Goal: Task Accomplishment & Management: Use online tool/utility

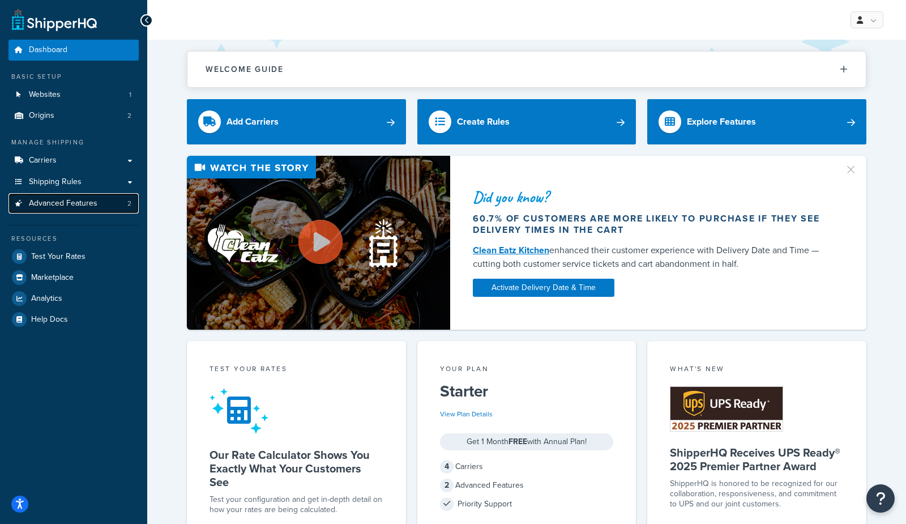
click at [111, 209] on link "Advanced Features 2" at bounding box center [73, 203] width 130 height 21
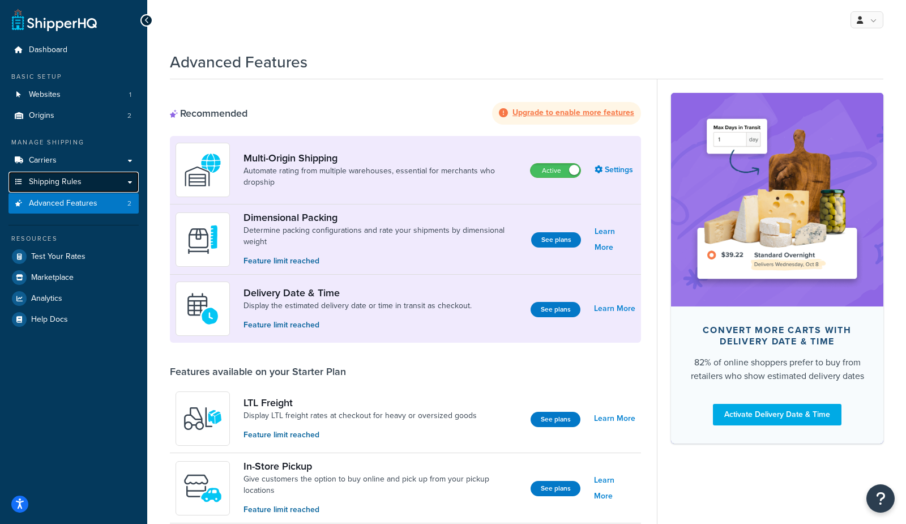
click at [77, 179] on span "Shipping Rules" at bounding box center [55, 182] width 53 height 10
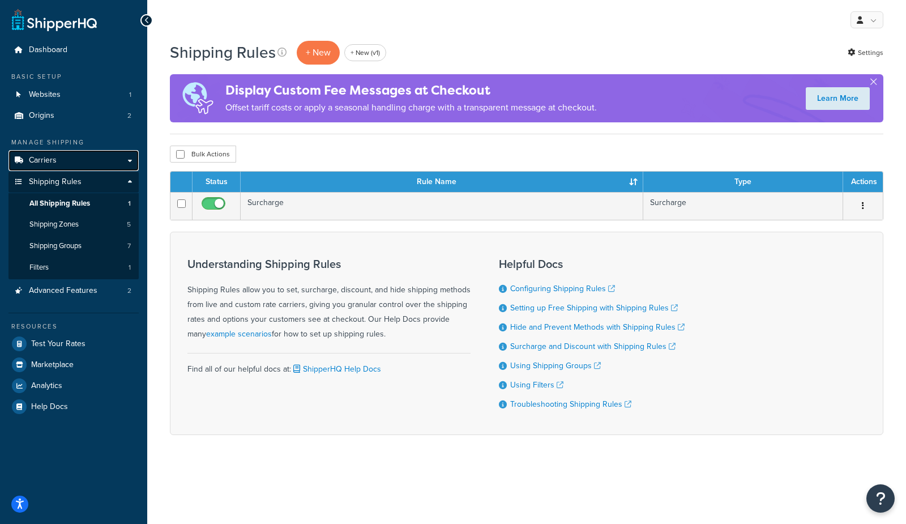
click at [80, 156] on link "Carriers" at bounding box center [73, 160] width 130 height 21
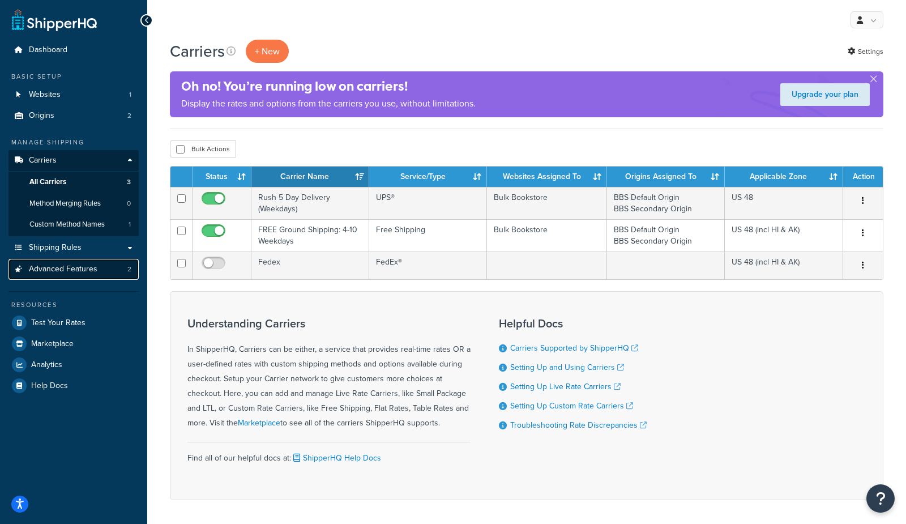
click at [76, 270] on span "Advanced Features" at bounding box center [63, 269] width 69 height 10
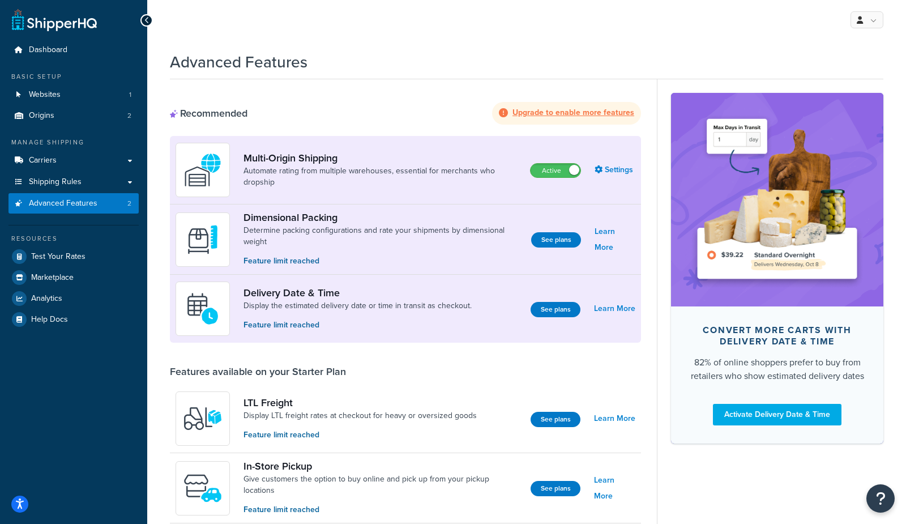
click at [303, 20] on div "My Profile Billing Global Settings Contact Us Logout" at bounding box center [526, 20] width 759 height 40
click at [339, 9] on div "My Profile Billing Global Settings Contact Us Logout" at bounding box center [526, 20] width 759 height 40
click at [797, 39] on div "My Profile Billing Global Settings Contact Us Logout" at bounding box center [526, 20] width 759 height 40
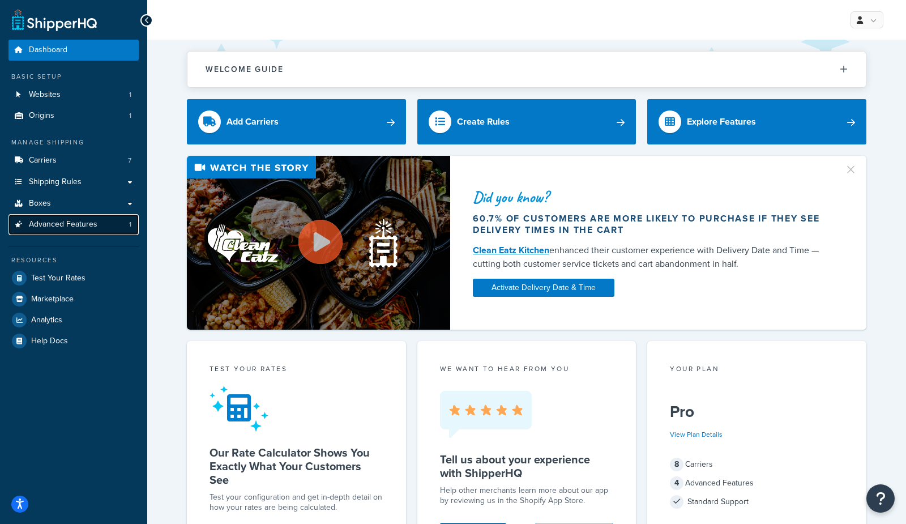
click at [109, 230] on link "Advanced Features 1" at bounding box center [73, 224] width 130 height 21
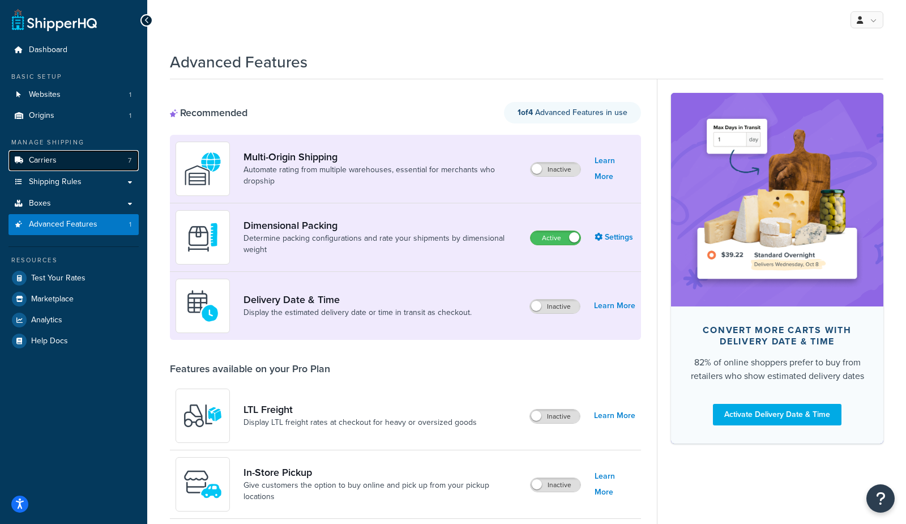
click at [41, 162] on span "Carriers" at bounding box center [43, 161] width 28 height 10
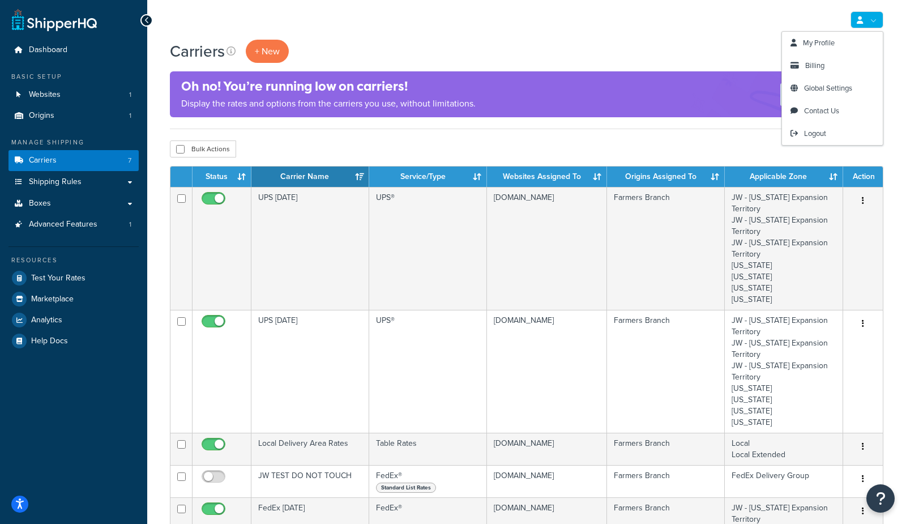
click at [866, 21] on link at bounding box center [866, 19] width 33 height 17
click at [827, 66] on link "Billing" at bounding box center [832, 65] width 101 height 23
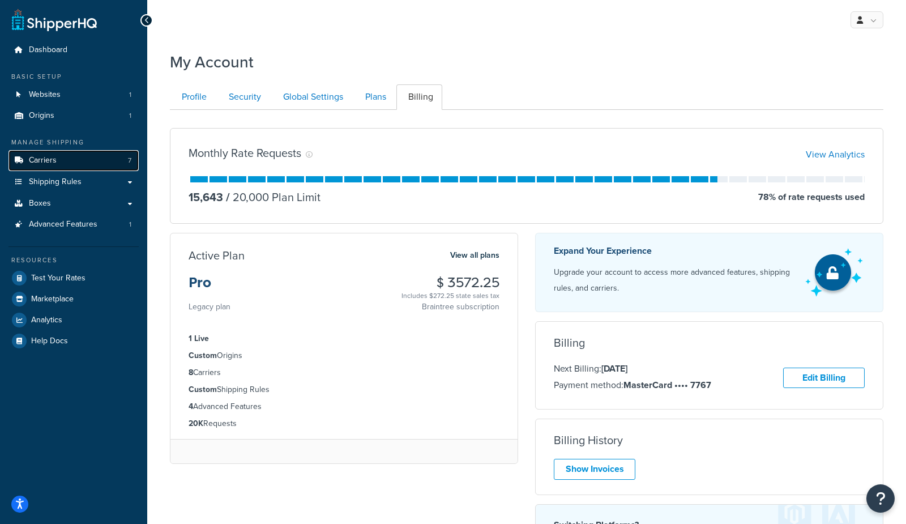
click at [52, 156] on span "Carriers" at bounding box center [43, 161] width 28 height 10
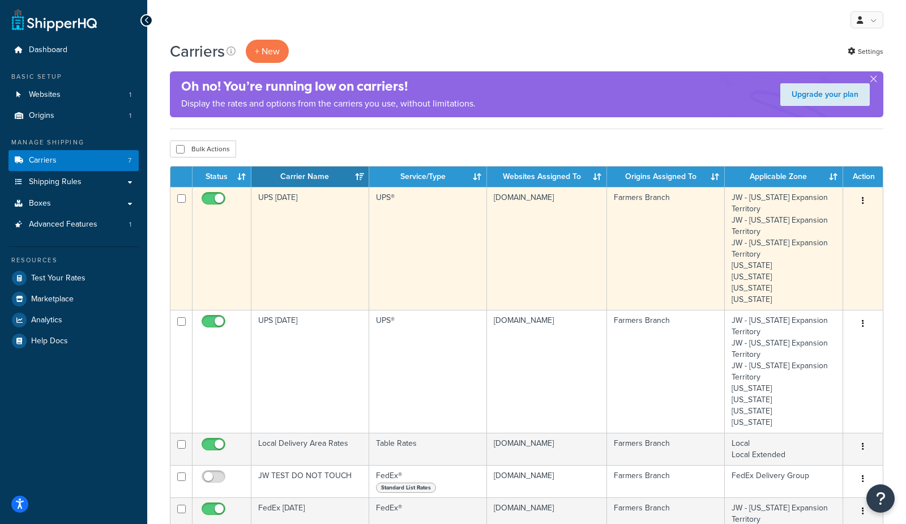
click at [309, 249] on td "UPS [DATE]" at bounding box center [310, 248] width 118 height 123
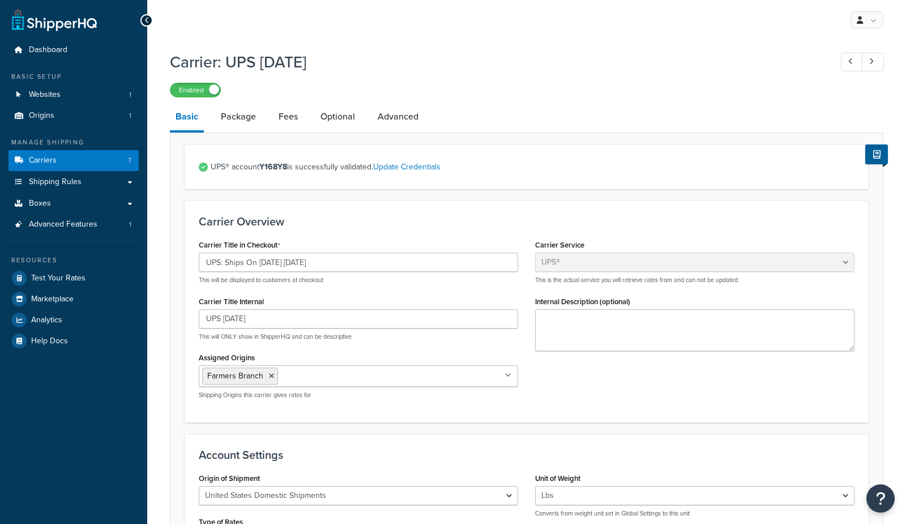
select select "ups"
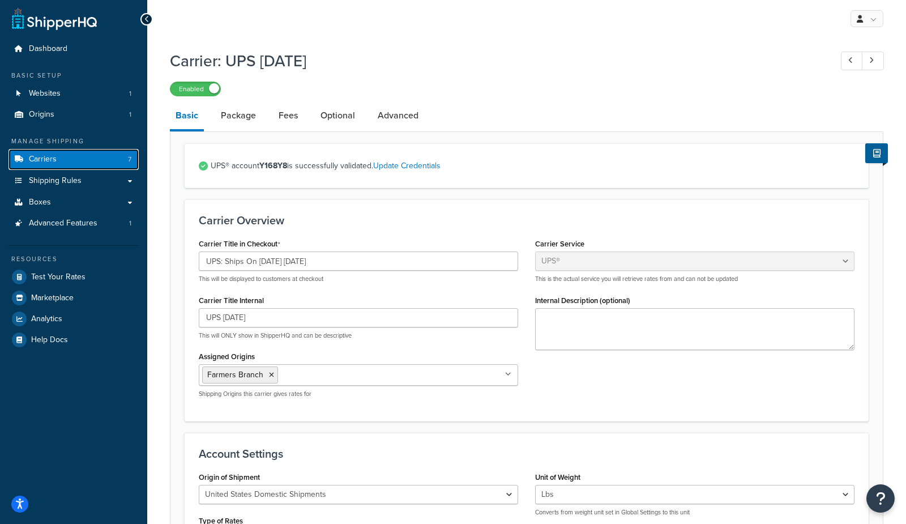
click at [110, 161] on link "Carriers 7" at bounding box center [73, 159] width 130 height 21
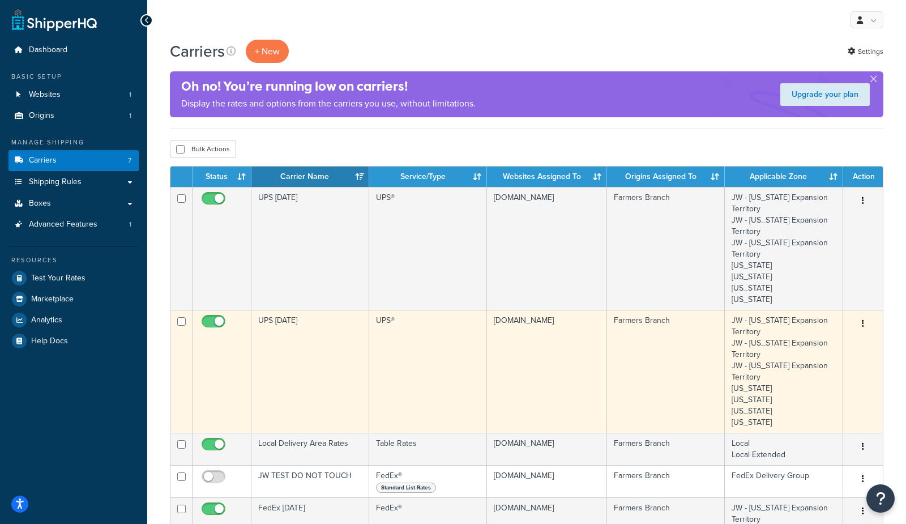
click at [307, 378] on td "UPS [DATE]" at bounding box center [310, 371] width 118 height 123
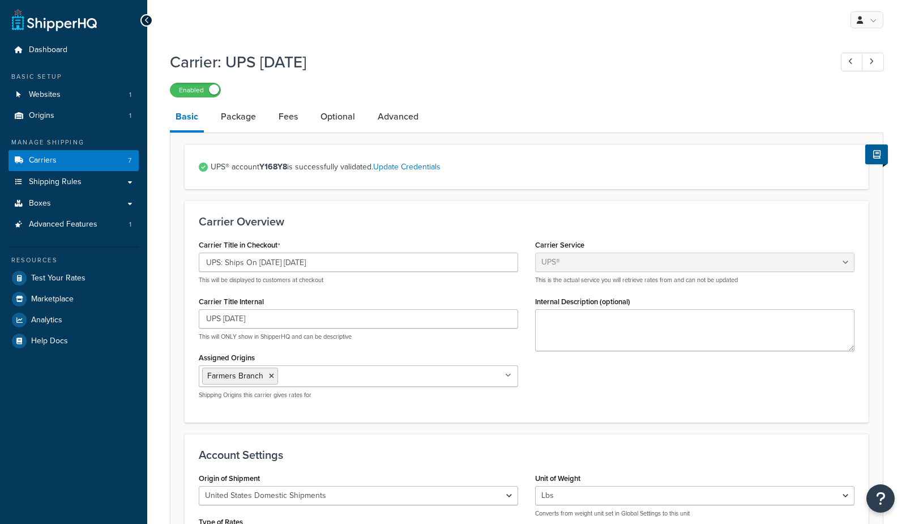
select select "ups"
click at [45, 165] on link "Carriers 7" at bounding box center [73, 160] width 130 height 21
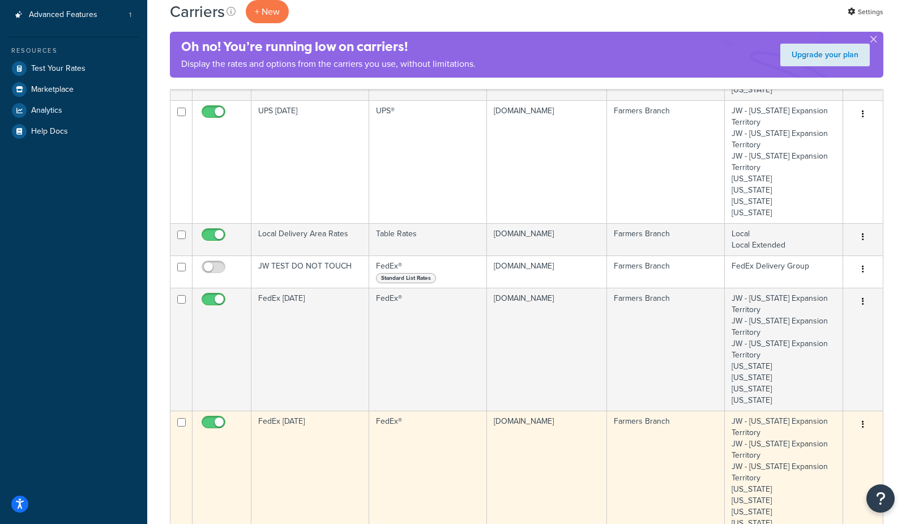
scroll to position [196, 0]
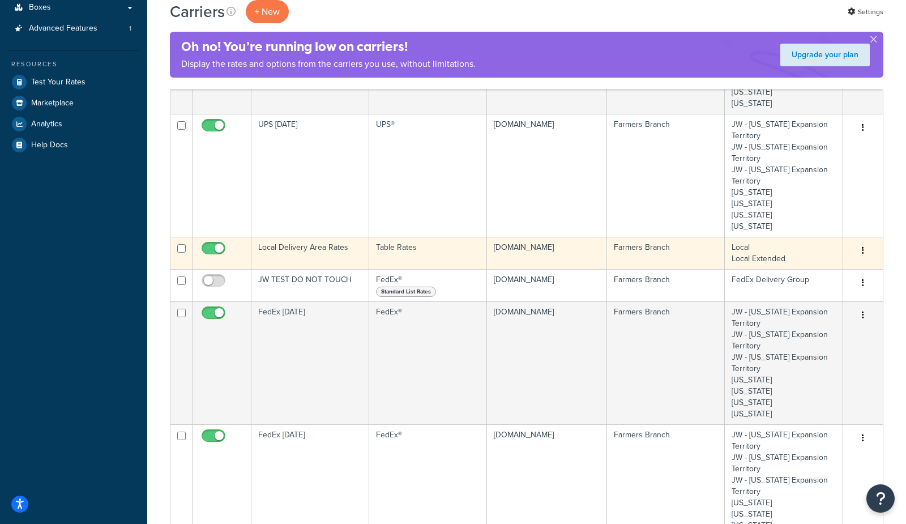
click at [311, 253] on td "Local Delivery Area Rates" at bounding box center [310, 253] width 118 height 32
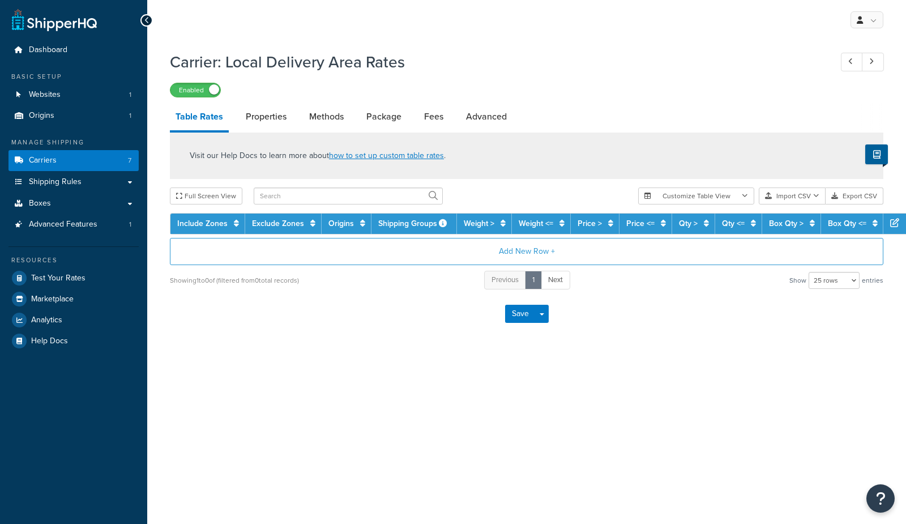
select select "25"
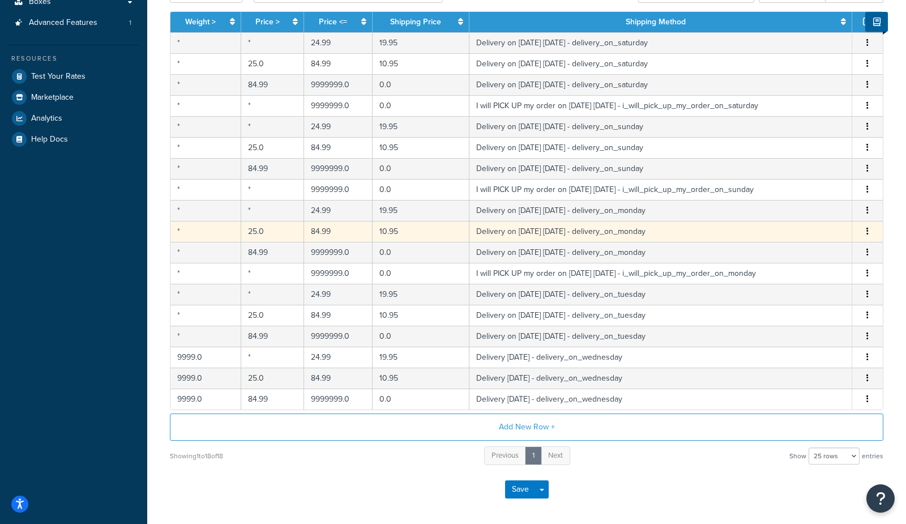
scroll to position [207, 0]
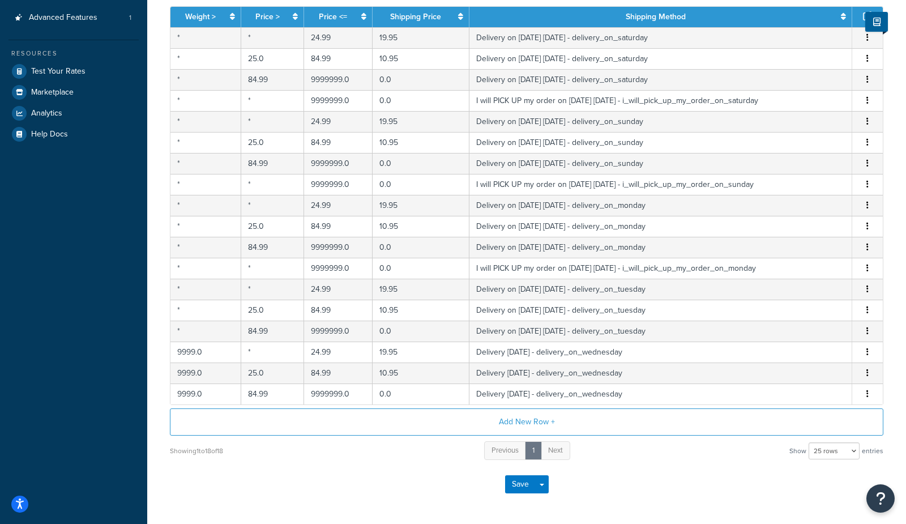
click at [249, 493] on div "Save Save Dropdown Save and Edit" at bounding box center [526, 484] width 713 height 46
click at [545, 18] on th "Shipping Method" at bounding box center [660, 17] width 383 height 20
click at [628, 23] on link "Shipping Method" at bounding box center [656, 17] width 60 height 12
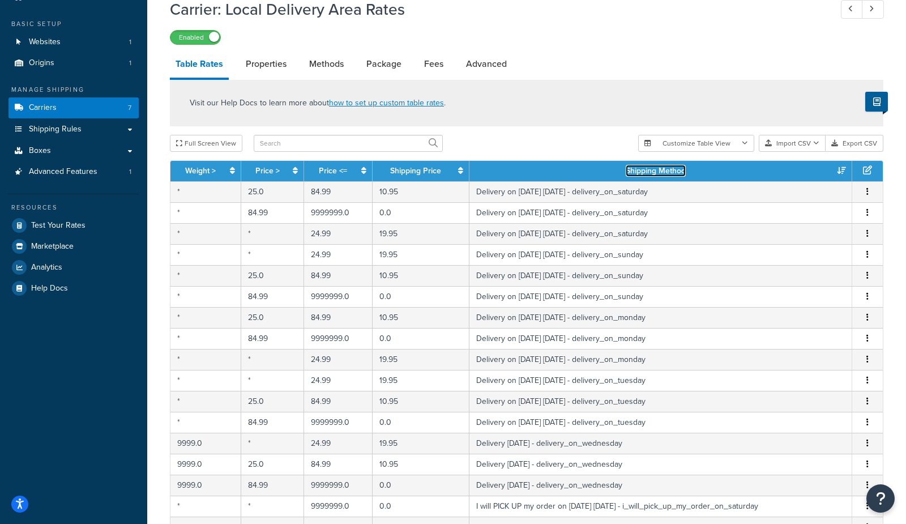
scroll to position [41, 0]
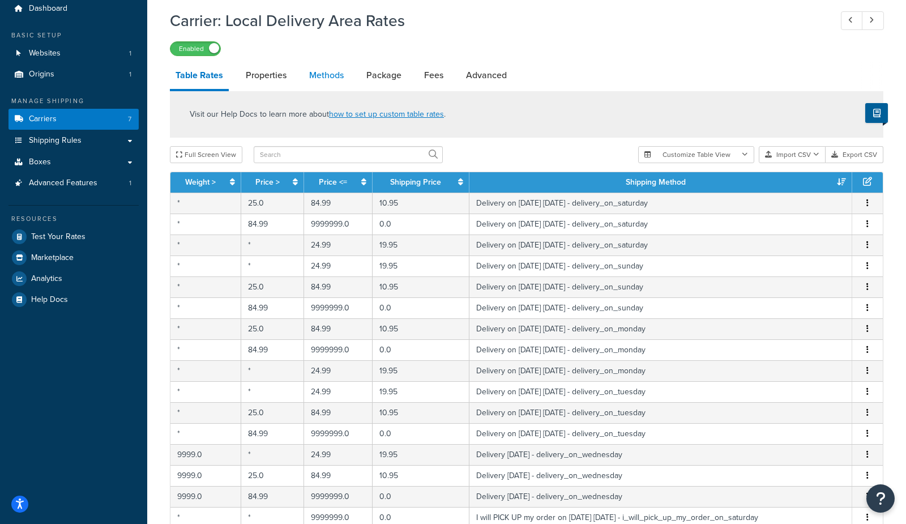
click at [343, 68] on link "Methods" at bounding box center [326, 75] width 46 height 27
select select "25"
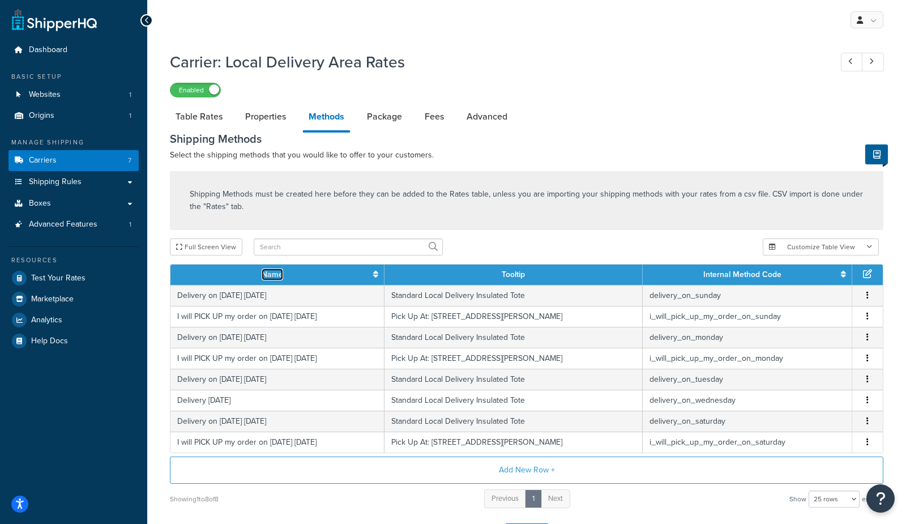
click at [283, 270] on link "Name" at bounding box center [273, 274] width 22 height 12
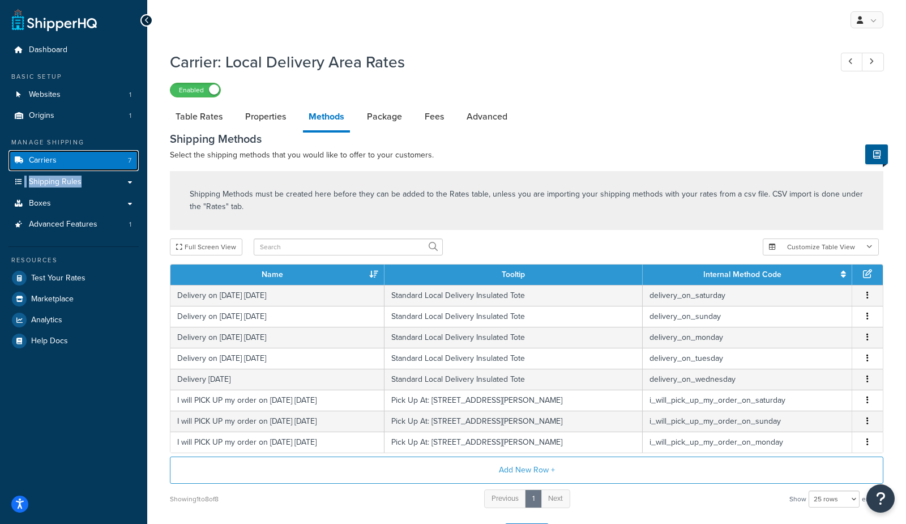
click at [42, 156] on span "Carriers" at bounding box center [43, 161] width 28 height 10
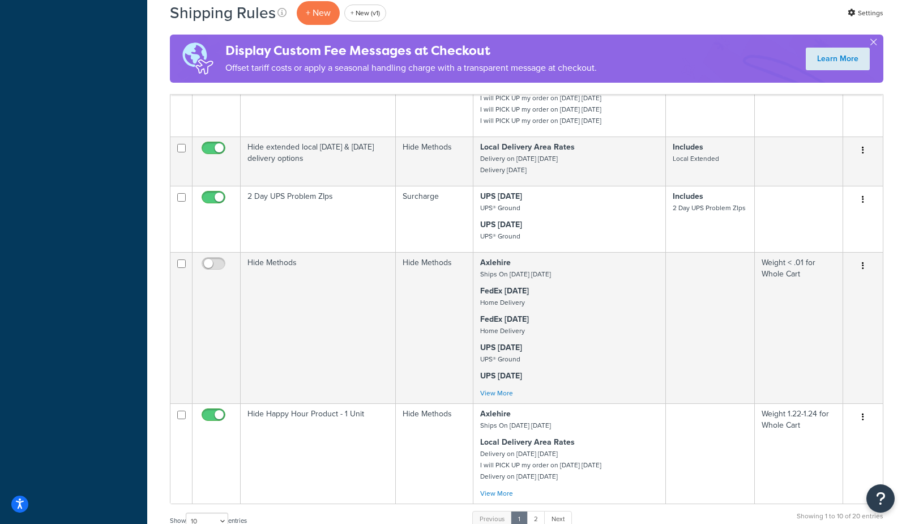
scroll to position [843, 0]
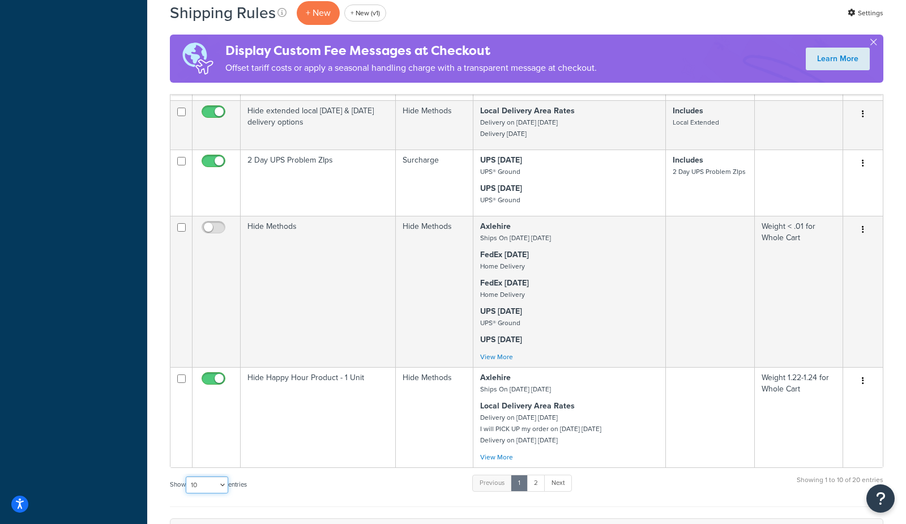
click at [206, 489] on select "10 15 25 50 100 1000" at bounding box center [207, 484] width 42 height 17
click at [187, 479] on select "10 15 25 50 100 1000" at bounding box center [207, 484] width 42 height 17
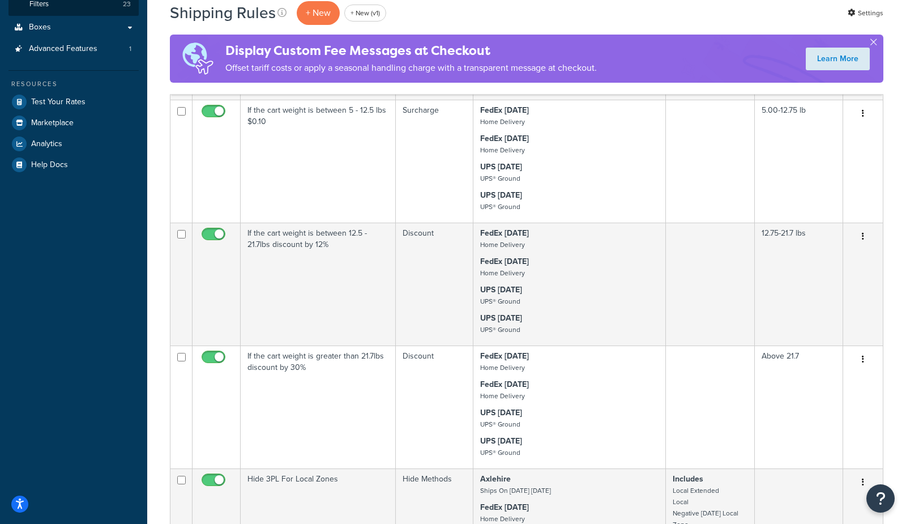
scroll to position [0, 0]
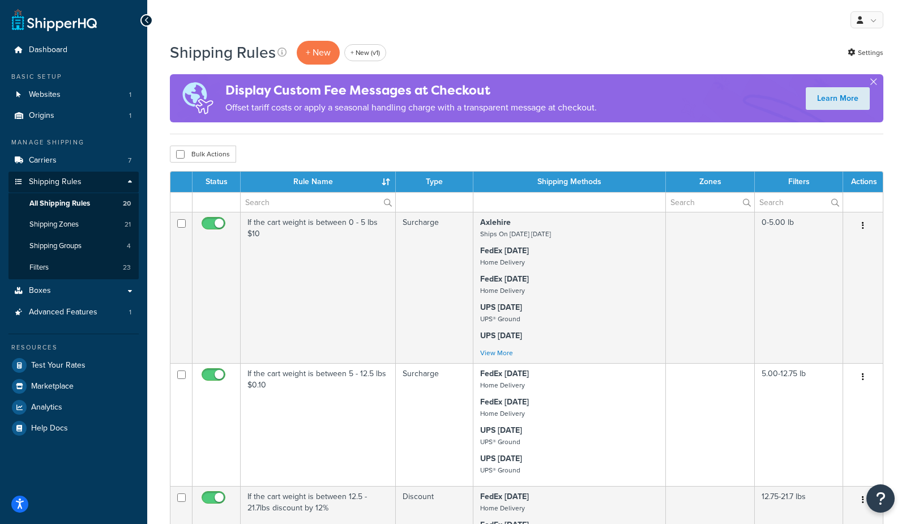
click at [430, 57] on div "Shipping Rules + New + New (v1) Settings" at bounding box center [526, 53] width 713 height 26
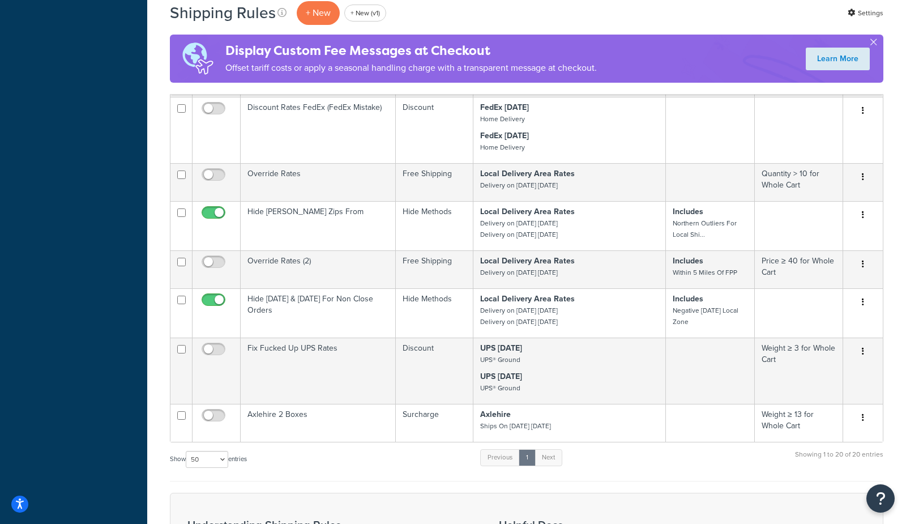
scroll to position [1760, 0]
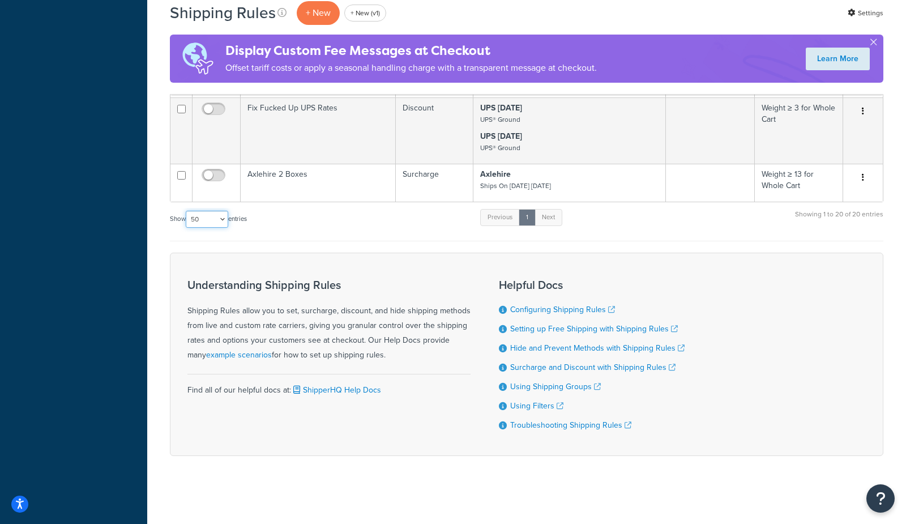
click at [206, 223] on select "10 15 25 50 100 1000" at bounding box center [207, 219] width 42 height 17
select select "1000"
click at [187, 211] on select "10 15 25 50 100 1000" at bounding box center [207, 219] width 42 height 17
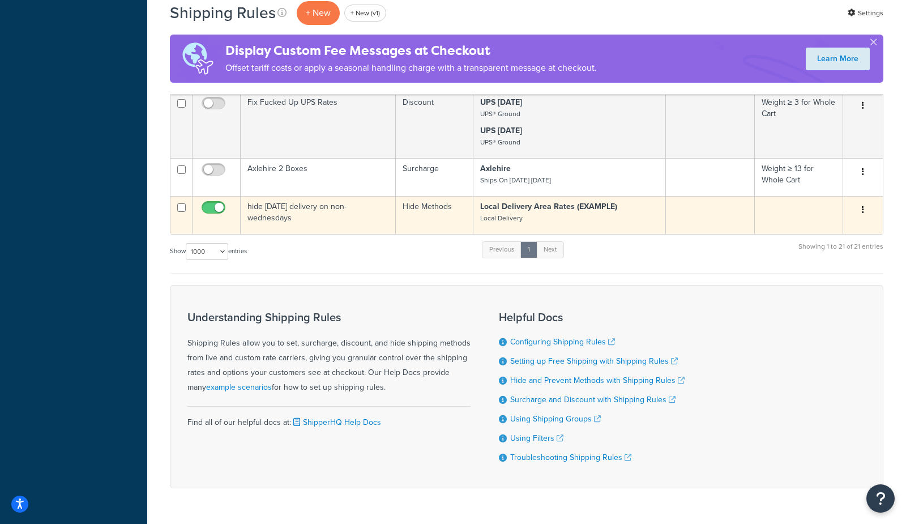
click at [865, 215] on button "button" at bounding box center [863, 210] width 16 height 18
click at [830, 264] on link "Duplicate" at bounding box center [825, 254] width 89 height 23
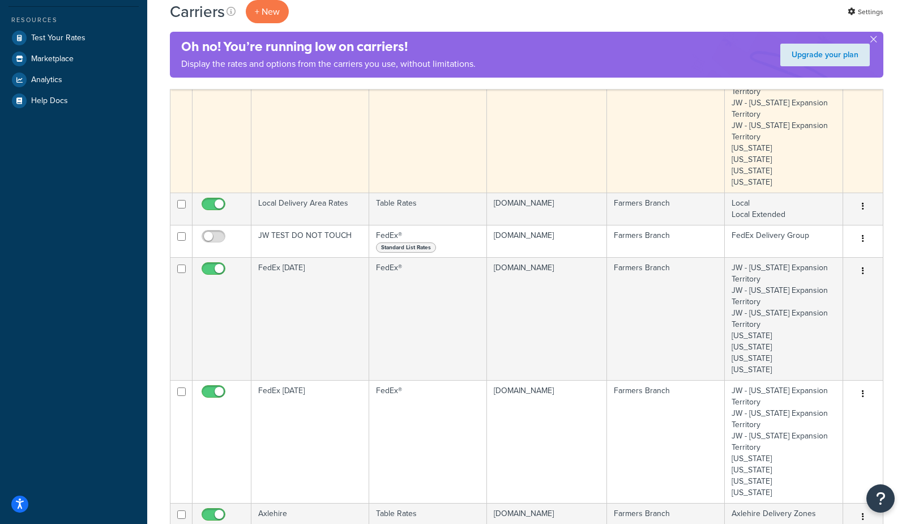
scroll to position [305, 0]
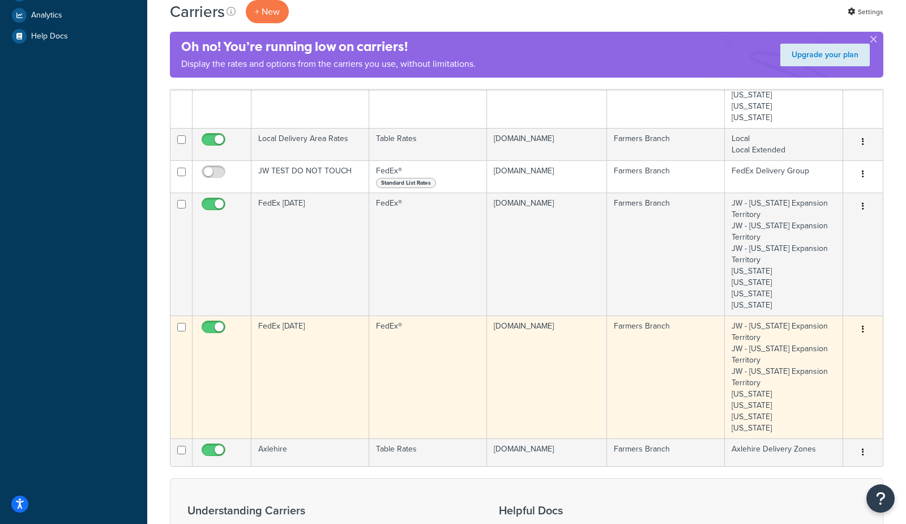
click at [396, 372] on td "FedEx®" at bounding box center [428, 376] width 118 height 123
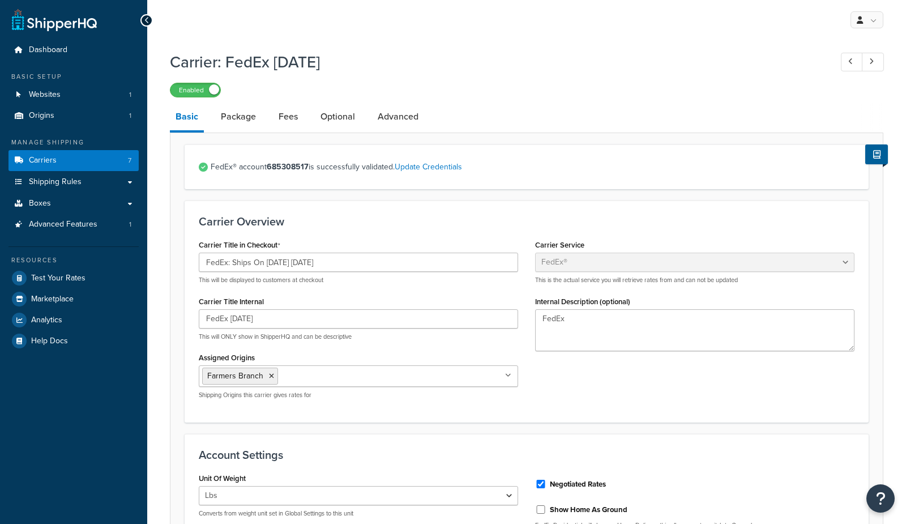
select select "fedEx"
select select "REGULAR_PICKUP"
select select "YOUR_PACKAGING"
click at [53, 168] on link "Carriers 7" at bounding box center [73, 160] width 130 height 21
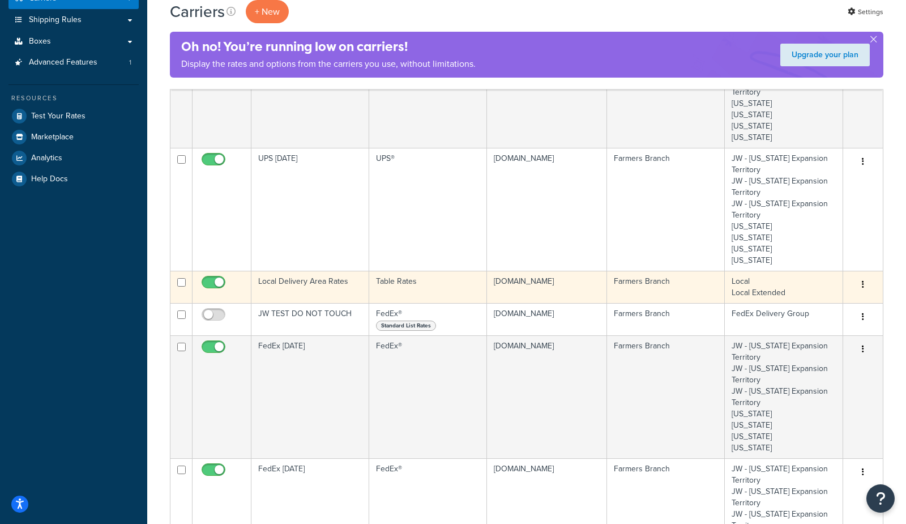
scroll to position [164, 0]
click at [267, 288] on td "Local Delivery Area Rates" at bounding box center [310, 285] width 118 height 32
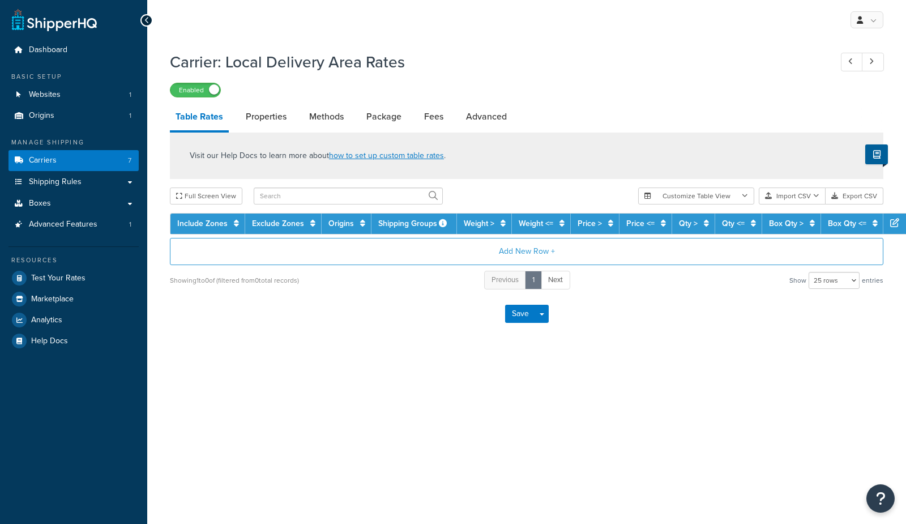
select select "25"
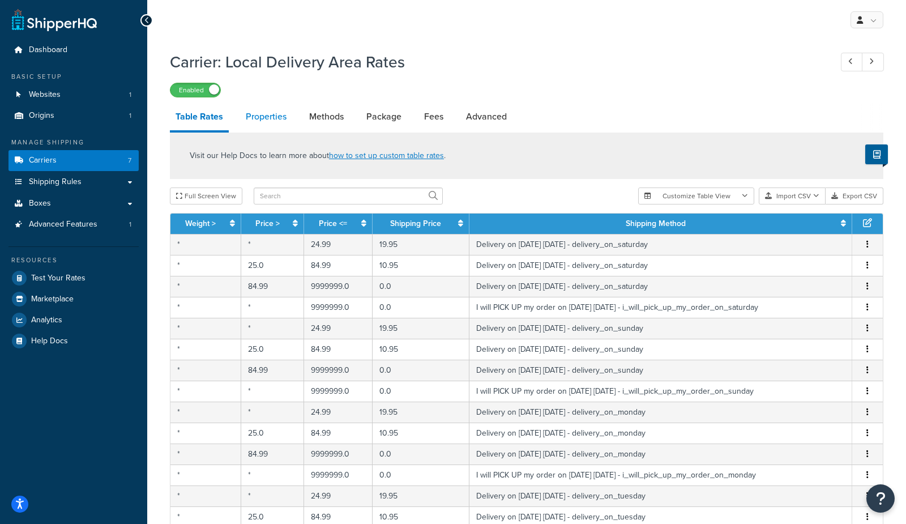
click at [241, 107] on link "Properties" at bounding box center [266, 116] width 52 height 27
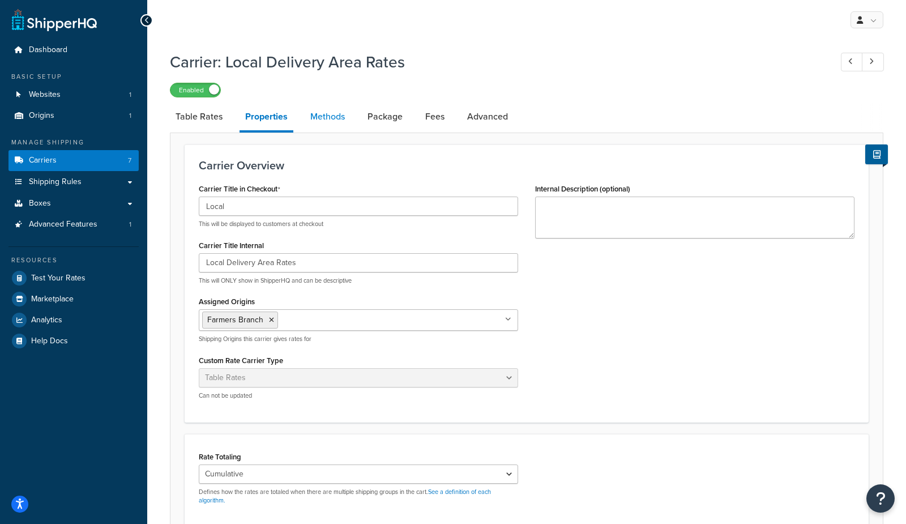
click at [335, 116] on link "Methods" at bounding box center [328, 116] width 46 height 27
select select "25"
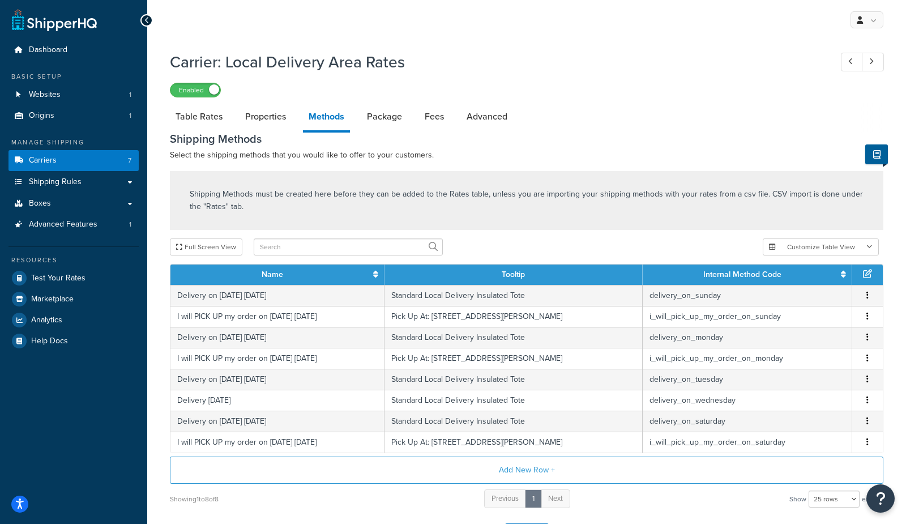
click at [262, 277] on th "Name" at bounding box center [277, 274] width 214 height 20
click at [298, 269] on th "Name" at bounding box center [277, 274] width 214 height 20
click at [294, 275] on th "Name" at bounding box center [277, 274] width 214 height 20
click at [279, 277] on link "Name" at bounding box center [273, 274] width 22 height 12
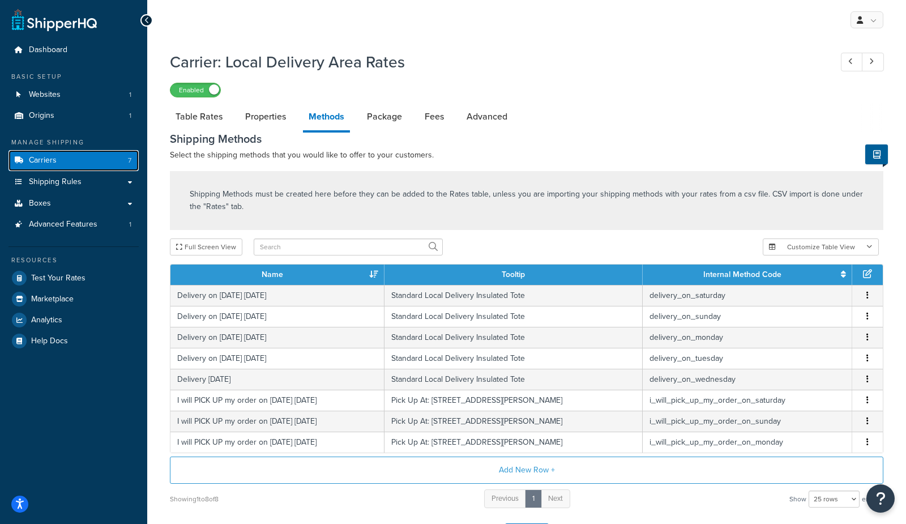
click at [95, 161] on link "Carriers 7" at bounding box center [73, 160] width 130 height 21
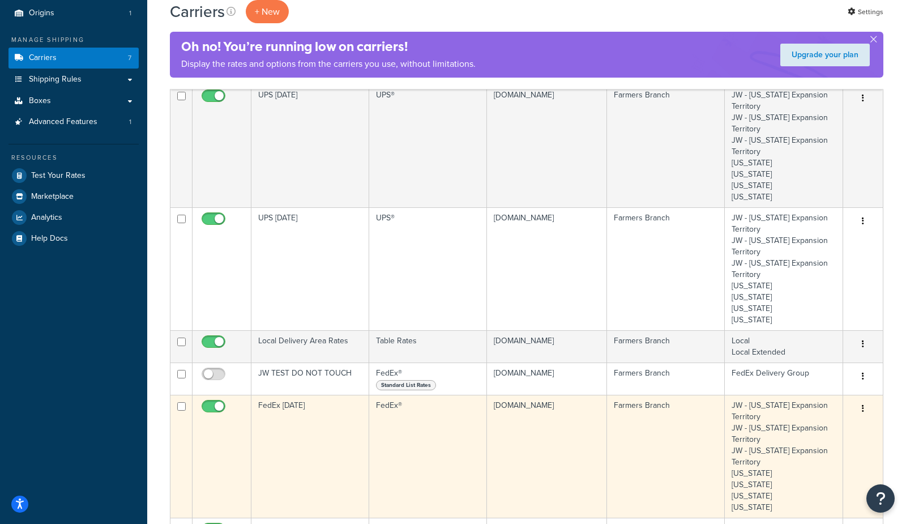
scroll to position [102, 0]
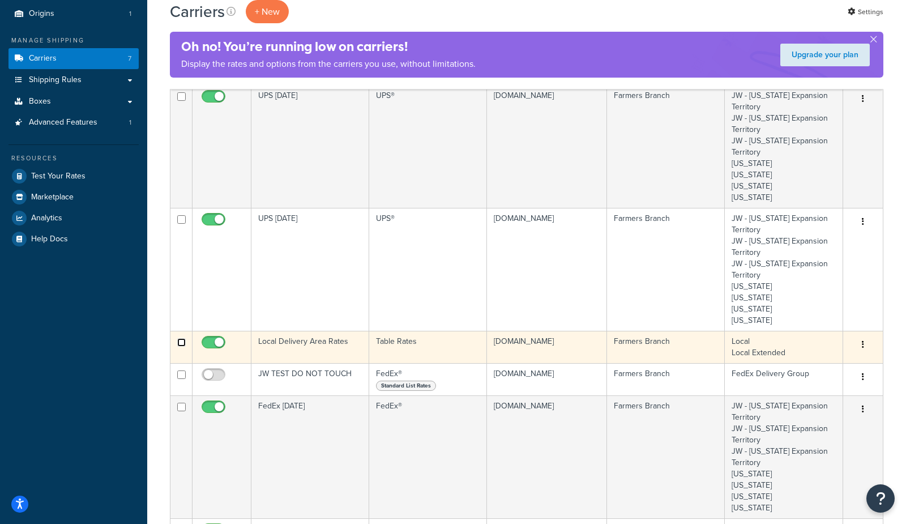
click at [182, 343] on input "checkbox" at bounding box center [181, 342] width 8 height 8
checkbox input "true"
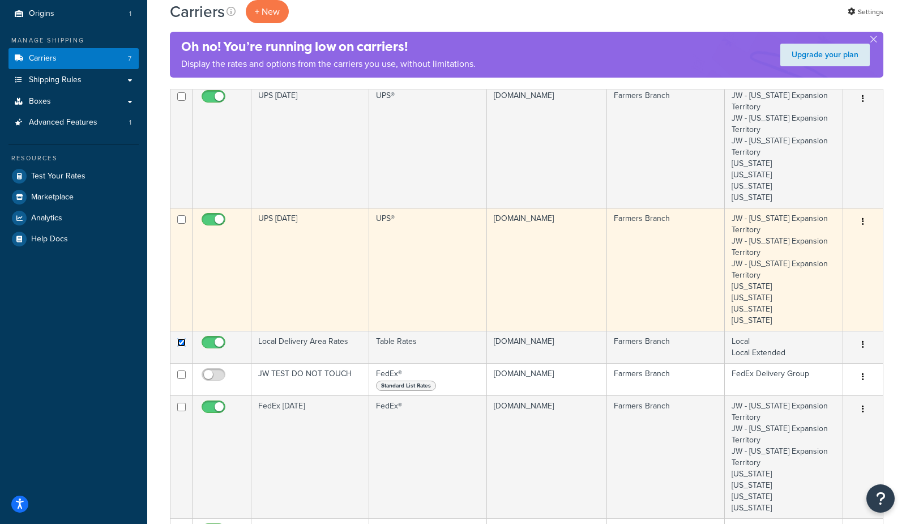
scroll to position [0, 0]
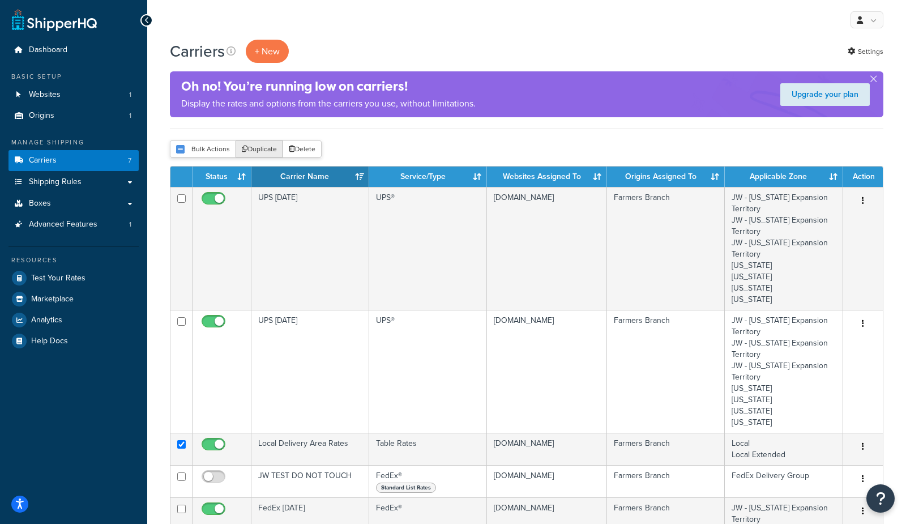
click at [262, 148] on button "Duplicate" at bounding box center [260, 148] width 48 height 17
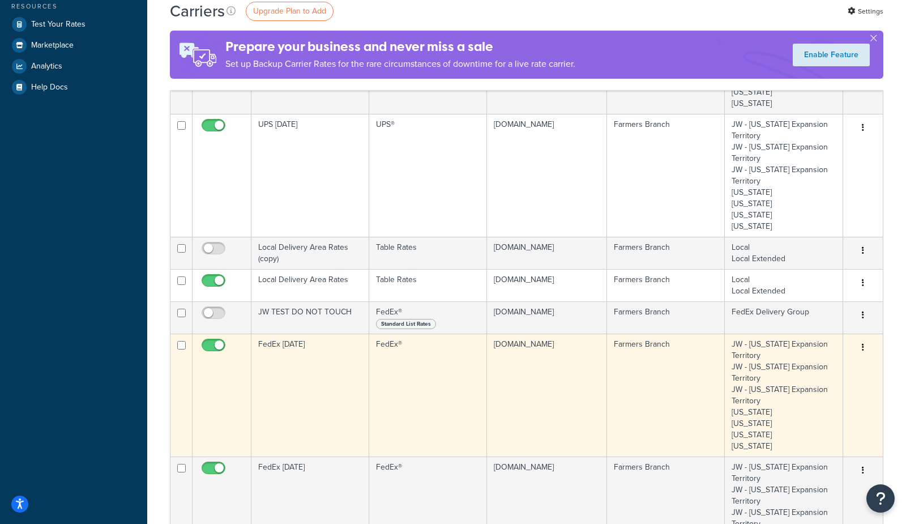
scroll to position [252, 0]
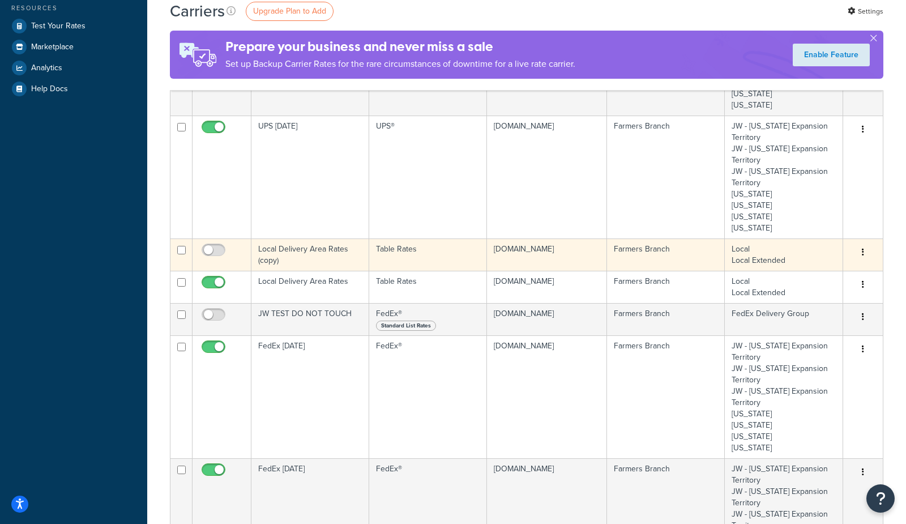
click at [285, 251] on td "Local Delivery Area Rates (copy)" at bounding box center [310, 254] width 118 height 32
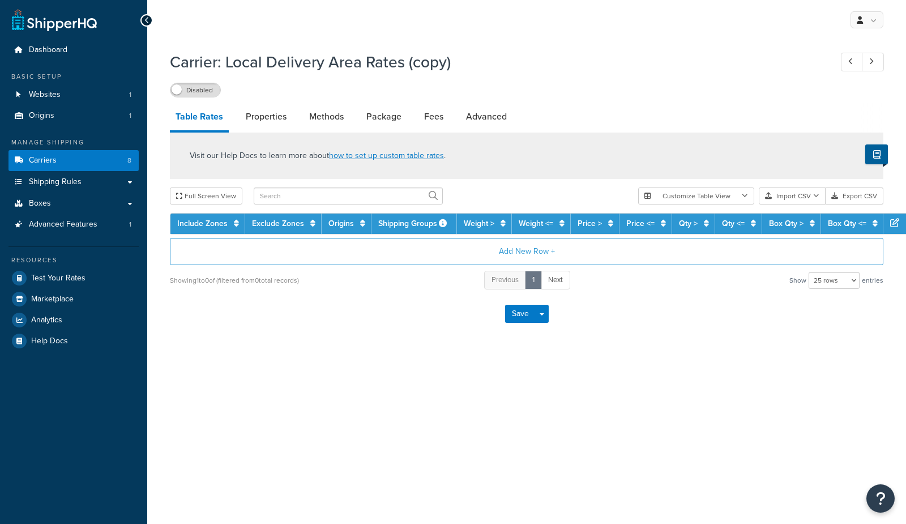
select select "25"
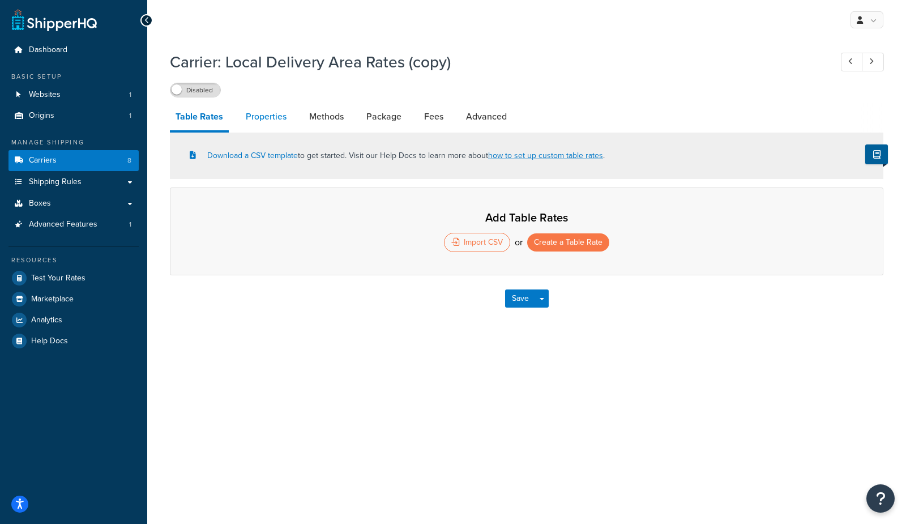
click at [268, 115] on link "Properties" at bounding box center [266, 116] width 52 height 27
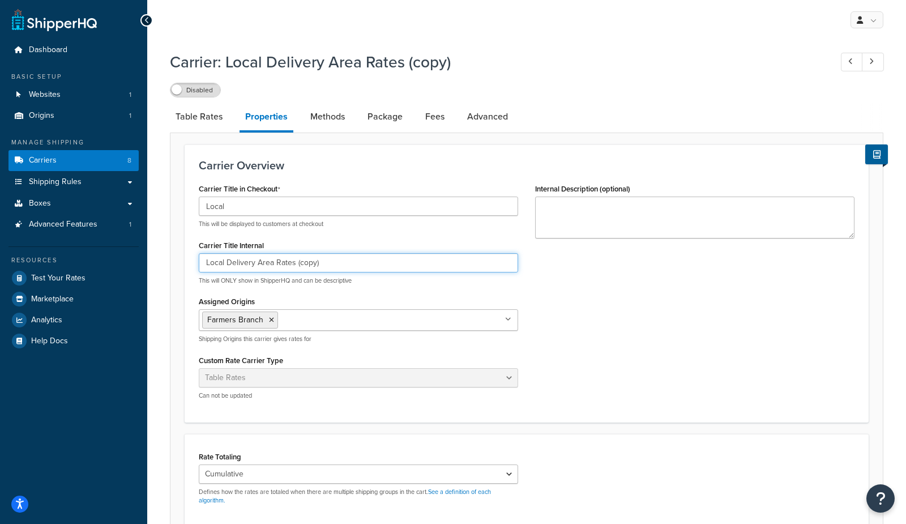
click at [303, 262] on input "Local Delivery Area Rates (copy)" at bounding box center [358, 262] width 319 height 19
click at [305, 262] on input "Local Delivery Area Rates (copy)" at bounding box center [358, 262] width 319 height 19
click at [305, 263] on input "Local Delivery Area Rates (copy)" at bounding box center [358, 262] width 319 height 19
type input "Local Delivery Area Rates (EXAMPLE)"
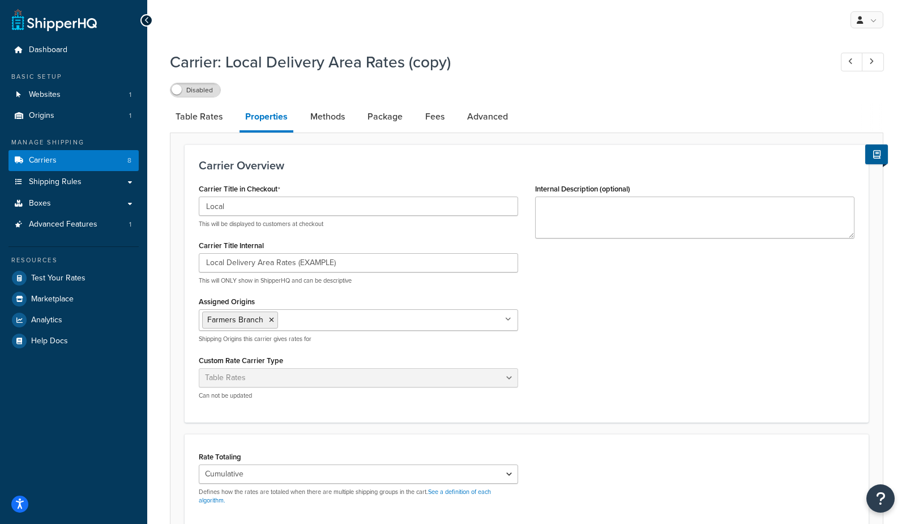
click at [691, 343] on div "Carrier Title in Checkout Local This will be displayed to customers at checkout…" at bounding box center [526, 295] width 673 height 228
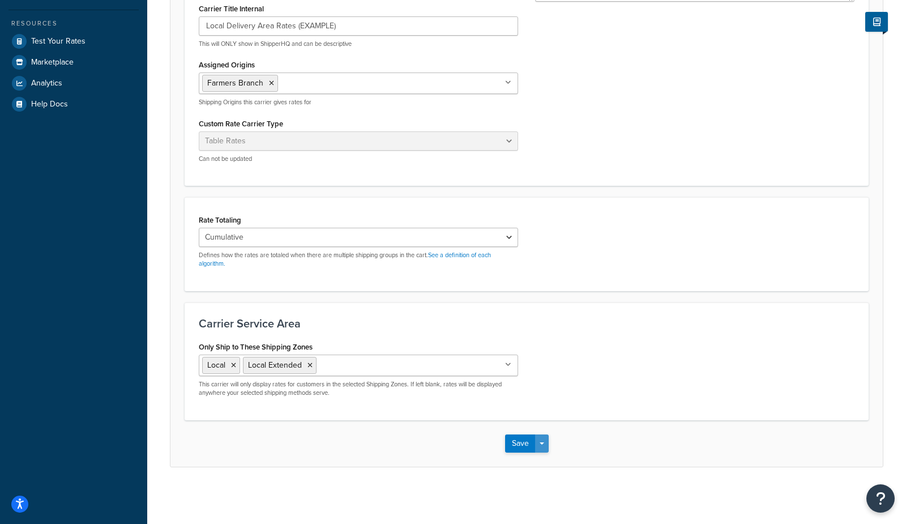
click at [548, 444] on button "Save Dropdown" at bounding box center [542, 443] width 14 height 18
drag, startPoint x: 547, startPoint y: 460, endPoint x: 538, endPoint y: 417, distance: 43.3
click at [546, 460] on button "Save and Edit" at bounding box center [546, 464] width 83 height 24
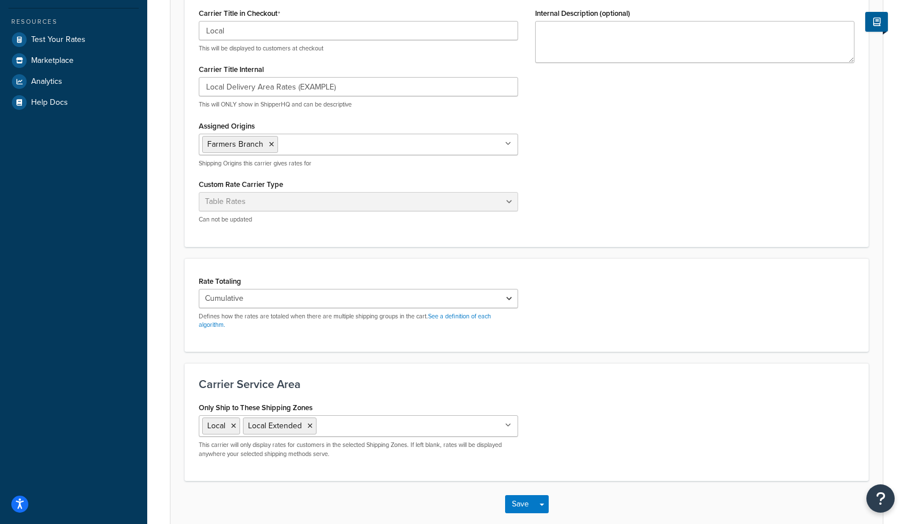
scroll to position [0, 0]
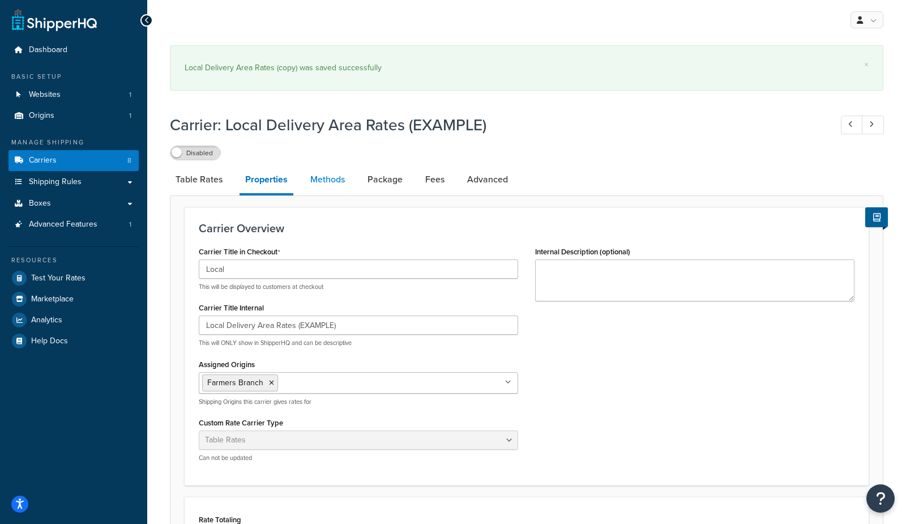
click at [326, 179] on link "Methods" at bounding box center [328, 179] width 46 height 27
select select "25"
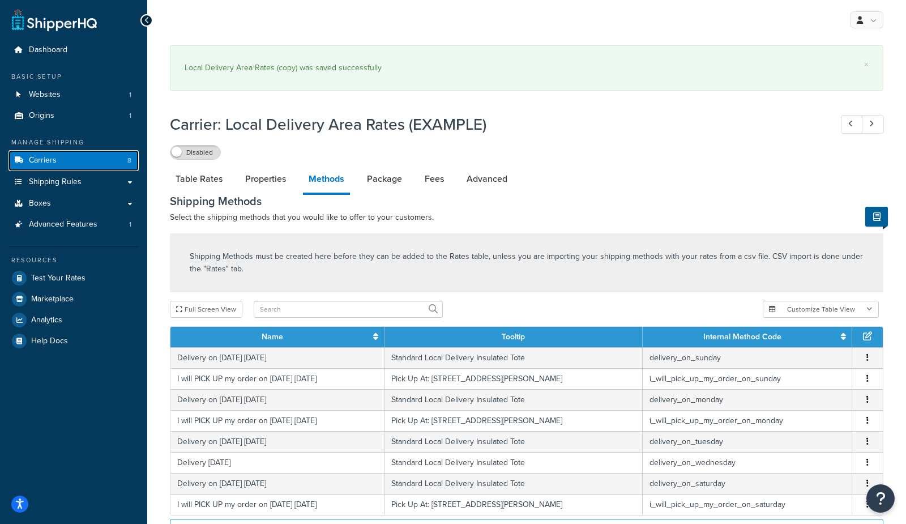
click at [67, 163] on link "Carriers 8" at bounding box center [73, 160] width 130 height 21
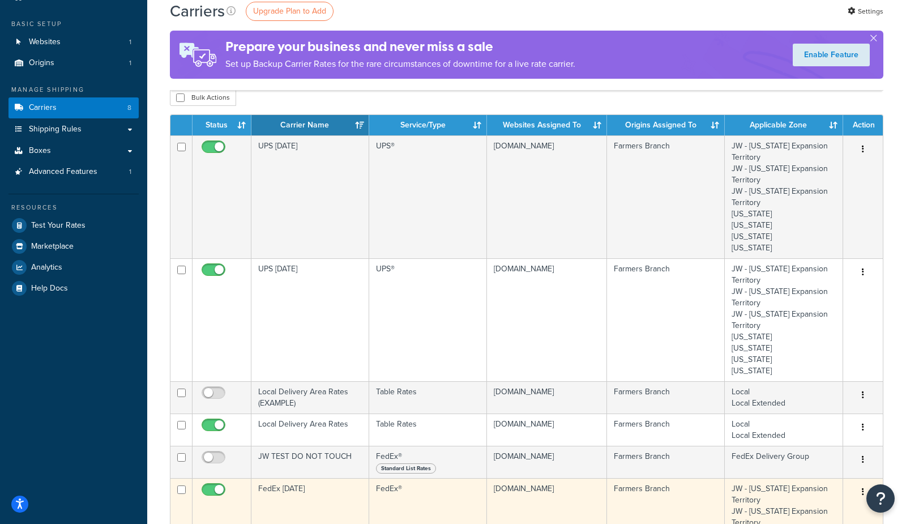
scroll to position [100, 0]
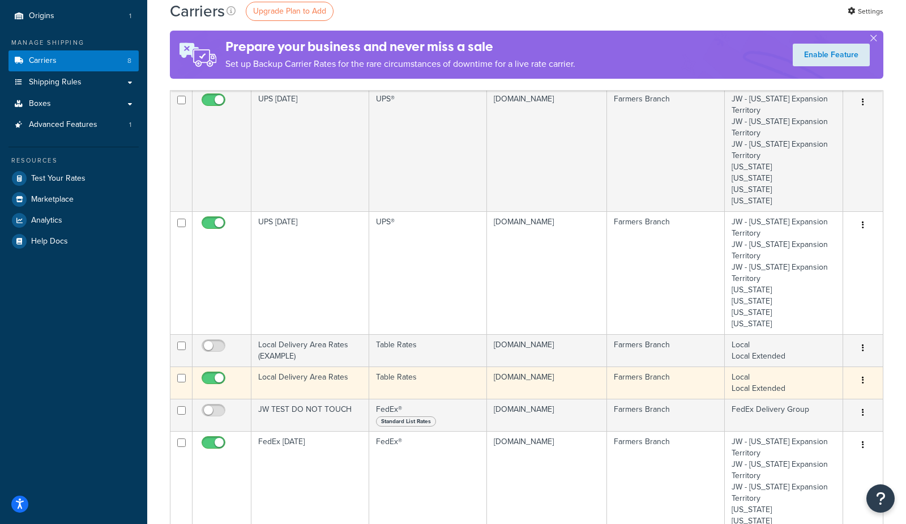
click at [313, 388] on td "Local Delivery Area Rates" at bounding box center [310, 382] width 118 height 32
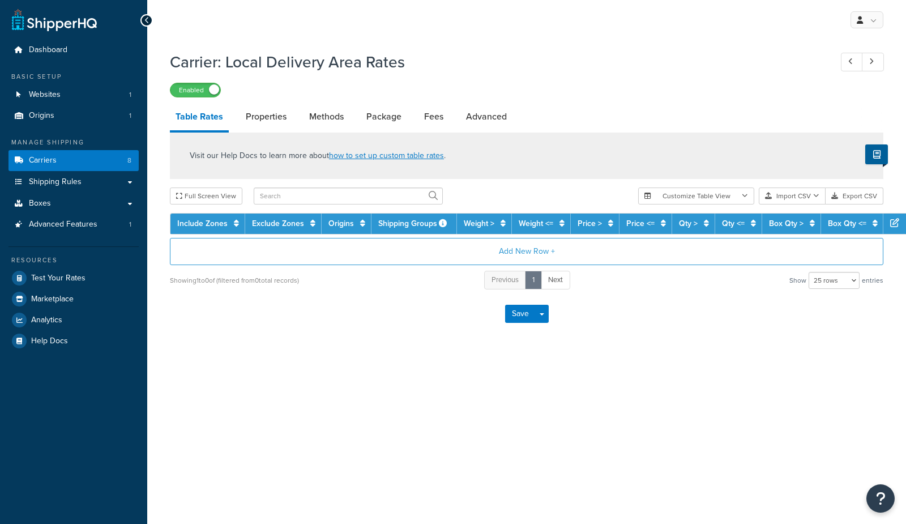
select select "25"
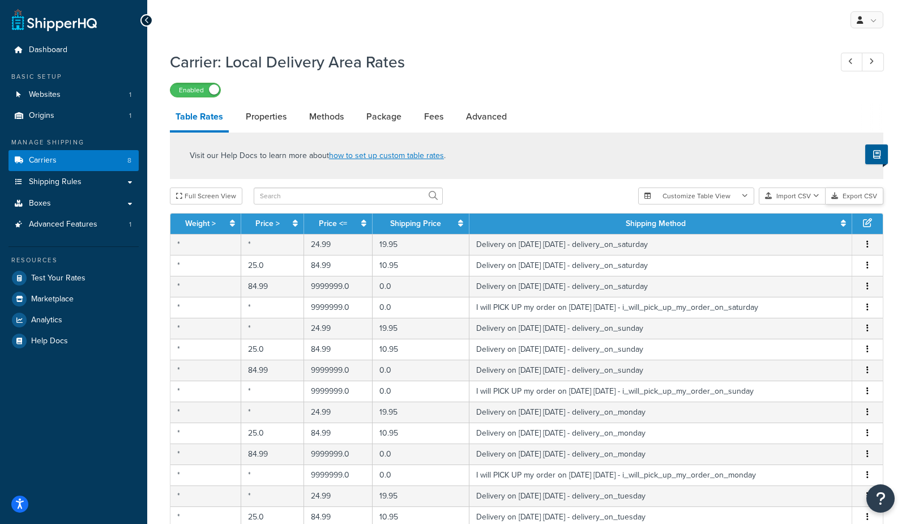
click at [846, 196] on button "Export CSV" at bounding box center [855, 195] width 58 height 17
click at [65, 164] on link "Carriers 8" at bounding box center [73, 160] width 130 height 21
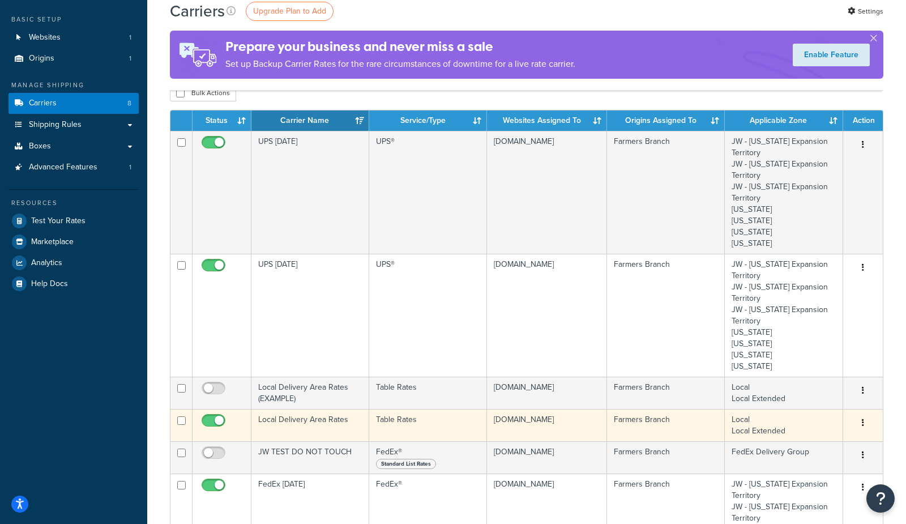
scroll to position [67, 0]
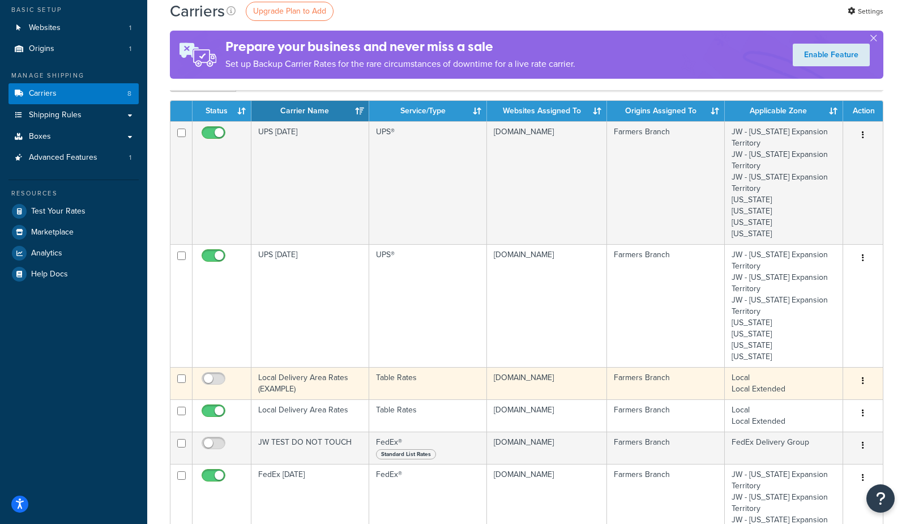
click at [278, 384] on td "Local Delivery Area Rates (EXAMPLE)" at bounding box center [310, 383] width 118 height 32
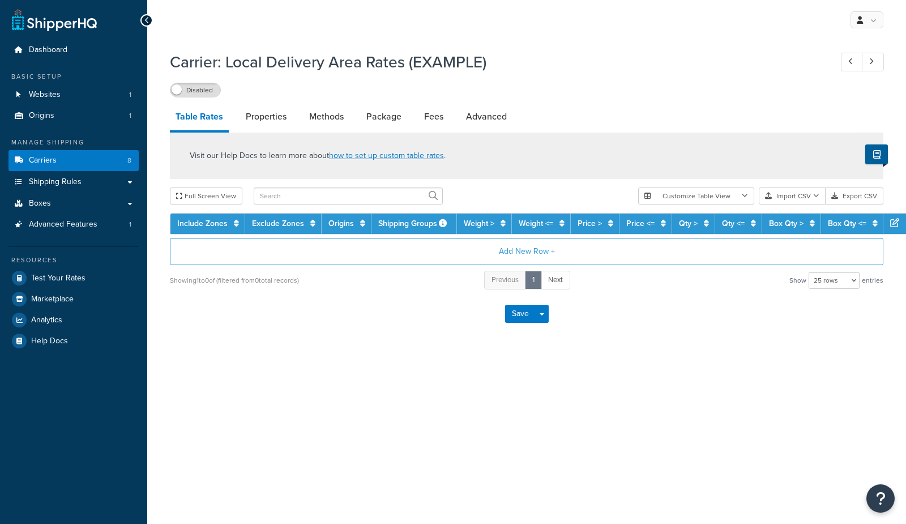
select select "25"
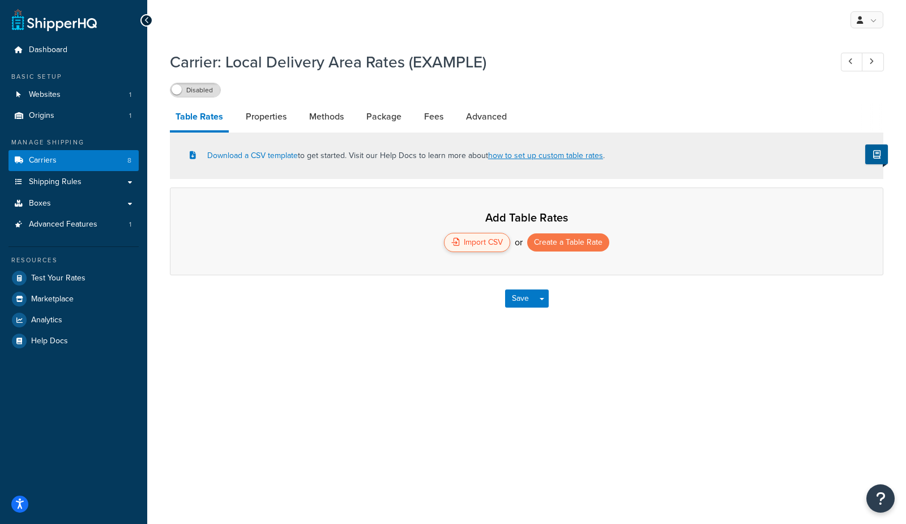
click at [493, 245] on div "Import CSV" at bounding box center [477, 242] width 66 height 19
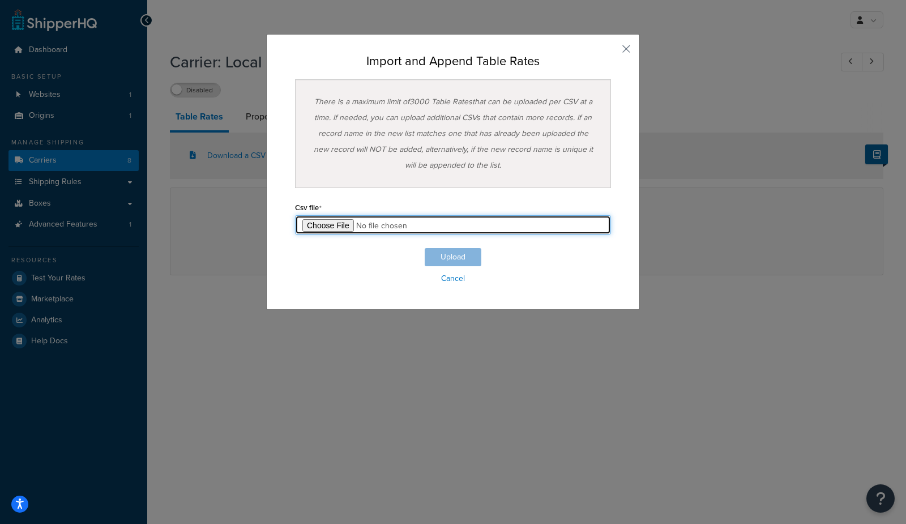
click at [326, 225] on input "file" at bounding box center [453, 224] width 316 height 19
click at [336, 228] on input "file" at bounding box center [453, 224] width 316 height 19
type input "C:\fakepath\Table Rate Export-2025-09-16 0327.csv"
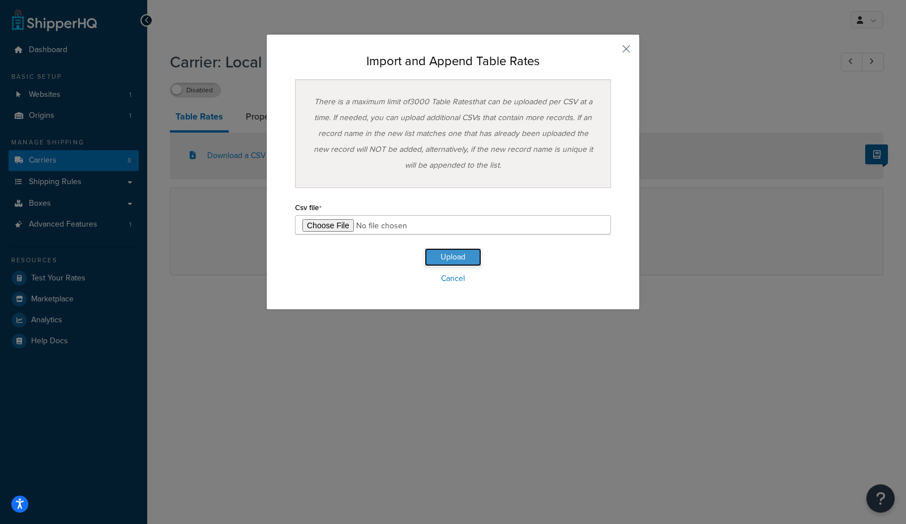
click at [459, 254] on button "Upload" at bounding box center [453, 257] width 57 height 18
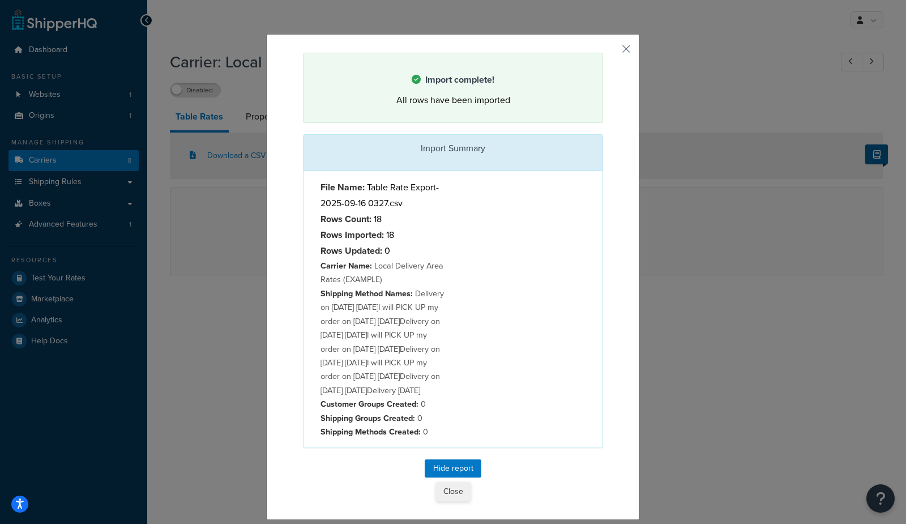
scroll to position [26, 0]
click at [448, 500] on button "Close" at bounding box center [453, 491] width 35 height 19
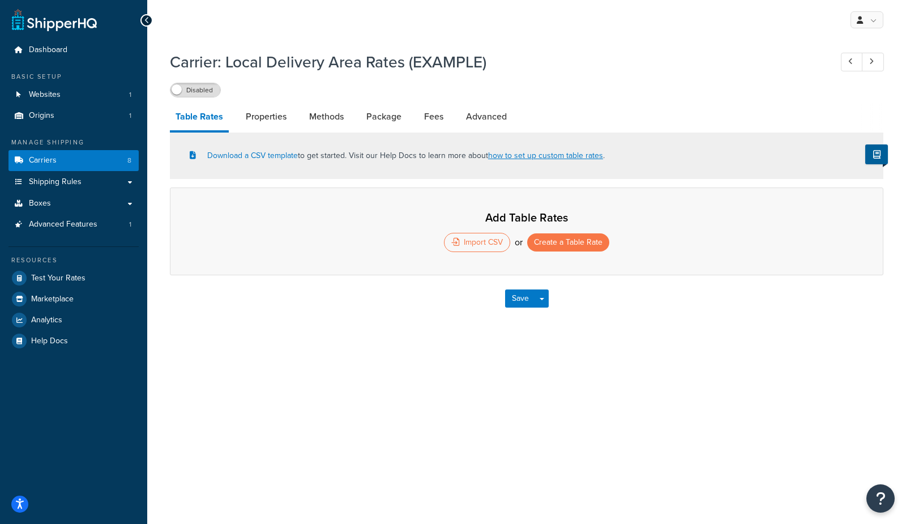
select select "25"
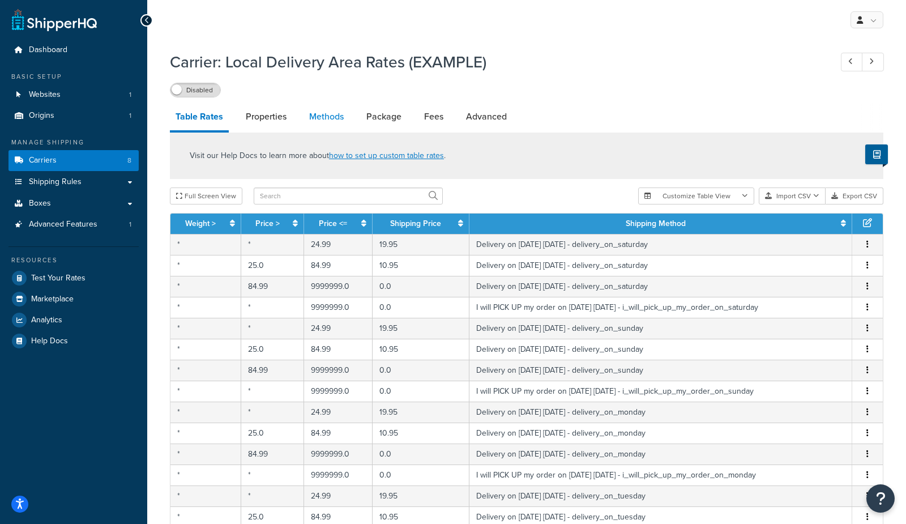
click at [323, 124] on link "Methods" at bounding box center [326, 116] width 46 height 27
select select "25"
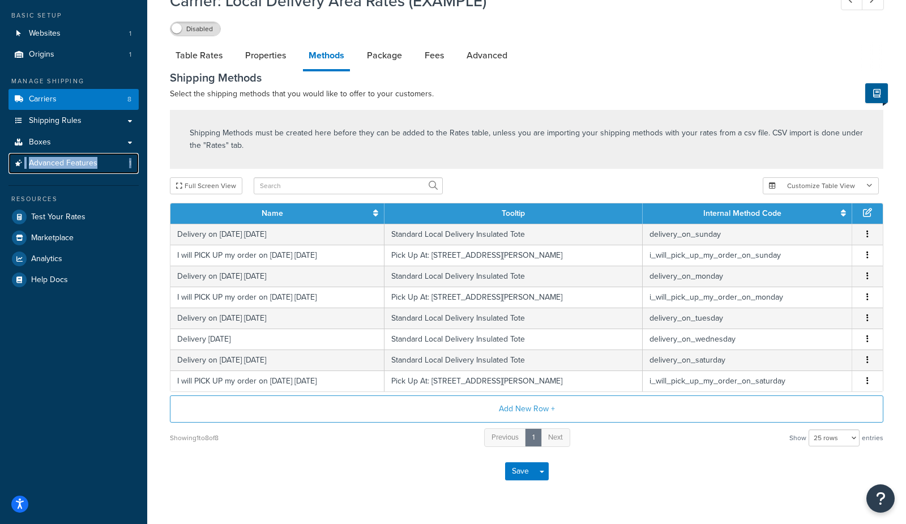
scroll to position [58, 0]
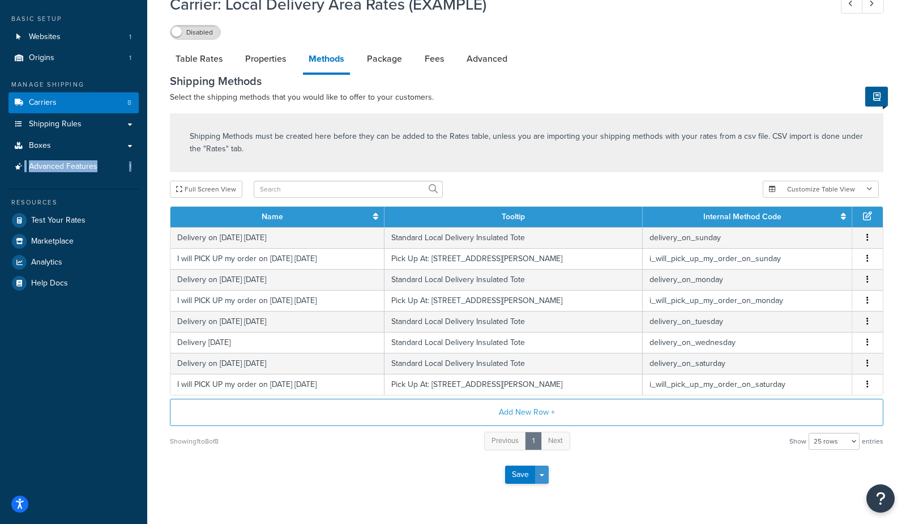
click at [547, 476] on button "Save Dropdown" at bounding box center [542, 474] width 14 height 18
click at [546, 492] on button "Save and Edit" at bounding box center [546, 496] width 83 height 24
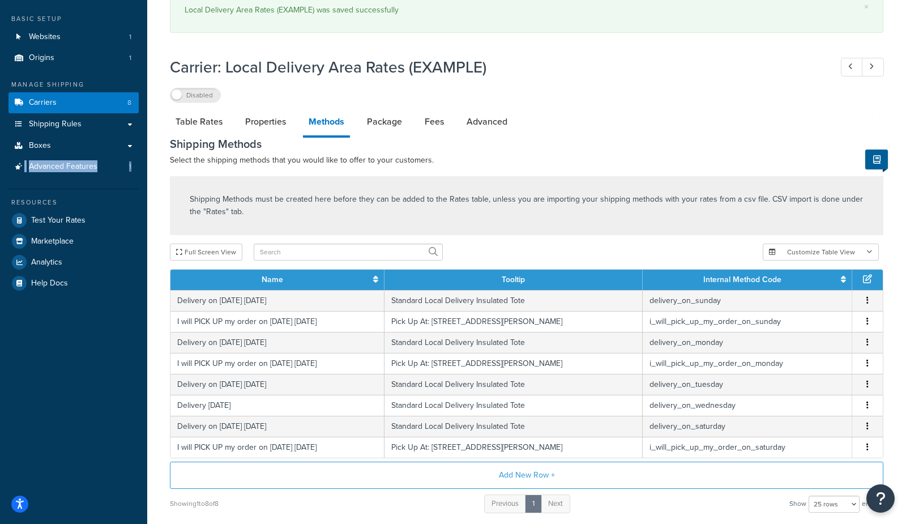
scroll to position [0, 0]
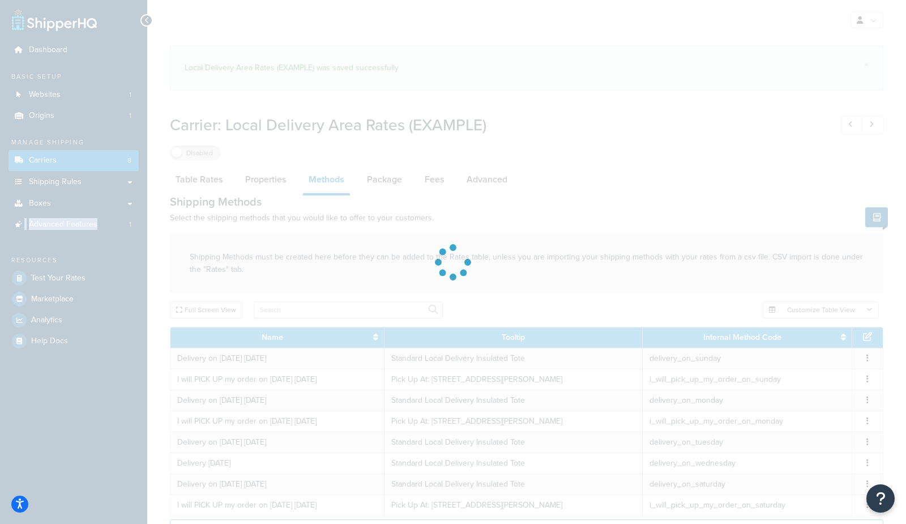
select select "25"
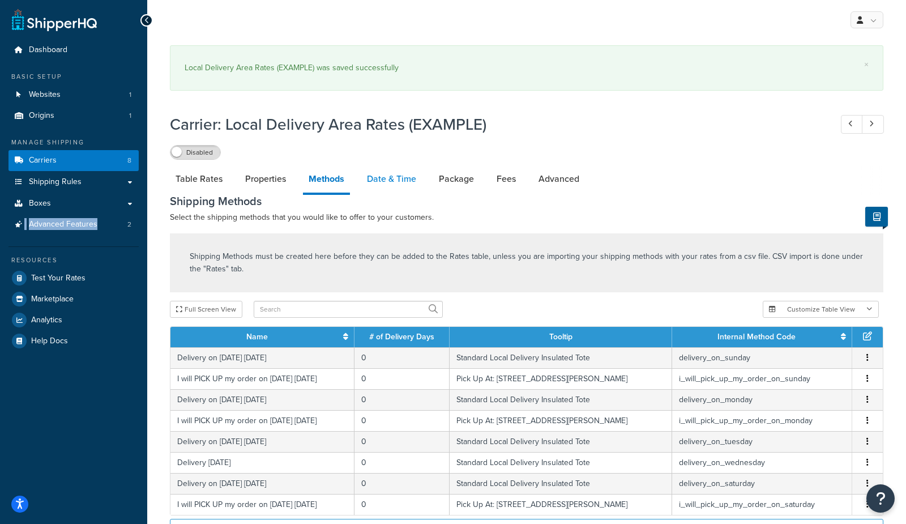
click at [405, 179] on link "Date & Time" at bounding box center [391, 178] width 61 height 27
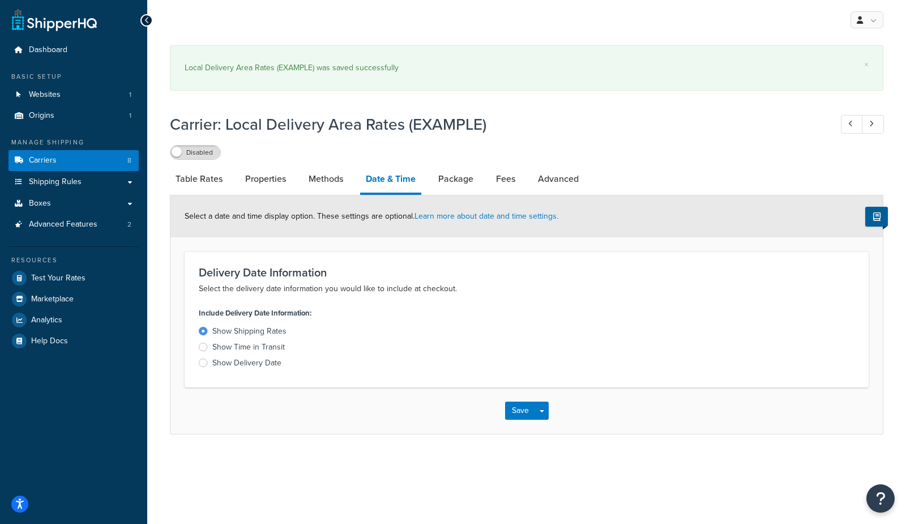
click at [256, 366] on div "Show Delivery Date" at bounding box center [246, 362] width 69 height 11
click at [0, 0] on input "Show Delivery Date" at bounding box center [0, 0] width 0 height 0
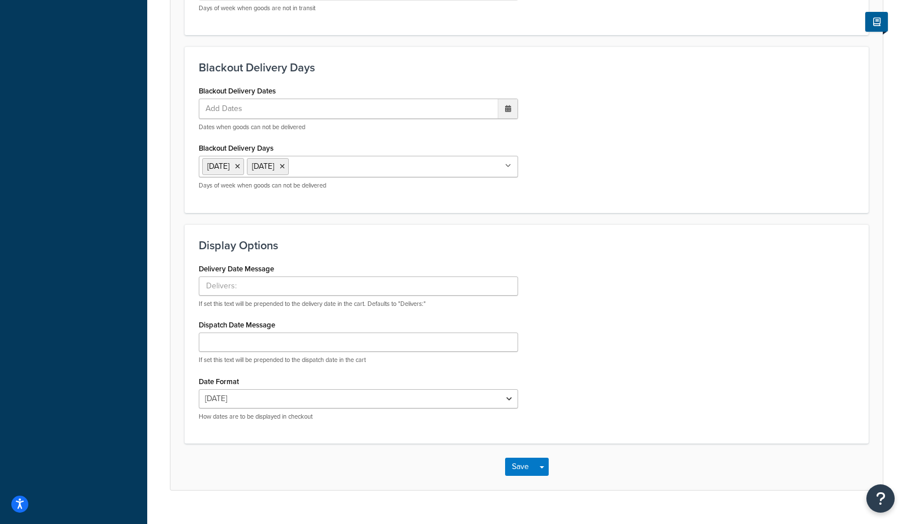
scroll to position [694, 0]
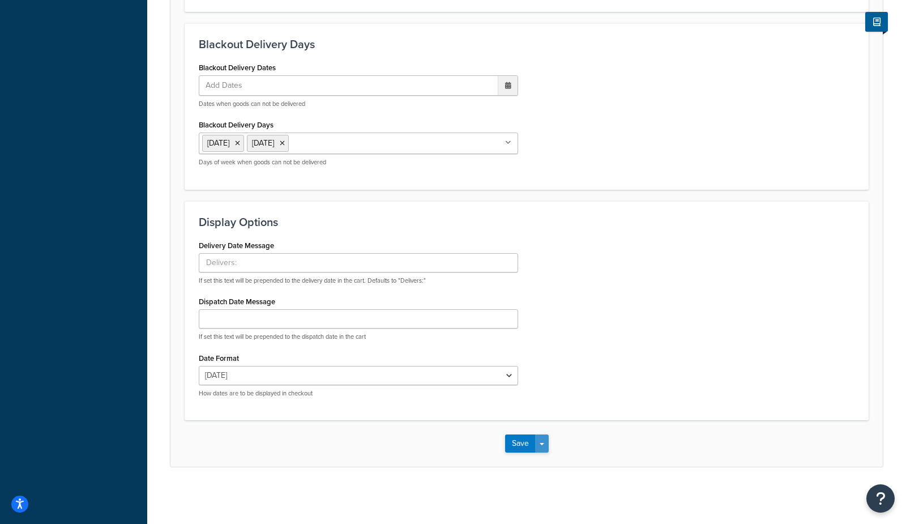
click at [538, 445] on button "Save Dropdown" at bounding box center [542, 443] width 14 height 18
click at [533, 460] on button "Save and Edit" at bounding box center [546, 464] width 83 height 24
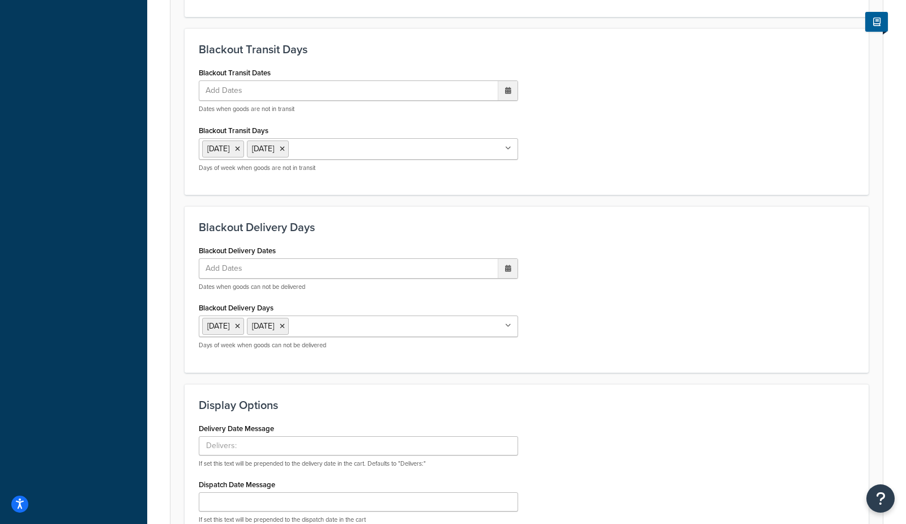
scroll to position [569, 0]
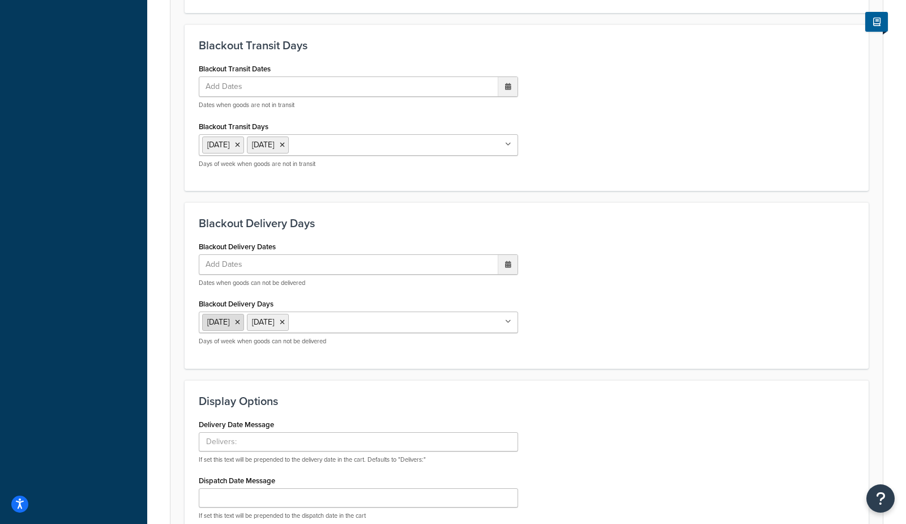
click at [240, 322] on icon at bounding box center [237, 322] width 5 height 7
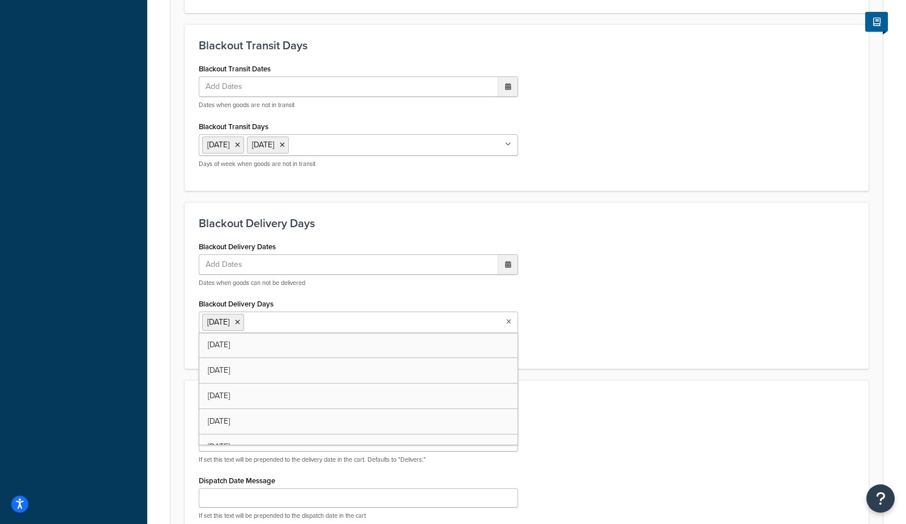
drag, startPoint x: 243, startPoint y: 324, endPoint x: 230, endPoint y: 258, distance: 67.1
click at [240, 324] on icon at bounding box center [237, 322] width 5 height 7
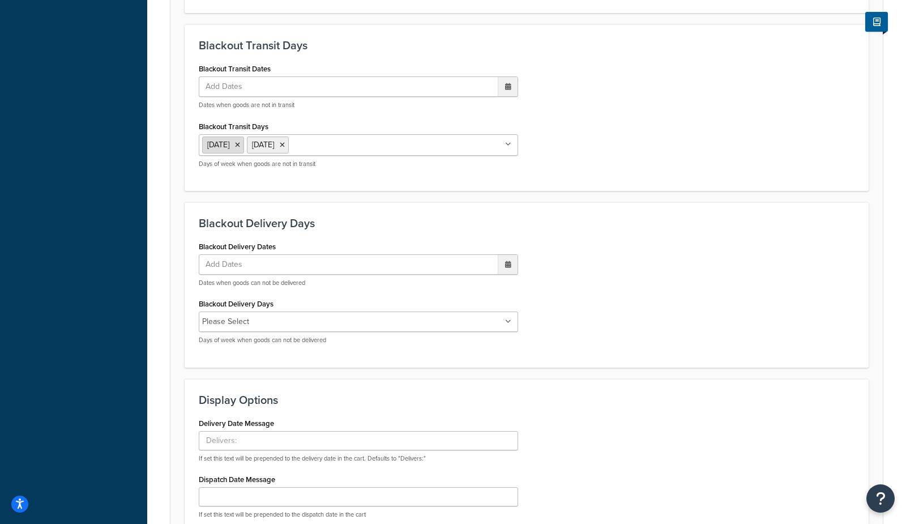
click at [240, 147] on icon at bounding box center [237, 145] width 5 height 7
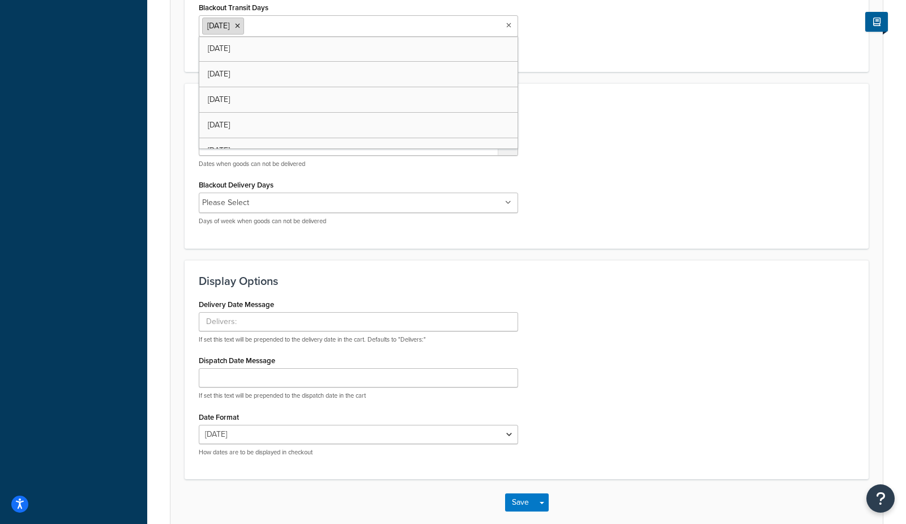
click at [240, 25] on icon at bounding box center [237, 26] width 5 height 7
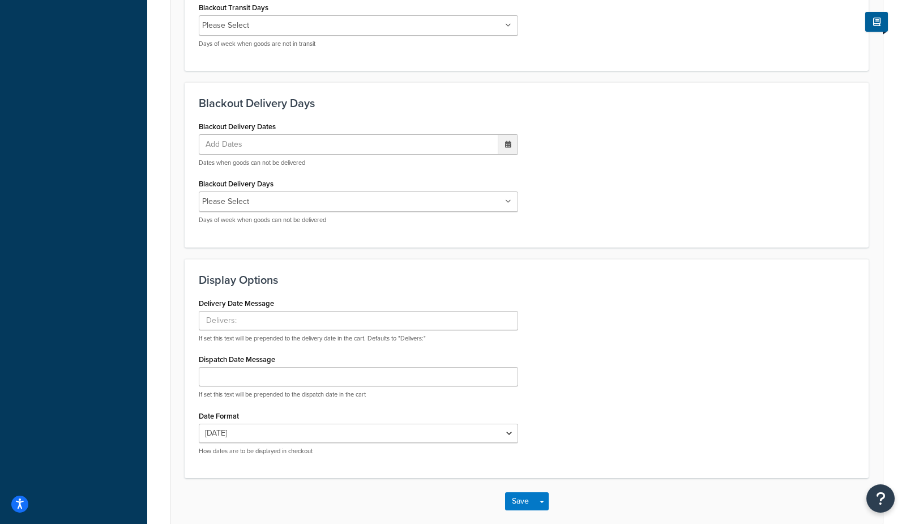
click at [553, 168] on div "Blackout Delivery Dates Add Dates ‹ September 2025 › Su Mo Tu We Th Fr Sa 31 1 …" at bounding box center [526, 175] width 673 height 115
click at [548, 506] on button "Save Dropdown" at bounding box center [542, 501] width 14 height 18
click at [547, 514] on button "Save and Edit" at bounding box center [546, 522] width 83 height 24
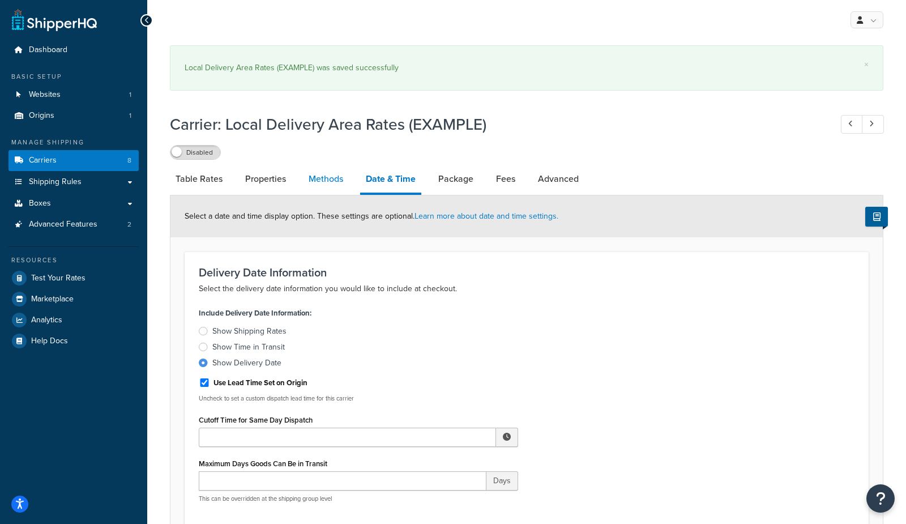
click at [331, 176] on link "Methods" at bounding box center [326, 178] width 46 height 27
select select "25"
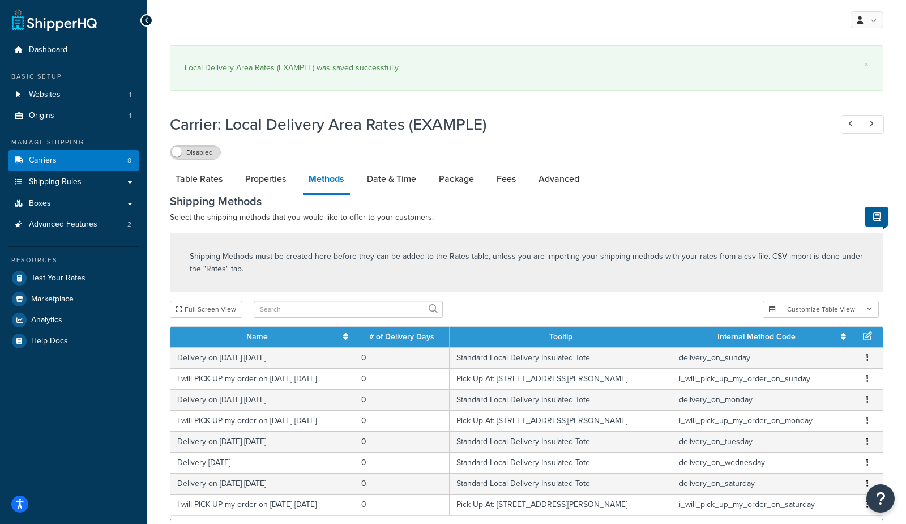
click at [331, 343] on th "Name" at bounding box center [262, 337] width 184 height 20
click at [354, 338] on th "Name" at bounding box center [262, 337] width 184 height 20
click at [354, 339] on th "Name" at bounding box center [262, 337] width 184 height 20
click at [348, 339] on icon at bounding box center [345, 336] width 5 height 8
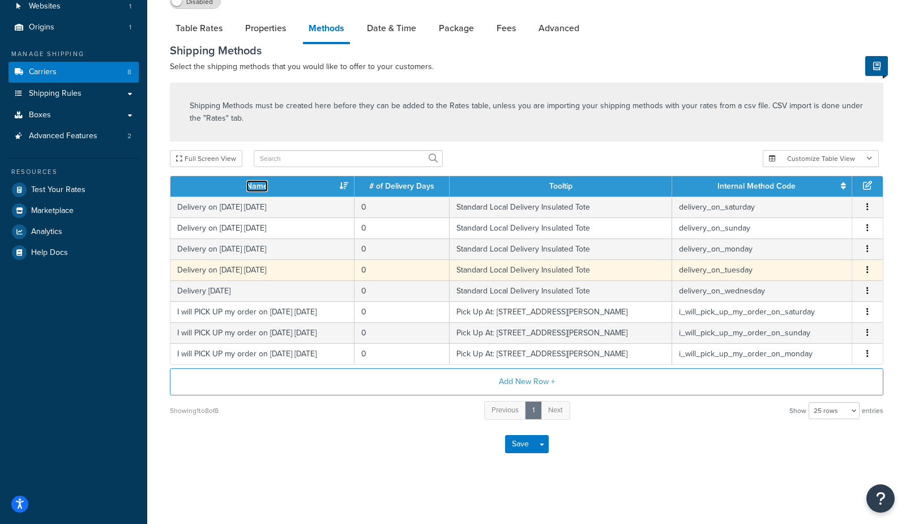
scroll to position [91, 0]
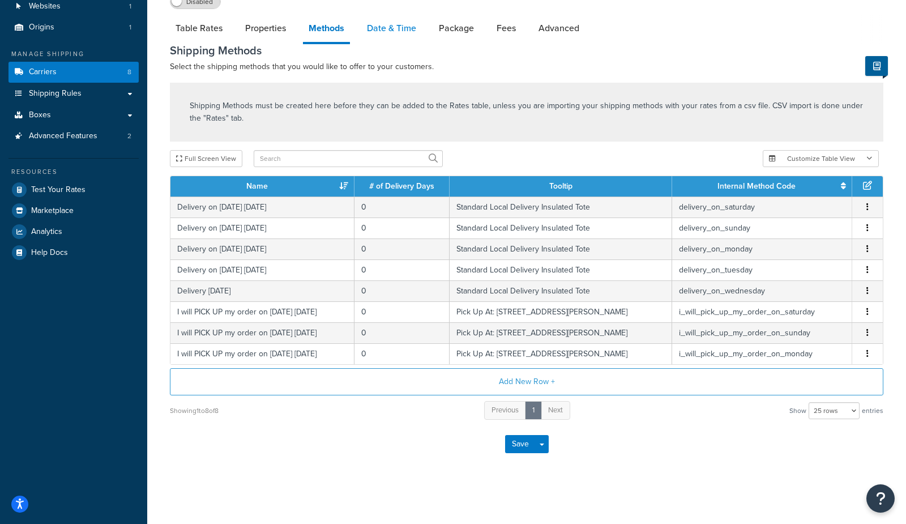
click at [395, 23] on link "Date & Time" at bounding box center [391, 28] width 61 height 27
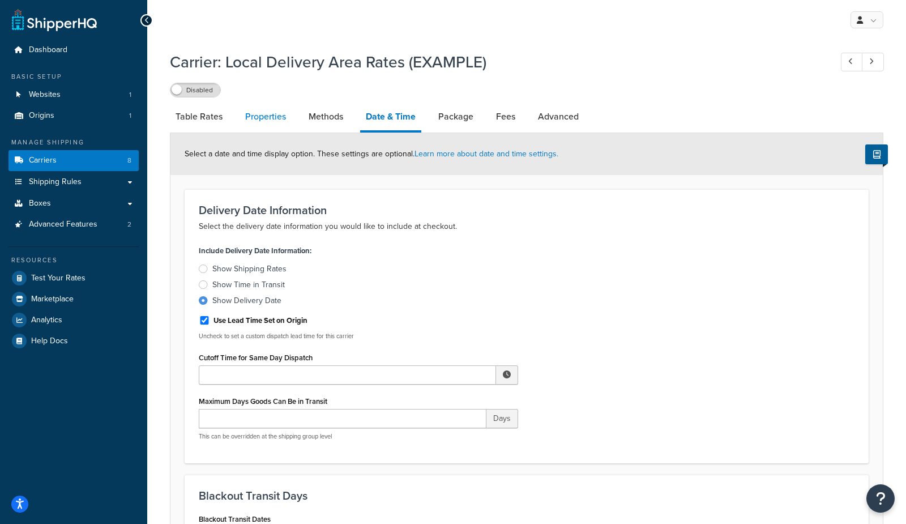
click at [257, 116] on link "Properties" at bounding box center [266, 116] width 52 height 27
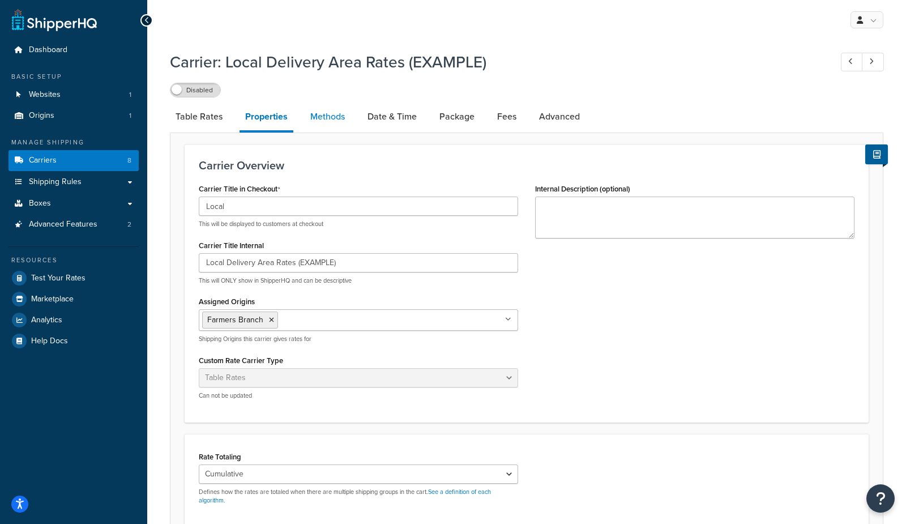
click at [323, 116] on link "Methods" at bounding box center [328, 116] width 46 height 27
select select "25"
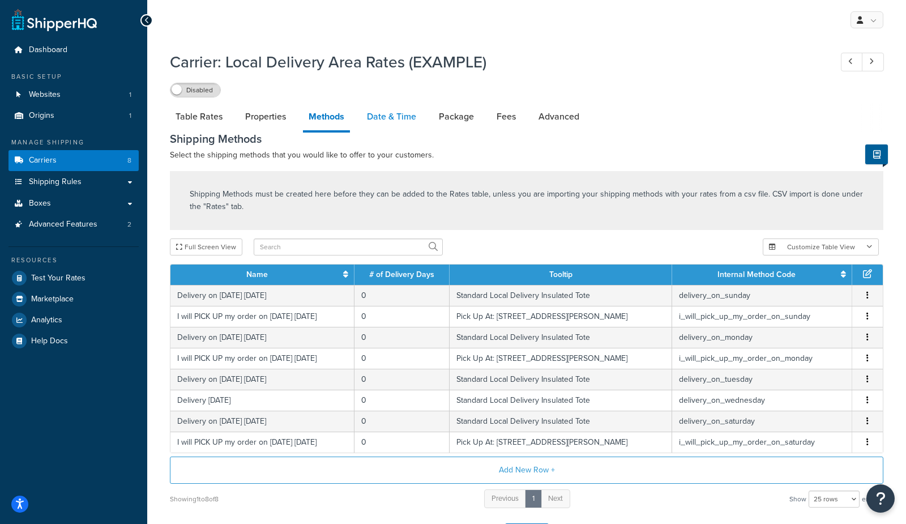
click at [399, 121] on link "Date & Time" at bounding box center [391, 116] width 61 height 27
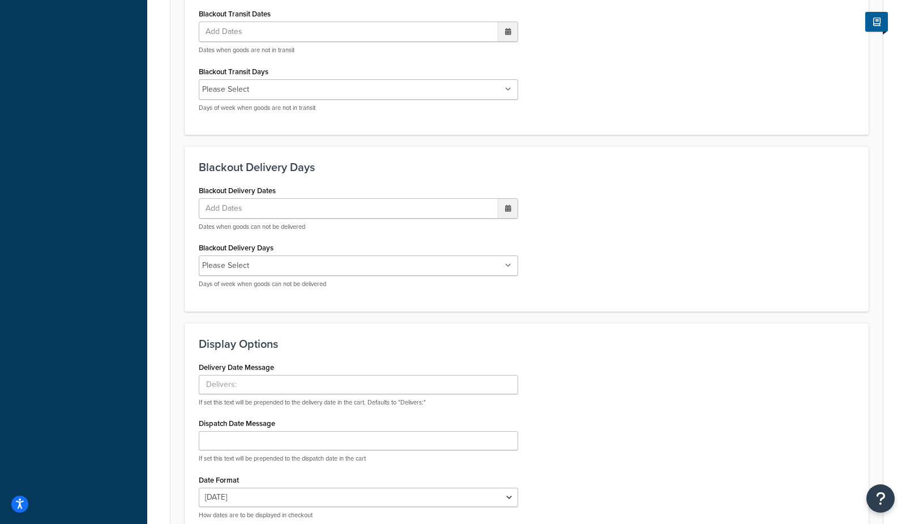
scroll to position [628, 0]
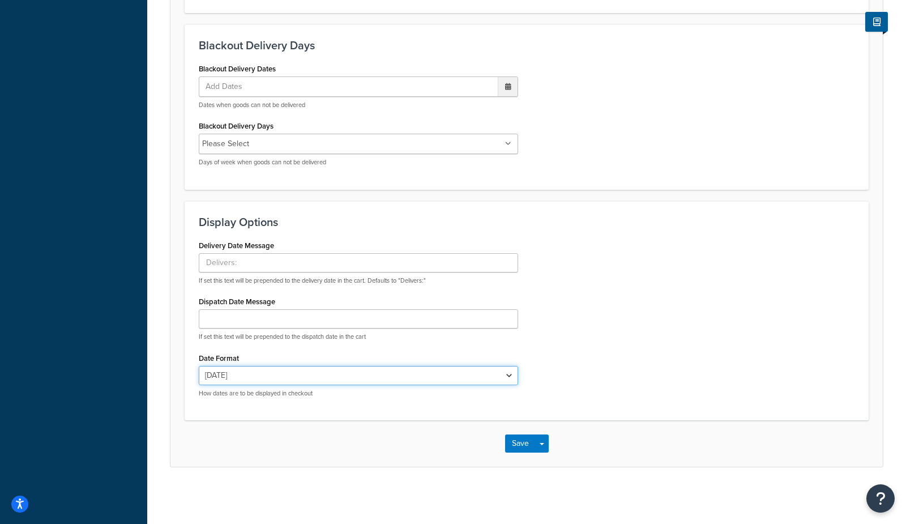
click at [241, 369] on select "Tue, Sep 16 9/16/2025 Sep 16, 2025 Tue, Sep 16, 2025 Tue, 9/16/2025 Sep 16 Tue,…" at bounding box center [358, 375] width 319 height 19
select select "yMEd"
click at [199, 366] on select "Tue, Sep 16 9/16/2025 Sep 16, 2025 Tue, Sep 16, 2025 Tue, 9/16/2025 Sep 16 Tue,…" at bounding box center [358, 375] width 319 height 19
drag, startPoint x: 132, startPoint y: 315, endPoint x: 146, endPoint y: 325, distance: 16.2
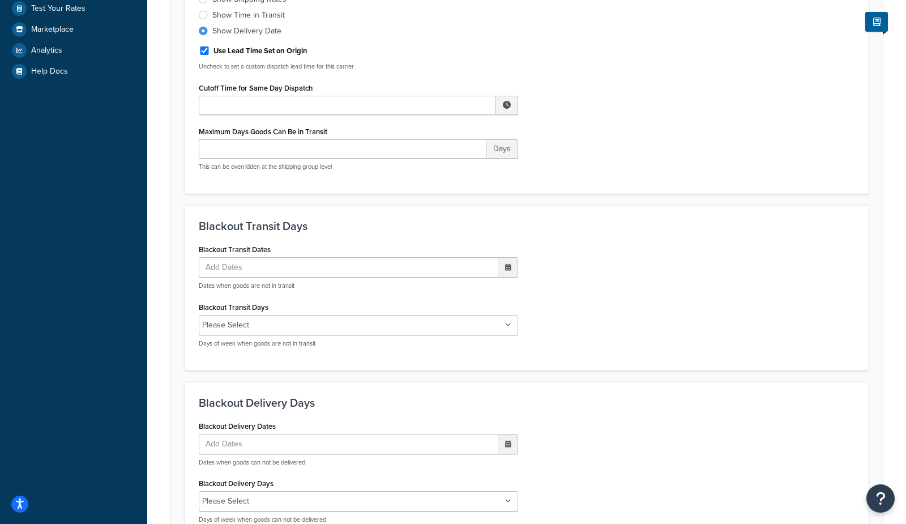
scroll to position [0, 0]
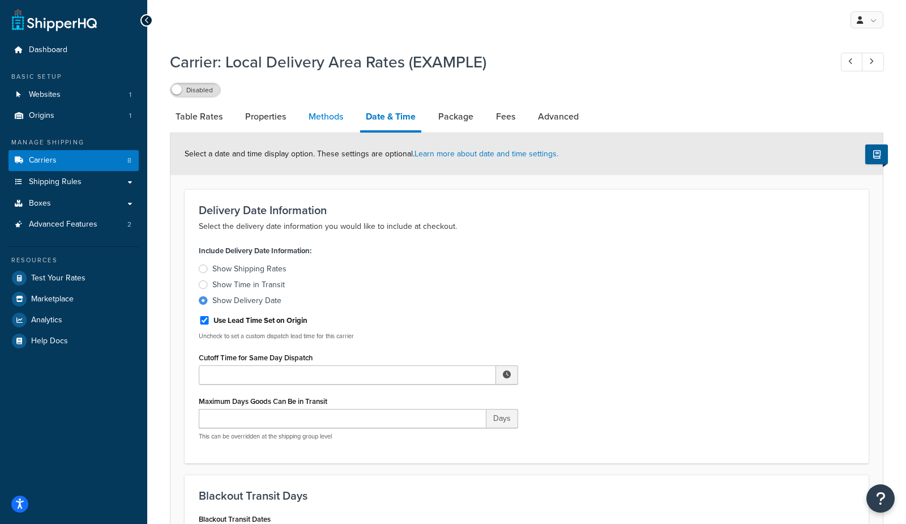
click at [322, 113] on link "Methods" at bounding box center [326, 116] width 46 height 27
select select "25"
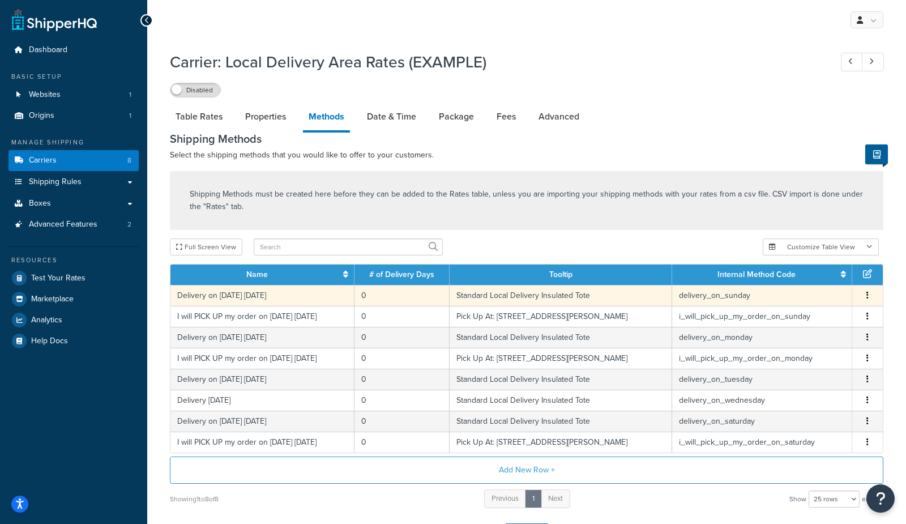
click at [290, 297] on td "Delivery on [DATE] [DATE]" at bounding box center [262, 295] width 184 height 21
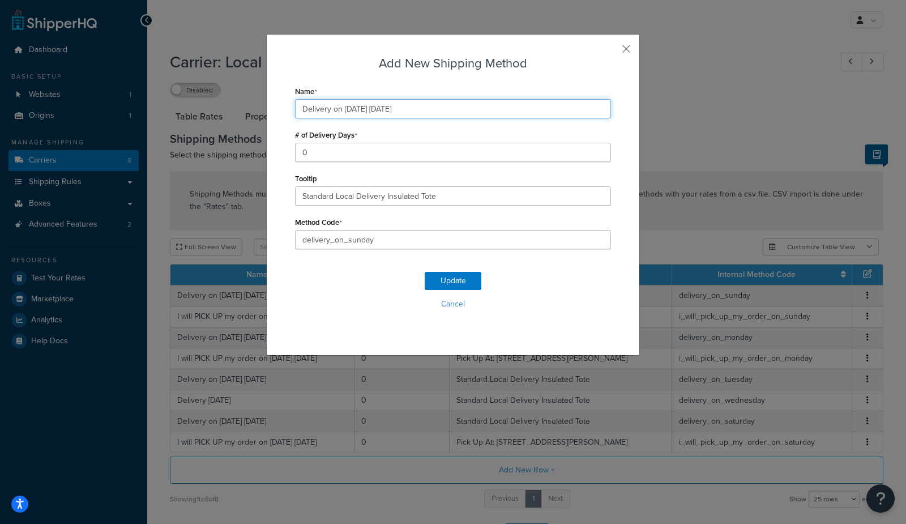
drag, startPoint x: 456, startPoint y: 112, endPoint x: 122, endPoint y: 70, distance: 336.7
click at [123, 72] on div "Add New Shipping Method Name Delivery on 09/21/2025 Sunday # of Delivery Days 0…" at bounding box center [453, 262] width 906 height 524
type input "Local Delivery"
drag, startPoint x: 319, startPoint y: 314, endPoint x: 336, endPoint y: 306, distance: 18.7
click at [319, 314] on div "Update Cancel" at bounding box center [453, 295] width 316 height 75
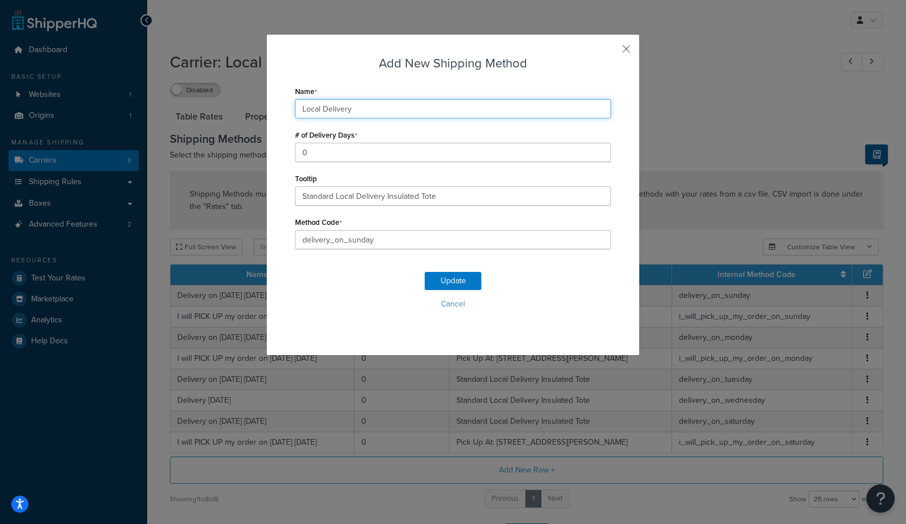
click at [373, 106] on input "Local Delivery" at bounding box center [453, 108] width 316 height 19
click at [439, 279] on button "Update" at bounding box center [453, 281] width 57 height 18
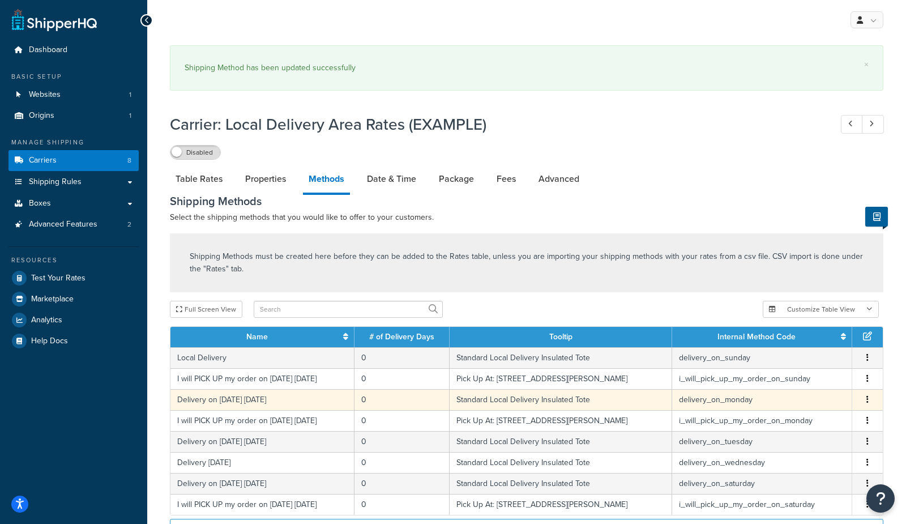
click at [258, 400] on td "Delivery on 09/22/2025 Monday" at bounding box center [262, 399] width 184 height 21
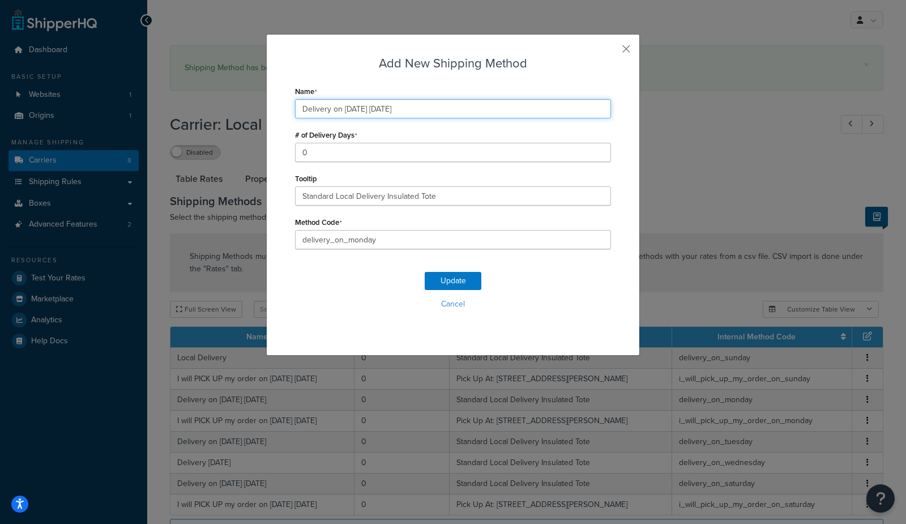
click at [396, 109] on input "Delivery on 09/22/2025 Monday" at bounding box center [453, 108] width 316 height 19
paste input "Local Deliver"
type input "Local Delivery"
click at [452, 277] on button "Update" at bounding box center [453, 281] width 57 height 18
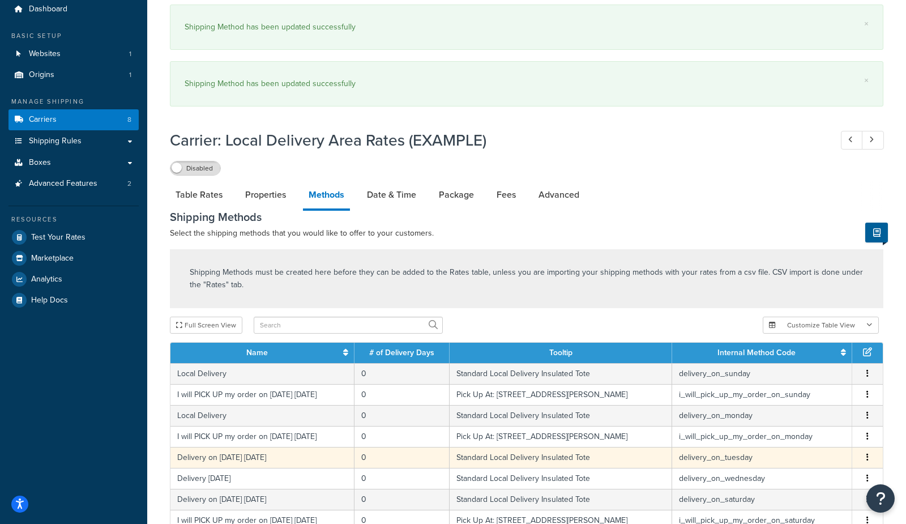
scroll to position [48, 0]
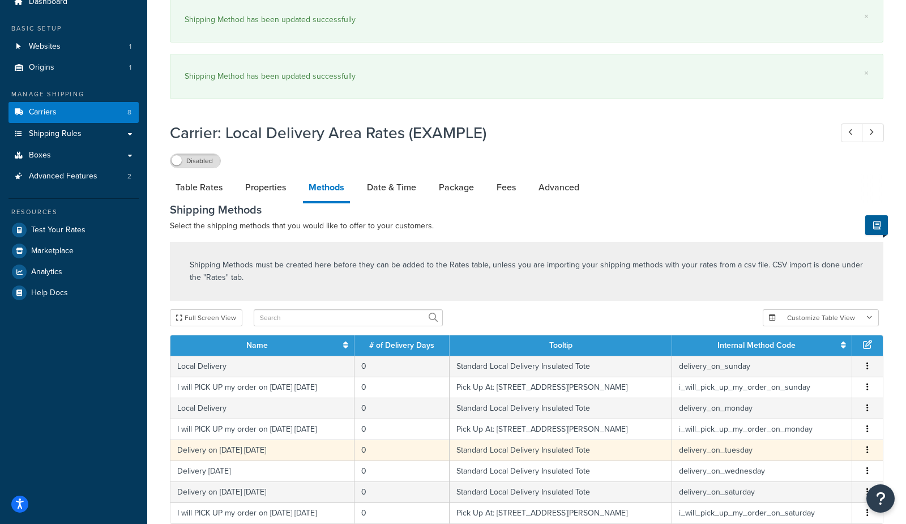
click at [255, 452] on td "Delivery on 09/23/2025 Tuesday" at bounding box center [262, 449] width 184 height 21
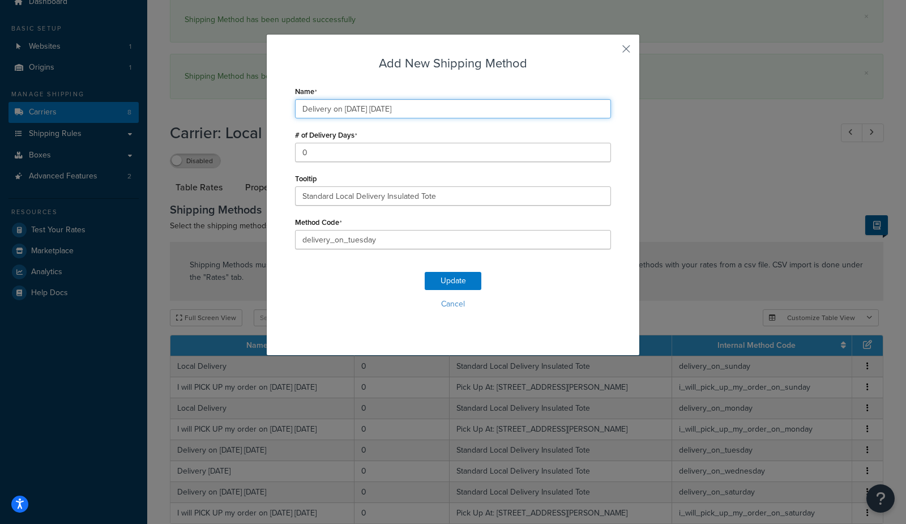
click at [350, 113] on input "Delivery on 09/23/2025 Tuesday" at bounding box center [453, 108] width 316 height 19
paste input "Local Deliver"
type input "Local Delivery"
click at [465, 282] on button "Update" at bounding box center [453, 281] width 57 height 18
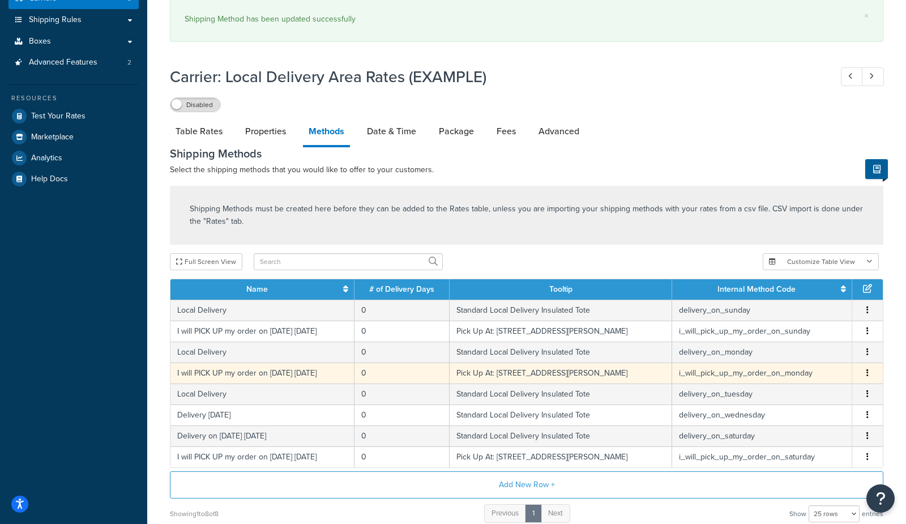
scroll to position [163, 0]
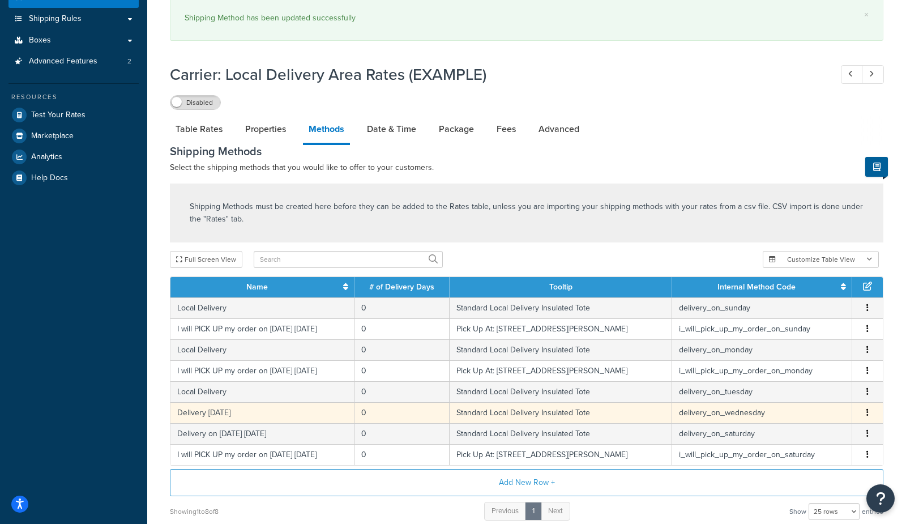
click at [232, 417] on td "Delivery on Wednesday" at bounding box center [262, 412] width 184 height 21
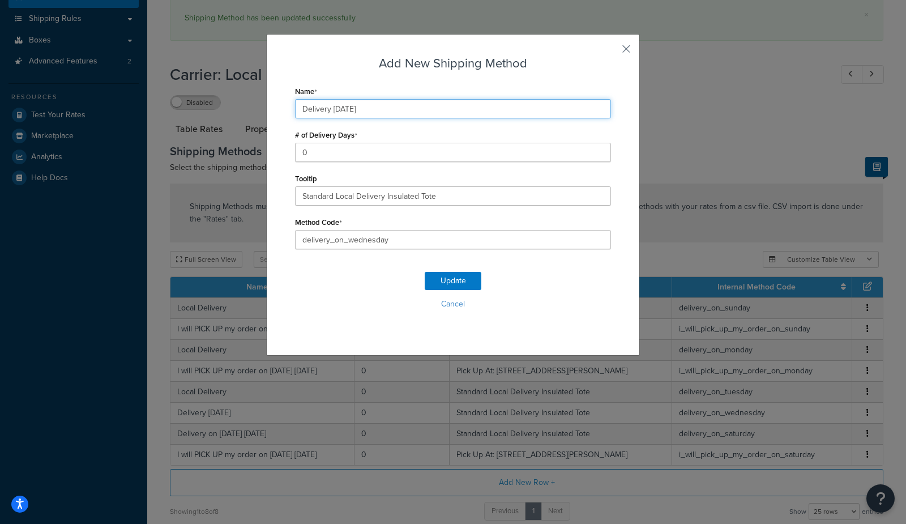
click at [348, 108] on input "Delivery on Wednesday" at bounding box center [453, 108] width 316 height 19
paste input "Local Deliver"
type input "Local Delivery"
click at [454, 283] on button "Update" at bounding box center [453, 281] width 57 height 18
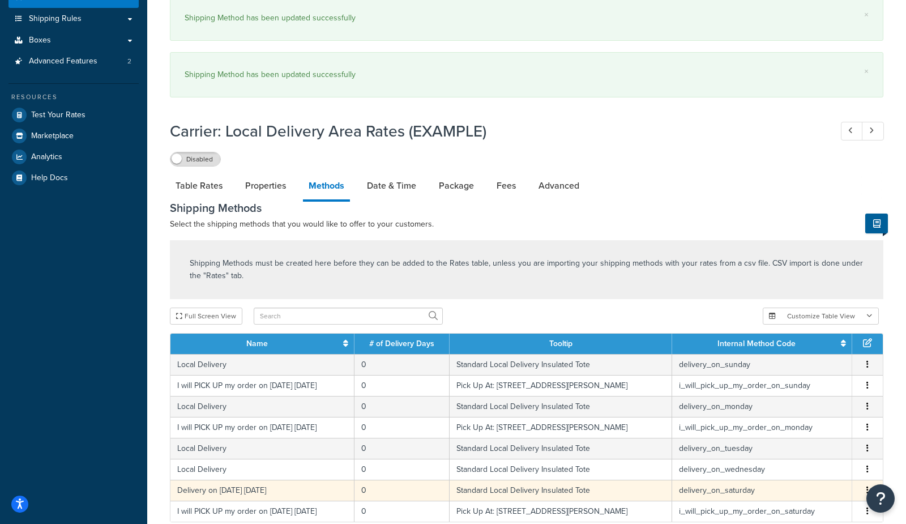
click at [260, 495] on td "Delivery on [DATE] [DATE]" at bounding box center [262, 490] width 184 height 21
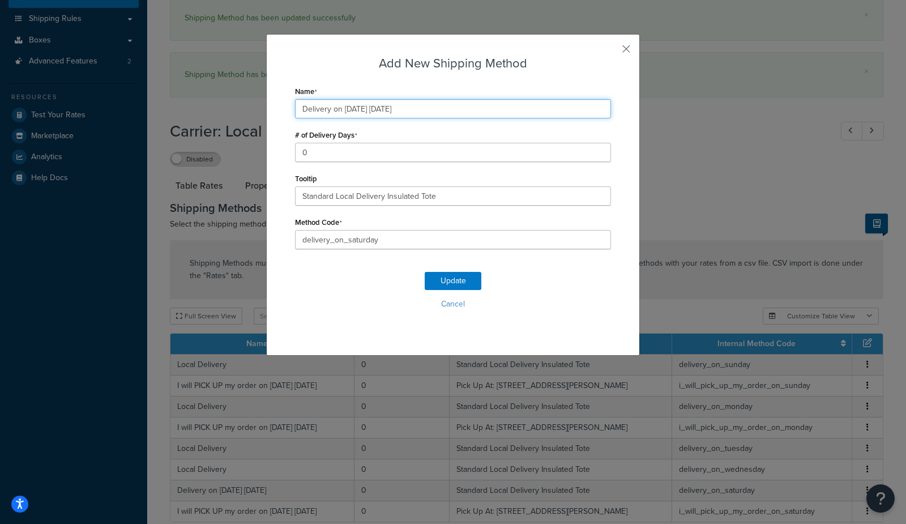
click at [444, 105] on input "Delivery on [DATE] [DATE]" at bounding box center [453, 108] width 316 height 19
paste input "Local Deliver"
type input "Local Delivery"
click at [451, 279] on button "Update" at bounding box center [453, 281] width 57 height 18
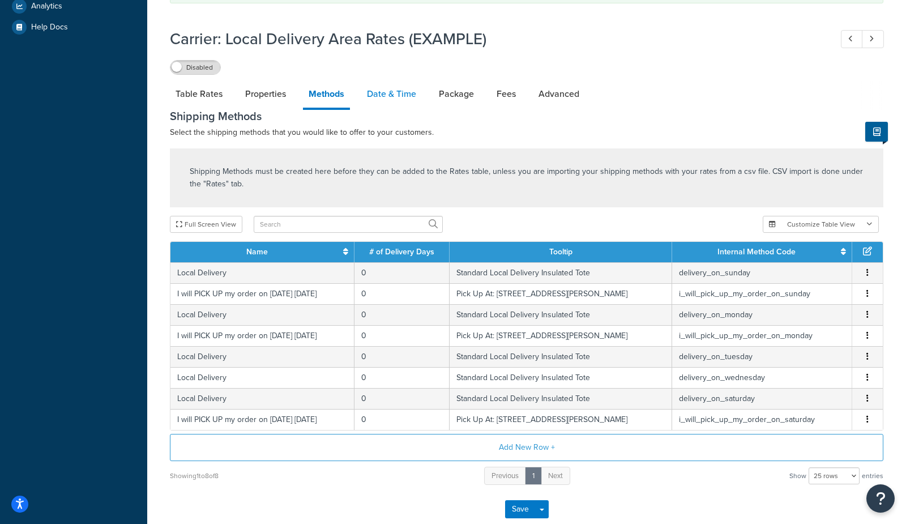
scroll to position [319, 0]
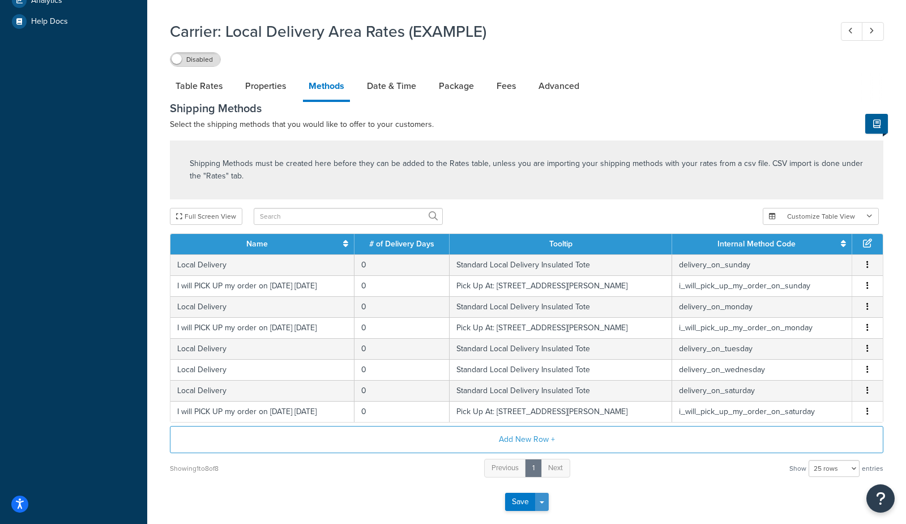
click at [544, 504] on button "Save Dropdown" at bounding box center [542, 502] width 14 height 18
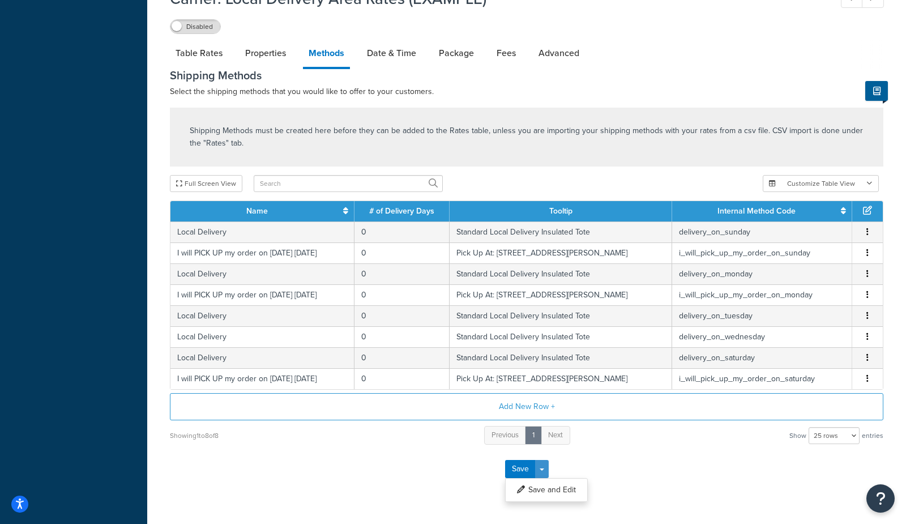
scroll to position [359, 0]
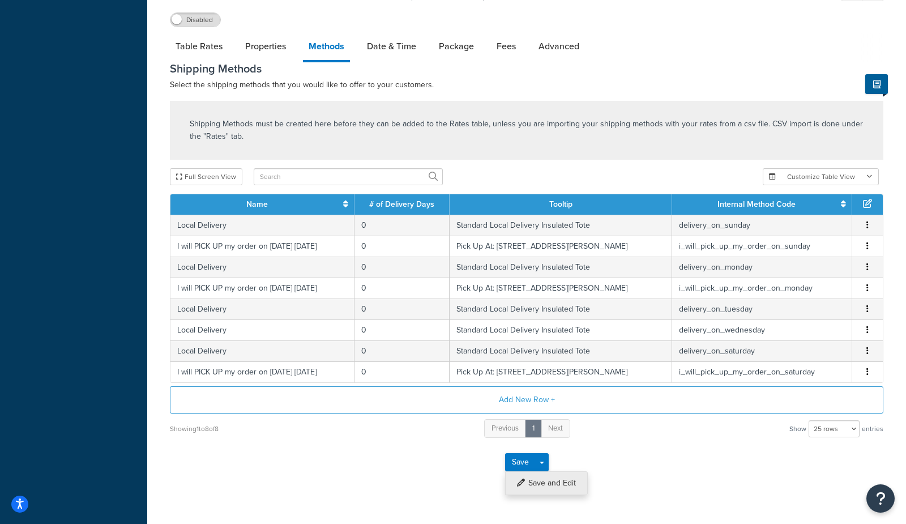
click at [560, 488] on button "Save and Edit" at bounding box center [546, 483] width 83 height 24
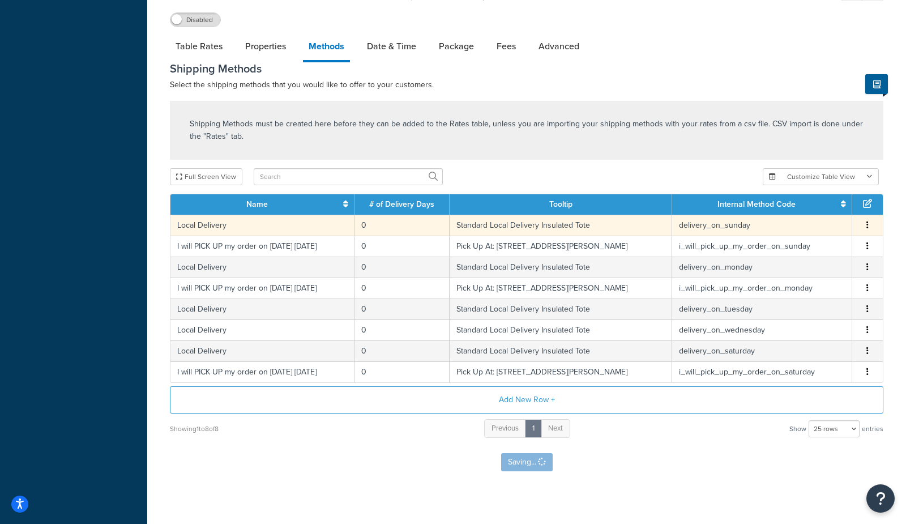
scroll to position [0, 0]
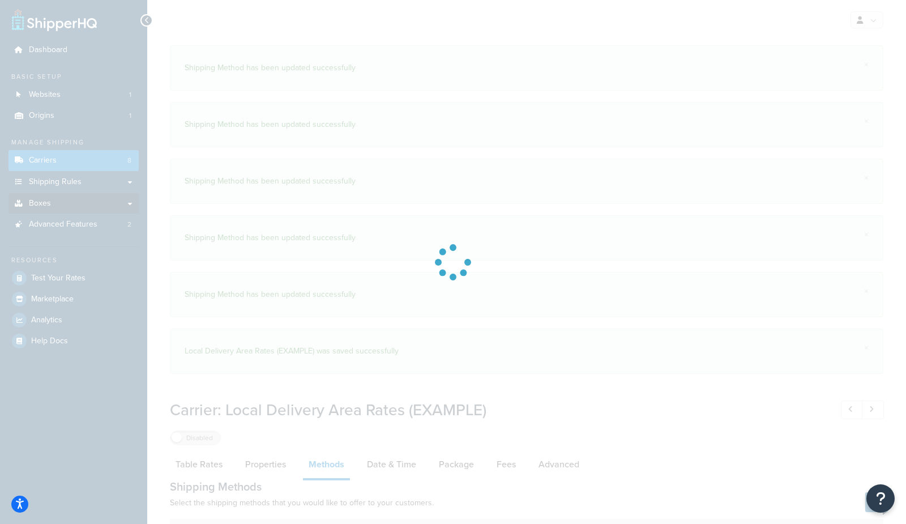
select select "25"
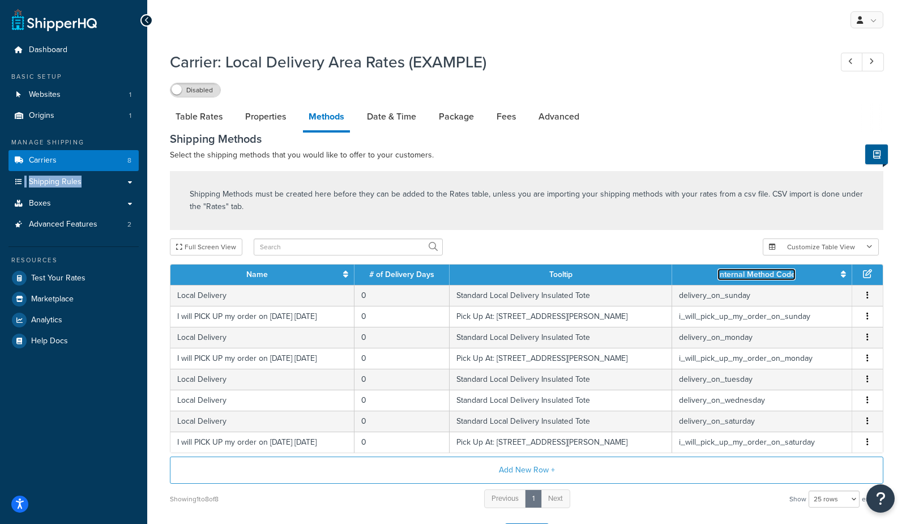
click at [773, 277] on link "Internal Method Code" at bounding box center [756, 274] width 78 height 12
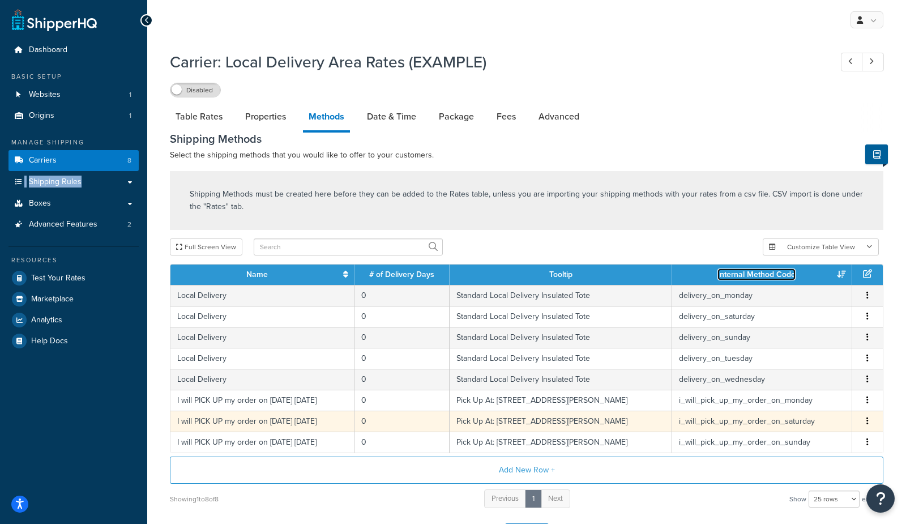
scroll to position [91, 0]
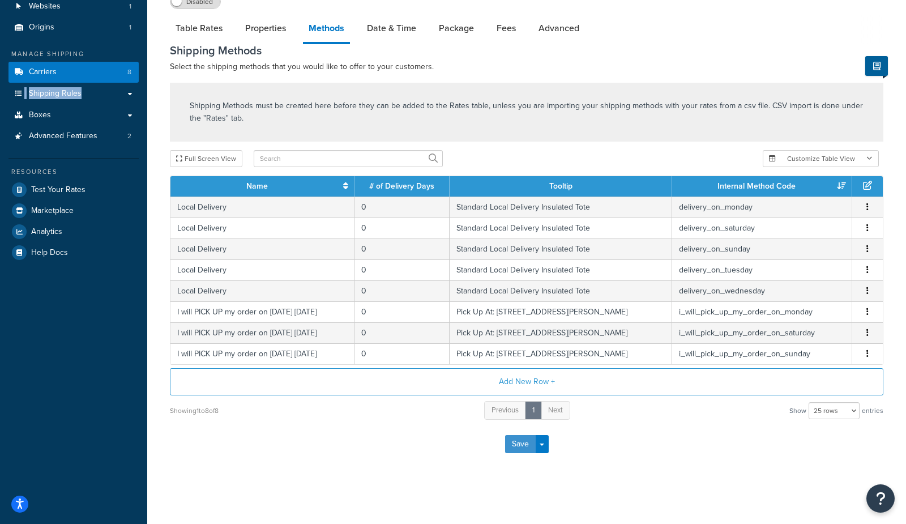
click at [516, 445] on button "Save" at bounding box center [520, 444] width 31 height 18
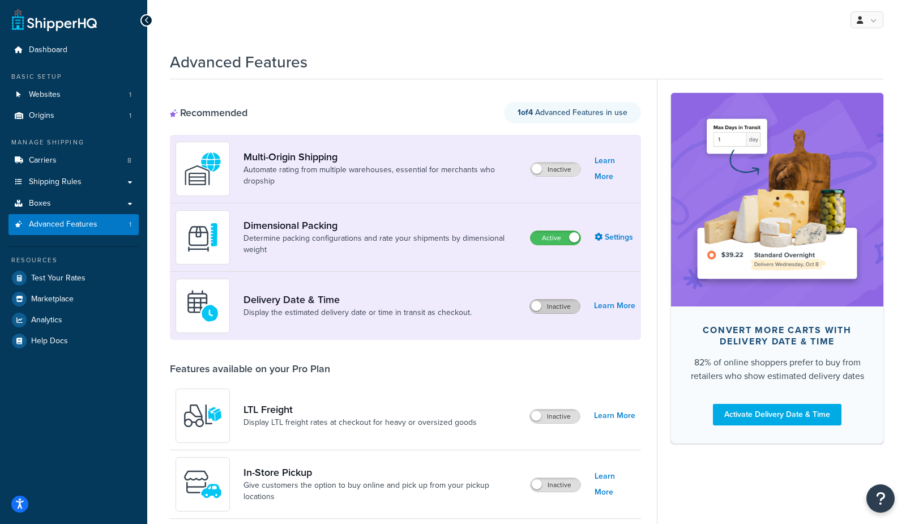
click at [566, 311] on label "Inactive" at bounding box center [555, 307] width 50 height 14
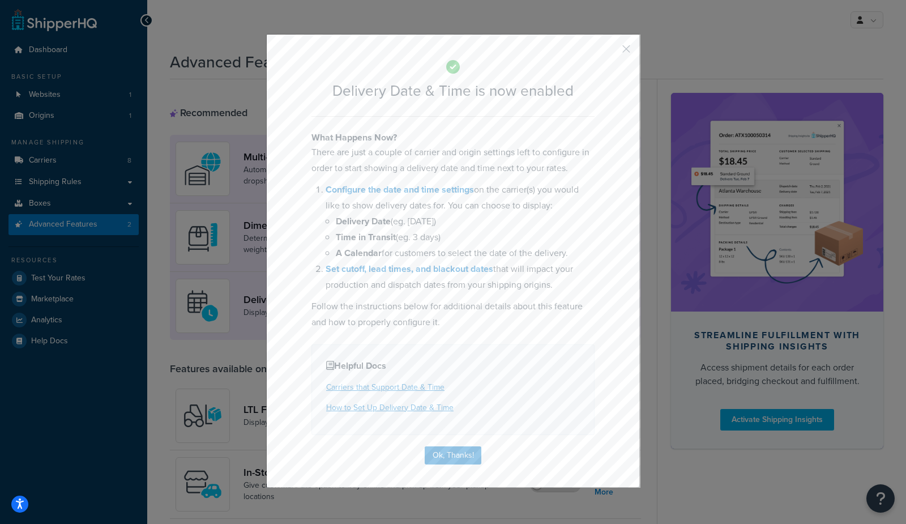
click at [448, 465] on div "Delivery Date & Time is now enabled What Happens Now? There are just a couple o…" at bounding box center [453, 261] width 374 height 454
click at [456, 447] on button "Ok, Thanks!" at bounding box center [453, 455] width 57 height 18
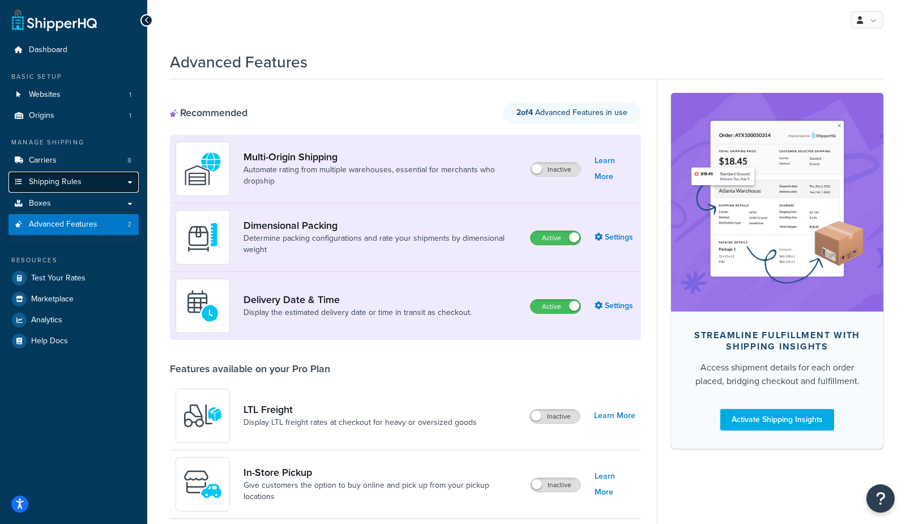
click at [47, 183] on span "Shipping Rules" at bounding box center [55, 182] width 53 height 10
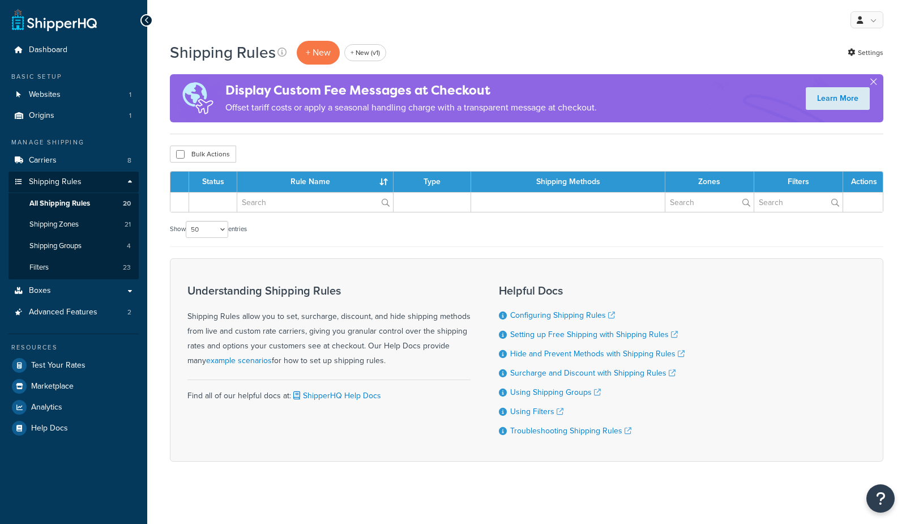
select select "50"
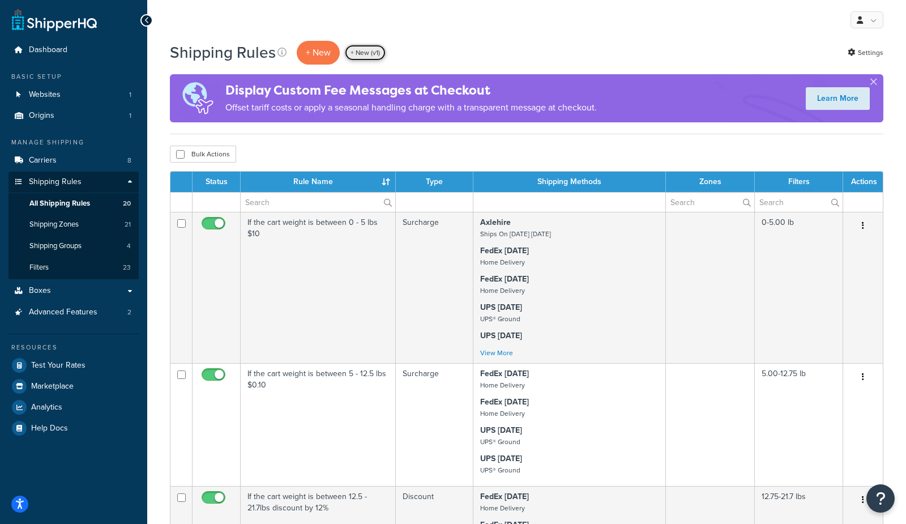
click at [376, 54] on link "+ New (v1)" at bounding box center [365, 52] width 42 height 17
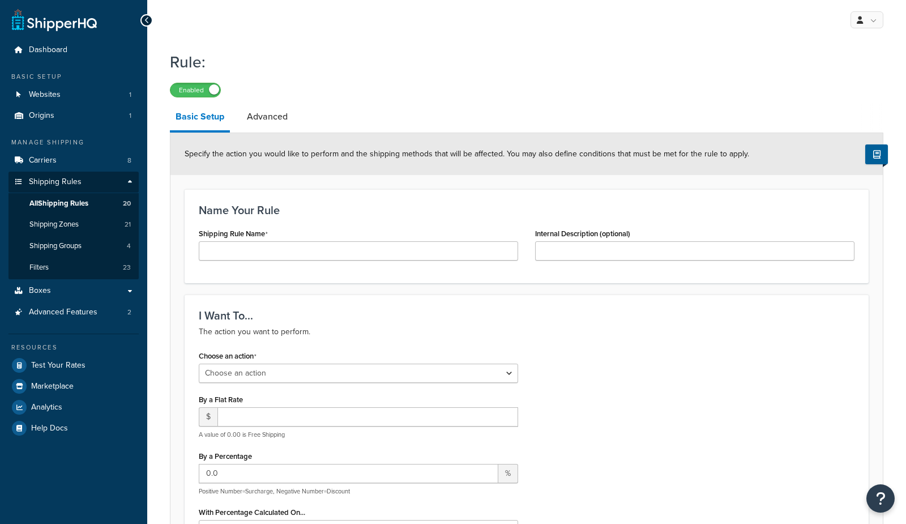
select select "ORDER"
click at [243, 251] on input "Shipping Rule Name" at bounding box center [358, 250] width 319 height 19
type input "hide [DATE] delivery on non-wednesdays"
click at [267, 371] on select "Choose an action Override Rates Surcharge or discount rates Hide a shipping met…" at bounding box center [358, 373] width 319 height 19
select select "HIDE"
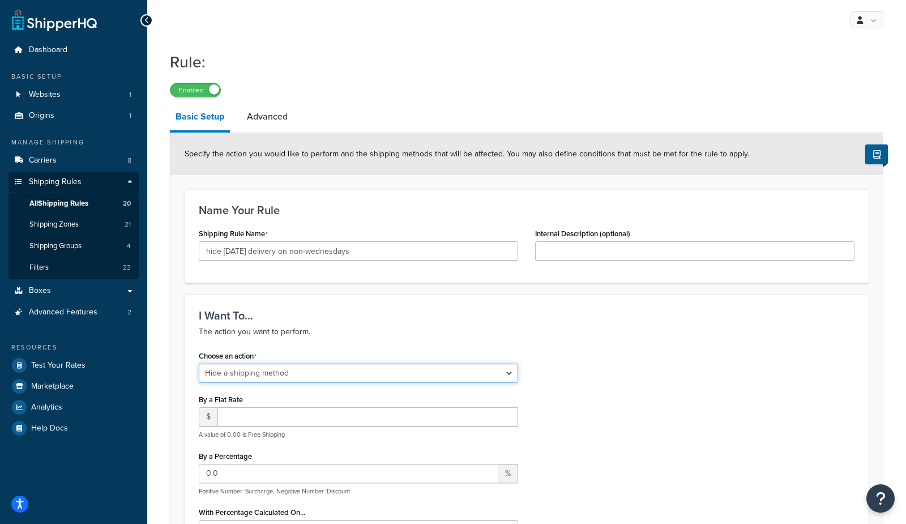
click at [199, 364] on select "Choose an action Override Rates Surcharge or discount rates Hide a shipping met…" at bounding box center [358, 373] width 319 height 19
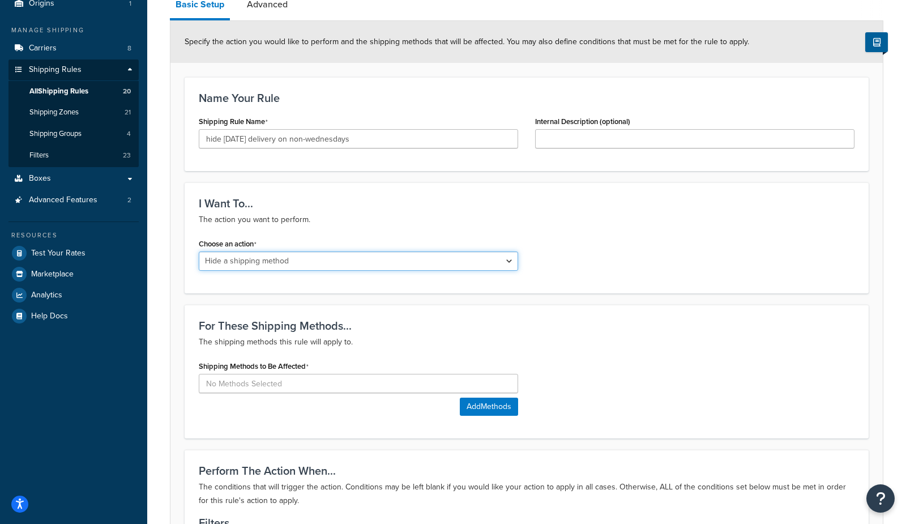
scroll to position [114, 0]
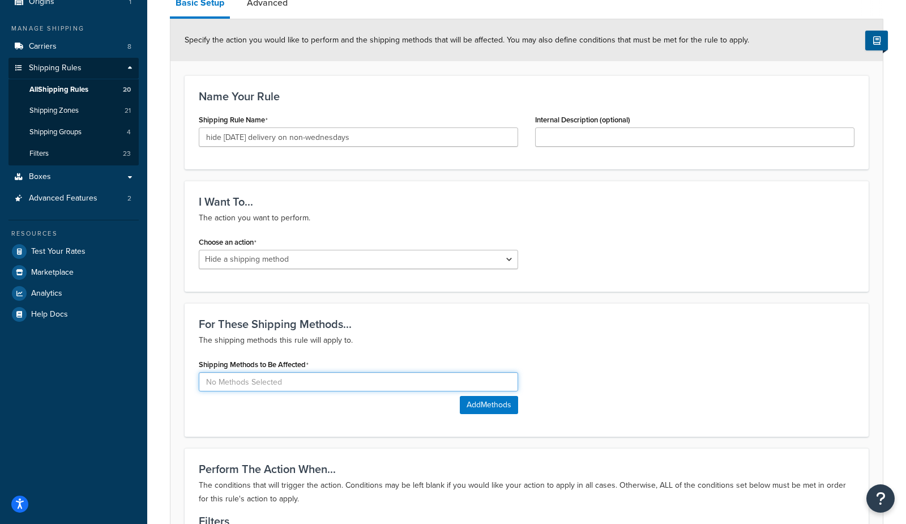
click at [252, 386] on input at bounding box center [358, 381] width 319 height 19
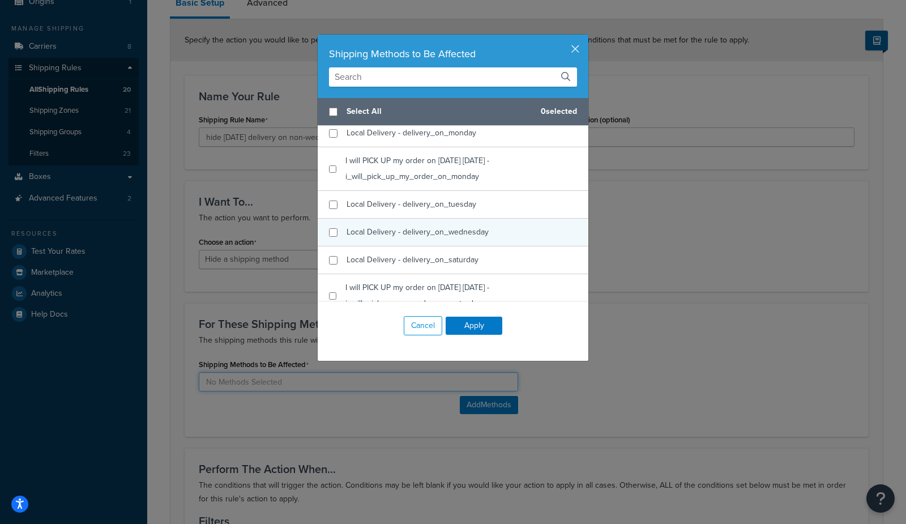
scroll to position [458, 0]
checkbox input "true"
click at [483, 232] on span "Local Delivery - delivery_on_wednesday" at bounding box center [418, 228] width 142 height 12
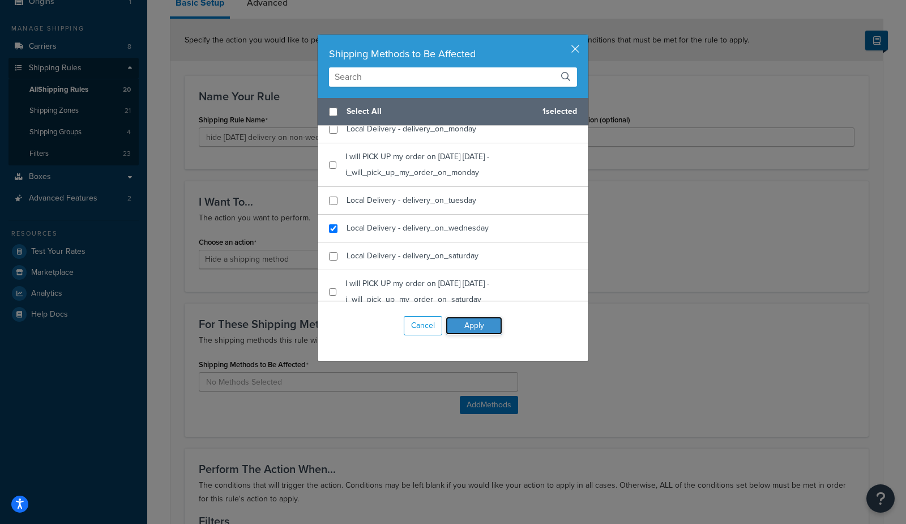
click at [482, 323] on button "Apply" at bounding box center [474, 326] width 57 height 18
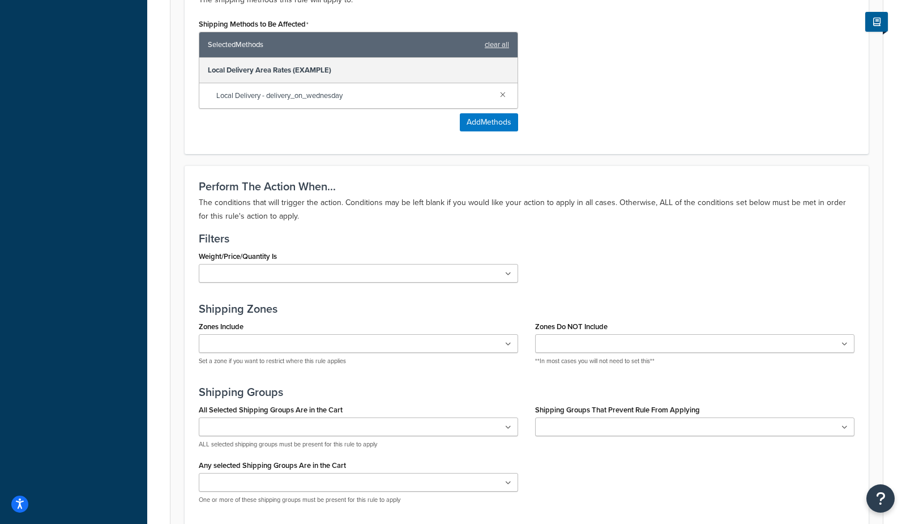
scroll to position [0, 0]
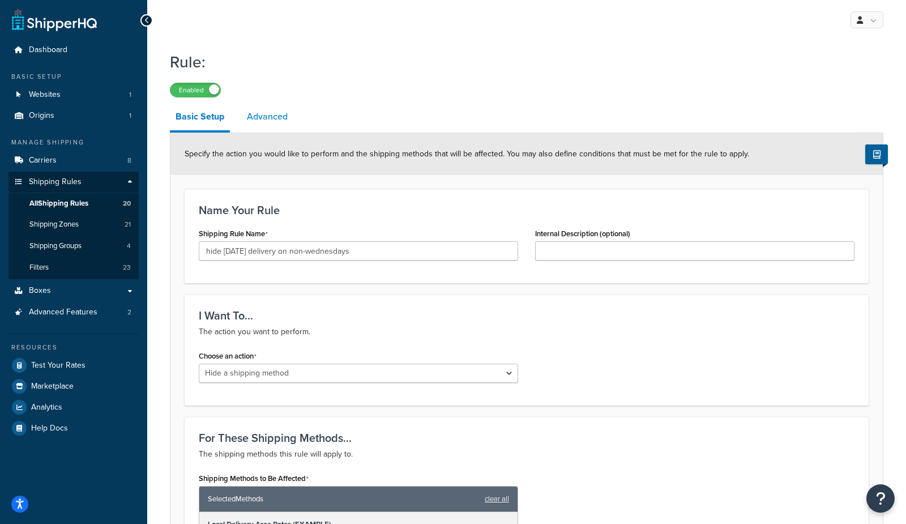
click at [276, 122] on link "Advanced" at bounding box center [267, 116] width 52 height 27
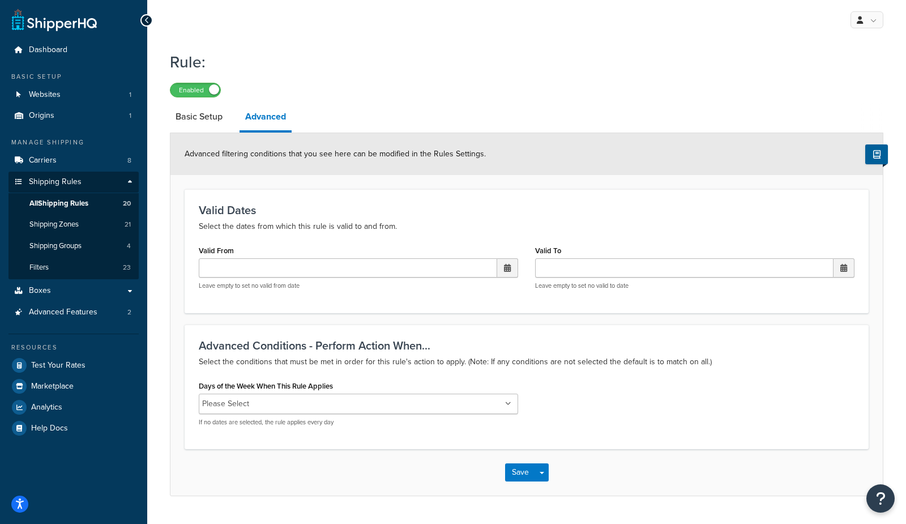
click at [298, 412] on ul "Please Select" at bounding box center [358, 404] width 319 height 20
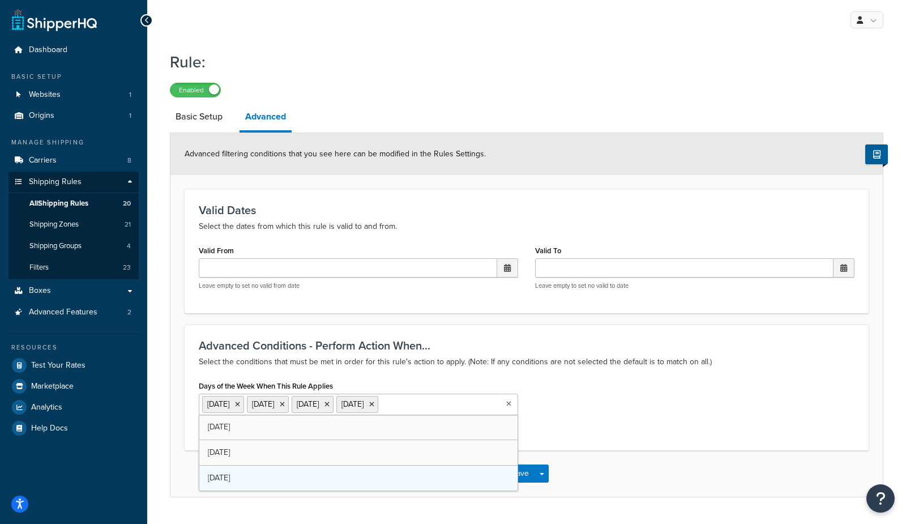
drag, startPoint x: 255, startPoint y: 457, endPoint x: 253, endPoint y: 468, distance: 11.0
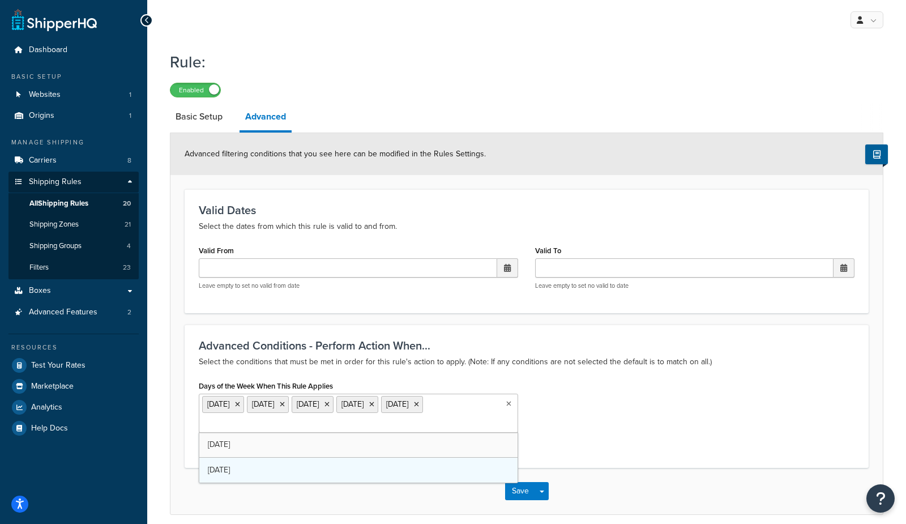
drag, startPoint x: 254, startPoint y: 455, endPoint x: 251, endPoint y: 472, distance: 16.7
drag, startPoint x: 251, startPoint y: 472, endPoint x: 579, endPoint y: 443, distance: 329.2
drag, startPoint x: 670, startPoint y: 411, endPoint x: 656, endPoint y: 414, distance: 14.4
click at [668, 412] on div "Days of the Week When This Rule Applies [DATE] [DATE] [DATE] [DATE] [DATE] [DAT…" at bounding box center [526, 416] width 673 height 76
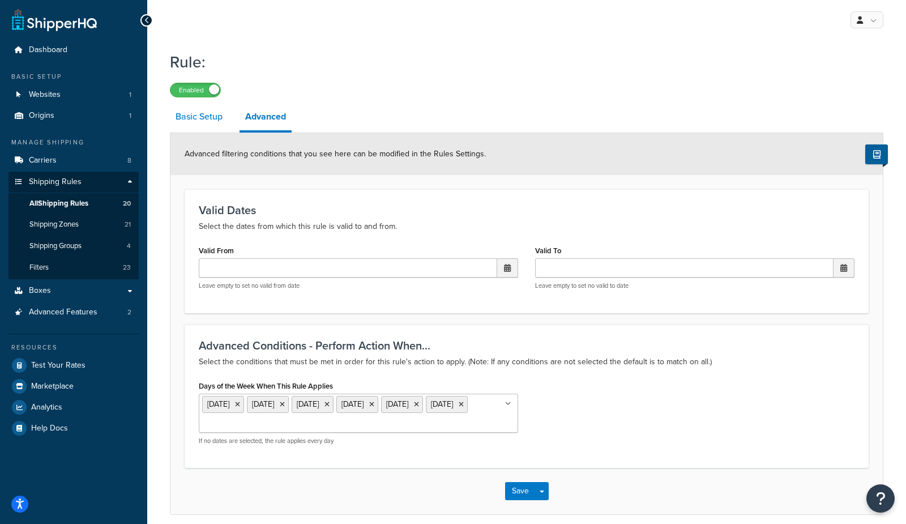
click at [212, 127] on link "Basic Setup" at bounding box center [199, 116] width 58 height 27
select select "HIDE"
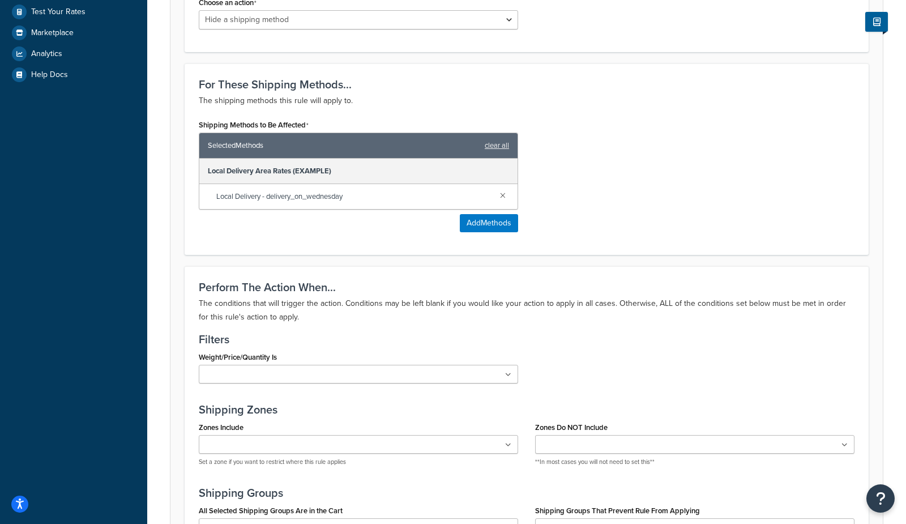
scroll to position [575, 0]
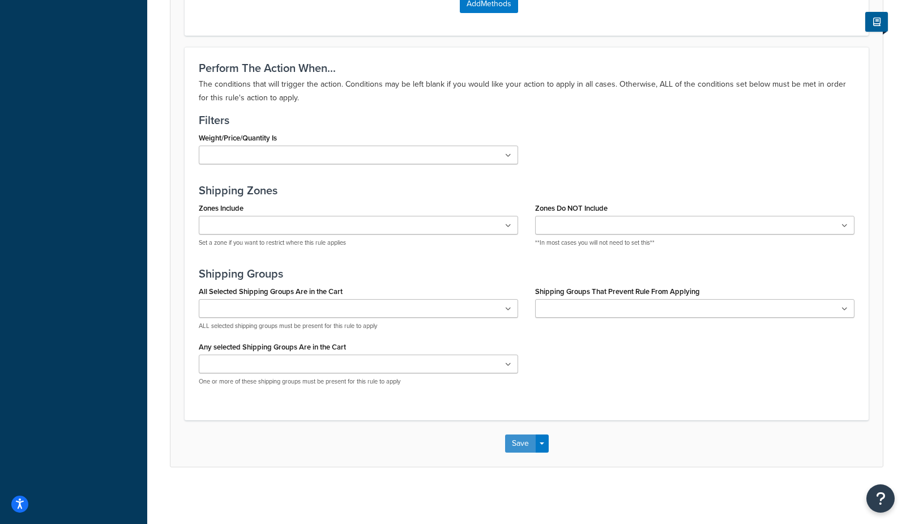
click at [512, 444] on button "Save" at bounding box center [520, 443] width 31 height 18
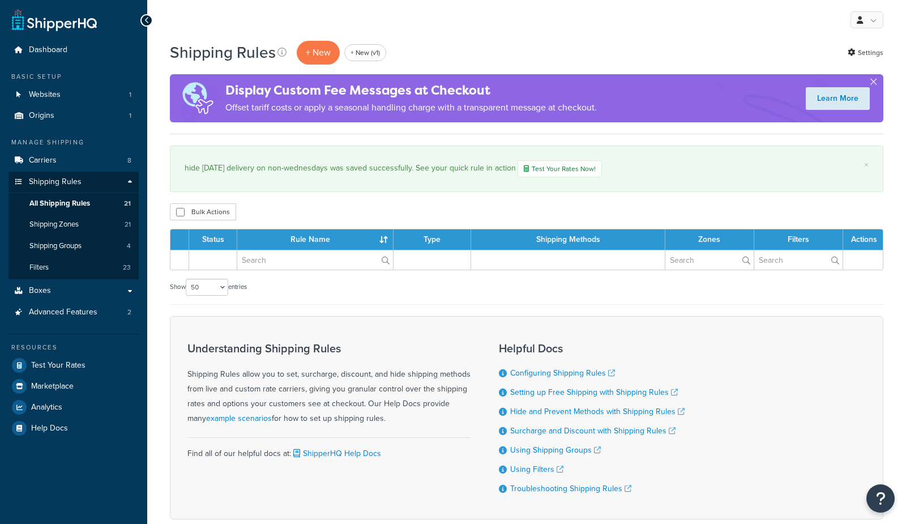
select select "50"
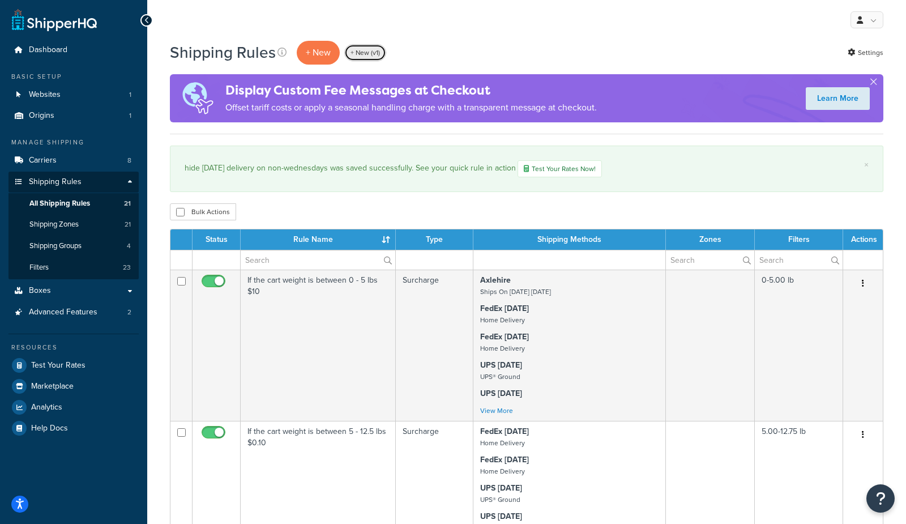
drag, startPoint x: 366, startPoint y: 58, endPoint x: 376, endPoint y: 35, distance: 25.1
click at [366, 58] on link "+ New (v1)" at bounding box center [365, 52] width 42 height 17
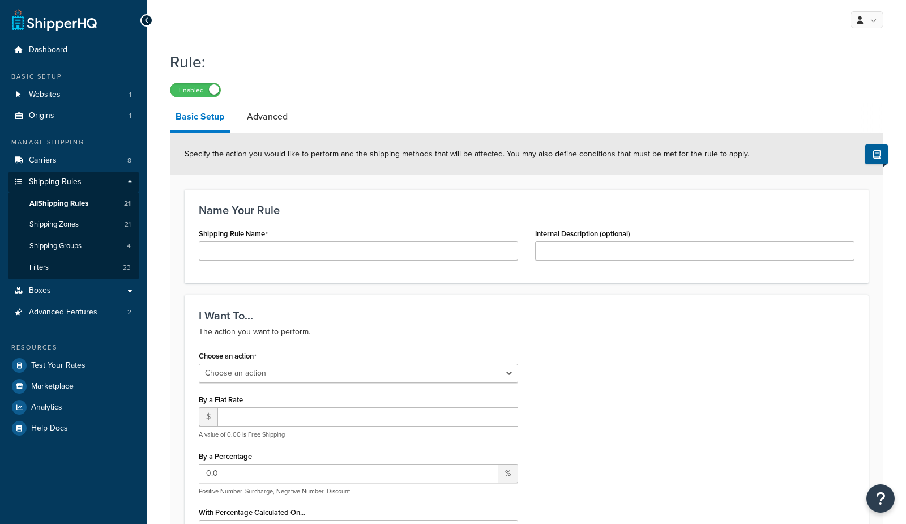
select select "ORDER"
click at [65, 203] on span "All Shipping Rules" at bounding box center [58, 204] width 59 height 10
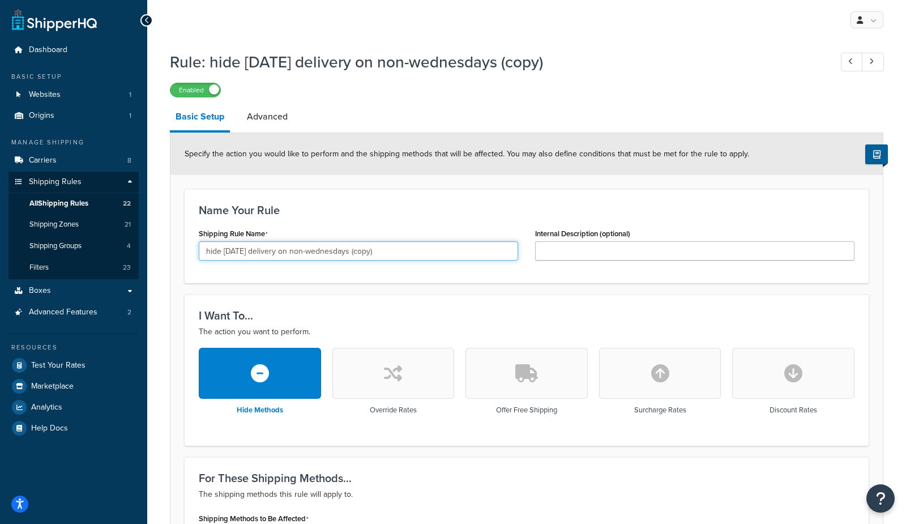
click at [245, 250] on input "hide [DATE] delivery on non-wednesdays (copy)" at bounding box center [358, 250] width 319 height 19
click at [331, 249] on input "hide monday delivery on non-wednesdays (copy)" at bounding box center [358, 250] width 319 height 19
type input "hide [DATE] delivery on non-mondays"
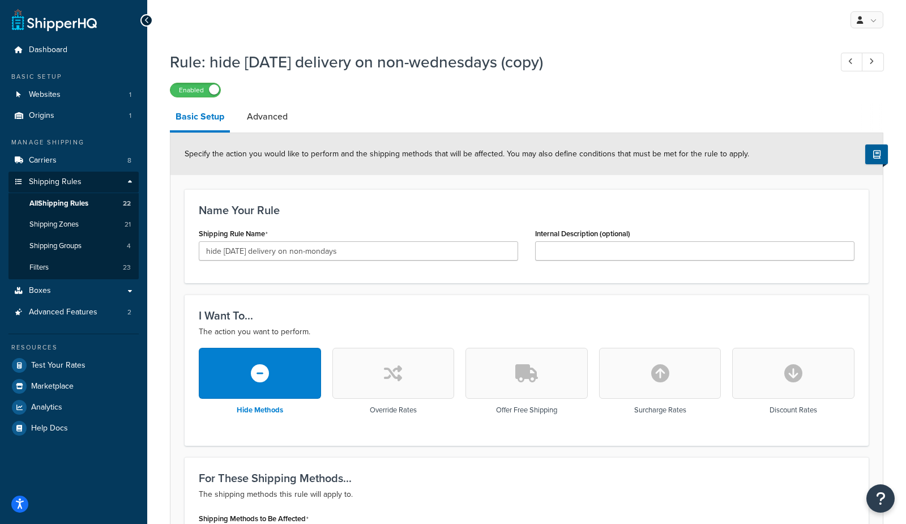
click at [321, 317] on h3 "I Want To..." at bounding box center [527, 315] width 656 height 12
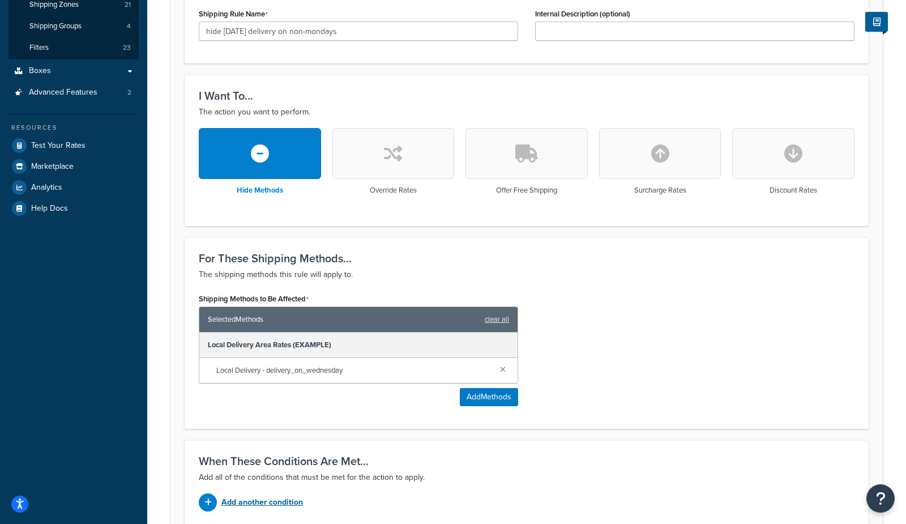
scroll to position [326, 0]
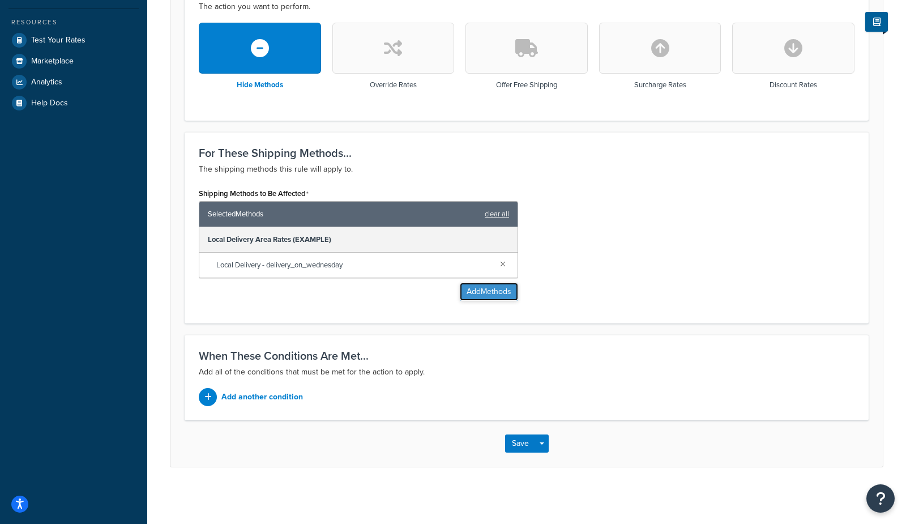
click at [477, 283] on button "Add Methods" at bounding box center [489, 292] width 58 height 18
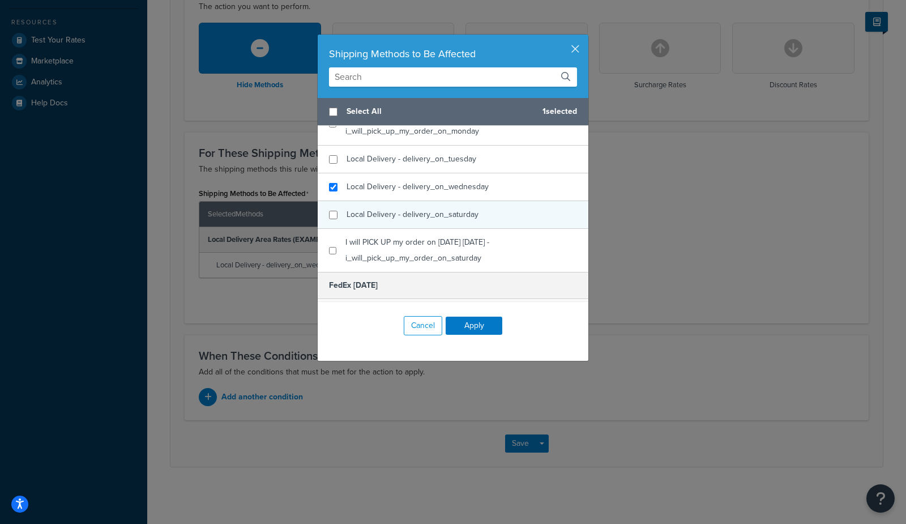
scroll to position [497, 0]
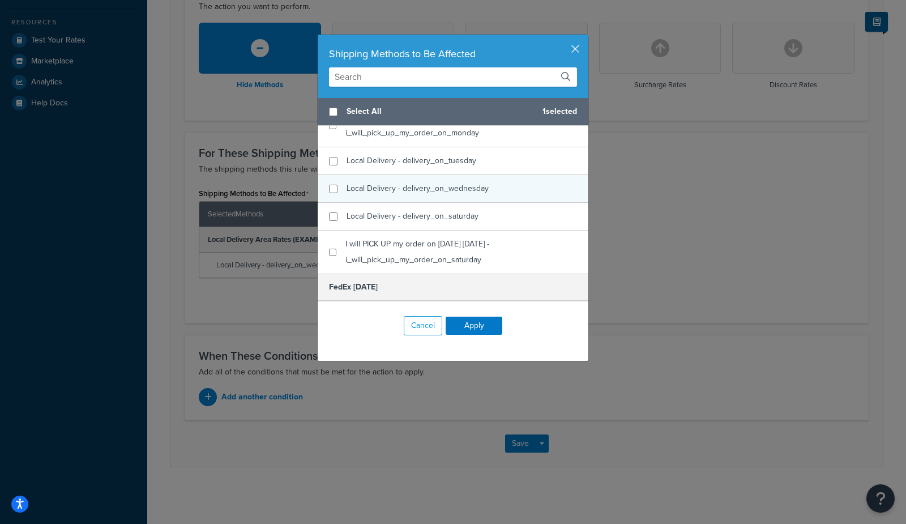
checkbox input "false"
click at [465, 194] on span "Local Delivery - delivery_on_wednesday" at bounding box center [418, 188] width 142 height 12
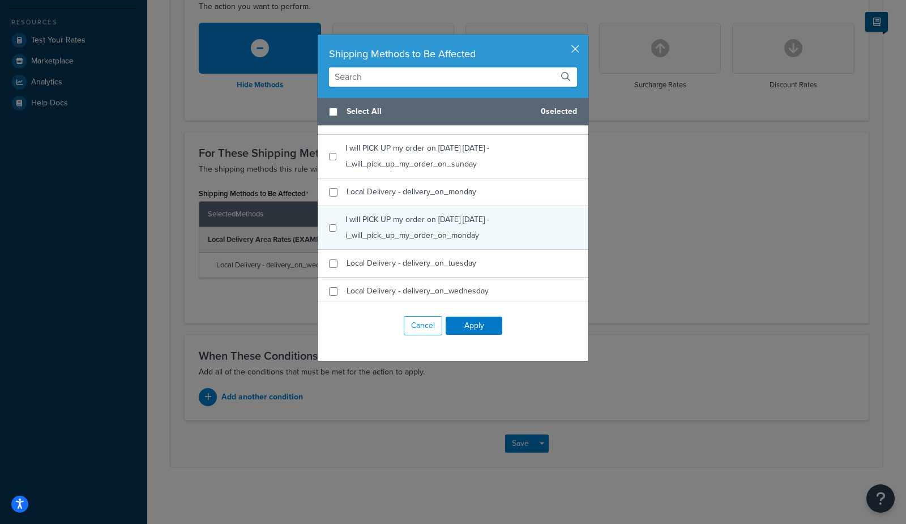
scroll to position [380, 0]
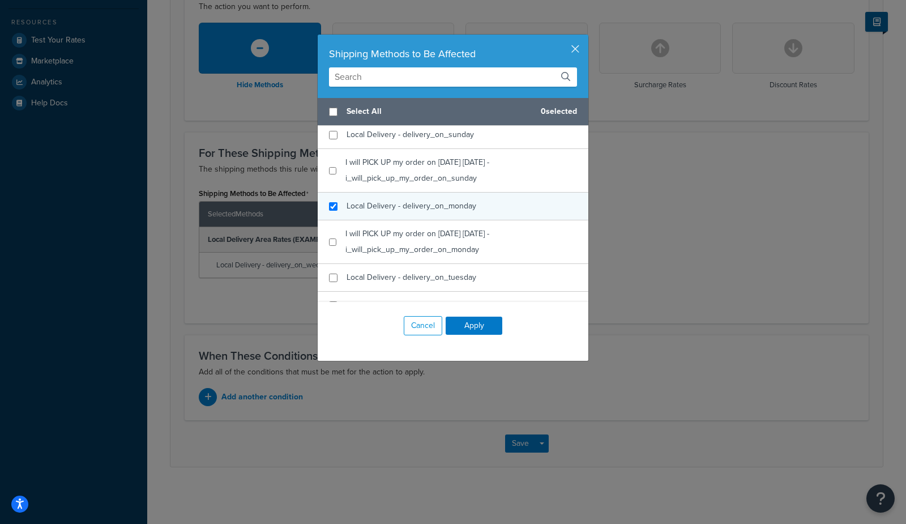
checkbox input "true"
click at [468, 207] on span "Local Delivery - delivery_on_monday" at bounding box center [412, 206] width 130 height 12
click at [476, 327] on button "Apply" at bounding box center [474, 326] width 57 height 18
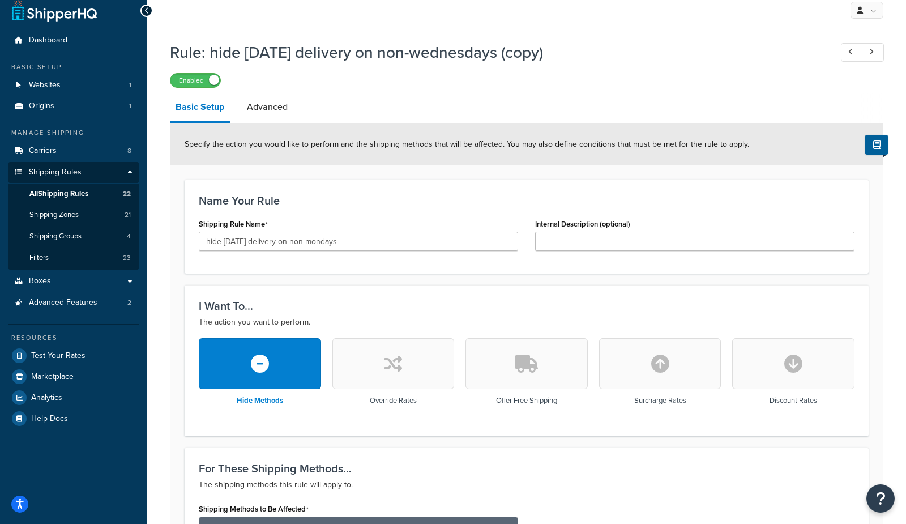
scroll to position [0, 0]
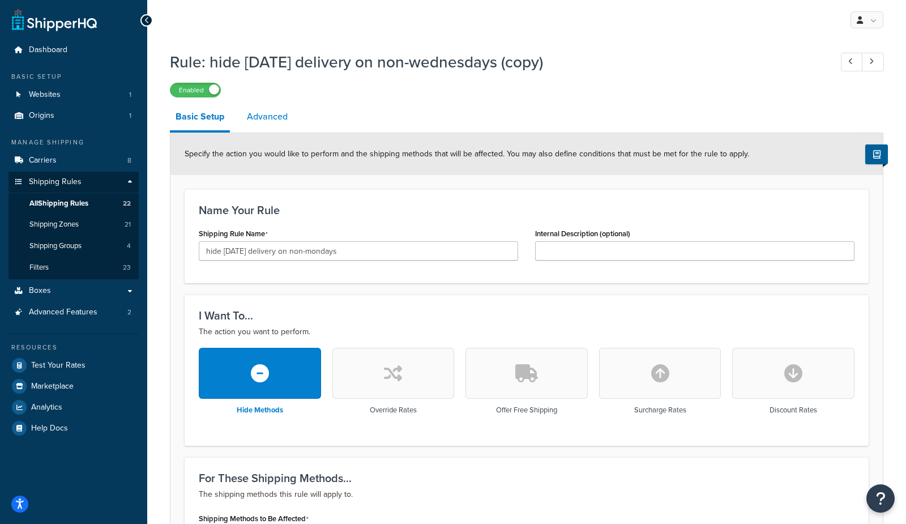
click at [268, 121] on link "Advanced" at bounding box center [267, 116] width 52 height 27
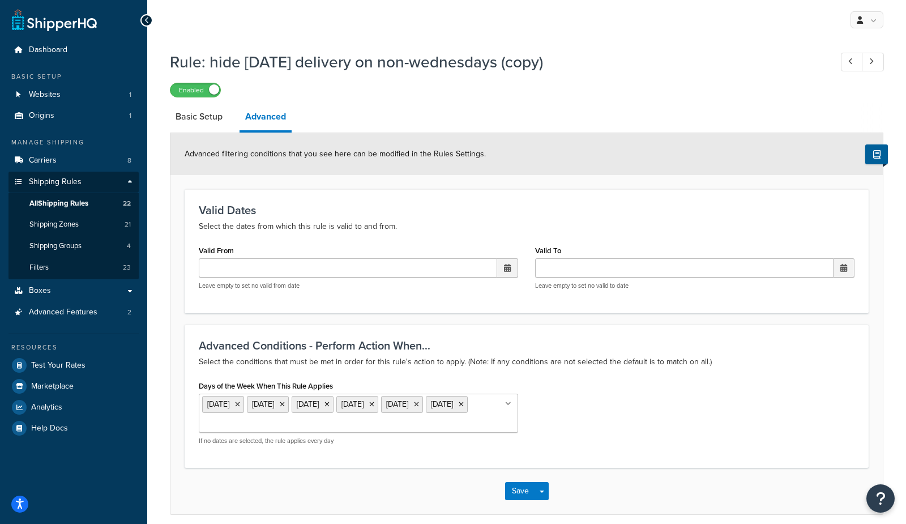
scroll to position [52, 0]
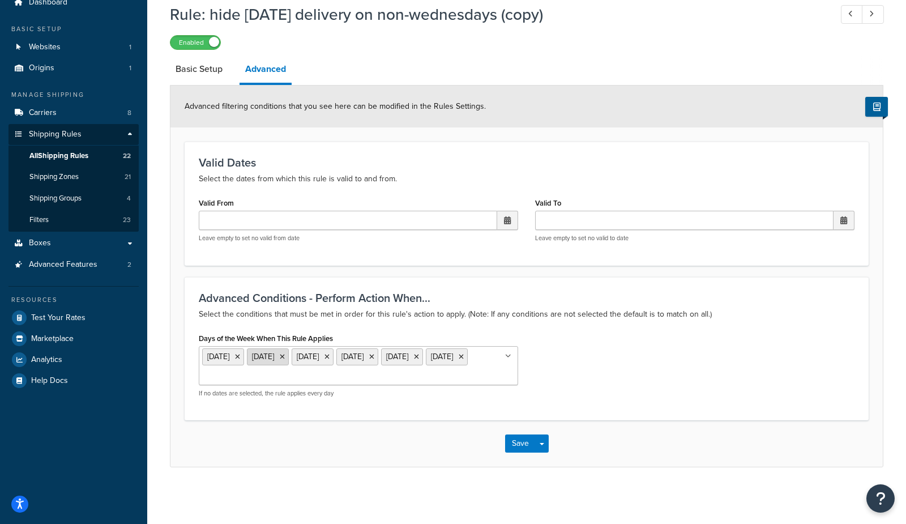
click at [240, 353] on icon at bounding box center [237, 356] width 5 height 7
drag, startPoint x: 250, startPoint y: 423, endPoint x: 270, endPoint y: 422, distance: 19.8
click at [552, 450] on div "Save Save Dropdown Save and Edit Save and Duplicate Save and Create New" at bounding box center [526, 443] width 712 height 46
click at [523, 450] on button "Save" at bounding box center [520, 443] width 31 height 18
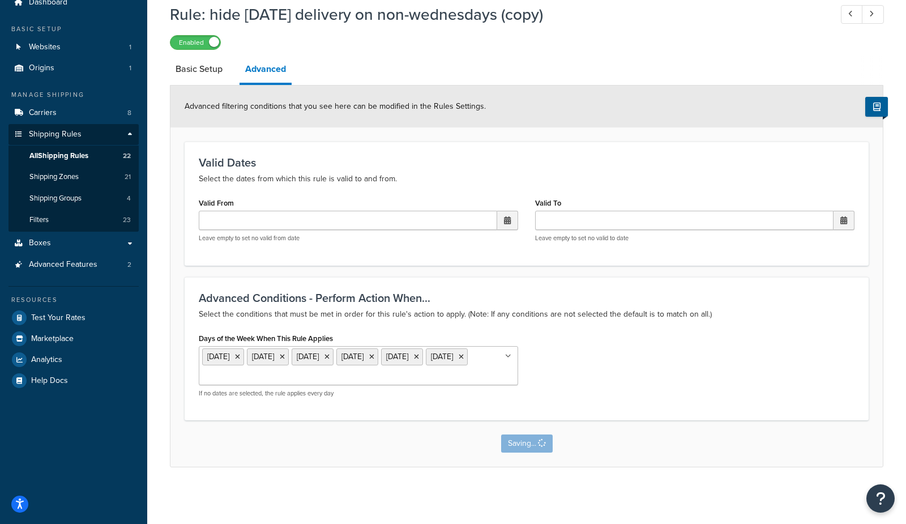
scroll to position [0, 0]
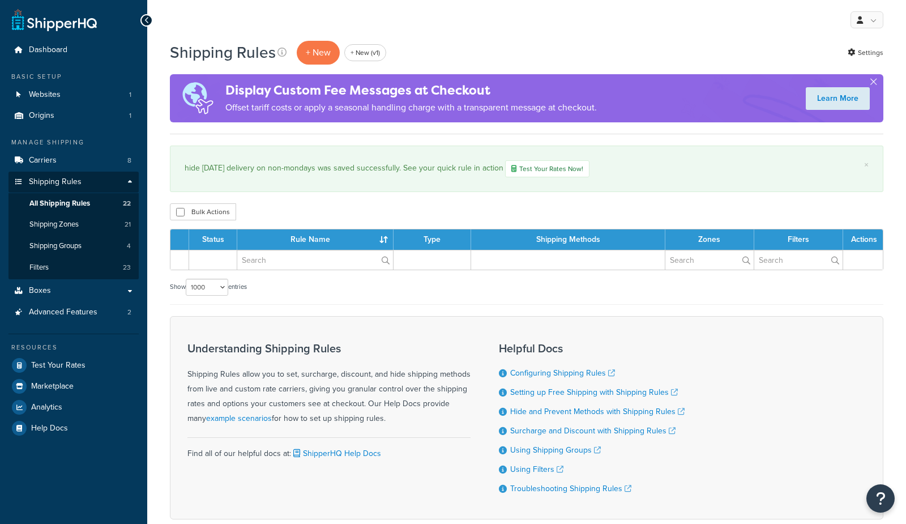
select select "1000"
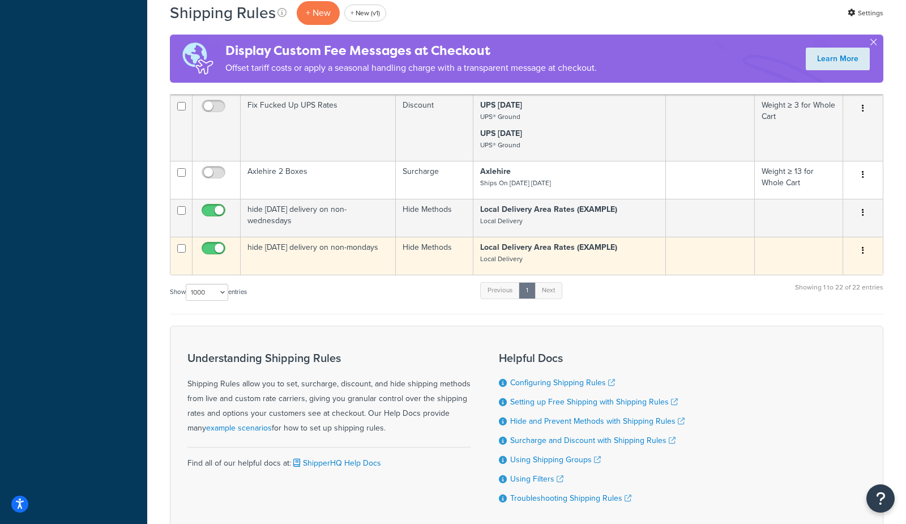
scroll to position [1894, 0]
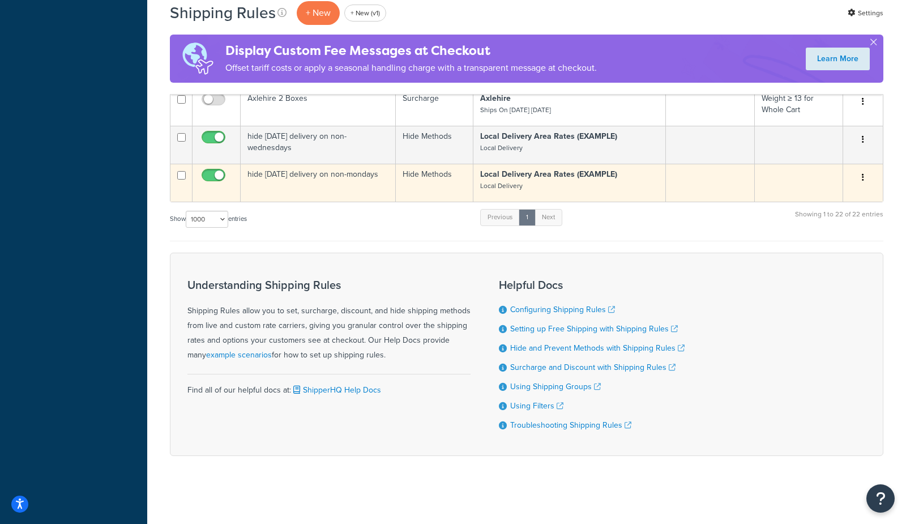
click at [864, 176] on button "button" at bounding box center [863, 178] width 16 height 18
click at [832, 227] on link "Duplicate" at bounding box center [825, 222] width 89 height 23
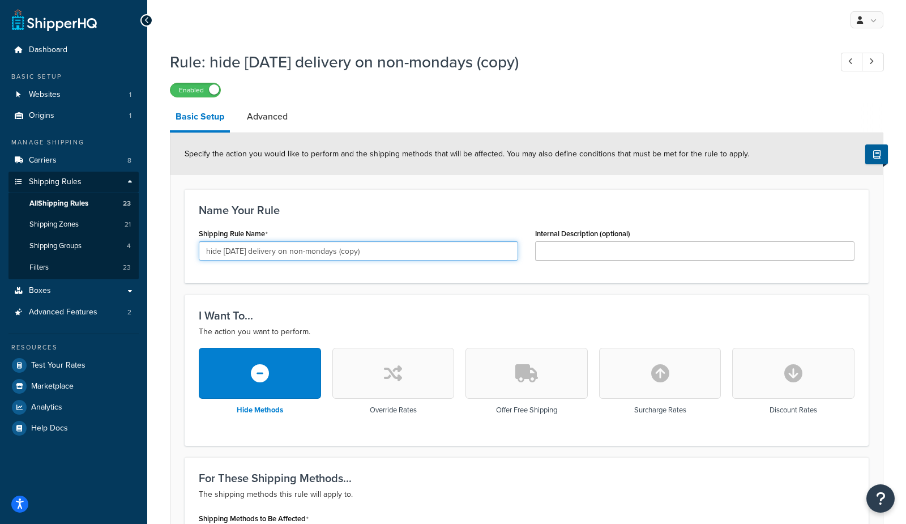
click at [247, 253] on input "hide monday delivery on non-mondays (copy)" at bounding box center [358, 250] width 319 height 19
click at [328, 251] on input "hide saturday delivery on non-mondays (copy)" at bounding box center [358, 250] width 319 height 19
click at [327, 251] on input "hide saturday delivery on non-mondays (copy)" at bounding box center [358, 250] width 319 height 19
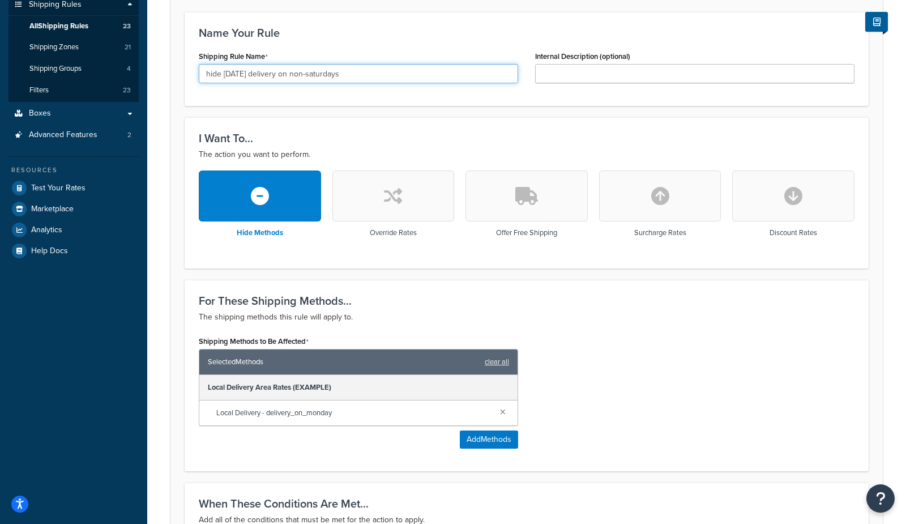
scroll to position [189, 0]
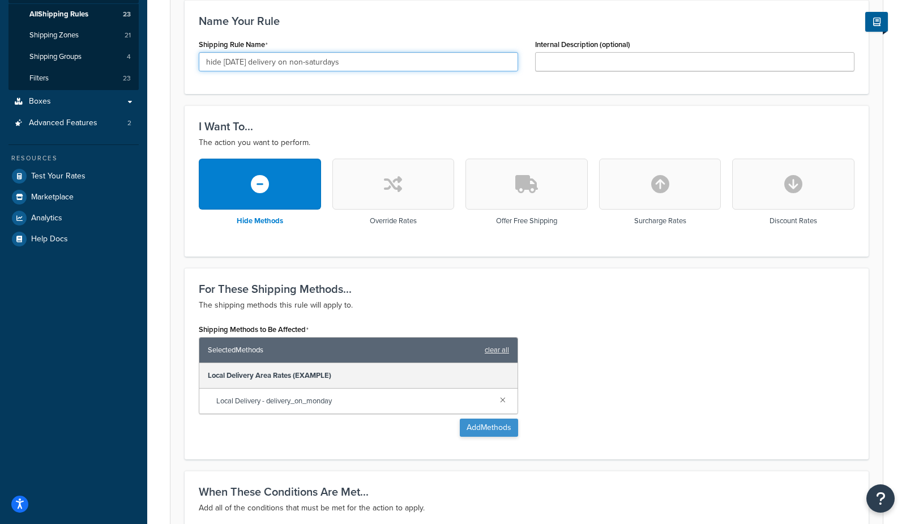
type input "hide [DATE] delivery on non-saturdays"
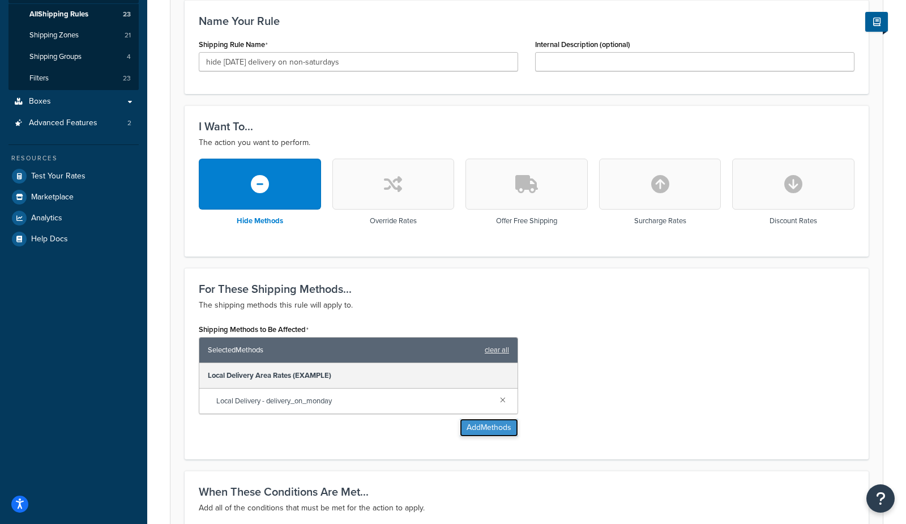
click at [480, 429] on button "Add Methods" at bounding box center [489, 427] width 58 height 18
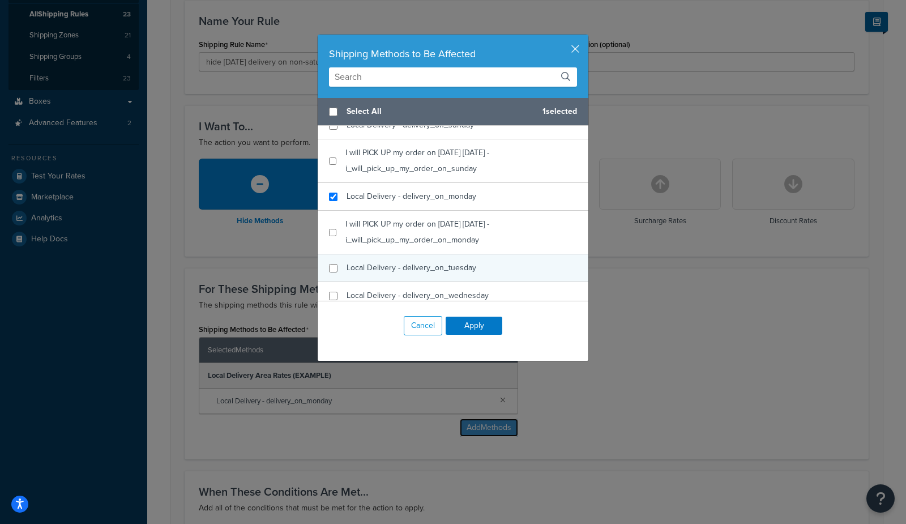
scroll to position [407, 0]
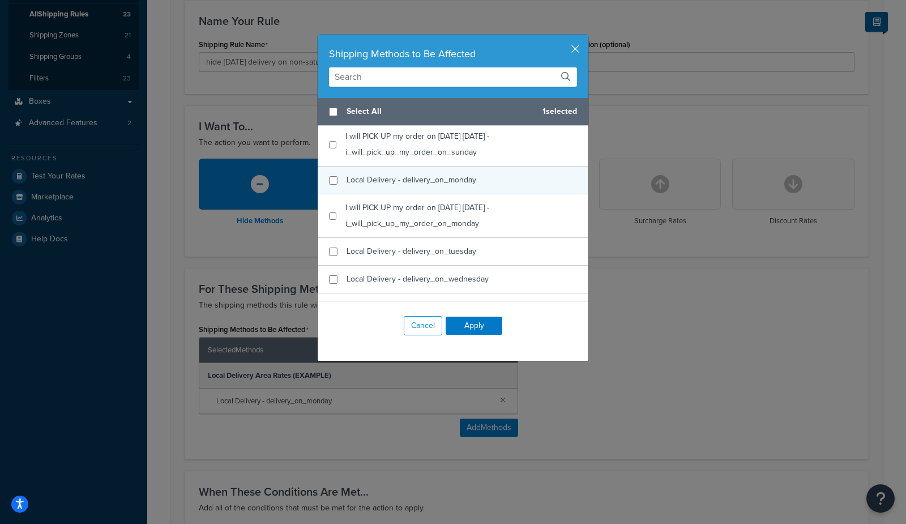
checkbox input "false"
click at [467, 183] on span "Local Delivery - delivery_on_monday" at bounding box center [412, 180] width 130 height 12
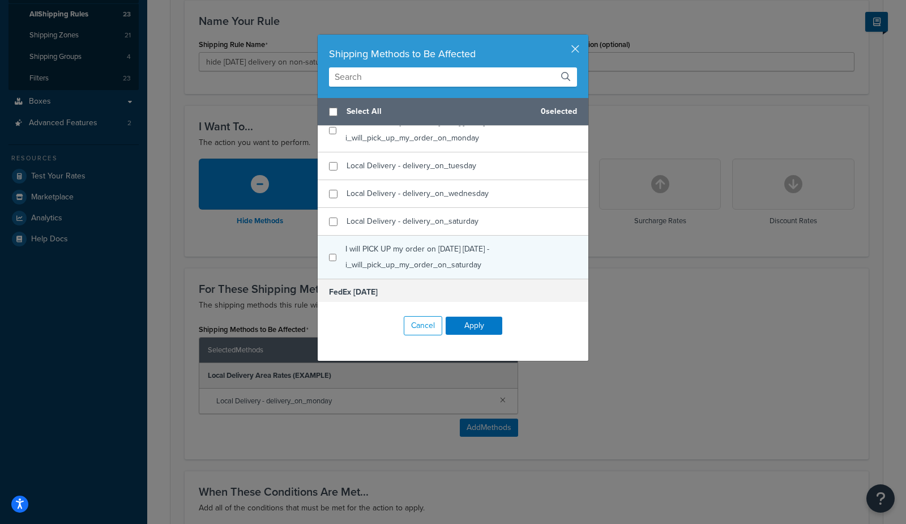
scroll to position [493, 0]
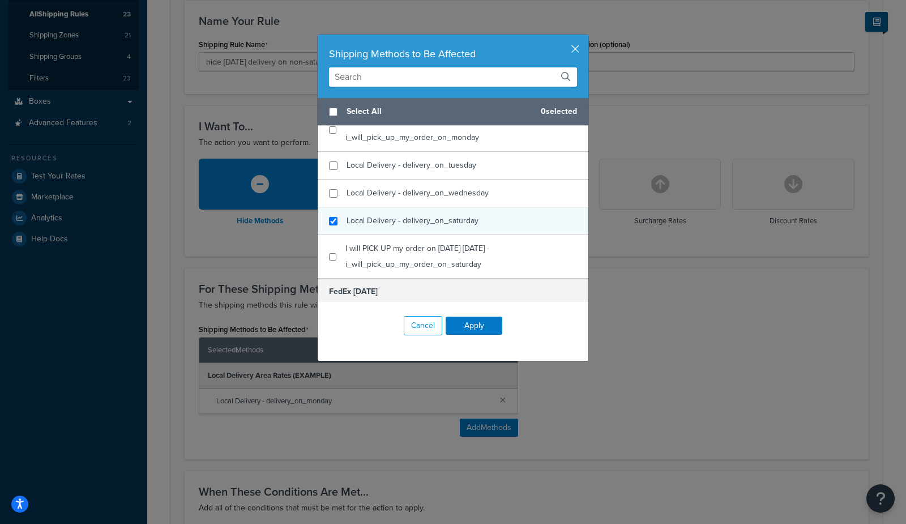
checkbox input "true"
click at [464, 225] on span "Local Delivery - delivery_on_saturday" at bounding box center [413, 221] width 132 height 12
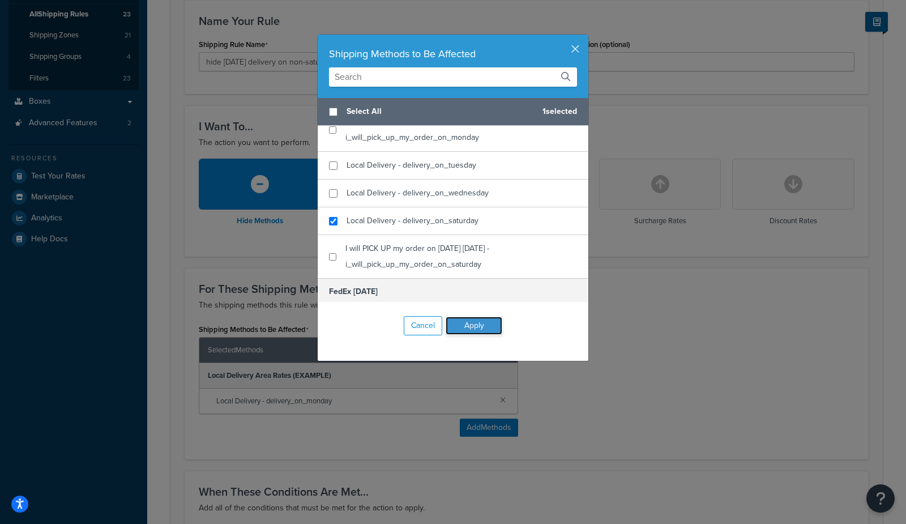
click at [474, 327] on button "Apply" at bounding box center [474, 326] width 57 height 18
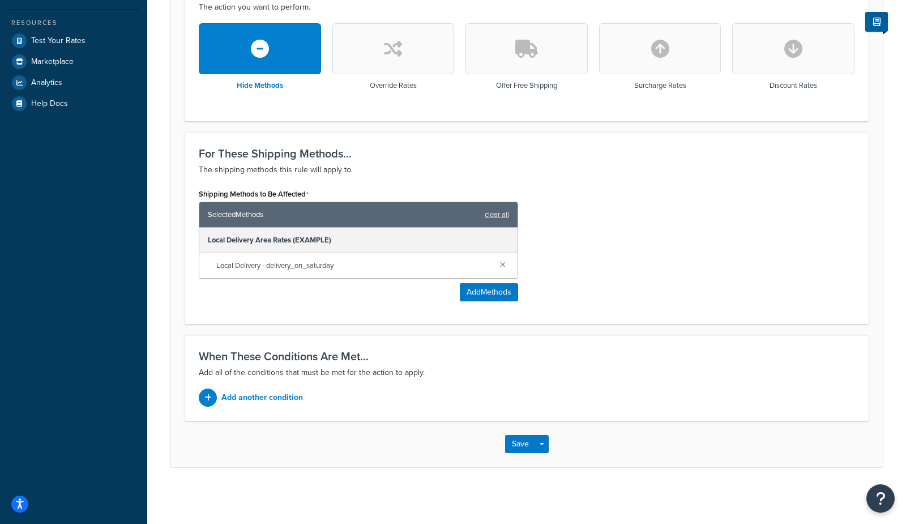
scroll to position [0, 0]
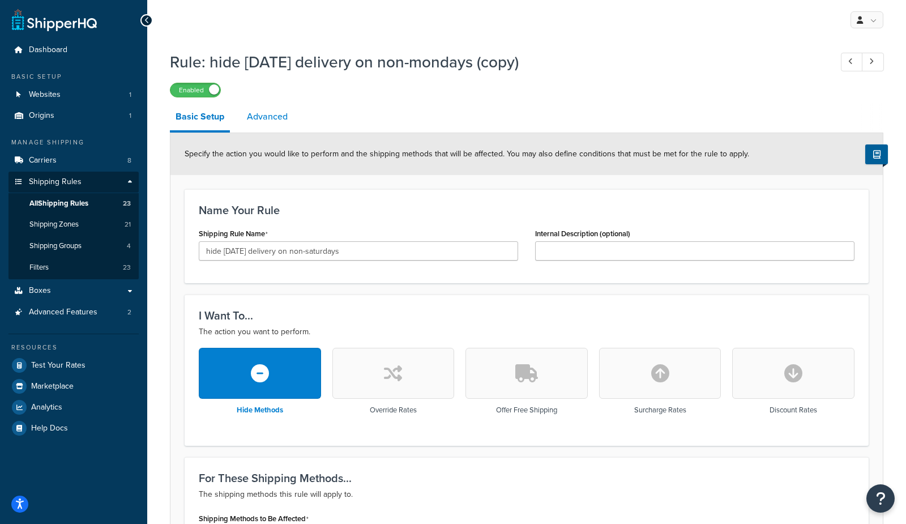
click at [272, 123] on link "Advanced" at bounding box center [267, 116] width 52 height 27
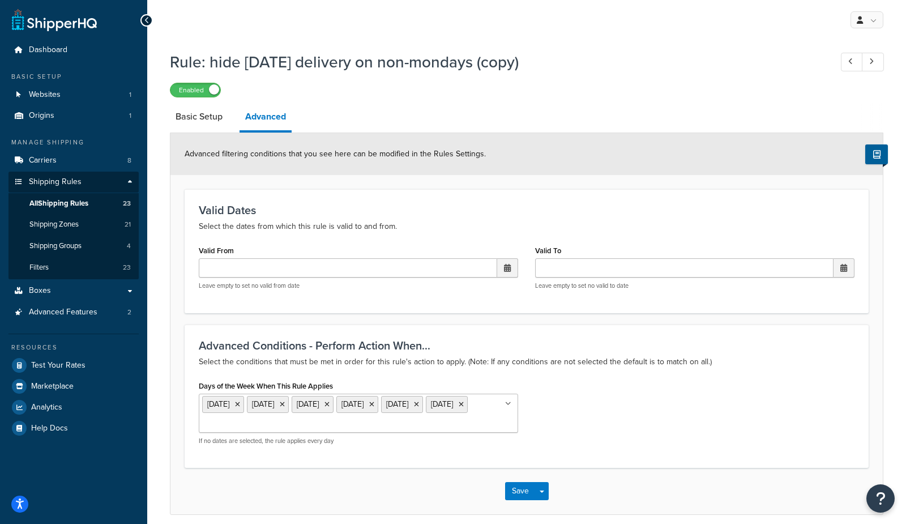
click at [419, 404] on icon at bounding box center [416, 404] width 5 height 7
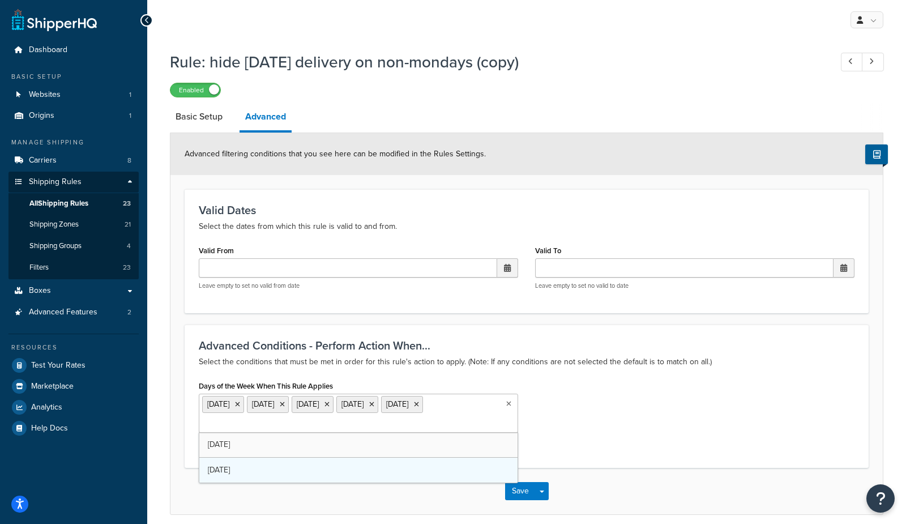
drag, startPoint x: 279, startPoint y: 451, endPoint x: 399, endPoint y: 455, distance: 120.7
drag, startPoint x: 640, startPoint y: 437, endPoint x: 488, endPoint y: 497, distance: 163.7
click at [635, 437] on div "Days of the Week When This Rule Applies Monday Tuesday Wednesday Thursday Frida…" at bounding box center [526, 416] width 673 height 76
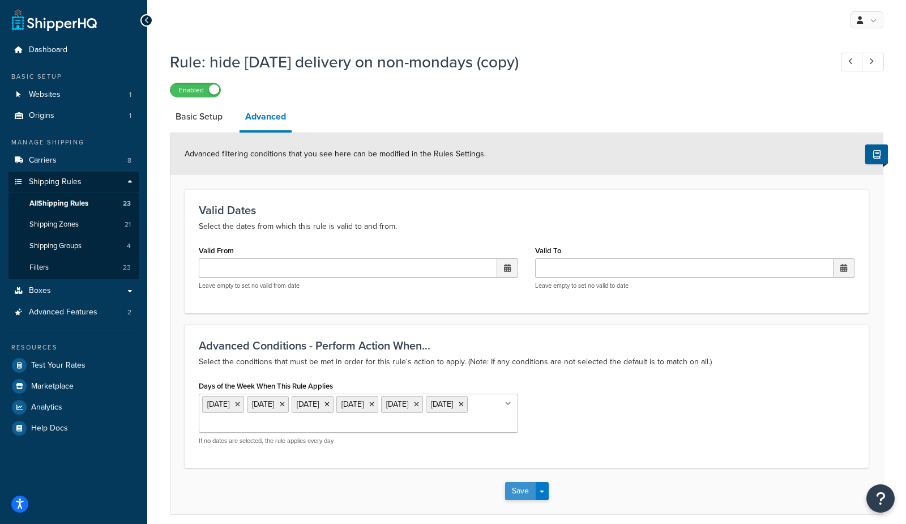
click at [522, 495] on button "Save" at bounding box center [520, 491] width 31 height 18
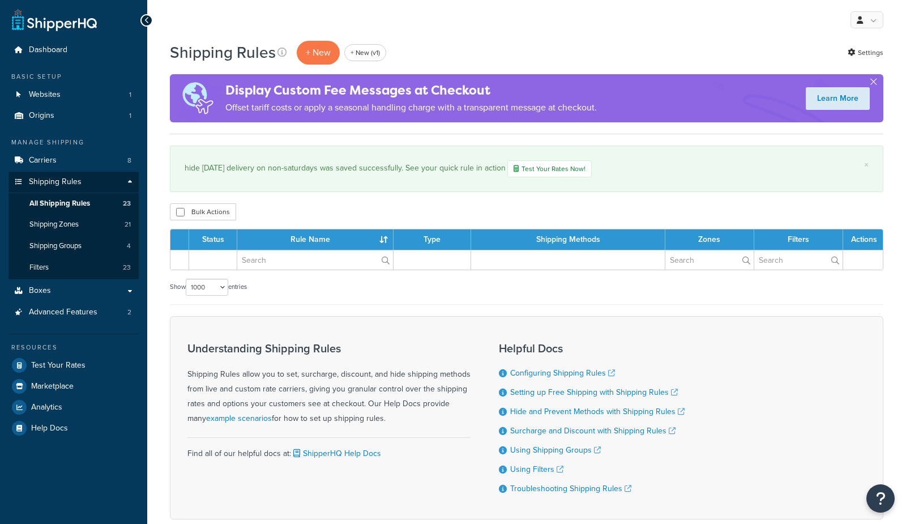
select select "1000"
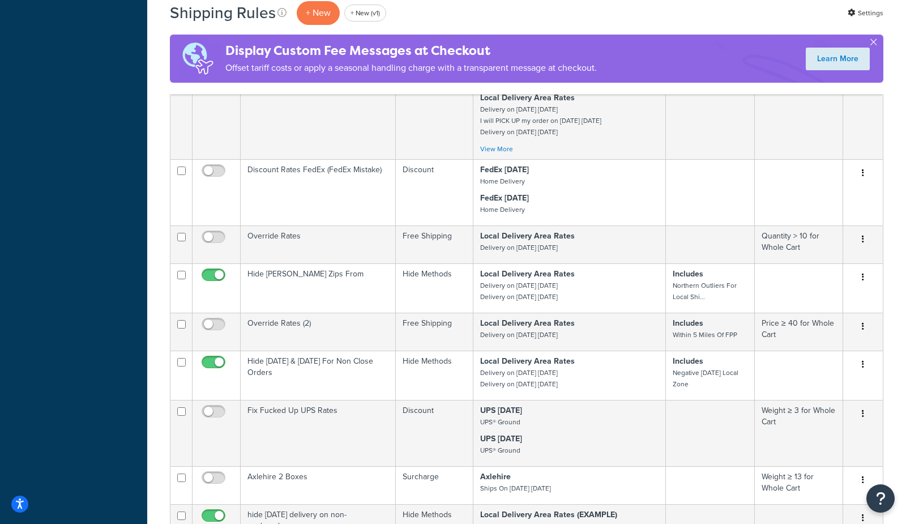
scroll to position [1932, 0]
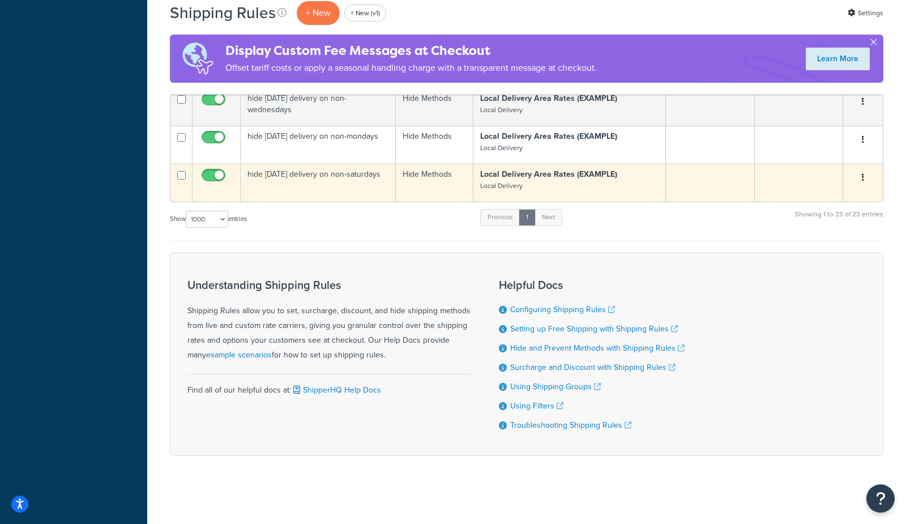
click at [866, 177] on button "button" at bounding box center [863, 178] width 16 height 18
click at [811, 224] on link "Duplicate" at bounding box center [825, 222] width 89 height 23
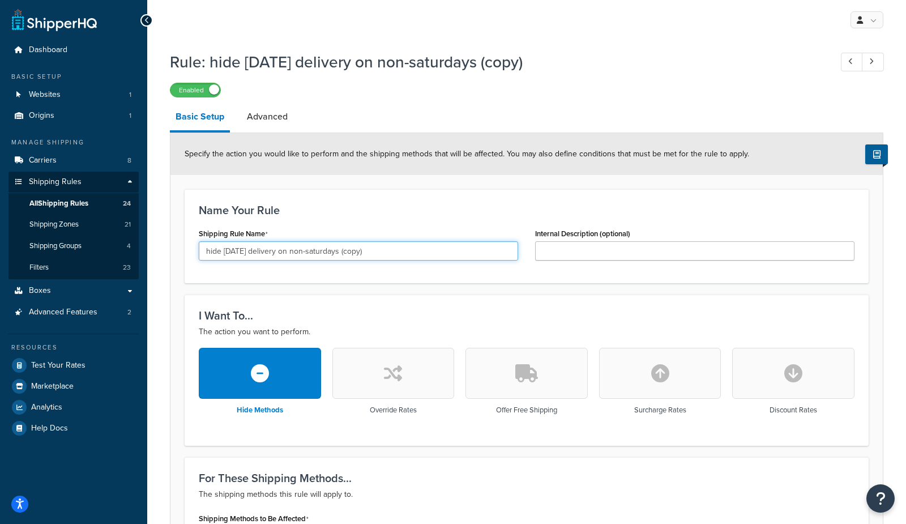
click at [226, 249] on input "hide [DATE] delivery on non-saturdays (copy)" at bounding box center [358, 250] width 319 height 19
click at [324, 251] on input "hide [DATE] delivery on non-saturdays (copy)" at bounding box center [358, 250] width 319 height 19
click at [323, 251] on input "hide [DATE] delivery on non-saturdays (copy)" at bounding box center [358, 250] width 319 height 19
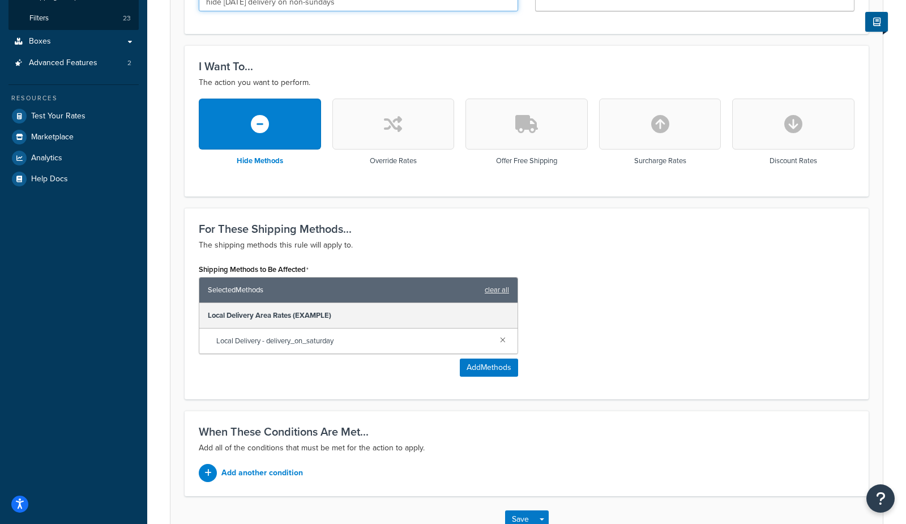
scroll to position [253, 0]
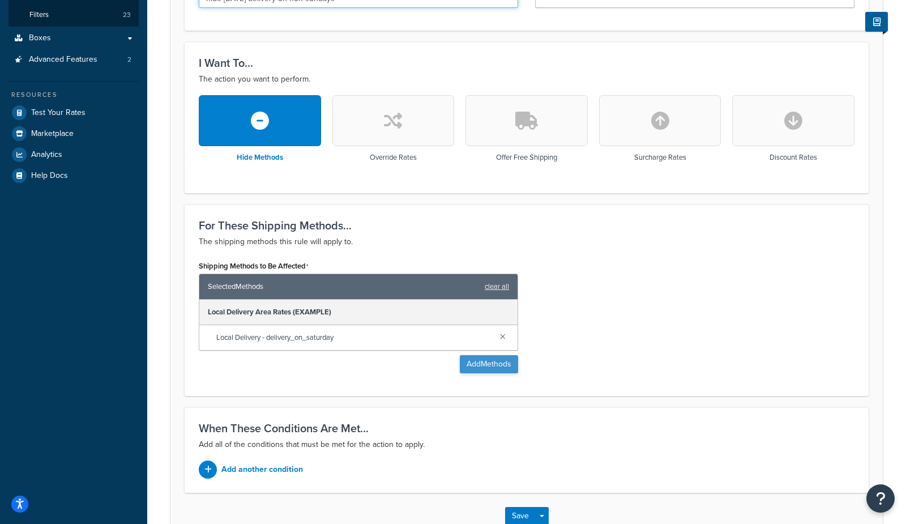
type input "hide [DATE] delivery on non-sundays"
click at [481, 367] on button "Add Methods" at bounding box center [489, 364] width 58 height 18
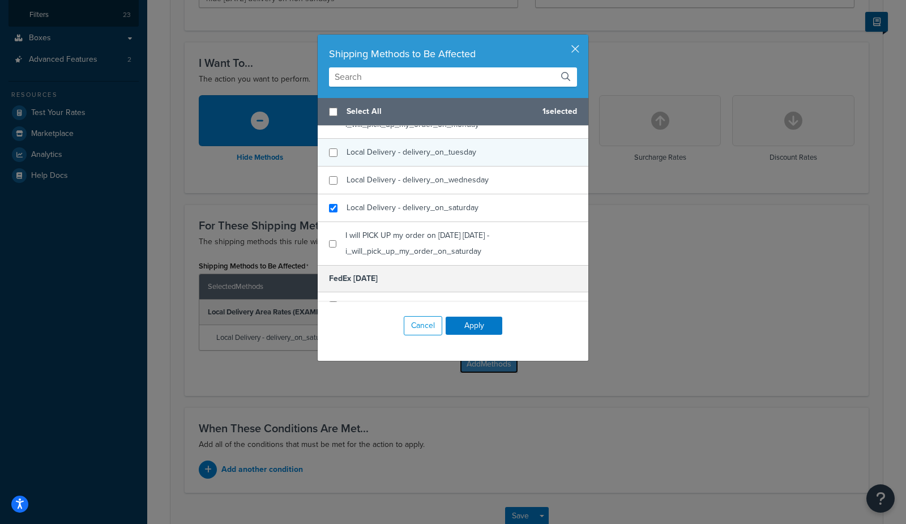
scroll to position [516, 0]
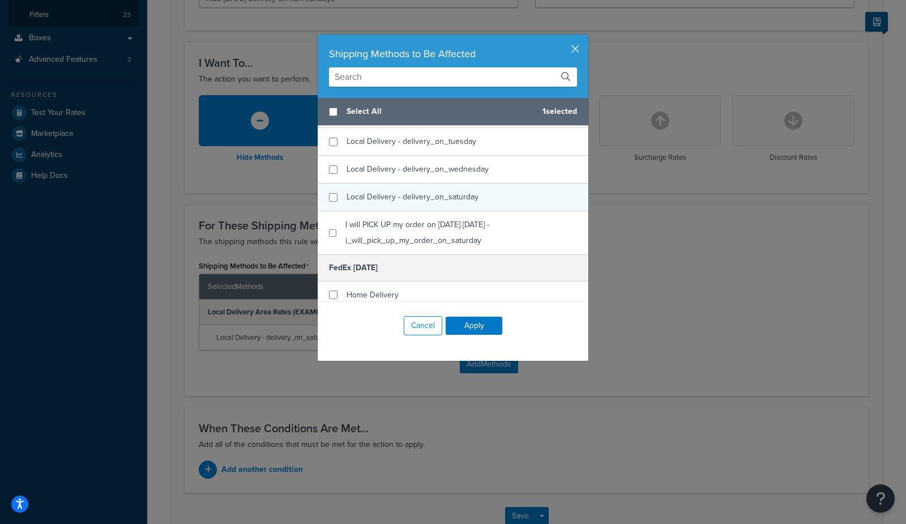
checkbox input "false"
click at [447, 203] on span "Local Delivery - delivery_on_saturday" at bounding box center [413, 197] width 132 height 12
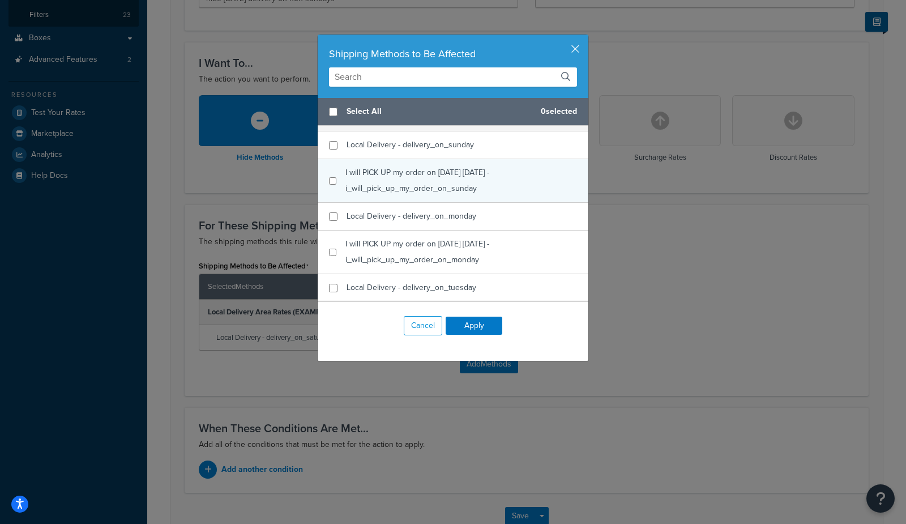
scroll to position [360, 0]
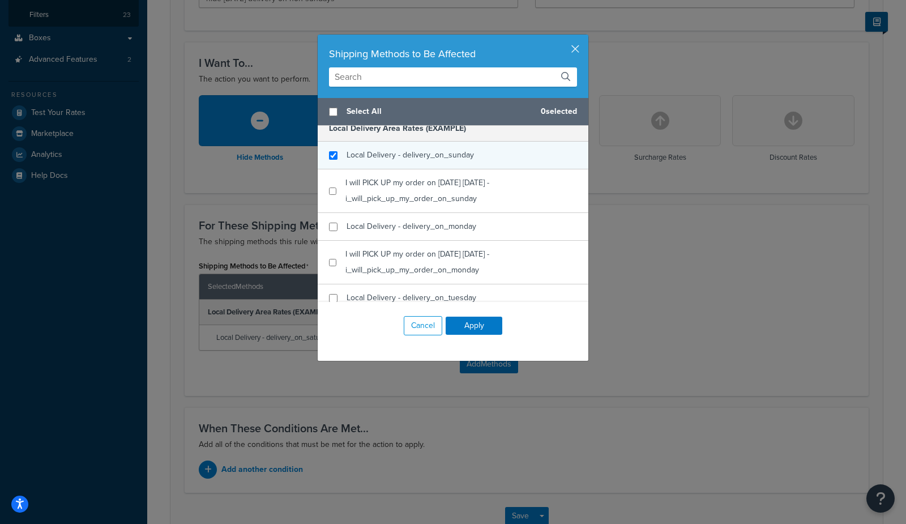
checkbox input "true"
click at [464, 160] on span "Local Delivery - delivery_on_sunday" at bounding box center [410, 155] width 127 height 12
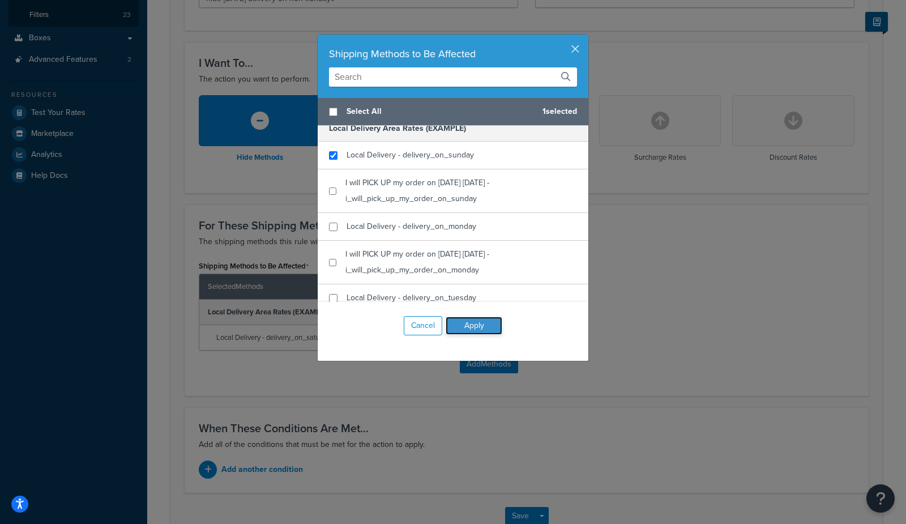
click at [481, 332] on button "Apply" at bounding box center [474, 326] width 57 height 18
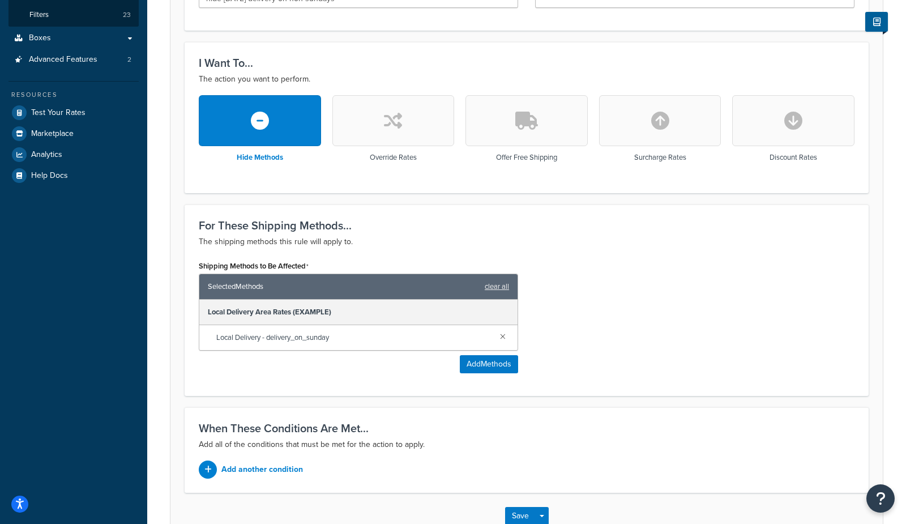
scroll to position [0, 0]
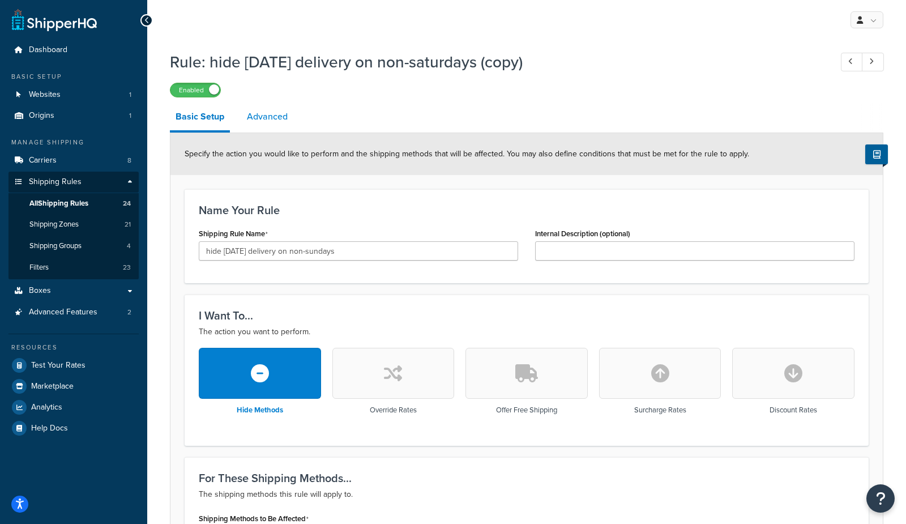
click at [267, 119] on link "Advanced" at bounding box center [267, 116] width 52 height 27
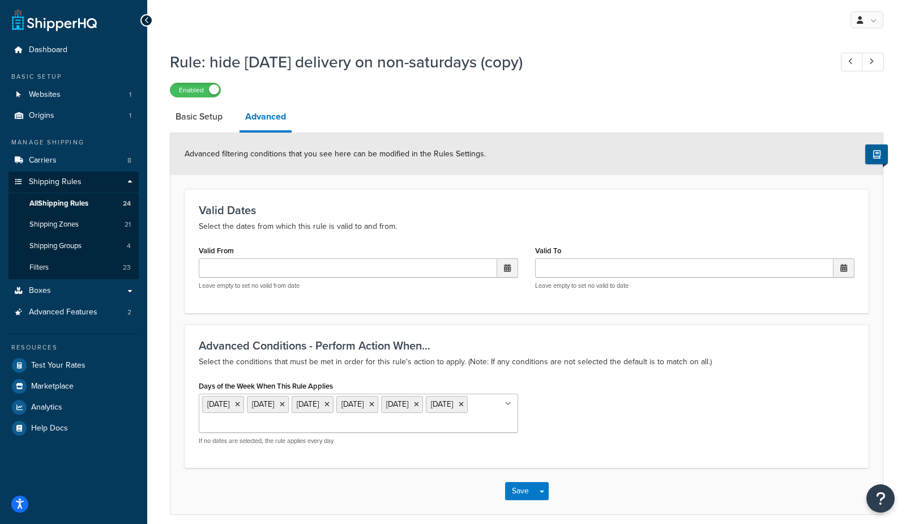
click at [459, 408] on icon at bounding box center [461, 404] width 5 height 7
drag, startPoint x: 653, startPoint y: 410, endPoint x: 464, endPoint y: 323, distance: 208.5
click at [653, 410] on div "Days of the Week When This Rule Applies [DATE] [DATE] [DATE] [DATE] [DATE] [DAT…" at bounding box center [526, 416] width 673 height 76
click at [181, 118] on link "Basic Setup" at bounding box center [199, 116] width 58 height 27
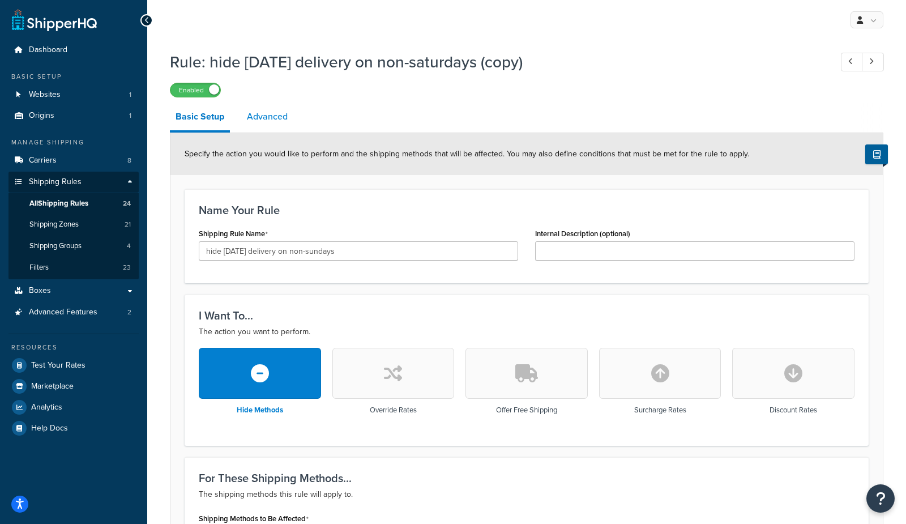
click at [279, 119] on link "Advanced" at bounding box center [267, 116] width 52 height 27
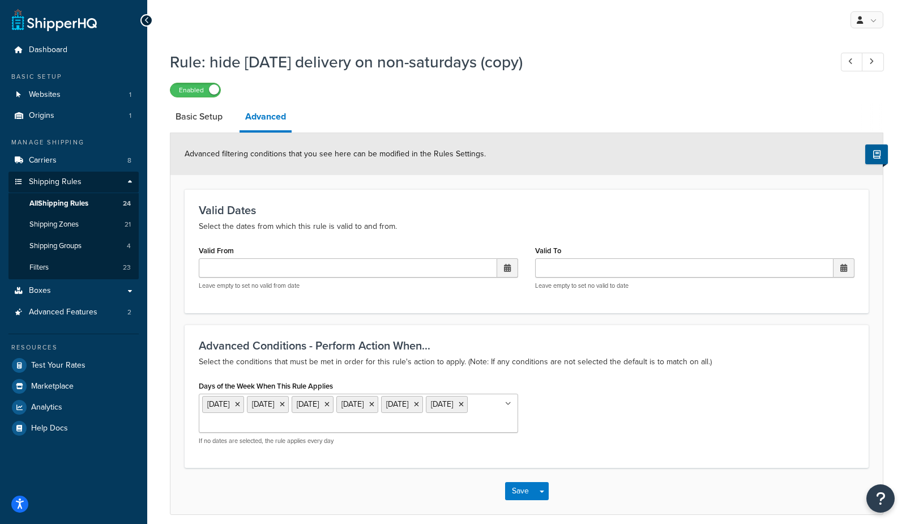
scroll to position [52, 0]
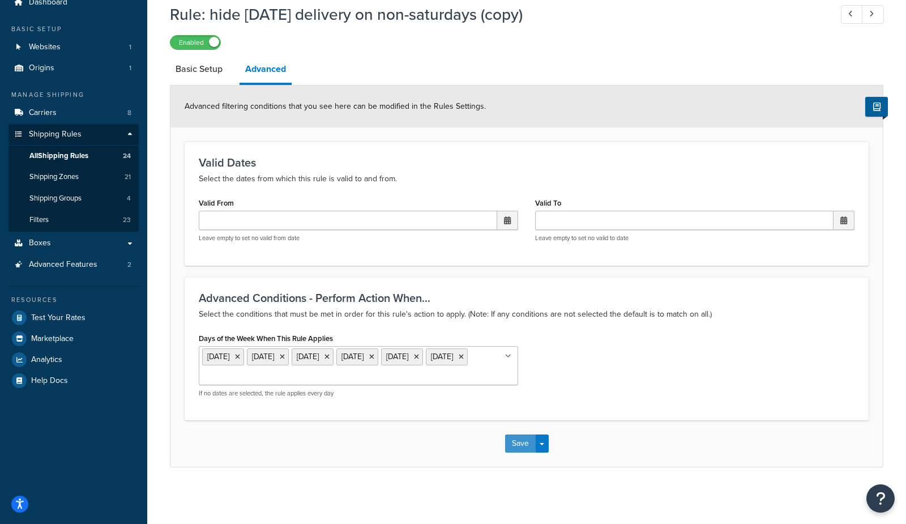
click at [514, 441] on button "Save" at bounding box center [520, 443] width 31 height 18
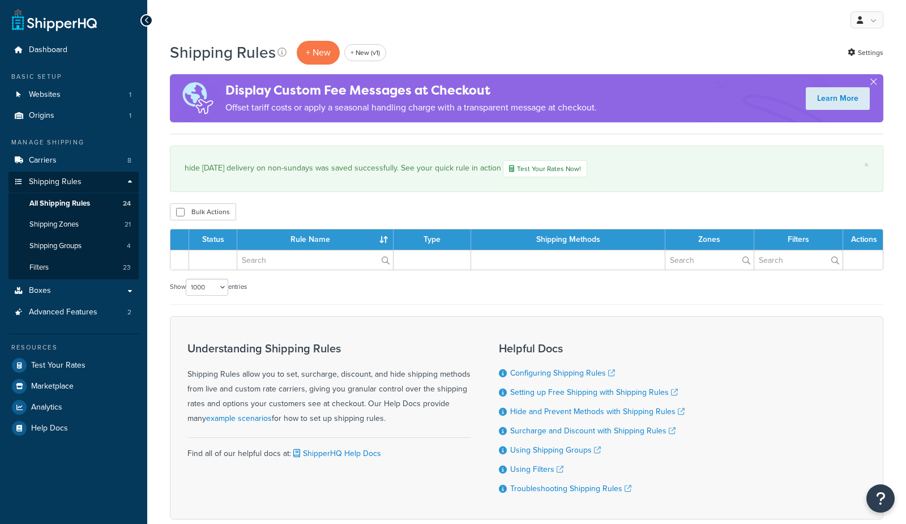
select select "1000"
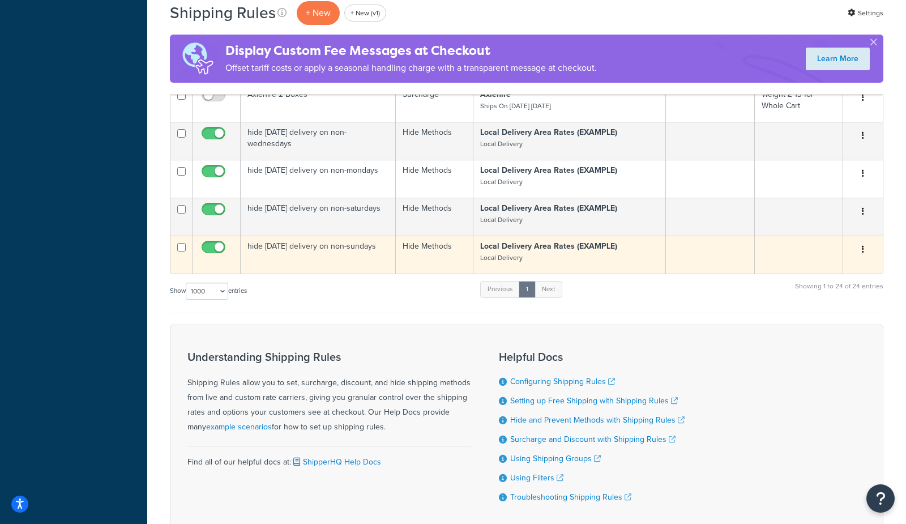
scroll to position [1883, 0]
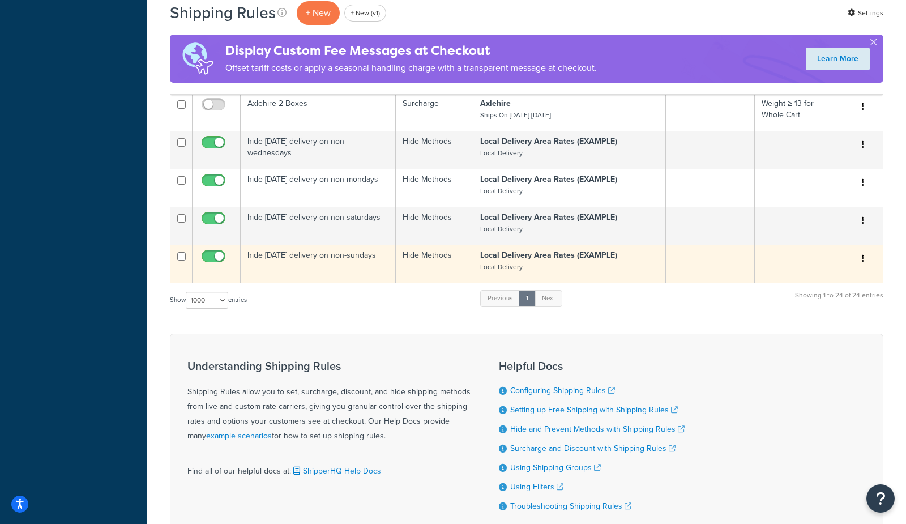
click at [865, 262] on button "button" at bounding box center [863, 259] width 16 height 18
click at [836, 288] on link "Edit" at bounding box center [825, 279] width 89 height 23
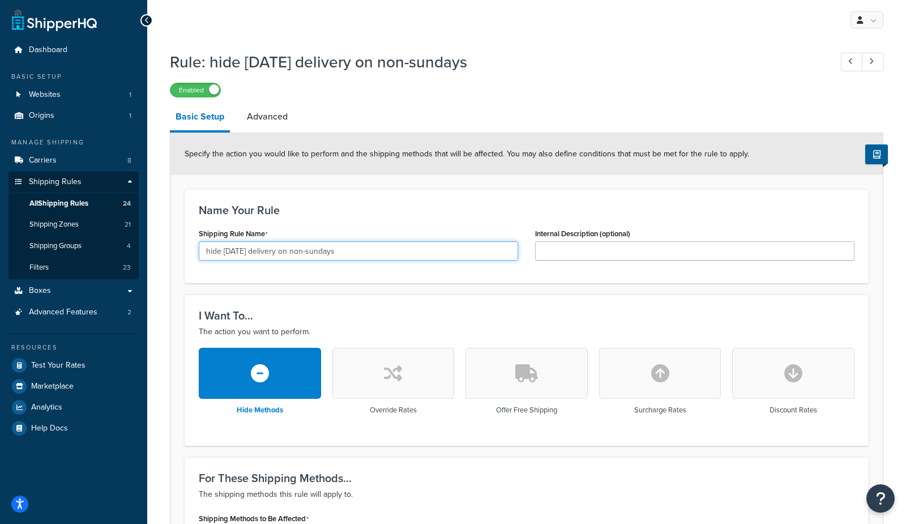
click at [228, 251] on input "hide [DATE] delivery on non-sundays" at bounding box center [358, 250] width 319 height 19
click at [317, 251] on input "hide [DATE] delivery on non-sundays" at bounding box center [358, 250] width 319 height 19
type input "hide [DATE] delivery on non-sundays"
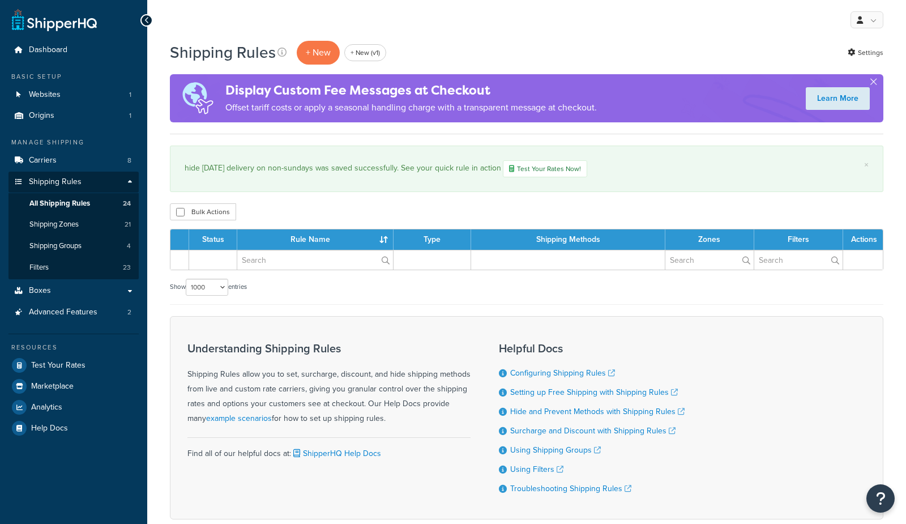
select select "1000"
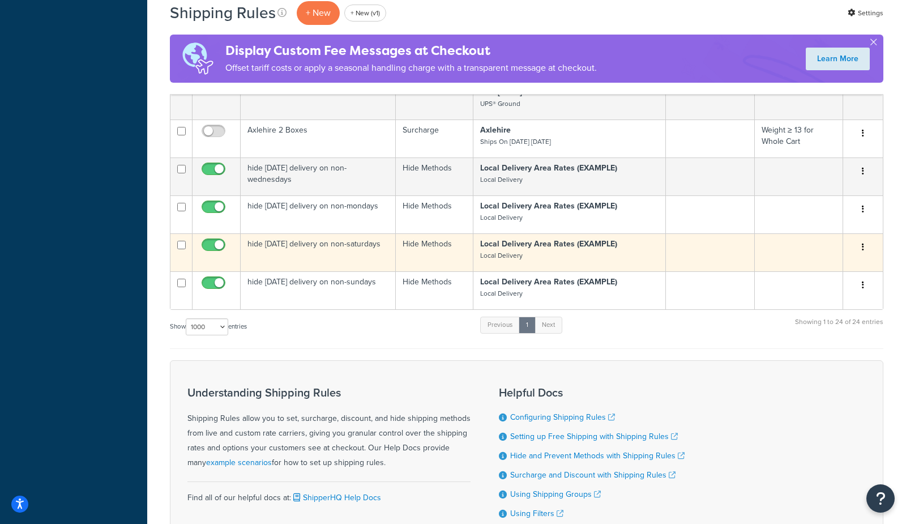
scroll to position [1855, 0]
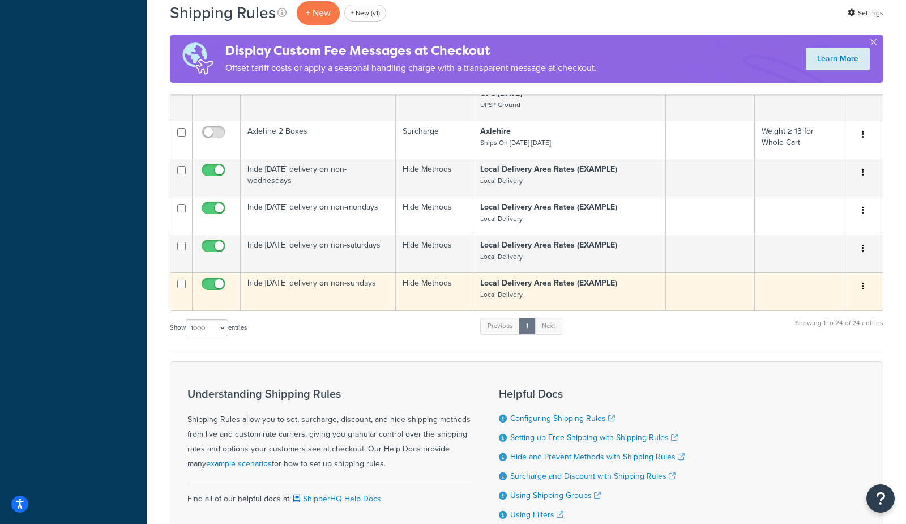
click at [863, 290] on icon "button" at bounding box center [863, 286] width 2 height 8
click at [827, 339] on link "Duplicate" at bounding box center [825, 330] width 89 height 23
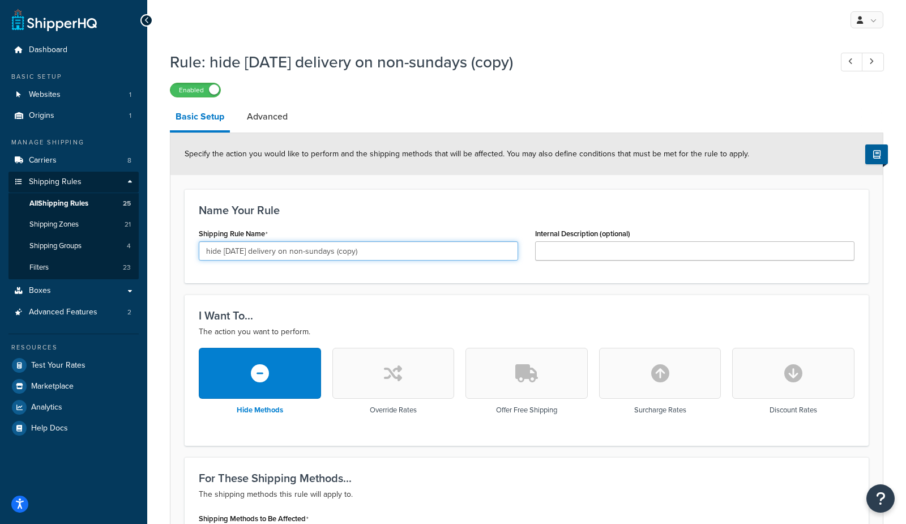
click at [243, 253] on input "hide sunday delivery on non-sundays (copy)" at bounding box center [358, 250] width 319 height 19
click at [329, 250] on input "hide tuesday delivery on non-sundays (copy)" at bounding box center [358, 250] width 319 height 19
click at [324, 249] on input "hide tuesday delivery on non-sundays (copy)" at bounding box center [358, 250] width 319 height 19
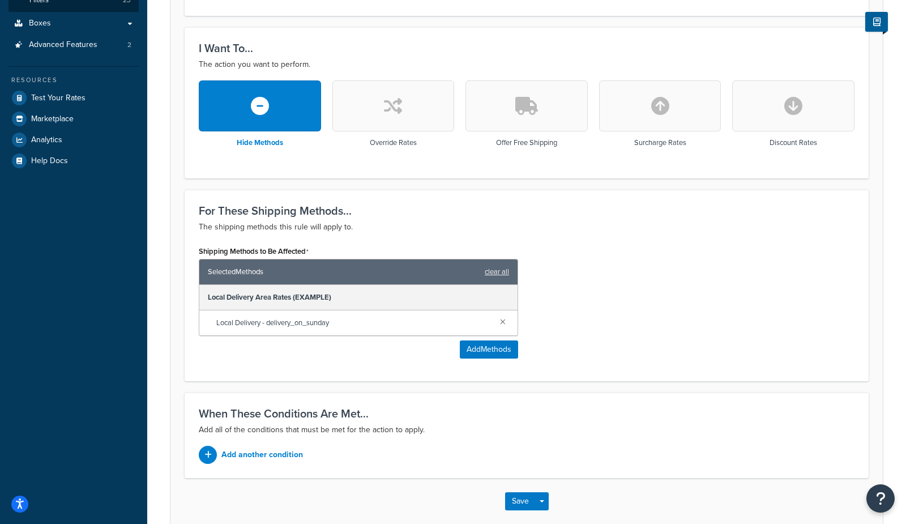
scroll to position [268, 0]
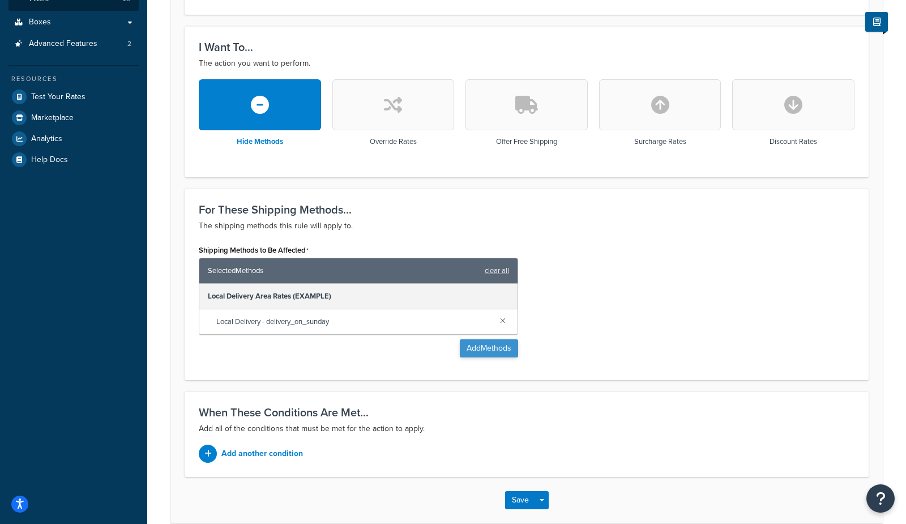
type input "hide tuesday delivery on non-tuesday"
click at [503, 357] on button "Add Methods" at bounding box center [489, 348] width 58 height 18
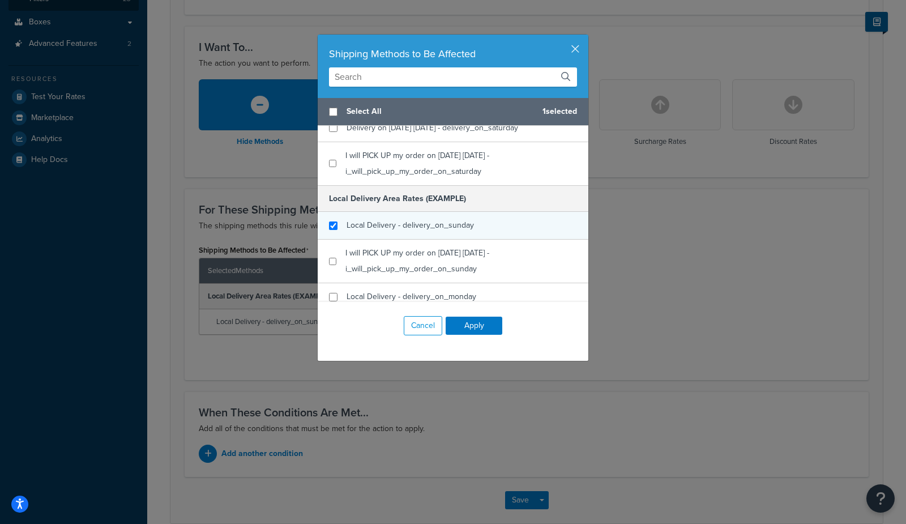
scroll to position [285, 0]
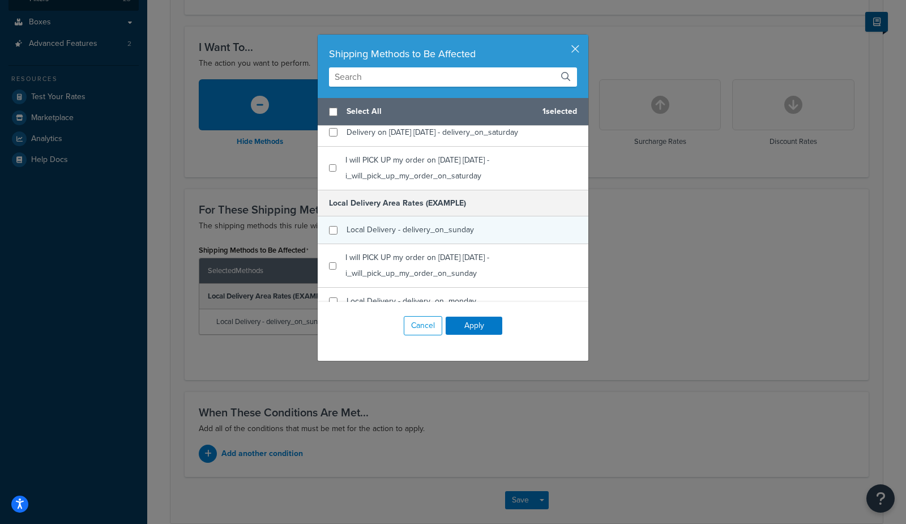
checkbox input "false"
click at [464, 233] on span "Local Delivery - delivery_on_sunday" at bounding box center [410, 230] width 127 height 12
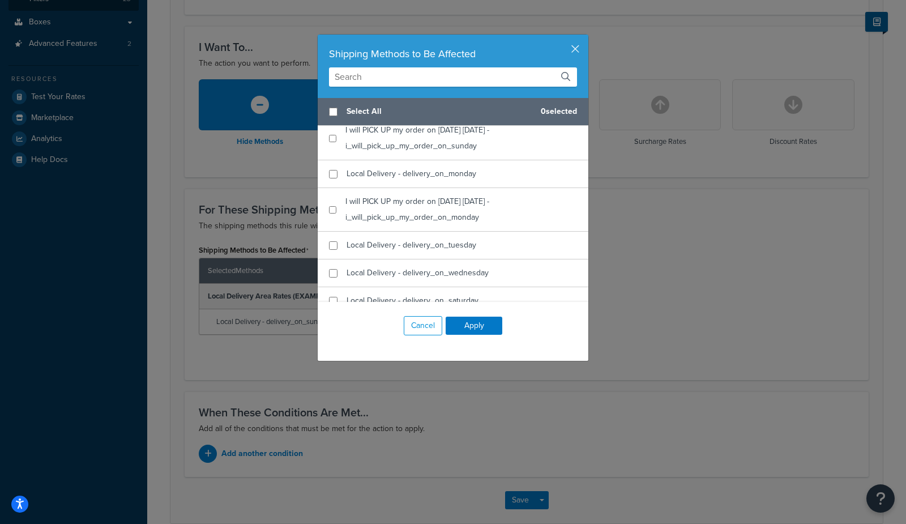
scroll to position [415, 0]
checkbox input "true"
drag, startPoint x: 458, startPoint y: 249, endPoint x: 463, endPoint y: 259, distance: 11.9
click at [458, 249] on span "Local Delivery - delivery_on_tuesday" at bounding box center [412, 243] width 130 height 12
click at [478, 328] on button "Apply" at bounding box center [474, 326] width 57 height 18
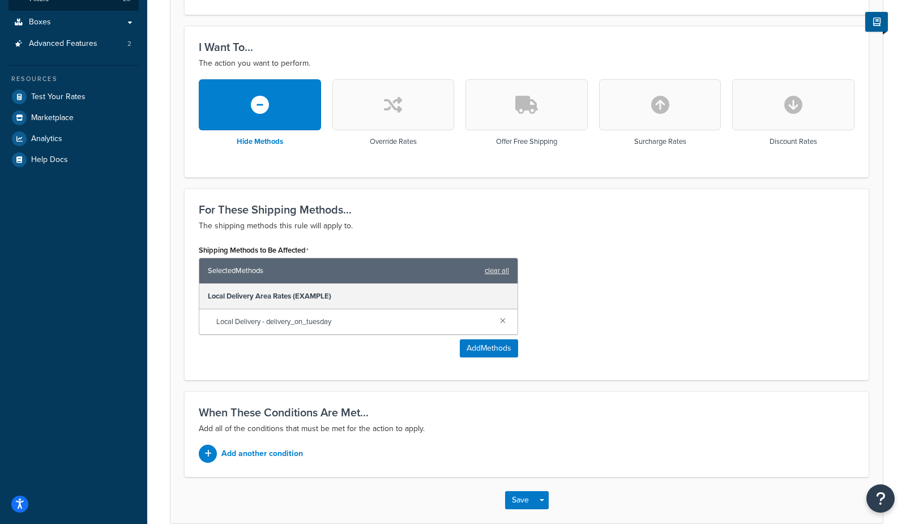
scroll to position [0, 0]
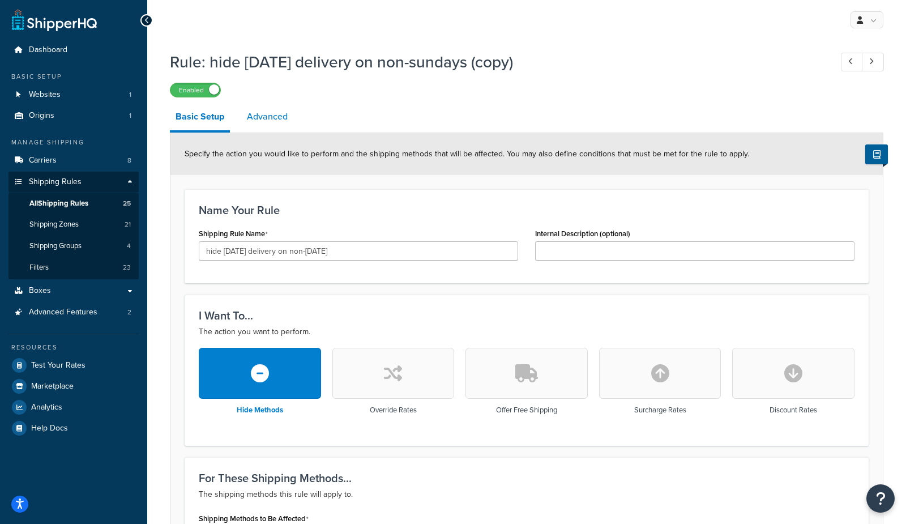
click at [271, 126] on link "Advanced" at bounding box center [267, 116] width 52 height 27
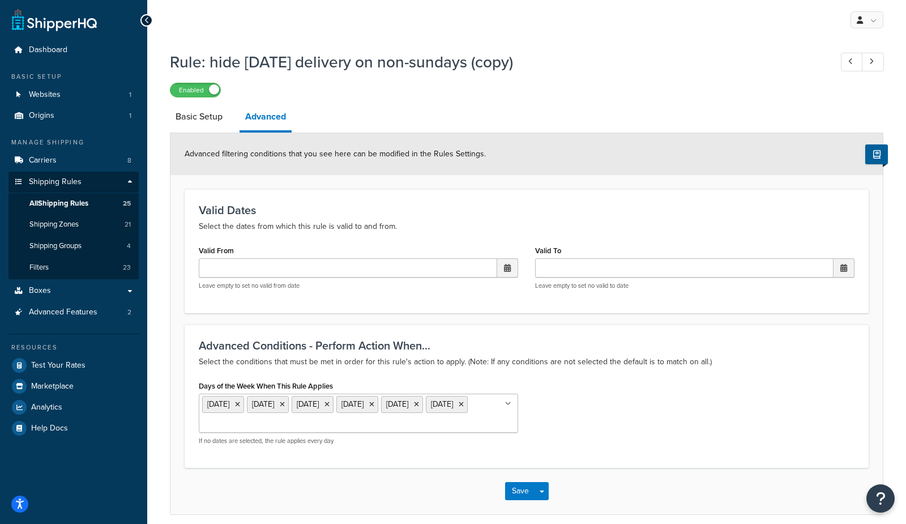
scroll to position [52, 0]
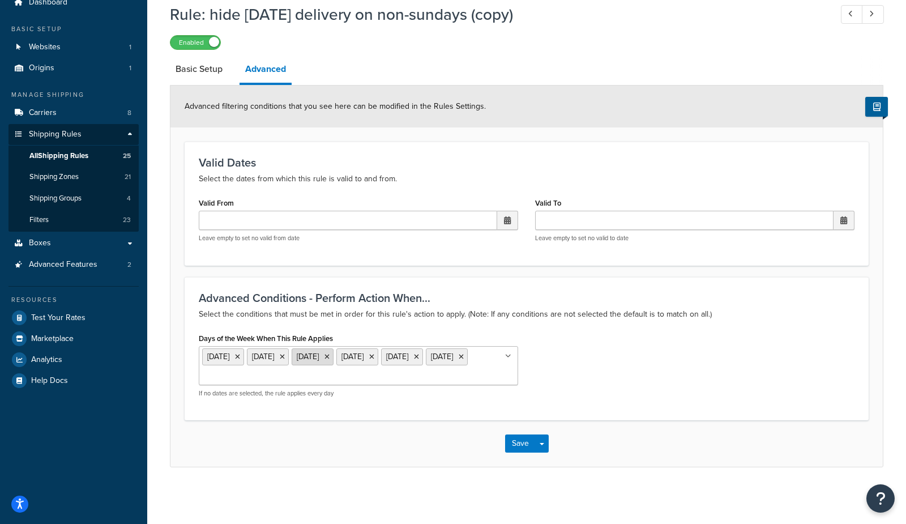
click at [285, 353] on icon at bounding box center [282, 356] width 5 height 7
drag, startPoint x: 253, startPoint y: 427, endPoint x: 307, endPoint y: 431, distance: 54.5
click at [657, 391] on div "Days of the Week When This Rule Applies Monday Wednesday Thursday Friday Saturd…" at bounding box center [526, 368] width 673 height 76
click at [516, 447] on button "Save" at bounding box center [520, 443] width 31 height 18
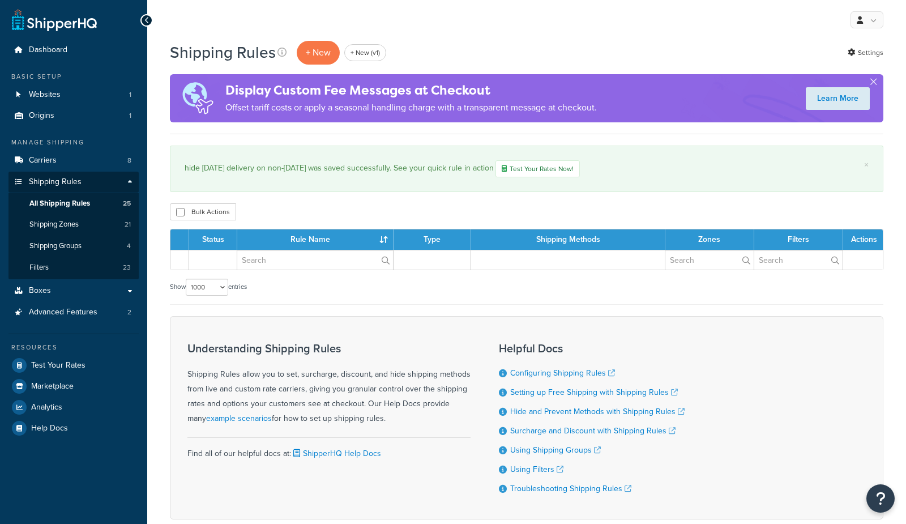
select select "1000"
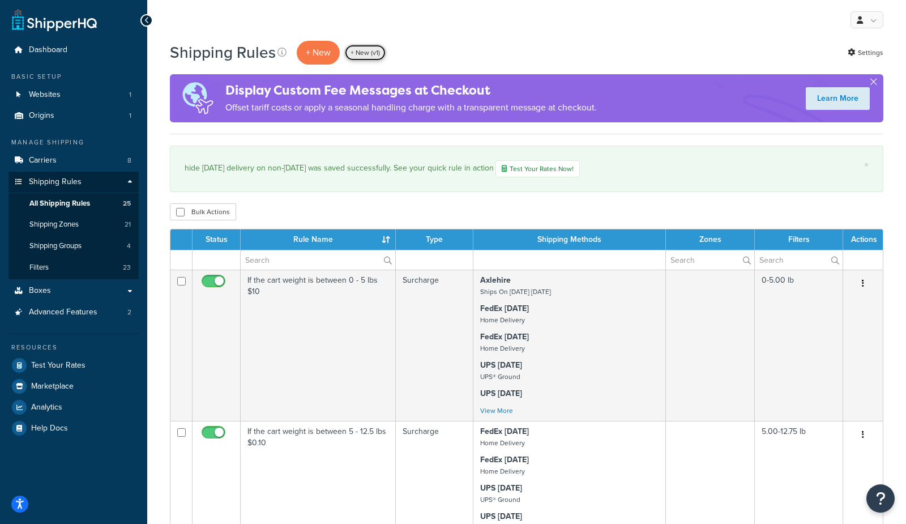
click at [373, 60] on link "+ New (v1)" at bounding box center [365, 52] width 42 height 17
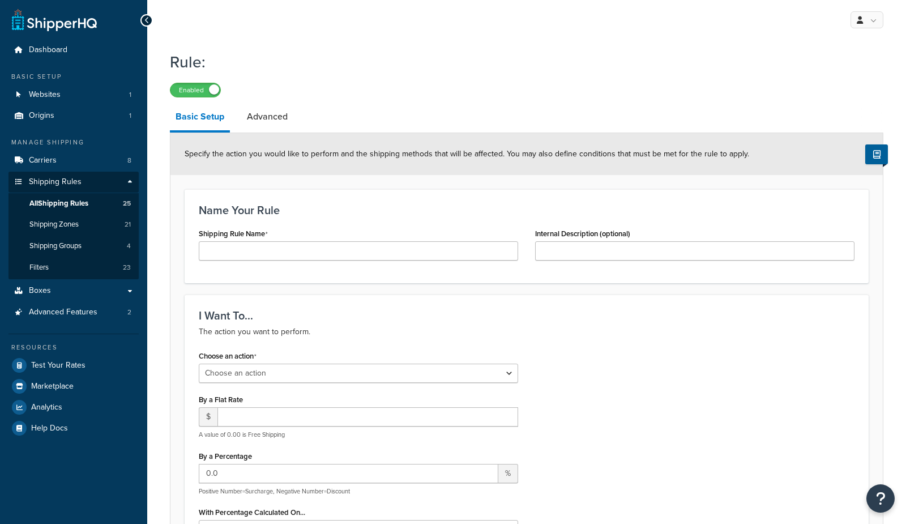
select select "ORDER"
click at [291, 255] on input "Shipping Rule Name" at bounding box center [358, 250] width 319 height 19
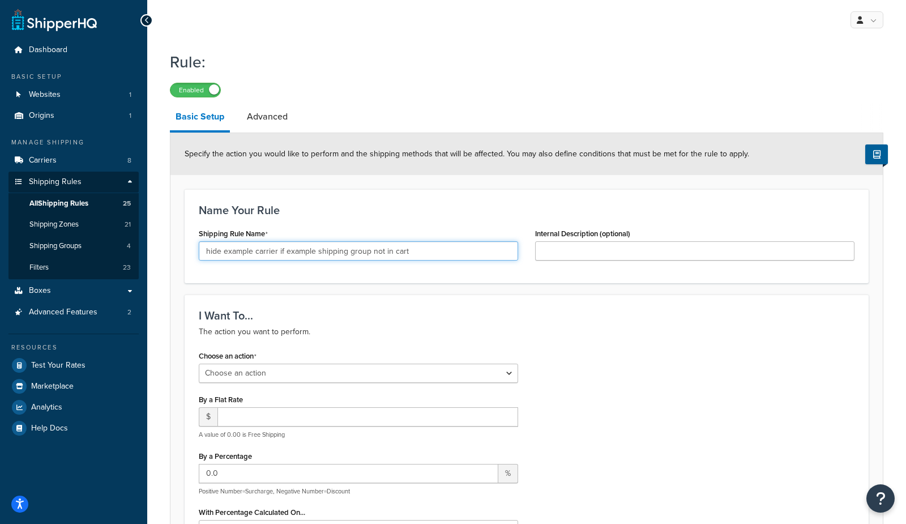
type input "hide example carrier if example shipping group not in cart"
click at [311, 370] on select "Choose an action Override Rates Surcharge or discount rates Hide a shipping met…" at bounding box center [358, 373] width 319 height 19
select select "HIDE"
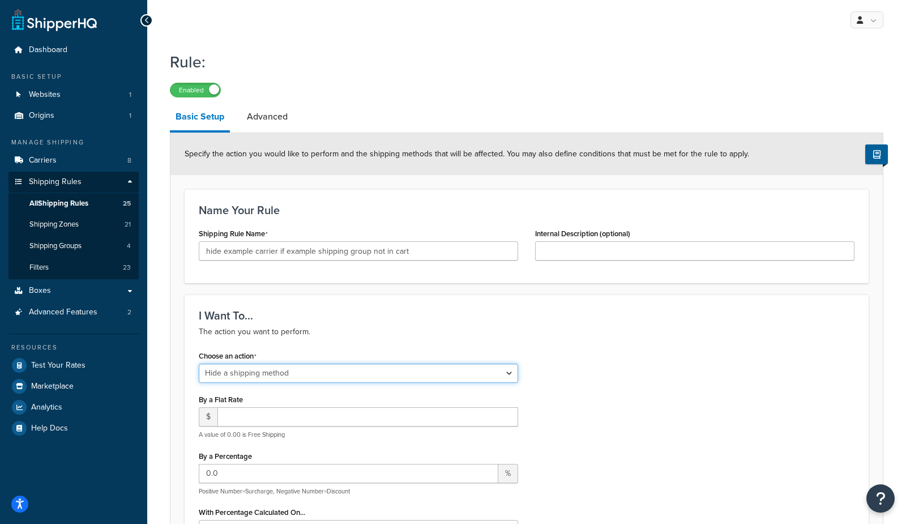
click at [199, 364] on select "Choose an action Override Rates Surcharge or discount rates Hide a shipping met…" at bounding box center [358, 373] width 319 height 19
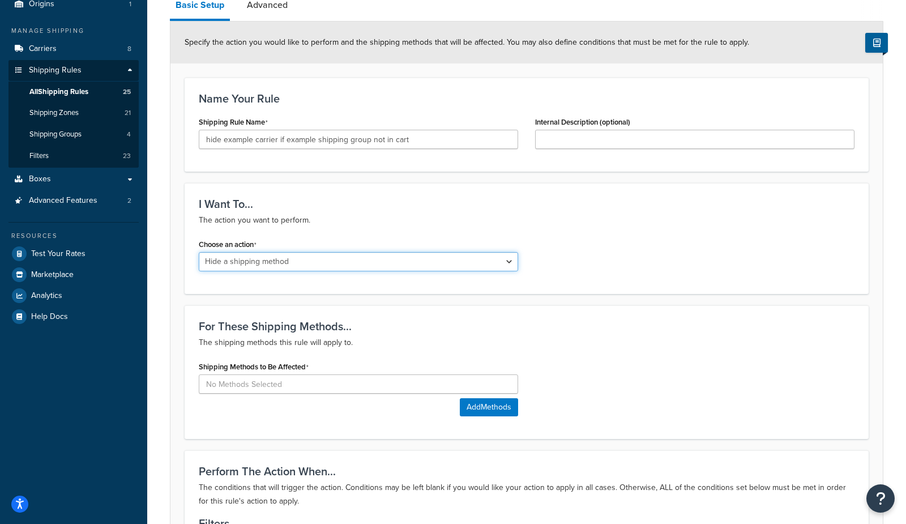
scroll to position [123, 0]
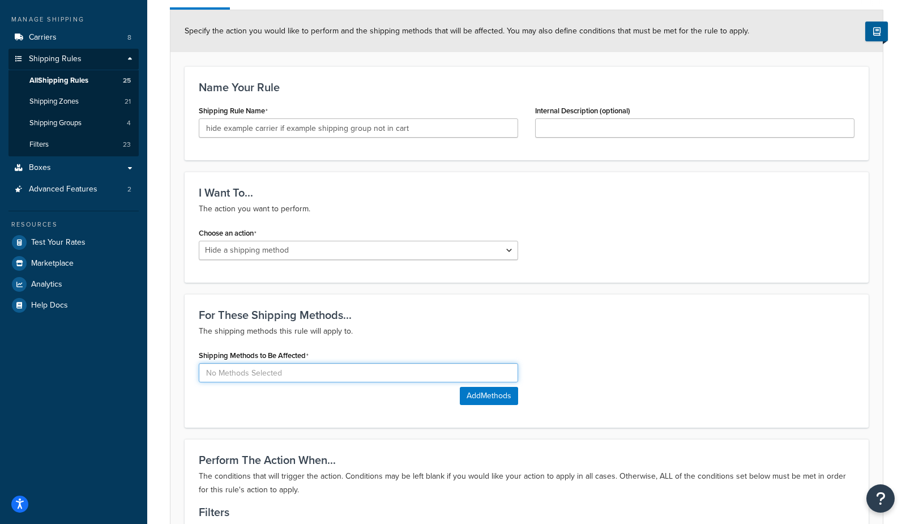
click at [237, 375] on input at bounding box center [358, 372] width 319 height 19
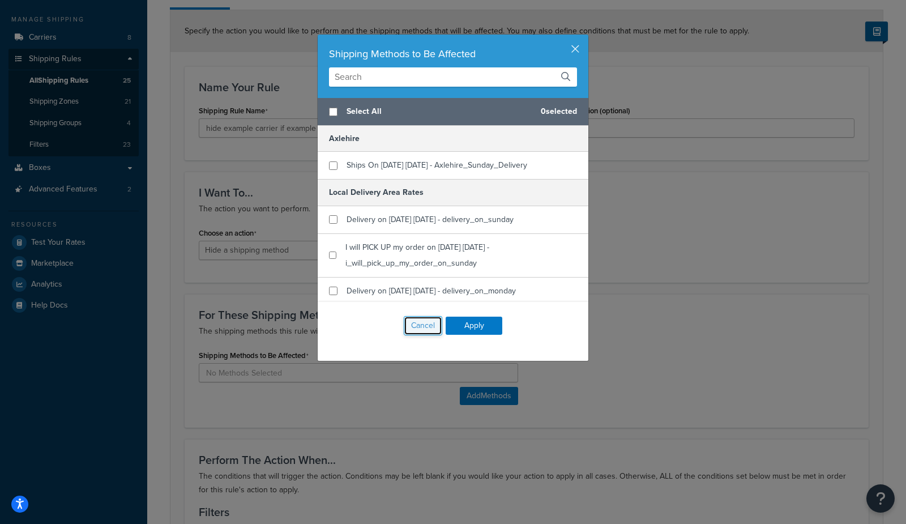
click at [431, 323] on button "Cancel" at bounding box center [423, 325] width 39 height 19
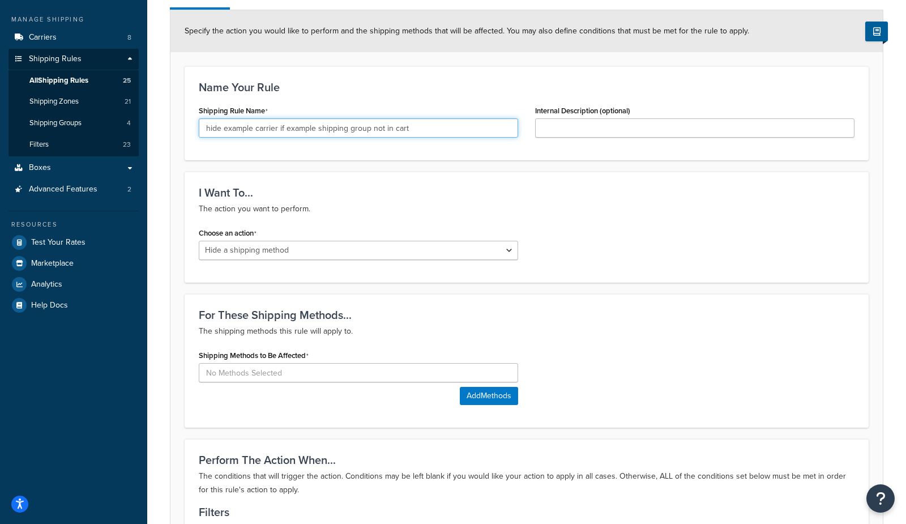
click at [365, 121] on input "hide example carrier if example shipping group not in cart" at bounding box center [358, 127] width 319 height 19
click at [362, 86] on h3 "Name Your Rule" at bounding box center [527, 87] width 656 height 12
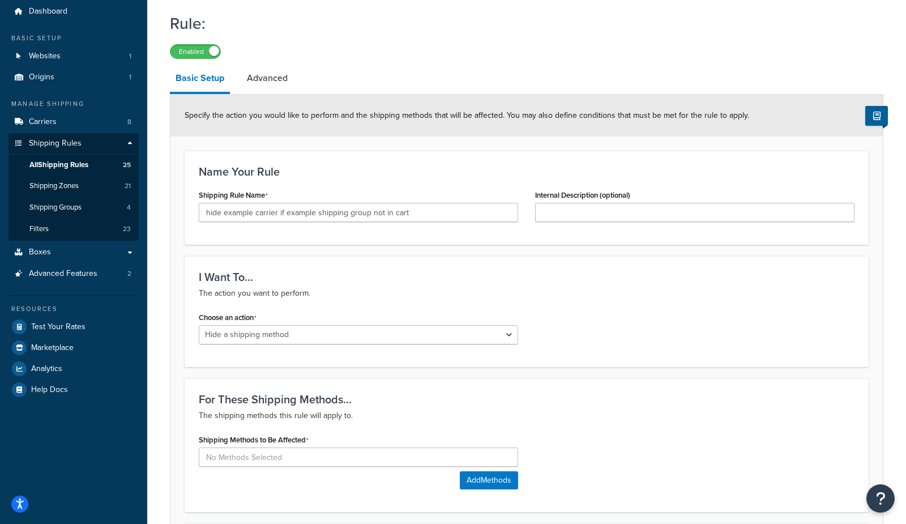
scroll to position [0, 0]
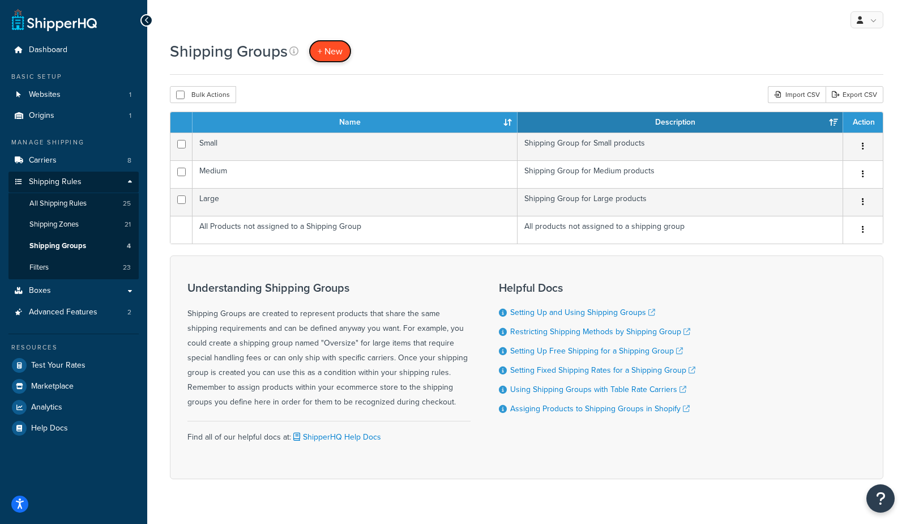
click at [333, 53] on span "+ New" at bounding box center [330, 51] width 25 height 13
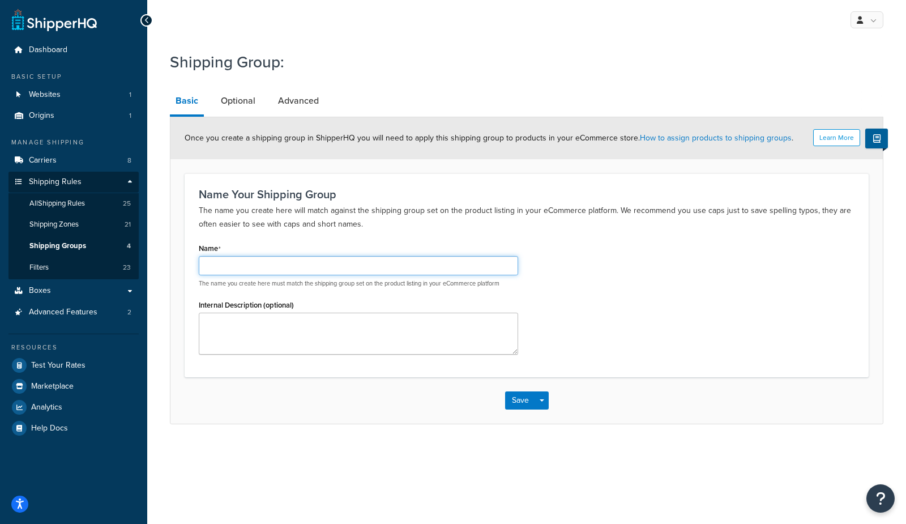
click at [276, 264] on input "Name" at bounding box center [358, 265] width 319 height 19
type input "example"
drag, startPoint x: 612, startPoint y: 384, endPoint x: 531, endPoint y: 394, distance: 82.2
click at [608, 383] on div "Save Save Dropdown Save and Edit Save and Duplicate Save and Create New" at bounding box center [526, 400] width 712 height 46
click at [523, 403] on button "Save" at bounding box center [520, 400] width 31 height 18
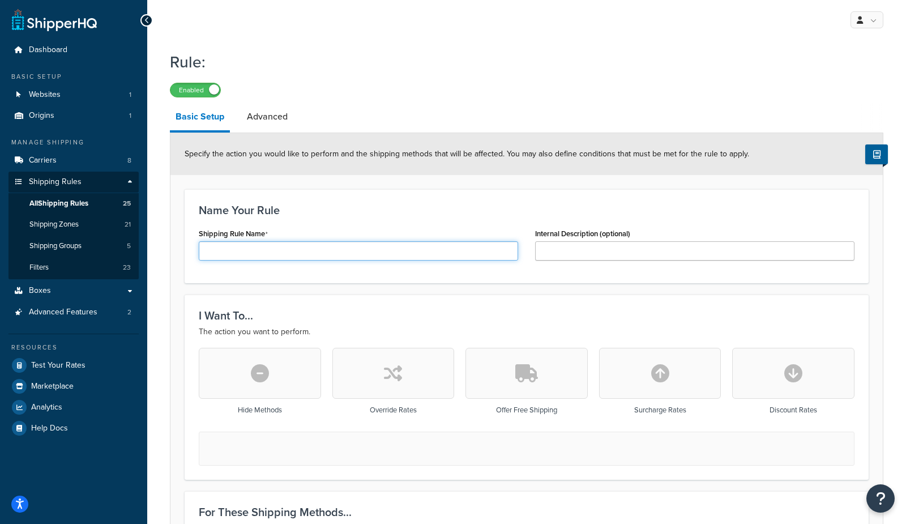
click at [241, 253] on input "Shipping Rule Name" at bounding box center [358, 250] width 319 height 19
paste input "hide example carrier if example shipping group not in cart"
type input "hide example carrier if example shipping group not in cart"
click at [241, 375] on button "button" at bounding box center [260, 373] width 122 height 51
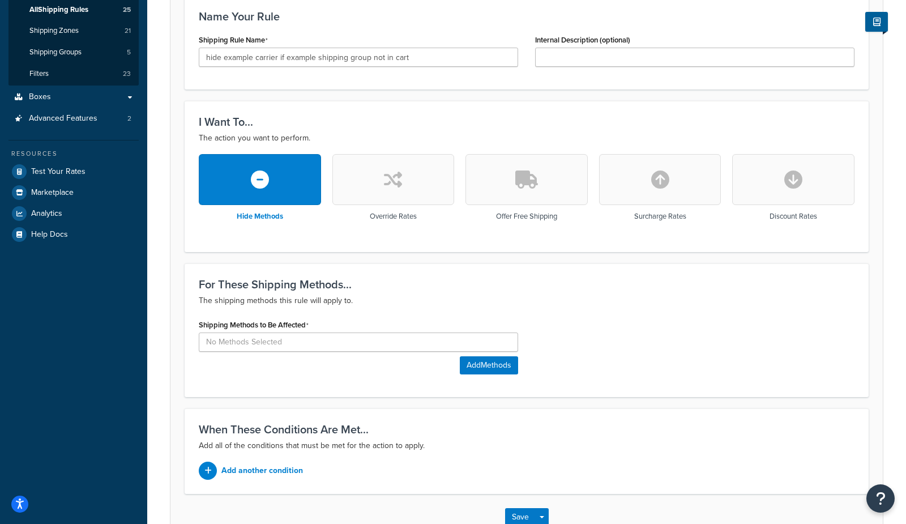
scroll to position [268, 0]
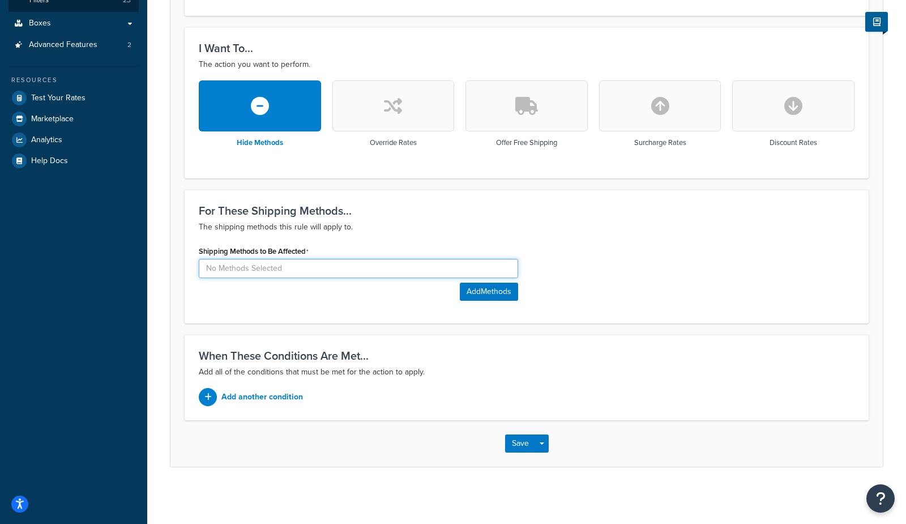
click at [299, 274] on input at bounding box center [358, 268] width 319 height 19
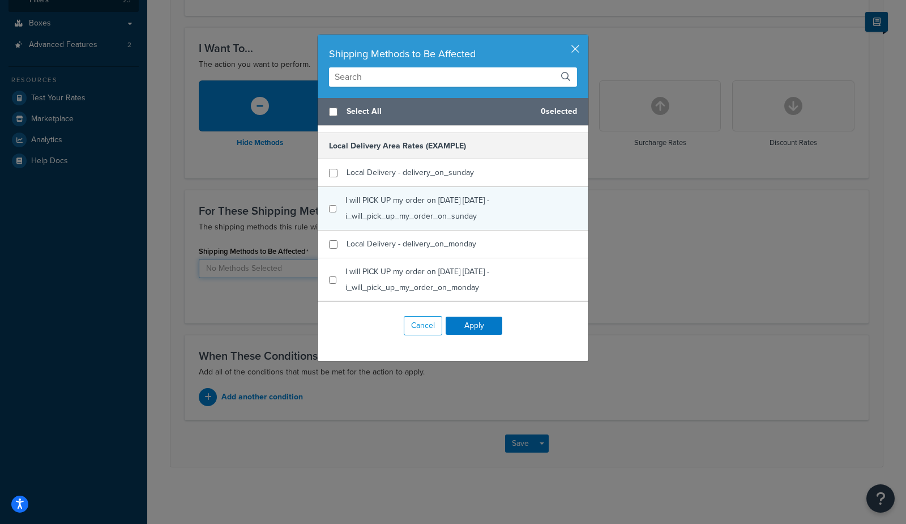
scroll to position [340, 0]
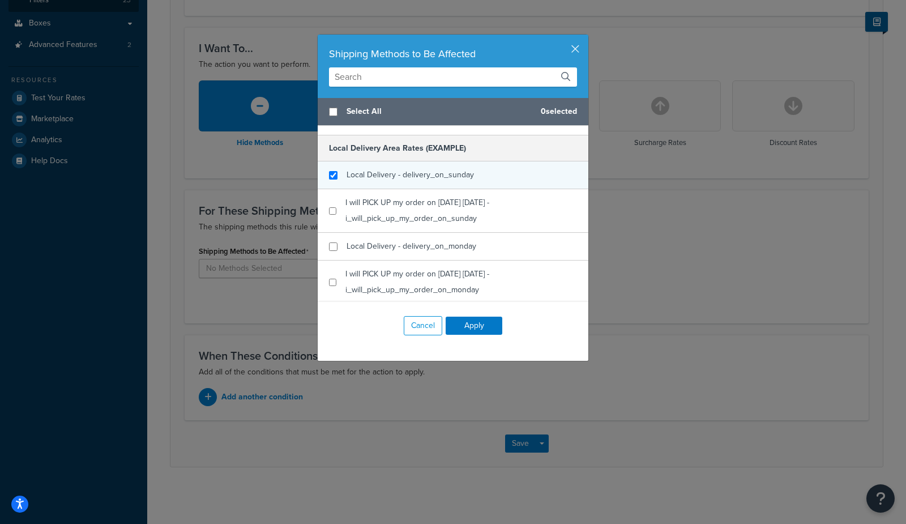
checkbox input "true"
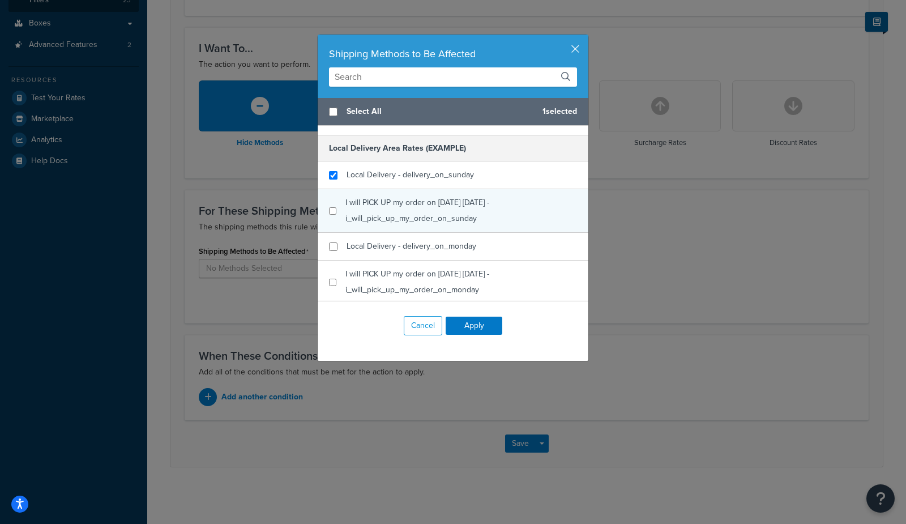
drag, startPoint x: 438, startPoint y: 183, endPoint x: 442, endPoint y: 200, distance: 17.0
click at [437, 183] on div "Local Delivery - delivery_on_sunday" at bounding box center [410, 175] width 127 height 16
checkbox input "true"
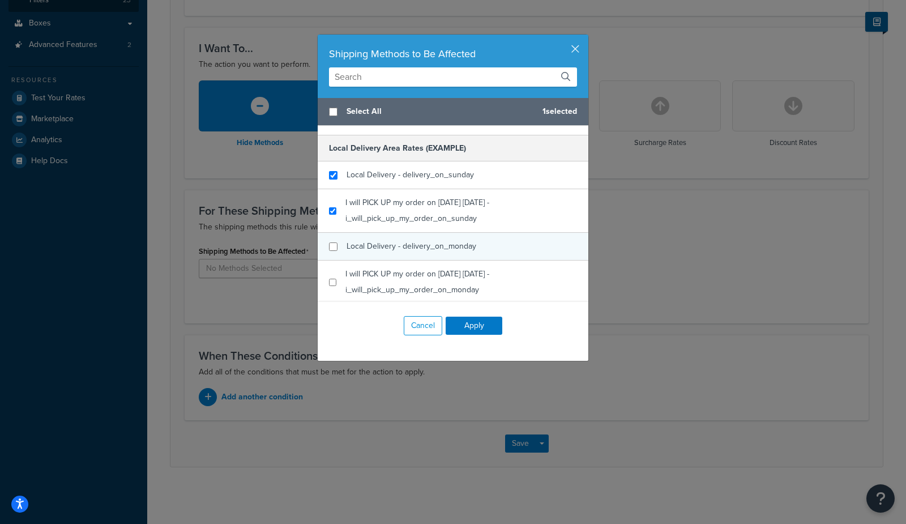
drag, startPoint x: 438, startPoint y: 213, endPoint x: 429, endPoint y: 241, distance: 29.0
click at [437, 213] on div "I will PICK UP my order on [DATE] [DATE] - i_will_pick_up_my_order_on_sunday" at bounding box center [461, 211] width 232 height 32
checkbox input "true"
click at [431, 250] on span "Local Delivery - delivery_on_monday" at bounding box center [412, 246] width 130 height 12
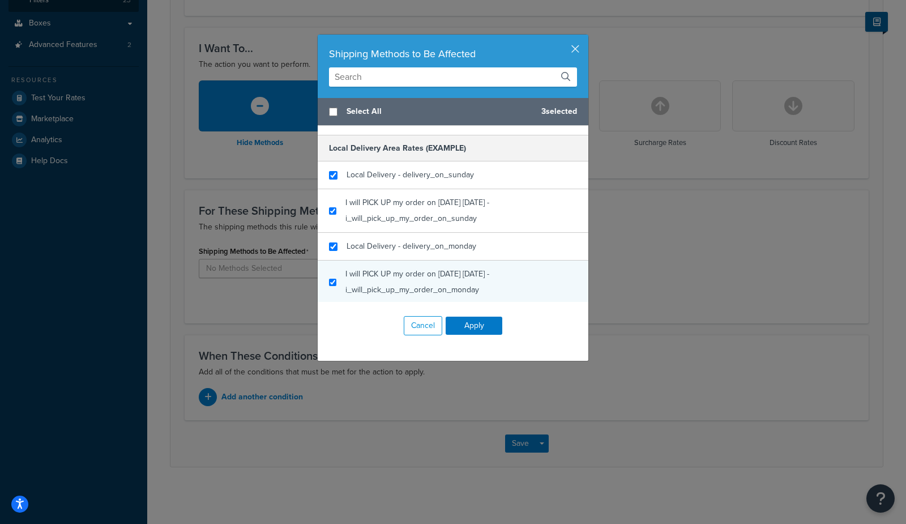
checkbox input "true"
drag, startPoint x: 429, startPoint y: 284, endPoint x: 430, endPoint y: 264, distance: 19.3
click at [429, 283] on div "I will PICK UP my order on [DATE] [DATE] - i_will_pick_up_my_order_on_monday" at bounding box center [461, 282] width 232 height 32
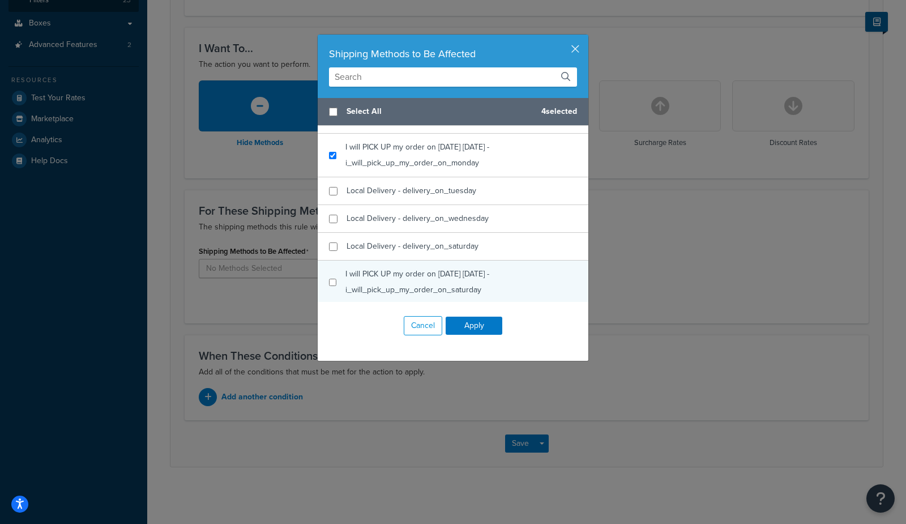
scroll to position [487, 0]
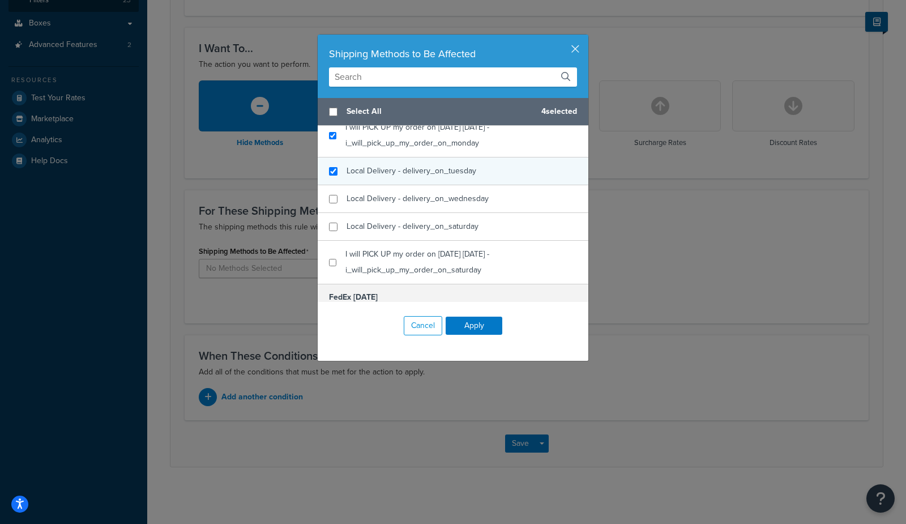
checkbox input "true"
click at [420, 177] on span "Local Delivery - delivery_on_tuesday" at bounding box center [412, 171] width 130 height 12
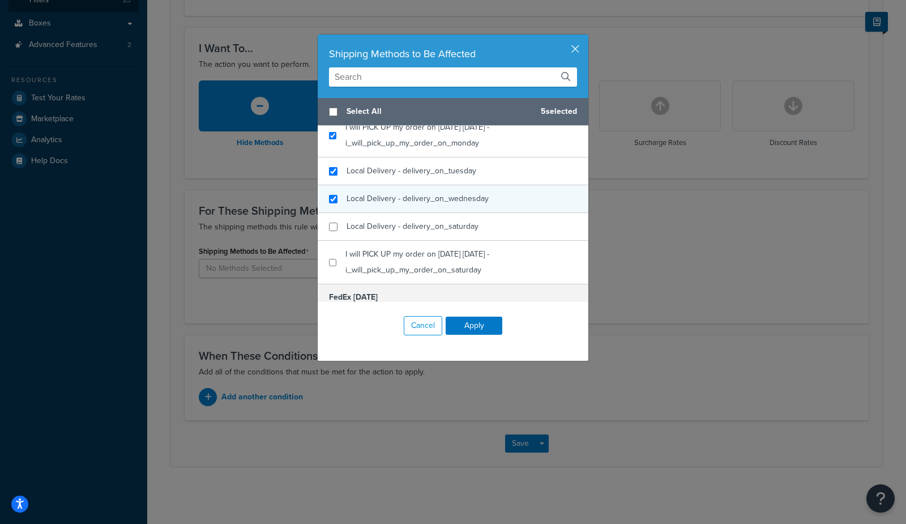
checkbox input "true"
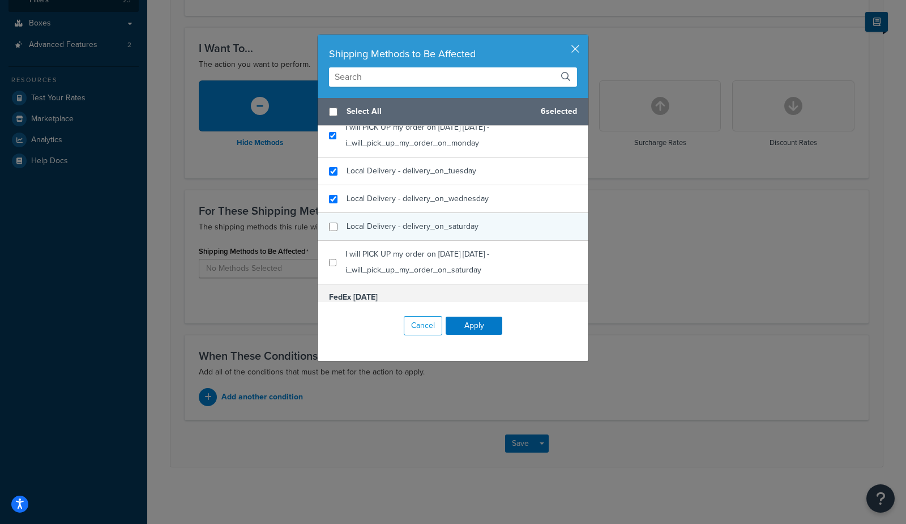
drag, startPoint x: 421, startPoint y: 202, endPoint x: 416, endPoint y: 233, distance: 32.2
click at [421, 203] on span "Local Delivery - delivery_on_wednesday" at bounding box center [418, 199] width 142 height 12
checkbox input "true"
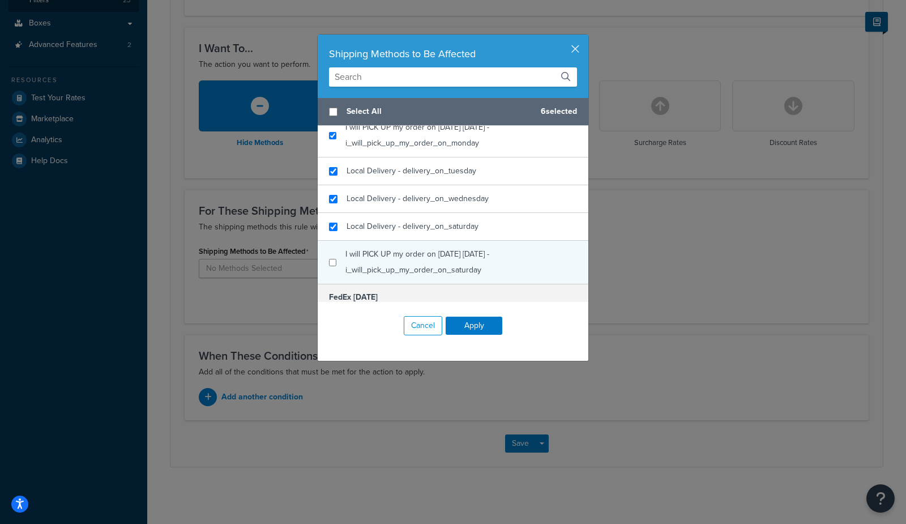
drag, startPoint x: 416, startPoint y: 233, endPoint x: 414, endPoint y: 255, distance: 21.6
click at [414, 234] on div "Local Delivery - delivery_on_saturday" at bounding box center [413, 227] width 132 height 16
checkbox input "true"
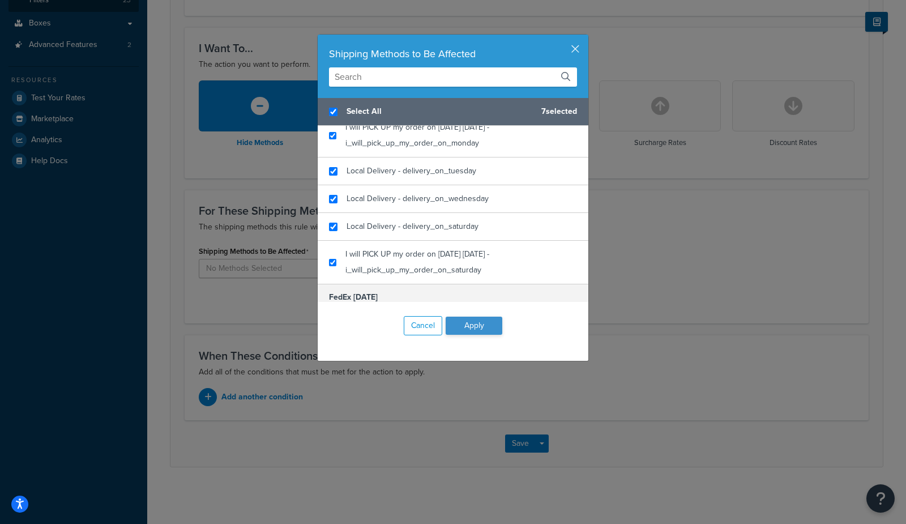
drag, startPoint x: 414, startPoint y: 274, endPoint x: 469, endPoint y: 319, distance: 70.8
click at [414, 274] on span "I will PICK UP my order on [DATE] [DATE] - i_will_pick_up_my_order_on_saturday" at bounding box center [417, 262] width 144 height 28
click at [476, 324] on button "Apply" at bounding box center [474, 326] width 57 height 18
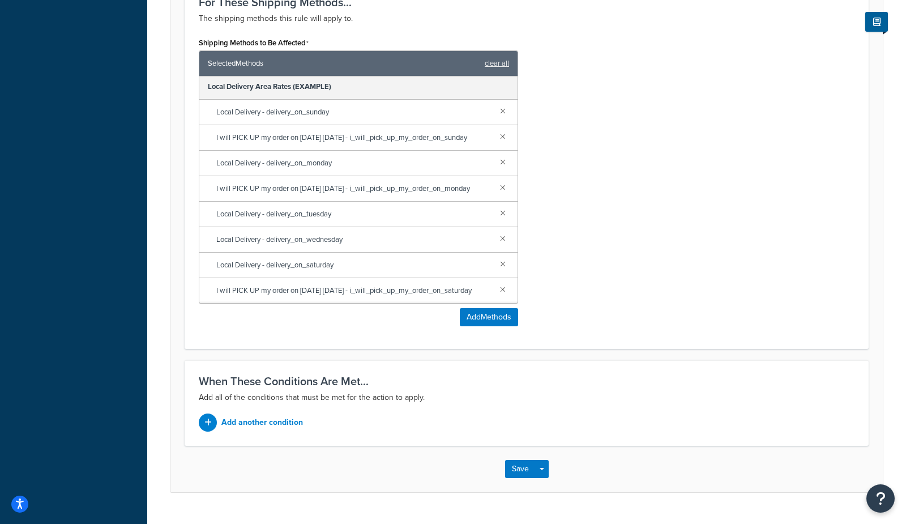
scroll to position [502, 0]
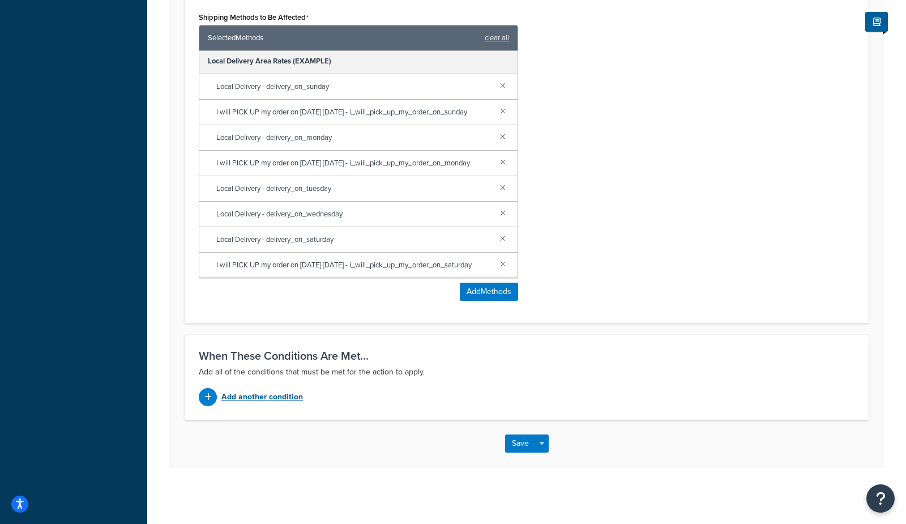
click at [274, 399] on p "Add another condition" at bounding box center [262, 397] width 82 height 16
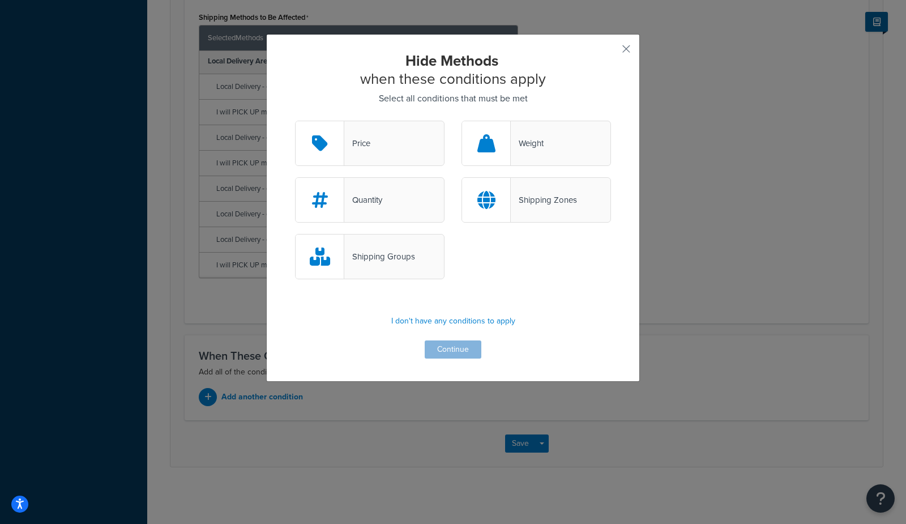
click at [400, 262] on div "Shipping Groups" at bounding box center [379, 257] width 71 height 16
click at [0, 0] on input "Shipping Groups" at bounding box center [0, 0] width 0 height 0
click at [443, 351] on button "Continue" at bounding box center [453, 349] width 57 height 18
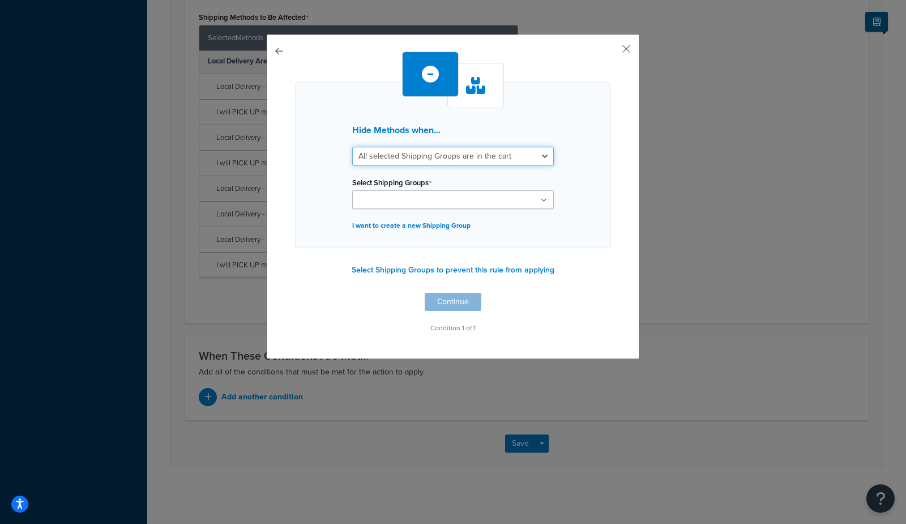
click at [439, 163] on select "All selected Shipping Groups are in the cart Any selected Shipping Groups are i…" at bounding box center [453, 156] width 202 height 19
click at [391, 275] on button "Select Shipping Groups to prevent this rule from applying" at bounding box center [452, 270] width 209 height 17
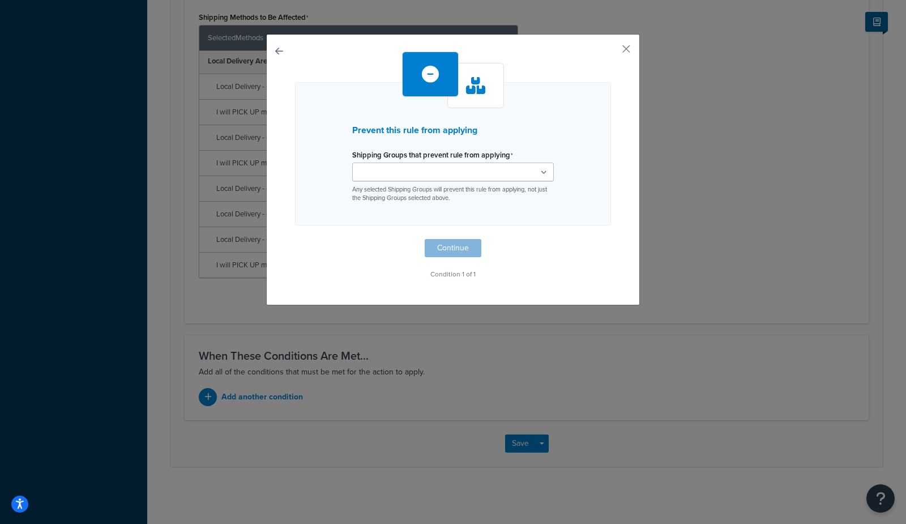
click at [384, 167] on input "Shipping Groups that prevent rule from applying" at bounding box center [406, 172] width 100 height 12
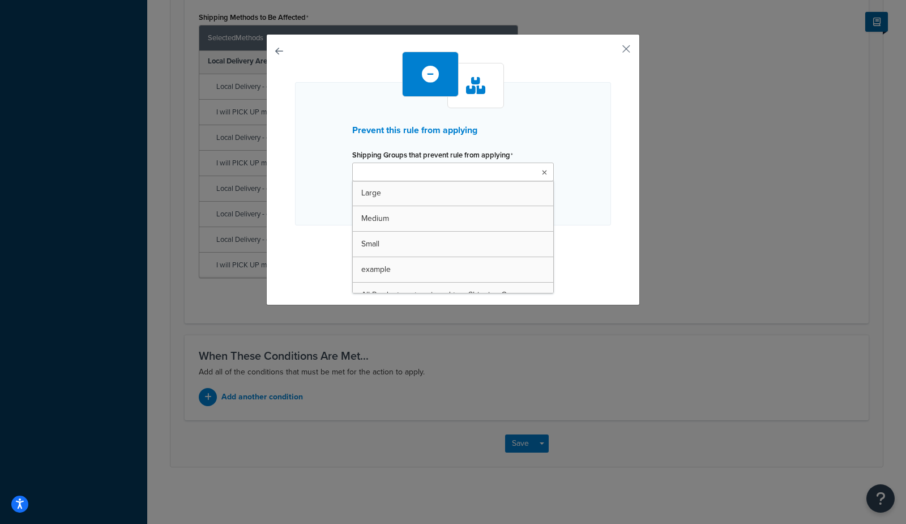
drag, startPoint x: 376, startPoint y: 276, endPoint x: 306, endPoint y: 253, distance: 73.8
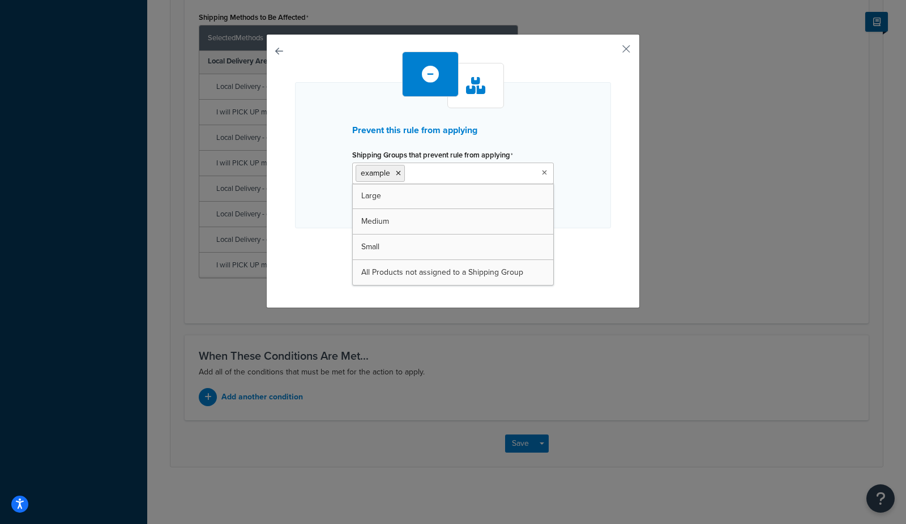
click at [287, 242] on div "Prevent this rule from applying Shipping Groups that prevent rule from applying…" at bounding box center [453, 171] width 374 height 274
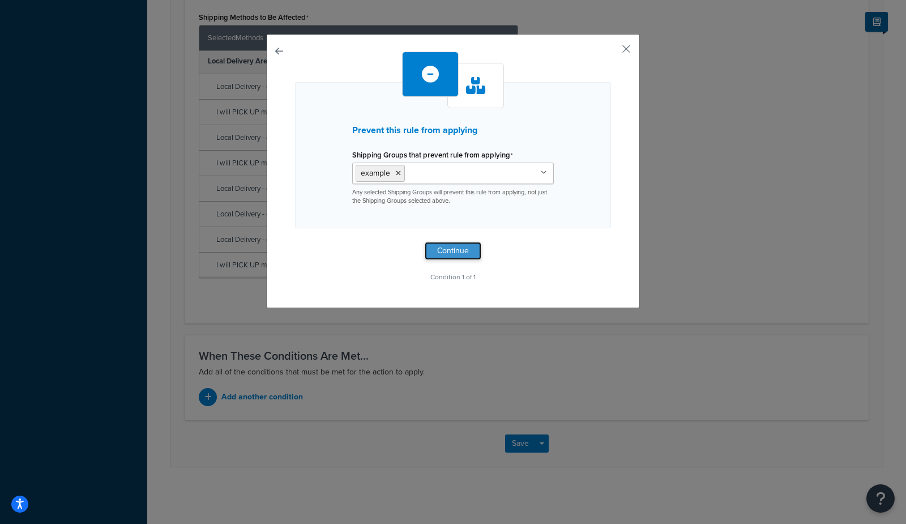
click at [444, 251] on button "Continue" at bounding box center [453, 251] width 57 height 18
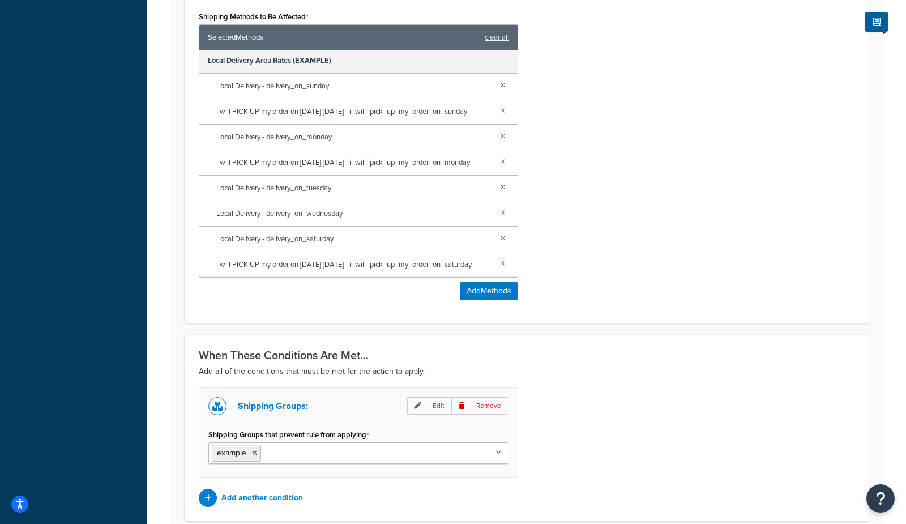
scroll to position [605, 0]
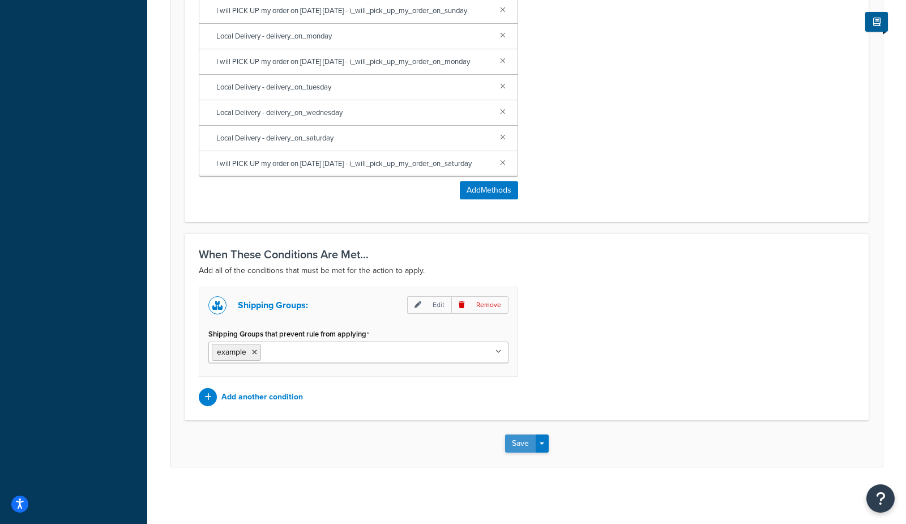
click at [515, 444] on button "Save" at bounding box center [520, 443] width 31 height 18
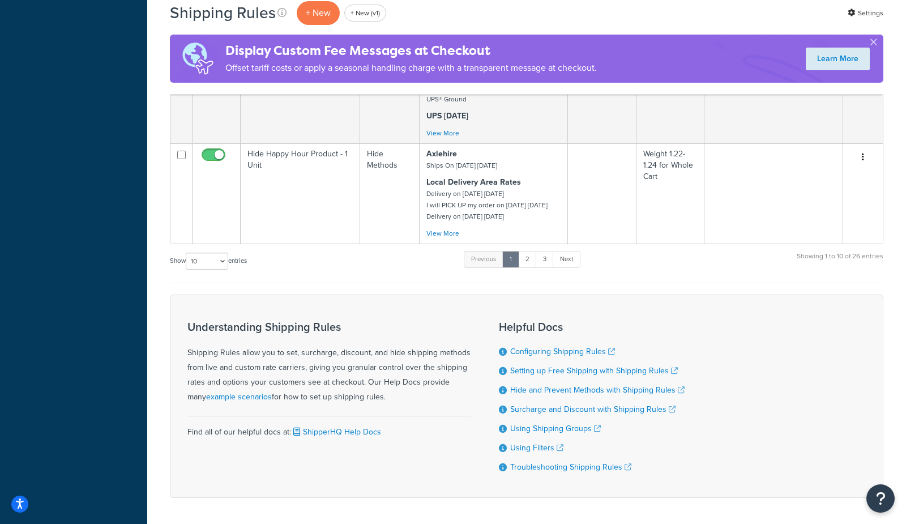
scroll to position [1209, 0]
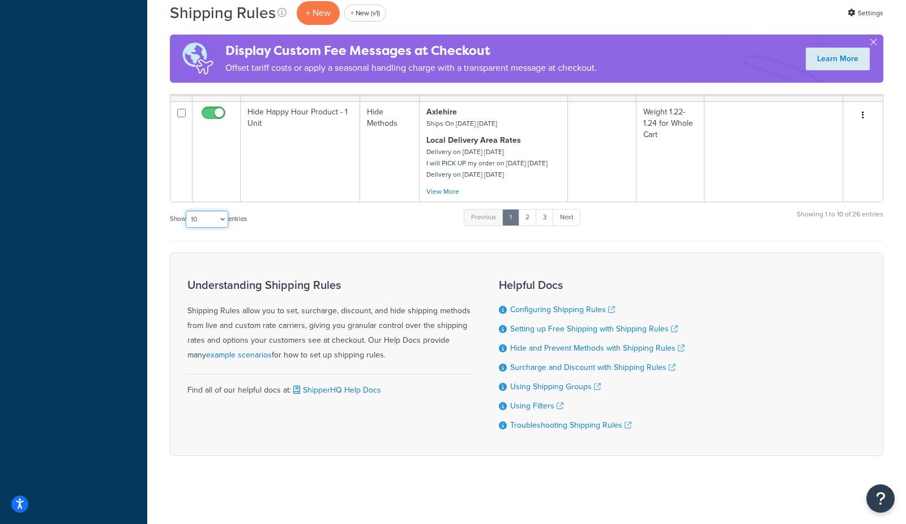
click at [206, 218] on select "10 15 25 50 100 1000" at bounding box center [207, 219] width 42 height 17
select select "1000"
click at [187, 211] on select "10 15 25 50 100 1000" at bounding box center [207, 219] width 42 height 17
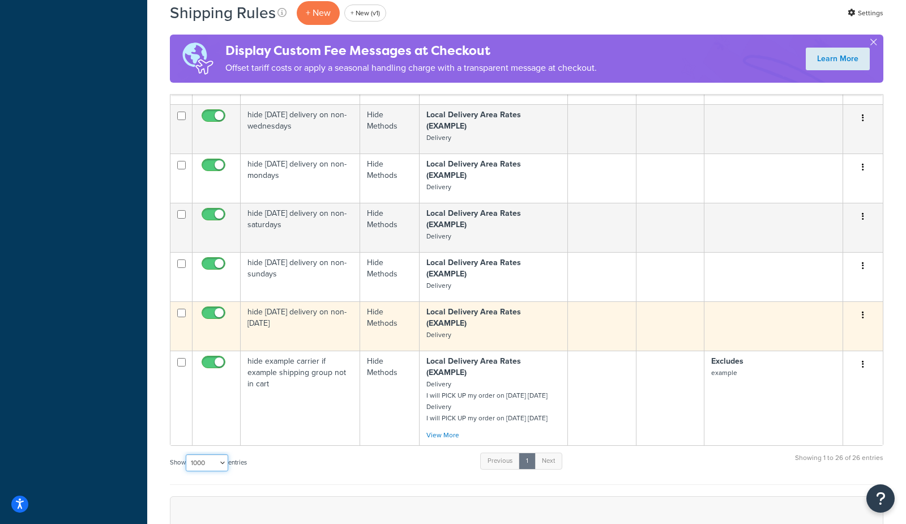
scroll to position [1897, 0]
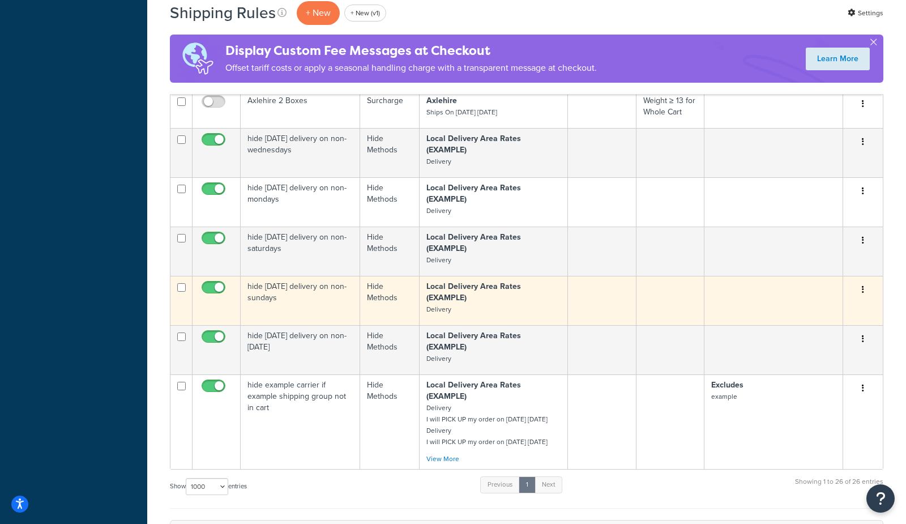
click at [281, 325] on td "hide sunday delivery on non-sundays" at bounding box center [300, 300] width 119 height 49
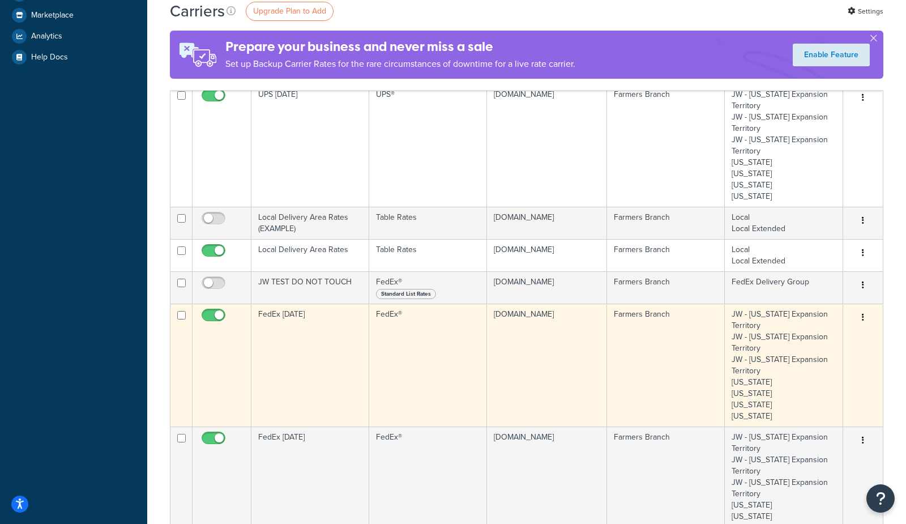
scroll to position [283, 0]
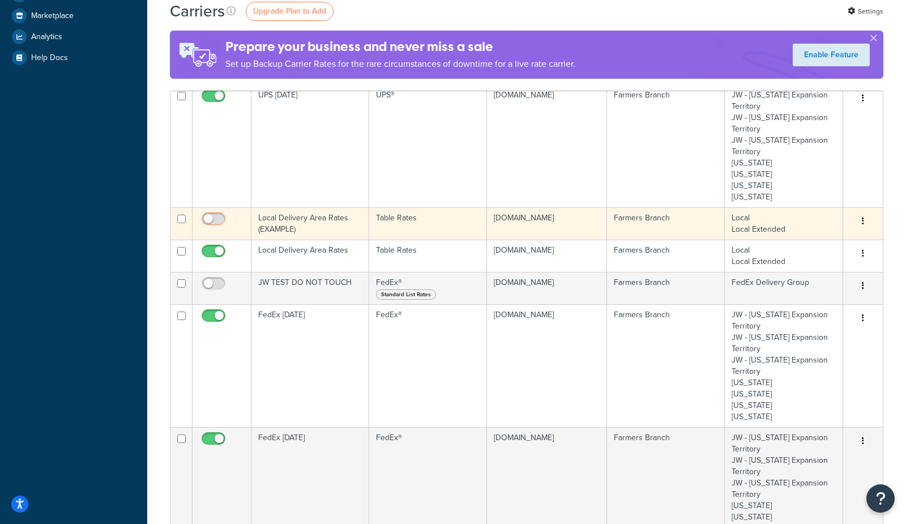
click at [209, 225] on input "checkbox" at bounding box center [214, 222] width 31 height 14
checkbox input "true"
click at [318, 223] on td "Local Delivery Area Rates (EXAMPLE)" at bounding box center [310, 223] width 118 height 32
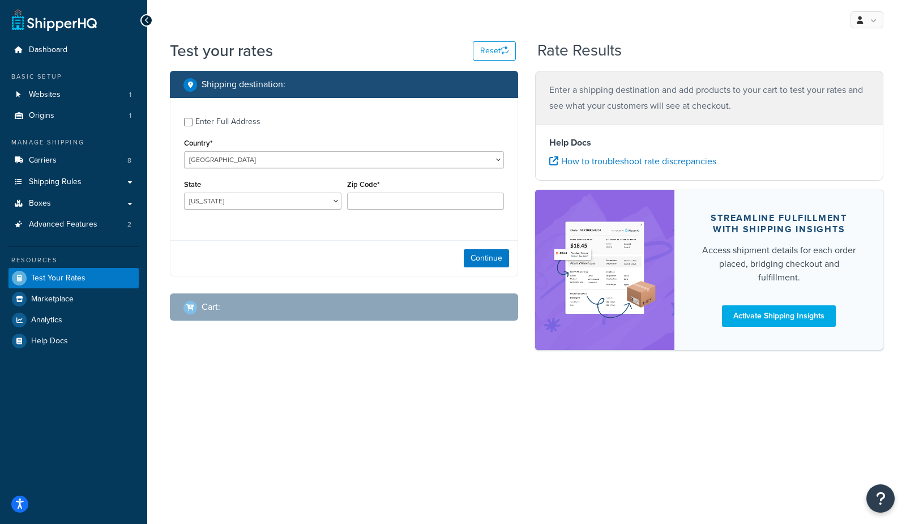
drag, startPoint x: 249, startPoint y: 210, endPoint x: 242, endPoint y: 209, distance: 6.3
click at [248, 209] on div "State [US_STATE] [US_STATE] [US_STATE] [US_STATE] [US_STATE] Armed Forces Ameri…" at bounding box center [262, 197] width 163 height 41
click at [243, 200] on select "Alabama Alaska American Samoa Arizona Arkansas Armed Forces Americas Armed Forc…" at bounding box center [262, 201] width 157 height 17
select select "TX"
click at [184, 193] on select "Alabama Alaska American Samoa Arizona Arkansas Armed Forces Americas Armed Forc…" at bounding box center [262, 201] width 157 height 17
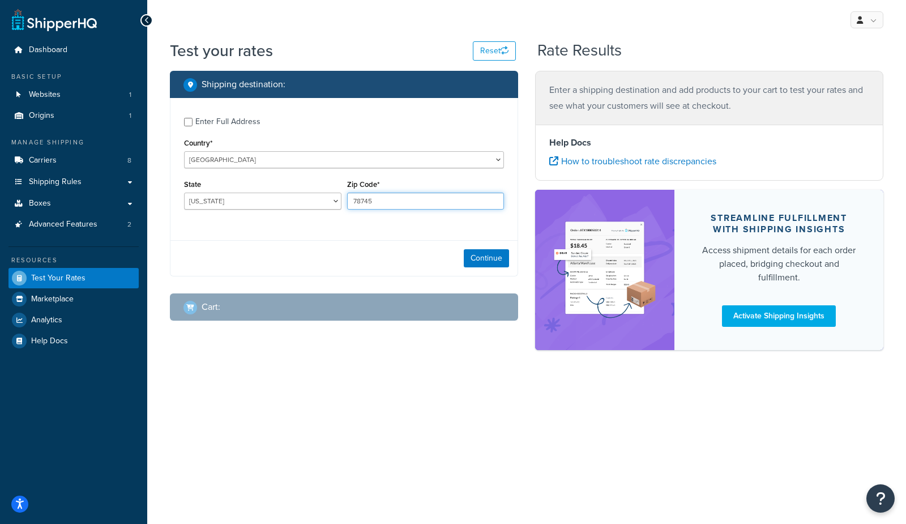
type input "78745"
drag, startPoint x: 273, startPoint y: 409, endPoint x: 475, endPoint y: 290, distance: 234.3
click at [273, 408] on div "My Profile Billing Global Settings Contact Us Logout Test your rates Reset Rate…" at bounding box center [526, 262] width 759 height 524
click at [464, 259] on button "Continue" at bounding box center [486, 258] width 45 height 18
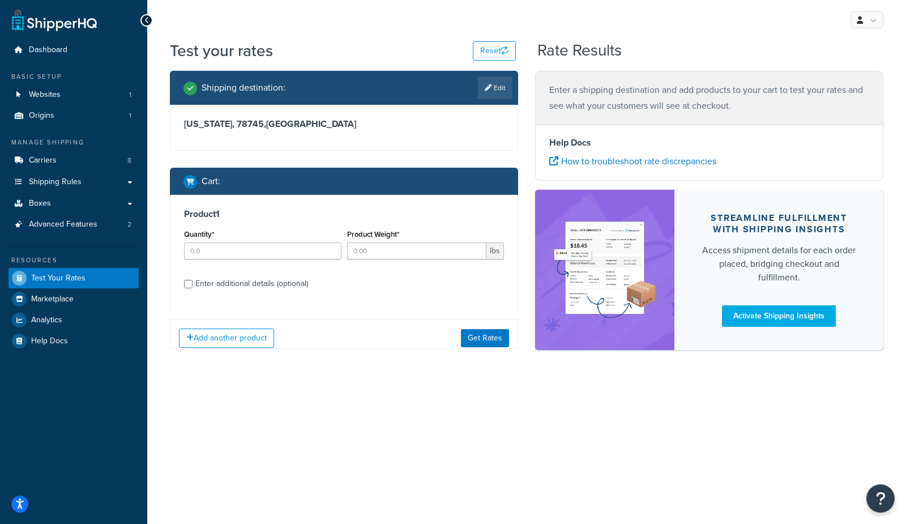
drag, startPoint x: 219, startPoint y: 261, endPoint x: 236, endPoint y: 257, distance: 18.0
click at [222, 260] on div "Quantity*" at bounding box center [262, 246] width 163 height 41
drag, startPoint x: 279, startPoint y: 247, endPoint x: 380, endPoint y: 259, distance: 101.5
click at [279, 247] on input "Quantity*" at bounding box center [262, 250] width 157 height 17
type input "1"
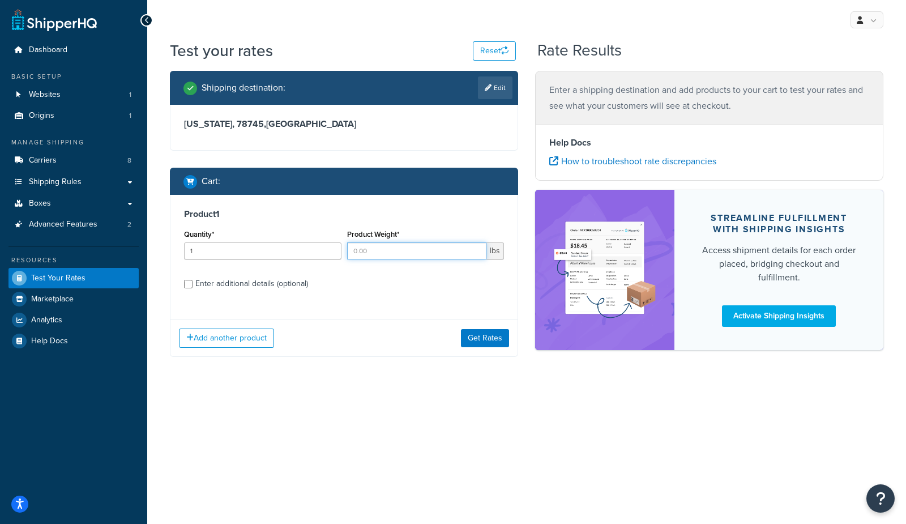
drag, startPoint x: 415, startPoint y: 251, endPoint x: 460, endPoint y: 329, distance: 90.3
click at [415, 251] on input "Product Weight*" at bounding box center [417, 250] width 140 height 17
type input "2"
click at [481, 328] on div "Add another product Get Rates" at bounding box center [343, 337] width 347 height 37
click at [478, 339] on button "Get Rates" at bounding box center [485, 338] width 48 height 18
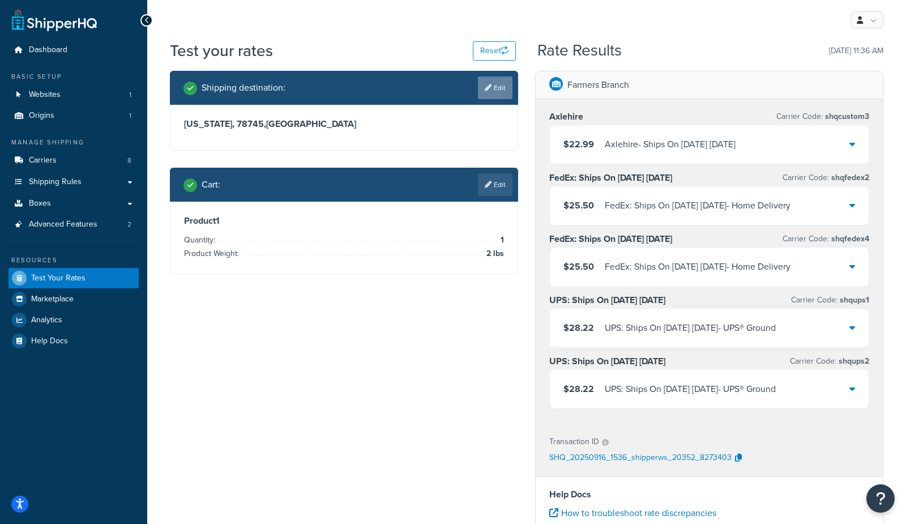
click at [497, 89] on link "Edit" at bounding box center [495, 87] width 35 height 23
select select "TX"
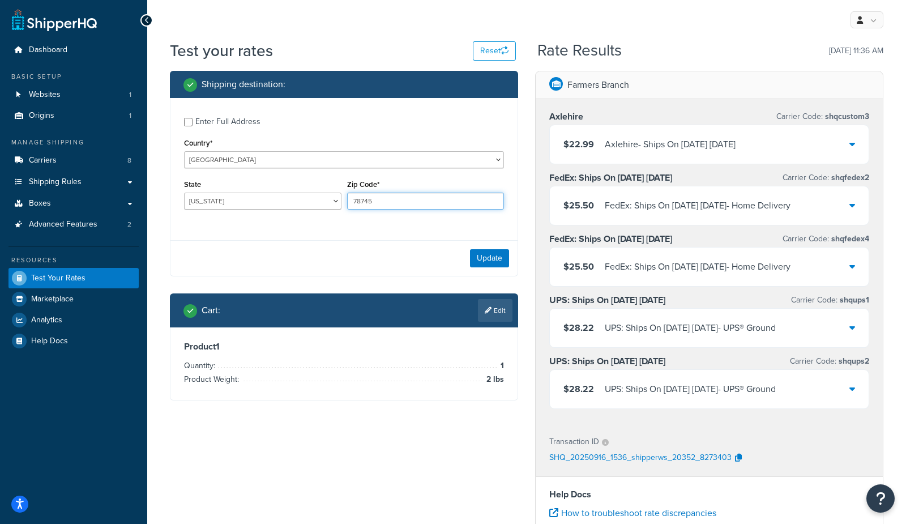
drag, startPoint x: 378, startPoint y: 200, endPoint x: 202, endPoint y: 174, distance: 177.4
click at [231, 186] on div "State Alabama Alaska American Samoa Arizona Arkansas Armed Forces Americas Arme…" at bounding box center [344, 197] width 326 height 41
type input "75006"
click at [475, 260] on button "Update" at bounding box center [489, 258] width 39 height 18
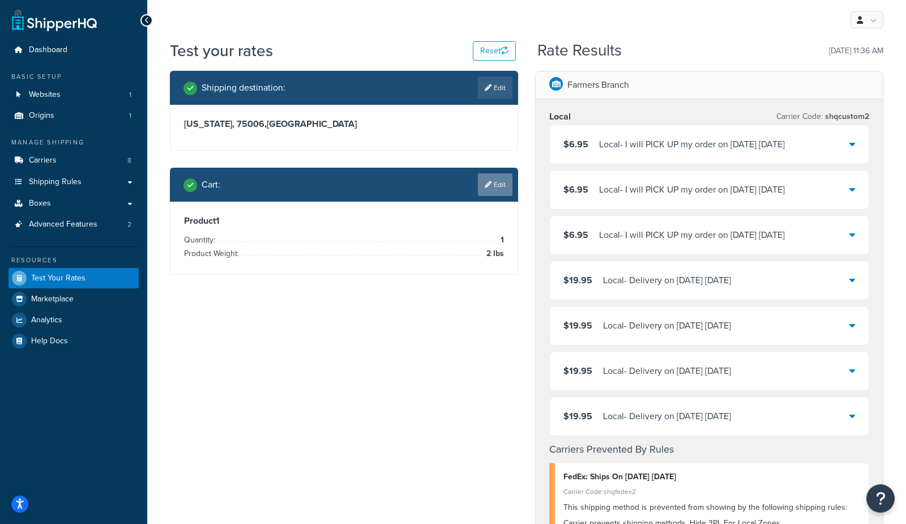
click at [501, 185] on link "Edit" at bounding box center [495, 184] width 35 height 23
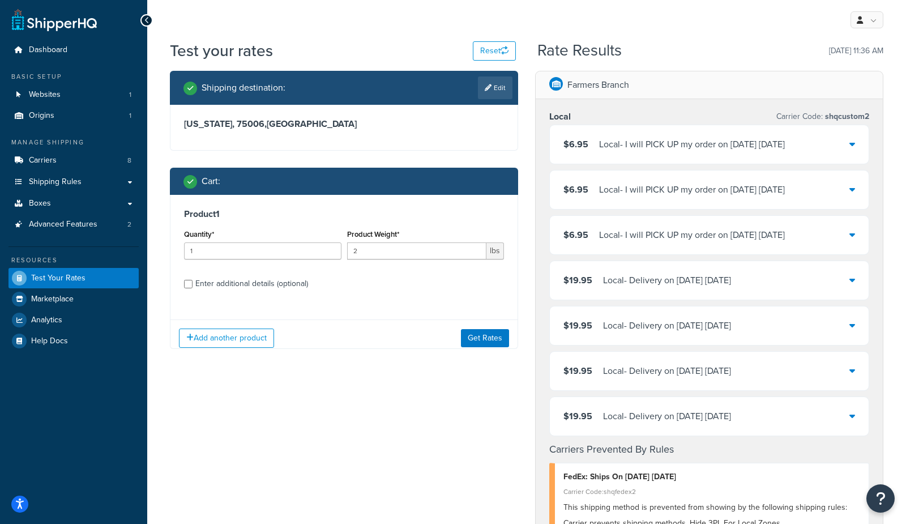
click at [215, 287] on div "Enter additional details (optional)" at bounding box center [251, 284] width 113 height 16
click at [193, 287] on input "Enter additional details (optional)" at bounding box center [188, 284] width 8 height 8
checkbox input "true"
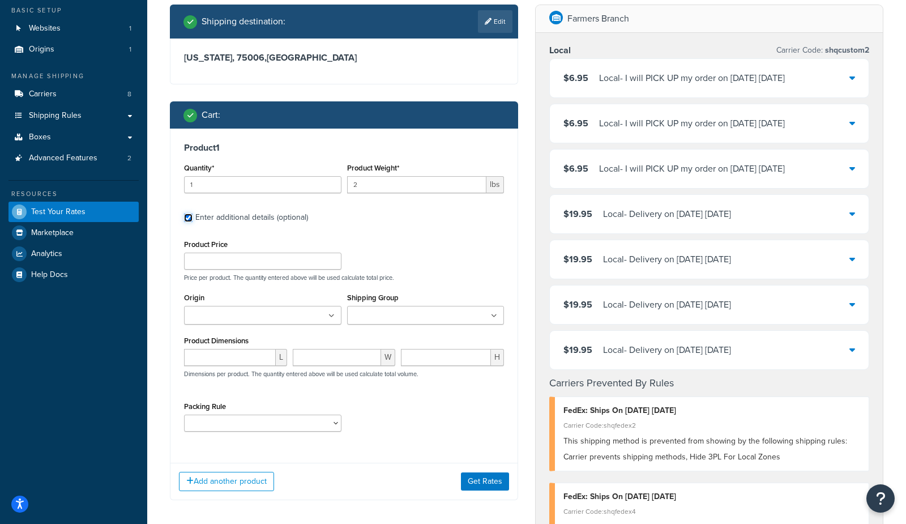
scroll to position [83, 0]
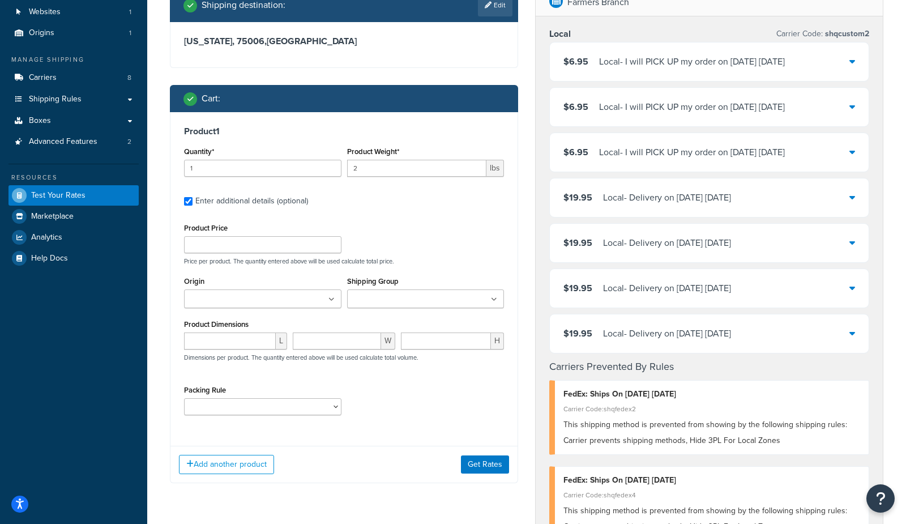
click at [387, 293] on input "Shipping Group" at bounding box center [400, 299] width 100 height 12
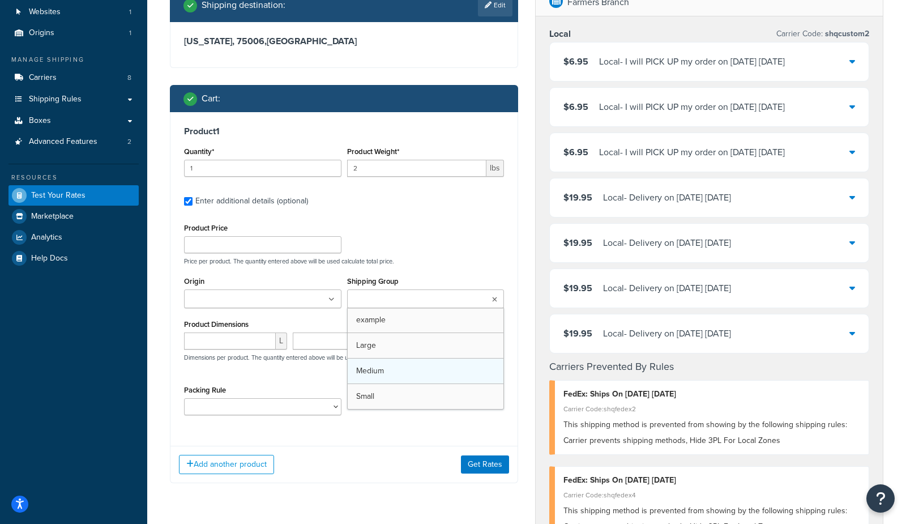
drag, startPoint x: 378, startPoint y: 319, endPoint x: 427, endPoint y: 373, distance: 72.9
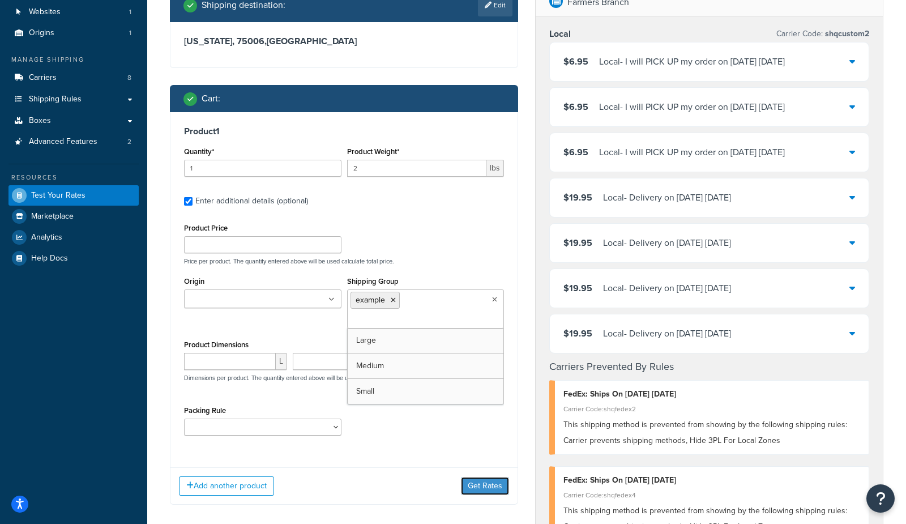
click at [478, 480] on button "Get Rates" at bounding box center [485, 486] width 48 height 18
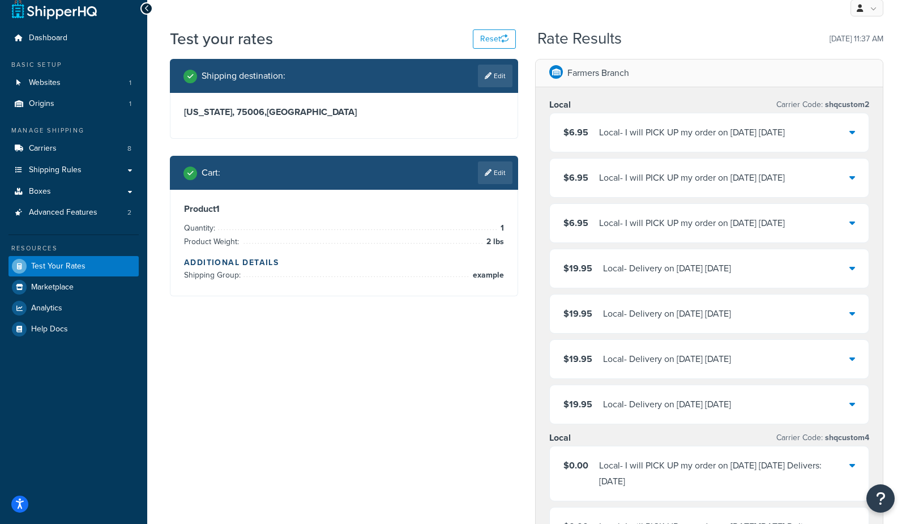
scroll to position [0, 0]
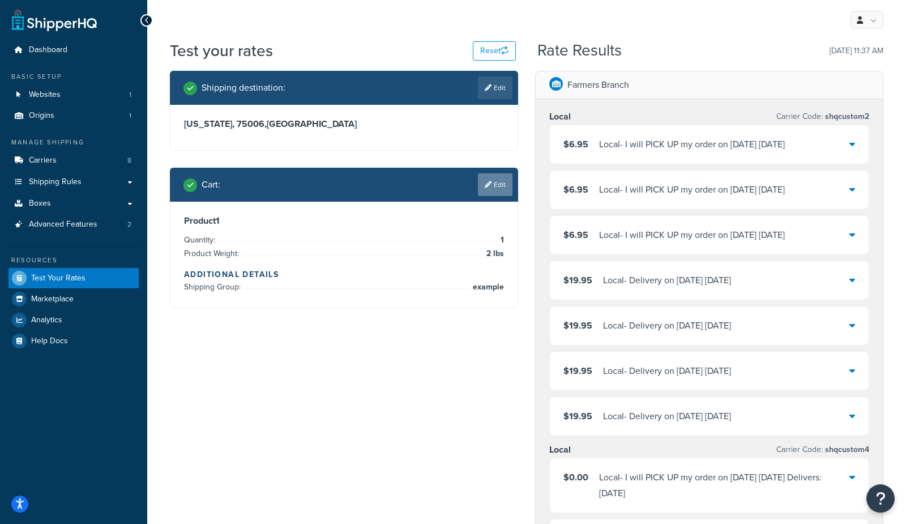
click at [498, 187] on link "Edit" at bounding box center [495, 184] width 35 height 23
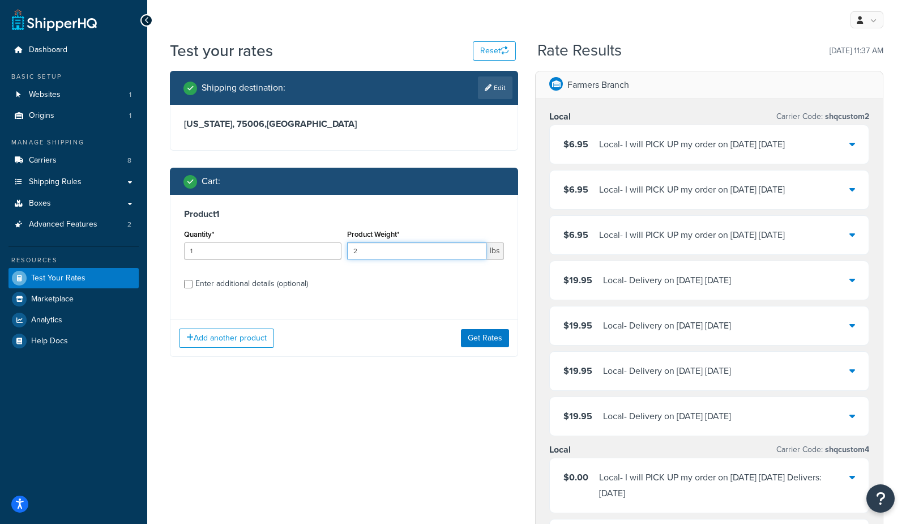
drag, startPoint x: 371, startPoint y: 253, endPoint x: 318, endPoint y: 250, distance: 52.7
click at [301, 246] on div "Quantity* 1 Product Weight* 2 lbs" at bounding box center [344, 246] width 326 height 41
type input "4"
click at [481, 335] on button "Get Rates" at bounding box center [485, 338] width 48 height 18
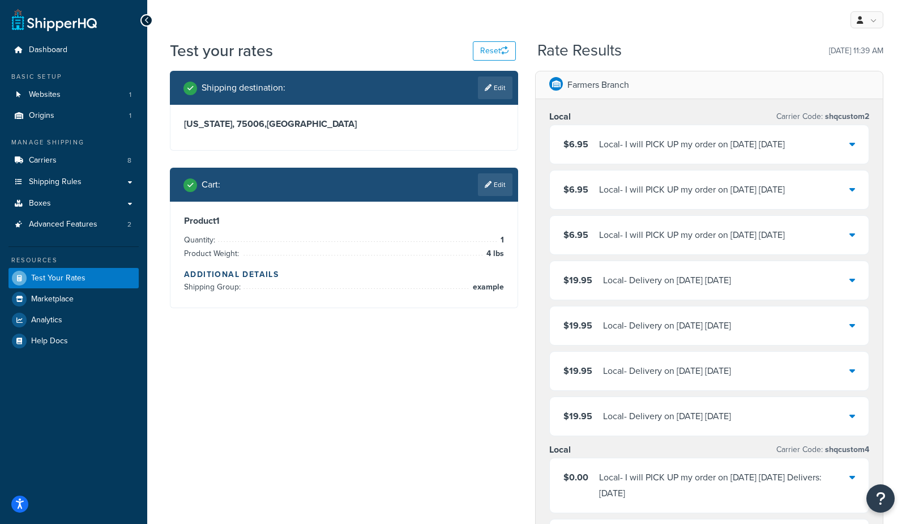
click at [491, 180] on link "Edit" at bounding box center [495, 184] width 35 height 23
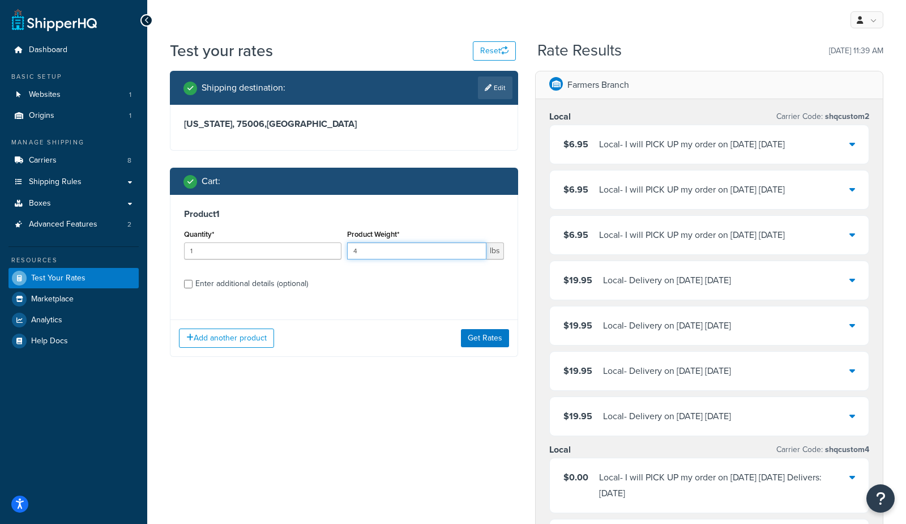
drag, startPoint x: 371, startPoint y: 251, endPoint x: 290, endPoint y: 243, distance: 80.8
click at [292, 244] on div "Quantity* 1 Product Weight* 4 lbs" at bounding box center [344, 246] width 326 height 41
type input "5"
drag, startPoint x: 485, startPoint y: 325, endPoint x: 484, endPoint y: 332, distance: 7.4
click at [484, 325] on div "Add another product Get Rates" at bounding box center [343, 337] width 347 height 37
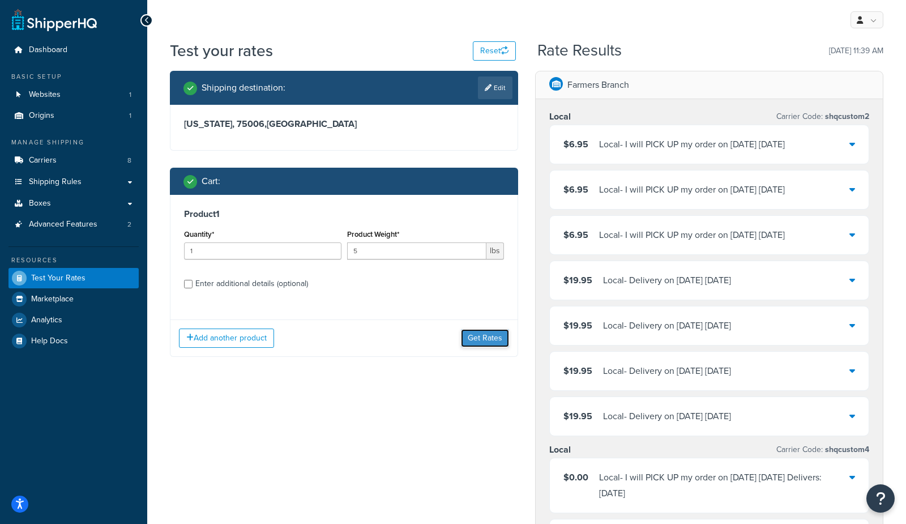
click at [483, 335] on button "Get Rates" at bounding box center [485, 338] width 48 height 18
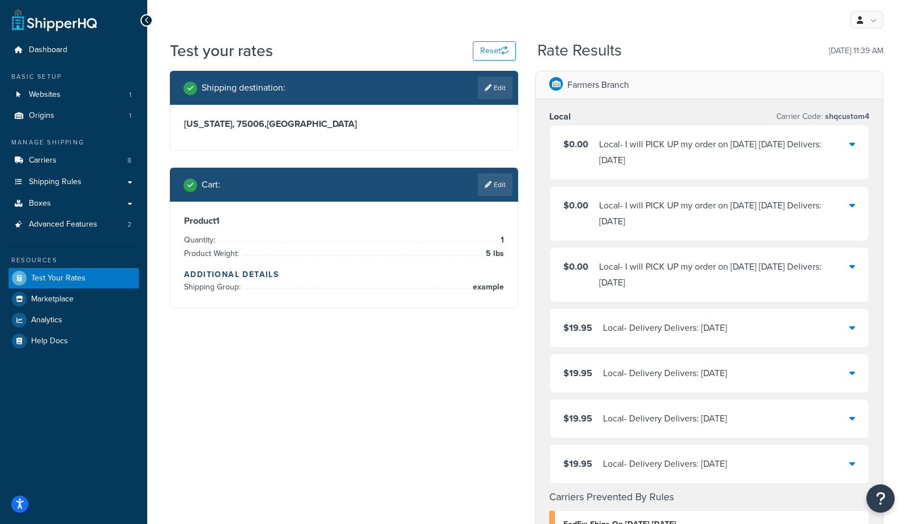
click at [487, 182] on icon at bounding box center [488, 184] width 7 height 7
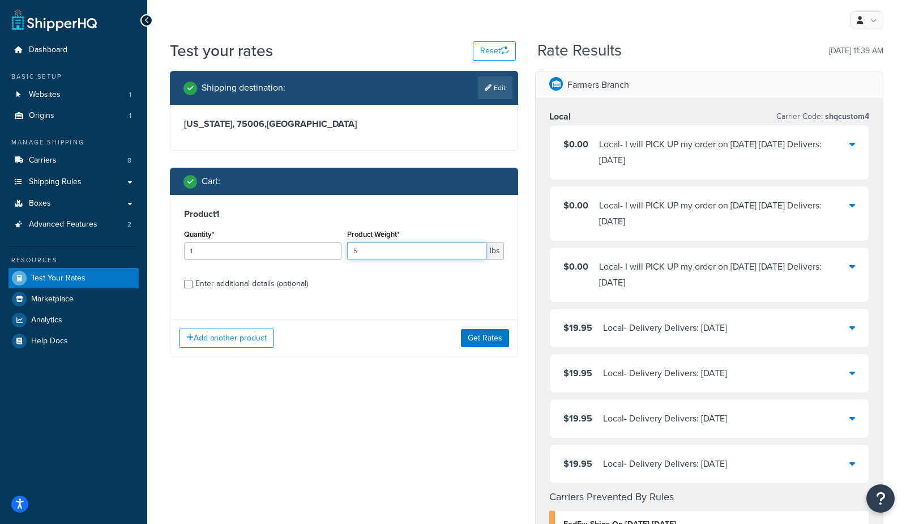
drag, startPoint x: 393, startPoint y: 253, endPoint x: 253, endPoint y: 241, distance: 140.9
click at [253, 242] on div "Quantity* 1 Product Weight* 5 lbs" at bounding box center [344, 246] width 326 height 41
type input "6"
click at [486, 337] on button "Get Rates" at bounding box center [485, 338] width 48 height 18
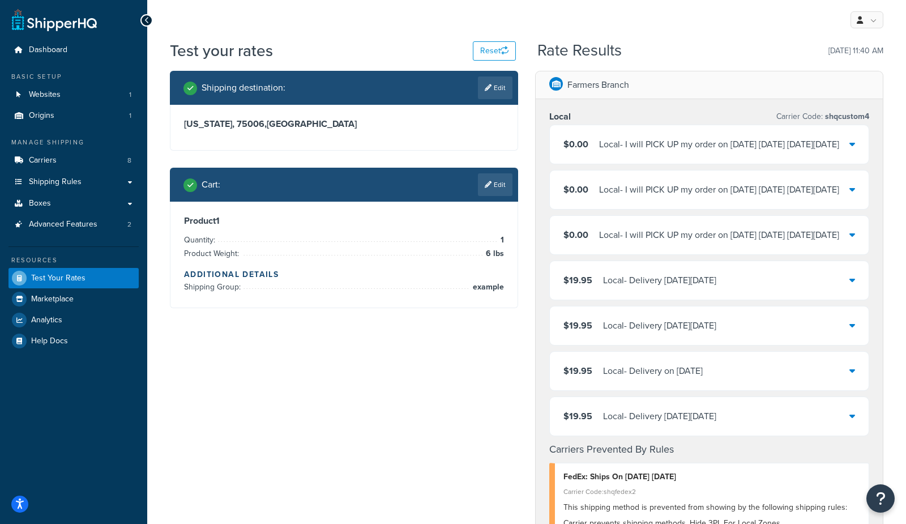
scroll to position [6, 0]
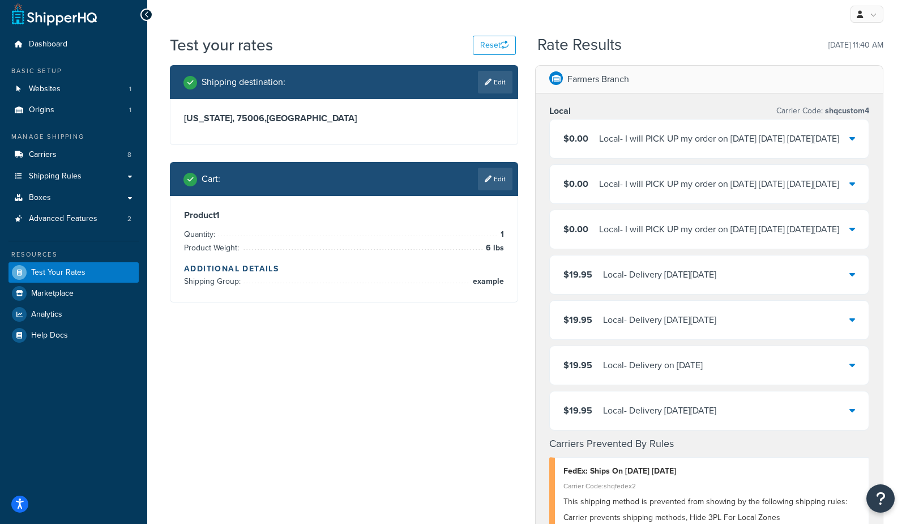
click at [502, 173] on link "Edit" at bounding box center [495, 179] width 35 height 23
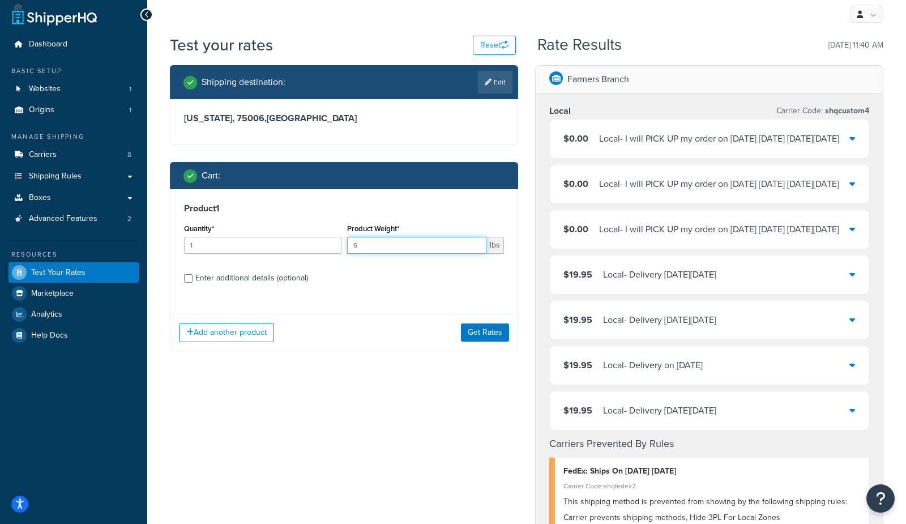
drag, startPoint x: 416, startPoint y: 244, endPoint x: 224, endPoint y: 232, distance: 192.9
click at [224, 232] on div "Quantity* 1 Product Weight* 6 lbs" at bounding box center [344, 241] width 326 height 41
type input "7"
click at [474, 332] on button "Get Rates" at bounding box center [485, 332] width 48 height 18
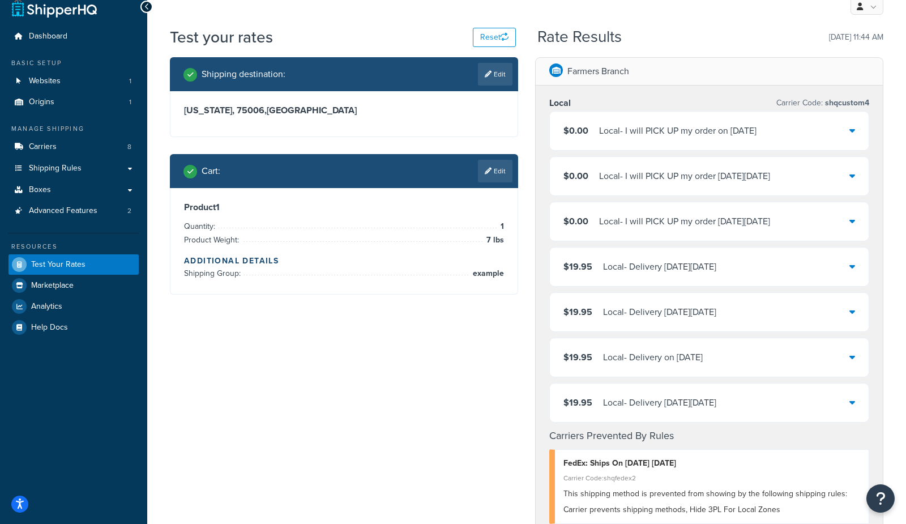
scroll to position [0, 0]
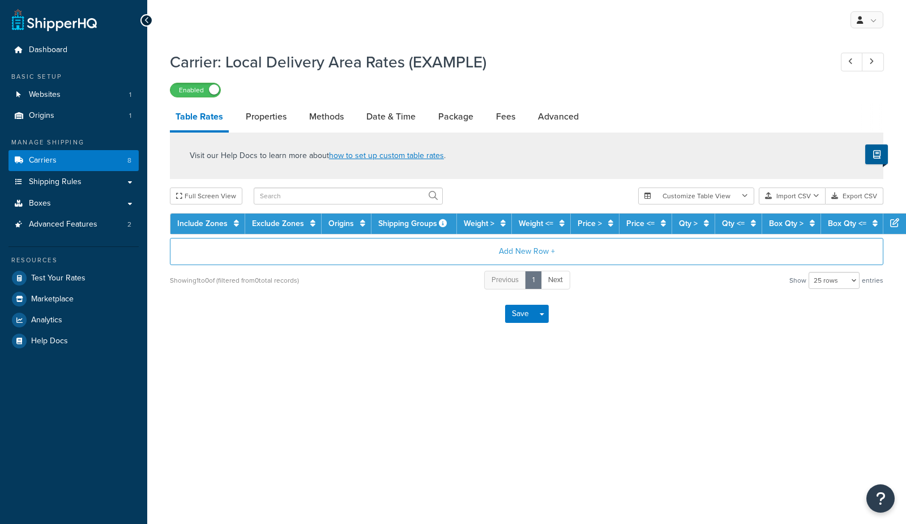
select select "25"
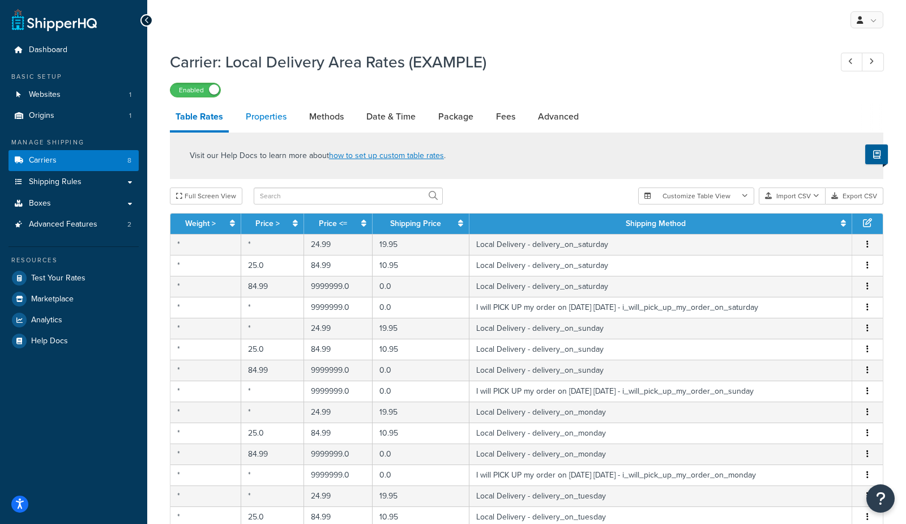
click at [283, 119] on link "Properties" at bounding box center [266, 116] width 52 height 27
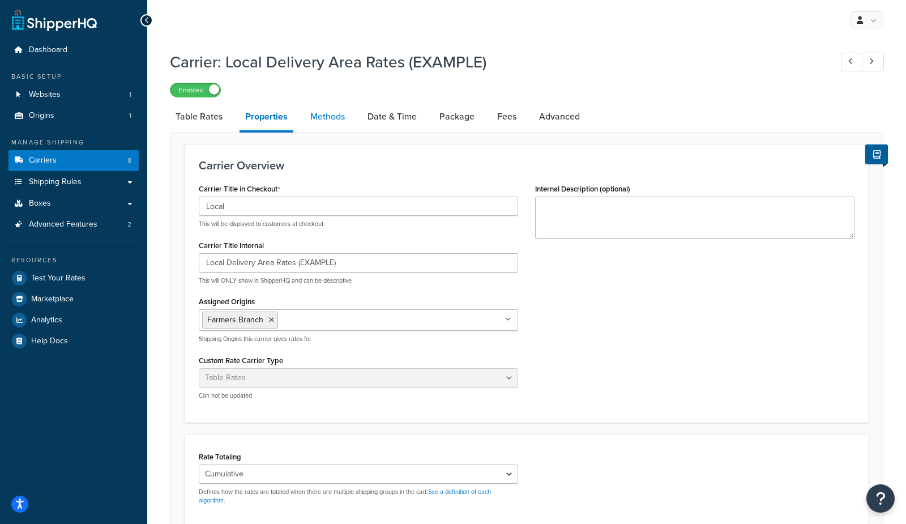
click at [322, 122] on link "Methods" at bounding box center [328, 116] width 46 height 27
select select "25"
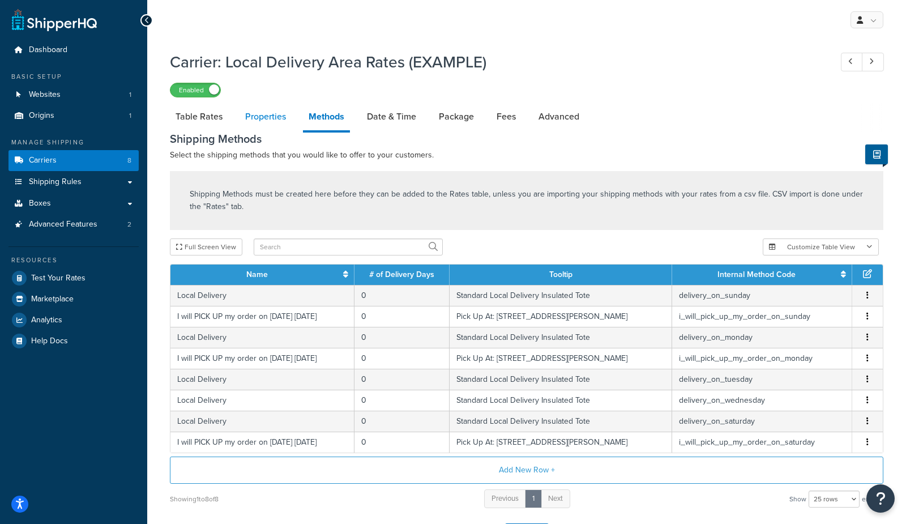
click at [259, 116] on link "Properties" at bounding box center [266, 116] width 52 height 27
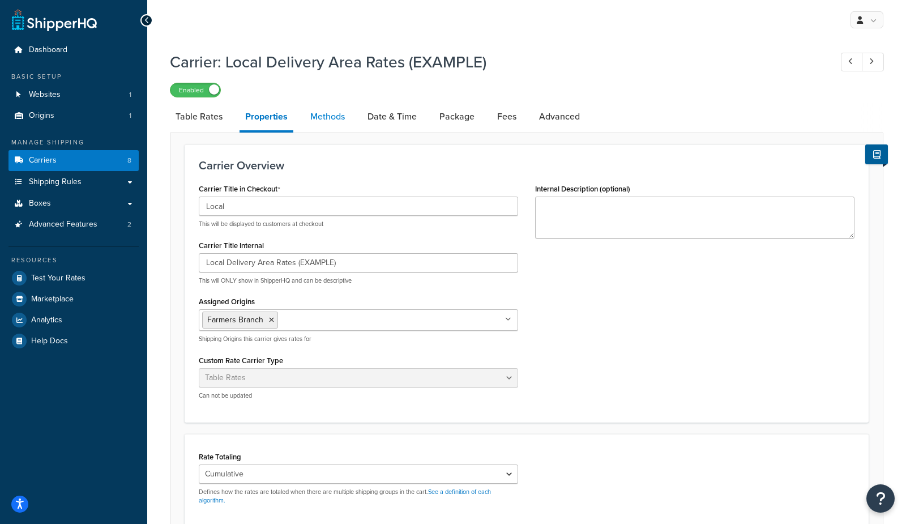
click at [329, 119] on link "Methods" at bounding box center [328, 116] width 46 height 27
select select "25"
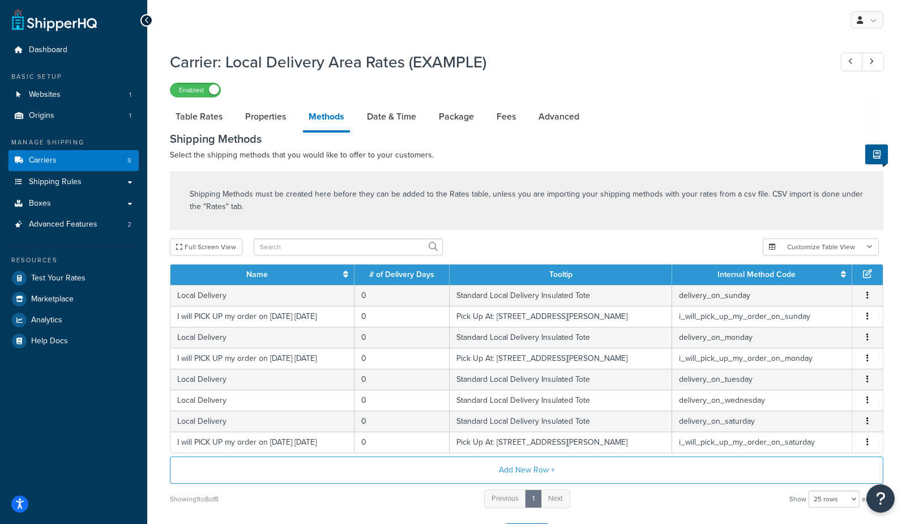
click at [302, 279] on th "Name" at bounding box center [262, 274] width 184 height 20
click at [773, 277] on link "Internal Method Code" at bounding box center [756, 274] width 78 height 12
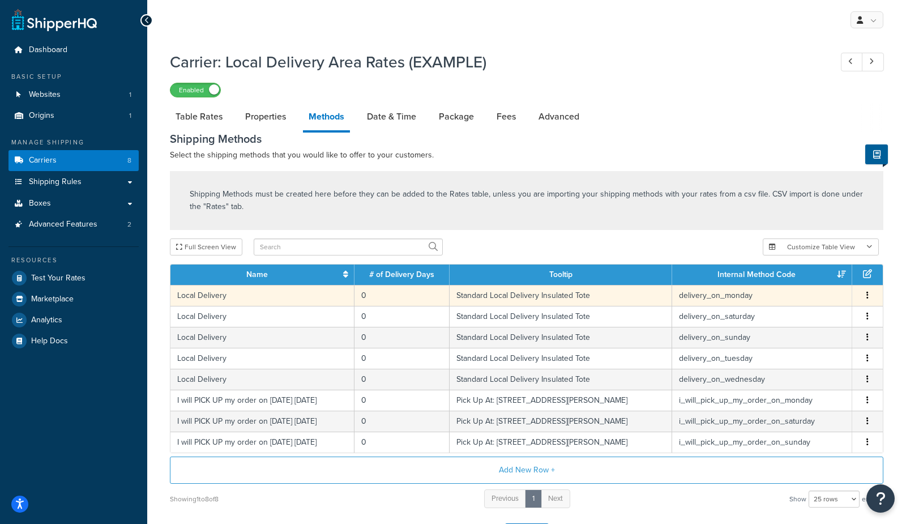
click at [224, 300] on td "Local Delivery" at bounding box center [262, 295] width 184 height 21
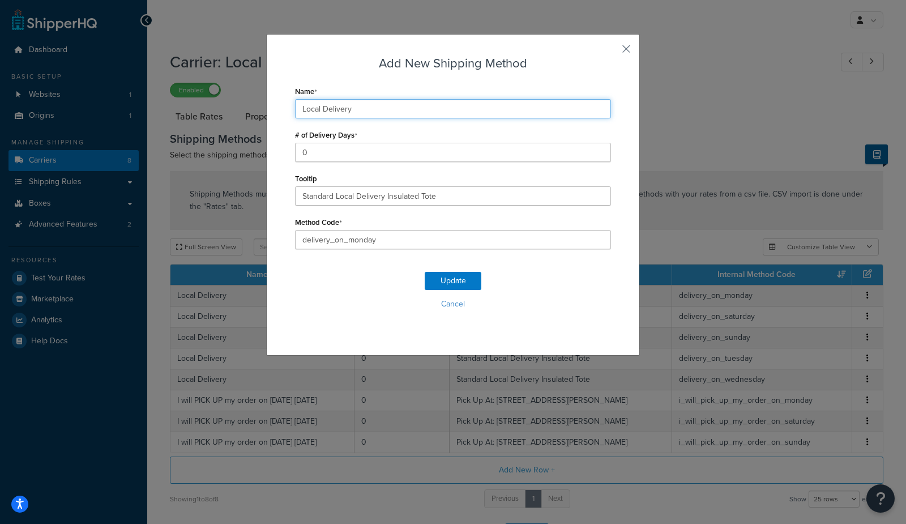
drag, startPoint x: 340, startPoint y: 110, endPoint x: 345, endPoint y: 109, distance: 5.9
click at [340, 110] on input "Local Delivery" at bounding box center [453, 108] width 316 height 19
drag, startPoint x: 324, startPoint y: 108, endPoint x: 255, endPoint y: 109, distance: 69.7
click at [255, 109] on div "Add New Shipping Method Name Local Delivery # of Delivery Days 0 Tooltip Standa…" at bounding box center [453, 262] width 906 height 524
type input "Delivery"
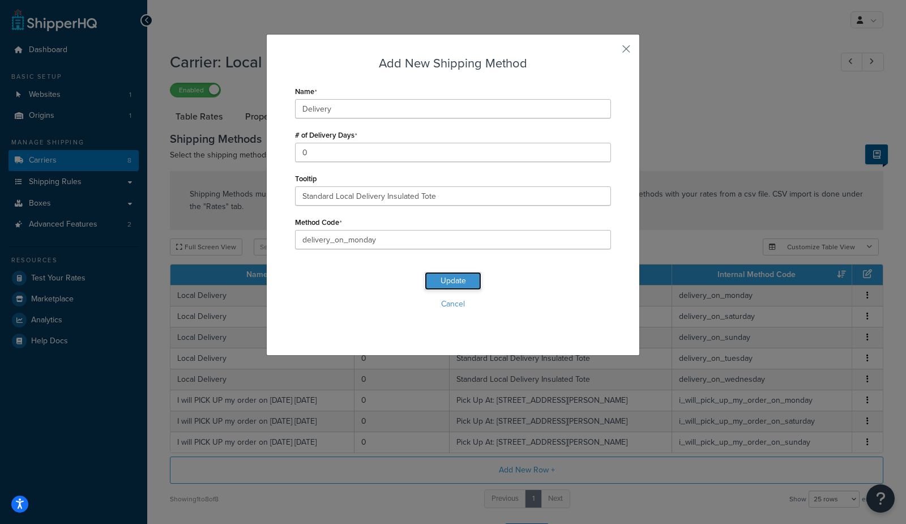
click at [459, 283] on button "Update" at bounding box center [453, 281] width 57 height 18
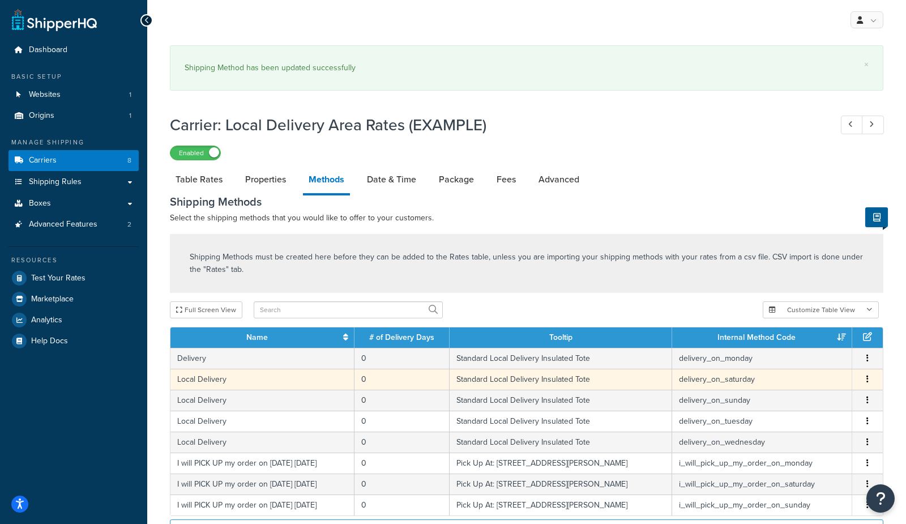
drag, startPoint x: 209, startPoint y: 362, endPoint x: 211, endPoint y: 369, distance: 6.9
click at [209, 369] on td "Local Delivery" at bounding box center [262, 379] width 184 height 21
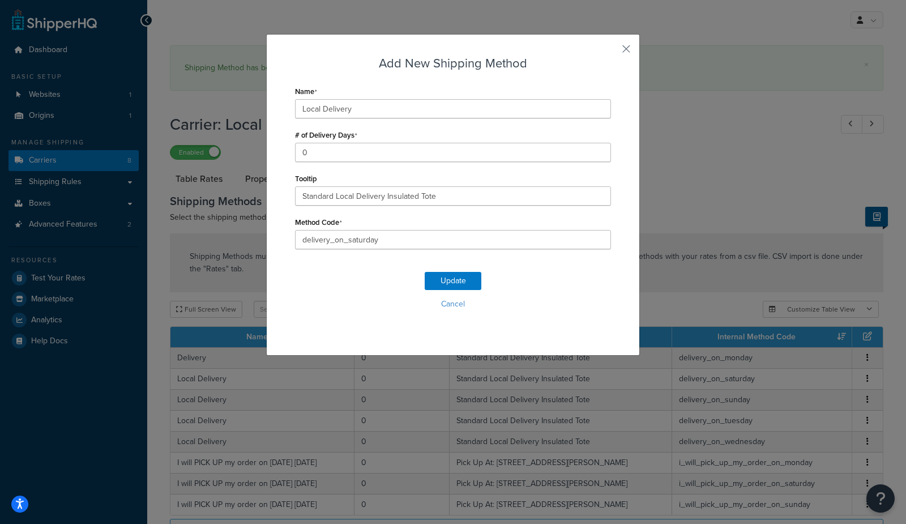
click at [341, 121] on div "Name Local Delivery # of Delivery Days 0 Tooltip Standard Local Delivery Insula…" at bounding box center [453, 166] width 316 height 166
drag, startPoint x: 349, startPoint y: 113, endPoint x: 362, endPoint y: 130, distance: 21.4
click at [349, 113] on input "Local Delivery" at bounding box center [453, 108] width 316 height 19
paste input "text"
type input "Delivery"
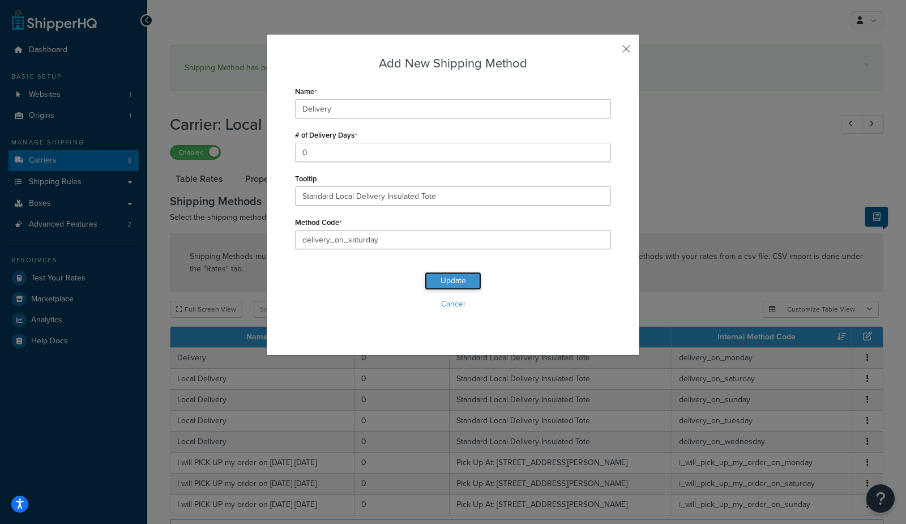
click at [452, 280] on button "Update" at bounding box center [453, 281] width 57 height 18
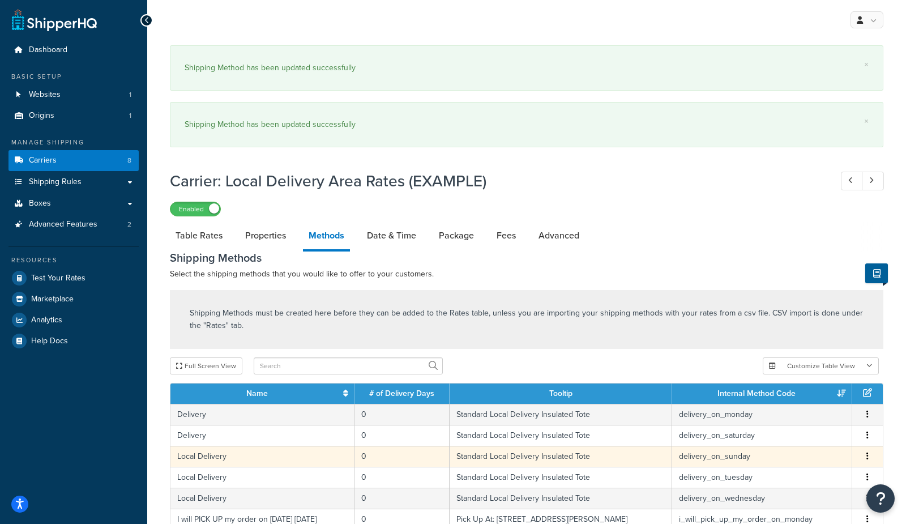
click at [230, 458] on td "Local Delivery" at bounding box center [262, 456] width 184 height 21
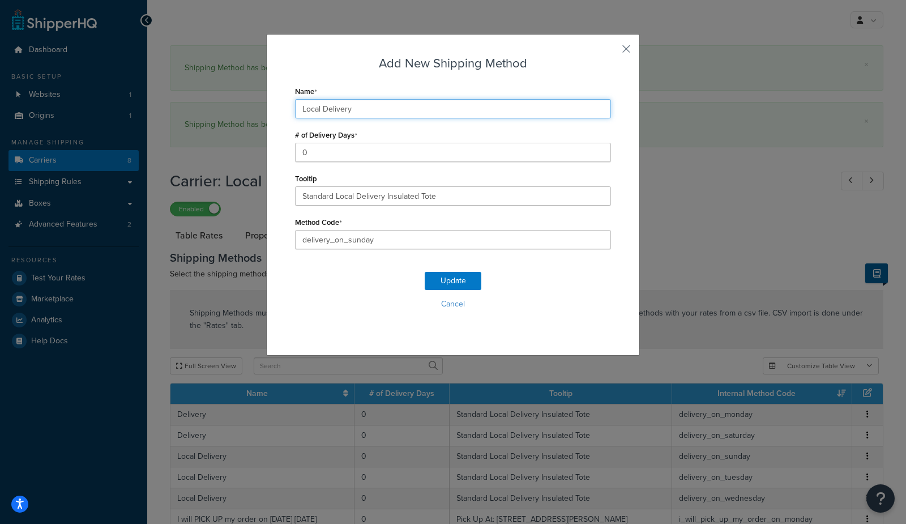
click at [335, 108] on input "Local Delivery" at bounding box center [453, 108] width 316 height 19
paste input "text"
type input "Delivery"
click at [456, 281] on button "Update" at bounding box center [453, 281] width 57 height 18
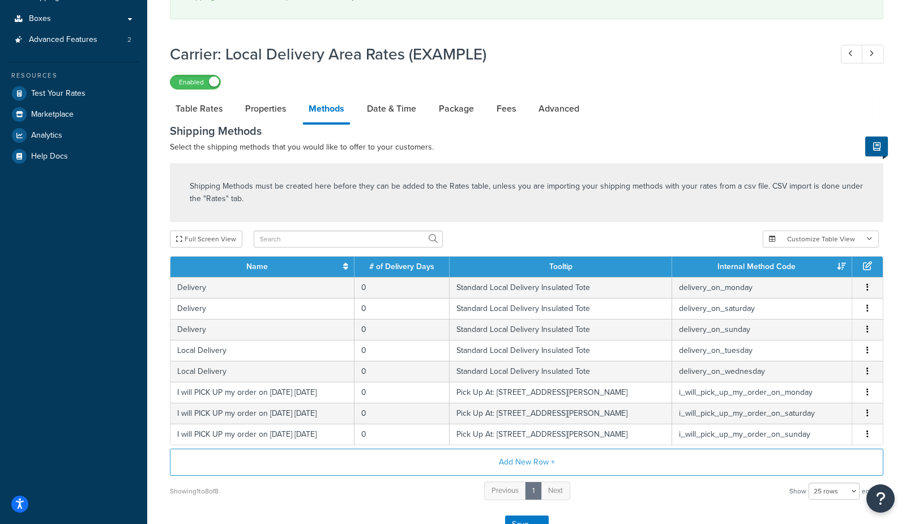
scroll to position [186, 0]
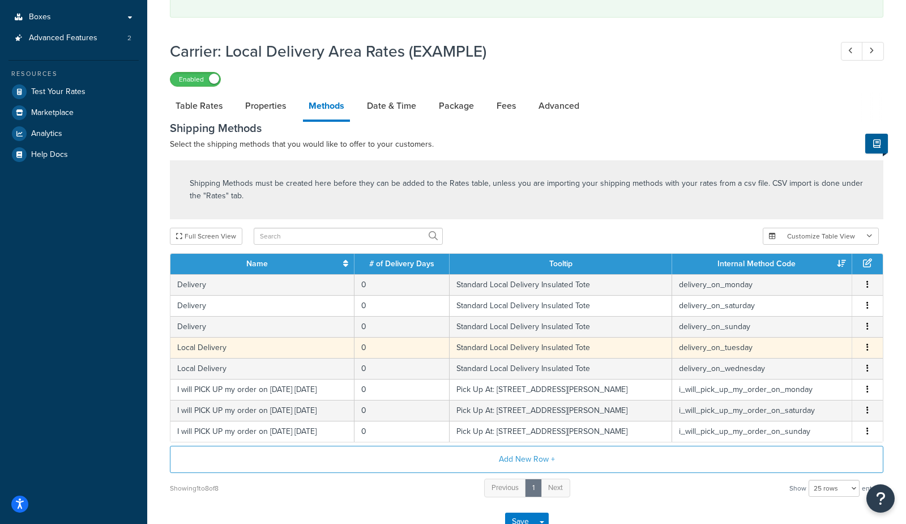
click at [197, 354] on td "Local Delivery" at bounding box center [262, 347] width 184 height 21
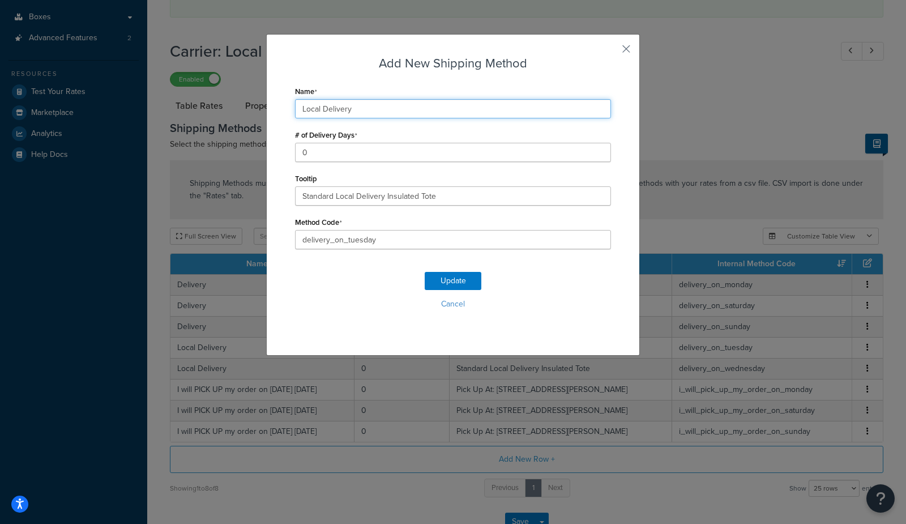
click at [342, 108] on input "Local Delivery" at bounding box center [453, 108] width 316 height 19
paste input "text"
type input "Delivery"
drag, startPoint x: 463, startPoint y: 281, endPoint x: 451, endPoint y: 281, distance: 11.3
click at [461, 281] on button "Update" at bounding box center [453, 281] width 57 height 18
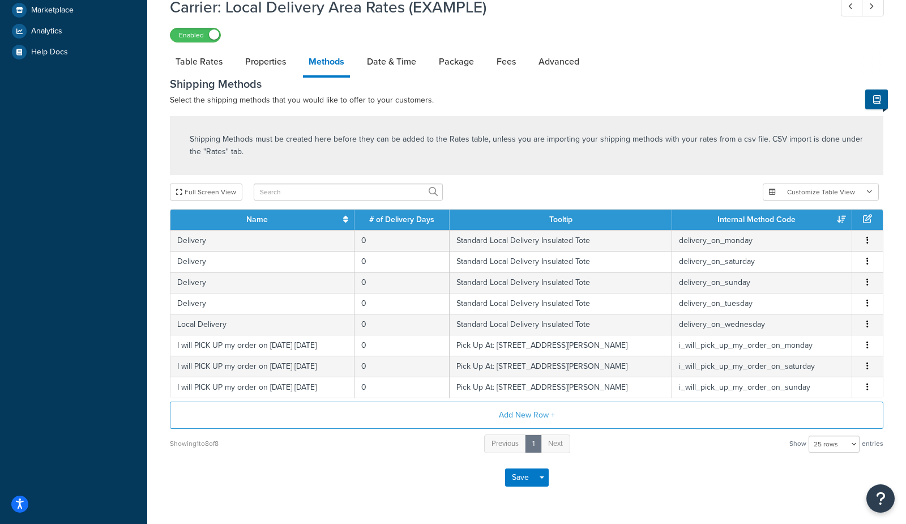
scroll to position [290, 0]
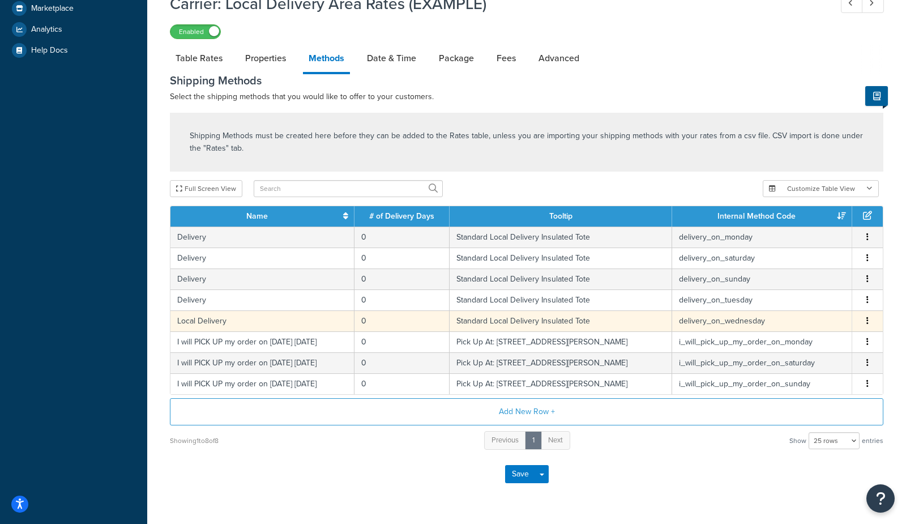
click at [209, 323] on td "Local Delivery" at bounding box center [262, 320] width 184 height 21
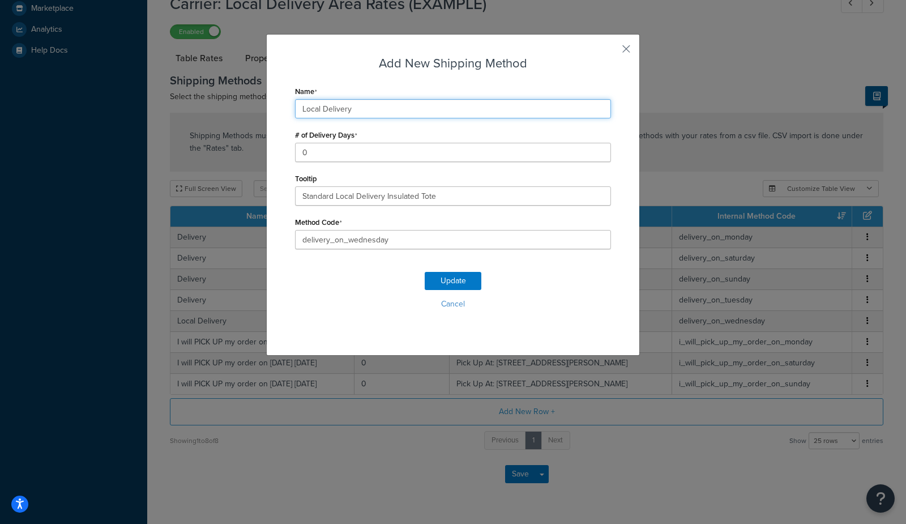
click at [348, 112] on input "Local Delivery" at bounding box center [453, 108] width 316 height 19
paste input "text"
type input "Delivery"
click at [461, 284] on button "Update" at bounding box center [453, 281] width 57 height 18
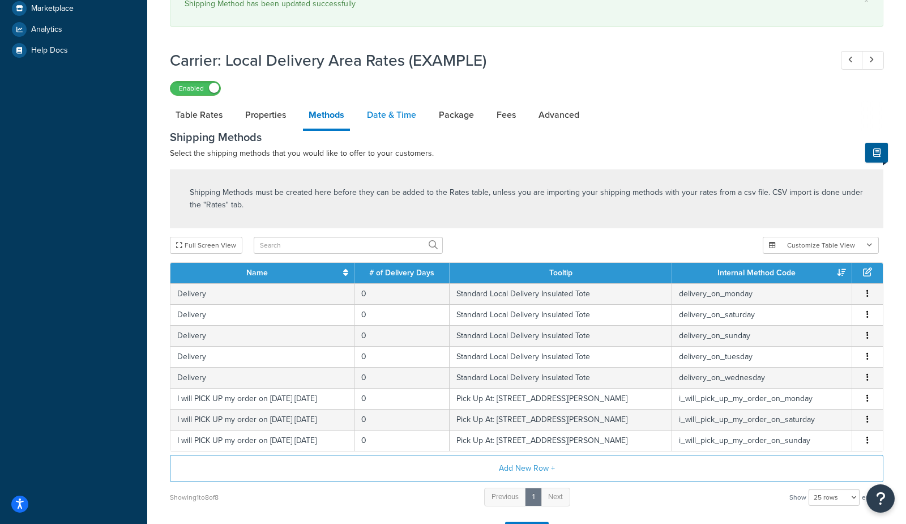
click at [393, 118] on link "Date & Time" at bounding box center [391, 114] width 61 height 27
select select "yMEd"
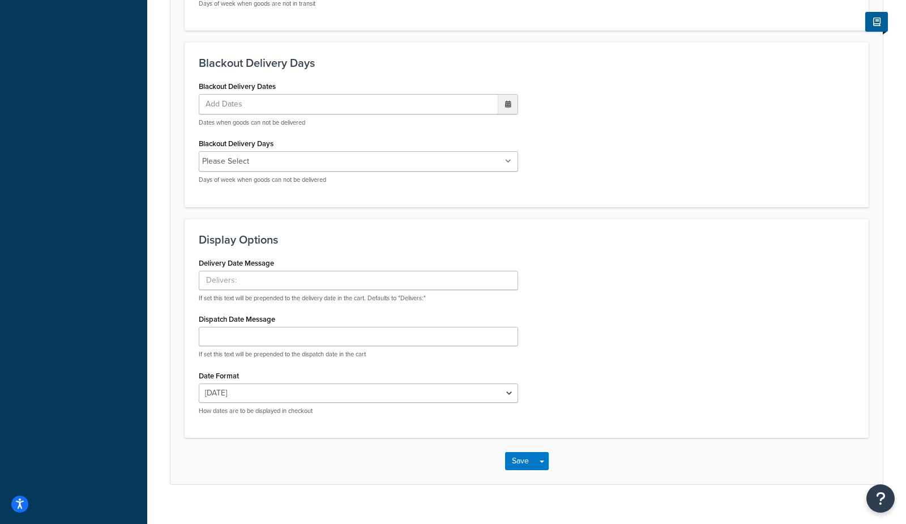
scroll to position [896, 0]
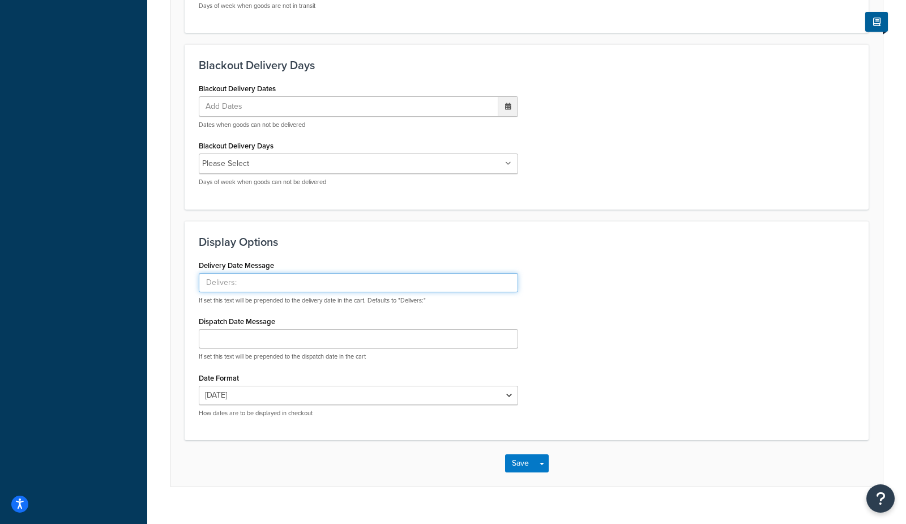
click at [258, 285] on input "Delivery Date Message" at bounding box center [358, 282] width 319 height 19
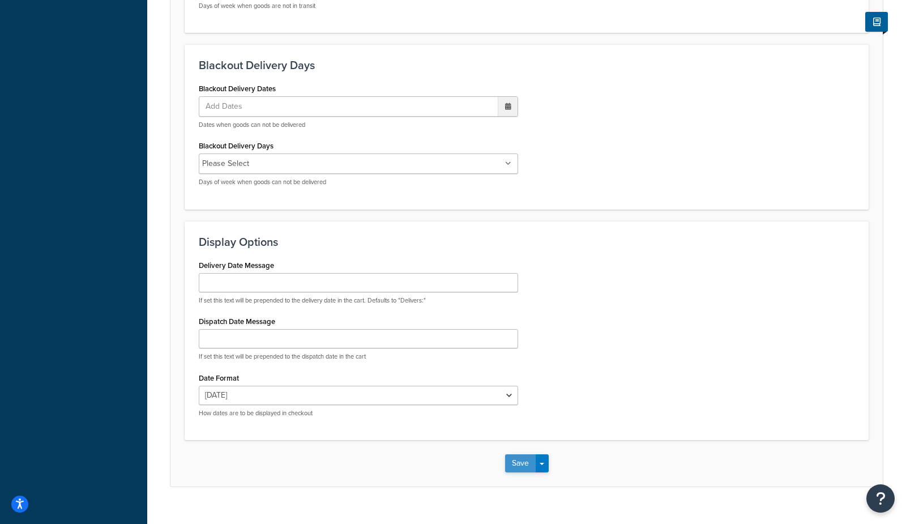
click at [518, 469] on button "Save" at bounding box center [520, 463] width 31 height 18
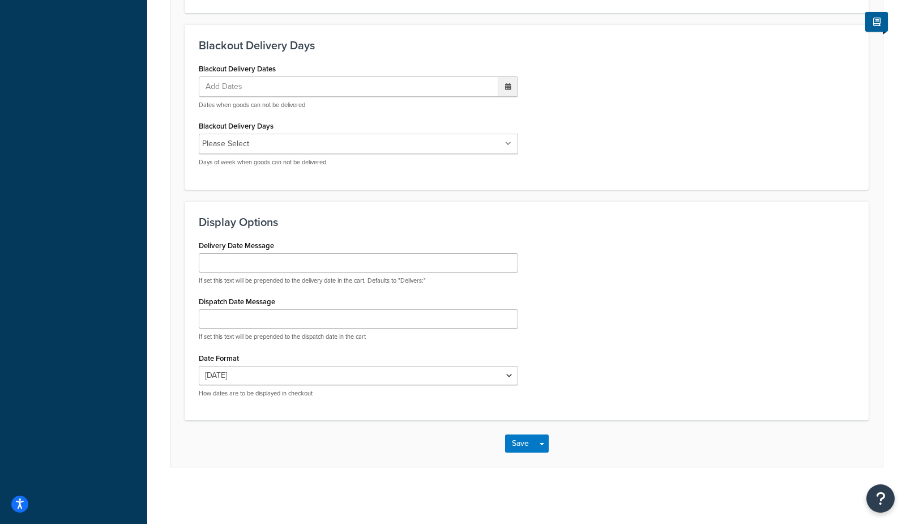
scroll to position [0, 0]
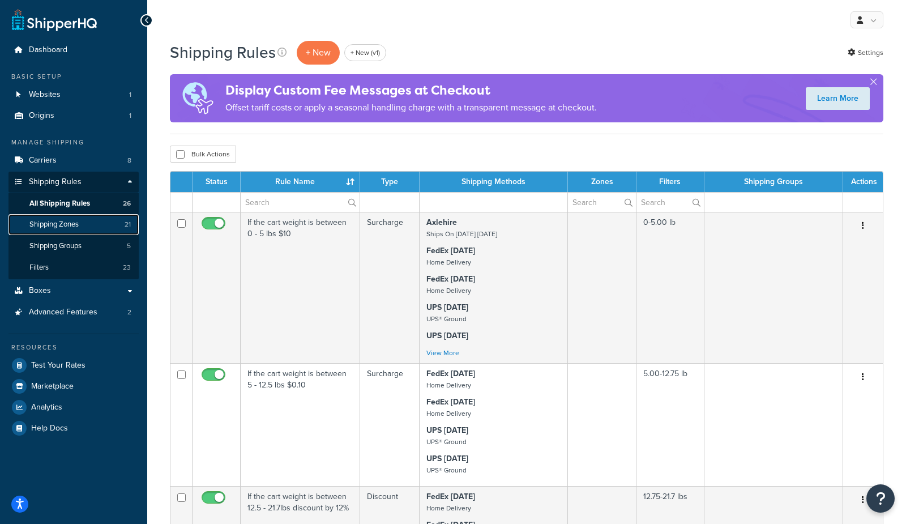
click at [78, 230] on link "Shipping Zones 21" at bounding box center [73, 224] width 130 height 21
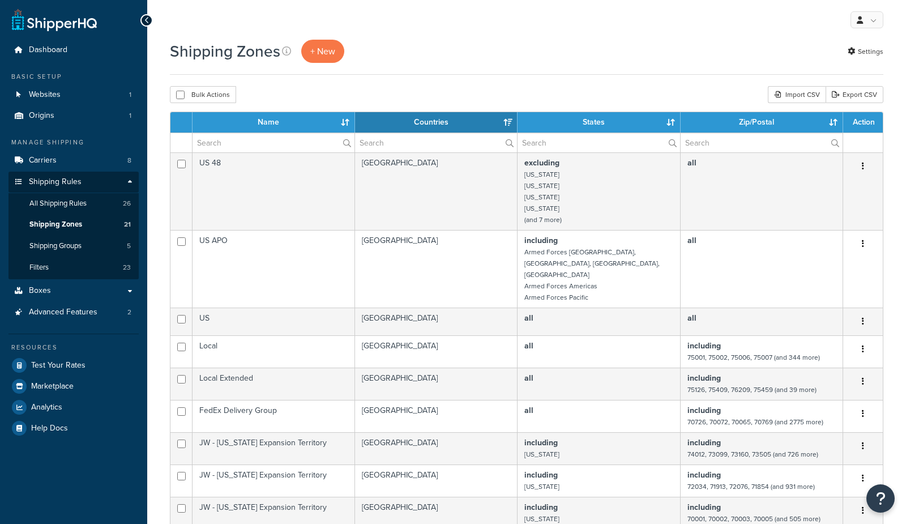
select select "15"
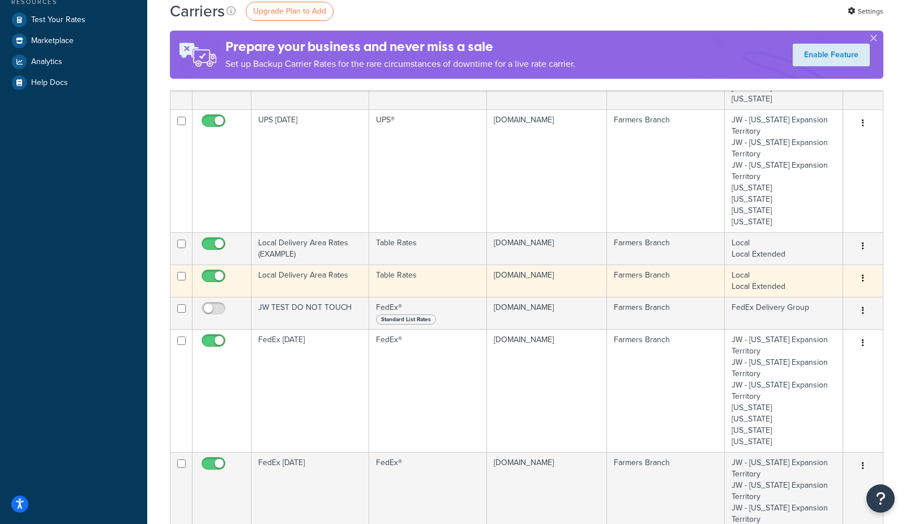
scroll to position [261, 0]
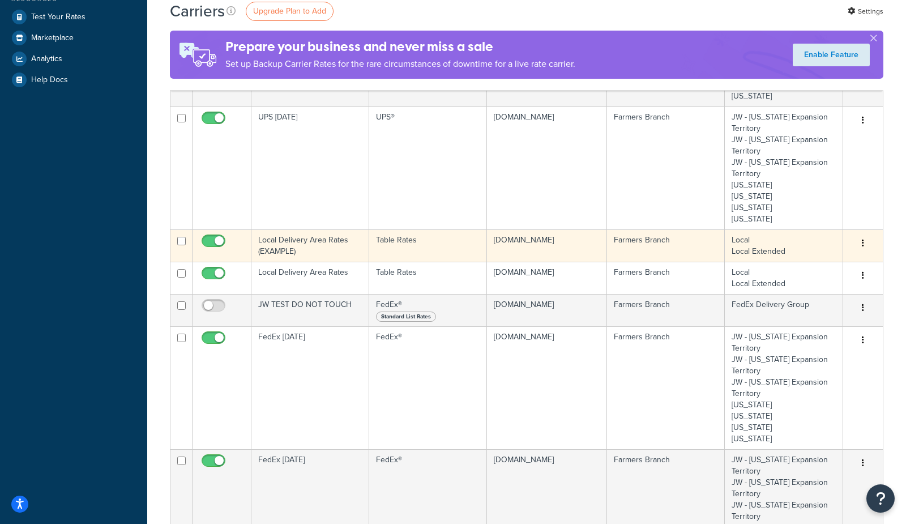
click at [321, 252] on td "Local Delivery Area Rates (EXAMPLE)" at bounding box center [310, 245] width 118 height 32
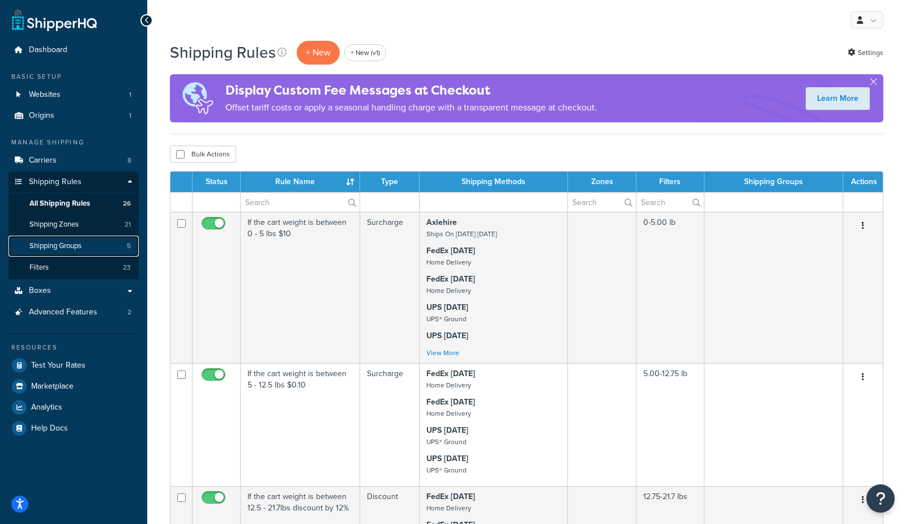
click at [89, 250] on link "Shipping Groups 5" at bounding box center [73, 246] width 130 height 21
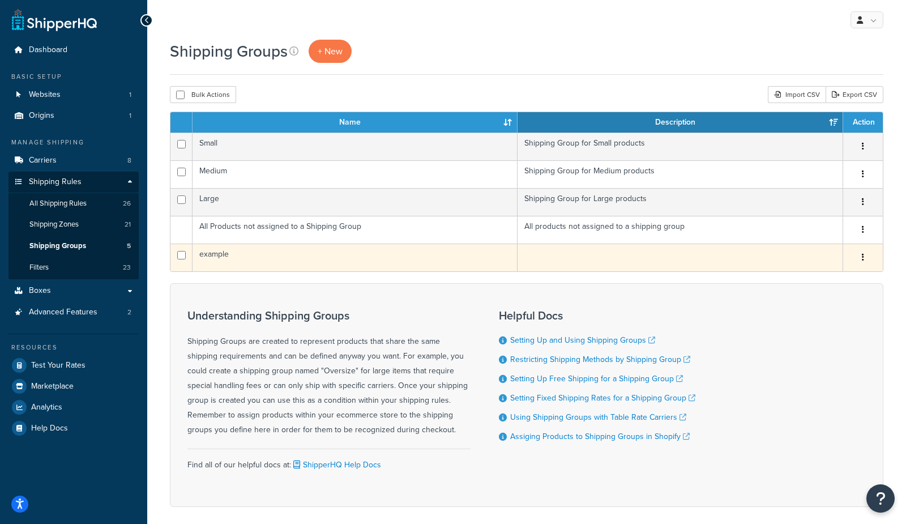
click at [258, 259] on td "example" at bounding box center [355, 257] width 325 height 28
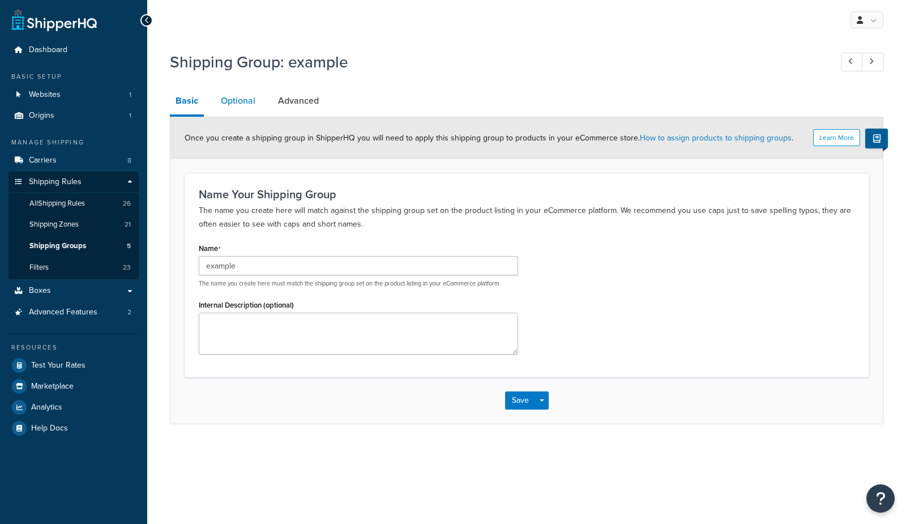
drag, startPoint x: 248, startPoint y: 95, endPoint x: 253, endPoint y: 103, distance: 9.9
click at [248, 95] on link "Optional" at bounding box center [238, 100] width 46 height 27
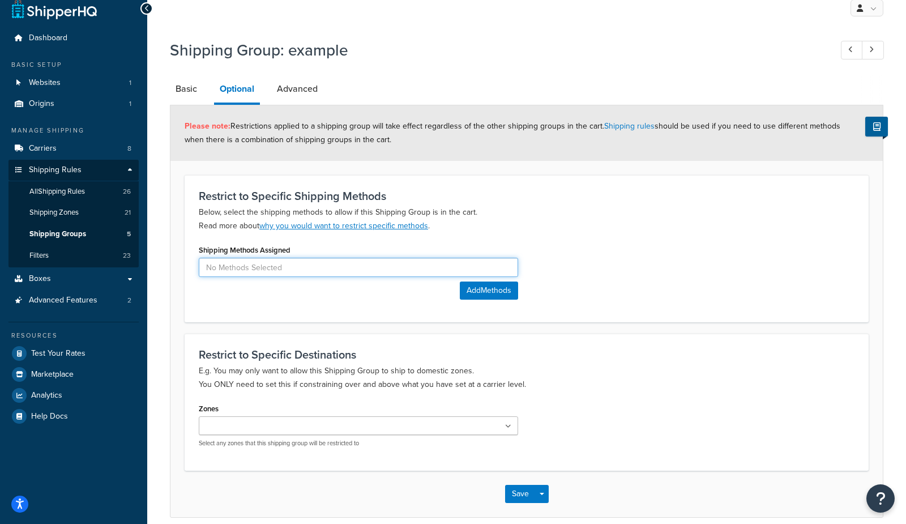
click at [311, 275] on input at bounding box center [358, 267] width 319 height 19
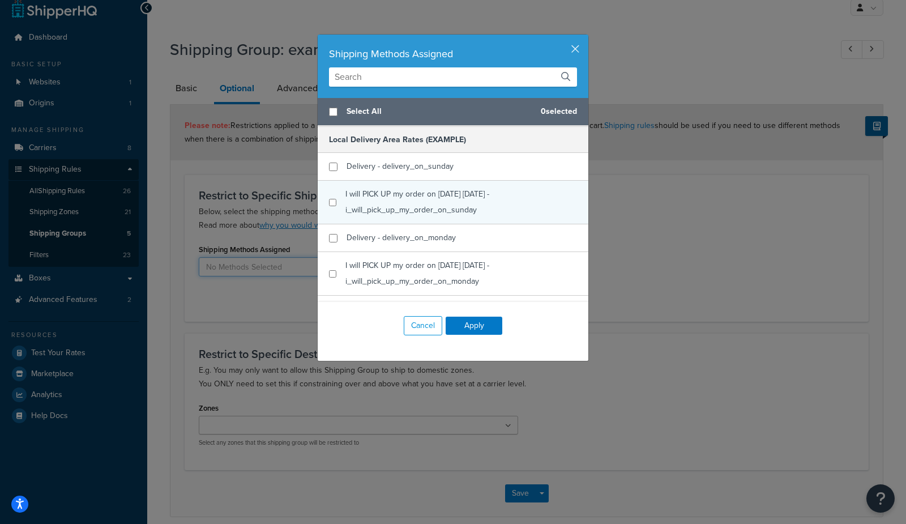
scroll to position [330, 0]
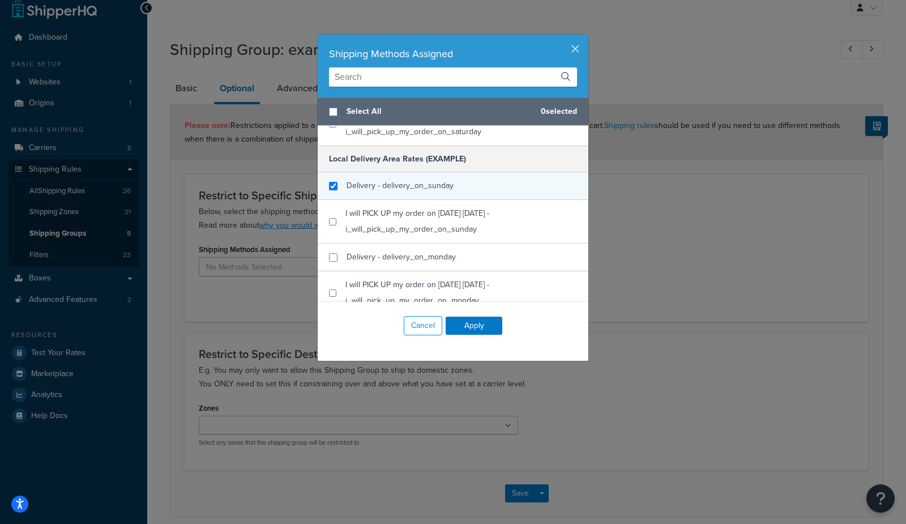
checkbox input "true"
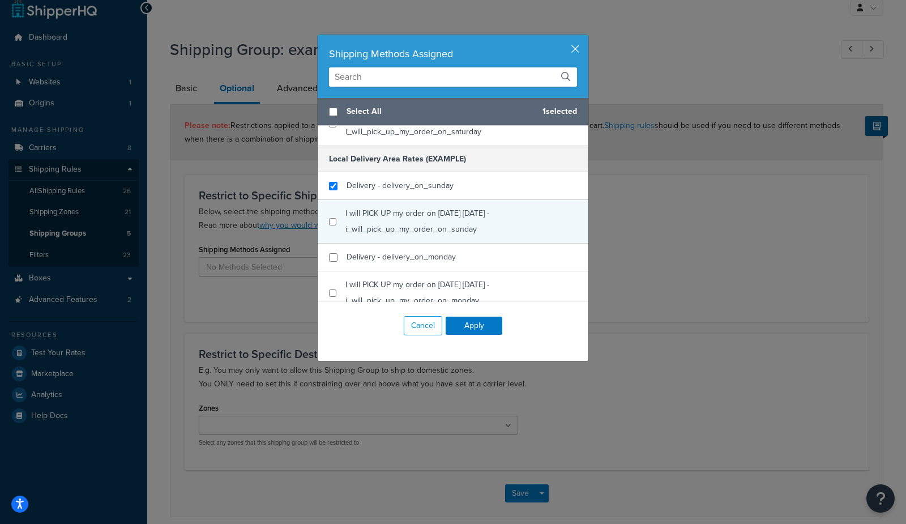
drag, startPoint x: 437, startPoint y: 179, endPoint x: 438, endPoint y: 206, distance: 26.1
click at [438, 181] on div "Delivery - delivery_on_sunday" at bounding box center [400, 186] width 107 height 16
checkbox input "true"
drag, startPoint x: 433, startPoint y: 217, endPoint x: 433, endPoint y: 242, distance: 24.3
click at [433, 217] on span "I will PICK UP my order on [DATE] [DATE] - i_will_pick_up_my_order_on_sunday" at bounding box center [417, 221] width 144 height 28
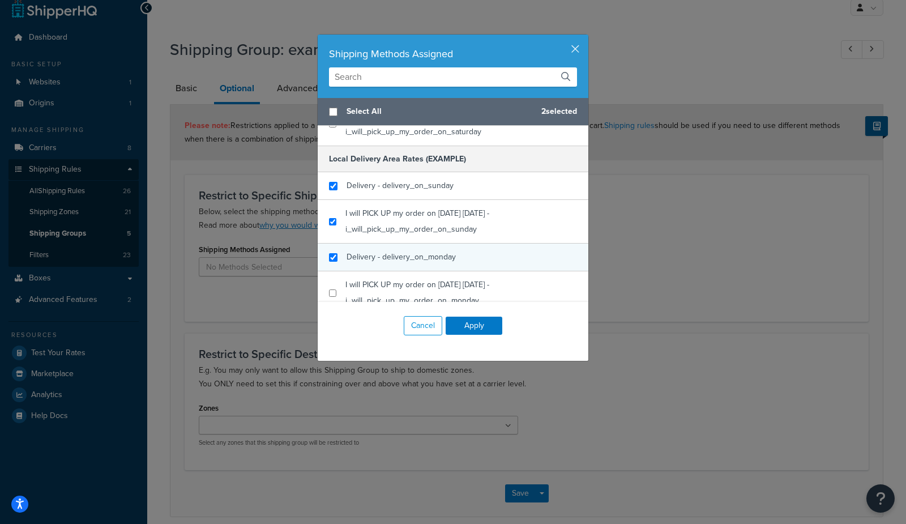
checkbox input "true"
click at [424, 263] on span "Delivery - delivery_on_monday" at bounding box center [401, 257] width 109 height 12
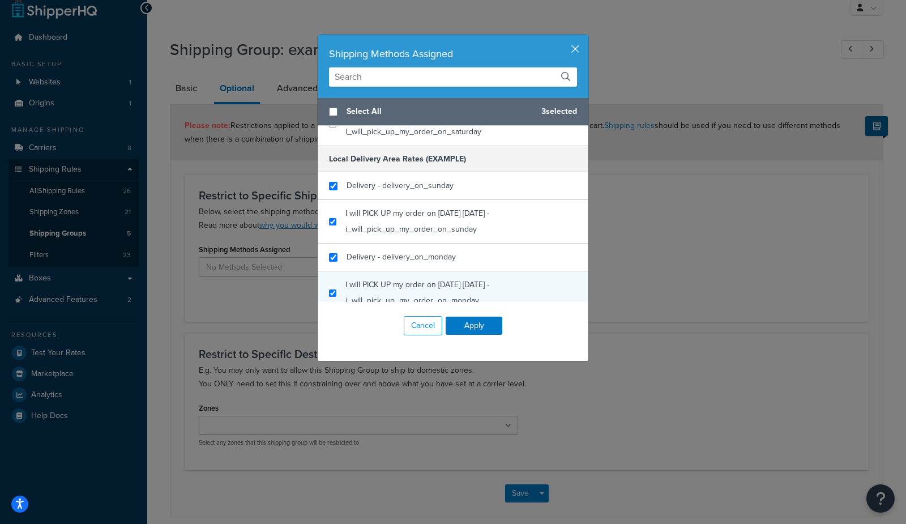
checkbox input "true"
drag, startPoint x: 421, startPoint y: 289, endPoint x: 425, endPoint y: 283, distance: 6.9
click at [421, 288] on span "I will PICK UP my order on [DATE] [DATE] - i_will_pick_up_my_order_on_monday" at bounding box center [417, 293] width 144 height 28
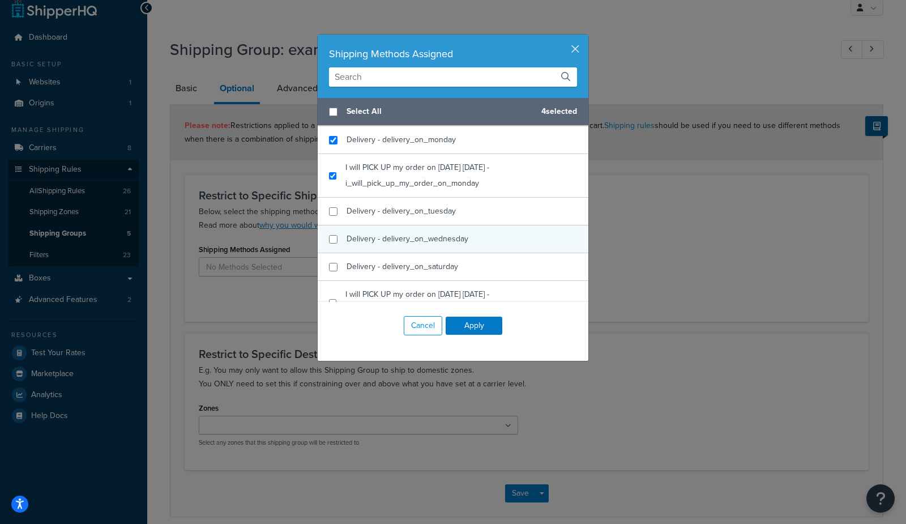
scroll to position [449, 0]
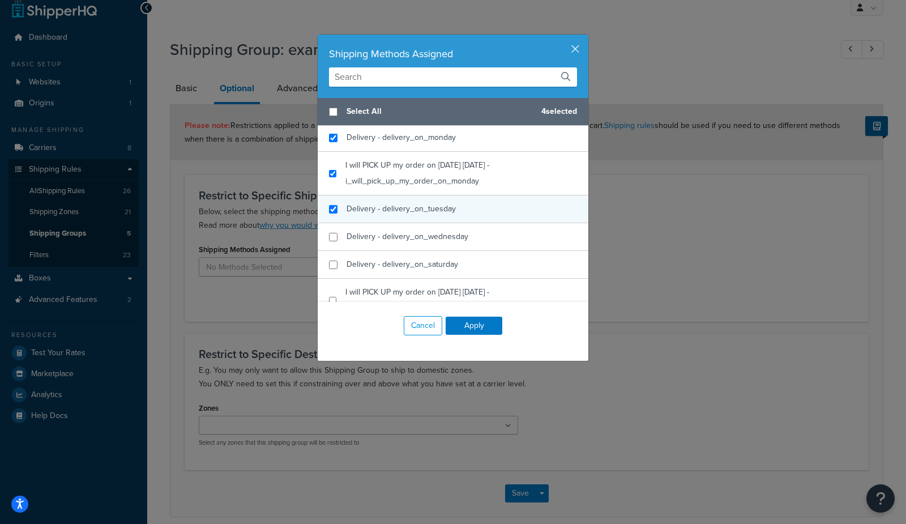
checkbox input "true"
drag, startPoint x: 401, startPoint y: 215, endPoint x: 401, endPoint y: 241, distance: 26.0
click at [401, 215] on span "Delivery - delivery_on_tuesday" at bounding box center [401, 209] width 109 height 12
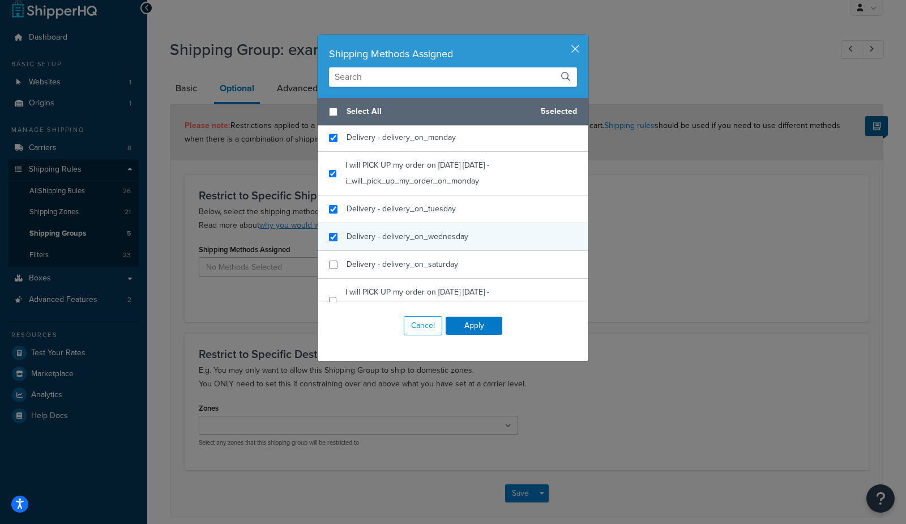
checkbox input "true"
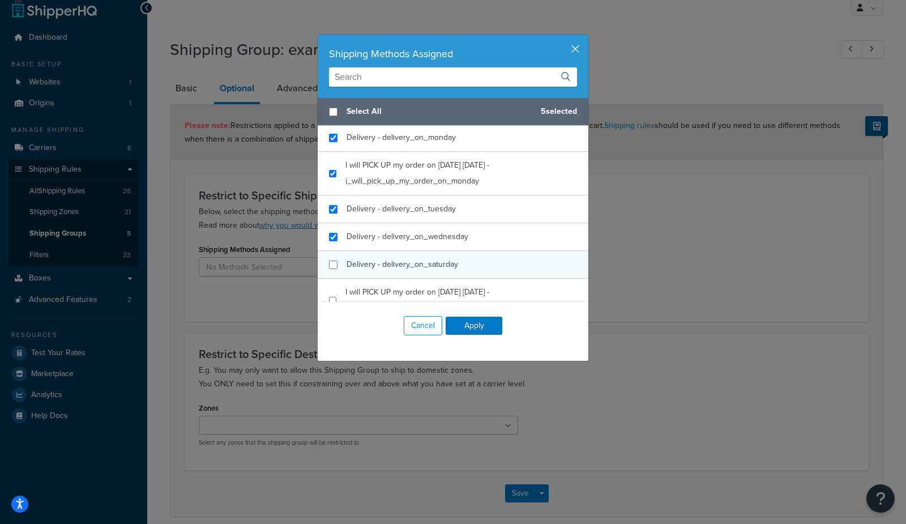
drag, startPoint x: 401, startPoint y: 243, endPoint x: 396, endPoint y: 274, distance: 31.5
click at [400, 242] on span "Delivery - delivery_on_wednesday" at bounding box center [408, 236] width 122 height 12
checkbox input "true"
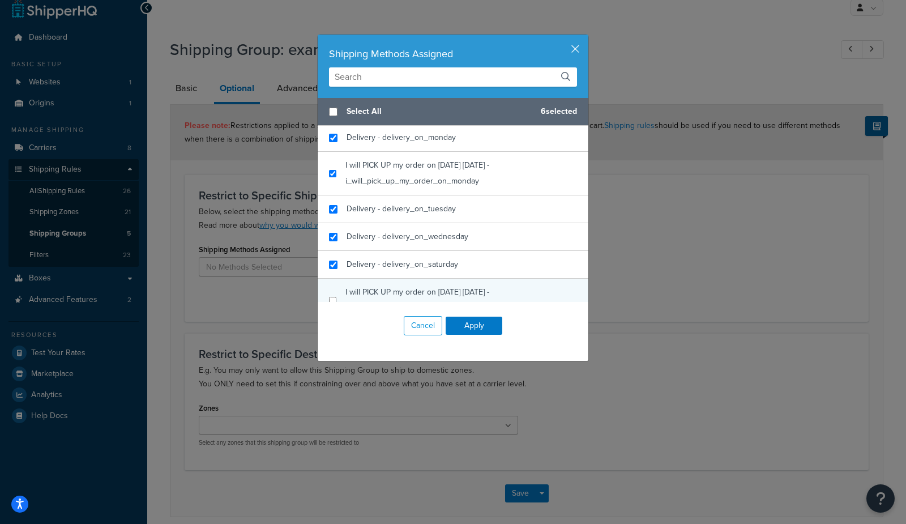
drag, startPoint x: 397, startPoint y: 272, endPoint x: 397, endPoint y: 295, distance: 22.7
click at [397, 270] on span "Delivery - delivery_on_saturday" at bounding box center [403, 264] width 112 height 12
checkbox input "true"
drag, startPoint x: 396, startPoint y: 297, endPoint x: 400, endPoint y: 292, distance: 6.5
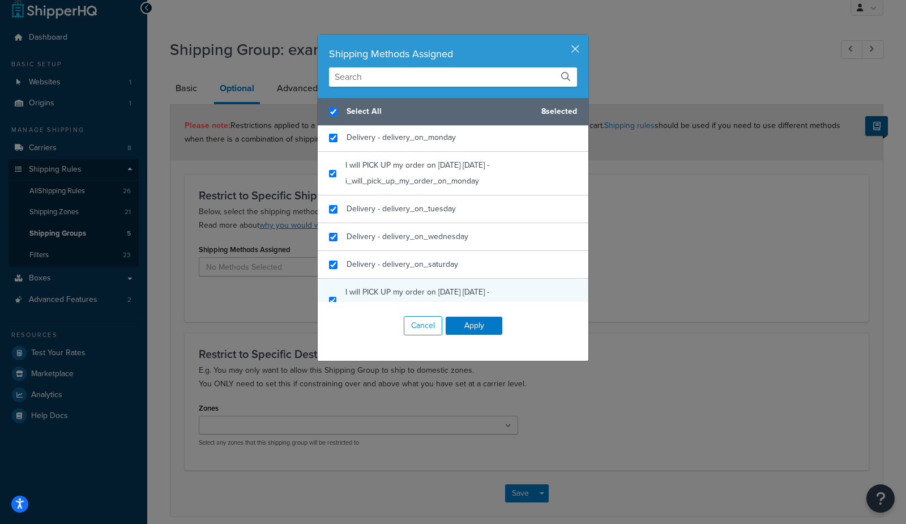
click at [396, 297] on span "I will PICK UP my order on 09/20/2025 Saturday - i_will_pick_up_my_order_on_sat…" at bounding box center [417, 300] width 144 height 28
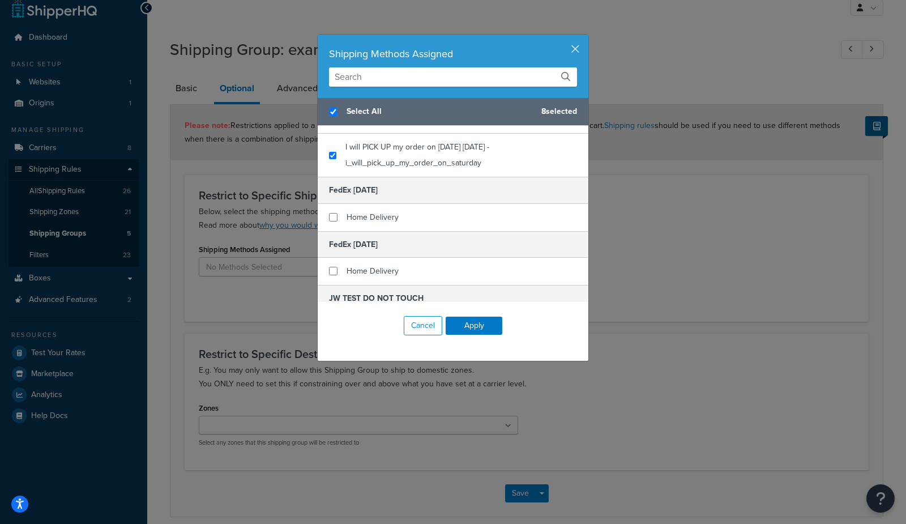
scroll to position [596, 0]
click at [469, 331] on button "Apply" at bounding box center [474, 326] width 57 height 18
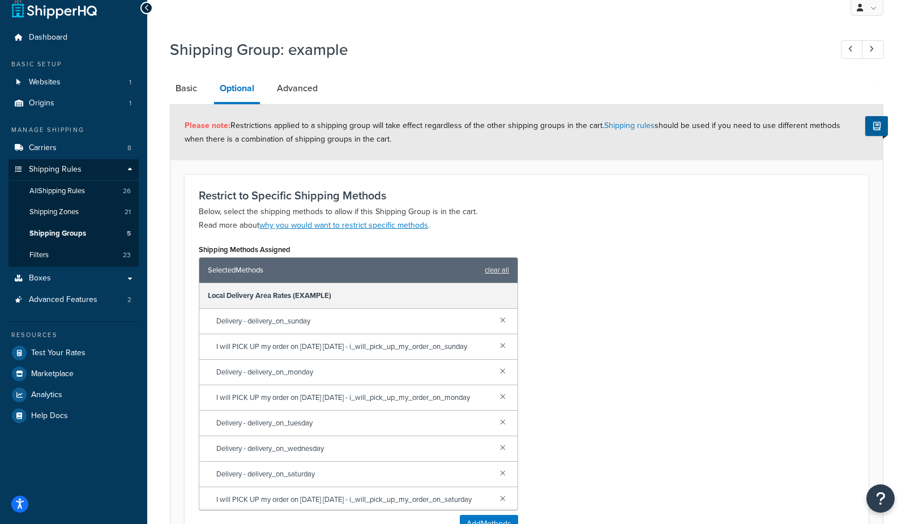
scroll to position [297, 0]
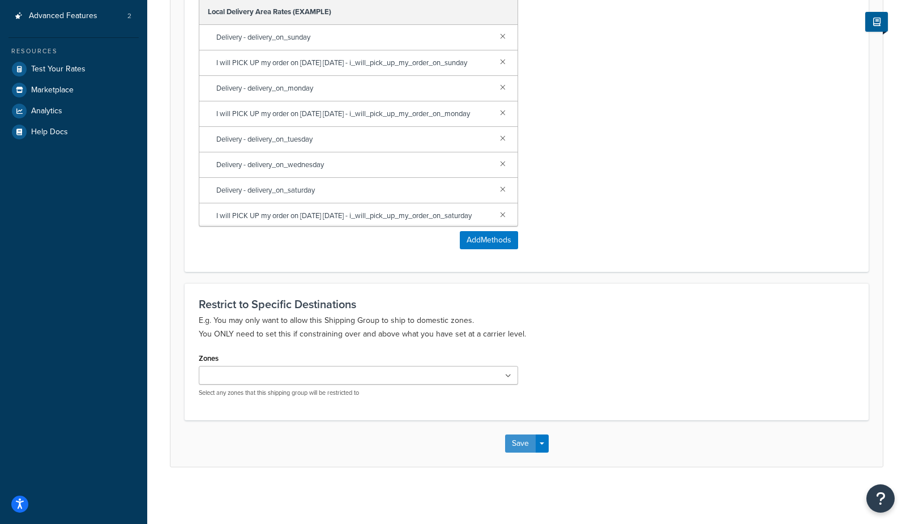
click at [520, 446] on button "Save" at bounding box center [520, 443] width 31 height 18
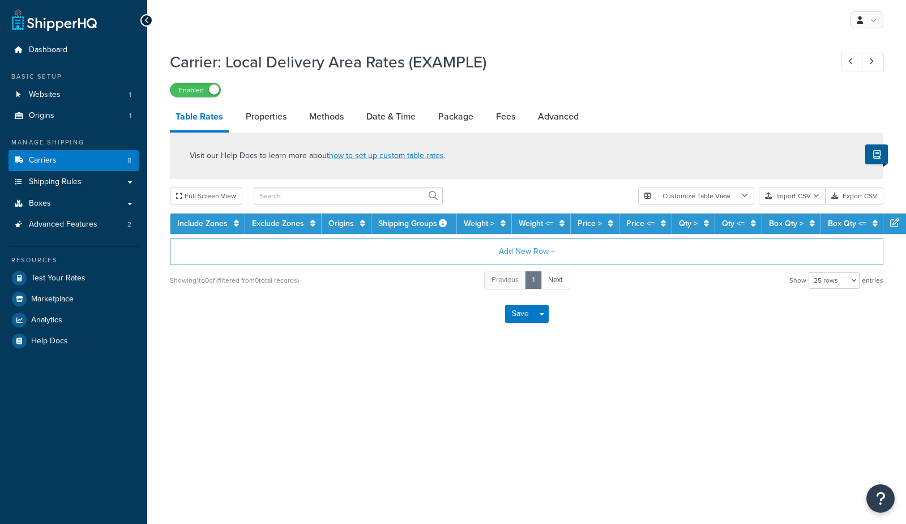
select select "25"
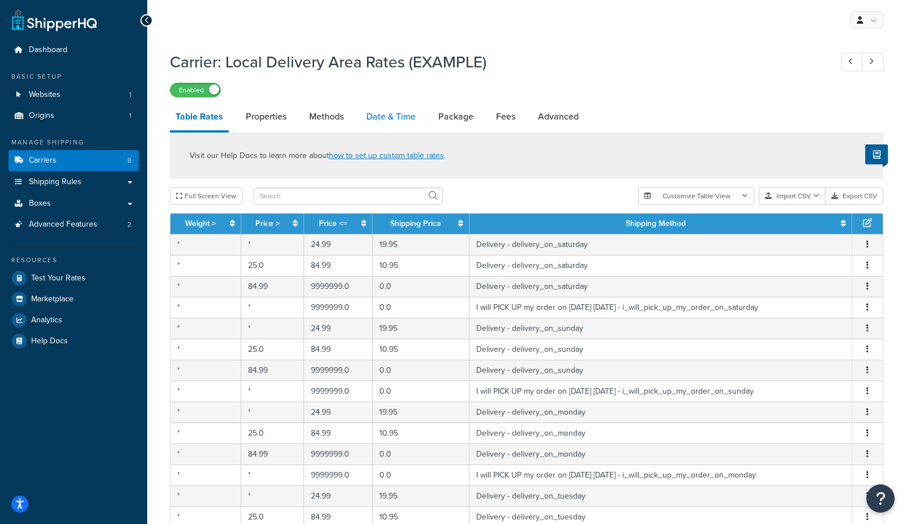
click at [396, 116] on link "Date & Time" at bounding box center [391, 116] width 61 height 27
select select "yMEd"
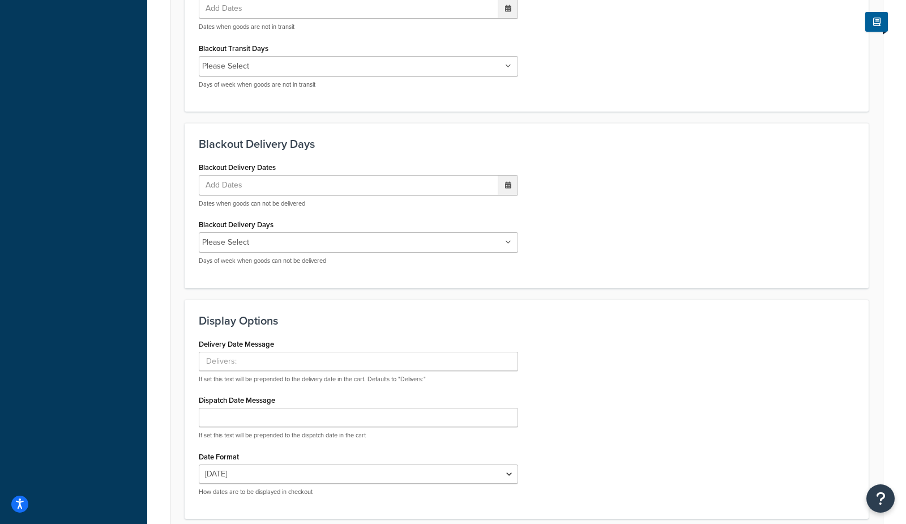
scroll to position [628, 0]
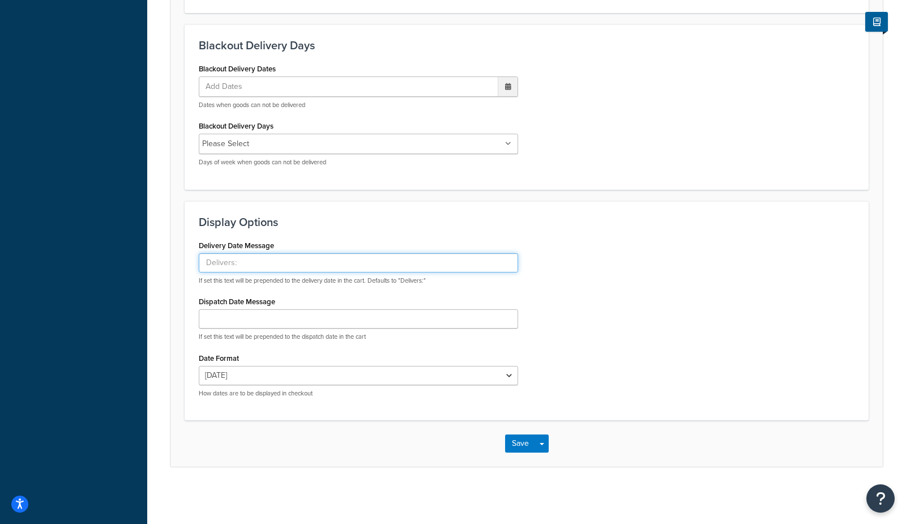
click at [255, 259] on input "Delivery Date Message" at bounding box center [358, 262] width 319 height 19
type input "on"
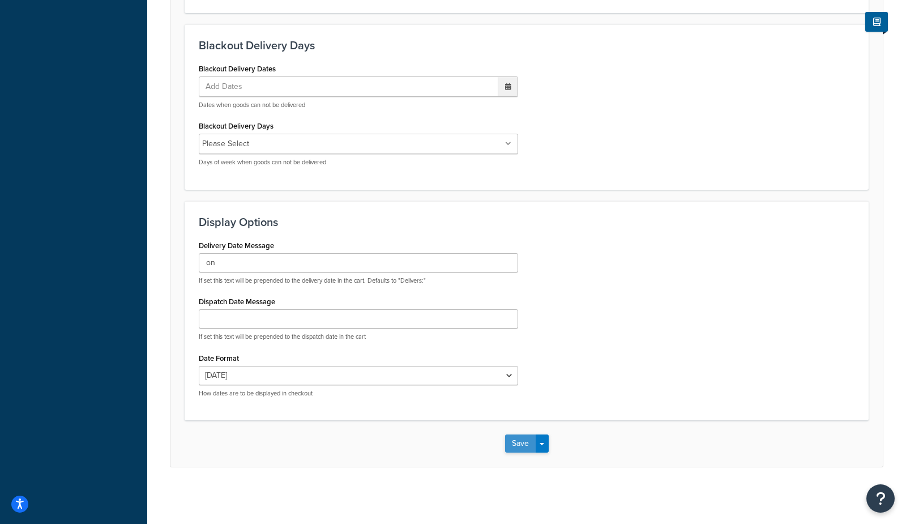
click at [512, 444] on button "Save" at bounding box center [520, 443] width 31 height 18
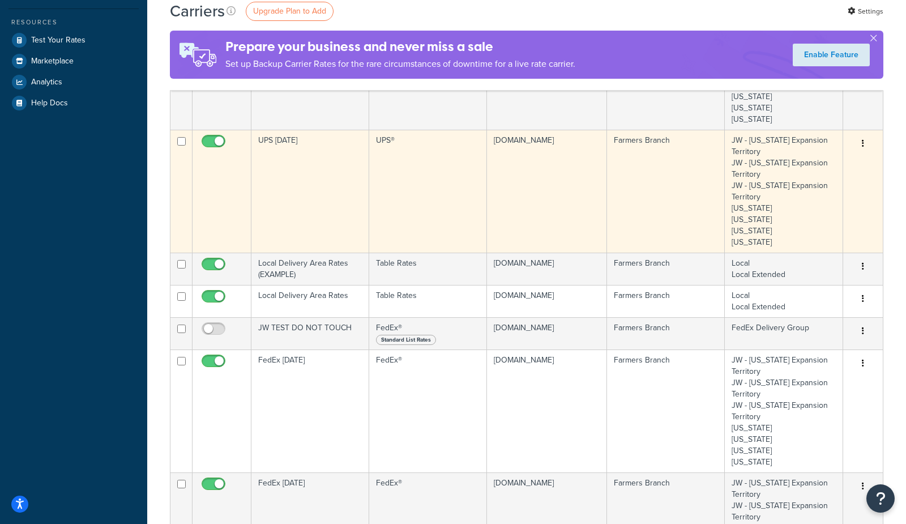
scroll to position [240, 0]
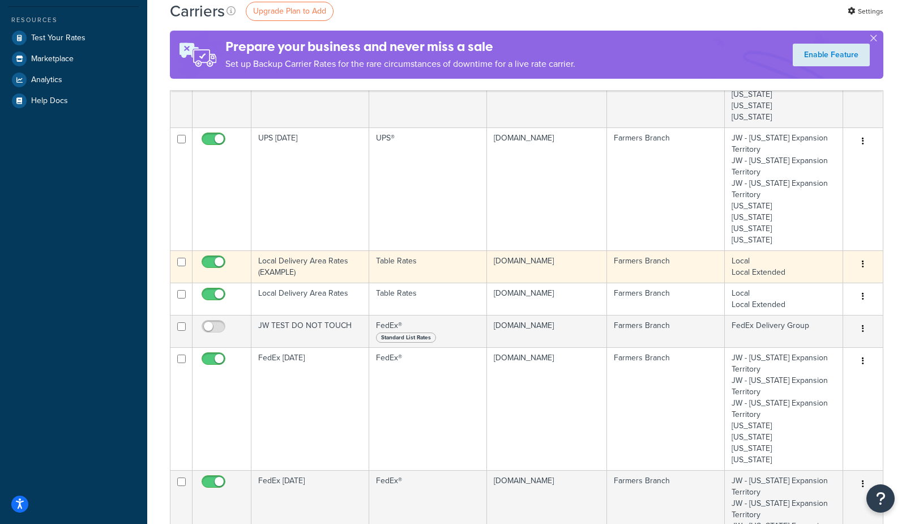
click at [315, 259] on td "Local Delivery Area Rates (EXAMPLE)" at bounding box center [310, 266] width 118 height 32
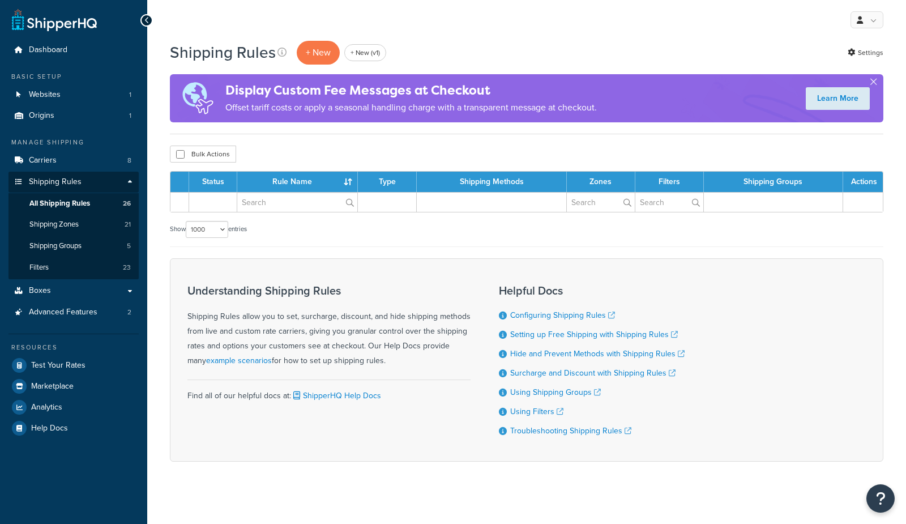
select select "1000"
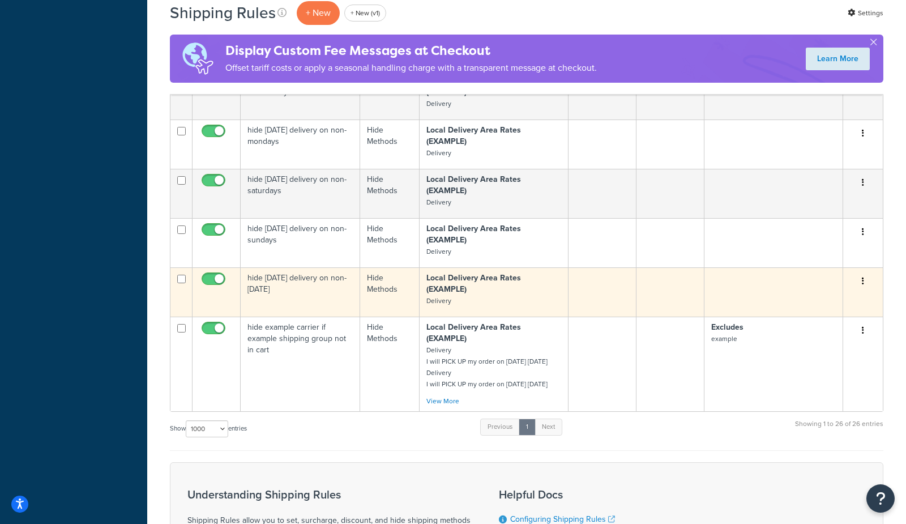
scroll to position [1898, 0]
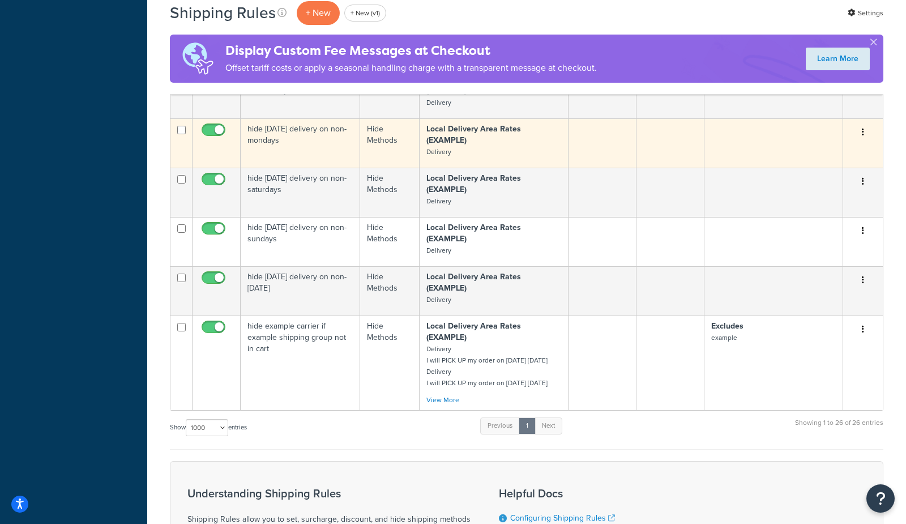
click at [305, 168] on td "hide monday delivery on non-mondays" at bounding box center [300, 142] width 119 height 49
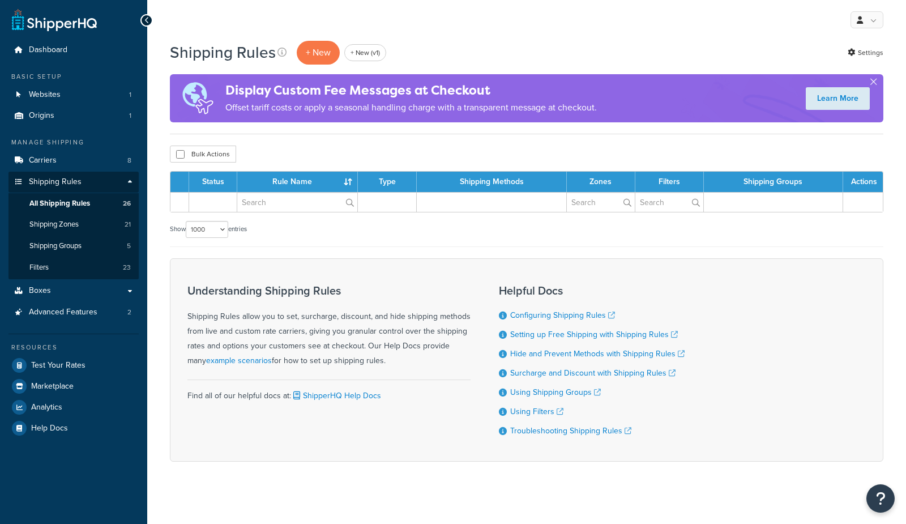
select select "1000"
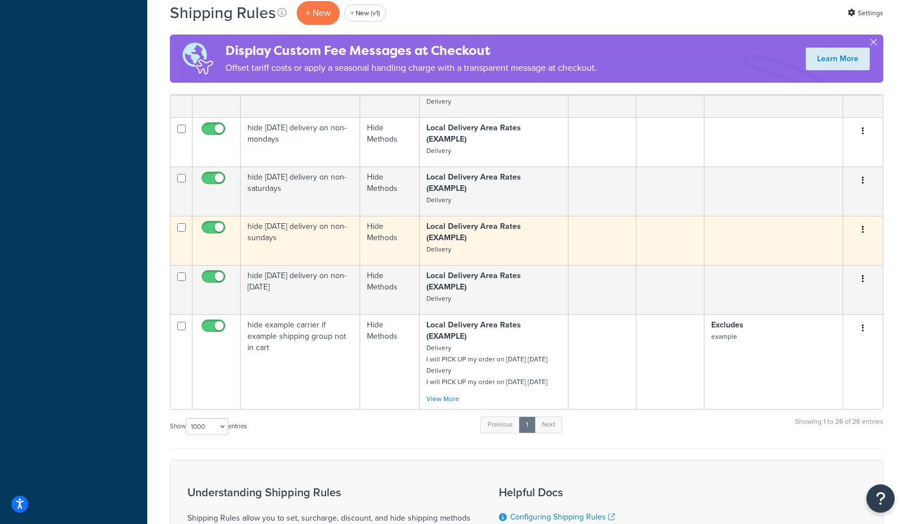
scroll to position [1870, 0]
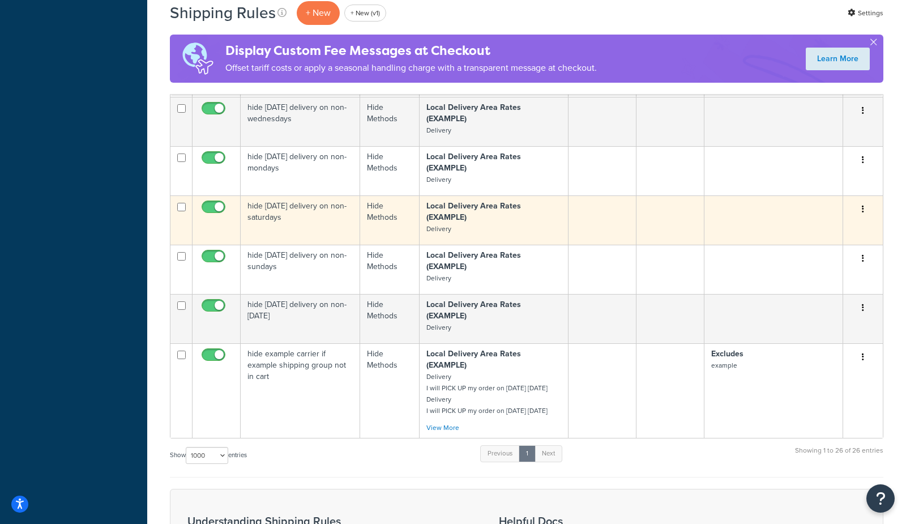
click at [294, 245] on td "hide [DATE] delivery on non-saturdays" at bounding box center [300, 219] width 119 height 49
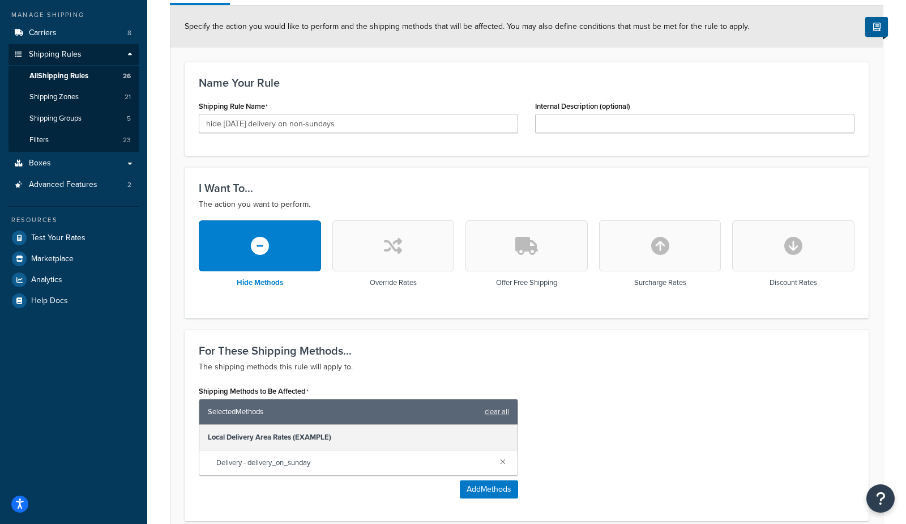
scroll to position [323, 0]
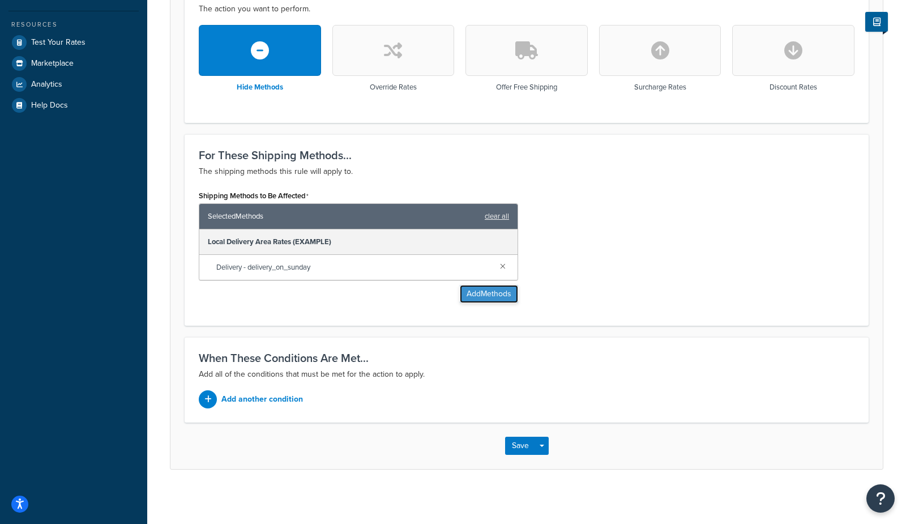
click at [487, 297] on button "Add Methods" at bounding box center [489, 294] width 58 height 18
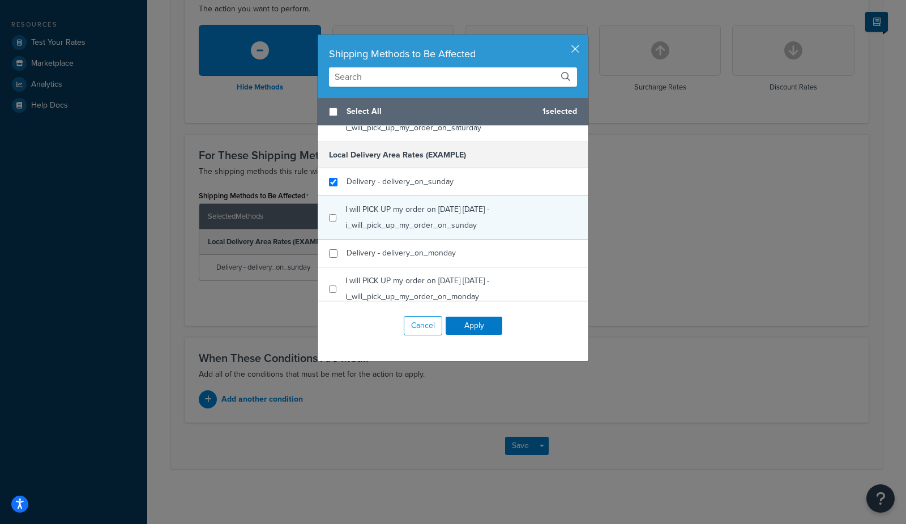
scroll to position [338, 0]
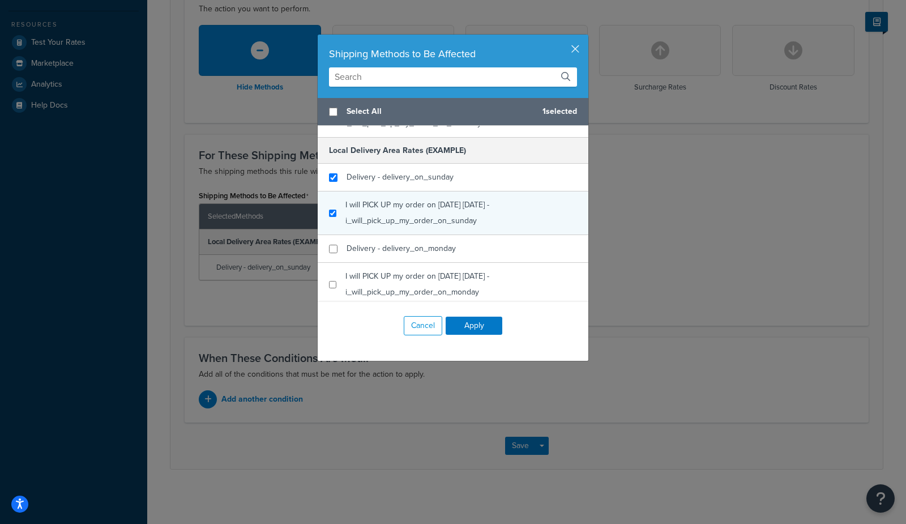
checkbox input "true"
click at [426, 209] on div "I will PICK UP my order on [DATE] [DATE] - i_will_pick_up_my_order_on_sunday" at bounding box center [461, 213] width 232 height 32
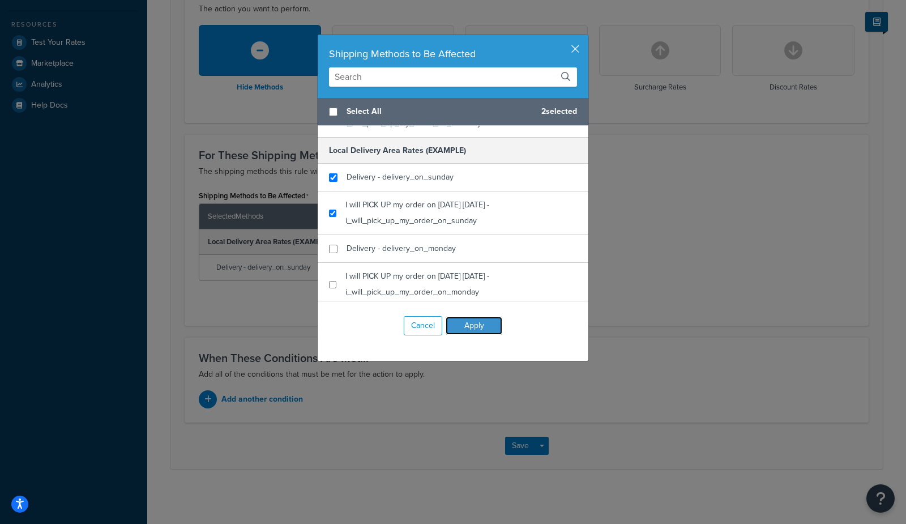
click at [473, 323] on button "Apply" at bounding box center [474, 326] width 57 height 18
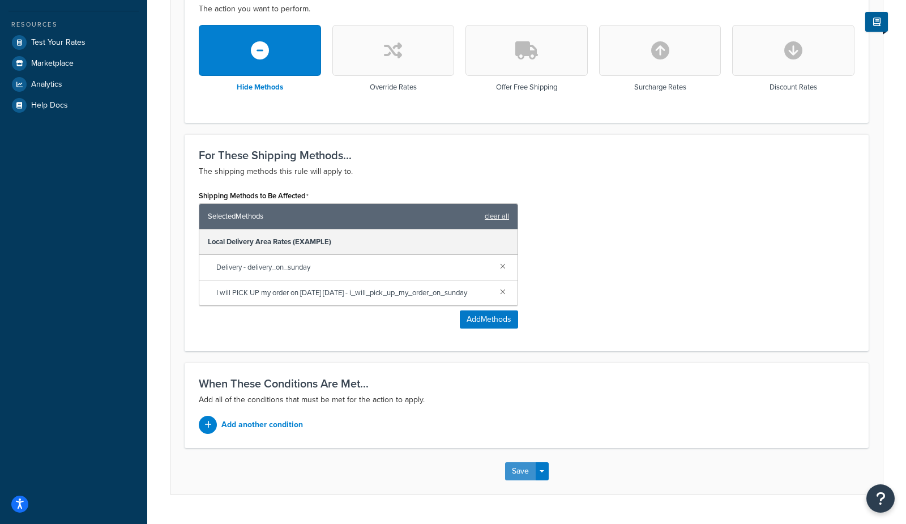
click at [513, 480] on button "Save" at bounding box center [520, 471] width 31 height 18
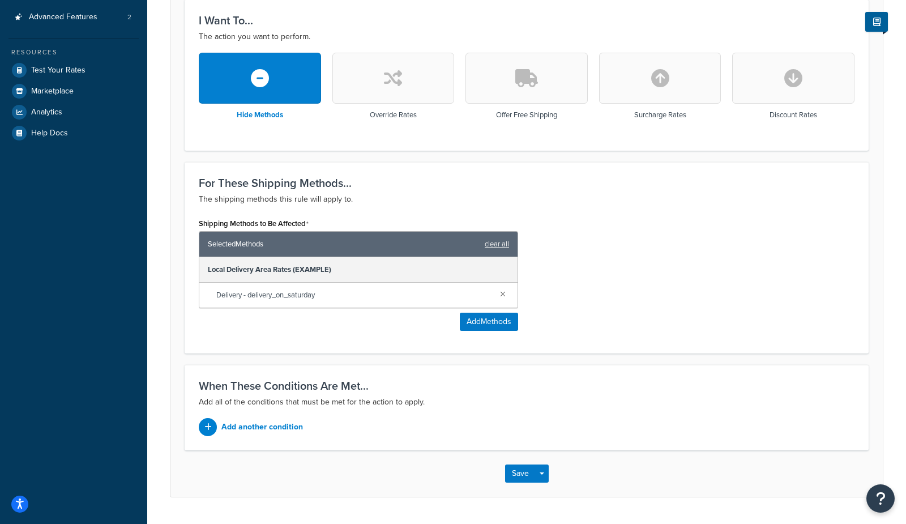
scroll to position [296, 0]
click at [482, 323] on button "Add Methods" at bounding box center [489, 321] width 58 height 18
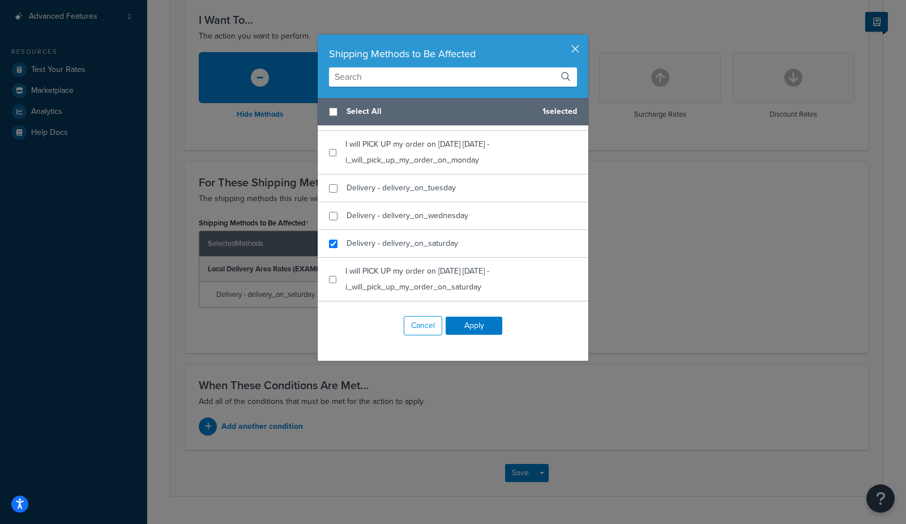
scroll to position [474, 0]
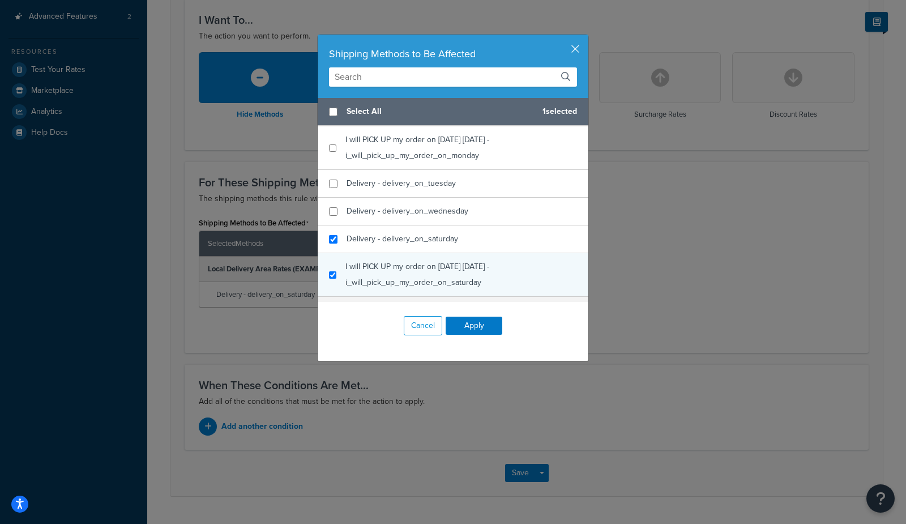
checkbox input "true"
drag, startPoint x: 441, startPoint y: 271, endPoint x: 447, endPoint y: 282, distance: 13.2
click at [441, 271] on div "I will PICK UP my order on [DATE] [DATE] - i_will_pick_up_my_order_on_saturday" at bounding box center [461, 275] width 232 height 32
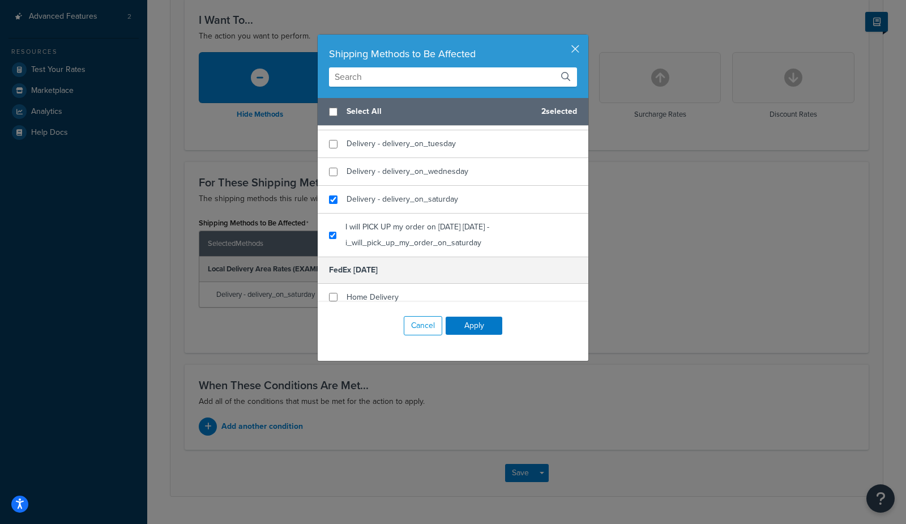
scroll to position [515, 0]
click at [470, 324] on button "Apply" at bounding box center [474, 326] width 57 height 18
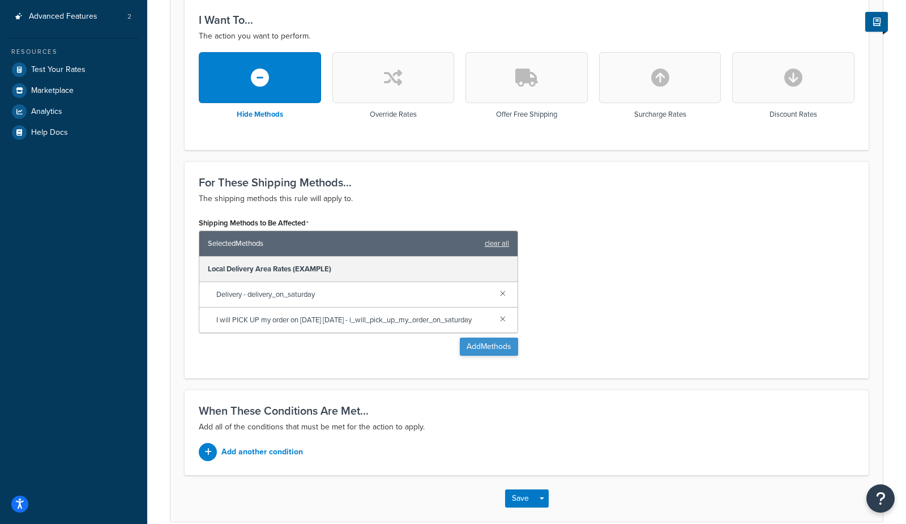
scroll to position [364, 0]
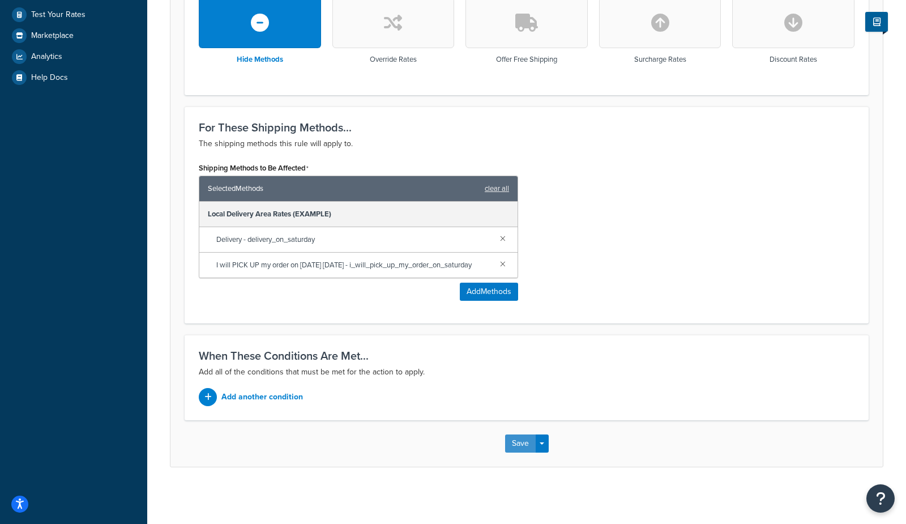
drag, startPoint x: 513, startPoint y: 447, endPoint x: 514, endPoint y: 411, distance: 35.7
click at [513, 447] on button "Save" at bounding box center [520, 443] width 31 height 18
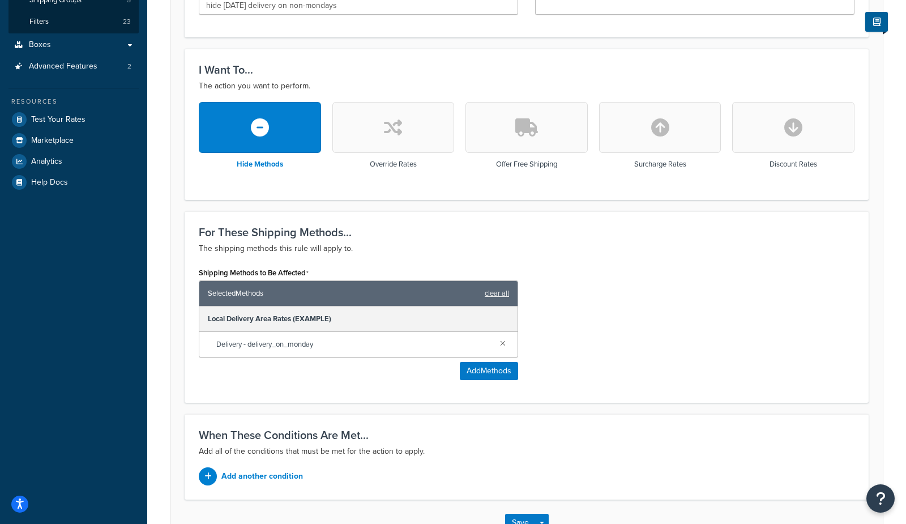
scroll to position [323, 0]
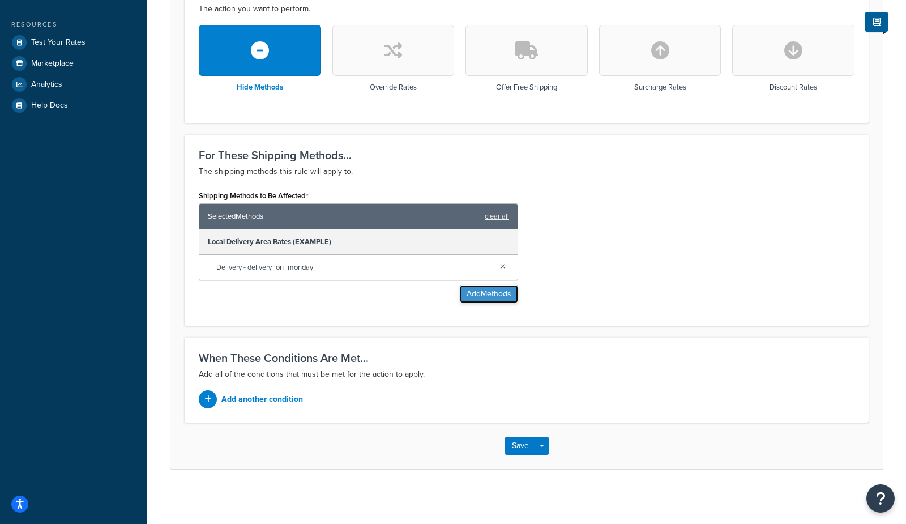
click at [499, 296] on button "Add Methods" at bounding box center [489, 294] width 58 height 18
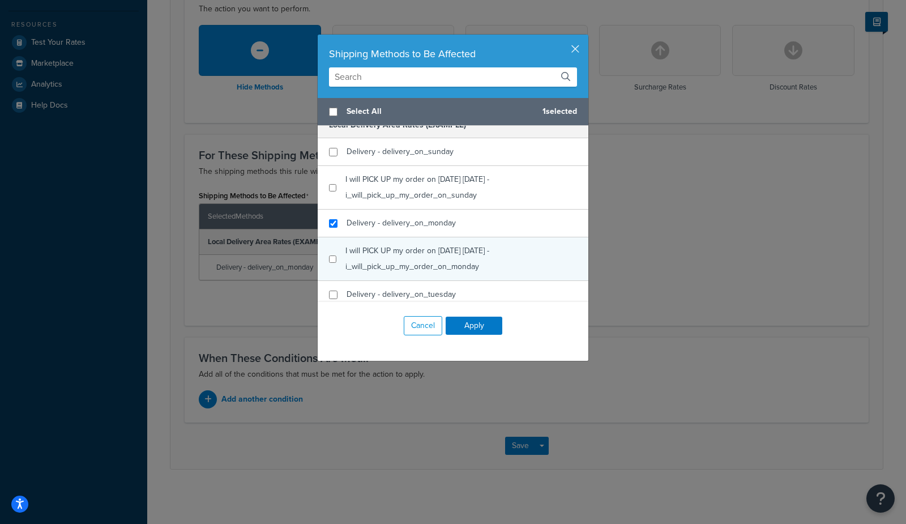
scroll to position [363, 0]
checkbox input "true"
click at [514, 256] on div "I will PICK UP my order on 09/22/2025 Monday - i_will_pick_up_my_order_on_monday" at bounding box center [461, 259] width 232 height 32
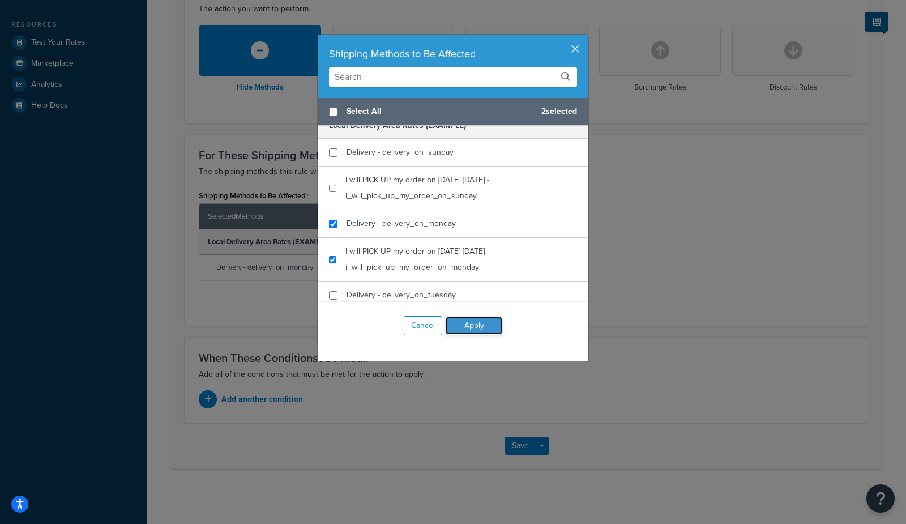
click at [465, 323] on button "Apply" at bounding box center [474, 326] width 57 height 18
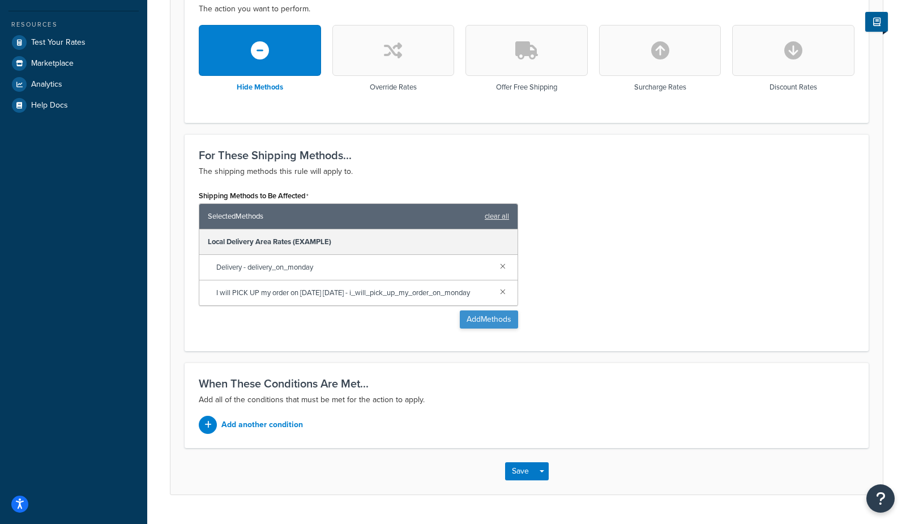
scroll to position [364, 0]
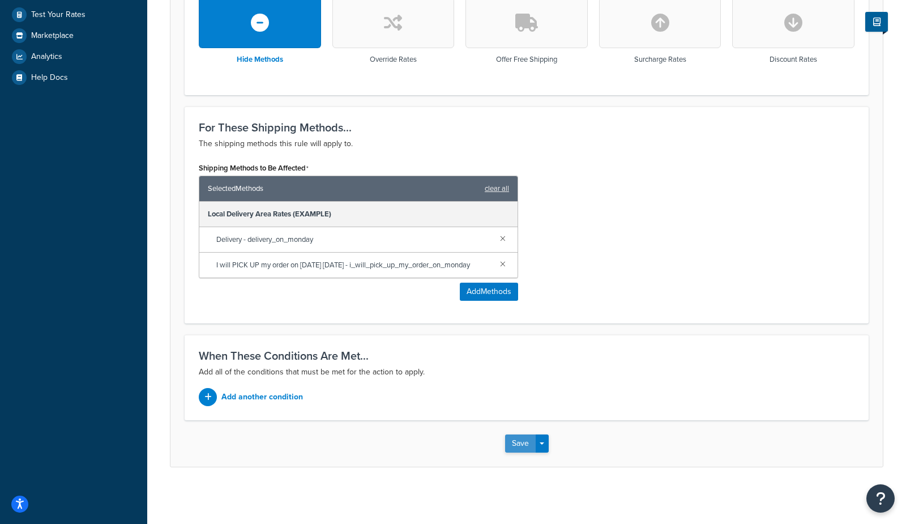
click at [512, 442] on button "Save" at bounding box center [520, 443] width 31 height 18
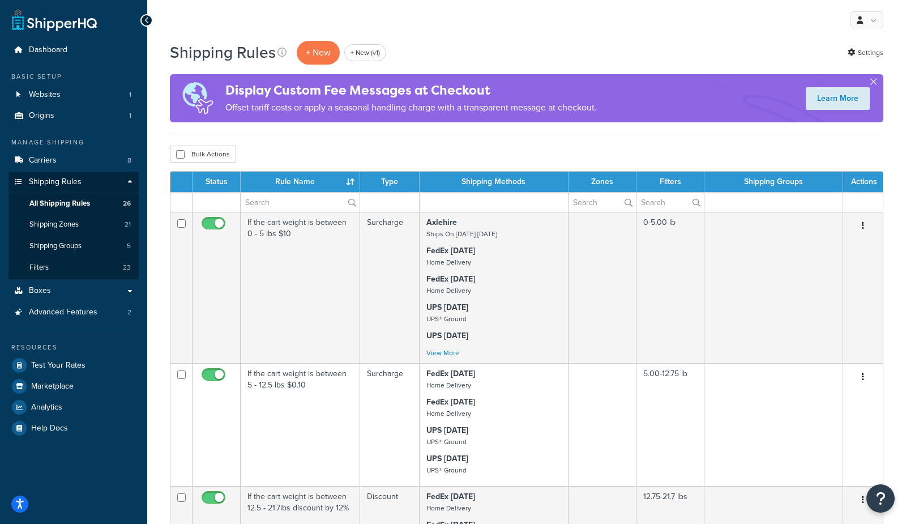
select select "1000"
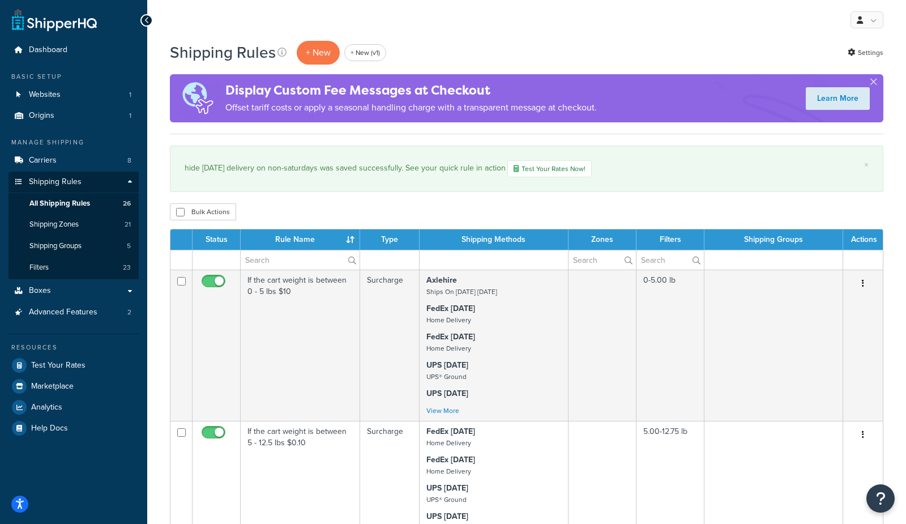
select select "1000"
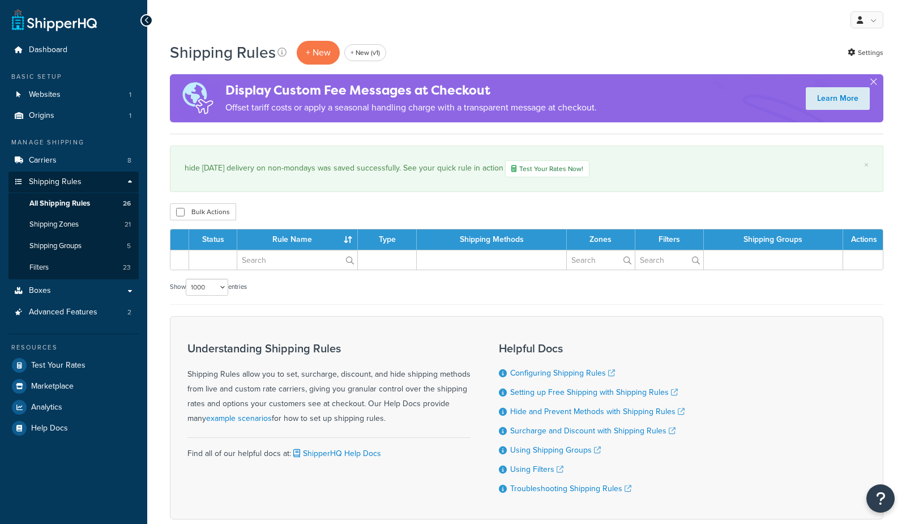
select select "1000"
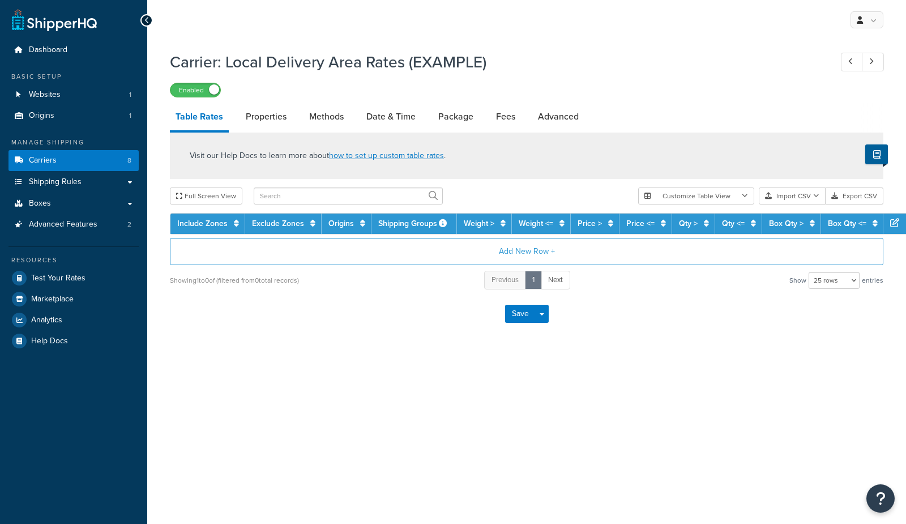
select select "25"
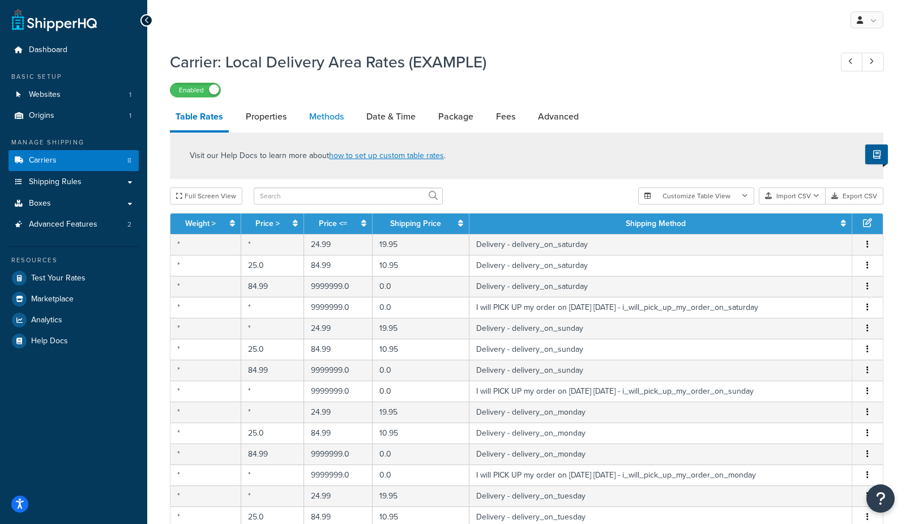
click at [326, 118] on link "Methods" at bounding box center [326, 116] width 46 height 27
select select "25"
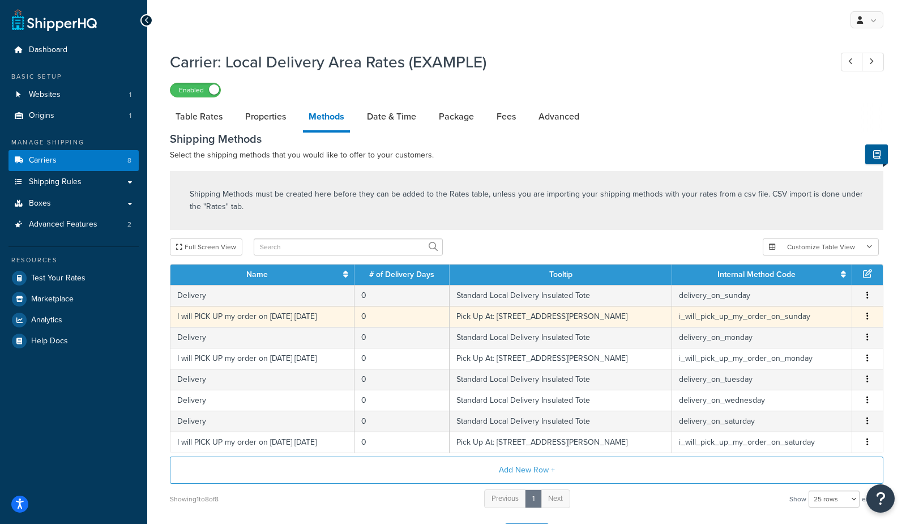
click at [289, 318] on td "I will PICK UP my order on 09/21/2025 Sunday" at bounding box center [262, 316] width 184 height 21
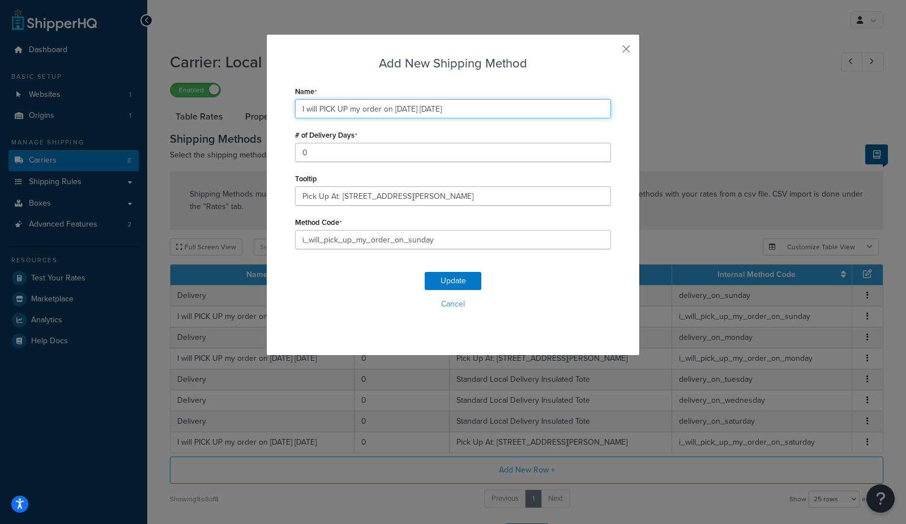
drag, startPoint x: 383, startPoint y: 108, endPoint x: 485, endPoint y: 114, distance: 102.1
click at [485, 114] on input "I will PICK UP my order on 09/21/2025 Sunday" at bounding box center [453, 108] width 316 height 19
type input "I will PICK UP my order"
click at [445, 282] on button "Update" at bounding box center [453, 281] width 57 height 18
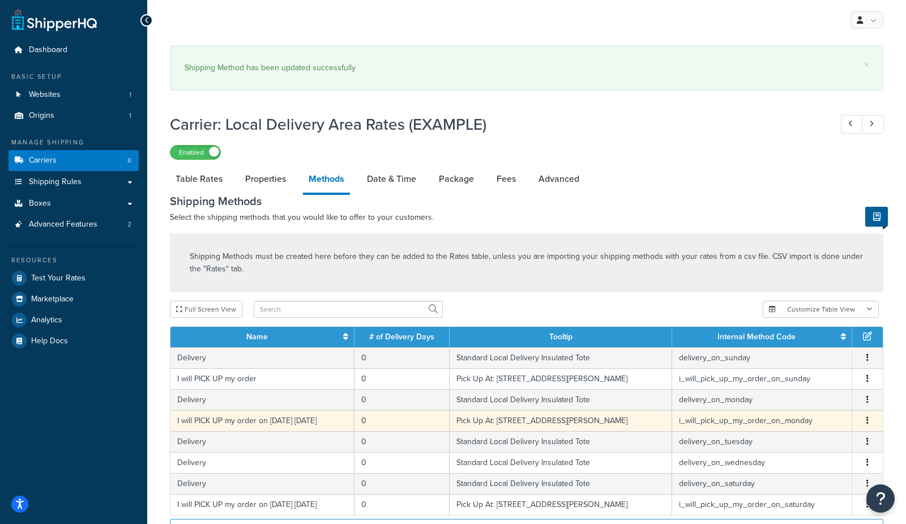
click at [318, 425] on td "I will PICK UP my order on 09/22/2025 Monday" at bounding box center [262, 420] width 184 height 21
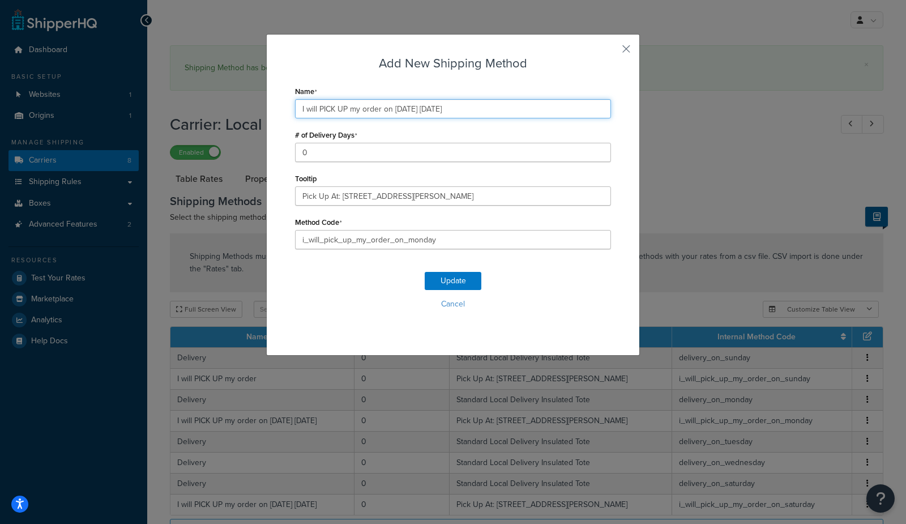
click at [424, 113] on input "I will PICK UP my order on 09/22/2025 Monday" at bounding box center [453, 108] width 316 height 19
paste input "text"
type input "I will PICK UP my order"
click at [450, 277] on button "Update" at bounding box center [453, 281] width 57 height 18
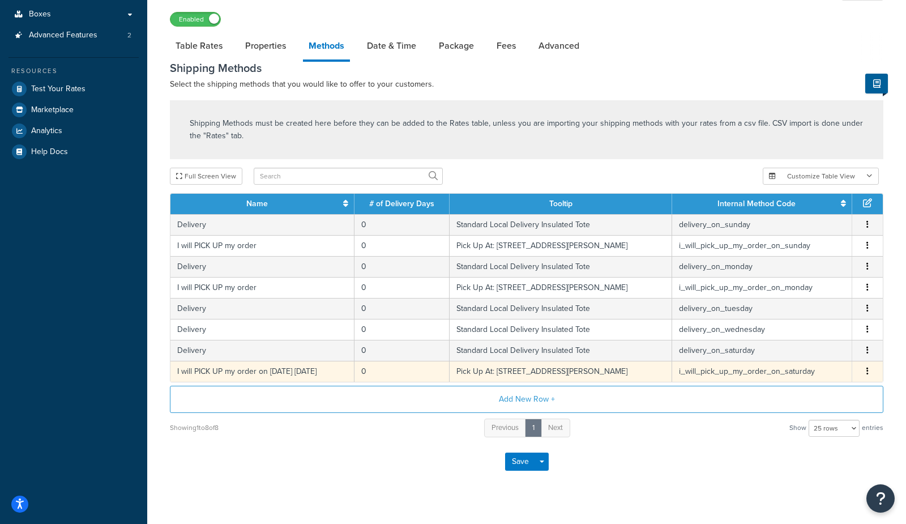
scroll to position [191, 0]
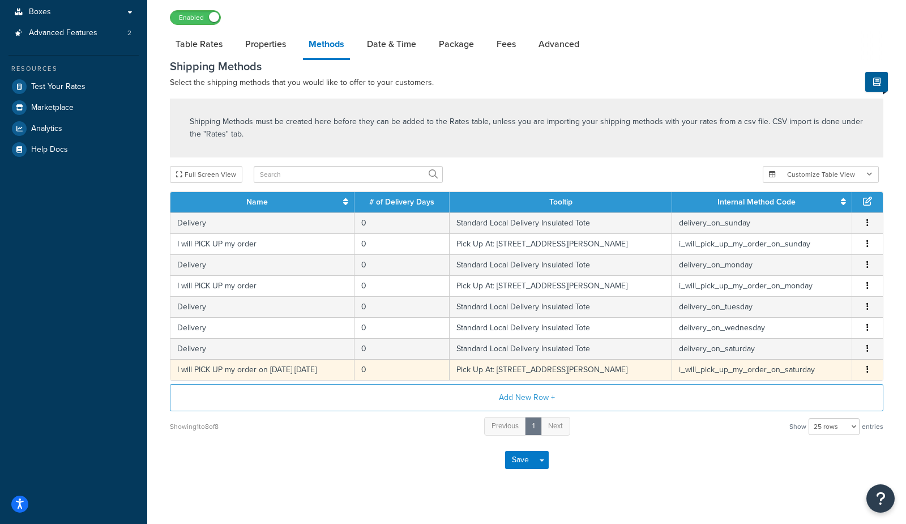
click at [302, 368] on td "I will PICK UP my order on 09/20/2025 Saturday" at bounding box center [262, 369] width 184 height 21
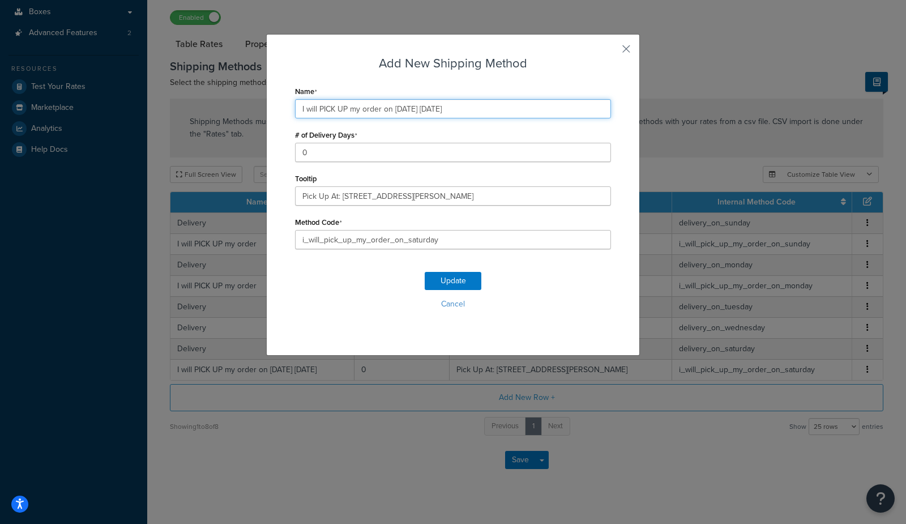
click at [363, 113] on input "I will PICK UP my order on 09/20/2025 Saturday" at bounding box center [453, 108] width 316 height 19
paste input "text"
type input "I will PICK UP my order"
click at [444, 286] on button "Update" at bounding box center [453, 281] width 57 height 18
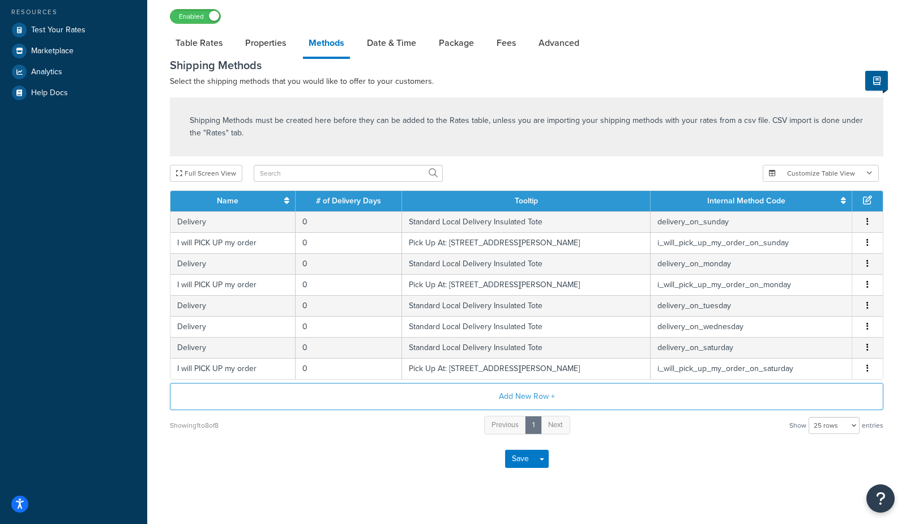
scroll to position [248, 0]
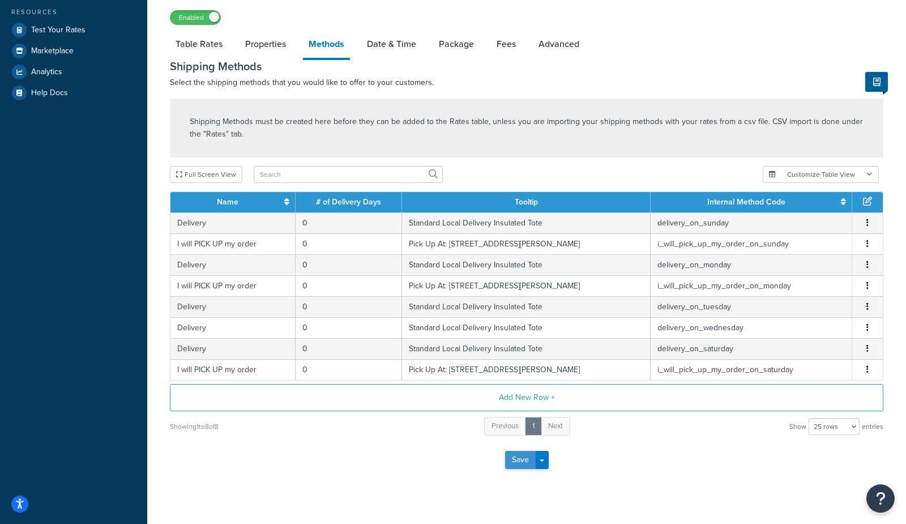
click at [521, 456] on button "Save" at bounding box center [520, 460] width 31 height 18
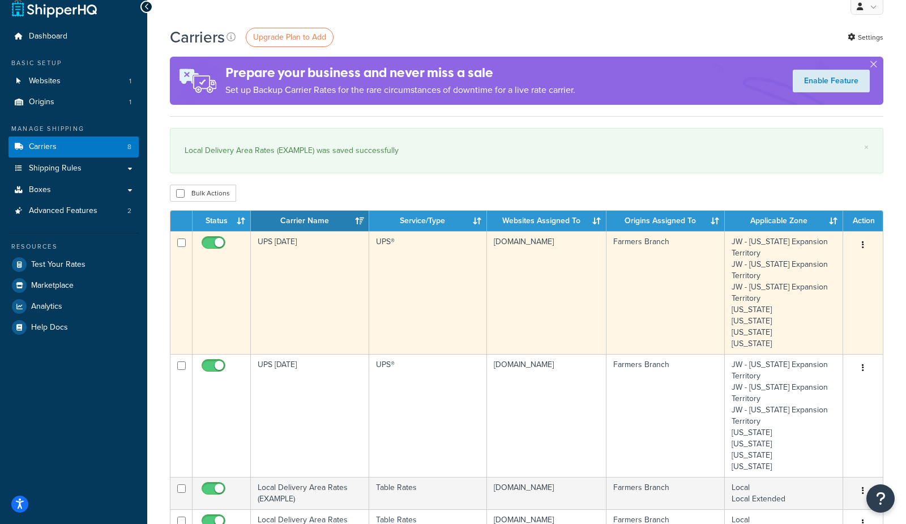
scroll to position [19, 0]
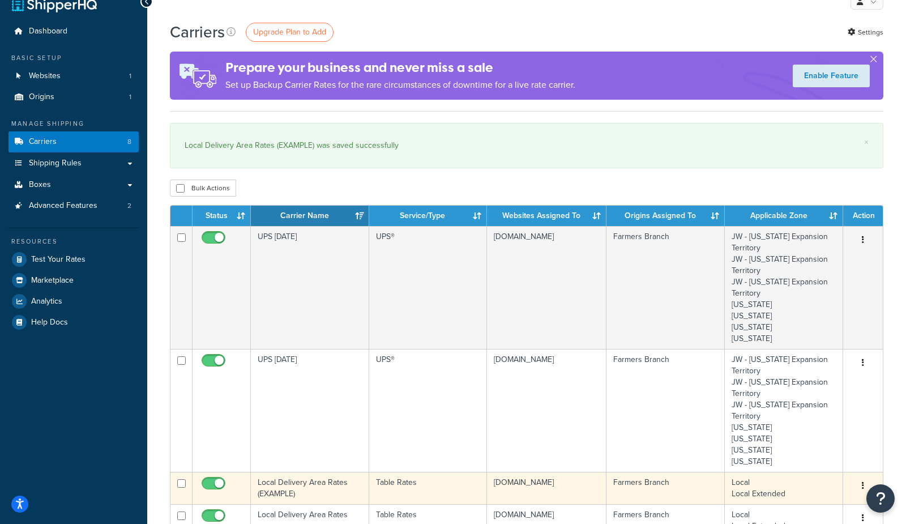
click at [317, 489] on td "Local Delivery Area Rates (EXAMPLE)" at bounding box center [310, 488] width 118 height 32
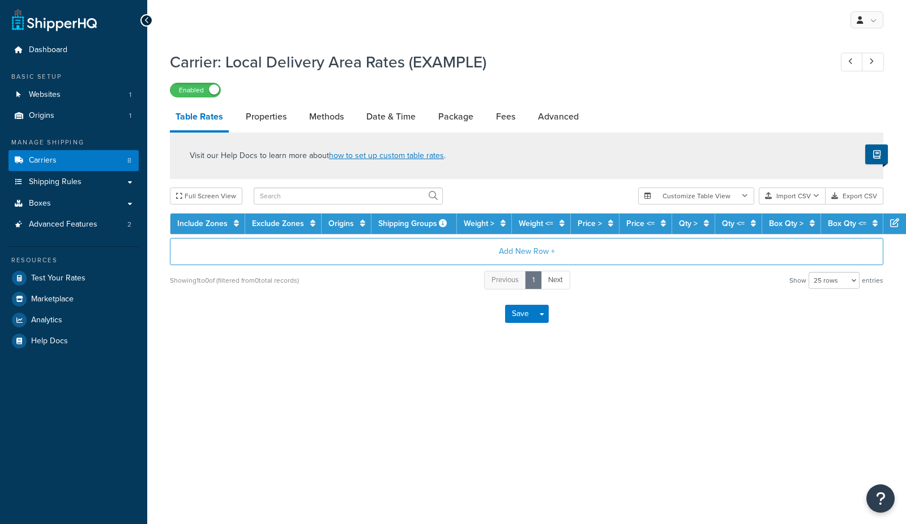
select select "25"
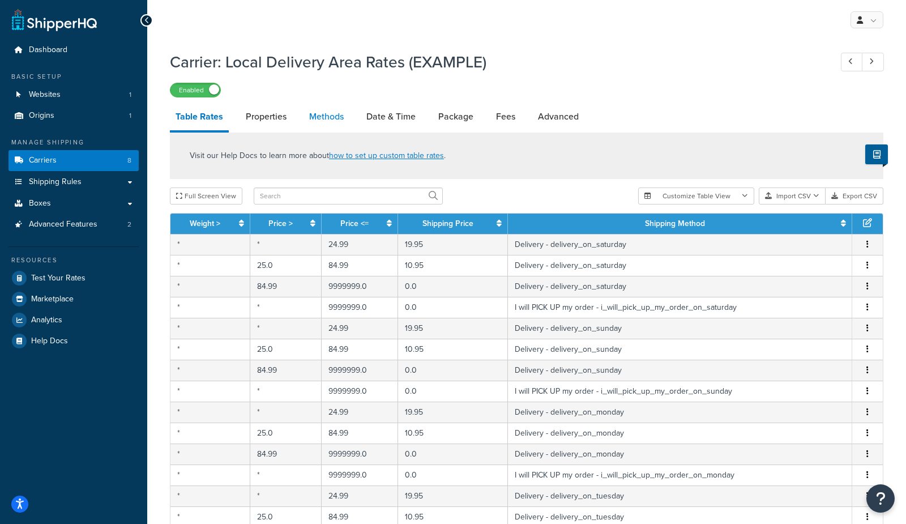
click at [315, 114] on link "Methods" at bounding box center [326, 116] width 46 height 27
select select "25"
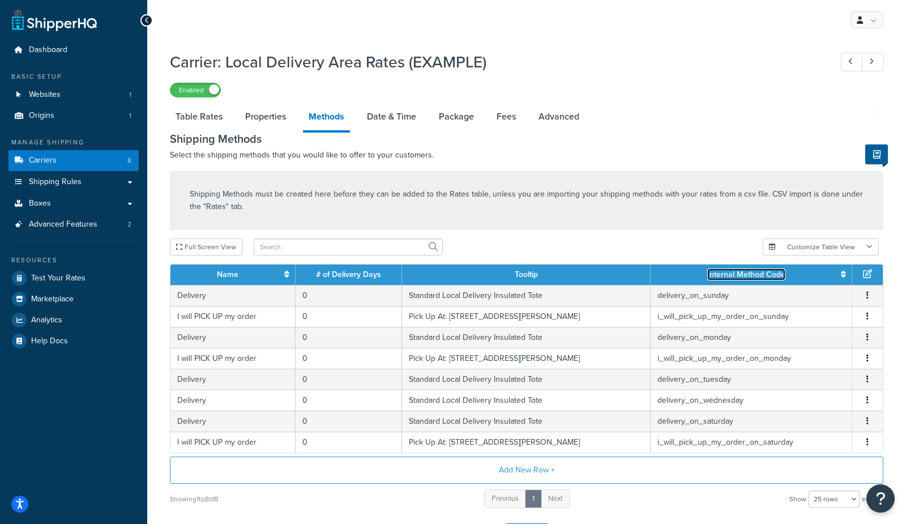
click at [785, 273] on link "Internal Method Code" at bounding box center [746, 274] width 78 height 12
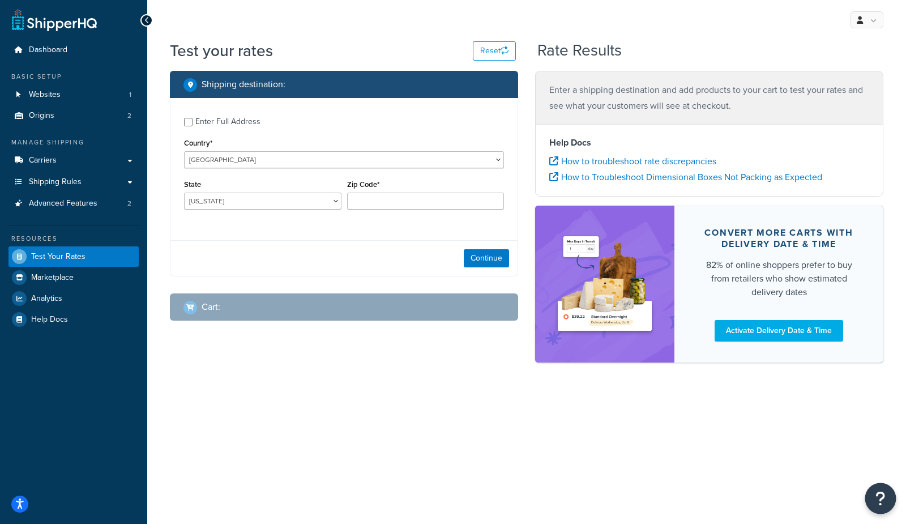
click at [890, 501] on button "Open Resource Center" at bounding box center [880, 498] width 31 height 31
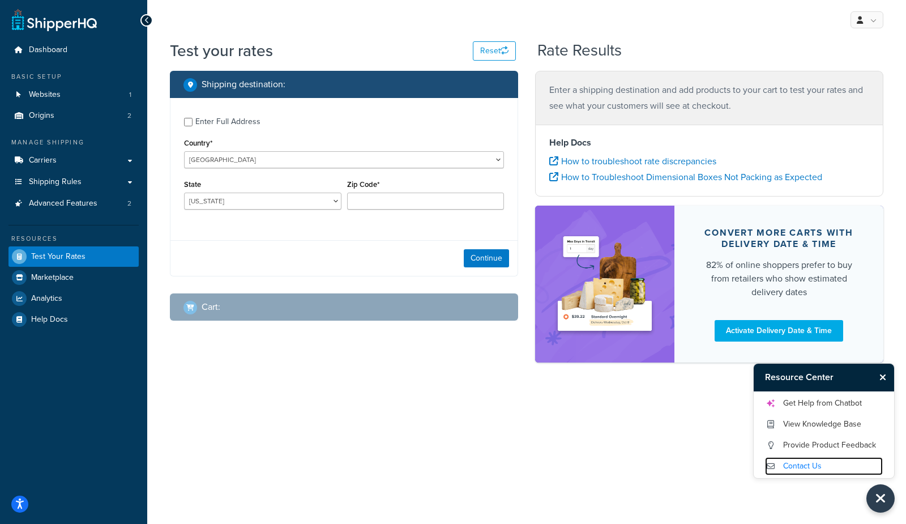
click at [813, 470] on link "Contact Us" at bounding box center [824, 466] width 118 height 18
click at [854, 401] on link "Get Help from Chatbot" at bounding box center [824, 403] width 118 height 18
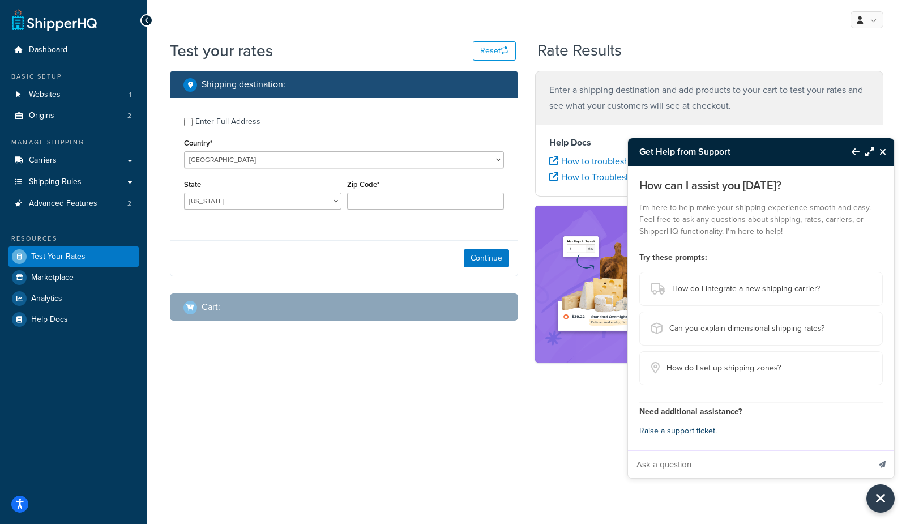
click at [856, 151] on icon "Back to Resource Center" at bounding box center [856, 151] width 8 height 9
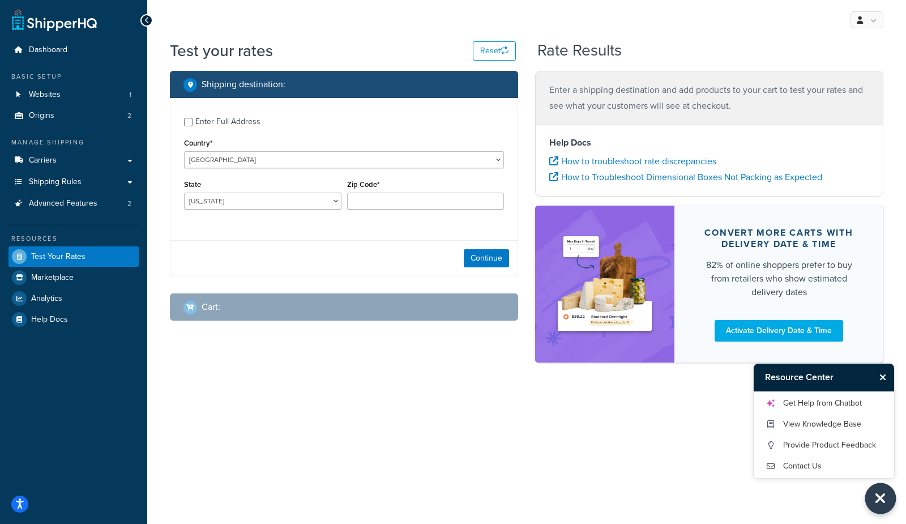
click at [884, 495] on icon "Close Resource Center" at bounding box center [880, 498] width 12 height 16
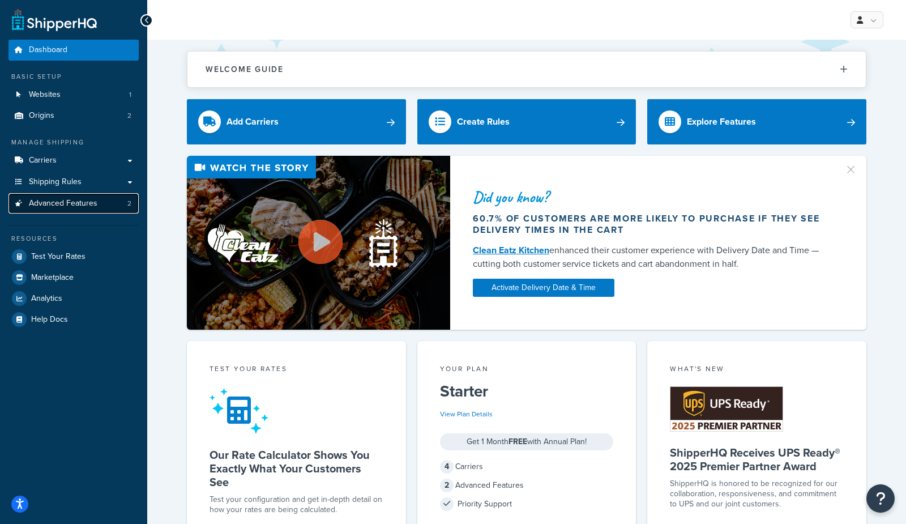
click at [119, 203] on link "Advanced Features 2" at bounding box center [73, 203] width 130 height 21
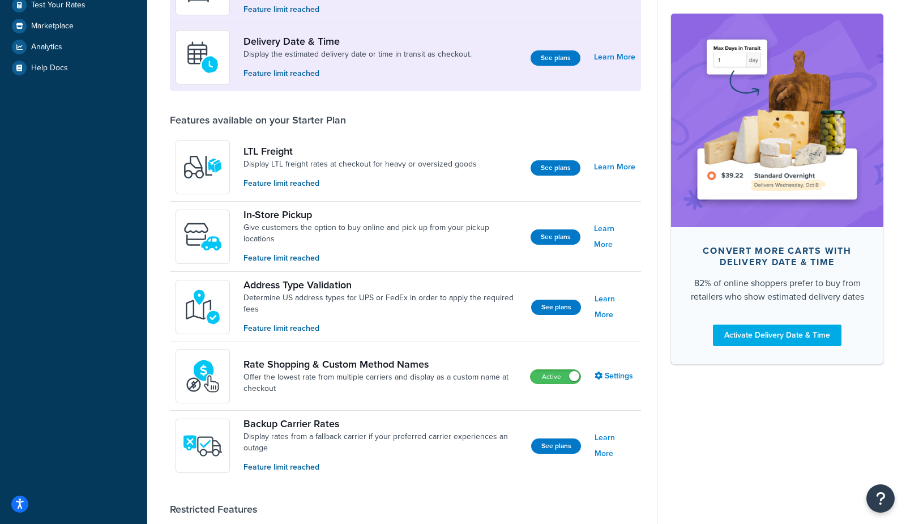
scroll to position [251, 0]
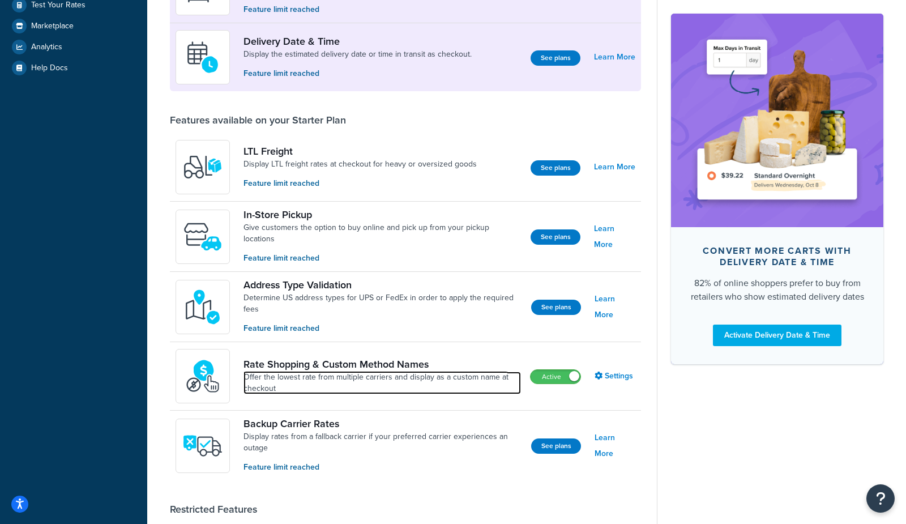
click at [349, 388] on link "Offer the lowest rate from multiple carriers and display as a custom name at ch…" at bounding box center [381, 382] width 277 height 23
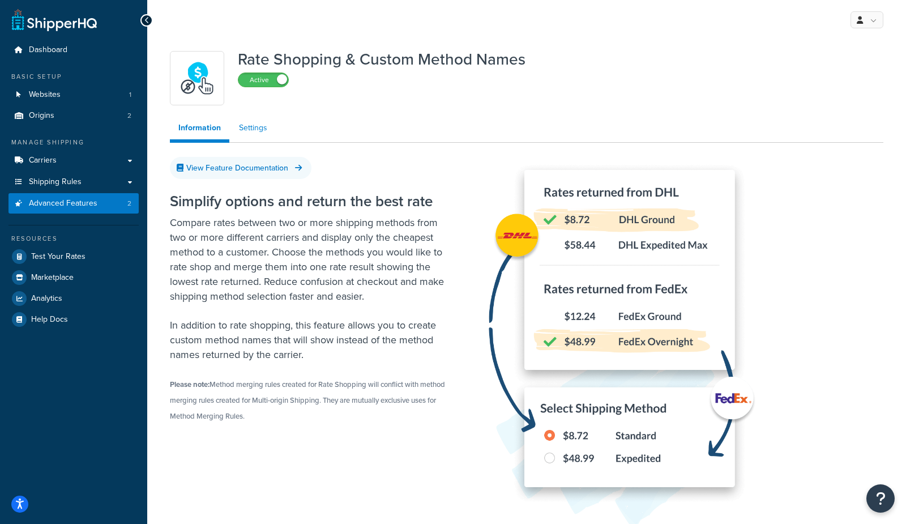
drag, startPoint x: 255, startPoint y: 134, endPoint x: 247, endPoint y: 132, distance: 8.1
click at [253, 134] on link "Settings" at bounding box center [252, 128] width 45 height 23
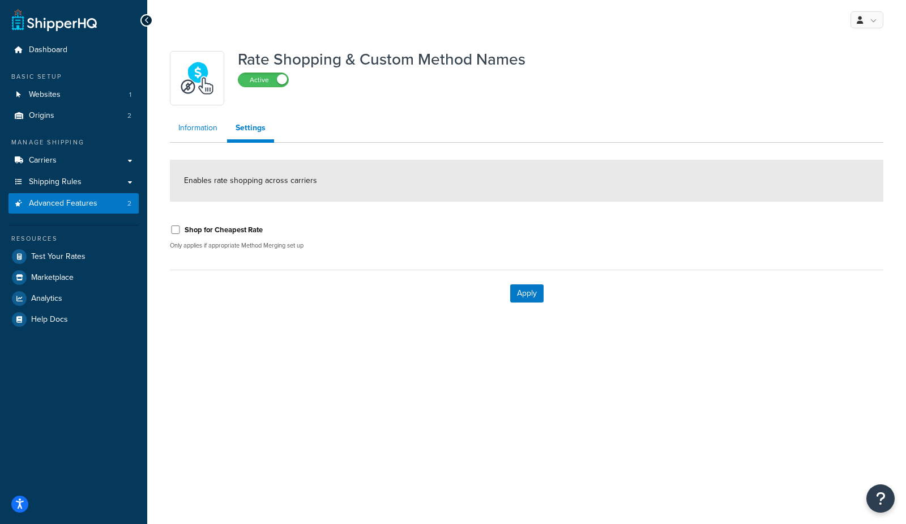
click at [207, 129] on link "Information" at bounding box center [198, 128] width 56 height 23
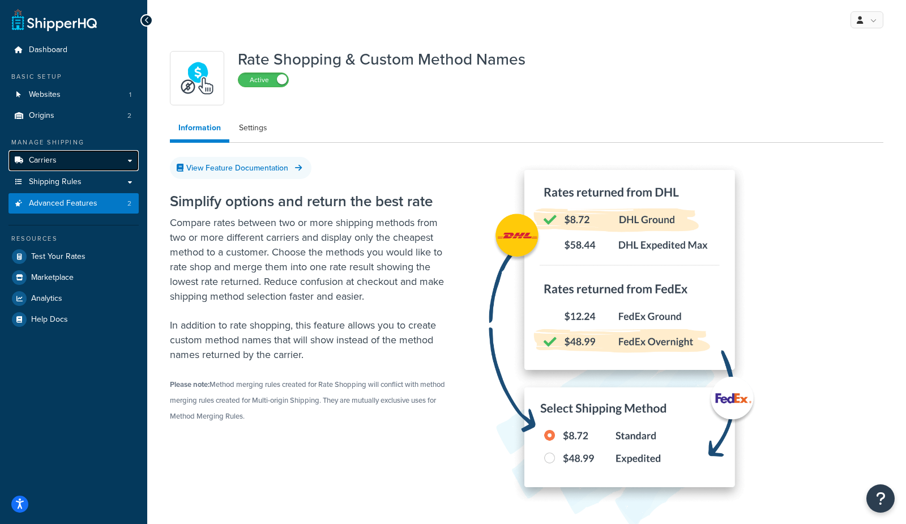
click at [58, 164] on link "Carriers" at bounding box center [73, 160] width 130 height 21
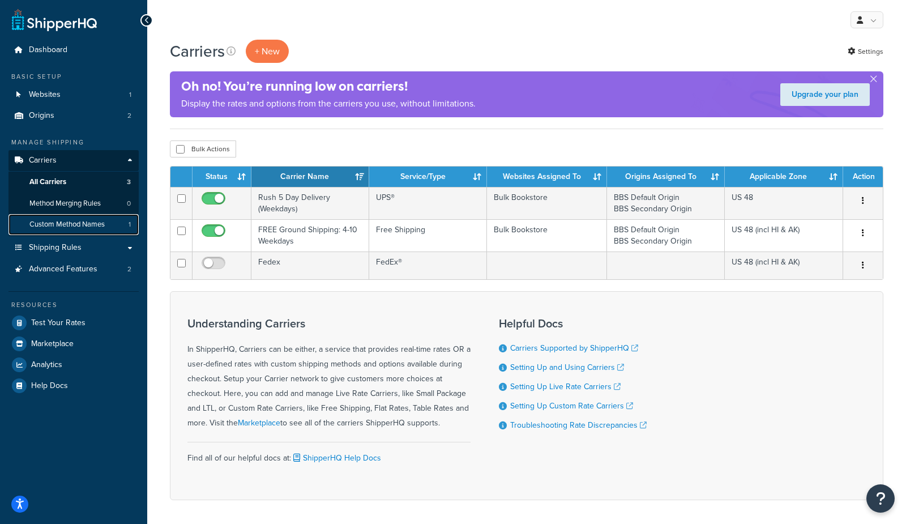
click at [57, 226] on span "Custom Method Names" at bounding box center [66, 225] width 75 height 10
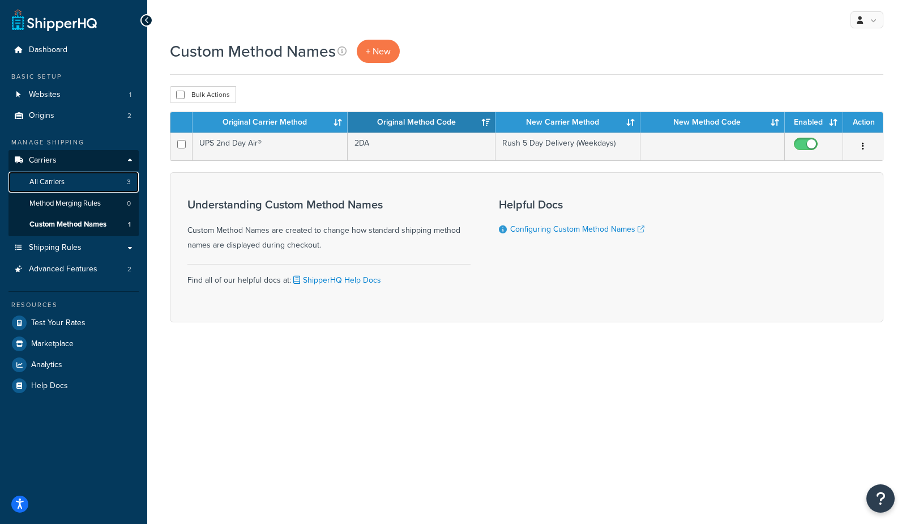
click at [65, 181] on span "All Carriers" at bounding box center [46, 182] width 35 height 10
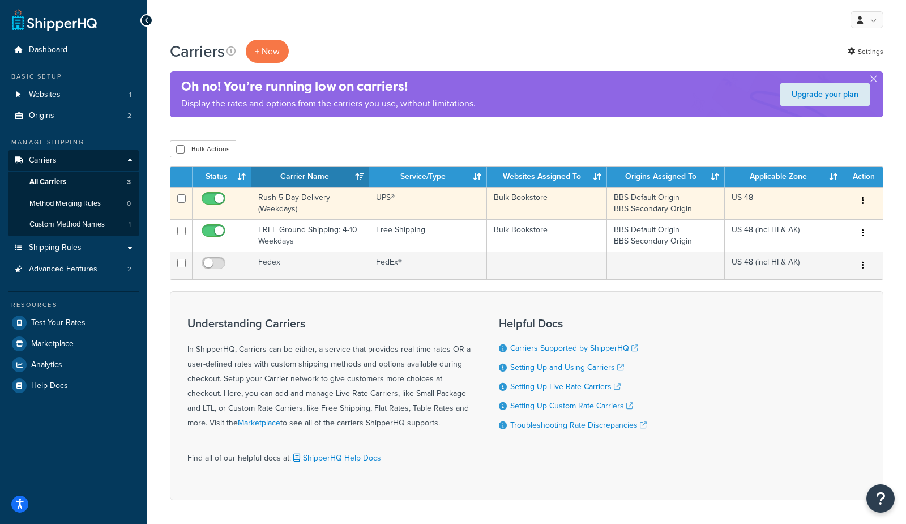
click at [295, 204] on td "Rush 5 Day Delivery (Weekdays)" at bounding box center [310, 203] width 118 height 32
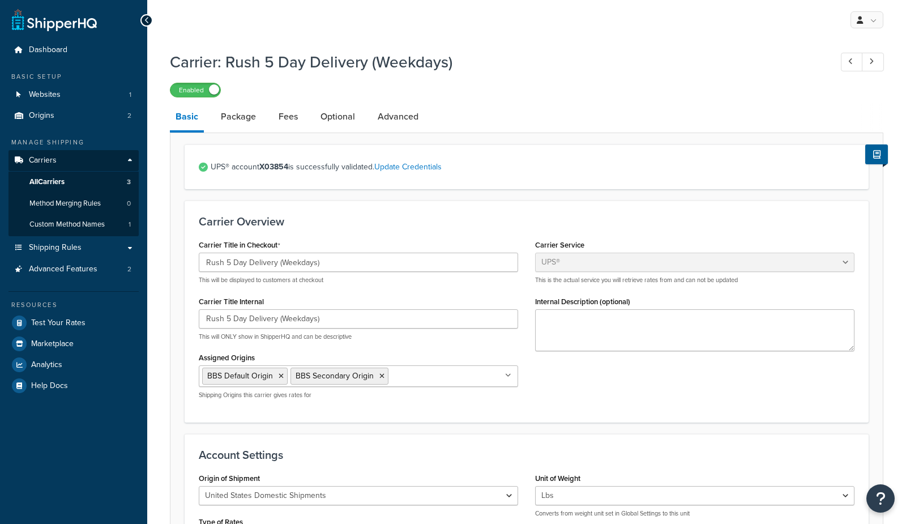
select select "ups"
click at [80, 183] on link "All Carriers 3" at bounding box center [73, 182] width 130 height 21
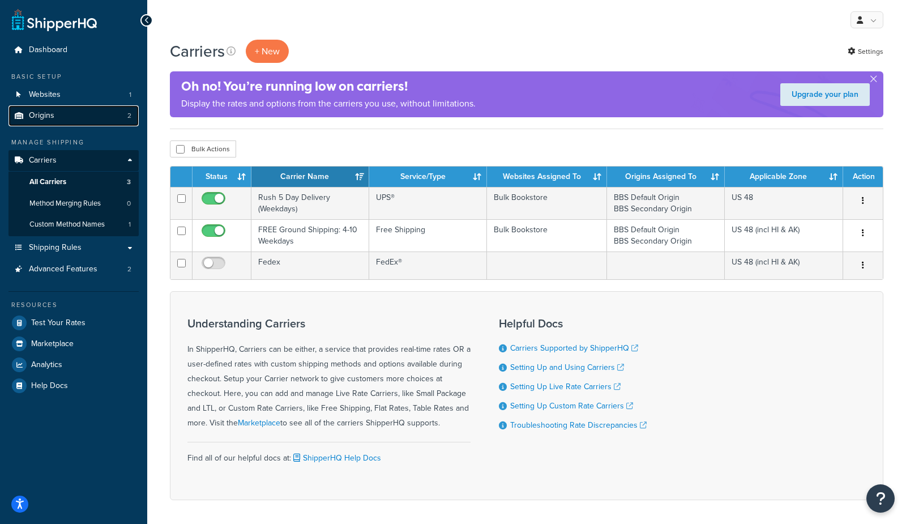
click at [127, 116] on span "2" at bounding box center [129, 116] width 4 height 10
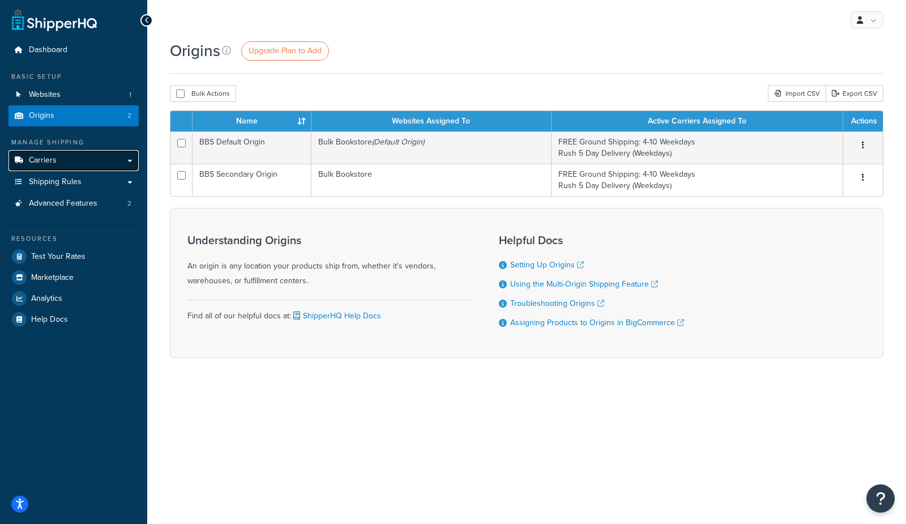
click at [55, 157] on span "Carriers" at bounding box center [43, 161] width 28 height 10
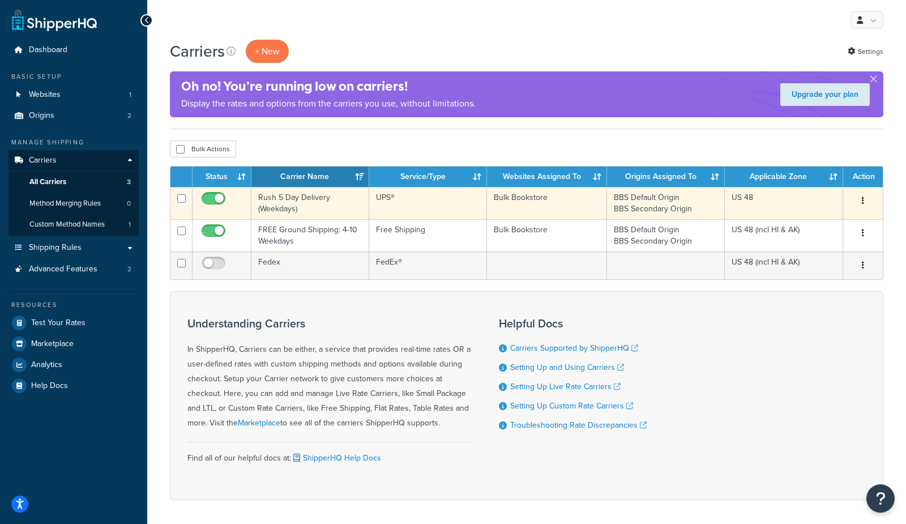
click at [298, 204] on td "Rush 5 Day Delivery (Weekdays)" at bounding box center [310, 203] width 118 height 32
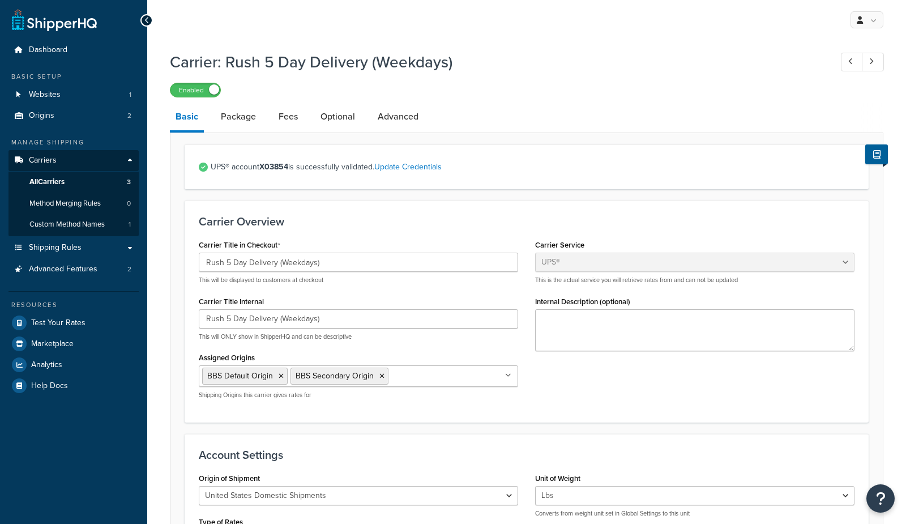
select select "ups"
click at [236, 114] on link "Package" at bounding box center [238, 116] width 46 height 27
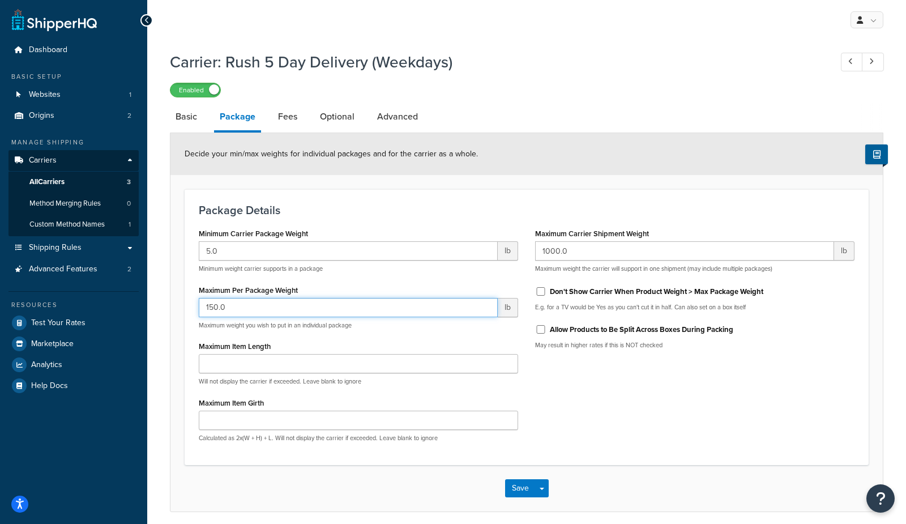
drag, startPoint x: 243, startPoint y: 307, endPoint x: 140, endPoint y: 298, distance: 104.0
click at [140, 298] on div "Dashboard Basic Setup Websites 1 Origins 2 Manage Shipping Carriers Carriers Al…" at bounding box center [453, 284] width 906 height 568
type input "60"
click at [542, 493] on button "Save Dropdown" at bounding box center [542, 488] width 14 height 18
click at [547, 514] on button "Save and Edit" at bounding box center [546, 509] width 83 height 24
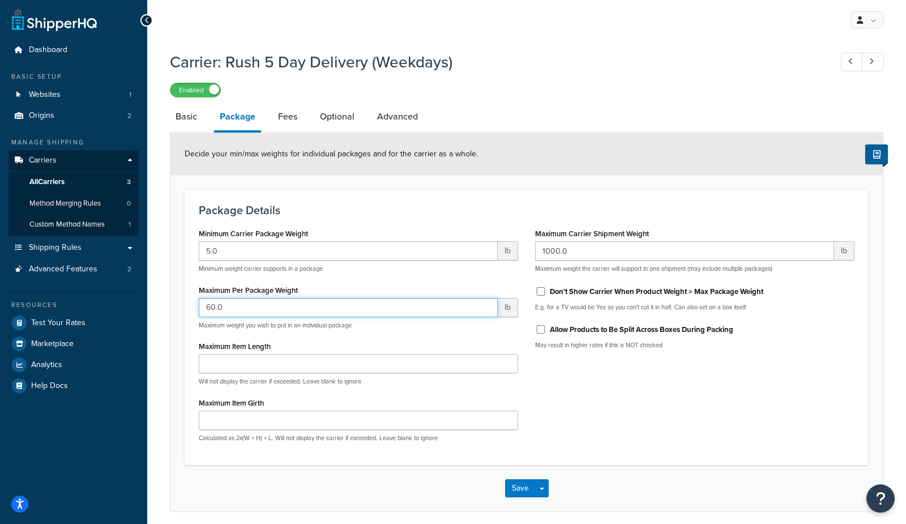
drag, startPoint x: 251, startPoint y: 307, endPoint x: 155, endPoint y: 300, distance: 97.1
click at [156, 301] on div "Carrier: Rush 5 Day Delivery (Weekdays) Enabled Basic Package Fees Optional Adv…" at bounding box center [526, 292] width 759 height 495
type input "150"
click at [538, 491] on button "Save Dropdown" at bounding box center [542, 488] width 14 height 18
click at [542, 507] on button "Save and Edit" at bounding box center [546, 509] width 83 height 24
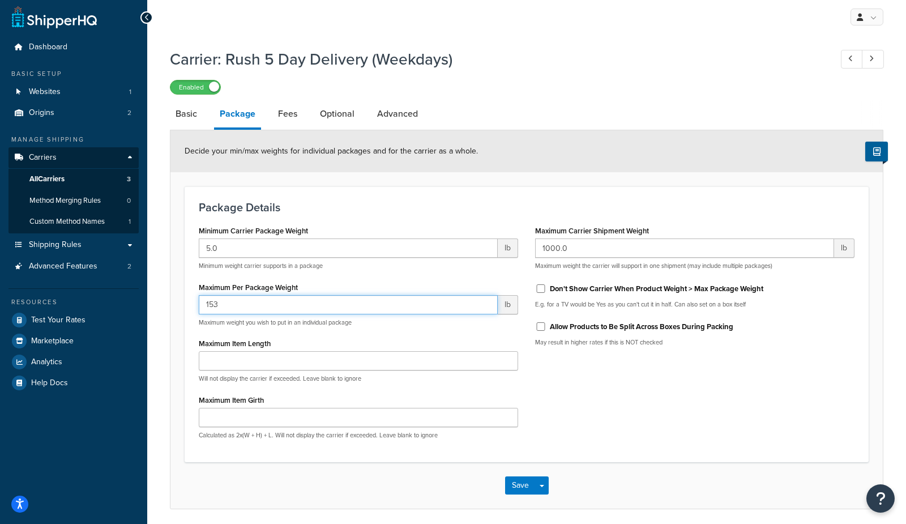
drag, startPoint x: 322, startPoint y: 303, endPoint x: 105, endPoint y: 298, distance: 217.5
click at [105, 299] on div "Dashboard Basic Setup Websites 1 Origins 2 Manage Shipping Carriers Carriers Al…" at bounding box center [453, 281] width 906 height 568
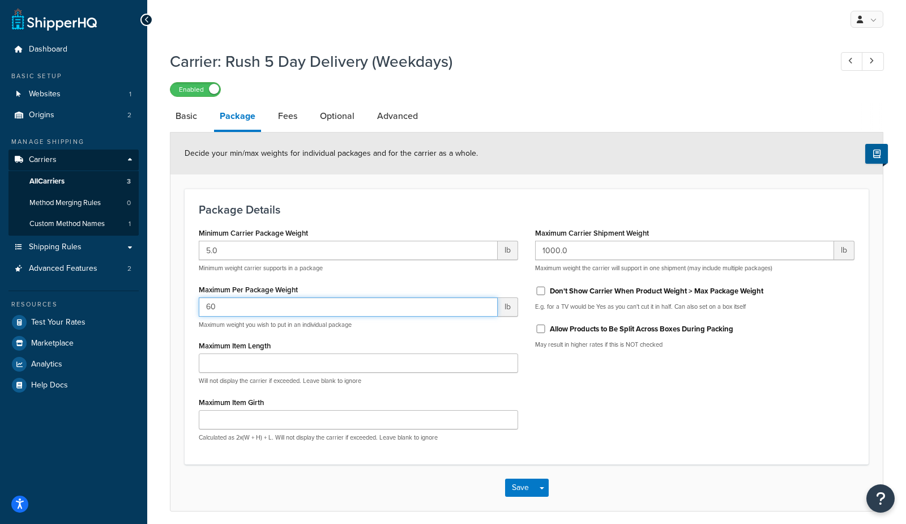
type input "60"
drag, startPoint x: 624, startPoint y: 327, endPoint x: 614, endPoint y: 344, distance: 19.5
click at [624, 327] on label "Allow Products to Be Split Across Boxes During Packing" at bounding box center [641, 329] width 183 height 10
click at [546, 327] on input "Allow Products to Be Split Across Boxes During Packing" at bounding box center [540, 328] width 11 height 8
checkbox input "true"
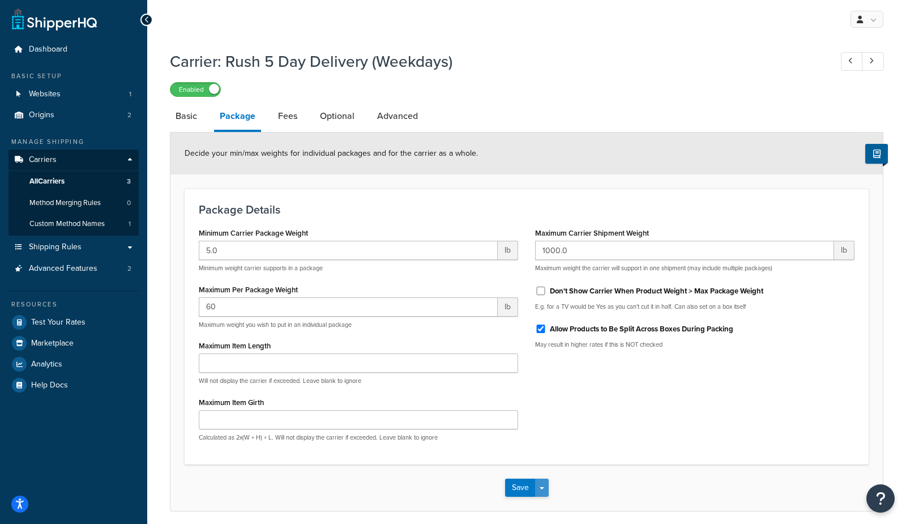
click at [546, 485] on button "Save Dropdown" at bounding box center [542, 487] width 14 height 18
click at [544, 508] on button "Save and Edit" at bounding box center [546, 509] width 83 height 24
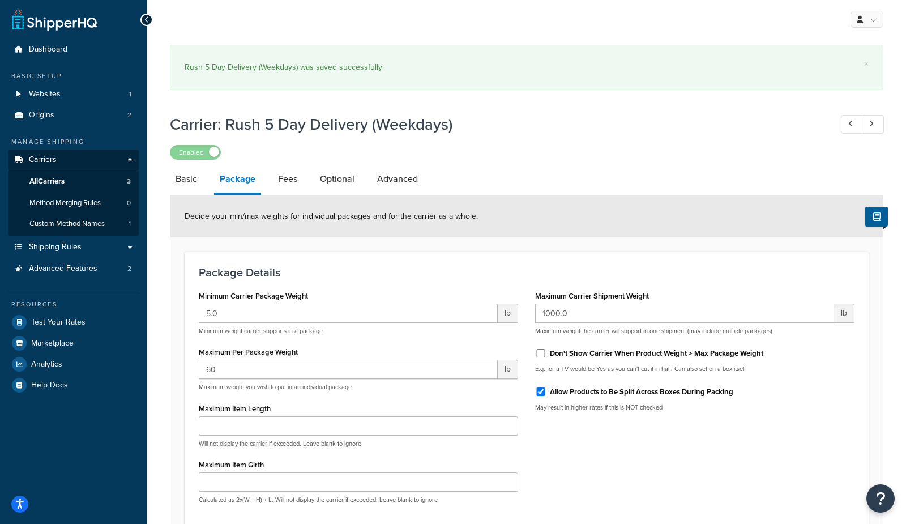
scroll to position [0, 0]
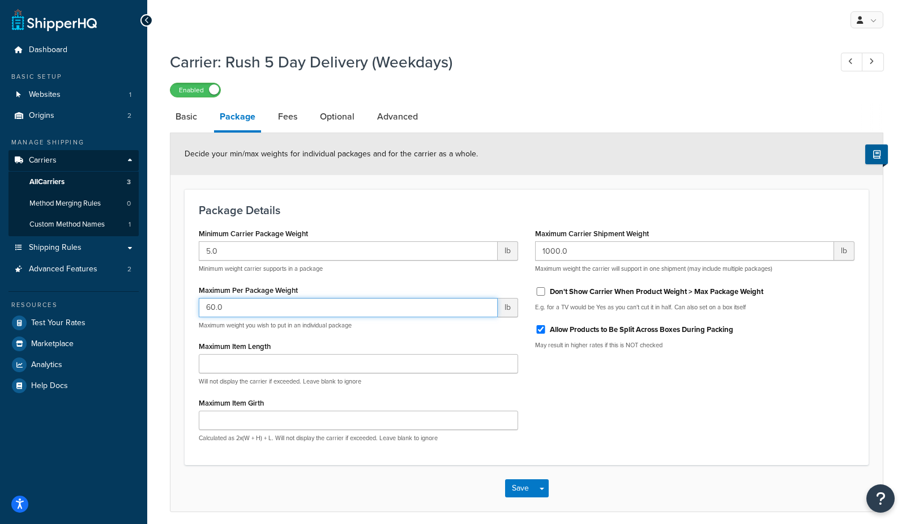
drag, startPoint x: 246, startPoint y: 307, endPoint x: 122, endPoint y: 292, distance: 124.4
click at [126, 293] on div "Dashboard Basic Setup Websites 1 Origins 2 Manage Shipping Carriers Carriers Al…" at bounding box center [453, 284] width 906 height 568
type input "150"
click at [544, 486] on button "Save Dropdown" at bounding box center [542, 488] width 14 height 18
click at [538, 509] on button "Save and Edit" at bounding box center [546, 509] width 83 height 24
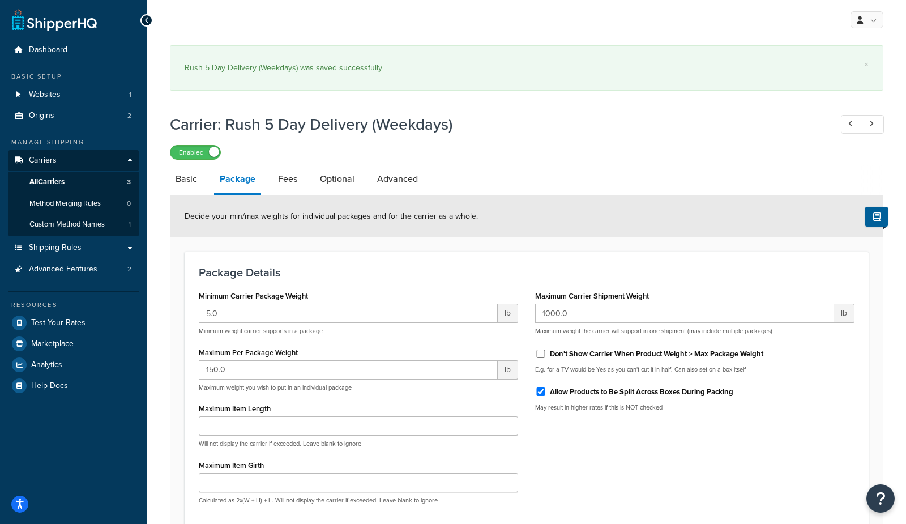
click at [581, 391] on label "Allow Products to Be Split Across Boxes During Packing" at bounding box center [641, 392] width 183 height 10
click at [546, 391] on input "Allow Products to Be Split Across Boxes During Packing" at bounding box center [540, 391] width 11 height 8
checkbox input "false"
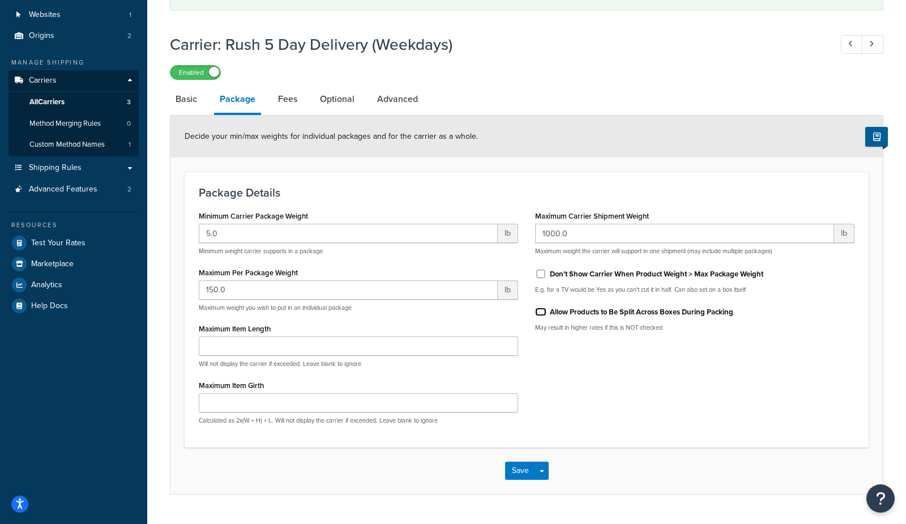
scroll to position [108, 0]
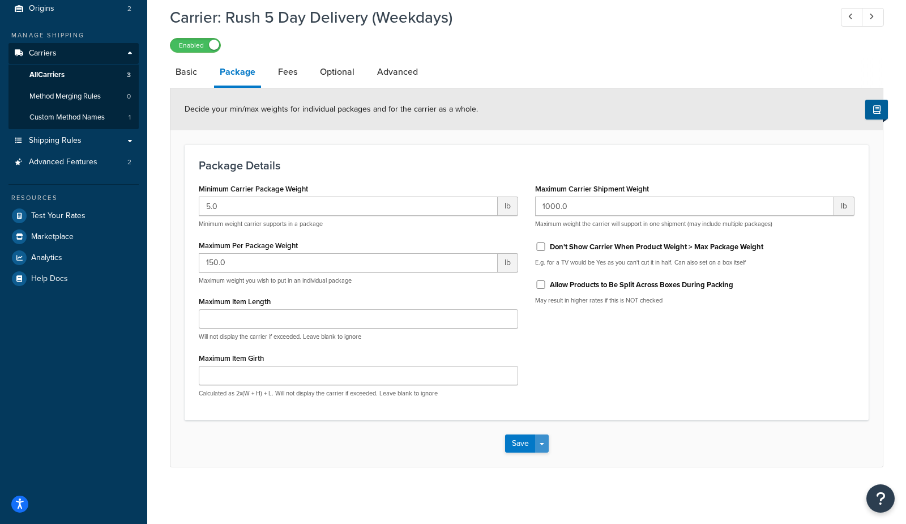
click at [544, 443] on button "Save Dropdown" at bounding box center [542, 443] width 14 height 18
click at [551, 468] on button "Save and Edit" at bounding box center [546, 464] width 83 height 24
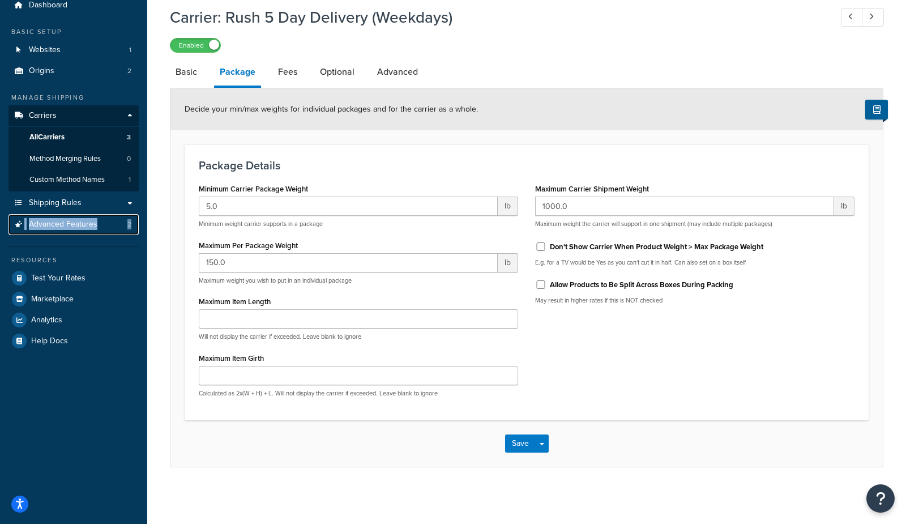
scroll to position [45, 0]
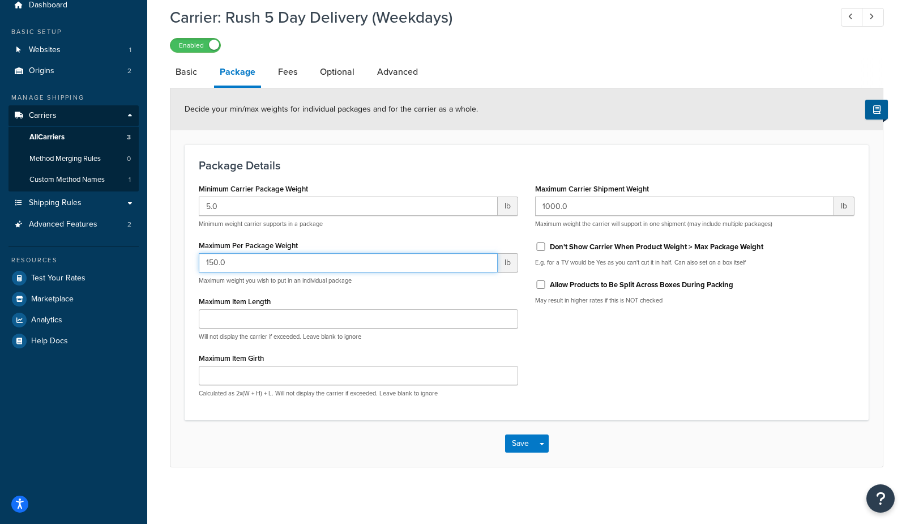
drag, startPoint x: 250, startPoint y: 259, endPoint x: 152, endPoint y: 254, distance: 98.1
click at [152, 254] on div "Carrier: Rush 5 Day Delivery (Weekdays) Enabled Basic Package Fees Optional Adv…" at bounding box center [526, 248] width 759 height 495
type input "60"
click at [575, 280] on label "Allow Products to Be Split Across Boxes During Packing" at bounding box center [641, 285] width 183 height 10
click at [546, 280] on input "Allow Products to Be Split Across Boxes During Packing" at bounding box center [540, 284] width 11 height 8
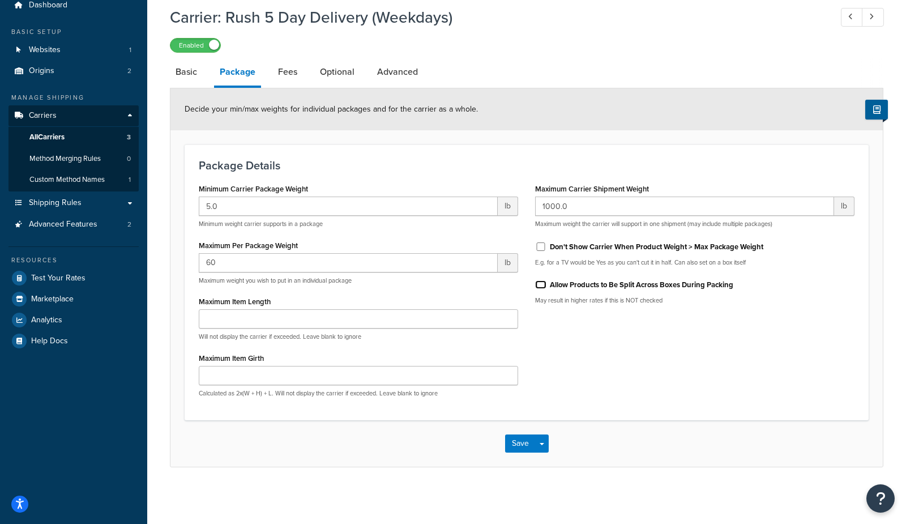
checkbox input "true"
click at [545, 446] on button "Save Dropdown" at bounding box center [542, 443] width 14 height 18
click at [552, 467] on button "Save and Edit" at bounding box center [546, 464] width 83 height 24
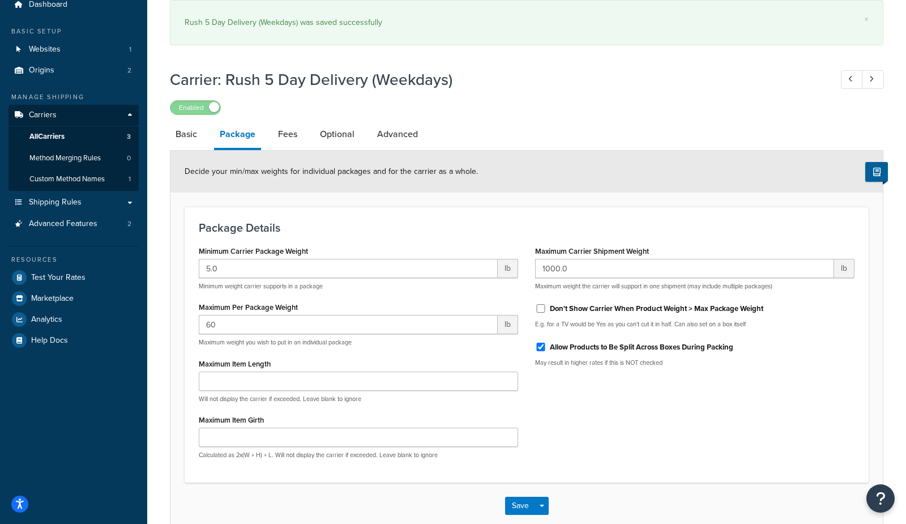
scroll to position [0, 0]
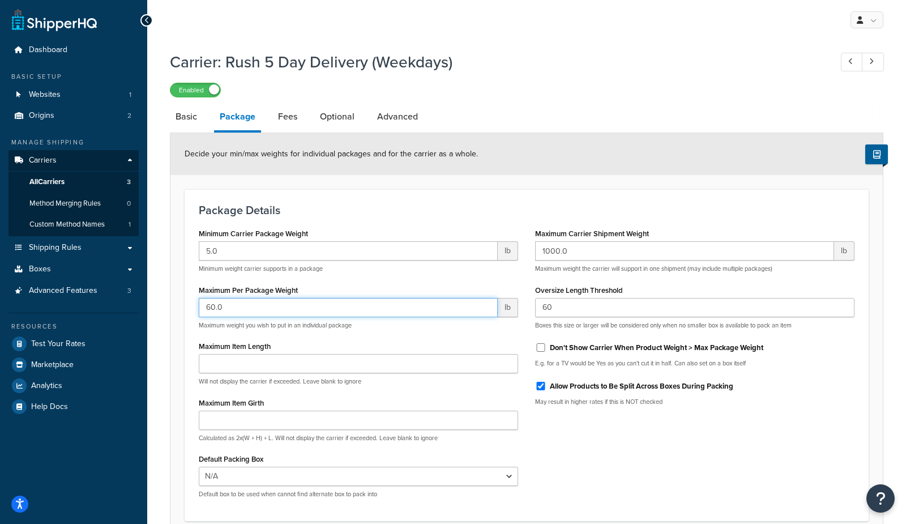
drag, startPoint x: 252, startPoint y: 313, endPoint x: 144, endPoint y: 294, distance: 109.2
click at [144, 294] on div "Dashboard Basic Setup Websites 1 Origins 2 Manage Shipping Carriers Carriers Al…" at bounding box center [453, 312] width 906 height 625
type input "150"
click at [641, 385] on label "Allow Products to Be Split Across Boxes During Packing" at bounding box center [641, 386] width 183 height 10
click at [546, 385] on input "Allow Products to Be Split Across Boxes During Packing" at bounding box center [540, 386] width 11 height 8
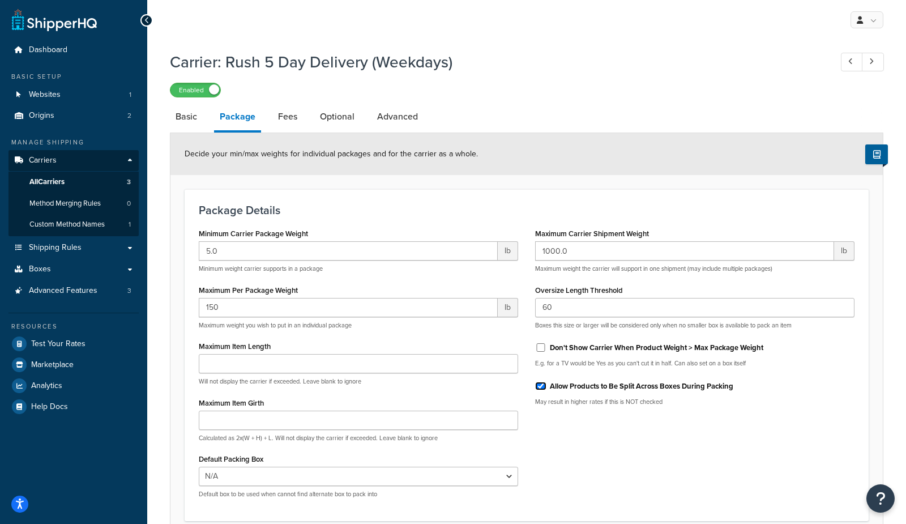
checkbox input "false"
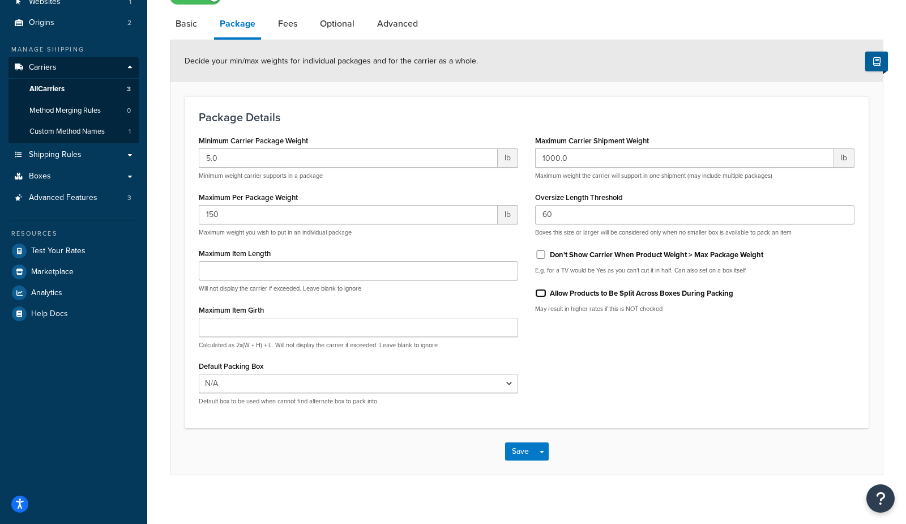
scroll to position [101, 0]
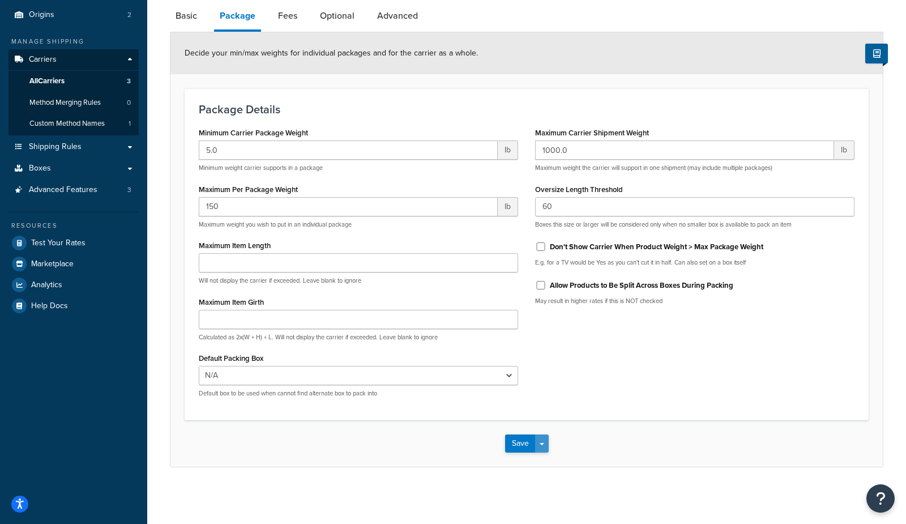
drag, startPoint x: 545, startPoint y: 445, endPoint x: 551, endPoint y: 464, distance: 19.5
click at [546, 445] on button "Save Dropdown" at bounding box center [542, 443] width 14 height 18
click at [551, 465] on button "Save and Edit" at bounding box center [546, 464] width 83 height 24
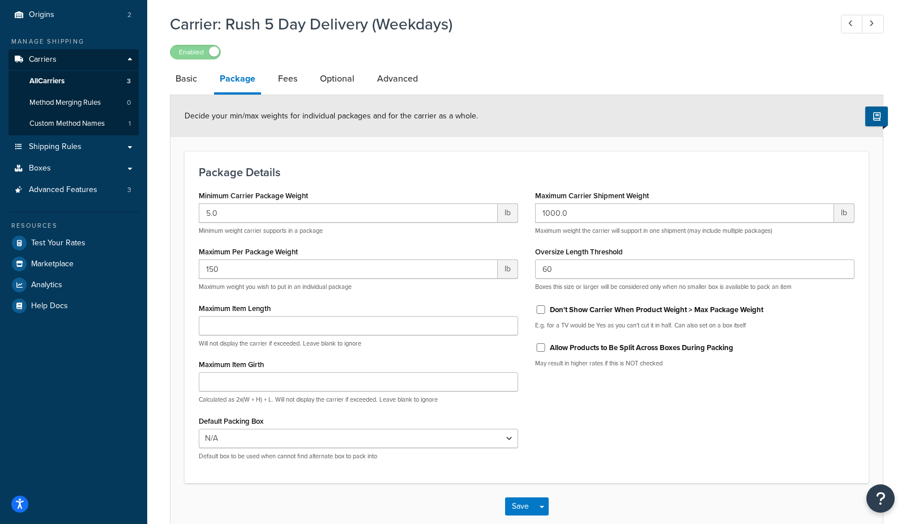
scroll to position [0, 0]
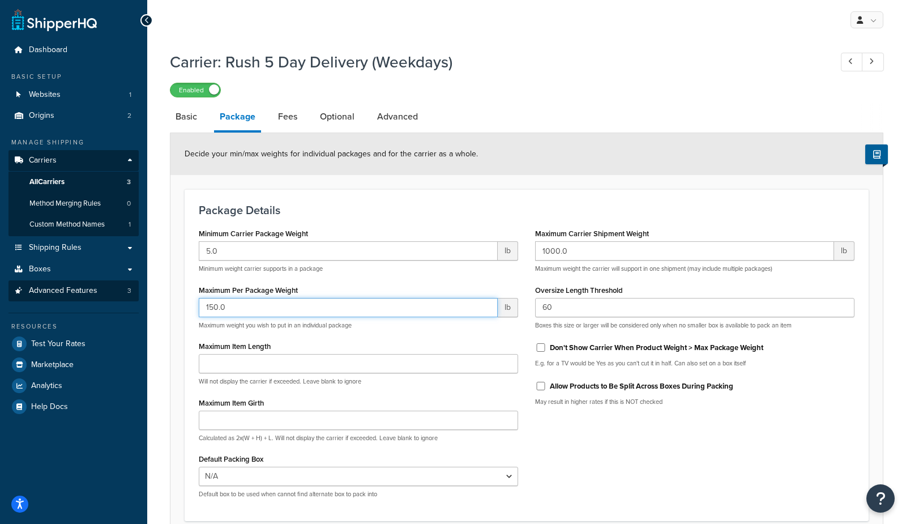
drag, startPoint x: 262, startPoint y: 306, endPoint x: 110, endPoint y: 287, distance: 152.9
click at [110, 287] on div "Dashboard Basic Setup Websites 1 Origins 2 Manage Shipping Carriers Carriers Al…" at bounding box center [453, 312] width 906 height 625
type input "60"
drag, startPoint x: 585, startPoint y: 383, endPoint x: 583, endPoint y: 396, distance: 12.6
click at [585, 383] on label "Allow Products to Be Split Across Boxes During Packing" at bounding box center [641, 386] width 183 height 10
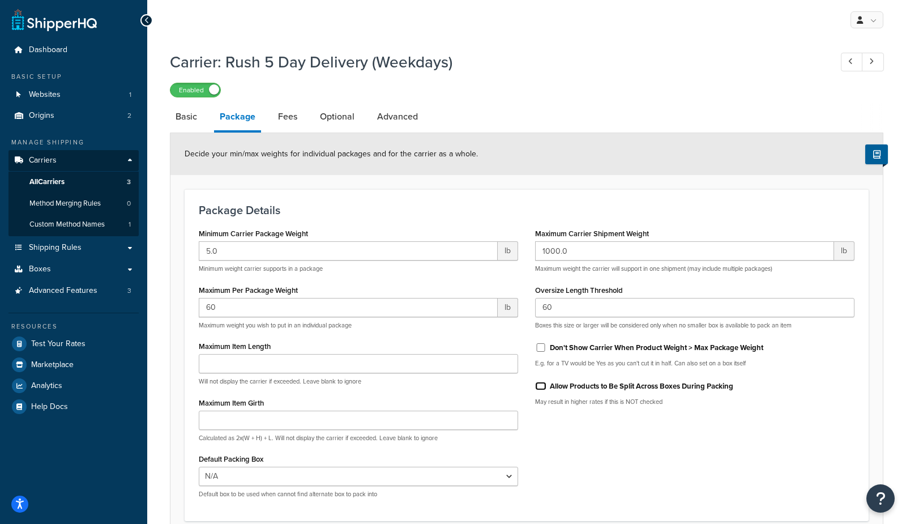
click at [546, 383] on input "Allow Products to Be Split Across Boxes During Packing" at bounding box center [540, 386] width 11 height 8
checkbox input "true"
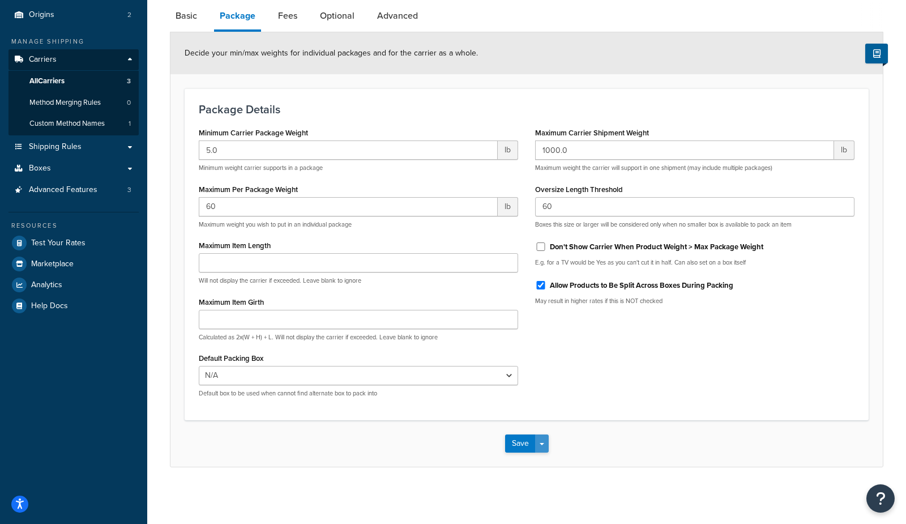
click at [545, 447] on button "Save Dropdown" at bounding box center [542, 443] width 14 height 18
drag, startPoint x: 547, startPoint y: 464, endPoint x: 563, endPoint y: 296, distance: 169.0
click at [547, 464] on button "Save and Edit" at bounding box center [546, 464] width 83 height 24
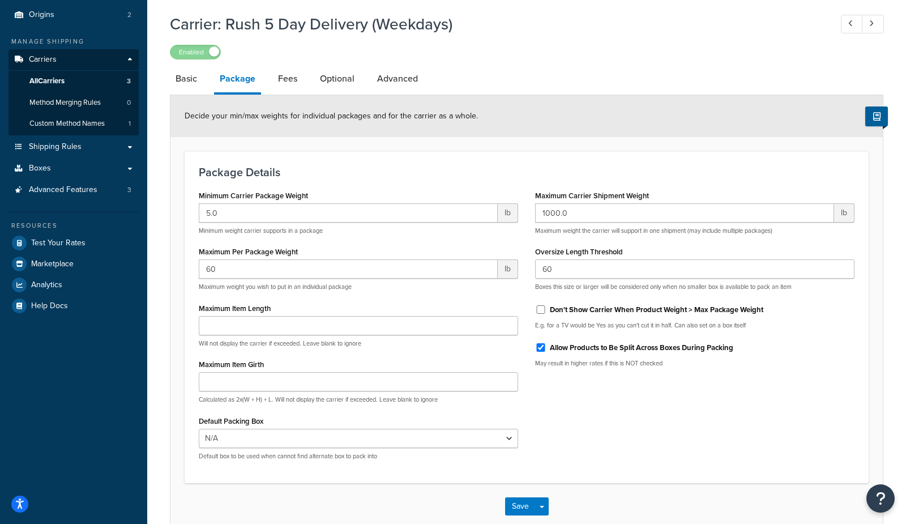
scroll to position [0, 0]
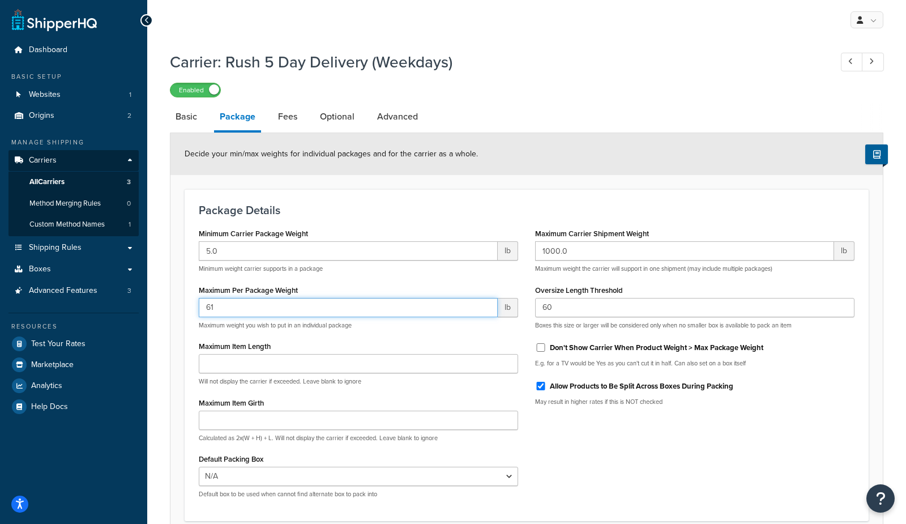
drag, startPoint x: 239, startPoint y: 313, endPoint x: 142, endPoint y: 310, distance: 97.4
click at [142, 310] on div "Dashboard Basic Setup Websites 1 Origins 2 Manage Shipping Carriers Carriers Al…" at bounding box center [453, 312] width 906 height 625
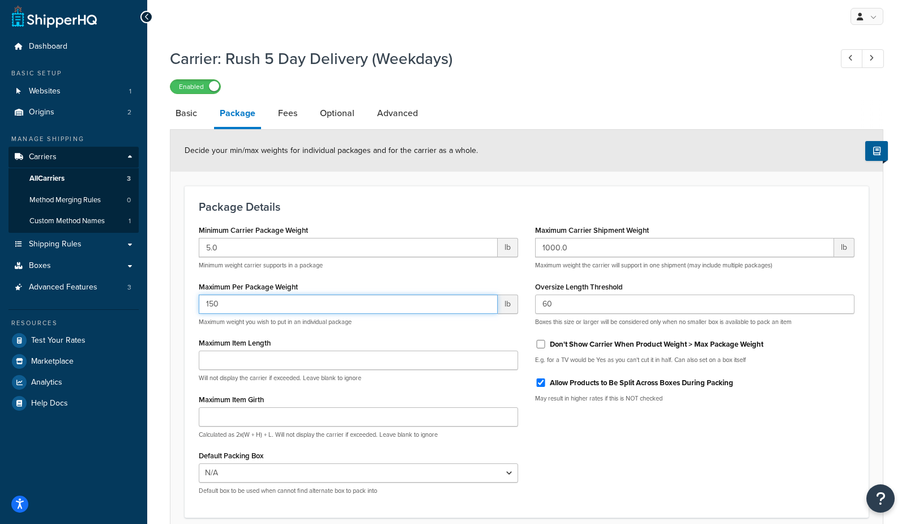
type input "150"
click at [568, 390] on div "Allow Products to Be Split Across Boxes During Packing May result in higher rat…" at bounding box center [694, 387] width 319 height 29
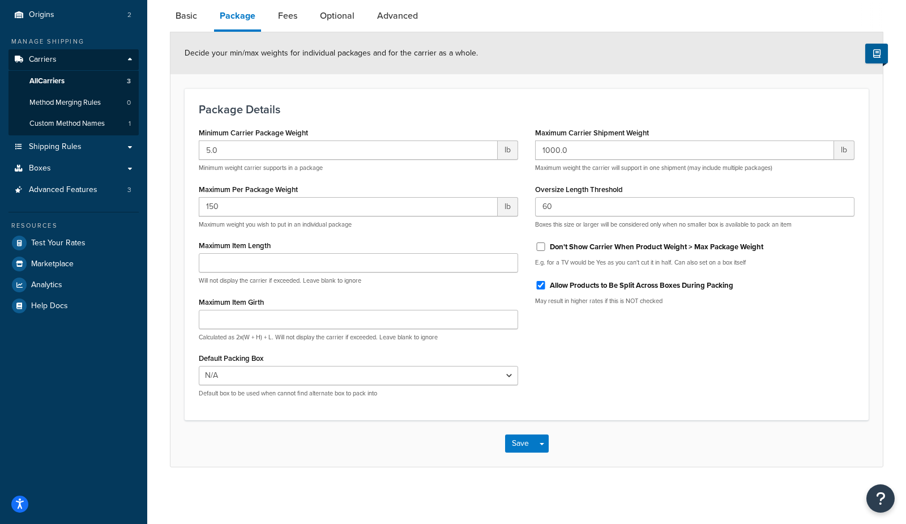
drag, startPoint x: 578, startPoint y: 287, endPoint x: 568, endPoint y: 455, distance: 169.0
click at [578, 287] on label "Allow Products to Be Split Across Boxes During Packing" at bounding box center [641, 285] width 183 height 10
click at [546, 287] on input "Allow Products to Be Split Across Boxes During Packing" at bounding box center [540, 285] width 11 height 8
checkbox input "false"
drag, startPoint x: 545, startPoint y: 440, endPoint x: 553, endPoint y: 462, distance: 23.3
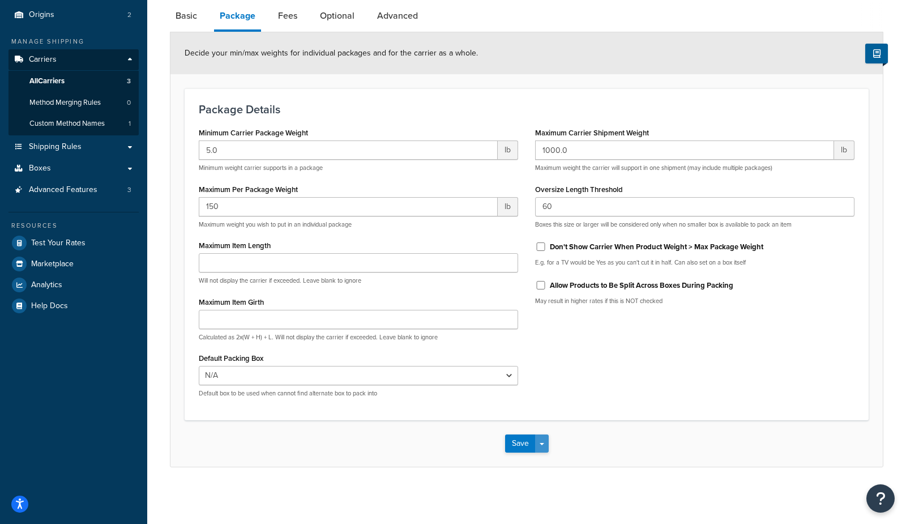
click at [545, 441] on button "Save Dropdown" at bounding box center [542, 443] width 14 height 18
click at [553, 463] on button "Save and Edit" at bounding box center [546, 464] width 83 height 24
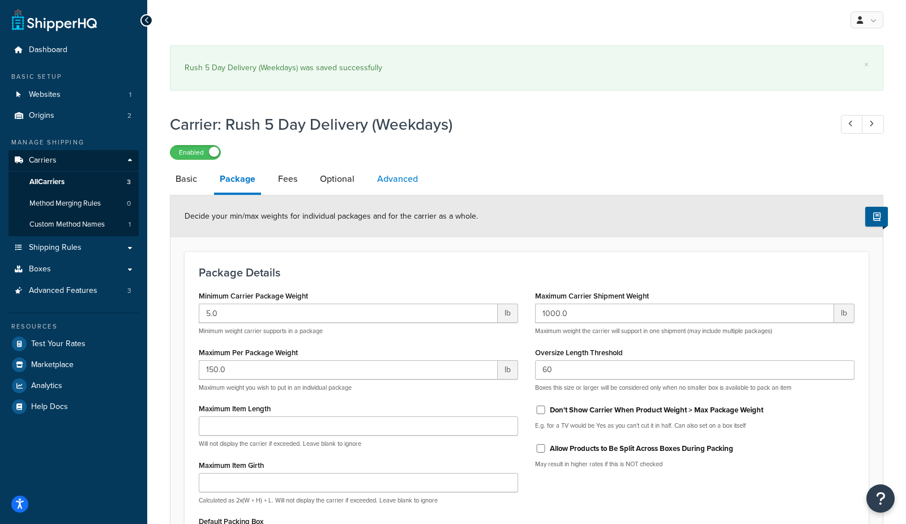
click at [388, 182] on link "Advanced" at bounding box center [397, 178] width 52 height 27
select select "false"
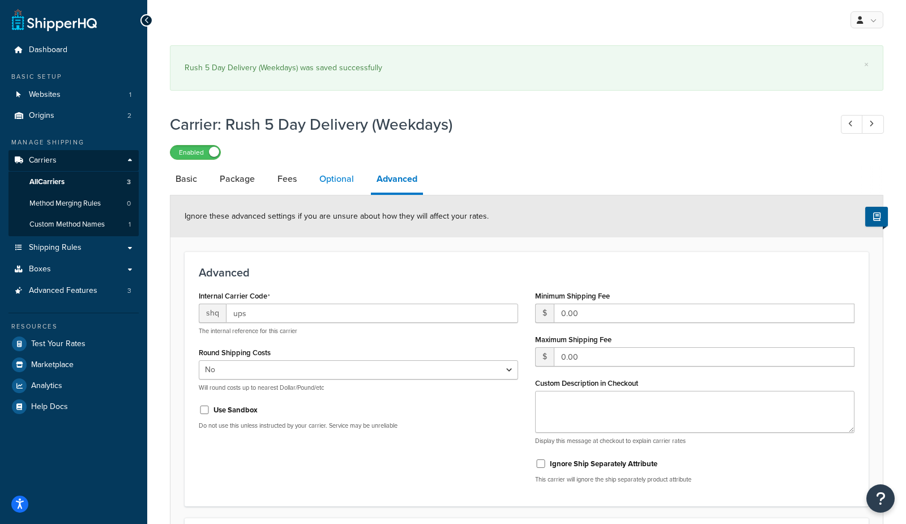
click at [343, 181] on link "Optional" at bounding box center [337, 178] width 46 height 27
select select "business"
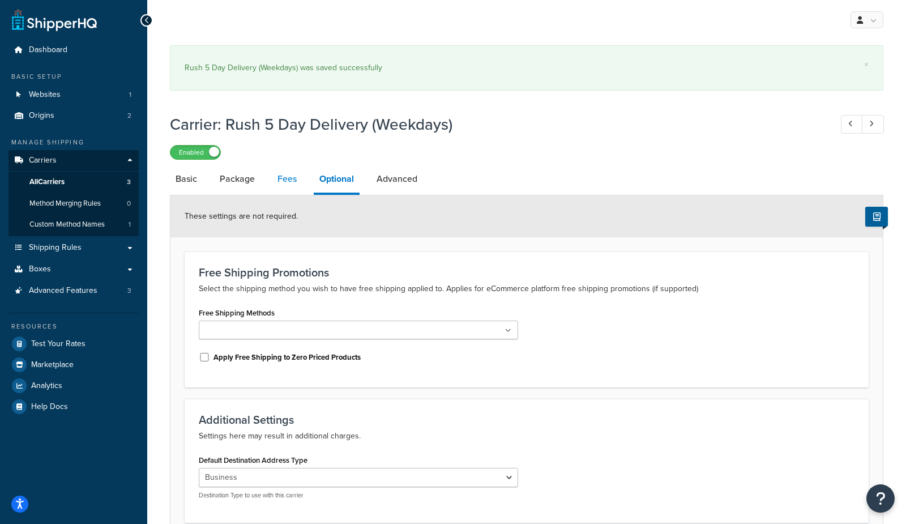
click at [287, 179] on link "Fees" at bounding box center [287, 178] width 31 height 27
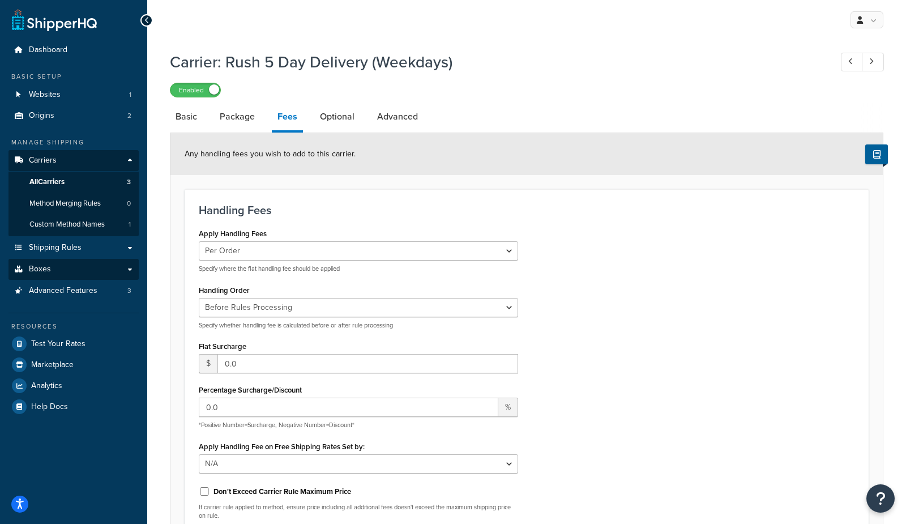
drag, startPoint x: 152, startPoint y: 280, endPoint x: 126, endPoint y: 279, distance: 25.5
click at [152, 280] on div "Carrier: Rush 5 Day Delivery (Weekdays) Enabled Basic Package Fees Optional Adv…" at bounding box center [526, 387] width 759 height 684
click at [55, 273] on link "Boxes" at bounding box center [73, 269] width 130 height 21
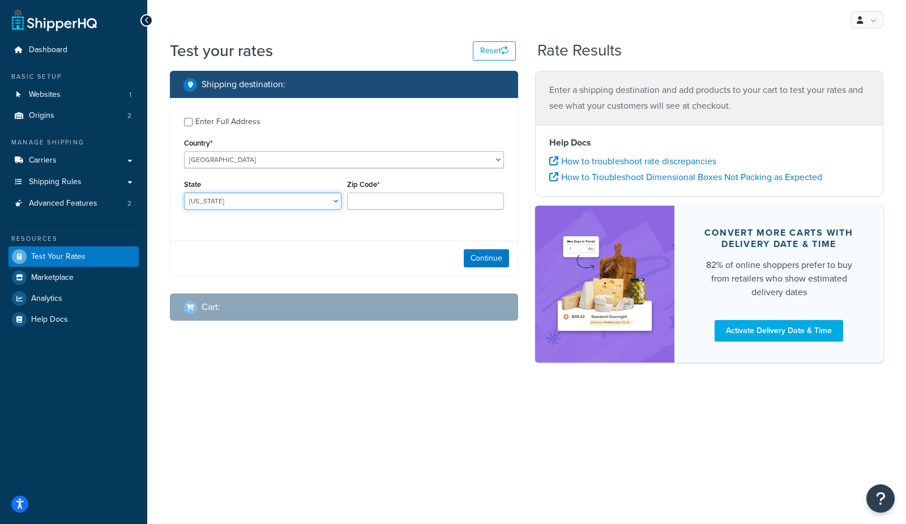
click at [268, 199] on select "[US_STATE] [US_STATE] [US_STATE] [US_STATE] [US_STATE] Armed Forces Americas Ar…" at bounding box center [262, 201] width 157 height 17
select select "[GEOGRAPHIC_DATA]"
click at [184, 193] on select "[US_STATE] [US_STATE] [US_STATE] [US_STATE] [US_STATE] Armed Forces Americas Ar…" at bounding box center [262, 201] width 157 height 17
type input "78745"
drag, startPoint x: 326, startPoint y: 269, endPoint x: 337, endPoint y: 268, distance: 10.8
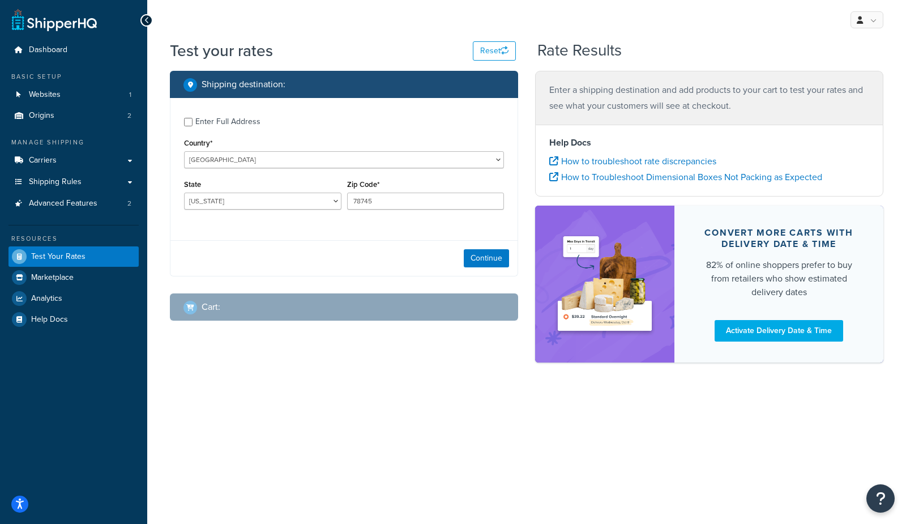
click at [327, 269] on div "Continue" at bounding box center [343, 258] width 347 height 36
click at [481, 256] on button "Continue" at bounding box center [486, 258] width 45 height 18
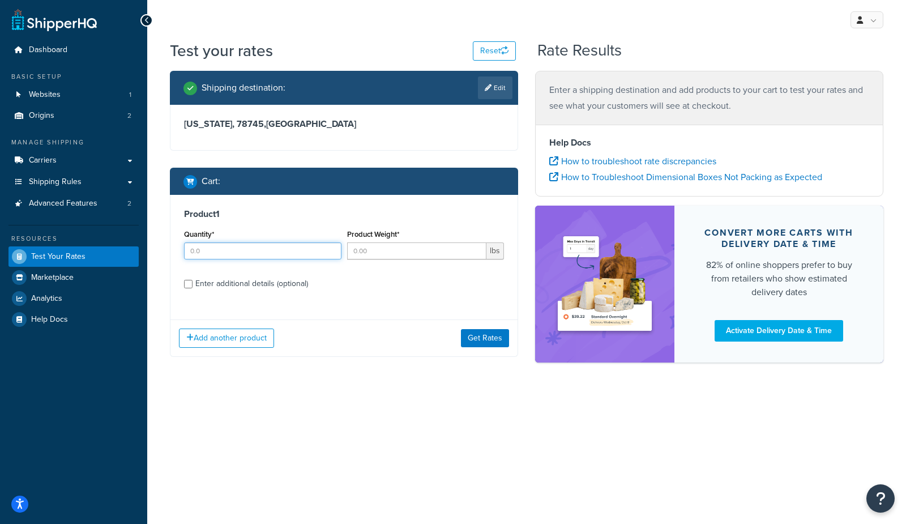
click at [225, 248] on input "Quantity*" at bounding box center [262, 250] width 157 height 17
type input "3"
type input "40"
click at [479, 337] on button "Get Rates" at bounding box center [485, 338] width 48 height 18
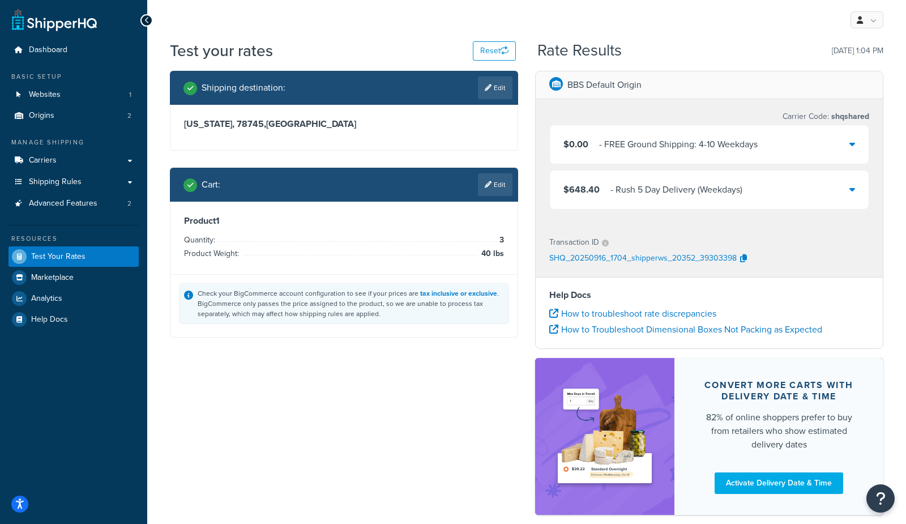
click at [655, 193] on div "- Rush 5 Day Delivery (Weekdays)" at bounding box center [676, 190] width 132 height 16
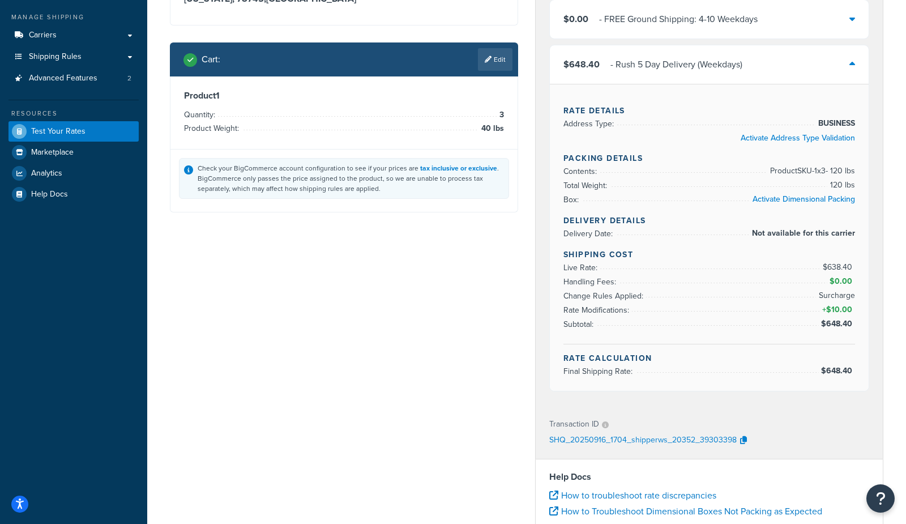
scroll to position [128, 0]
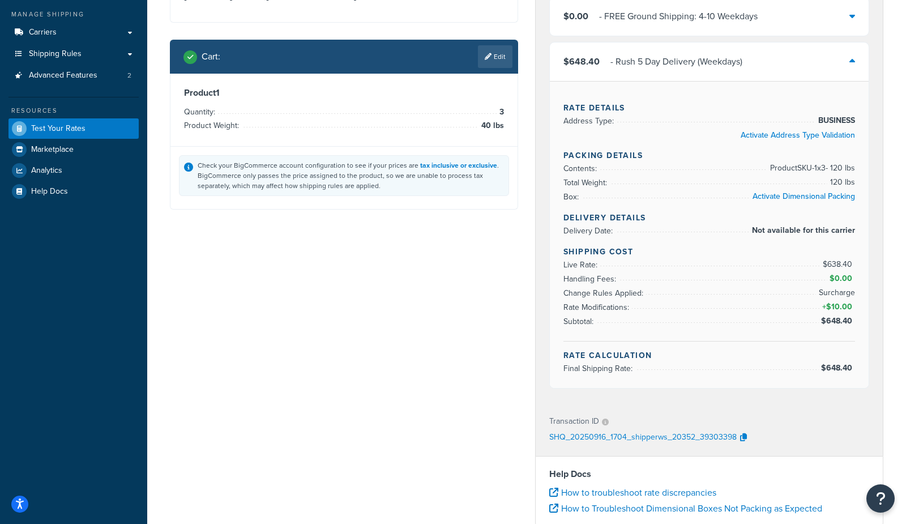
click at [491, 51] on link "Edit" at bounding box center [495, 56] width 35 height 23
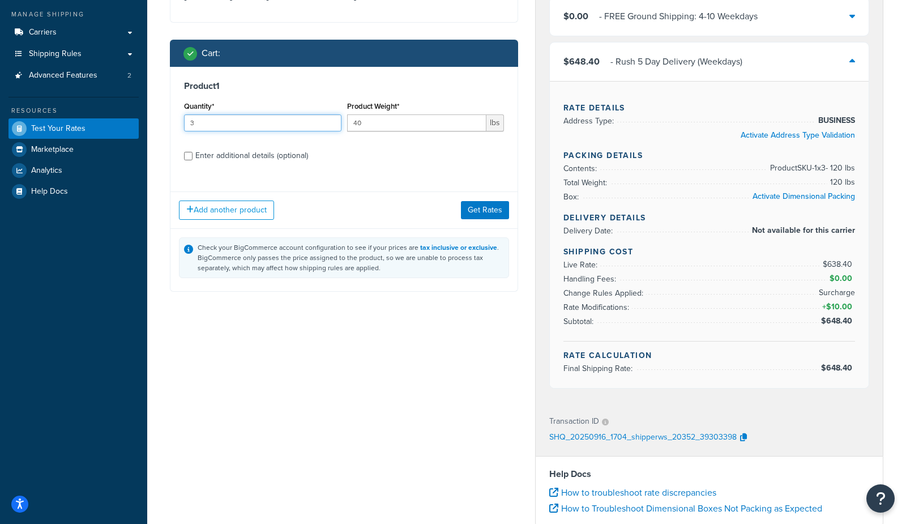
drag, startPoint x: 188, startPoint y: 123, endPoint x: 170, endPoint y: 122, distance: 17.6
click at [171, 122] on div "Product 1 Quantity* 3 Product Weight* 40 lbs Enter additional details (optional)" at bounding box center [343, 125] width 347 height 116
type input "4"
click at [482, 215] on button "Get Rates" at bounding box center [485, 210] width 48 height 18
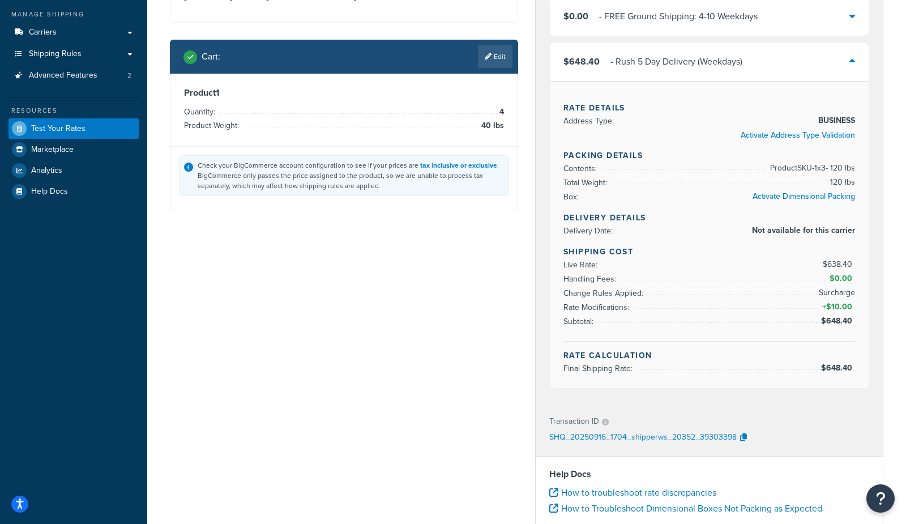
scroll to position [0, 0]
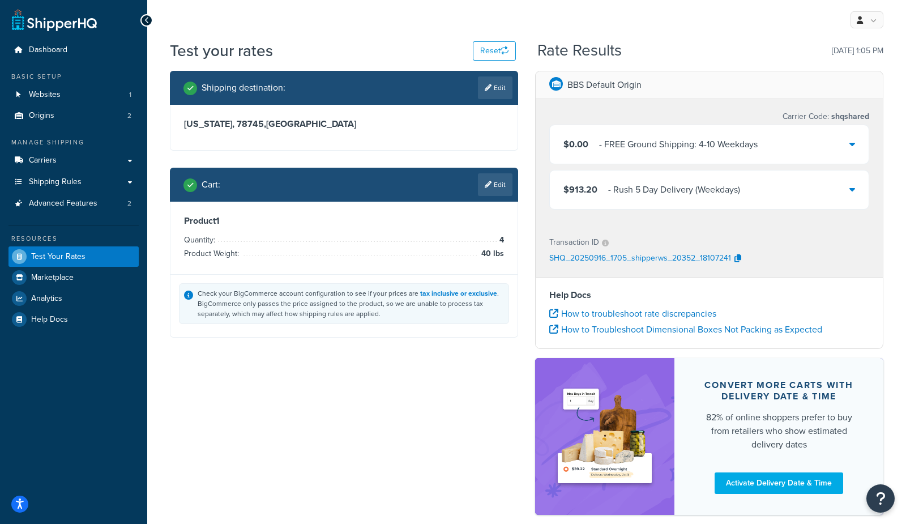
click at [637, 197] on div "- Rush 5 Day Delivery (Weekdays)" at bounding box center [674, 190] width 132 height 16
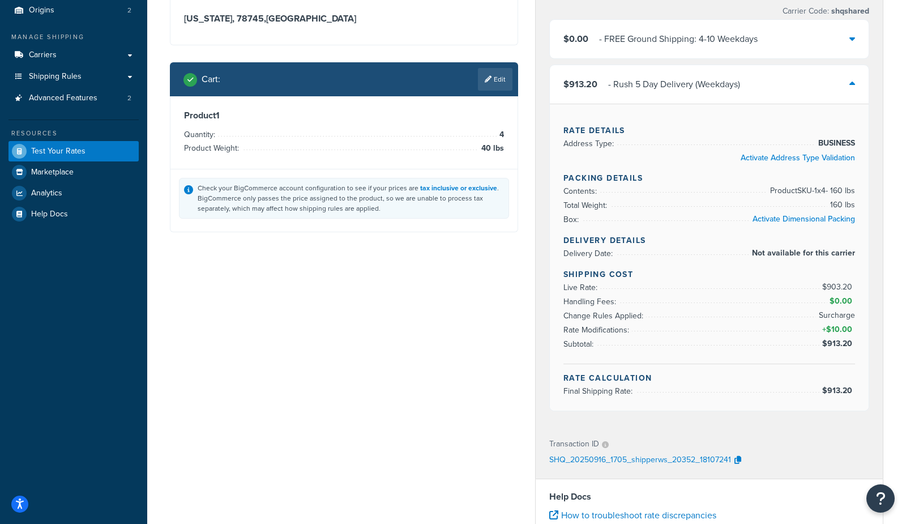
scroll to position [113, 0]
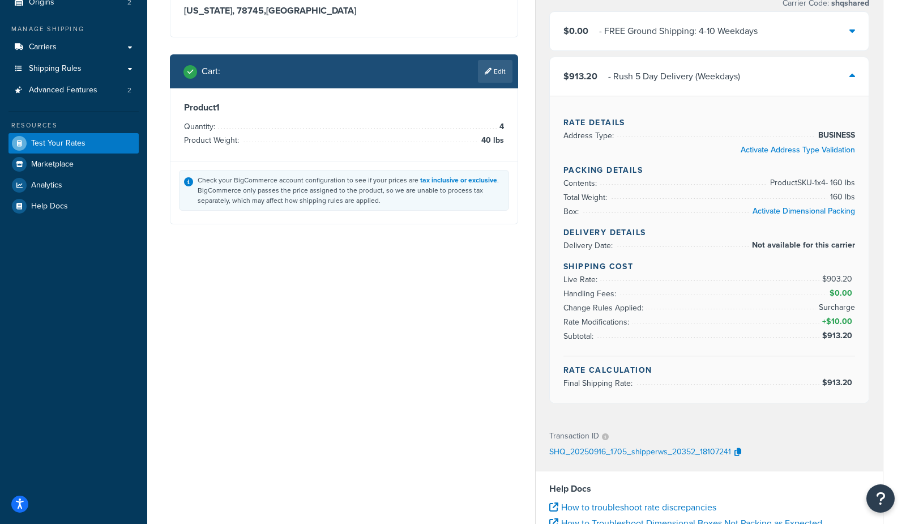
click at [498, 78] on link "Edit" at bounding box center [495, 71] width 35 height 23
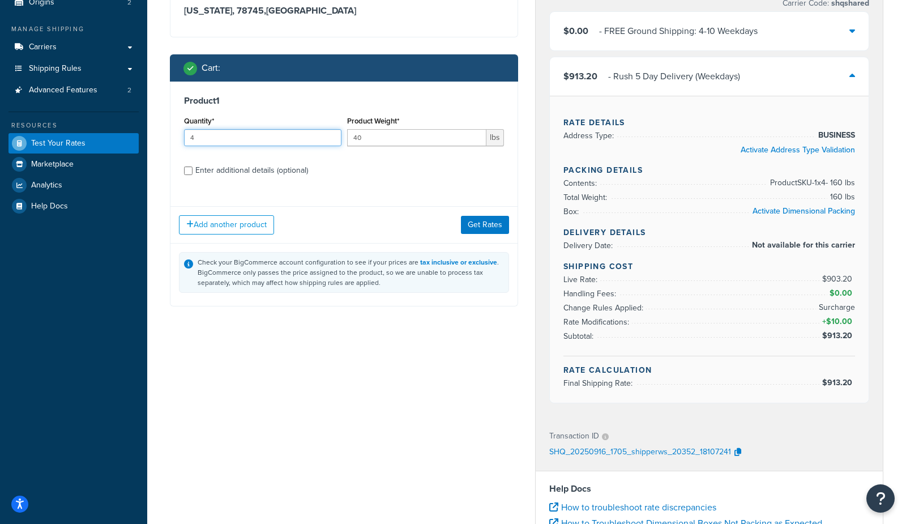
drag, startPoint x: 277, startPoint y: 138, endPoint x: 137, endPoint y: 132, distance: 140.0
click at [137, 132] on div "Dashboard Basic Setup Websites 1 Origins 2 Manage Shipping Carriers Carriers Al…" at bounding box center [453, 332] width 906 height 890
type input "8"
click at [496, 233] on button "Get Rates" at bounding box center [485, 225] width 48 height 18
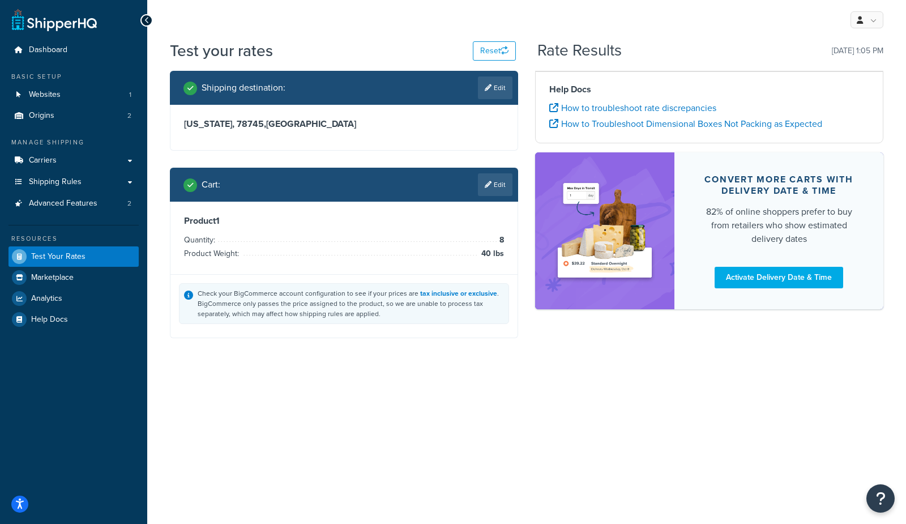
scroll to position [0, 0]
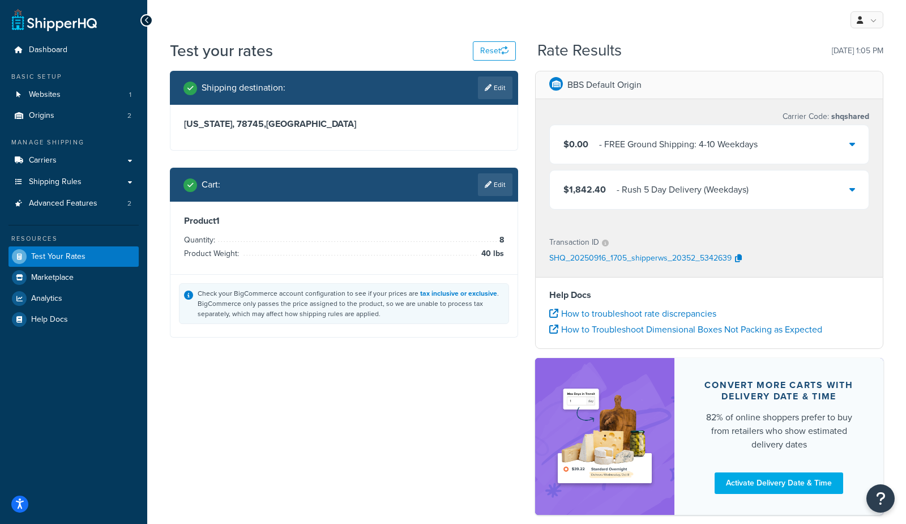
click at [632, 187] on div "- Rush 5 Day Delivery (Weekdays)" at bounding box center [683, 190] width 132 height 16
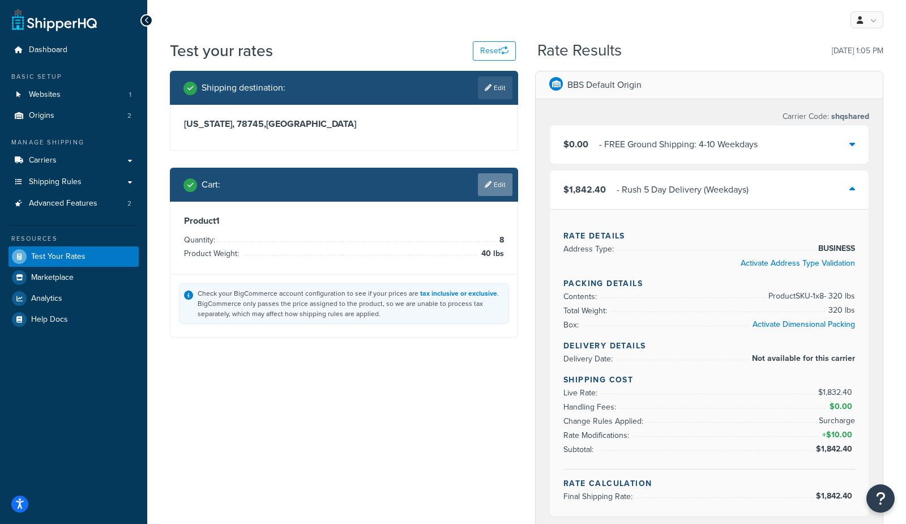
click at [489, 181] on icon at bounding box center [488, 184] width 7 height 7
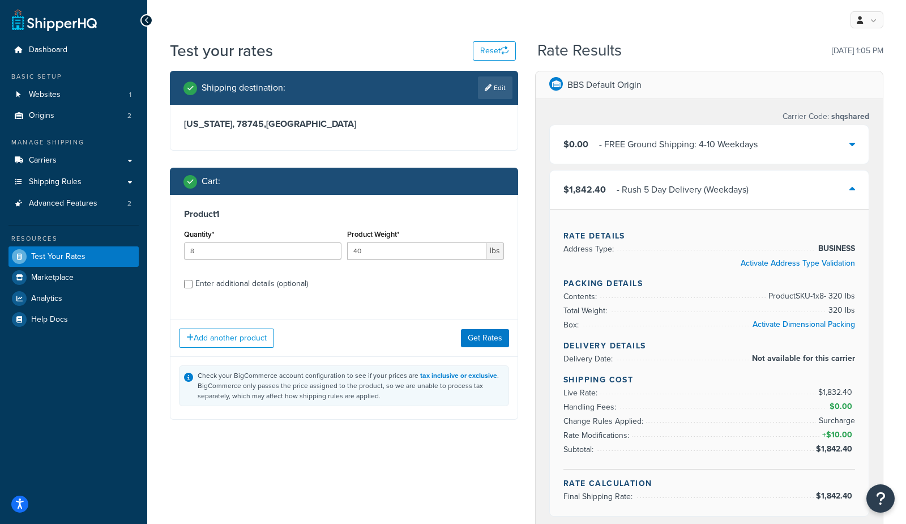
click at [211, 289] on div "Enter additional details (optional)" at bounding box center [251, 284] width 113 height 16
click at [193, 288] on input "Enter additional details (optional)" at bounding box center [188, 284] width 8 height 8
checkbox input "true"
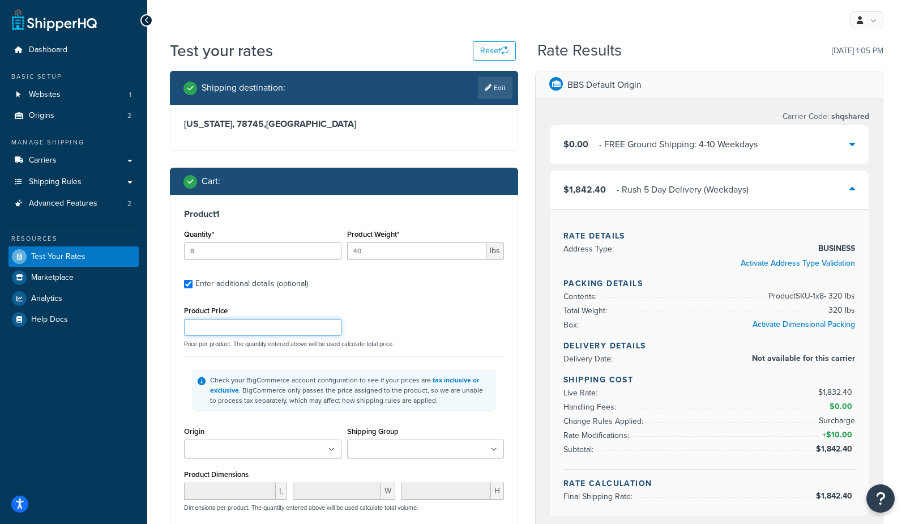
click at [210, 330] on input "Product Price" at bounding box center [262, 327] width 157 height 17
type input "12"
click at [157, 404] on div "Test your rates Reset Rate Results 09/16/2025, 1:05 PM Shipping destination : E…" at bounding box center [526, 451] width 759 height 822
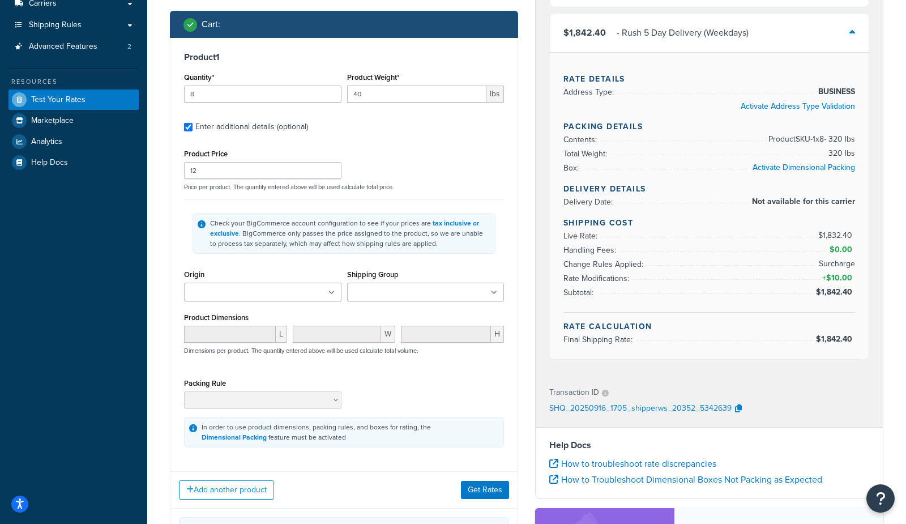
scroll to position [159, 0]
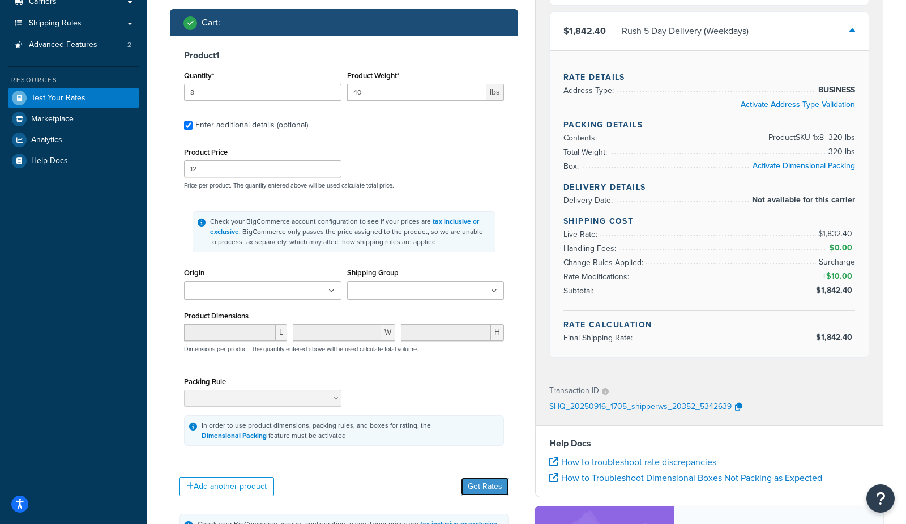
click at [487, 489] on button "Get Rates" at bounding box center [485, 486] width 48 height 18
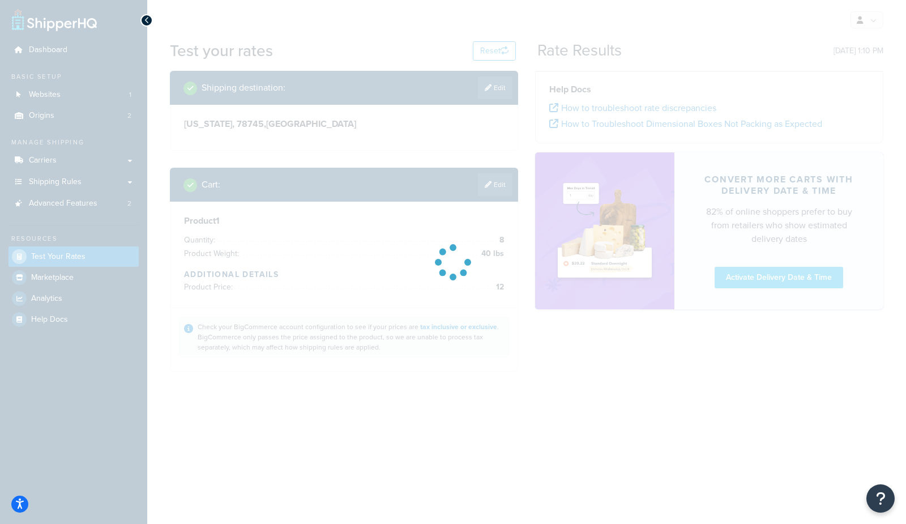
scroll to position [0, 0]
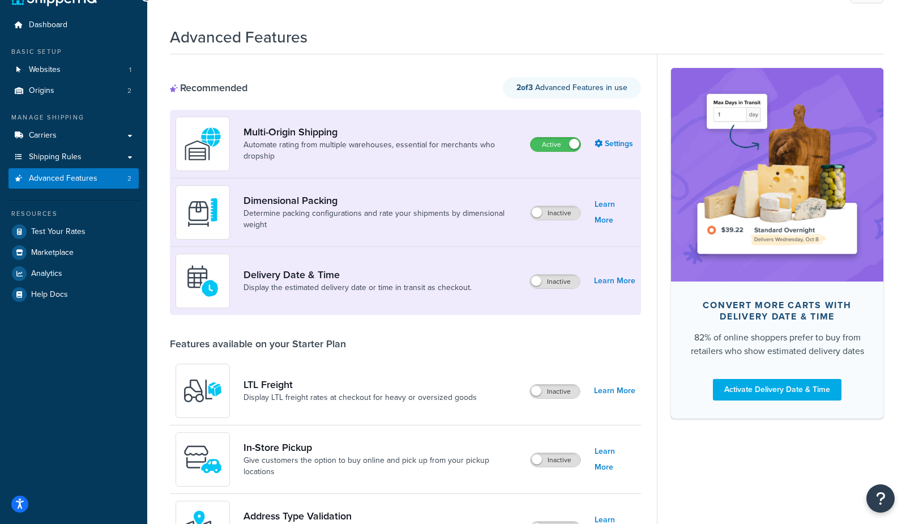
scroll to position [26, 0]
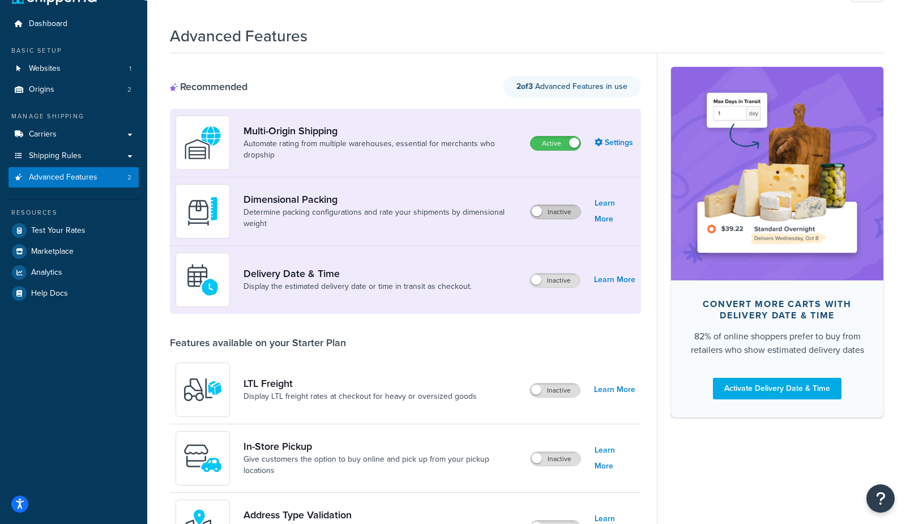
click at [554, 213] on label "Inactive" at bounding box center [556, 212] width 50 height 14
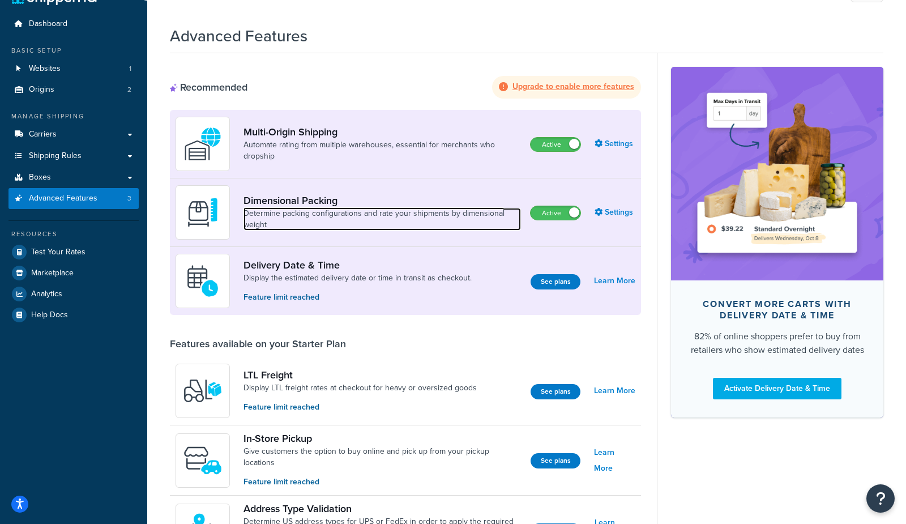
click at [382, 229] on link "Determine packing configurations and rate your shipments by dimensional weight" at bounding box center [381, 219] width 277 height 23
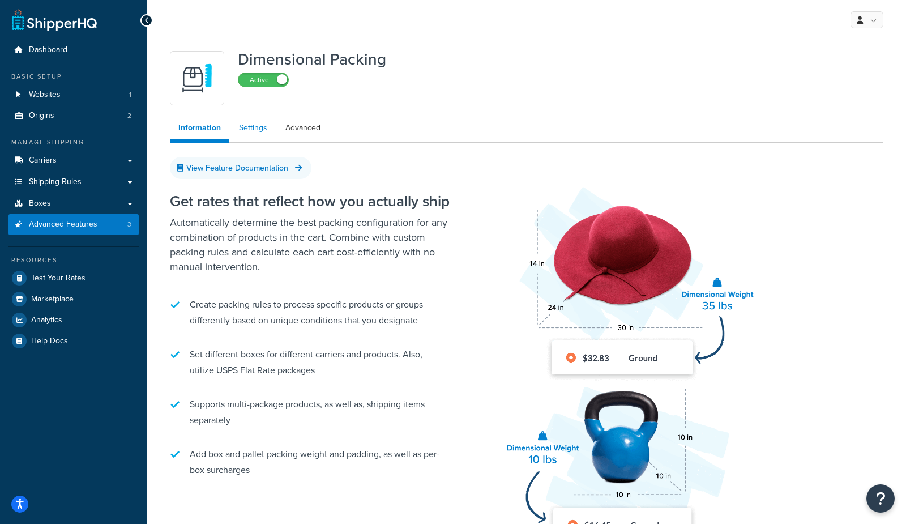
click at [250, 123] on link "Settings" at bounding box center [252, 128] width 45 height 23
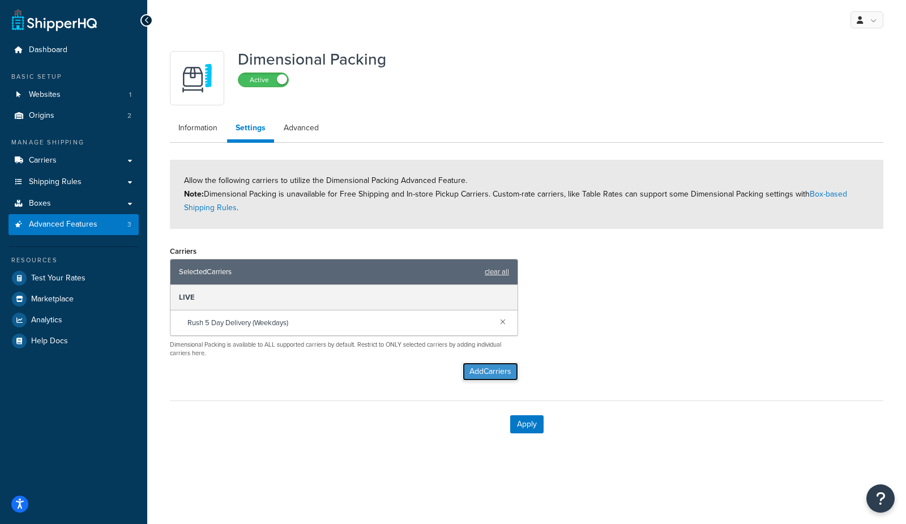
click at [502, 366] on button "Add Carriers" at bounding box center [490, 371] width 55 height 18
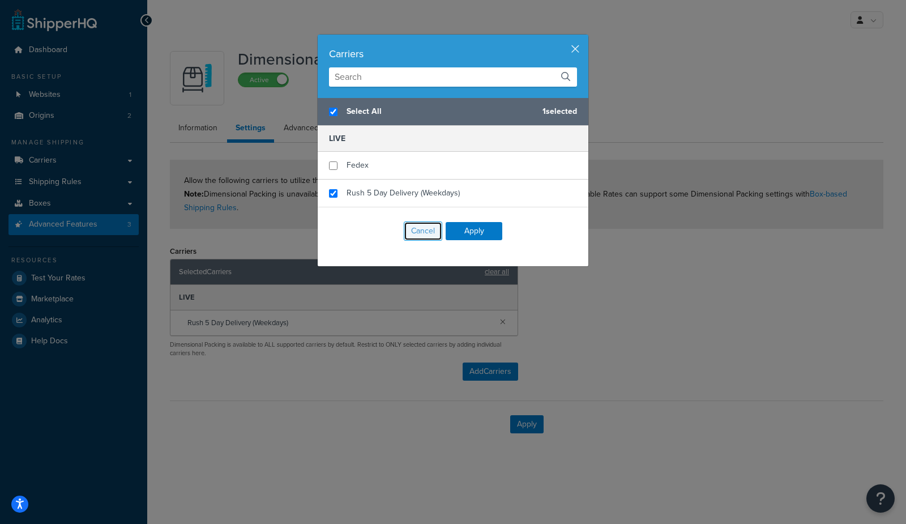
click at [422, 232] on button "Cancel" at bounding box center [423, 230] width 39 height 19
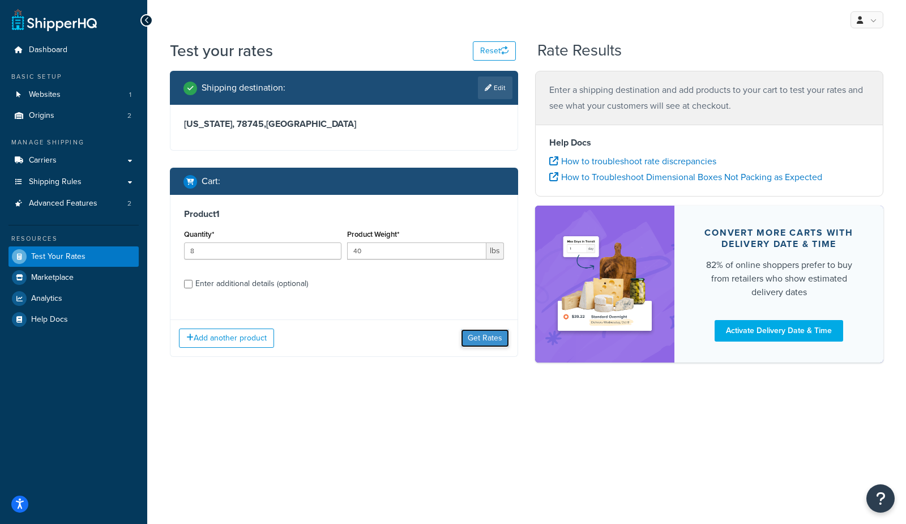
click at [498, 342] on button "Get Rates" at bounding box center [485, 338] width 48 height 18
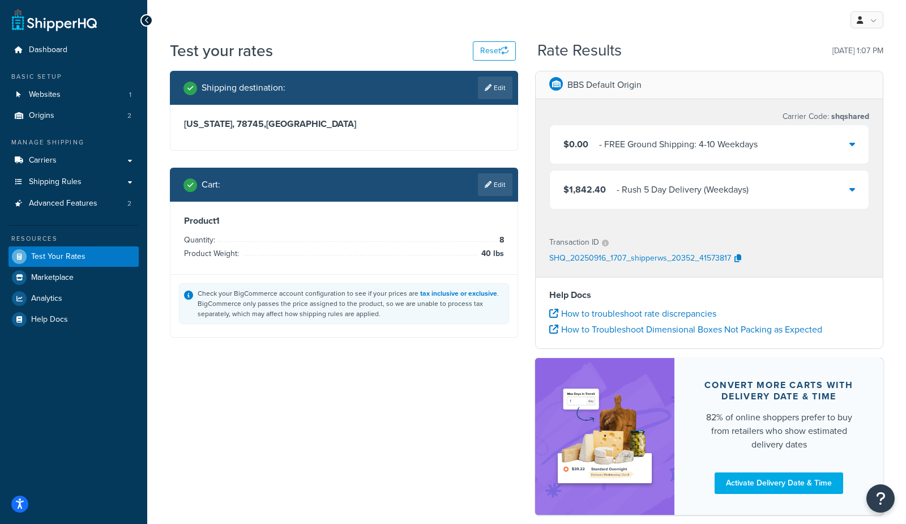
click at [644, 193] on div "- Rush 5 Day Delivery (Weekdays)" at bounding box center [683, 190] width 132 height 16
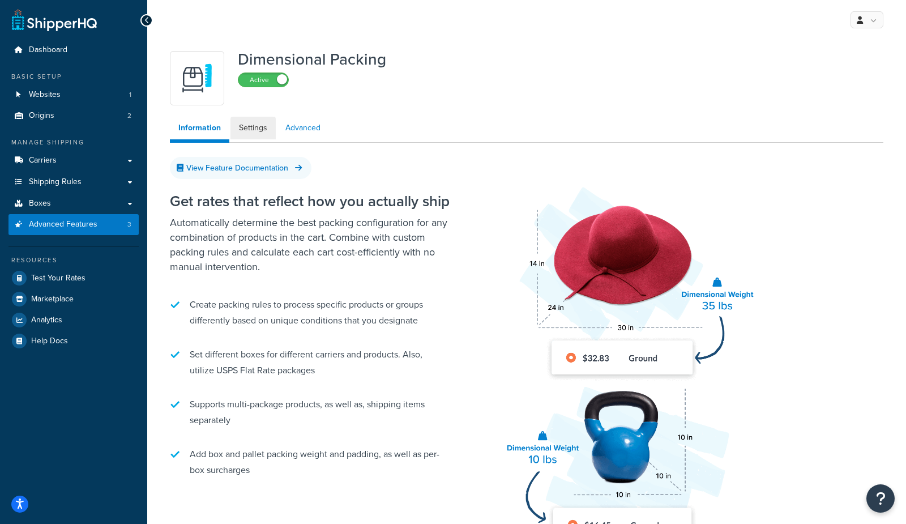
drag, startPoint x: 243, startPoint y: 126, endPoint x: 312, endPoint y: 132, distance: 69.4
click at [243, 126] on link "Settings" at bounding box center [252, 128] width 45 height 23
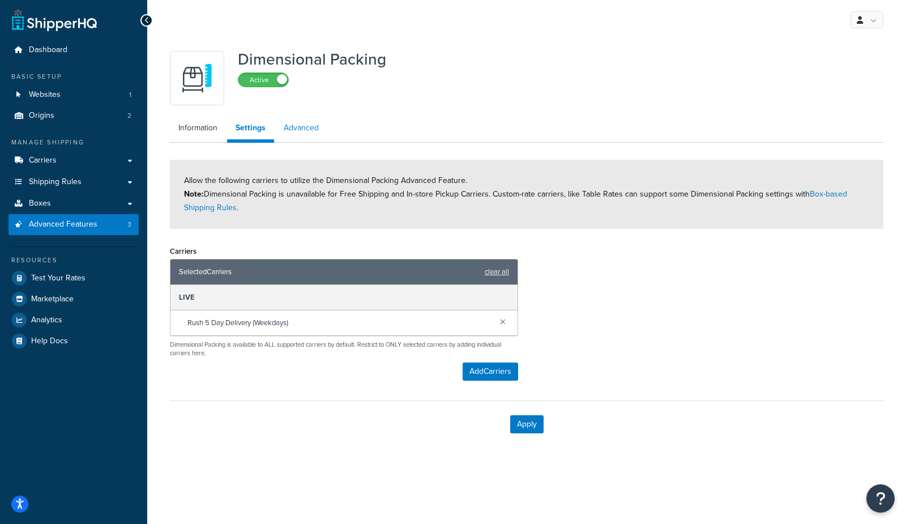
click at [313, 131] on link "Advanced" at bounding box center [301, 128] width 52 height 23
select select "false"
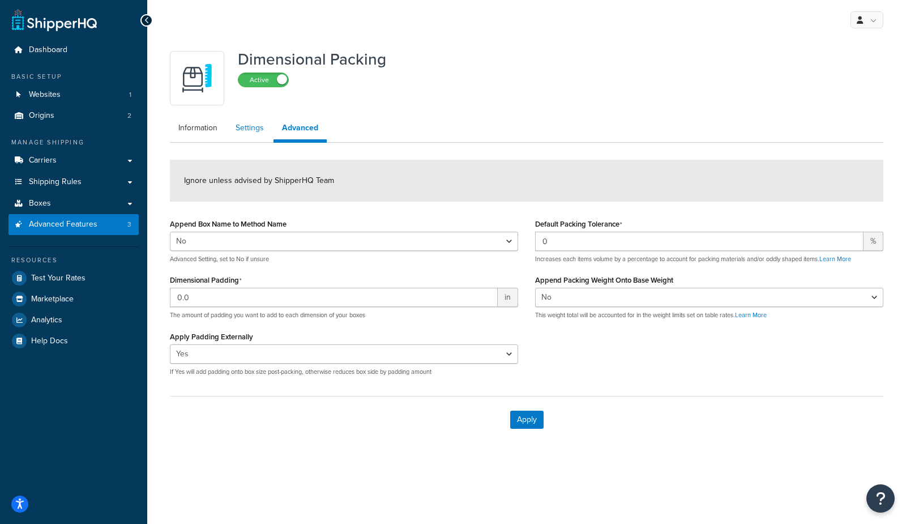
click at [258, 135] on link "Settings" at bounding box center [249, 128] width 45 height 23
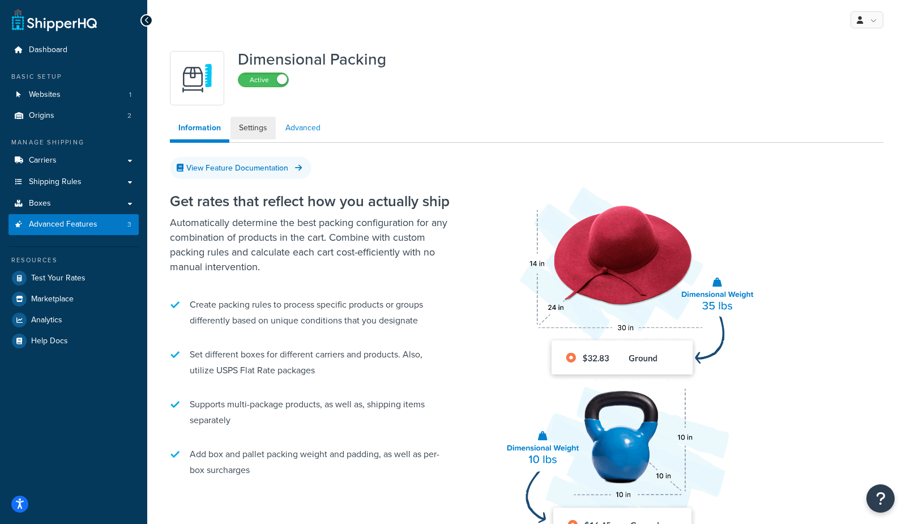
drag, startPoint x: 245, startPoint y: 127, endPoint x: 302, endPoint y: 135, distance: 57.8
click at [246, 127] on link "Settings" at bounding box center [252, 128] width 45 height 23
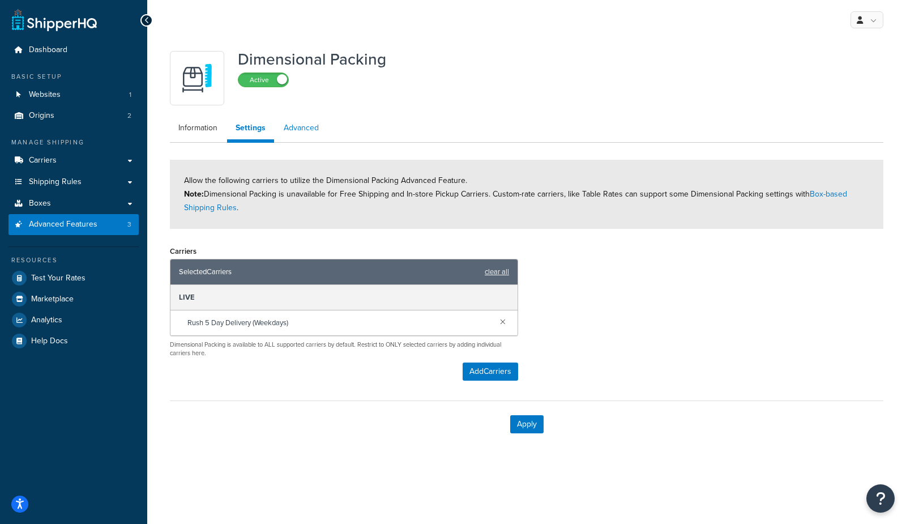
click at [311, 134] on link "Advanced" at bounding box center [301, 128] width 52 height 23
select select "false"
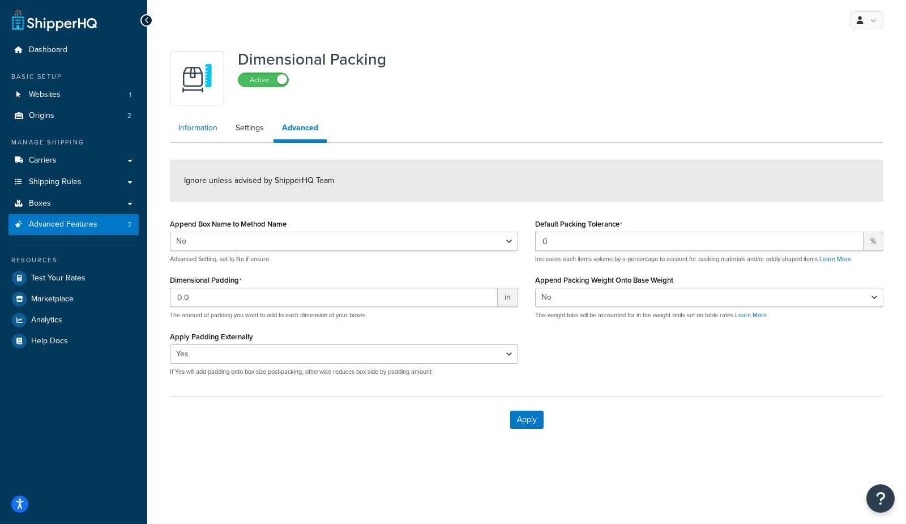
click at [201, 127] on link "Information" at bounding box center [198, 128] width 56 height 23
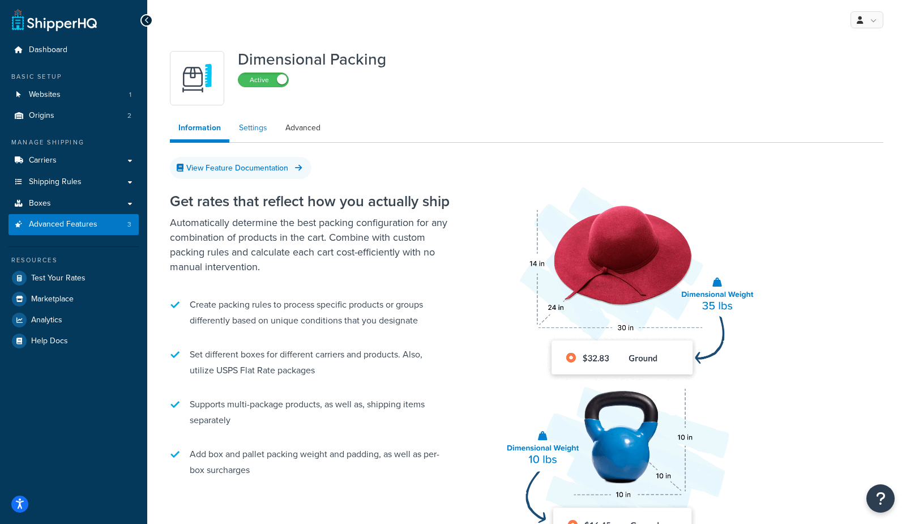
click at [249, 129] on link "Settings" at bounding box center [252, 128] width 45 height 23
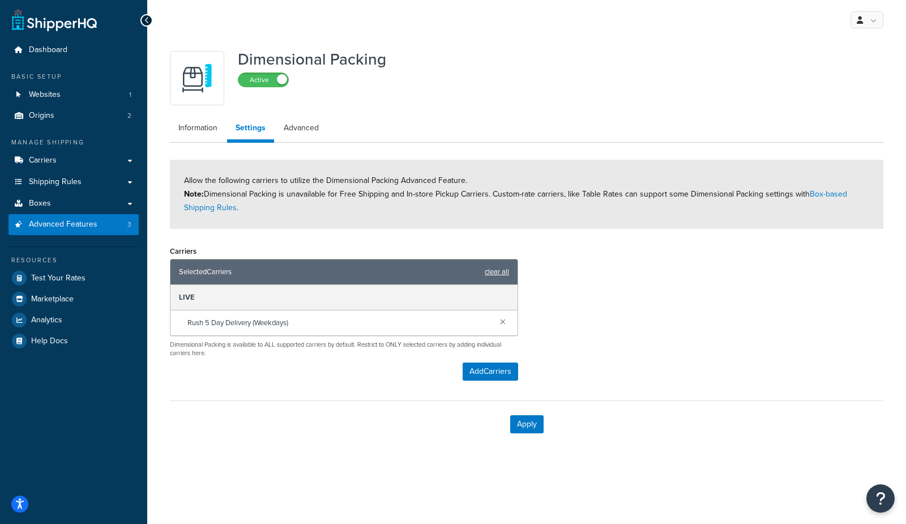
click at [502, 275] on link "clear all" at bounding box center [497, 272] width 24 height 16
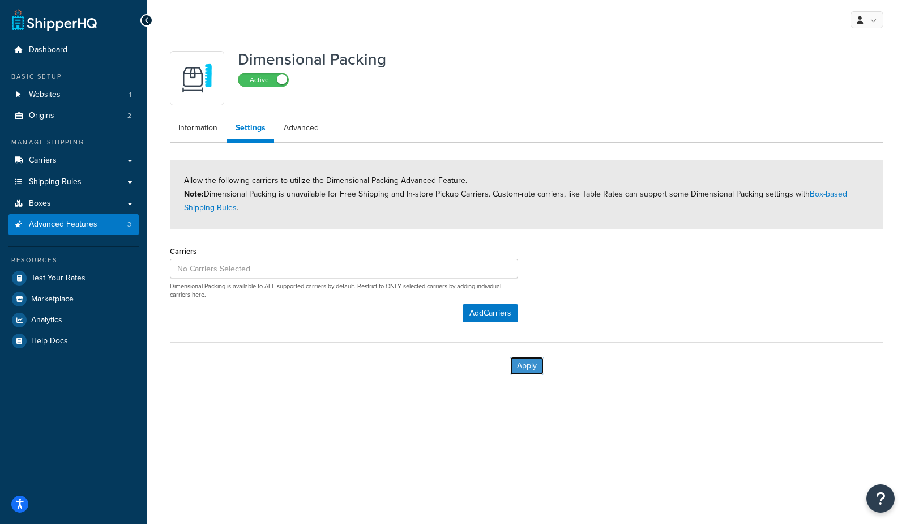
click at [524, 366] on button "Apply" at bounding box center [526, 366] width 33 height 18
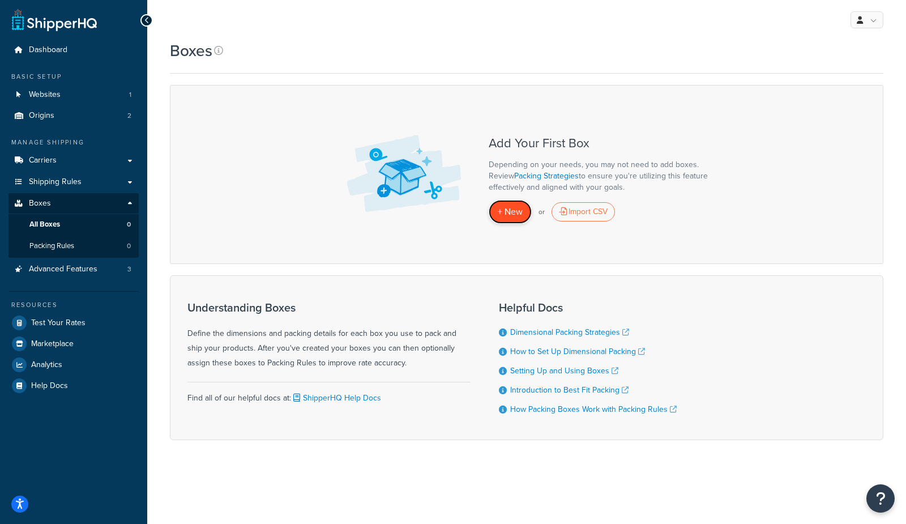
click at [511, 214] on span "+ New" at bounding box center [510, 211] width 25 height 13
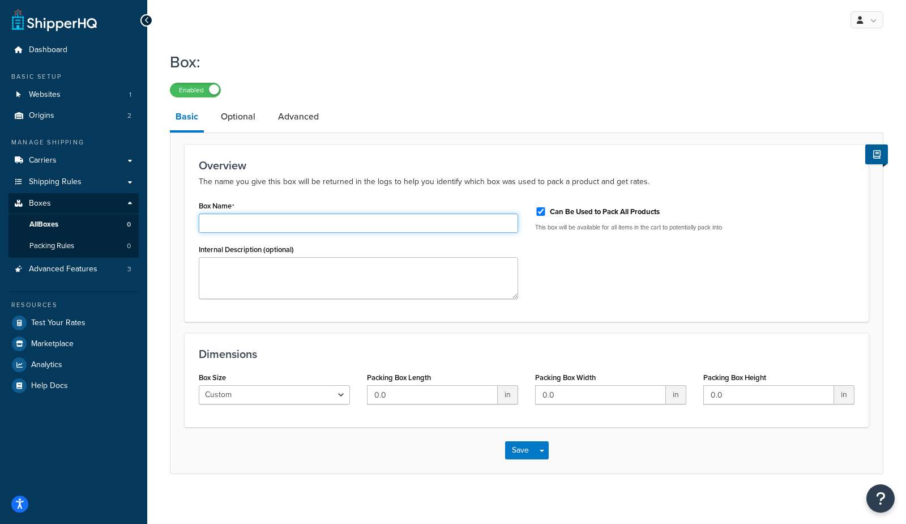
click at [269, 223] on input "Box Name" at bounding box center [358, 222] width 319 height 19
type input "test"
click at [436, 397] on input "0.0" at bounding box center [432, 394] width 131 height 19
type input "1"
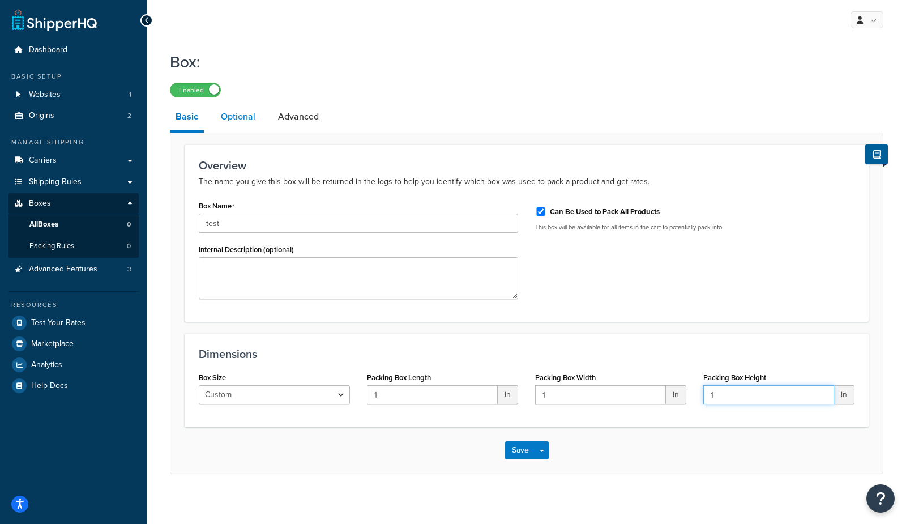
type input "1"
click at [239, 112] on link "Optional" at bounding box center [238, 116] width 46 height 27
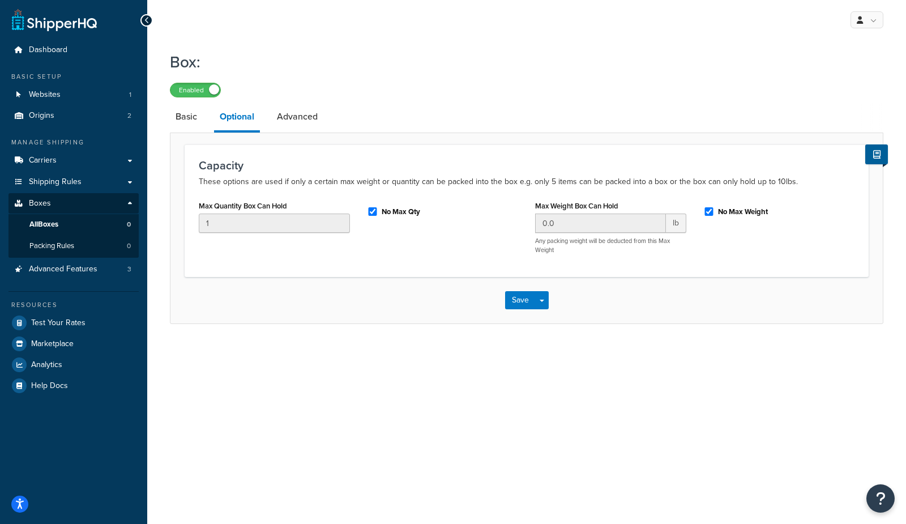
click at [734, 211] on label "No Max Weight" at bounding box center [743, 212] width 50 height 10
click at [715, 211] on input "No Max Weight" at bounding box center [708, 211] width 11 height 8
checkbox input "false"
drag, startPoint x: 607, startPoint y: 226, endPoint x: 424, endPoint y: 213, distance: 183.3
click at [424, 213] on div "Max Quantity Box Can Hold 1 No Max Qty Max Weight Box Can Hold 0.0 lb Any packi…" at bounding box center [526, 230] width 673 height 65
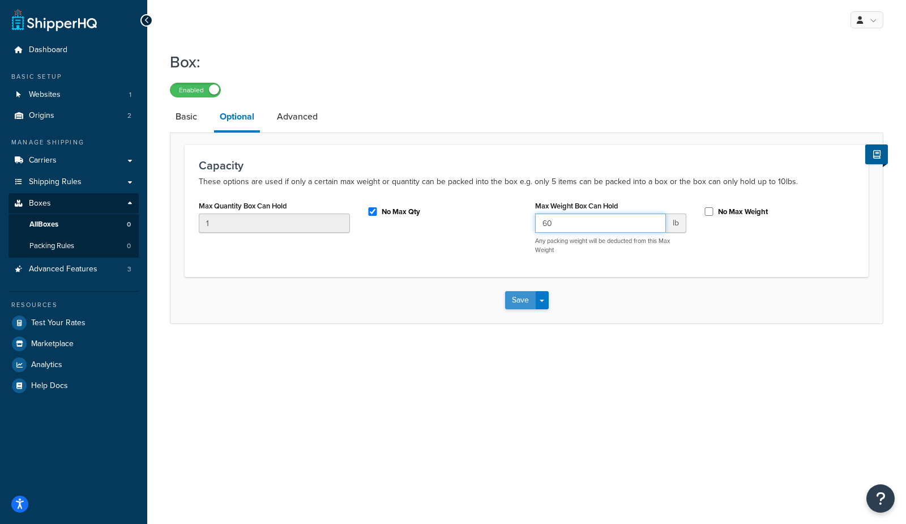
type input "60"
click at [518, 300] on button "Save" at bounding box center [520, 300] width 31 height 18
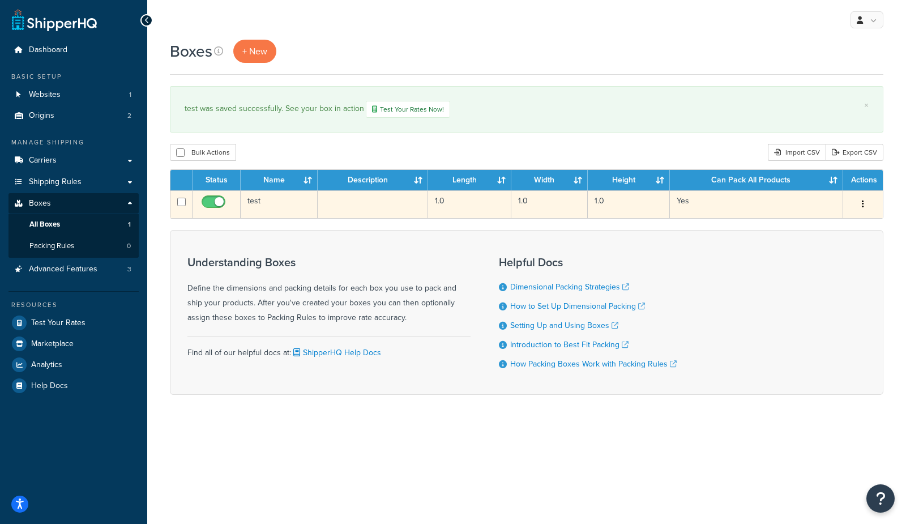
click at [213, 201] on input "checkbox" at bounding box center [214, 205] width 31 height 14
checkbox input "false"
click at [313, 208] on td "test" at bounding box center [279, 204] width 77 height 28
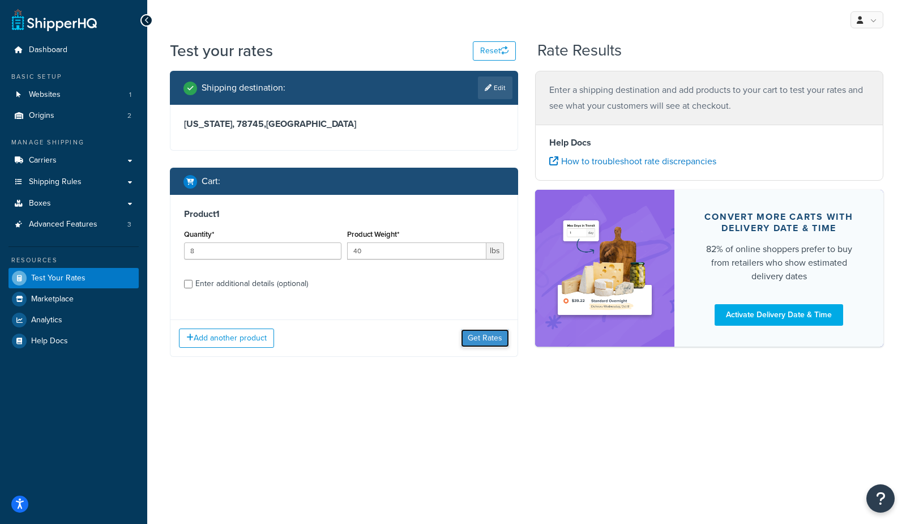
click at [477, 337] on button "Get Rates" at bounding box center [485, 338] width 48 height 18
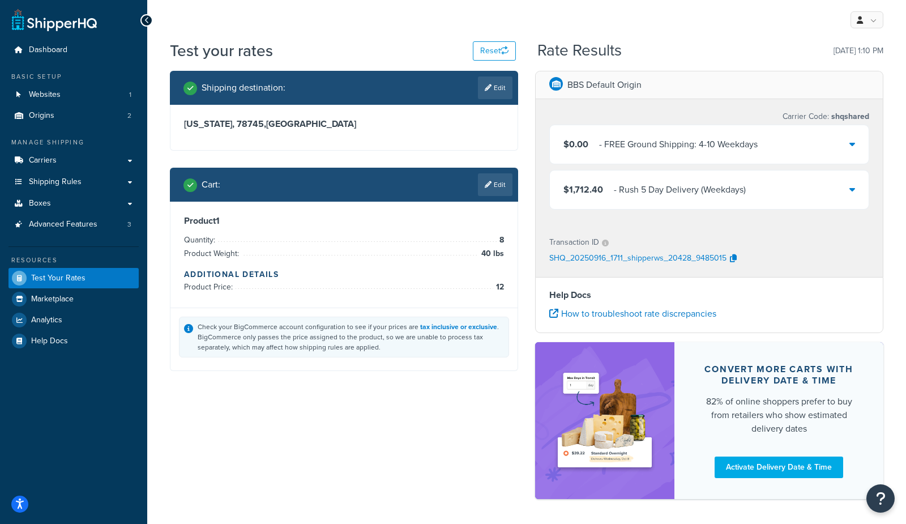
click at [593, 201] on div "$1,712.40 - Rush 5 Day Delivery (Weekdays)" at bounding box center [709, 189] width 319 height 39
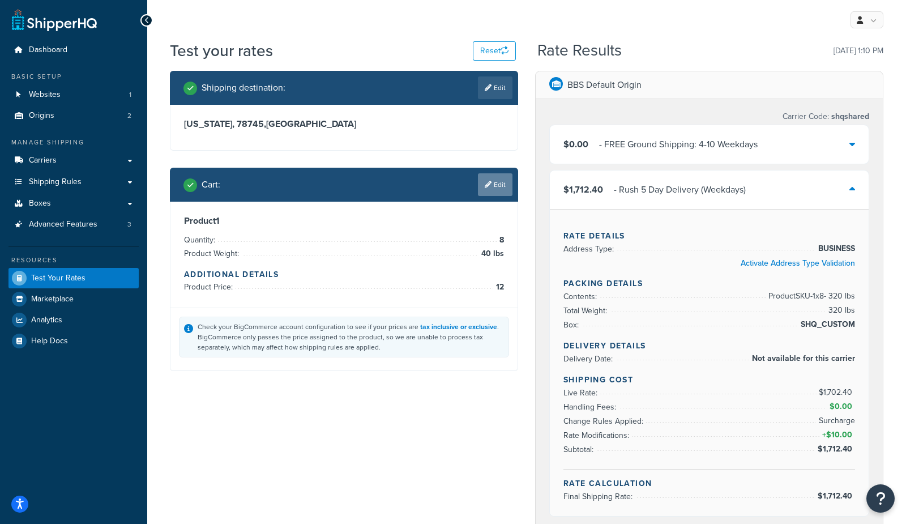
click at [494, 187] on link "Edit" at bounding box center [495, 184] width 35 height 23
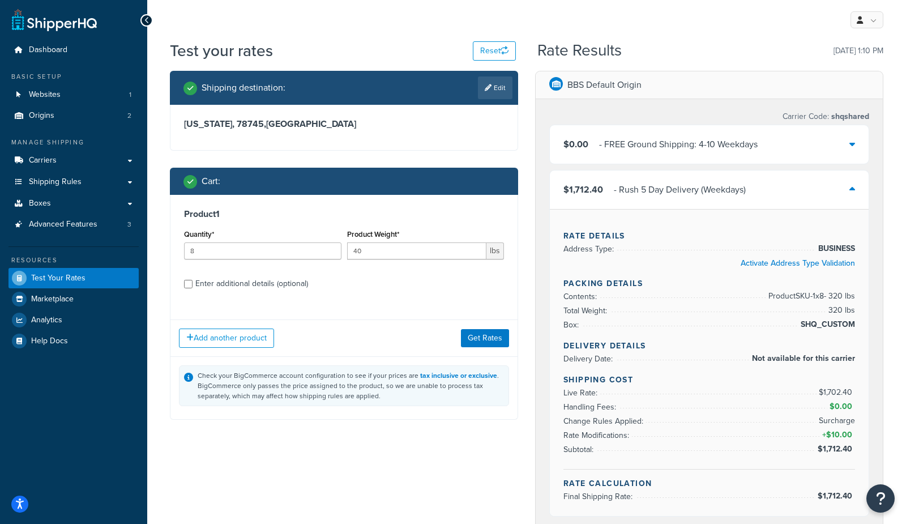
click at [233, 284] on div "Enter additional details (optional)" at bounding box center [251, 284] width 113 height 16
click at [193, 284] on input "Enter additional details (optional)" at bounding box center [188, 284] width 8 height 8
checkbox input "true"
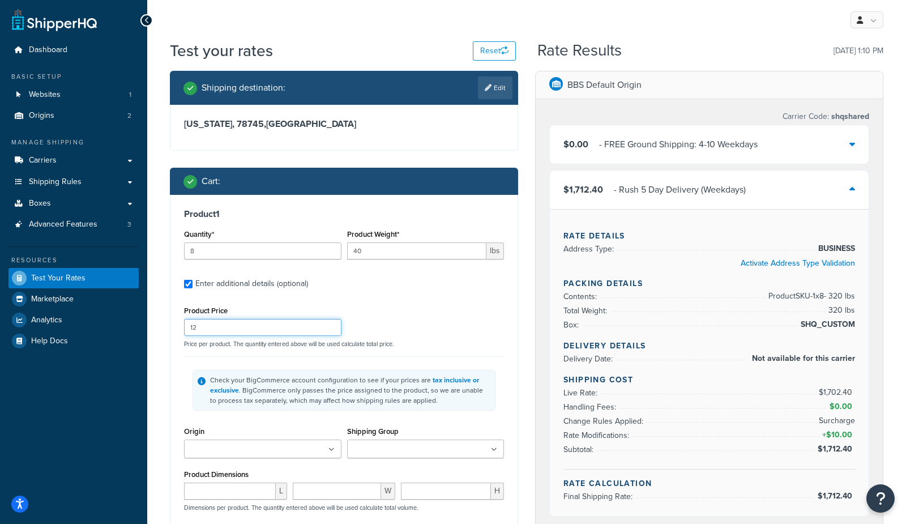
drag, startPoint x: 226, startPoint y: 333, endPoint x: 420, endPoint y: 362, distance: 195.8
click at [226, 333] on input "12" at bounding box center [262, 327] width 157 height 17
type input "124"
click at [494, 354] on div "Product Price 124 Price per product. The quantity entered above will be used ca…" at bounding box center [344, 439] width 320 height 272
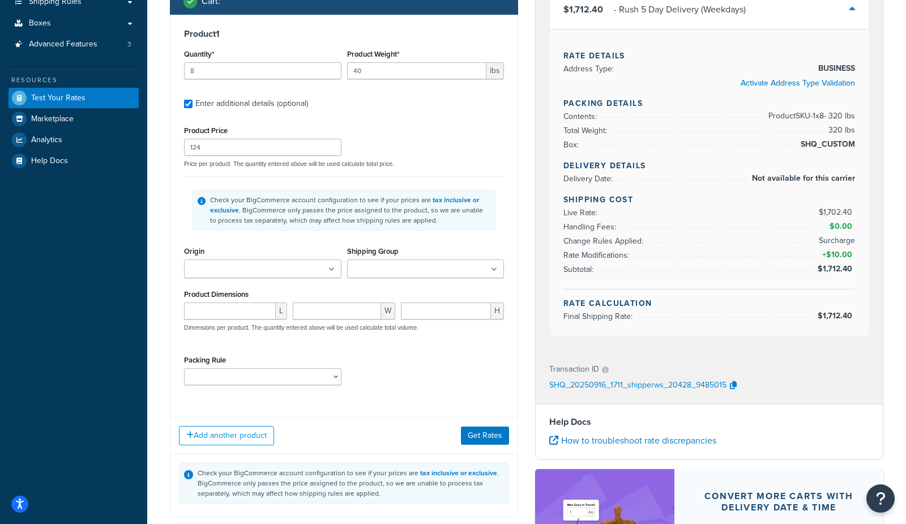
scroll to position [179, 0]
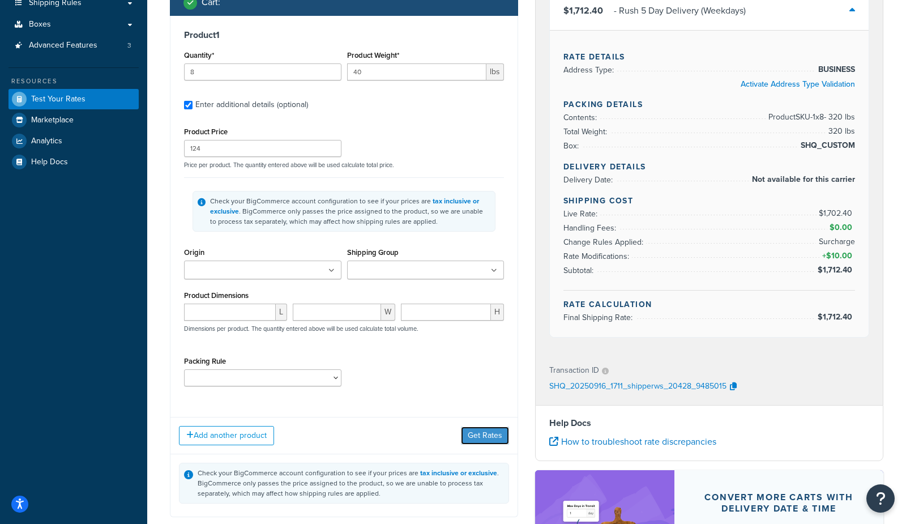
click at [491, 438] on button "Get Rates" at bounding box center [485, 435] width 48 height 18
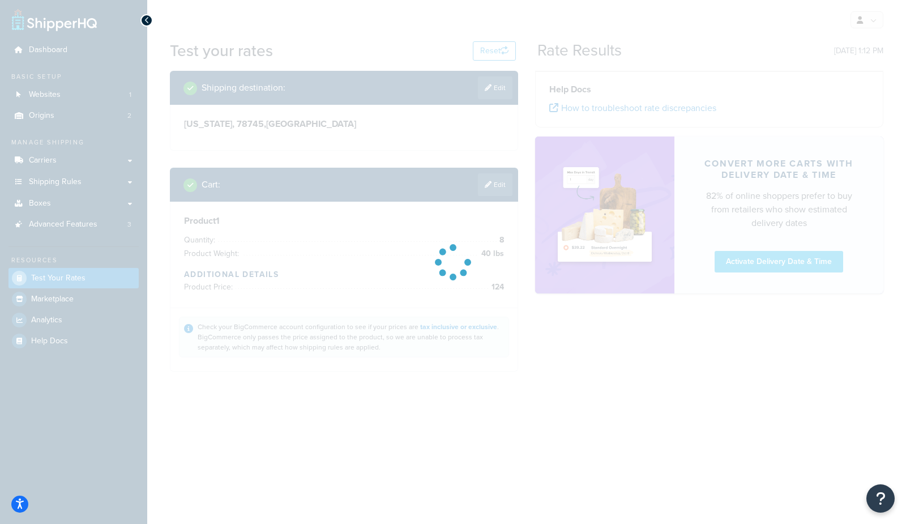
scroll to position [0, 0]
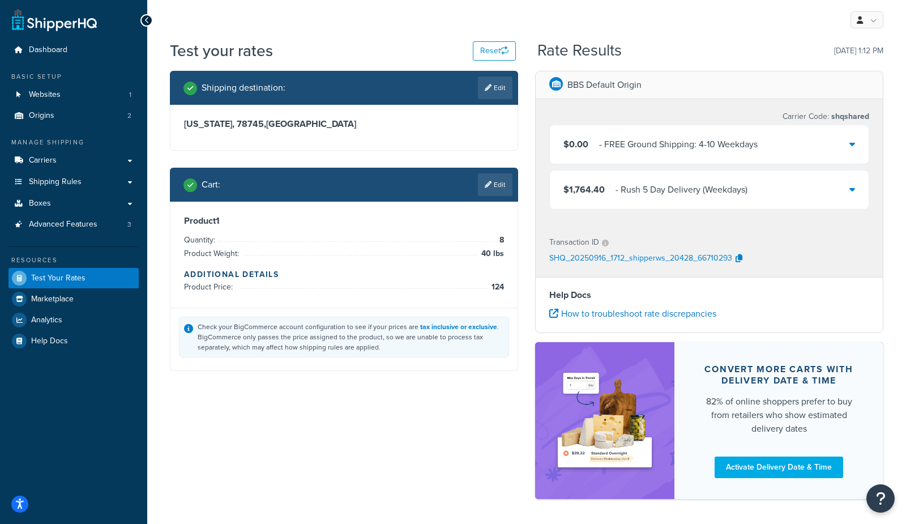
click at [604, 193] on div "$1,764.40 - Rush 5 Day Delivery (Weekdays)" at bounding box center [655, 190] width 184 height 16
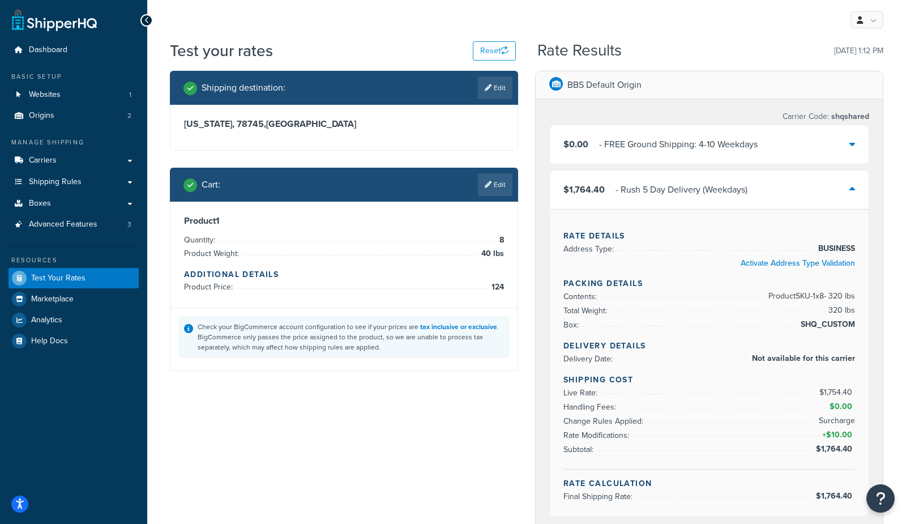
drag, startPoint x: 497, startPoint y: 178, endPoint x: 456, endPoint y: 236, distance: 70.4
click at [497, 178] on link "Edit" at bounding box center [495, 184] width 35 height 23
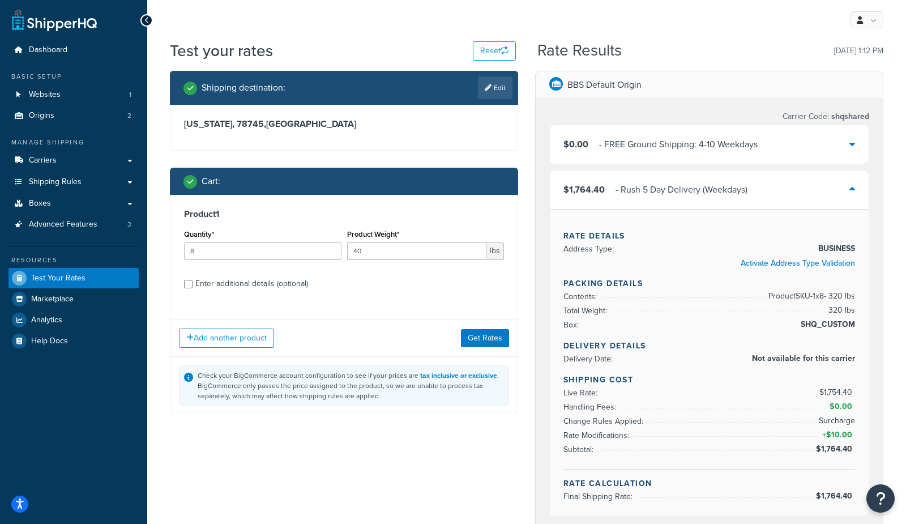
click at [289, 279] on div "Enter additional details (optional)" at bounding box center [251, 284] width 113 height 16
click at [193, 280] on input "Enter additional details (optional)" at bounding box center [188, 284] width 8 height 8
checkbox input "true"
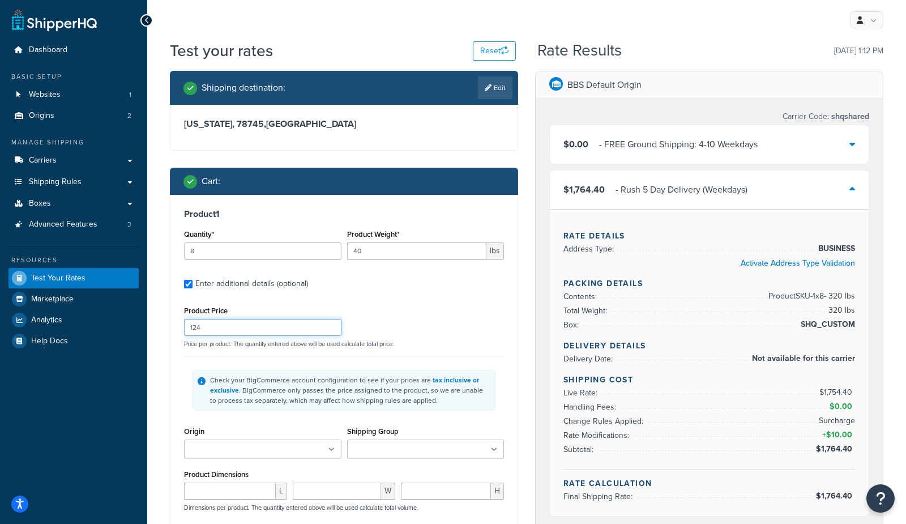
drag, startPoint x: 245, startPoint y: 334, endPoint x: 292, endPoint y: 340, distance: 47.3
click at [245, 334] on input "124" at bounding box center [262, 327] width 157 height 17
type input "1246"
click at [474, 335] on div "Product Price 1246 Price per product. The quantity entered above will be used c…" at bounding box center [344, 325] width 326 height 45
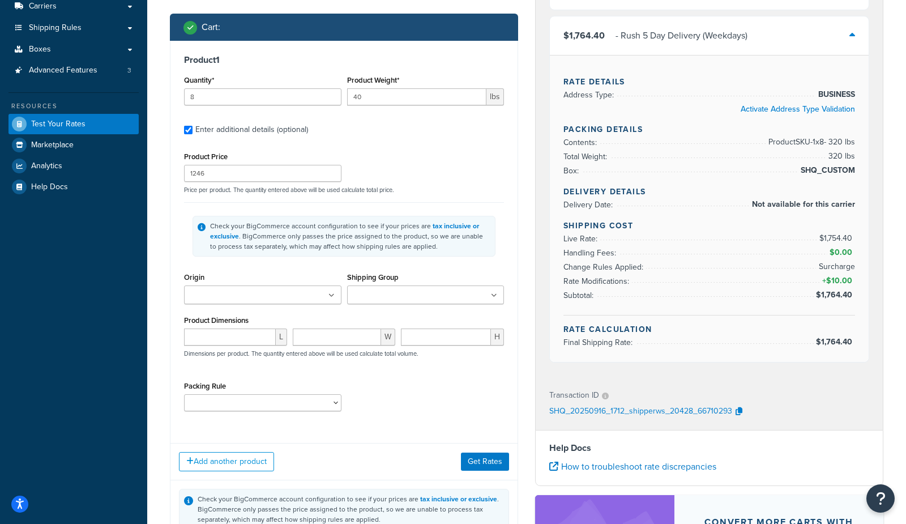
scroll to position [157, 0]
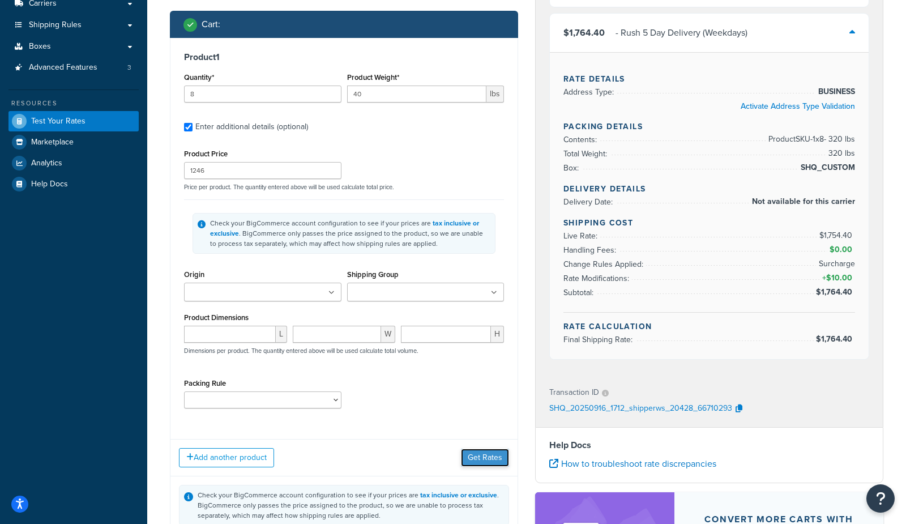
click at [490, 452] on button "Get Rates" at bounding box center [485, 457] width 48 height 18
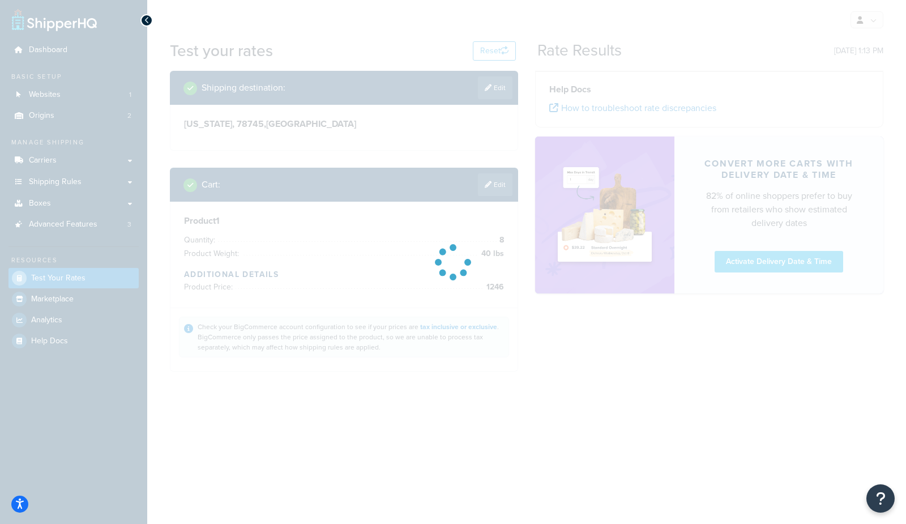
scroll to position [0, 0]
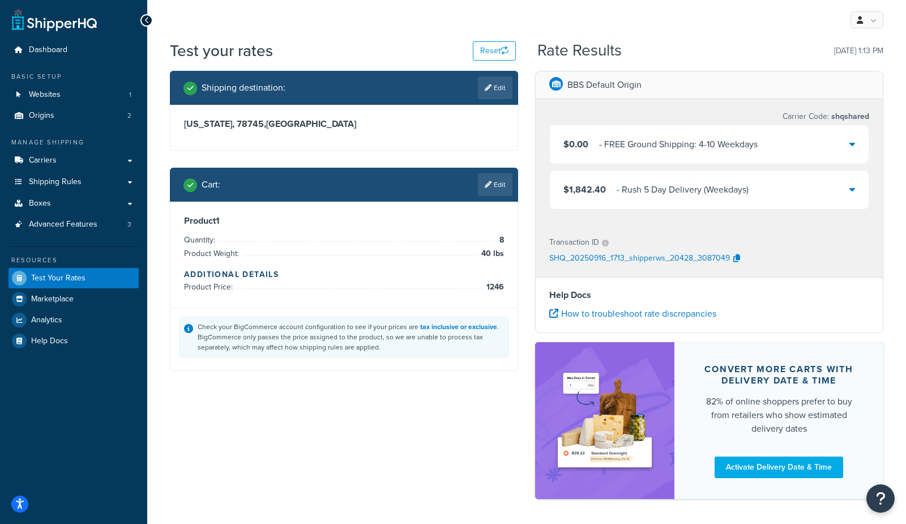
click at [599, 194] on span "$1,842.40" at bounding box center [584, 189] width 42 height 13
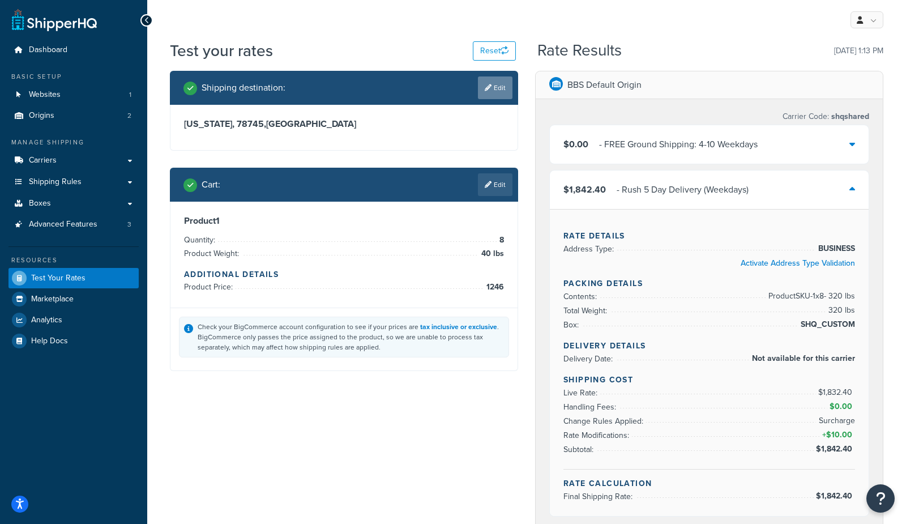
click at [491, 90] on link "Edit" at bounding box center [495, 87] width 35 height 23
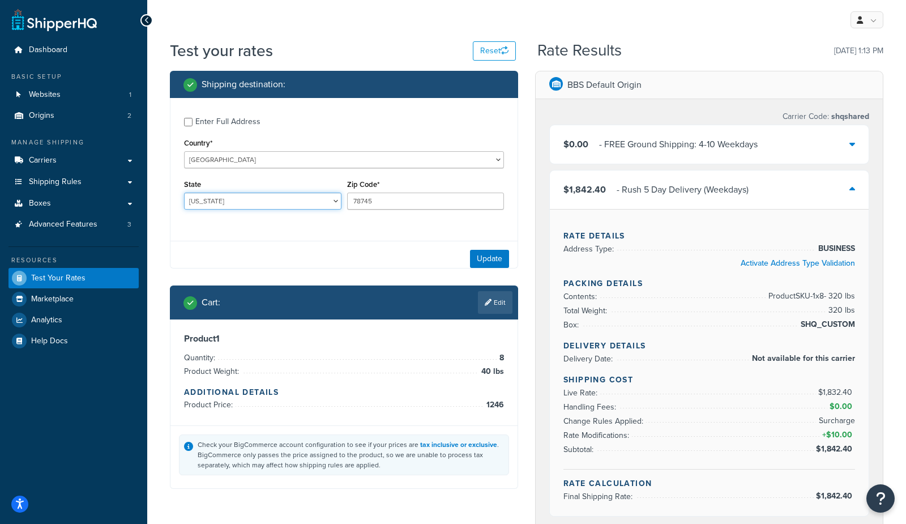
click at [212, 207] on select "Alabama Alaska American Samoa Arizona Arkansas Armed Forces Americas Armed Forc…" at bounding box center [262, 201] width 157 height 17
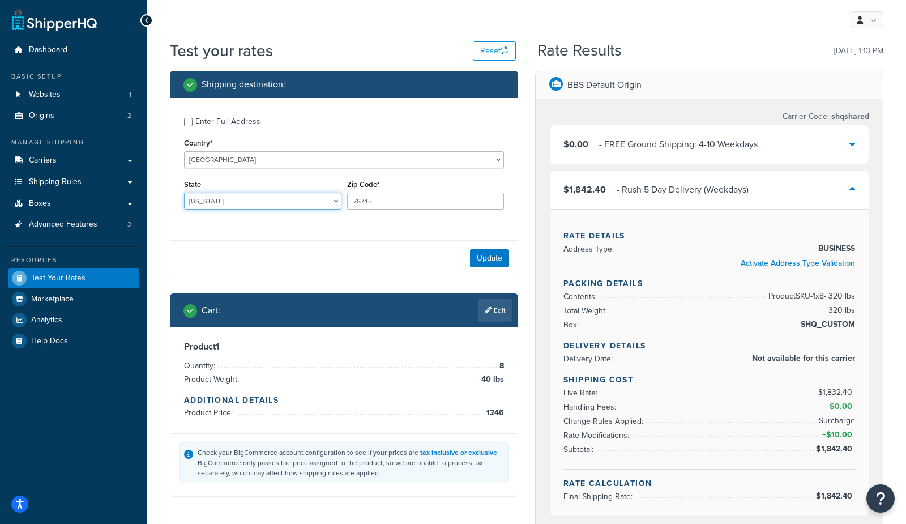
select select "CA"
click at [184, 193] on select "Alabama Alaska American Samoa Arizona Arkansas Armed Forces Americas Armed Forc…" at bounding box center [262, 201] width 157 height 17
type input "92108"
click at [228, 246] on div "Update" at bounding box center [343, 258] width 347 height 36
click at [499, 258] on button "Update" at bounding box center [489, 258] width 39 height 18
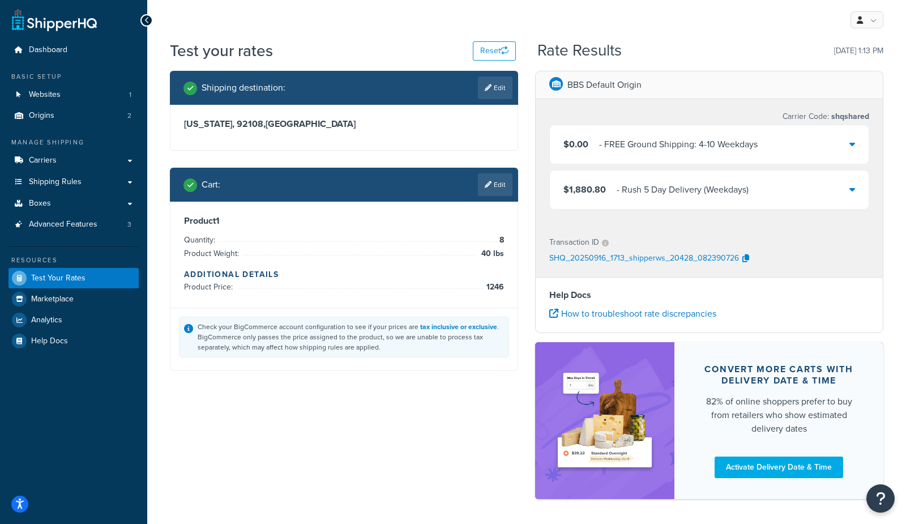
click at [493, 185] on link "Edit" at bounding box center [495, 184] width 35 height 23
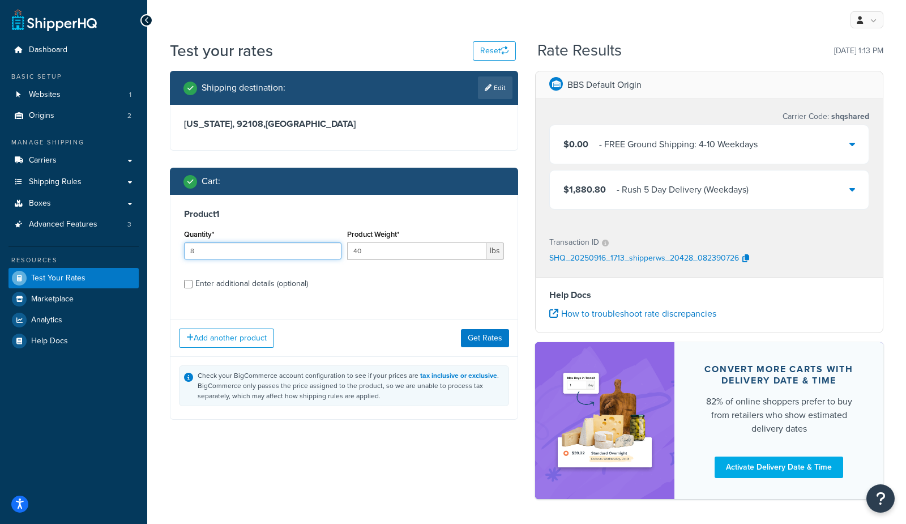
drag, startPoint x: 220, startPoint y: 252, endPoint x: 133, endPoint y: 243, distance: 87.1
click at [136, 245] on div "Dashboard Basic Setup Websites 1 Origins 2 Manage Shipping Carriers Carriers Al…" at bounding box center [453, 283] width 906 height 567
drag, startPoint x: 390, startPoint y: 253, endPoint x: 317, endPoint y: 253, distance: 73.0
click at [383, 253] on input "40" at bounding box center [417, 250] width 140 height 17
drag, startPoint x: 298, startPoint y: 253, endPoint x: 79, endPoint y: 248, distance: 219.2
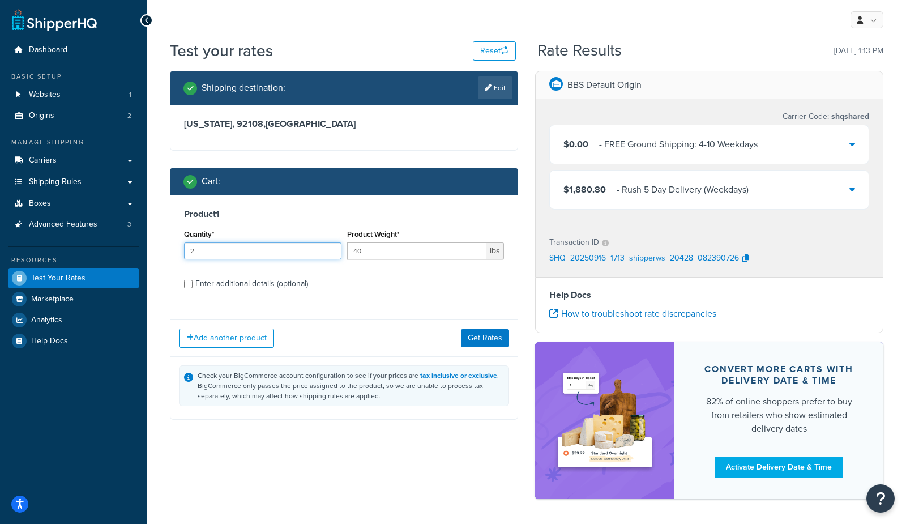
click at [79, 249] on div "Dashboard Basic Setup Websites 1 Origins 2 Manage Shipping Carriers Carriers Al…" at bounding box center [453, 283] width 906 height 567
type input "5"
drag, startPoint x: 245, startPoint y: 248, endPoint x: 204, endPoint y: 243, distance: 41.0
click at [205, 244] on div "Quantity* 5 Product Weight* 40 lbs" at bounding box center [344, 246] width 326 height 41
type input "27"
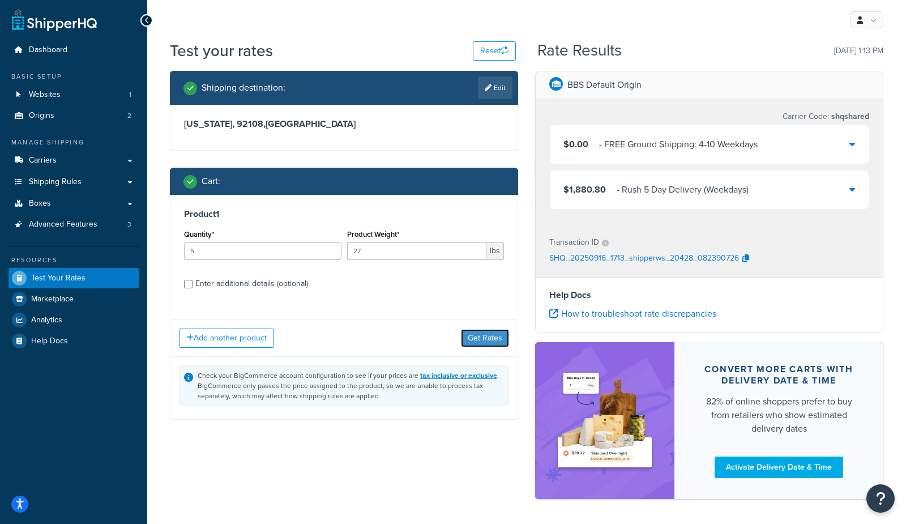
drag, startPoint x: 474, startPoint y: 342, endPoint x: 485, endPoint y: 336, distance: 11.7
click at [475, 342] on button "Get Rates" at bounding box center [485, 338] width 48 height 18
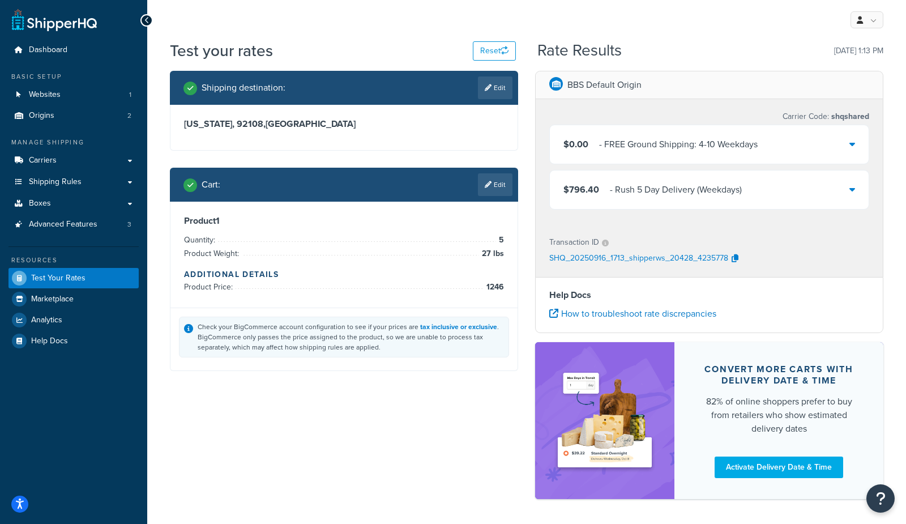
click at [615, 193] on div "- Rush 5 Day Delivery (Weekdays)" at bounding box center [676, 190] width 132 height 16
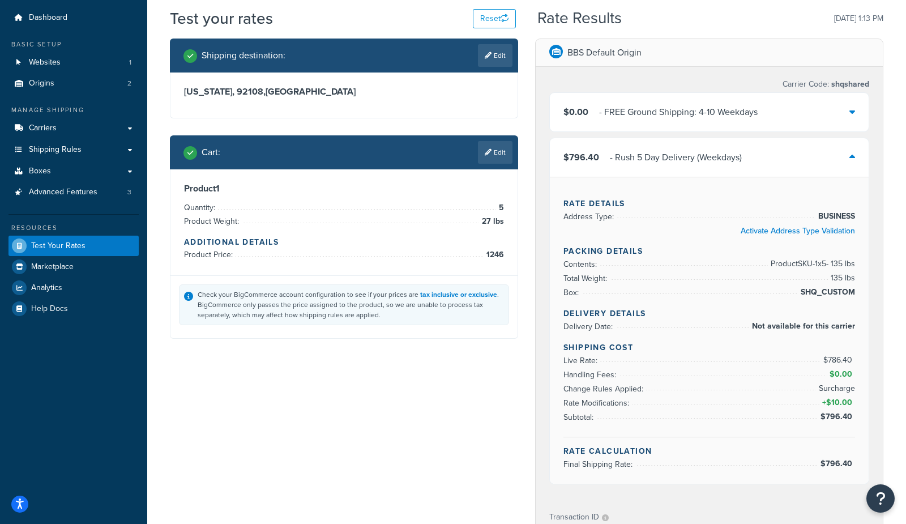
scroll to position [34, 0]
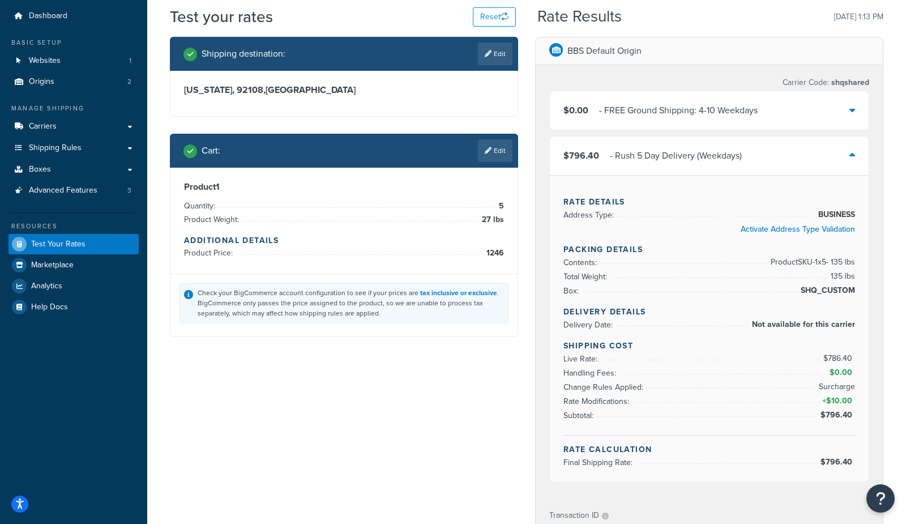
click at [500, 152] on link "Edit" at bounding box center [495, 150] width 35 height 23
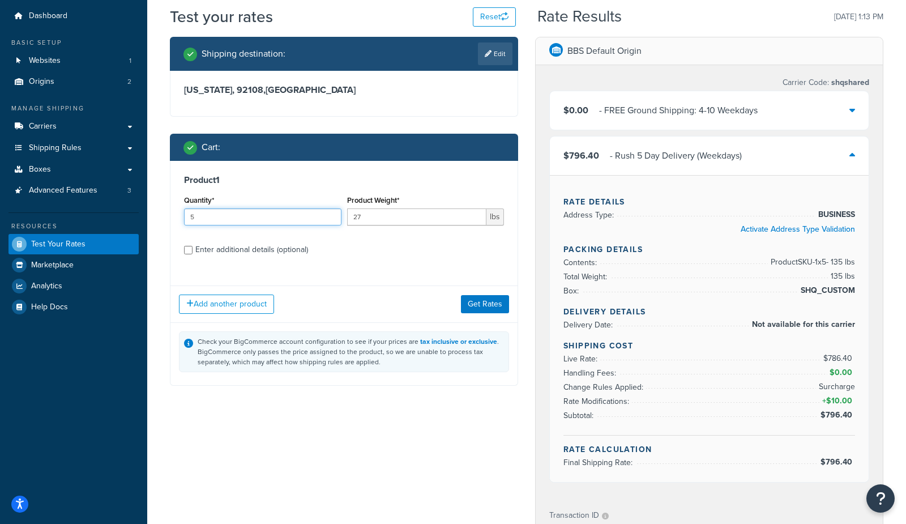
drag, startPoint x: 270, startPoint y: 221, endPoint x: 117, endPoint y: 214, distance: 153.1
click at [117, 214] on div "Dashboard Basic Setup Websites 1 Origins 2 Manage Shipping Carriers Carriers Al…" at bounding box center [453, 403] width 906 height 874
type input "1"
click at [490, 306] on button "Get Rates" at bounding box center [485, 304] width 48 height 18
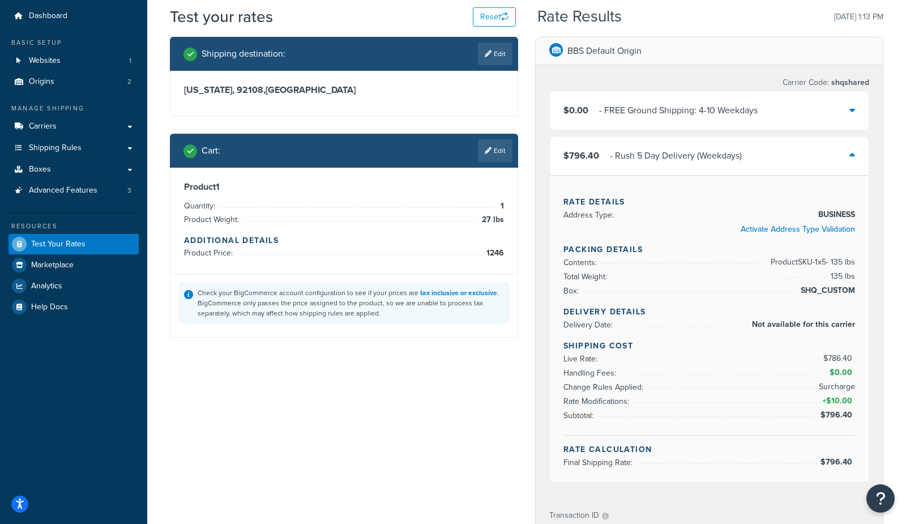
scroll to position [0, 0]
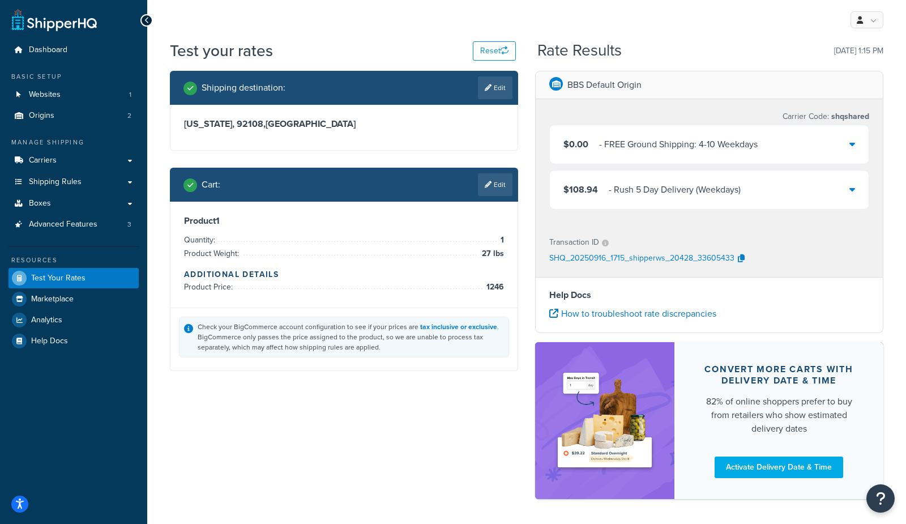
click at [612, 187] on div "- Rush 5 Day Delivery (Weekdays)" at bounding box center [675, 190] width 132 height 16
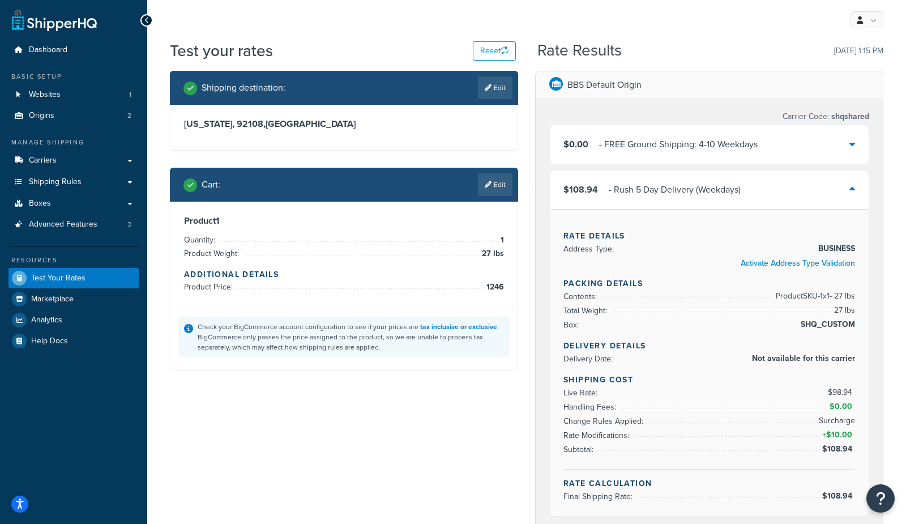
click at [491, 187] on link "Edit" at bounding box center [495, 184] width 35 height 23
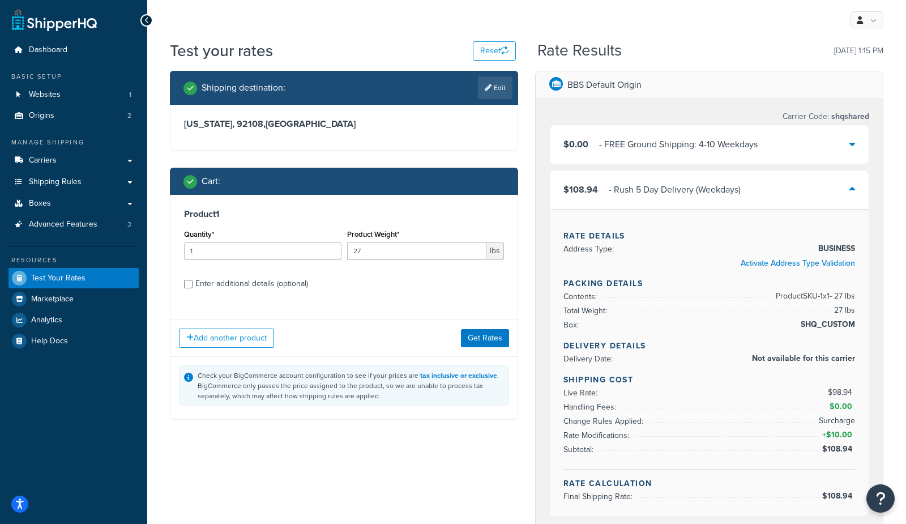
drag, startPoint x: 267, startPoint y: 284, endPoint x: 272, endPoint y: 278, distance: 8.4
click at [267, 285] on div "Enter additional details (optional)" at bounding box center [251, 284] width 113 height 16
click at [193, 285] on input "Enter additional details (optional)" at bounding box center [188, 284] width 8 height 8
checkbox input "true"
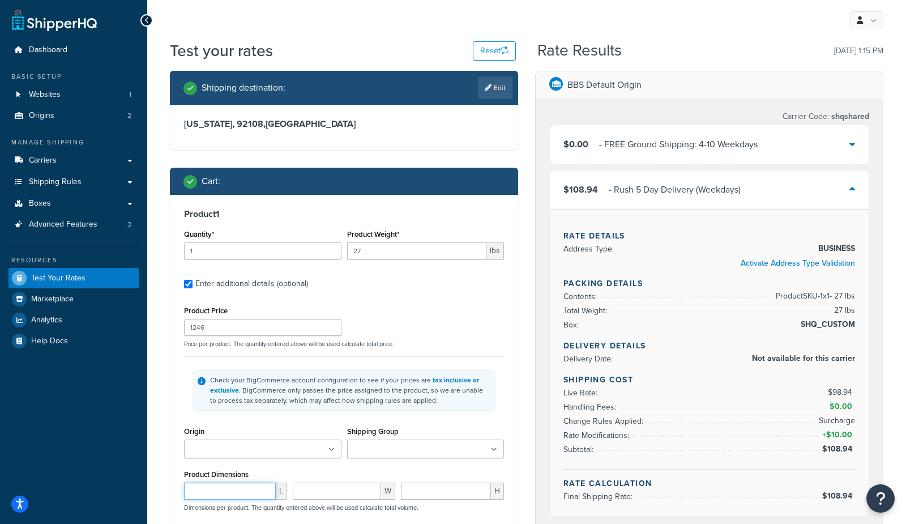
click at [212, 497] on input "number" at bounding box center [230, 490] width 92 height 17
type input "1"
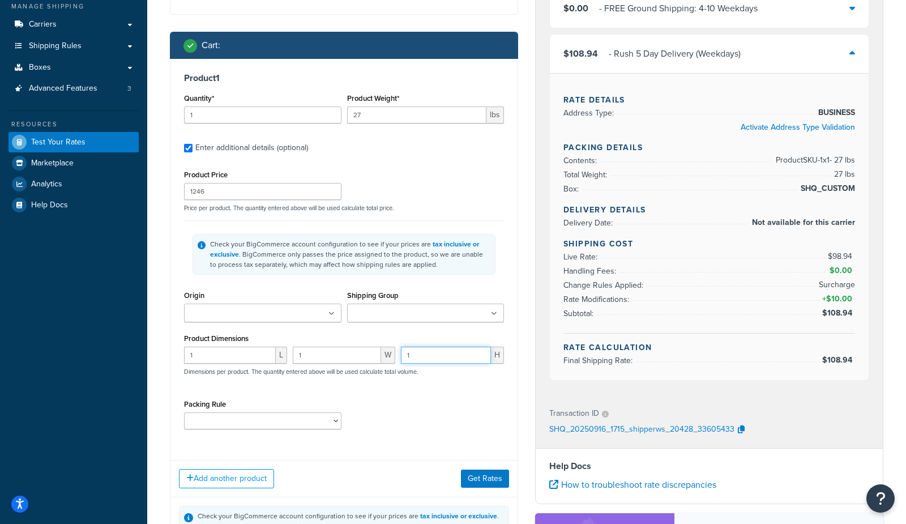
scroll to position [138, 0]
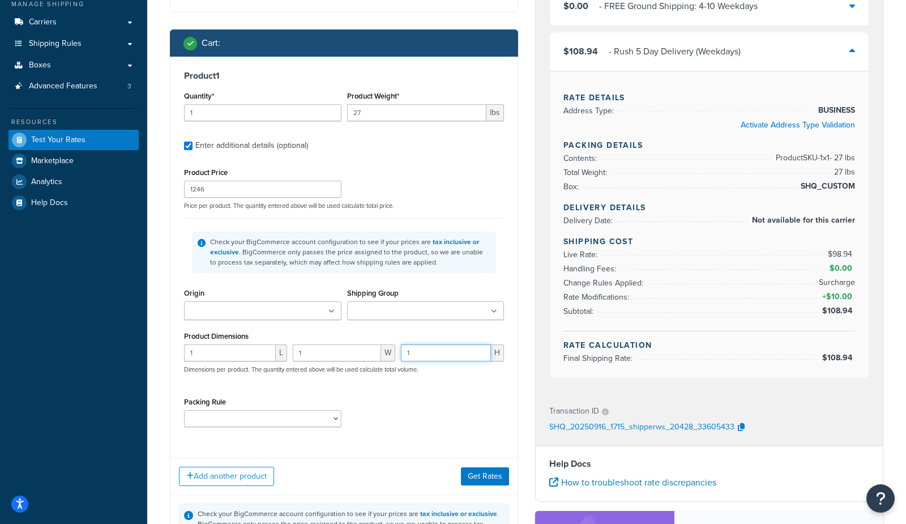
type input "1"
click at [490, 484] on button "Get Rates" at bounding box center [485, 476] width 48 height 18
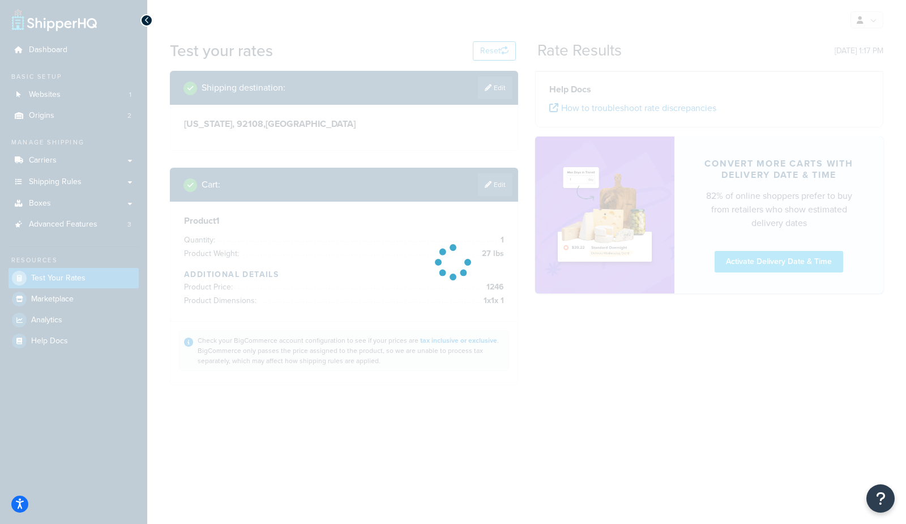
scroll to position [0, 0]
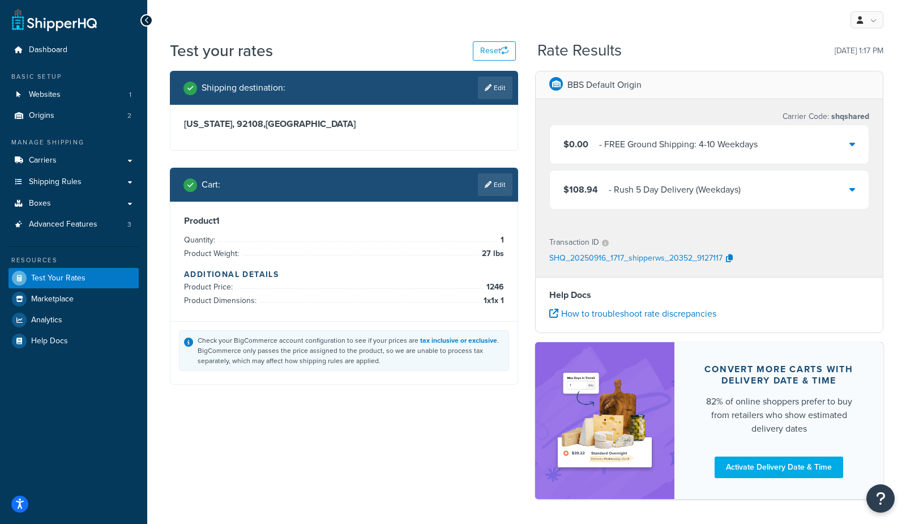
click at [602, 196] on div "$108.94 - Rush 5 Day Delivery (Weekdays)" at bounding box center [651, 190] width 177 height 16
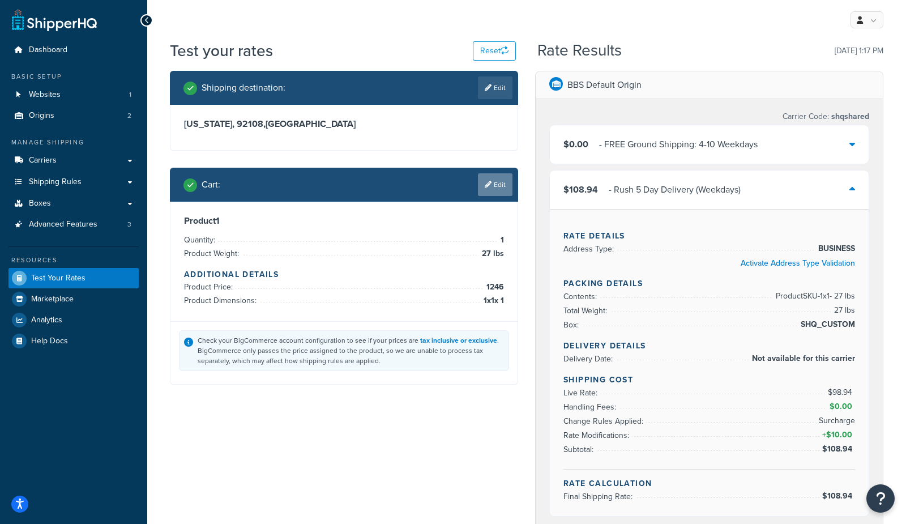
click at [486, 187] on icon at bounding box center [488, 184] width 7 height 7
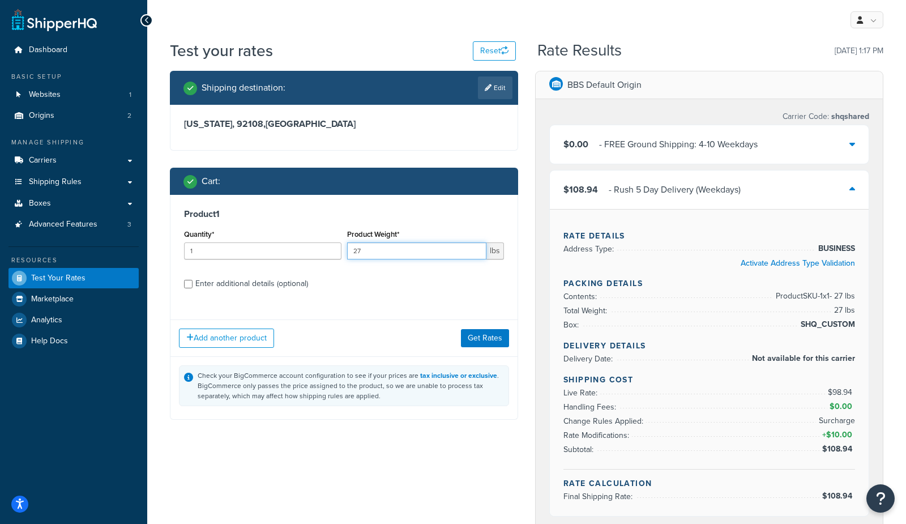
drag, startPoint x: 386, startPoint y: 254, endPoint x: 282, endPoint y: 249, distance: 104.3
click at [284, 249] on div "Quantity* 1 Product Weight* 27 lbs" at bounding box center [344, 246] width 326 height 41
type input "13"
click at [483, 339] on button "Get Rates" at bounding box center [485, 338] width 48 height 18
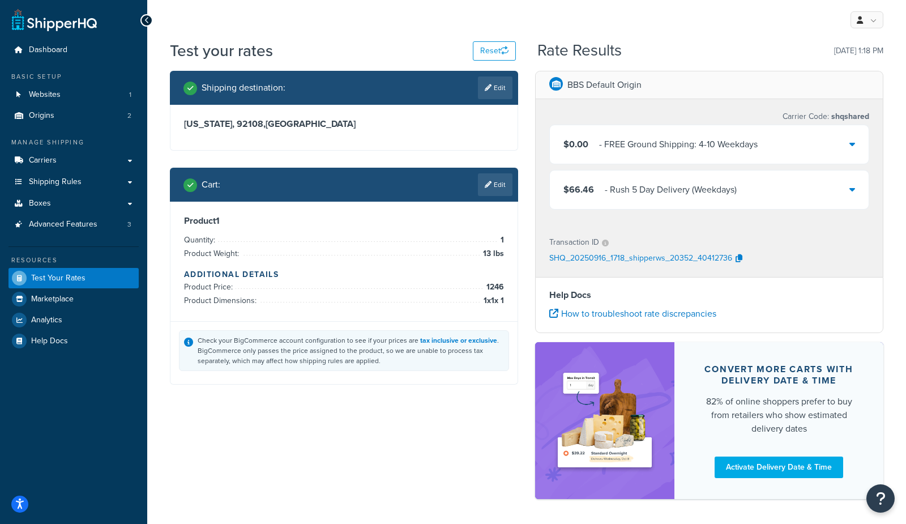
click at [640, 194] on div "- Rush 5 Day Delivery (Weekdays)" at bounding box center [671, 190] width 132 height 16
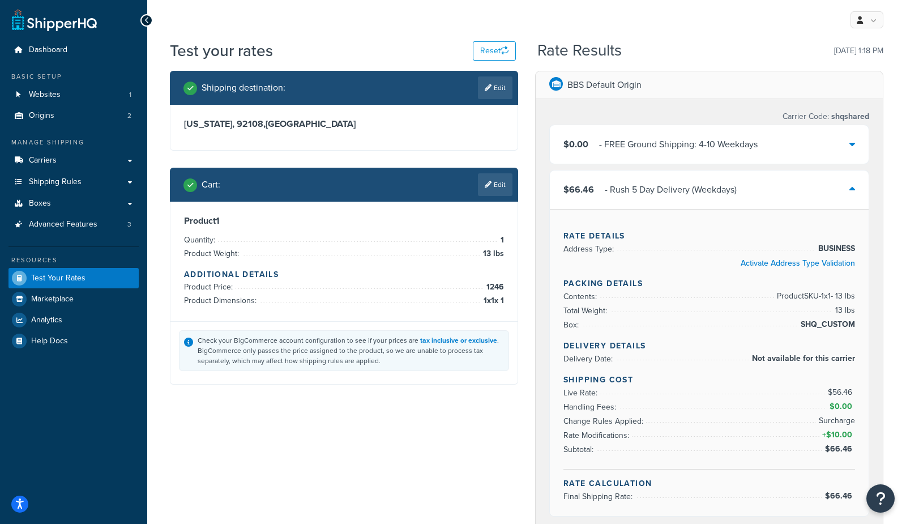
scroll to position [65, 0]
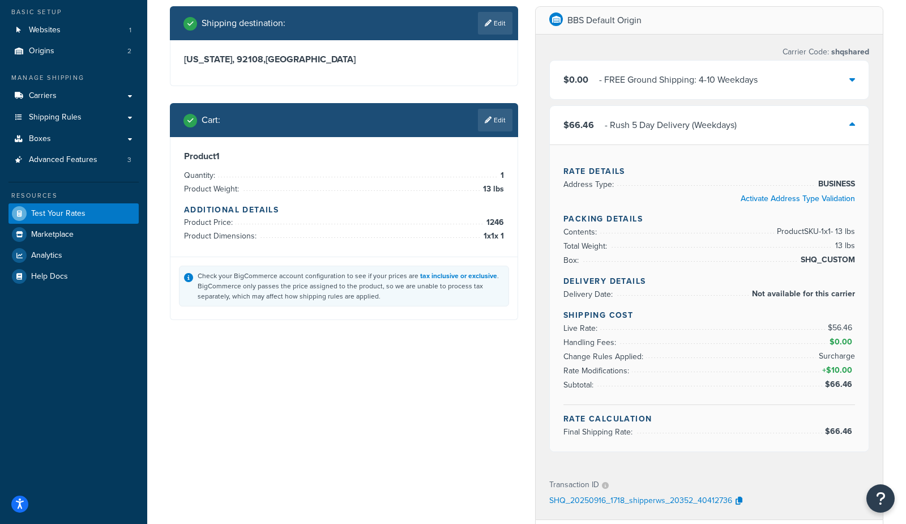
click at [499, 22] on link "Edit" at bounding box center [495, 23] width 35 height 23
select select "CA"
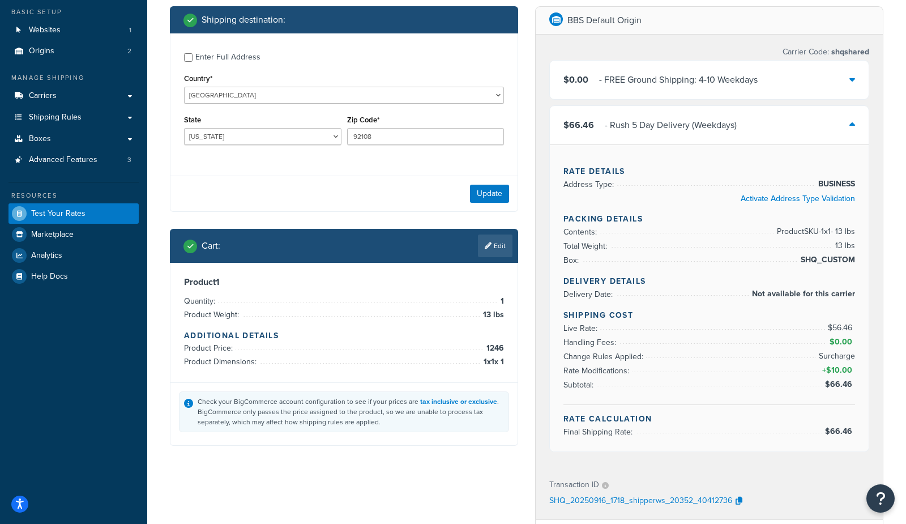
click at [242, 61] on div "Enter Full Address" at bounding box center [227, 57] width 65 height 16
click at [193, 61] on input "Enter Full Address" at bounding box center [188, 57] width 8 height 8
checkbox input "true"
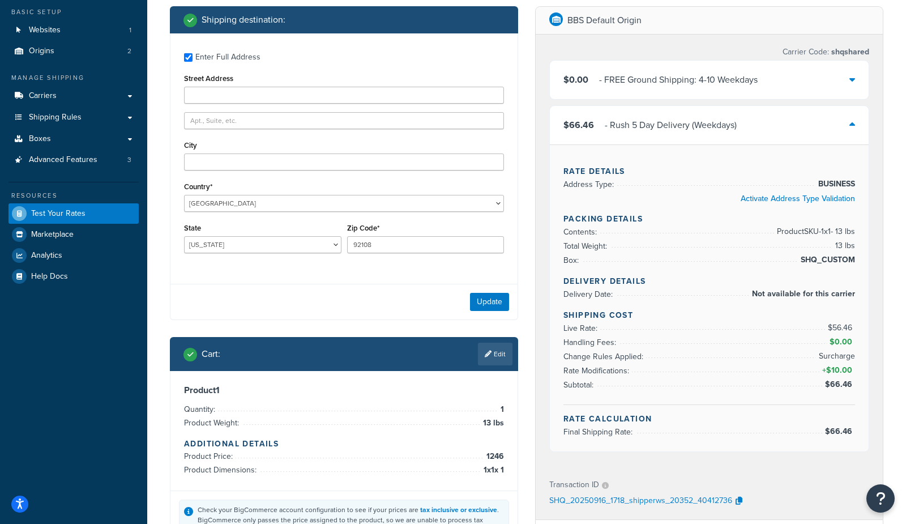
click at [531, 52] on div "BBS Default Origin Carrier Code: shqshared $0.00 - FREE Ground Shipping: 4-10 W…" at bounding box center [709, 379] width 365 height 746
click at [229, 242] on select "Alabama Alaska American Samoa Arizona Arkansas Armed Forces Americas Armed Forc…" at bounding box center [262, 244] width 157 height 17
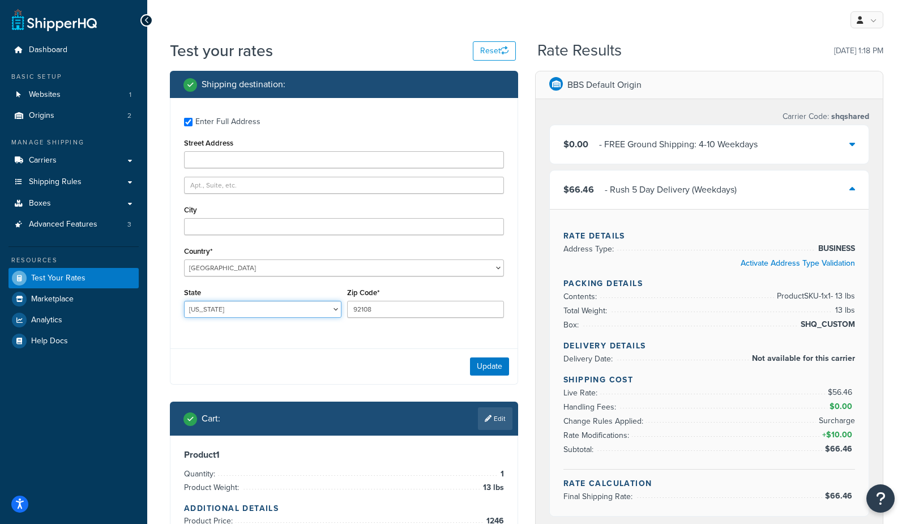
click at [253, 311] on select "Alabama Alaska American Samoa Arizona Arkansas Armed Forces Americas Armed Forc…" at bounding box center [262, 309] width 157 height 17
select select "IL"
click at [184, 301] on select "Alabama Alaska American Samoa Arizona Arkansas Armed Forces Americas Armed Forc…" at bounding box center [262, 309] width 157 height 17
click at [691, 291] on li "Contents: Product SKU-1 x 1 - 13 lbs" at bounding box center [709, 296] width 292 height 14
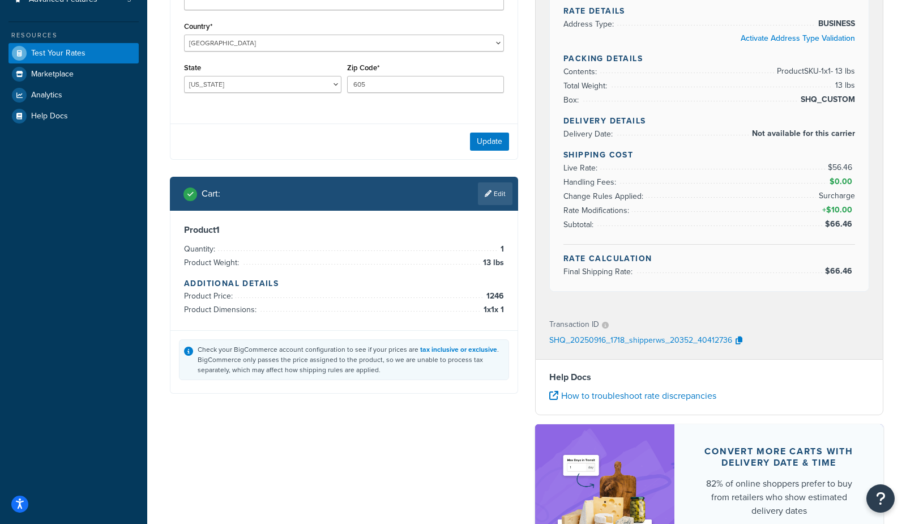
scroll to position [228, 0]
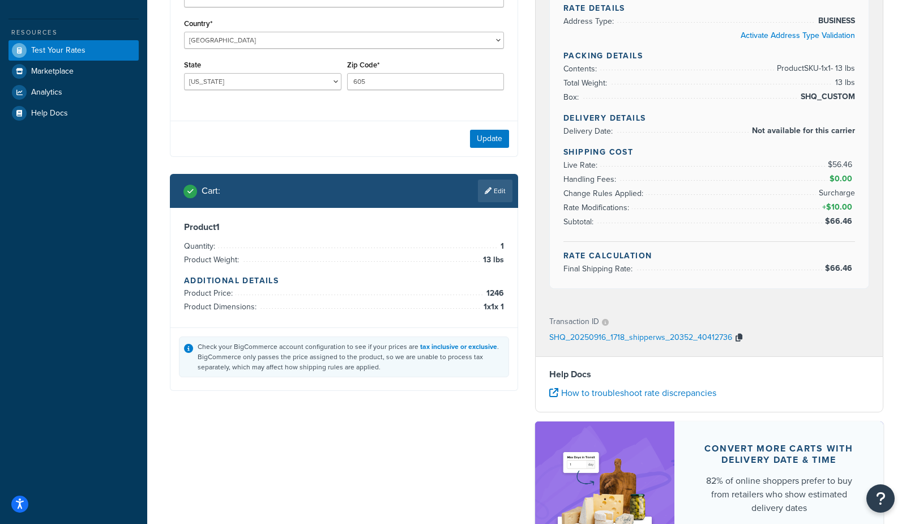
click at [738, 341] on icon "button" at bounding box center [739, 338] width 7 height 8
click at [739, 340] on icon "button" at bounding box center [739, 338] width 7 height 8
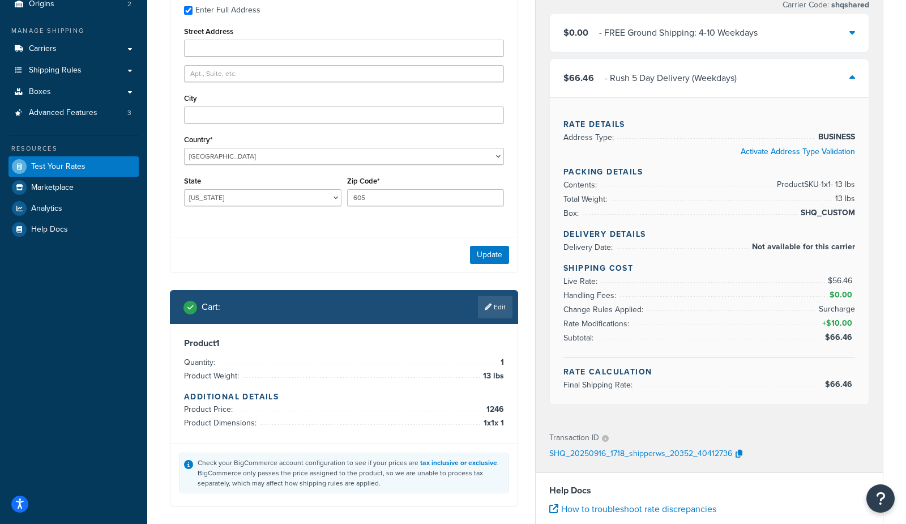
scroll to position [0, 0]
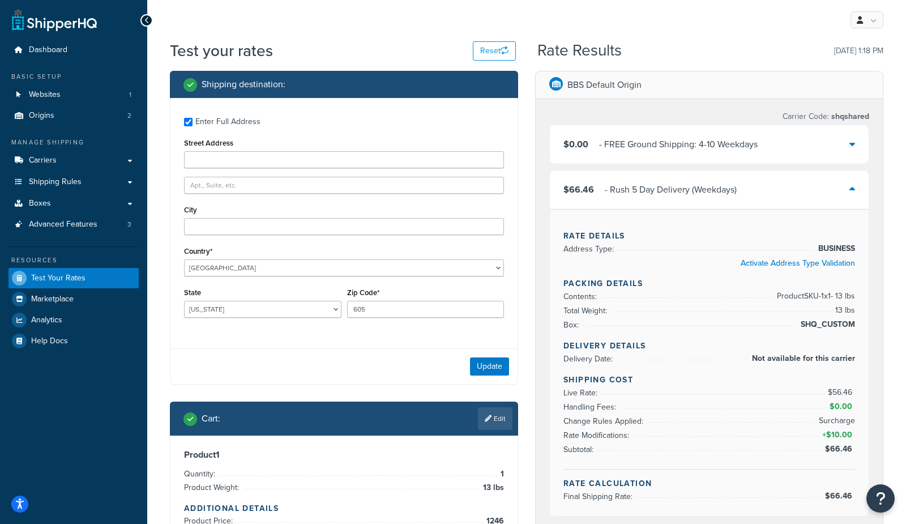
click at [612, 149] on div "- FREE Ground Shipping: 4-10 Weekdays" at bounding box center [678, 144] width 159 height 16
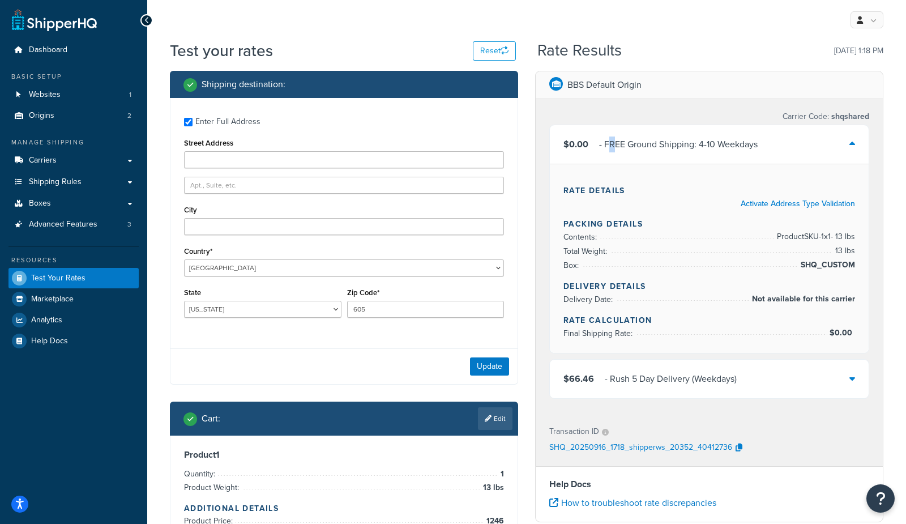
click at [612, 148] on div "- FREE Ground Shipping: 4-10 Weekdays" at bounding box center [678, 144] width 159 height 16
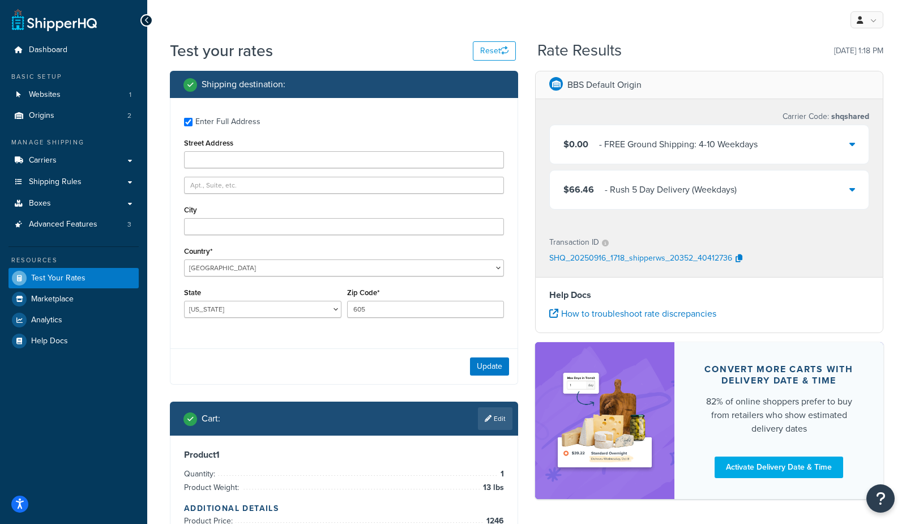
click at [612, 185] on div "- Rush 5 Day Delivery (Weekdays)" at bounding box center [671, 190] width 132 height 16
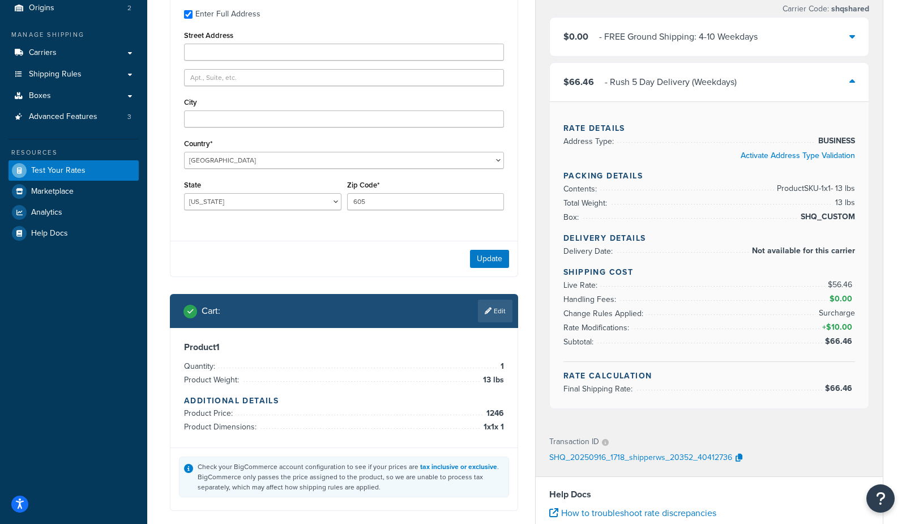
scroll to position [110, 0]
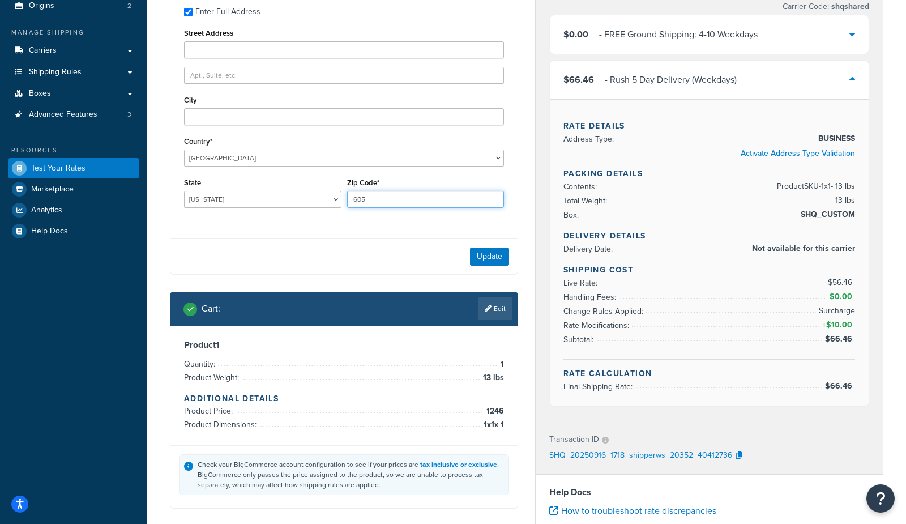
click at [411, 200] on input "605" at bounding box center [425, 199] width 157 height 17
type input "60521"
click at [362, 242] on div "Update" at bounding box center [343, 256] width 347 height 36
click at [497, 260] on button "Update" at bounding box center [489, 256] width 39 height 18
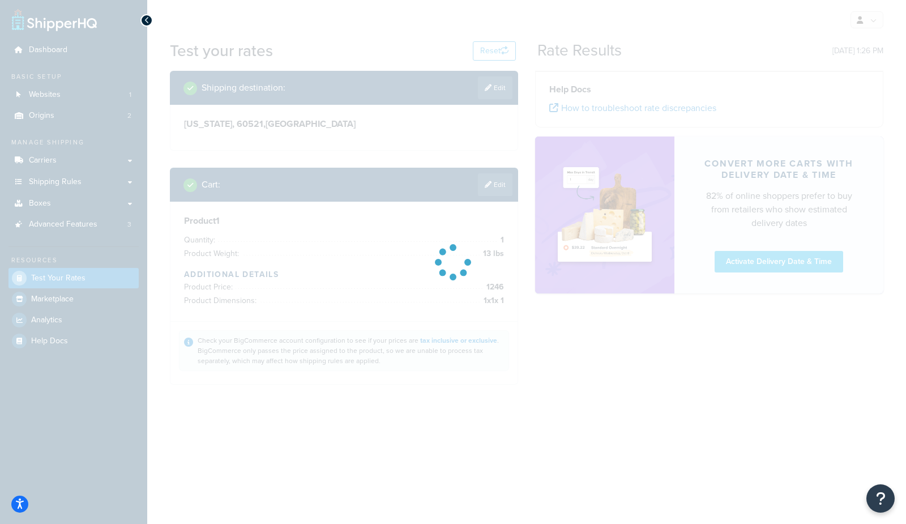
scroll to position [0, 0]
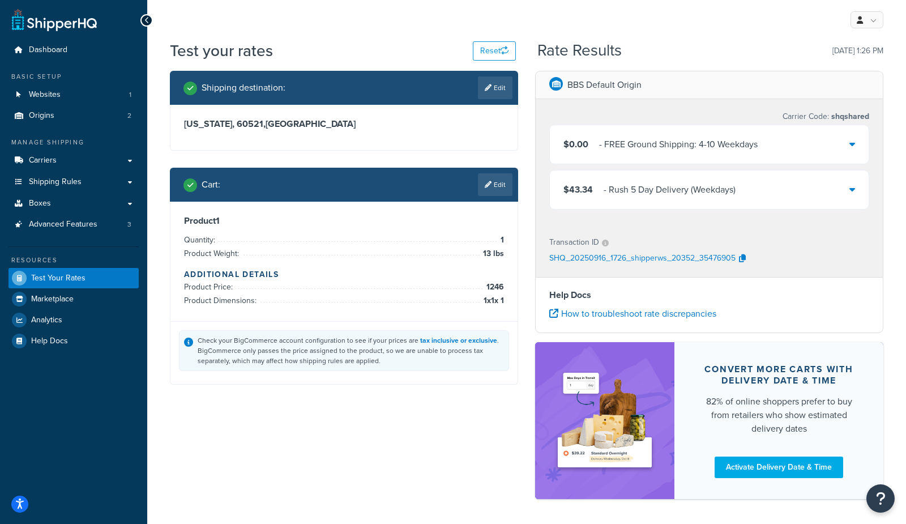
click at [590, 187] on span "$43.34" at bounding box center [577, 189] width 29 height 13
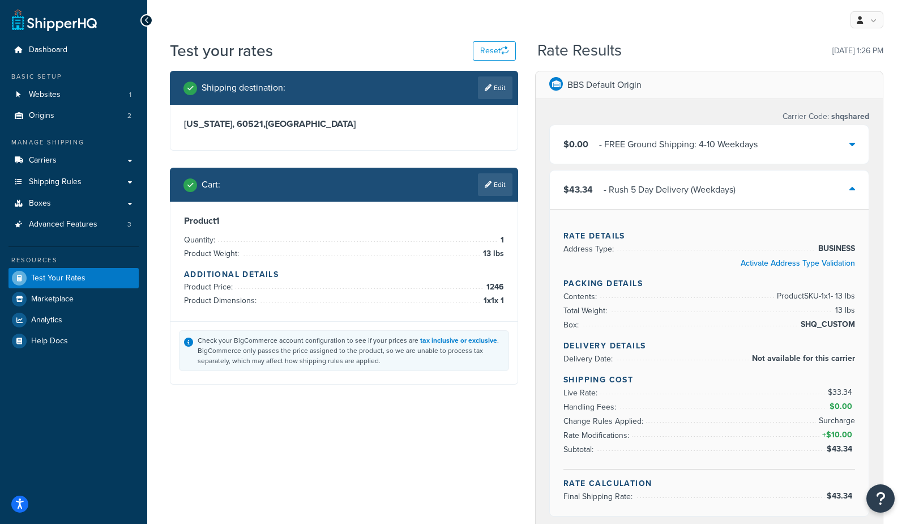
drag, startPoint x: 494, startPoint y: 183, endPoint x: 493, endPoint y: 193, distance: 9.7
click at [493, 183] on link "Edit" at bounding box center [495, 184] width 35 height 23
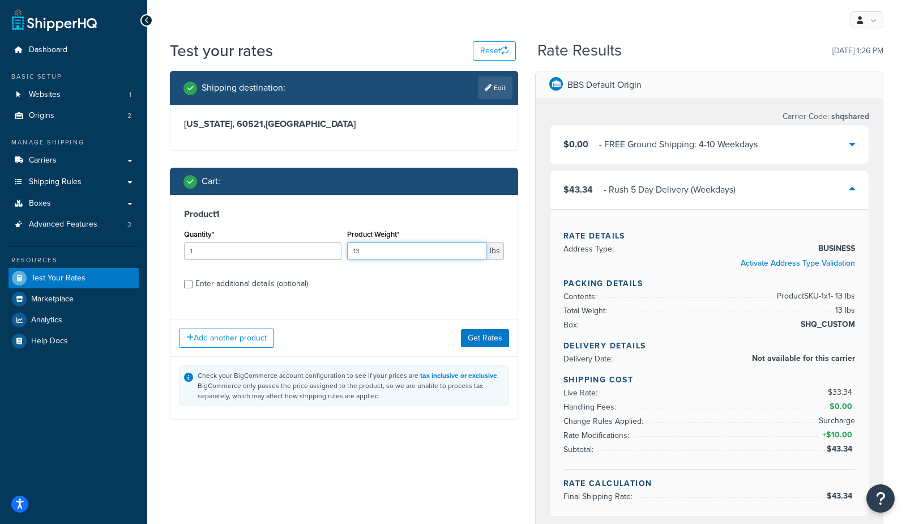
drag, startPoint x: 449, startPoint y: 256, endPoint x: 188, endPoint y: 250, distance: 261.1
click at [188, 250] on div "Quantity* 1 Product Weight* 13 lbs" at bounding box center [344, 246] width 326 height 41
type input "21"
click at [497, 344] on button "Get Rates" at bounding box center [485, 338] width 48 height 18
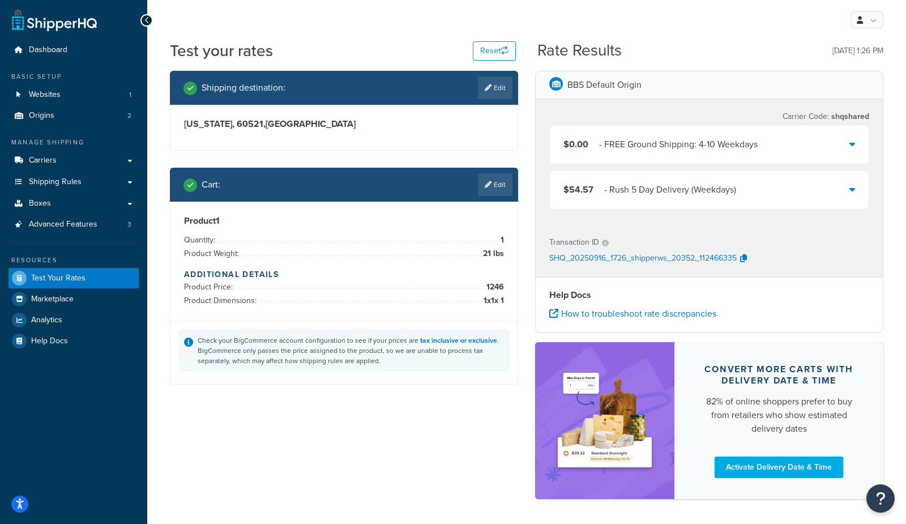
click at [617, 195] on div "- Rush 5 Day Delivery (Weekdays)" at bounding box center [670, 190] width 132 height 16
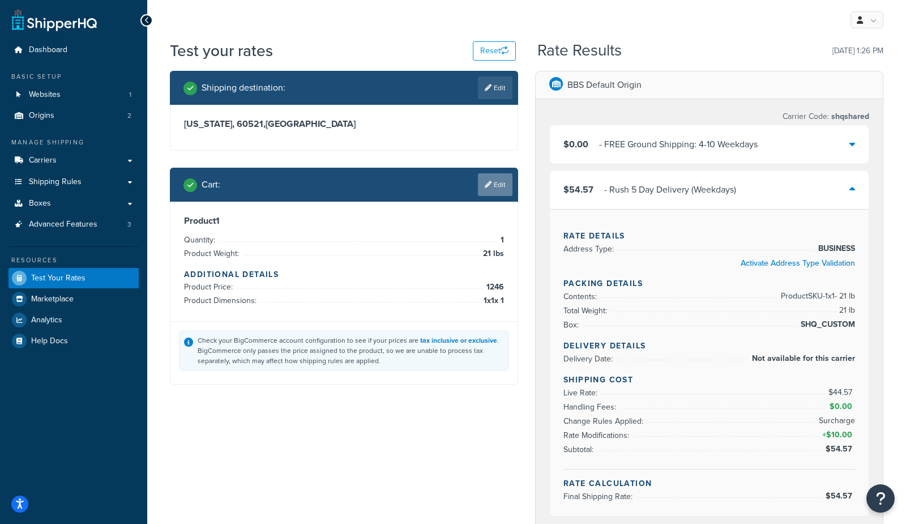
click at [491, 190] on link "Edit" at bounding box center [495, 184] width 35 height 23
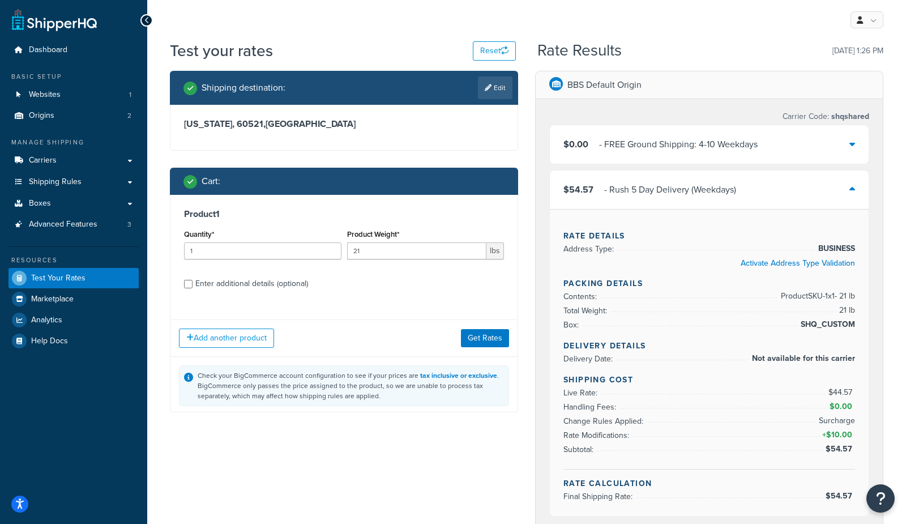
click at [228, 288] on div "Enter additional details (optional)" at bounding box center [251, 284] width 113 height 16
click at [193, 288] on input "Enter additional details (optional)" at bounding box center [188, 284] width 8 height 8
checkbox input "true"
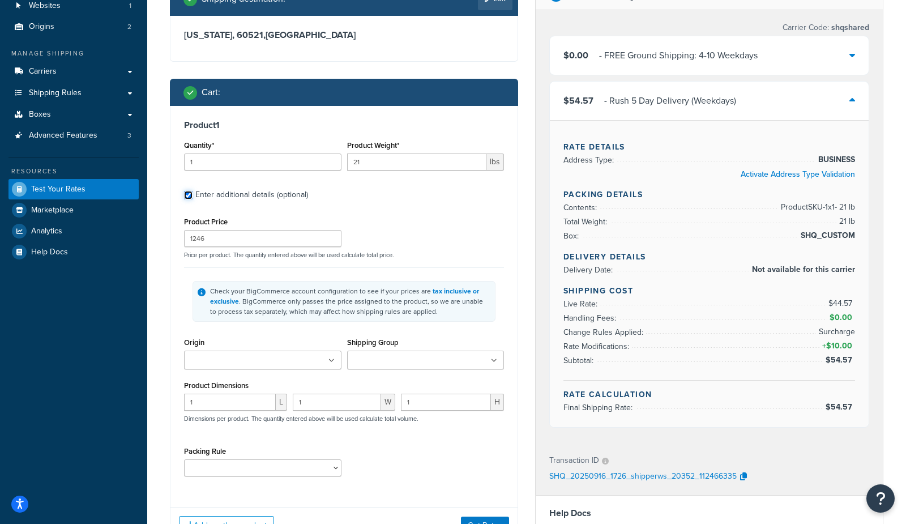
scroll to position [86, 0]
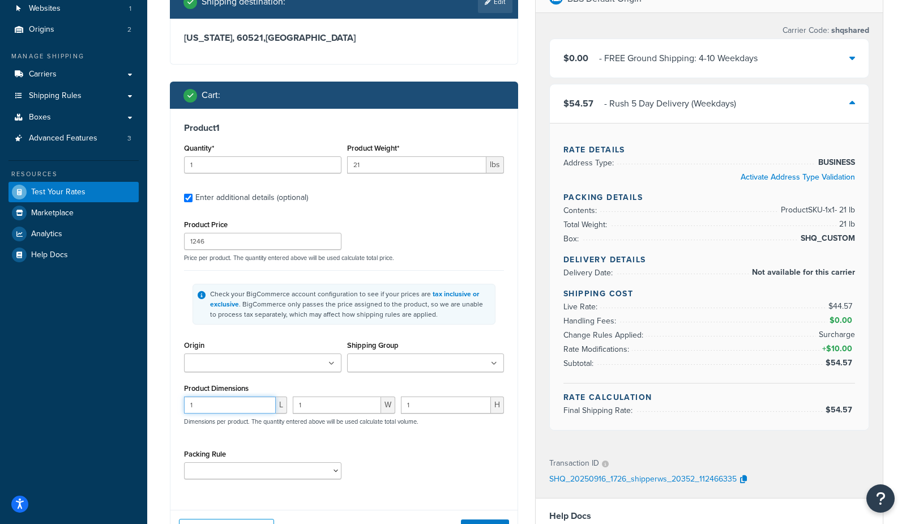
drag, startPoint x: 246, startPoint y: 409, endPoint x: 132, endPoint y: 400, distance: 114.1
click at [132, 401] on div "Dashboard Basic Setup Websites 1 Origins 2 Manage Shipping Carriers Carriers Al…" at bounding box center [453, 351] width 906 height 874
type input "2"
type input "4"
type input "3"
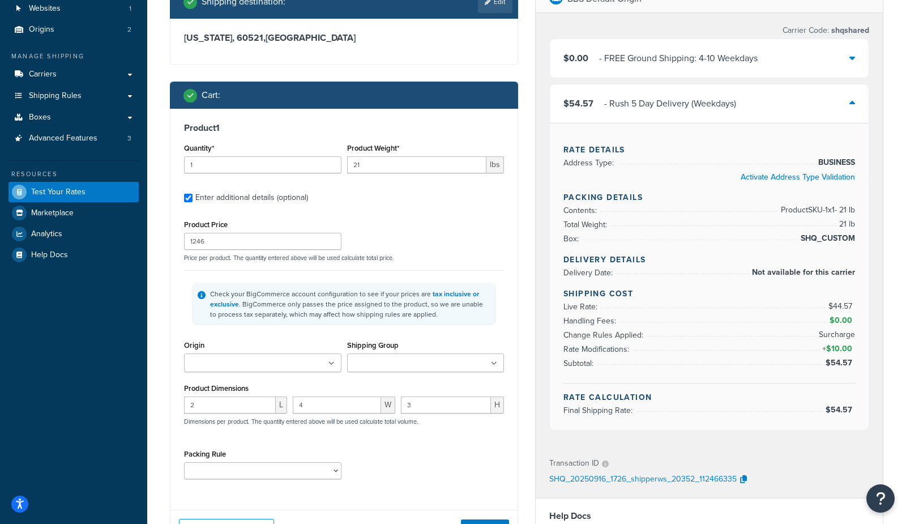
click at [523, 460] on div "Shipping destination : Edit Illinois, 60521 , United States Cart : Product 1 Qu…" at bounding box center [343, 306] width 365 height 642
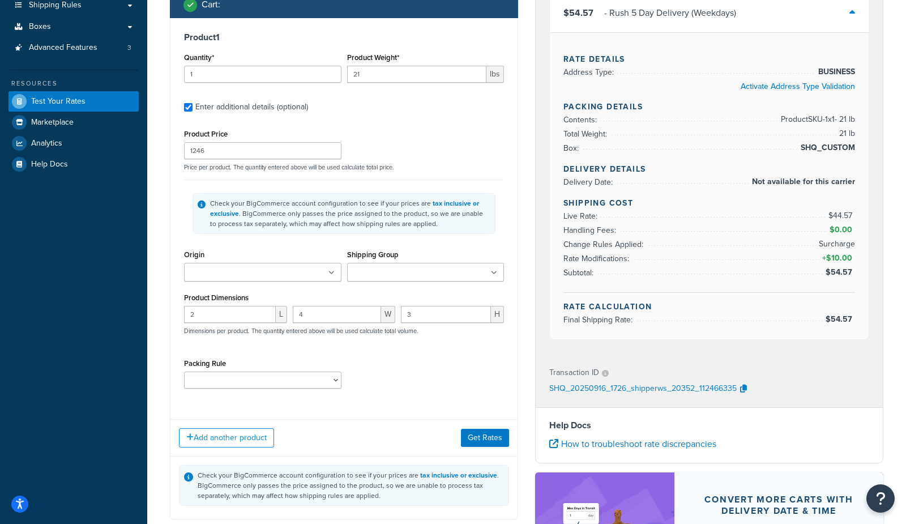
scroll to position [181, 0]
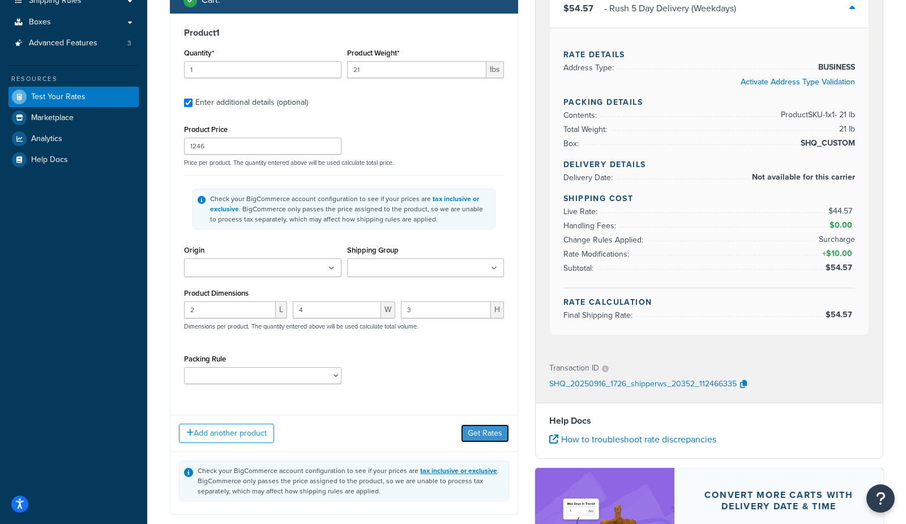
click at [483, 435] on button "Get Rates" at bounding box center [485, 433] width 48 height 18
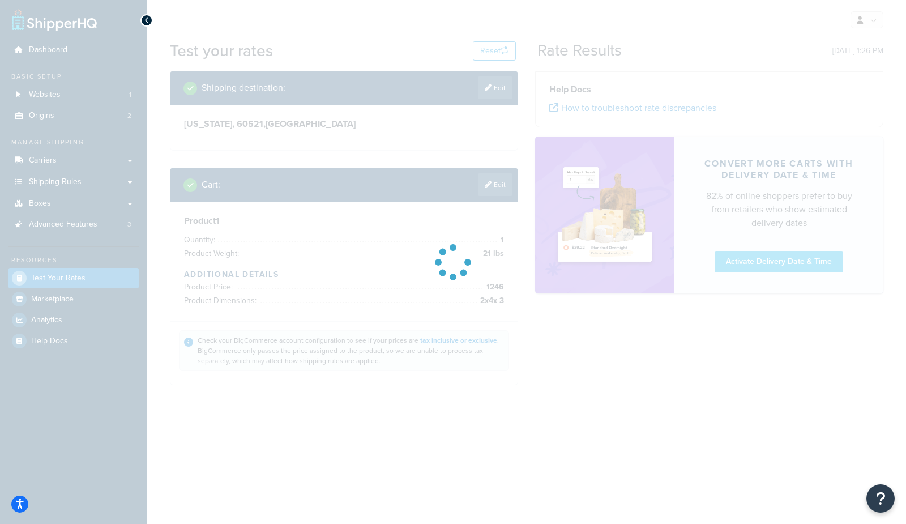
scroll to position [0, 0]
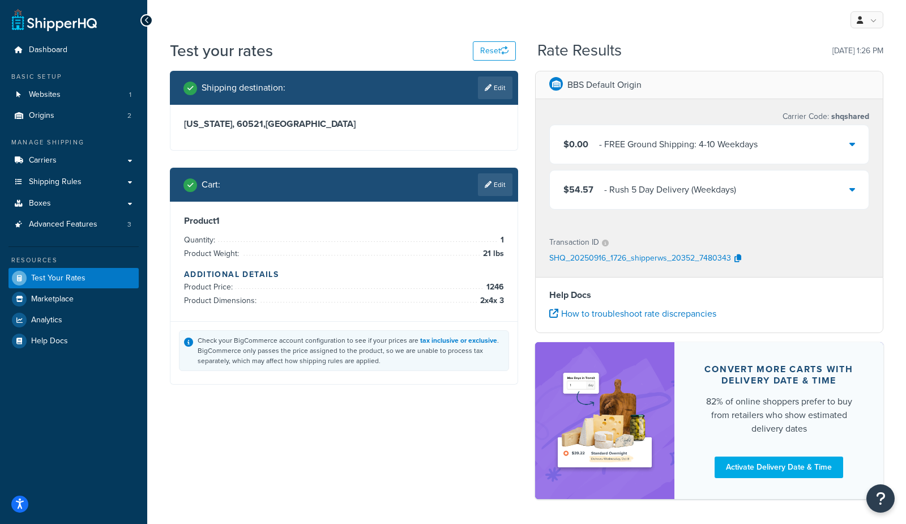
click at [630, 174] on div "$54.57 - Rush 5 Day Delivery (Weekdays)" at bounding box center [709, 189] width 319 height 39
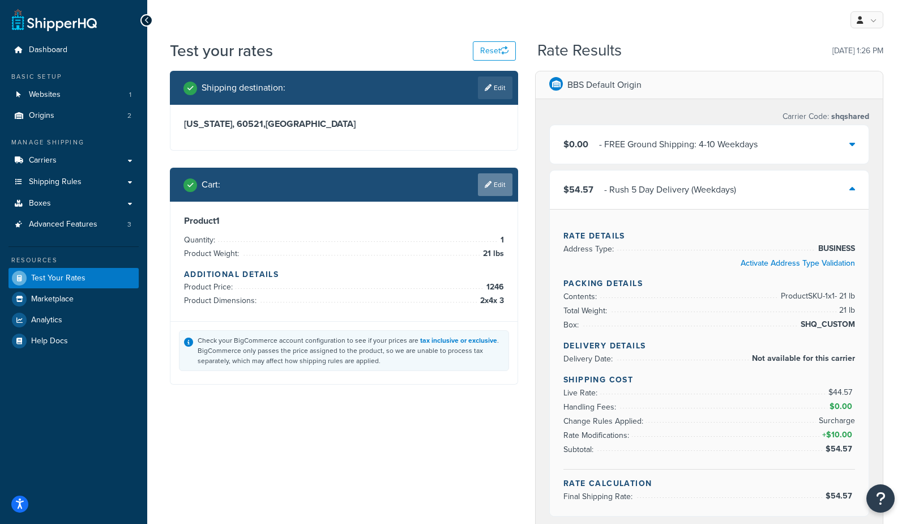
click at [492, 188] on link "Edit" at bounding box center [495, 184] width 35 height 23
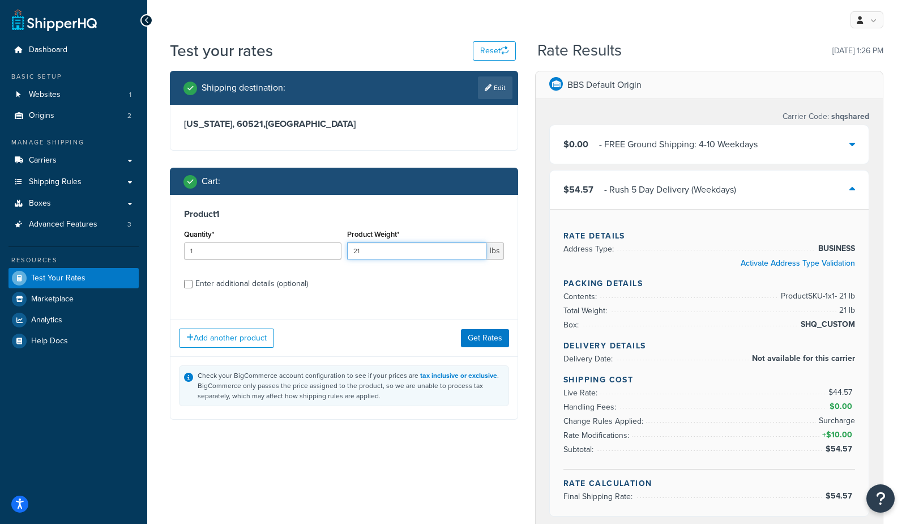
click at [411, 254] on input "21" at bounding box center [417, 250] width 140 height 17
type input "24"
click at [470, 347] on button "Get Rates" at bounding box center [485, 338] width 48 height 18
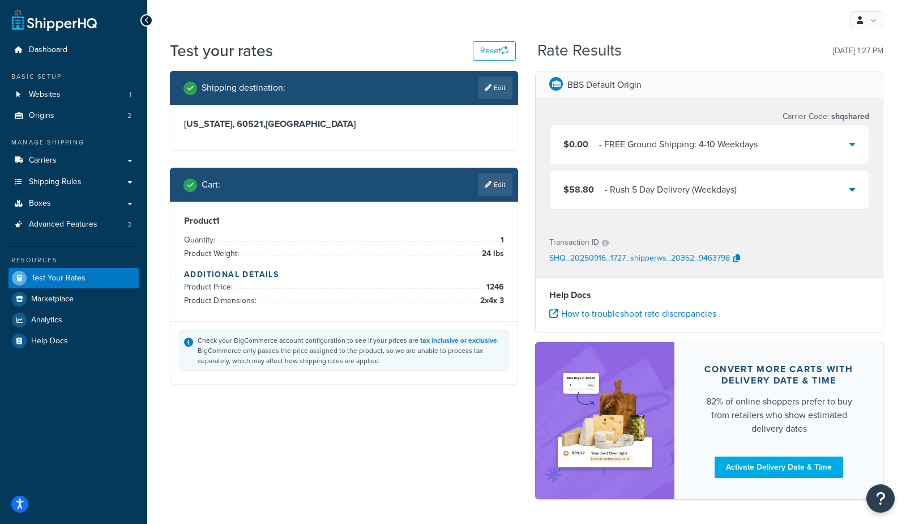
click at [628, 192] on div "- Rush 5 Day Delivery (Weekdays)" at bounding box center [671, 190] width 132 height 16
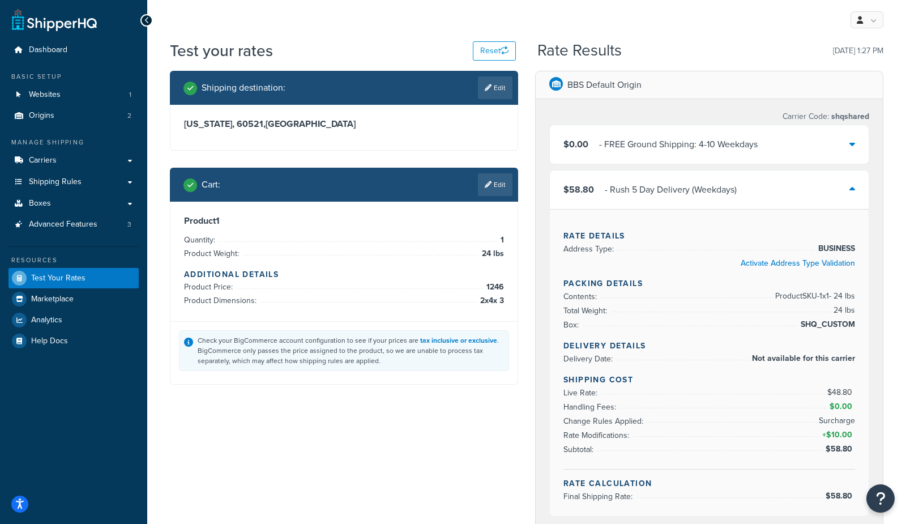
click at [490, 179] on link "Edit" at bounding box center [495, 184] width 35 height 23
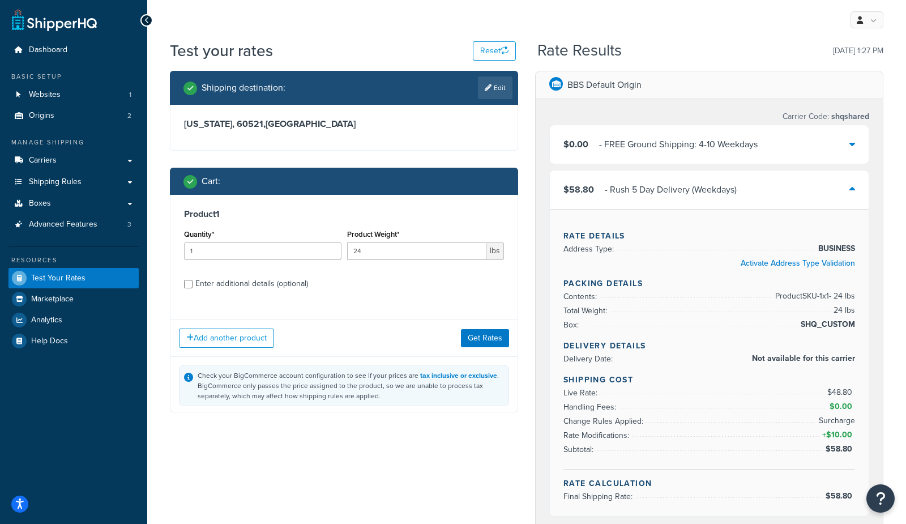
click at [252, 278] on div "Enter additional details (optional)" at bounding box center [251, 284] width 113 height 16
click at [193, 280] on input "Enter additional details (optional)" at bounding box center [188, 284] width 8 height 8
checkbox input "true"
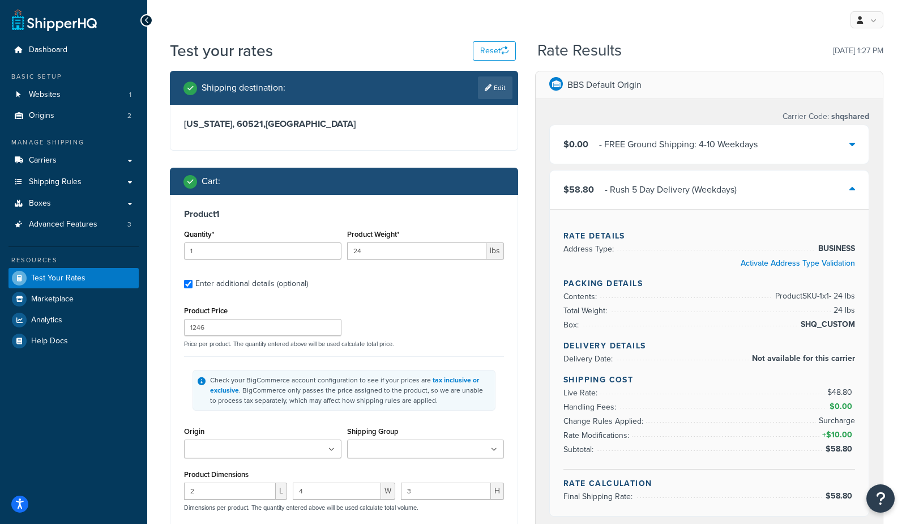
click at [198, 451] on input "Origin" at bounding box center [237, 449] width 100 height 12
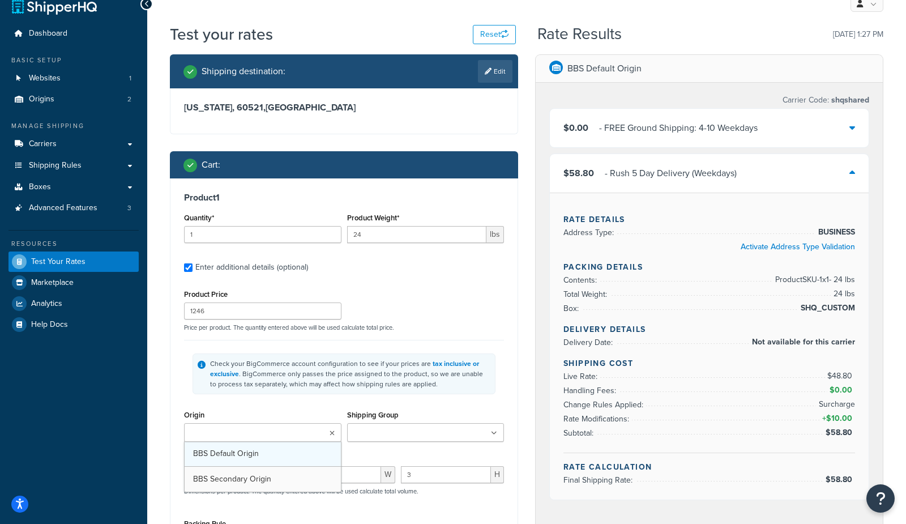
scroll to position [19, 0]
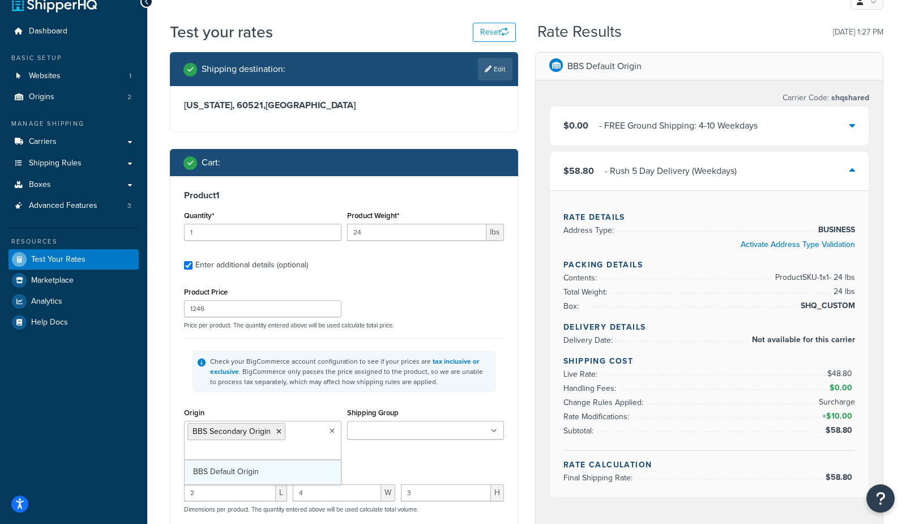
drag, startPoint x: 250, startPoint y: 482, endPoint x: 197, endPoint y: 464, distance: 55.5
drag, startPoint x: 148, startPoint y: 418, endPoint x: 155, endPoint y: 412, distance: 8.8
click at [152, 415] on div "Test your rates Reset Rate Results 09/16/2025, 1:27 PM Shipping destination : E…" at bounding box center [526, 424] width 759 height 806
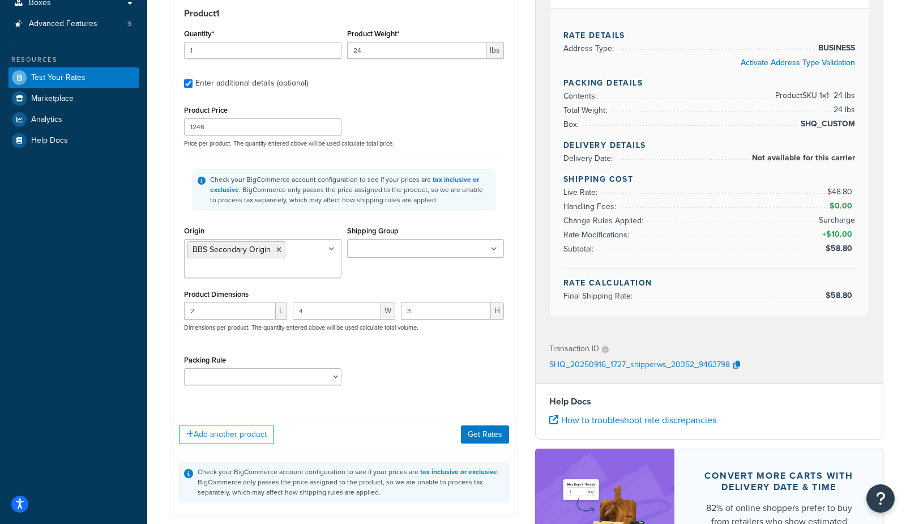
scroll to position [202, 0]
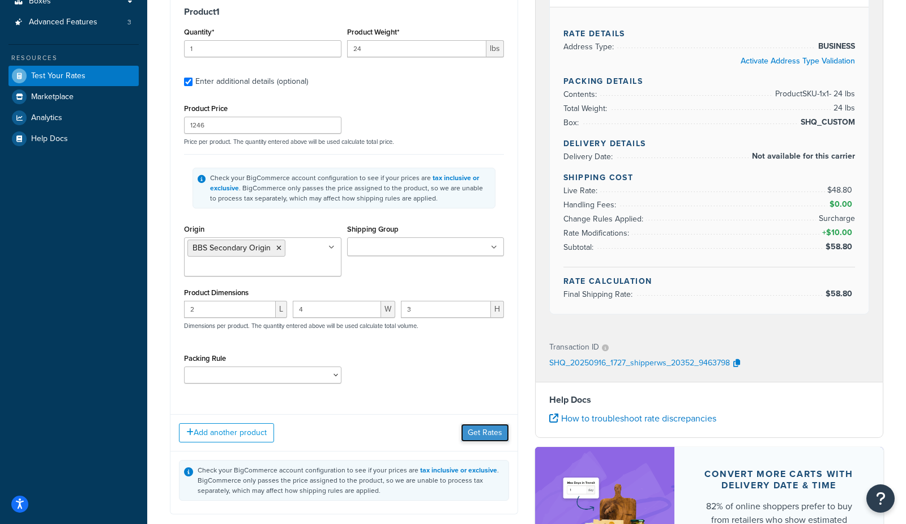
click at [473, 435] on button "Get Rates" at bounding box center [485, 433] width 48 height 18
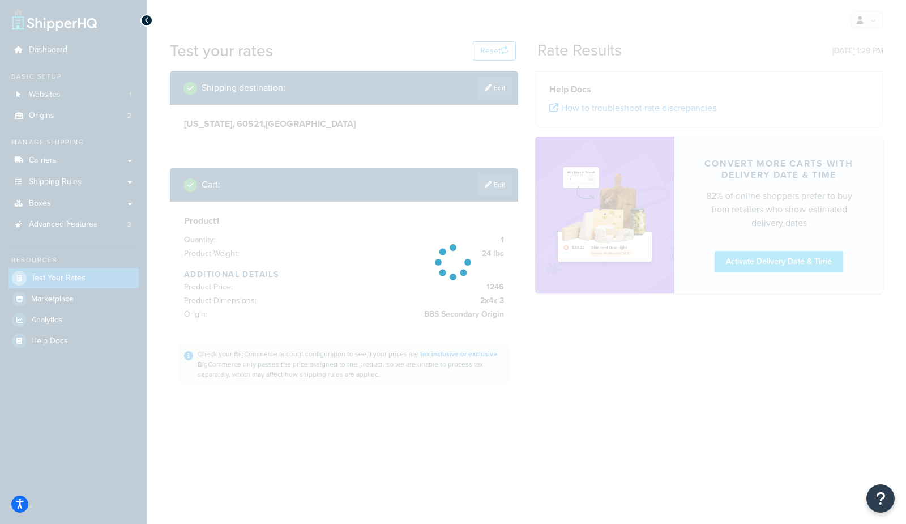
scroll to position [0, 0]
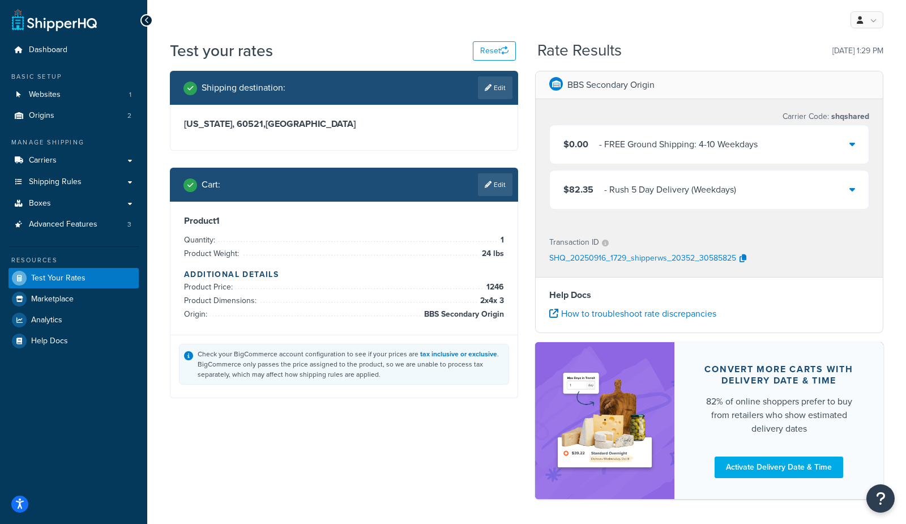
click at [599, 188] on div "$82.35 - Rush 5 Day Delivery (Weekdays)" at bounding box center [649, 190] width 173 height 16
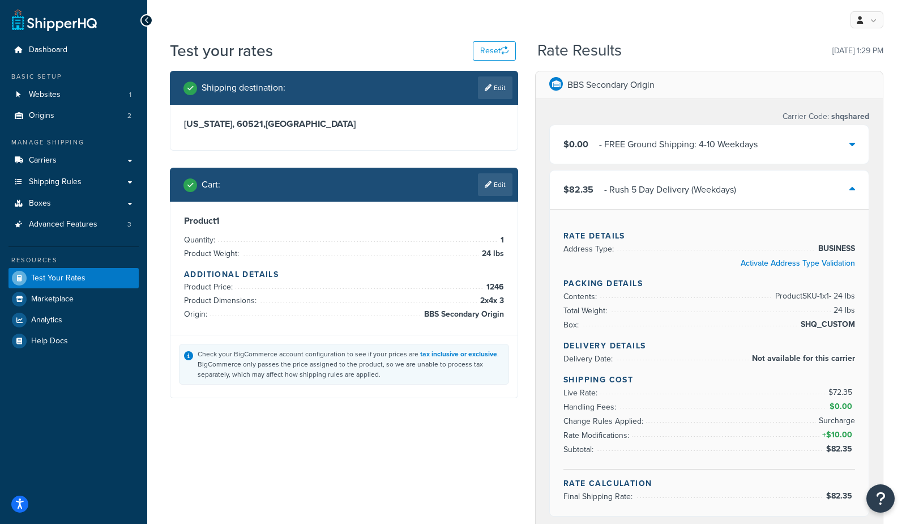
click at [507, 192] on link "Edit" at bounding box center [495, 184] width 35 height 23
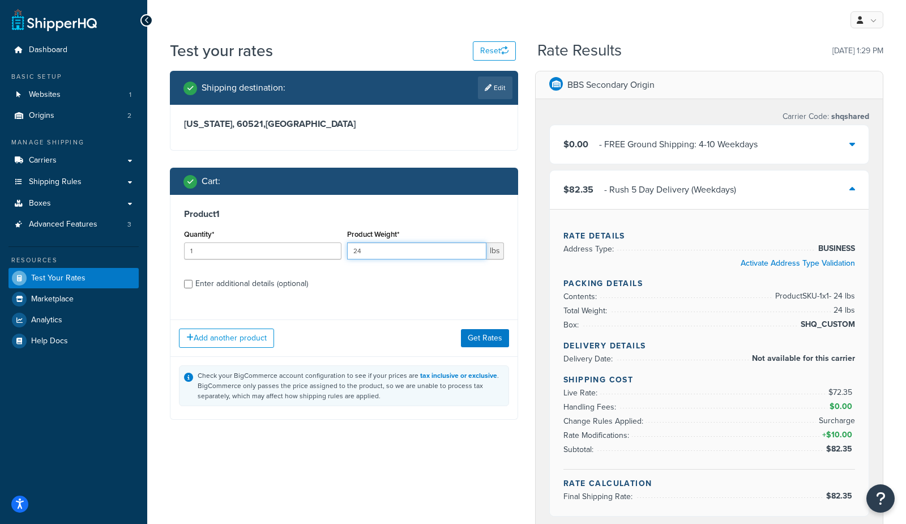
click at [413, 257] on input "24" at bounding box center [417, 250] width 140 height 17
type input "27"
click at [493, 344] on button "Get Rates" at bounding box center [485, 338] width 48 height 18
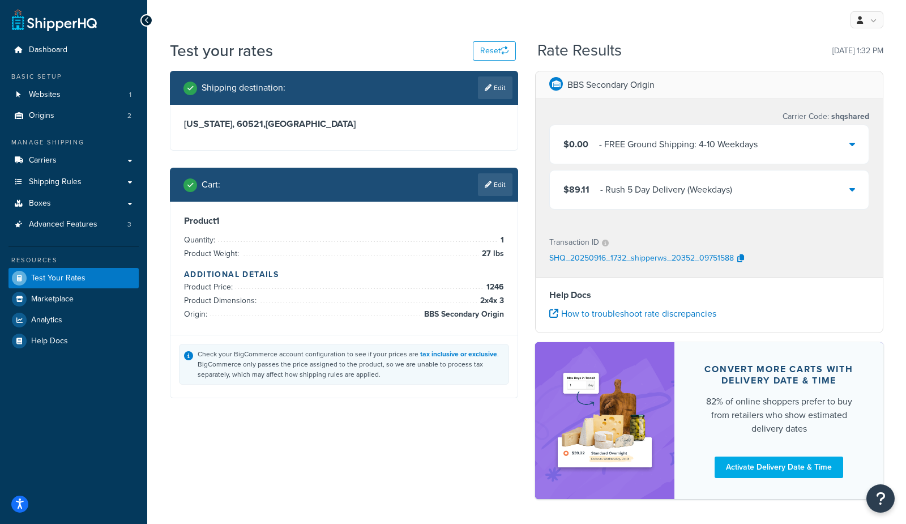
click at [625, 203] on div "$89.11 - Rush 5 Day Delivery (Weekdays)" at bounding box center [709, 189] width 319 height 39
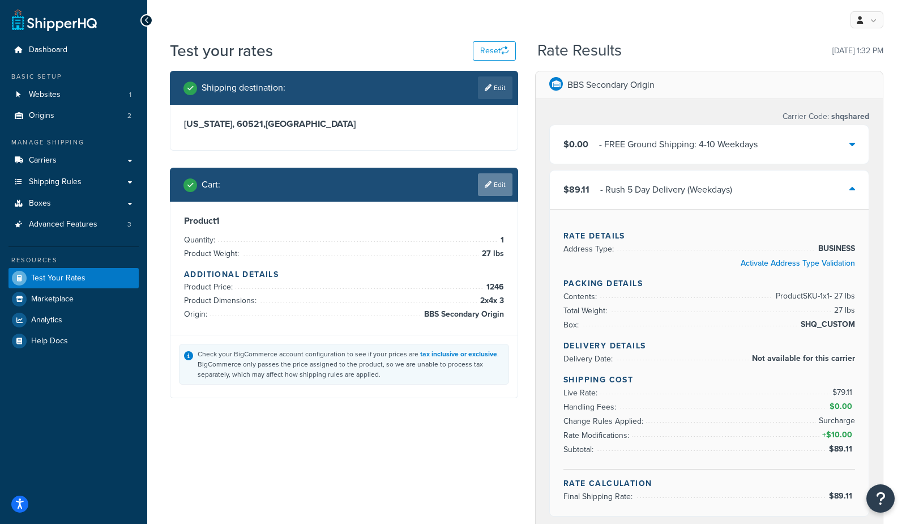
click at [502, 189] on link "Edit" at bounding box center [495, 184] width 35 height 23
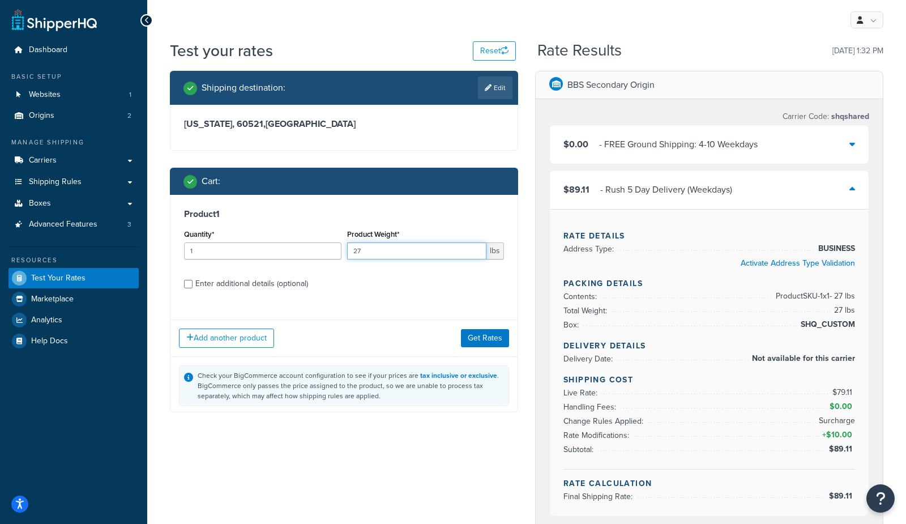
click at [394, 253] on input "27" at bounding box center [417, 250] width 140 height 17
type input "29"
click at [484, 345] on button "Get Rates" at bounding box center [485, 338] width 48 height 18
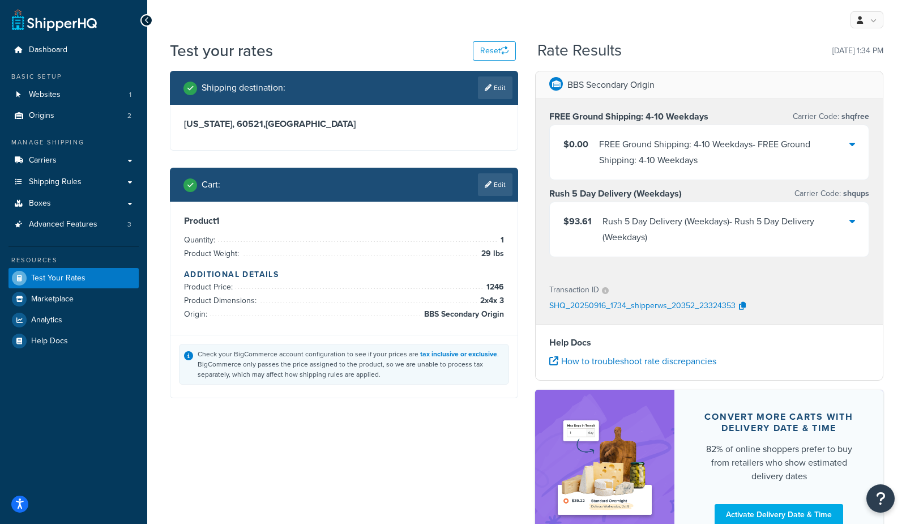
click at [695, 233] on div "Rush 5 Day Delivery (Weekdays) - Rush 5 Day Delivery (Weekdays)" at bounding box center [725, 229] width 247 height 32
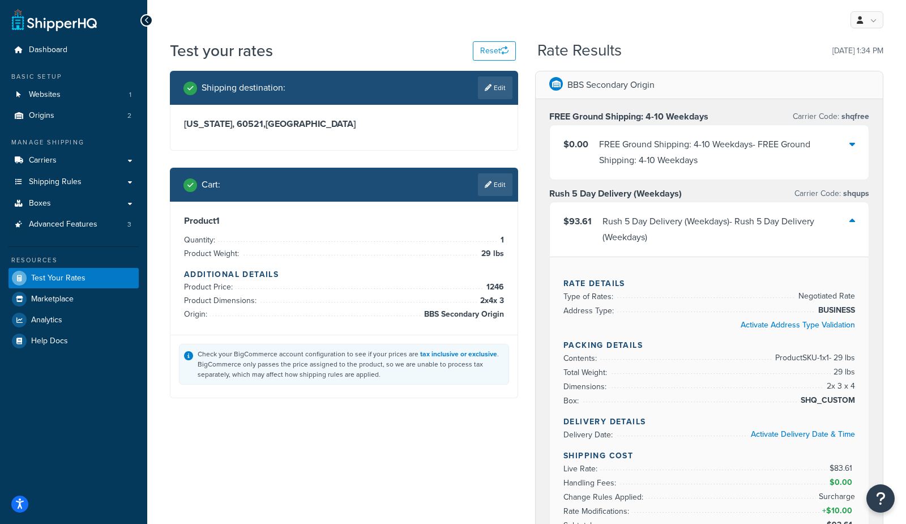
click at [490, 188] on link "Edit" at bounding box center [495, 184] width 35 height 23
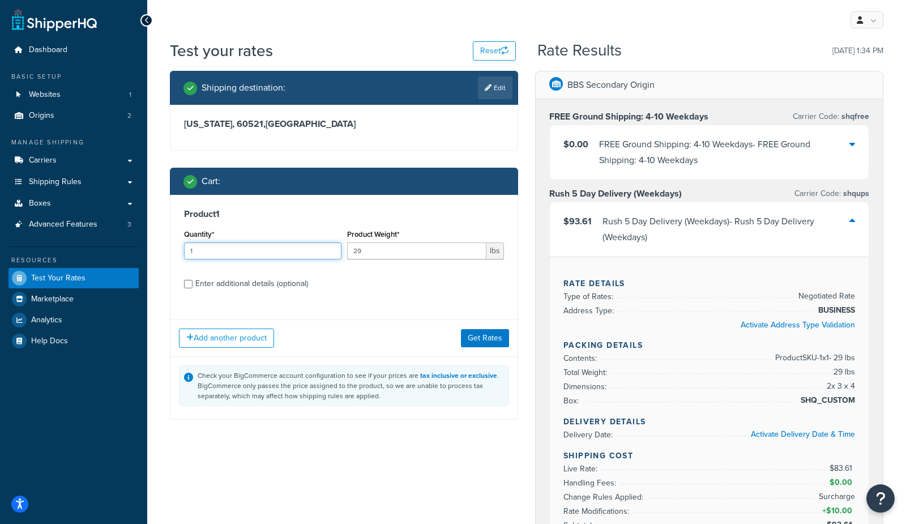
drag, startPoint x: 255, startPoint y: 254, endPoint x: 161, endPoint y: 245, distance: 94.4
click at [161, 245] on div "Shipping destination : Edit Illinois, 60521 , United States Cart : Product 1 Qu…" at bounding box center [343, 254] width 365 height 366
click at [269, 283] on div "Enter additional details (optional)" at bounding box center [251, 284] width 113 height 16
click at [193, 283] on input "Enter additional details (optional)" at bounding box center [188, 284] width 8 height 8
checkbox input "true"
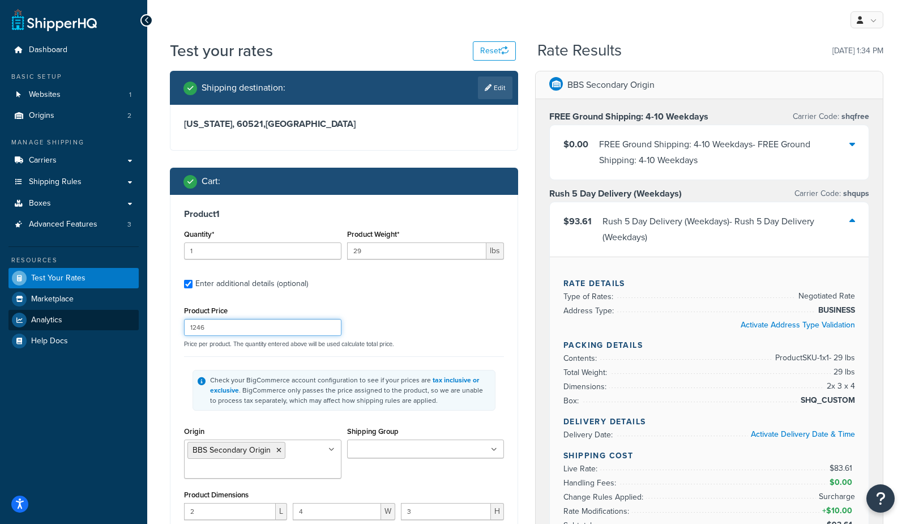
drag, startPoint x: 226, startPoint y: 327, endPoint x: 68, endPoint y: 312, distance: 158.7
click at [68, 312] on div "Dashboard Basic Setup Websites 1 Origins 2 Manage Shipping Carriers Carriers Al…" at bounding box center [453, 475] width 906 height 950
click at [150, 430] on div "Test your rates Reset Rate Results 09/16/2025, 1:34 PM Shipping destination : E…" at bounding box center [526, 481] width 759 height 882
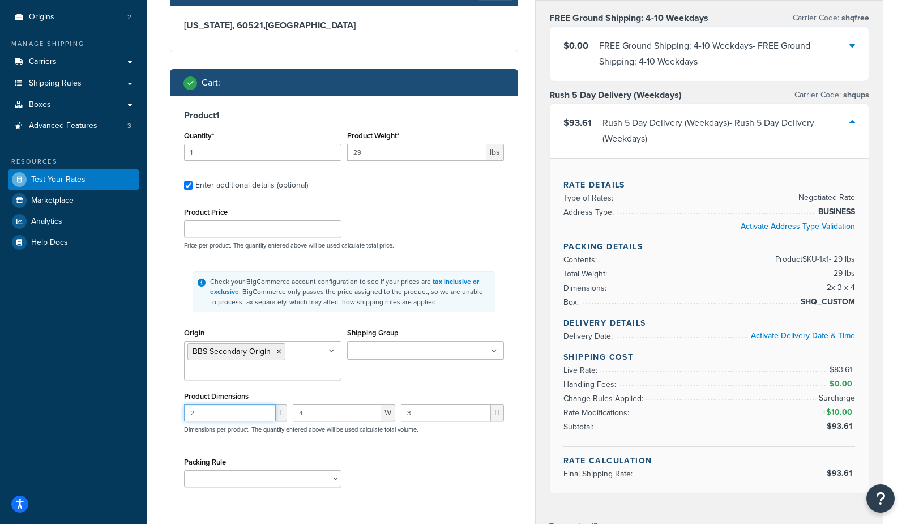
type input "3"
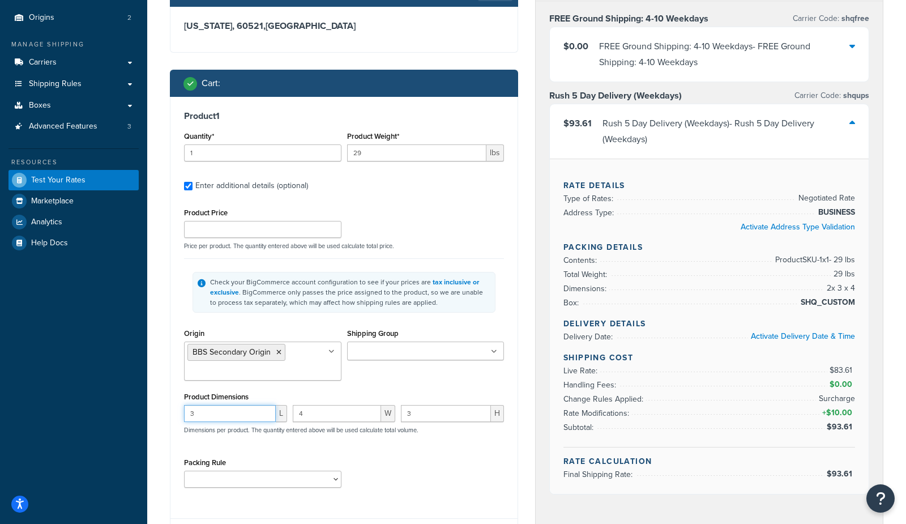
drag, startPoint x: 243, startPoint y: 417, endPoint x: 127, endPoint y: 413, distance: 115.6
click at [127, 413] on div "Dashboard Basic Setup Websites 1 Origins 2 Manage Shipping Carriers Carriers Al…" at bounding box center [453, 377] width 906 height 950
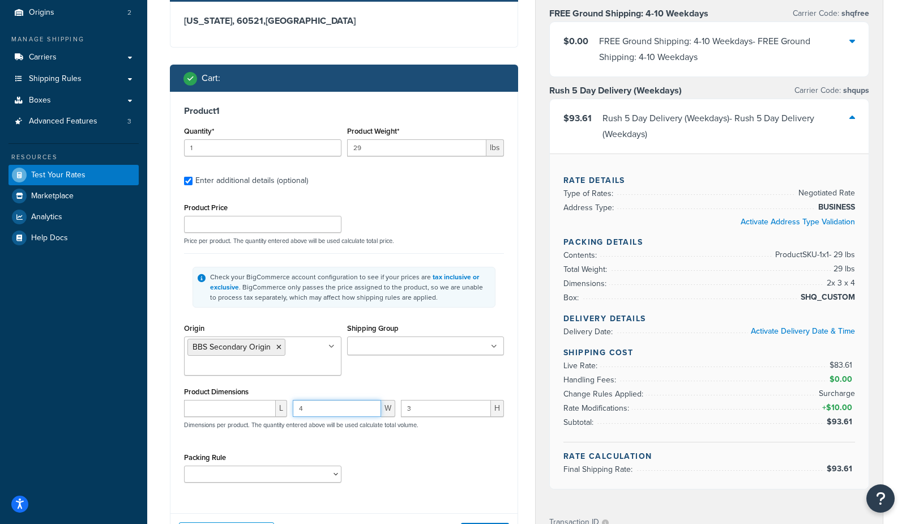
drag, startPoint x: 257, startPoint y: 409, endPoint x: 345, endPoint y: 415, distance: 88.5
click at [260, 408] on div "L 4 W 3 H Dimensions per product. The quantity entered above will be used calcu…" at bounding box center [344, 420] width 326 height 41
drag, startPoint x: 350, startPoint y: 411, endPoint x: 463, endPoint y: 216, distance: 225.5
click at [341, 411] on div "L W 3 H Dimensions per product. The quantity entered above will be used calcula…" at bounding box center [344, 420] width 326 height 41
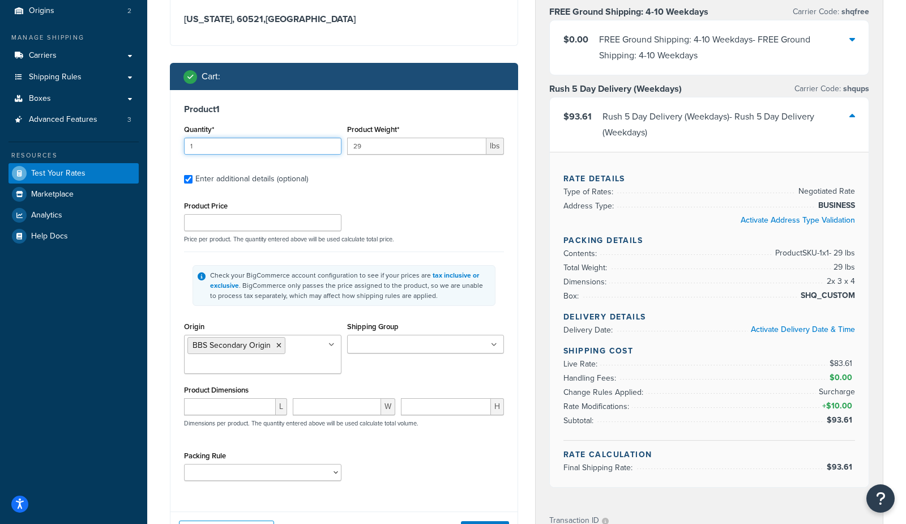
drag, startPoint x: 246, startPoint y: 147, endPoint x: 130, endPoint y: 135, distance: 116.7
click at [130, 135] on div "Dashboard Basic Setup Websites 1 Origins 2 Manage Shipping Carriers Carriers Al…" at bounding box center [453, 370] width 906 height 950
type input "5"
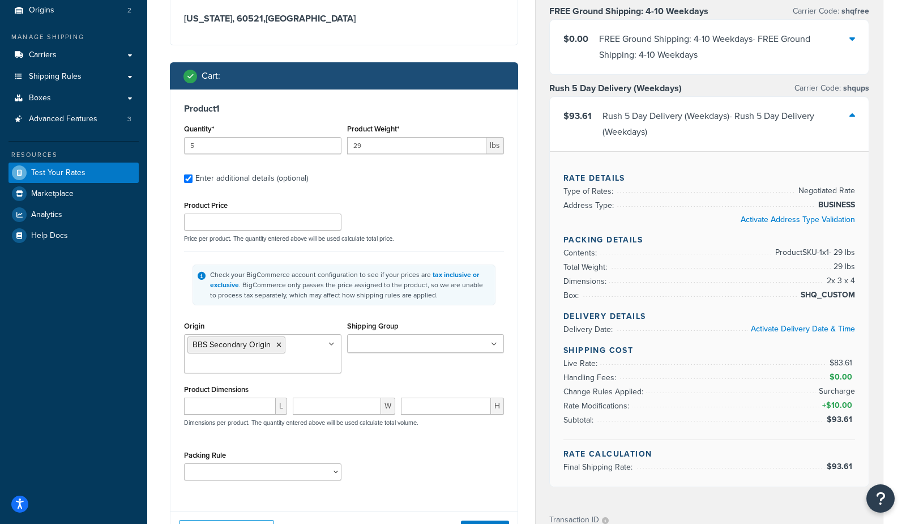
click at [131, 343] on div "Dashboard Basic Setup Websites 1 Origins 2 Manage Shipping Carriers Carriers Al…" at bounding box center [73, 370] width 147 height 950
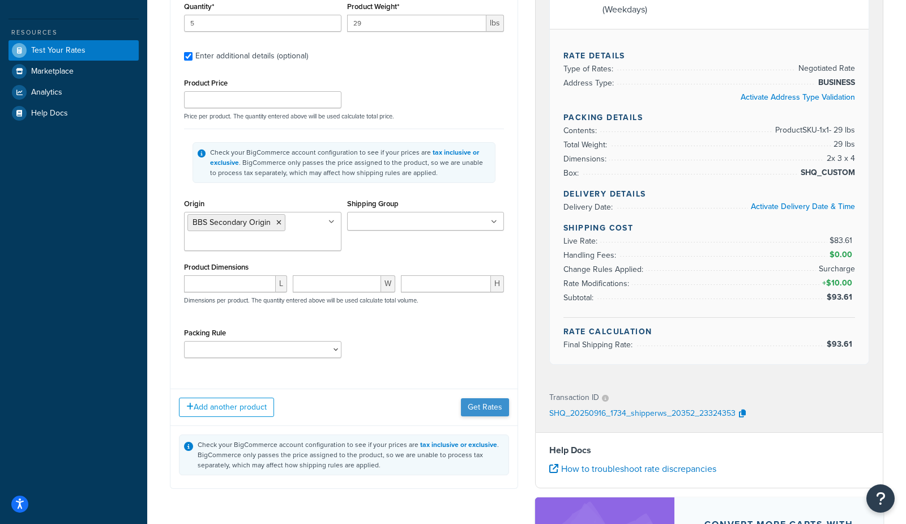
scroll to position [229, 0]
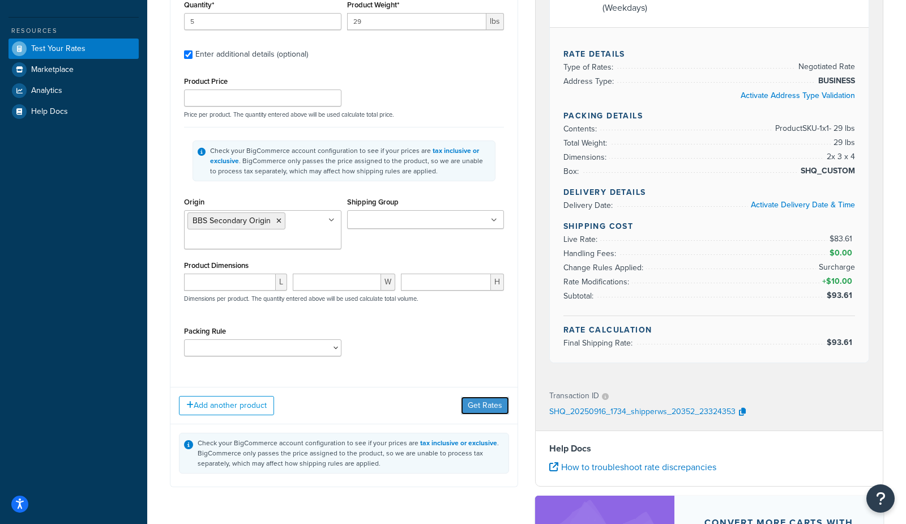
click at [491, 407] on button "Get Rates" at bounding box center [485, 405] width 48 height 18
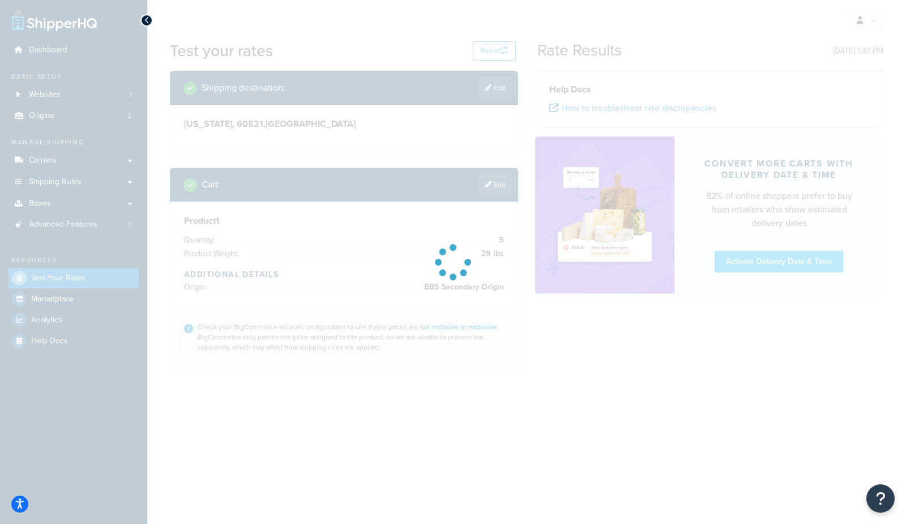
scroll to position [0, 0]
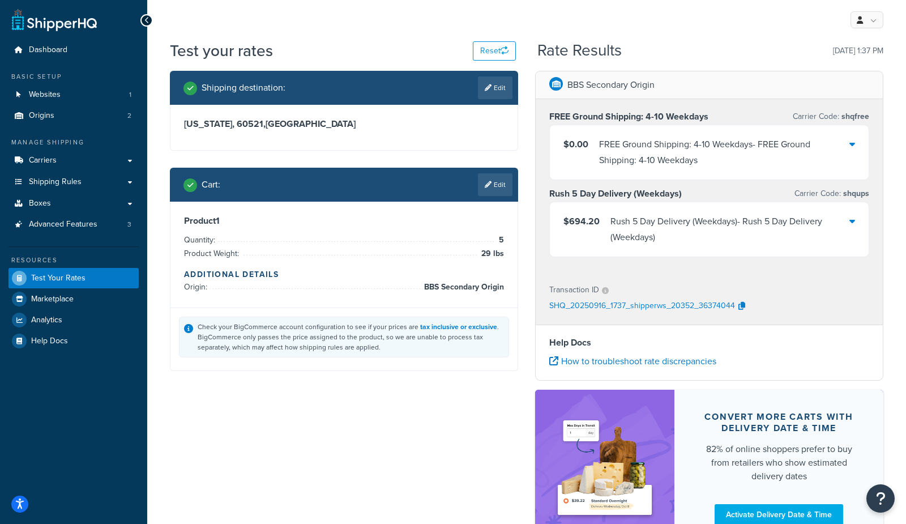
click at [610, 236] on div "Rush 5 Day Delivery (Weekdays) - Rush 5 Day Delivery (Weekdays)" at bounding box center [729, 229] width 239 height 32
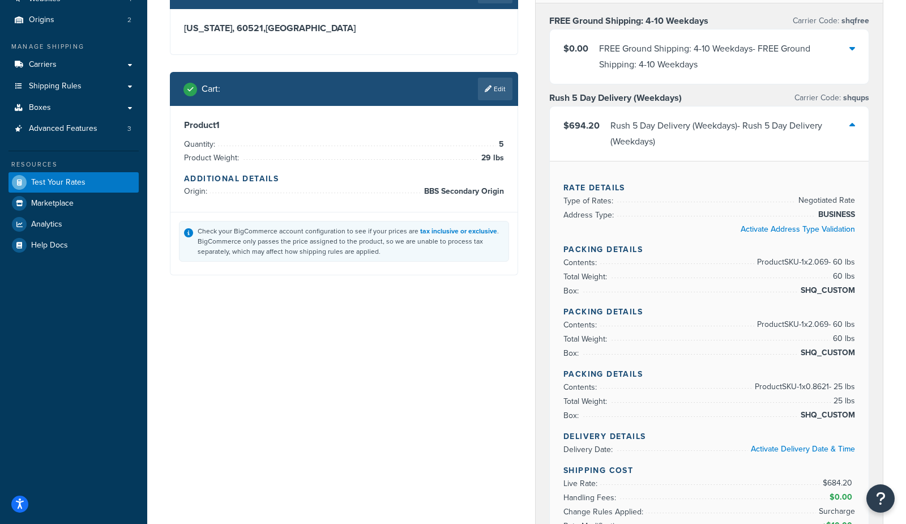
scroll to position [128, 0]
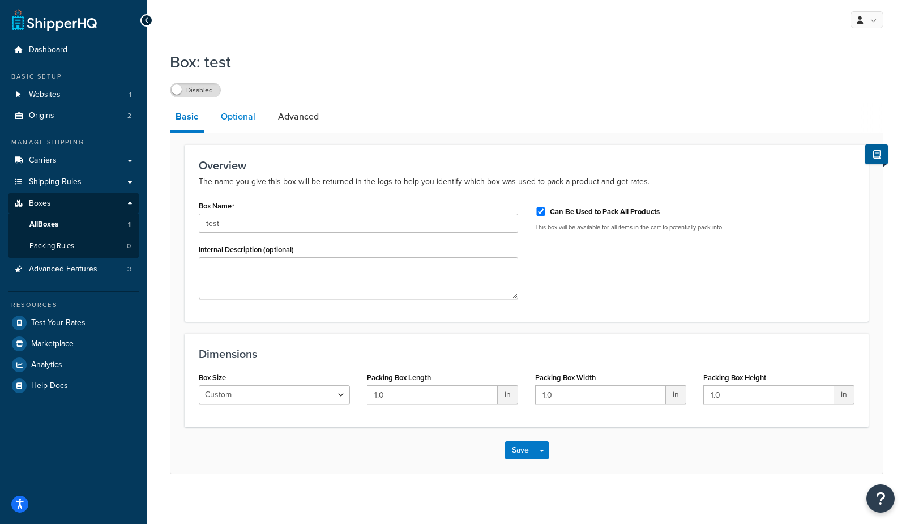
click at [248, 125] on link "Optional" at bounding box center [238, 116] width 46 height 27
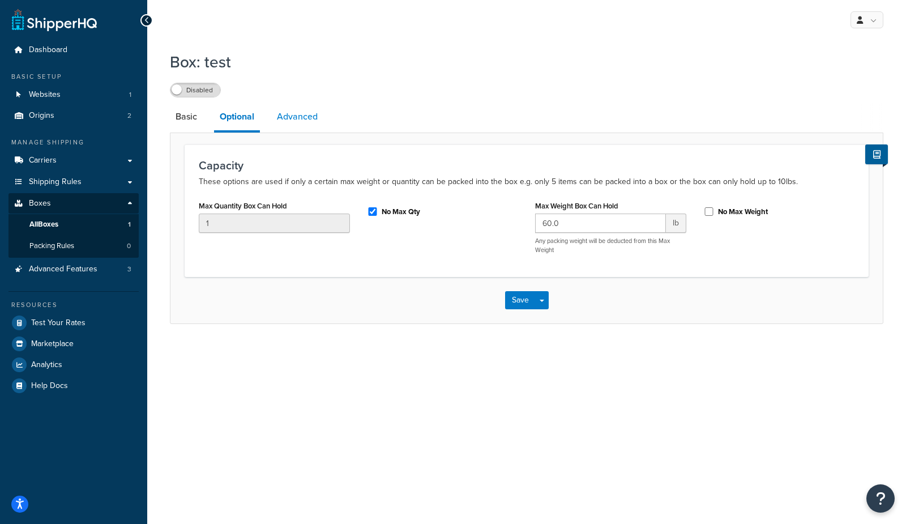
click at [310, 120] on link "Advanced" at bounding box center [297, 116] width 52 height 27
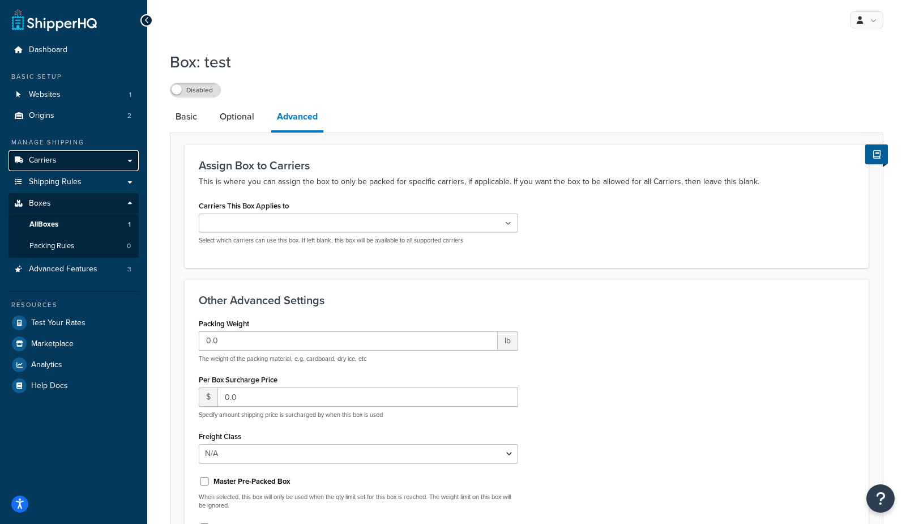
click at [56, 163] on link "Carriers" at bounding box center [73, 160] width 130 height 21
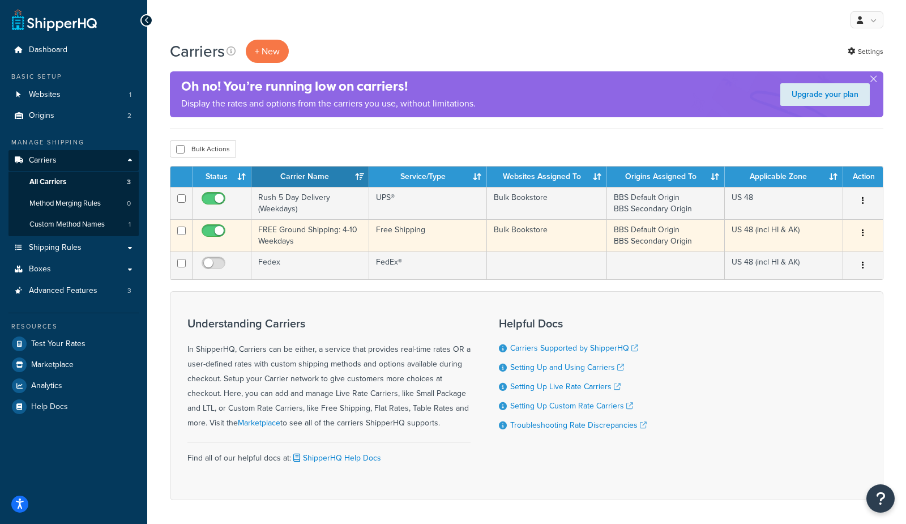
click at [276, 240] on td "FREE Ground Shipping: 4-10 Weekdays" at bounding box center [310, 235] width 118 height 32
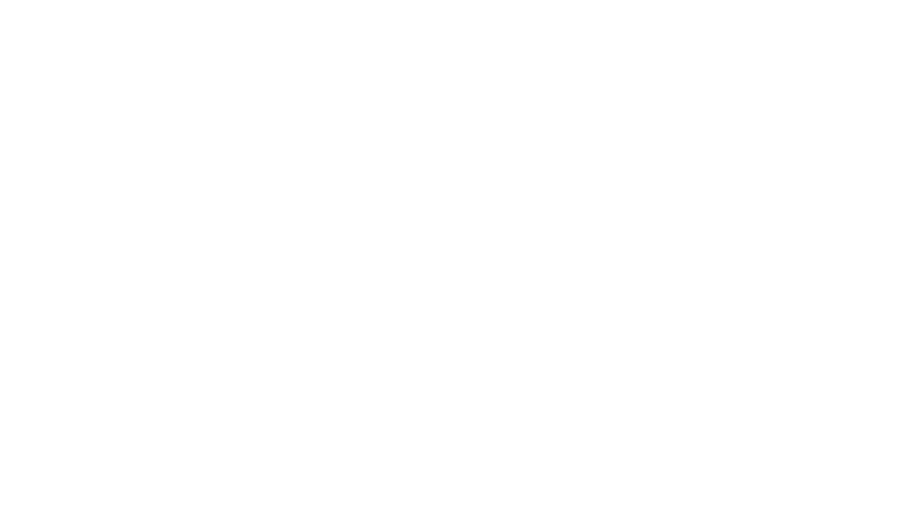
select select "free"
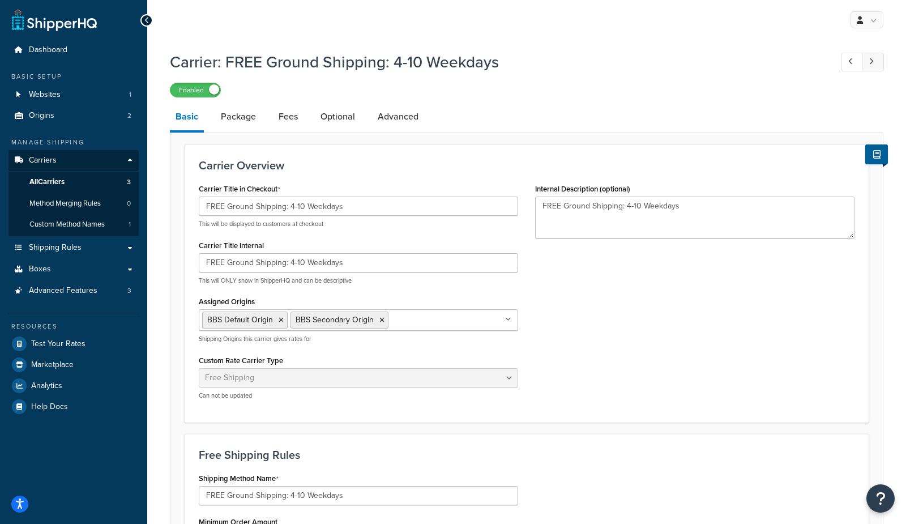
drag, startPoint x: 891, startPoint y: 64, endPoint x: 879, endPoint y: 63, distance: 11.4
click at [890, 64] on div "Carrier: FREE Ground Shipping: 4-10 Weekdays Enabled Basic Package Fees Optiona…" at bounding box center [526, 410] width 759 height 730
click at [879, 63] on link at bounding box center [873, 62] width 22 height 19
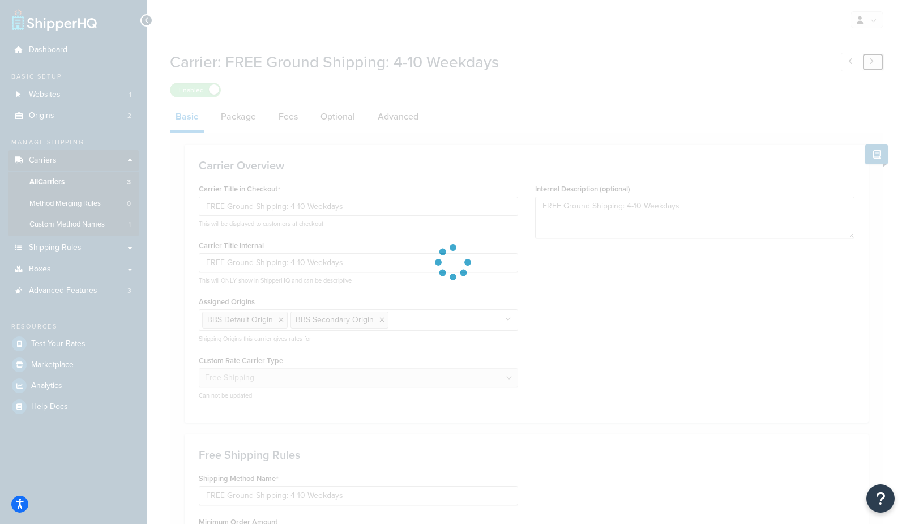
type input "Fedex"
type textarea "Fedex"
select select "fedEx"
select select "REGULAR_PICKUP"
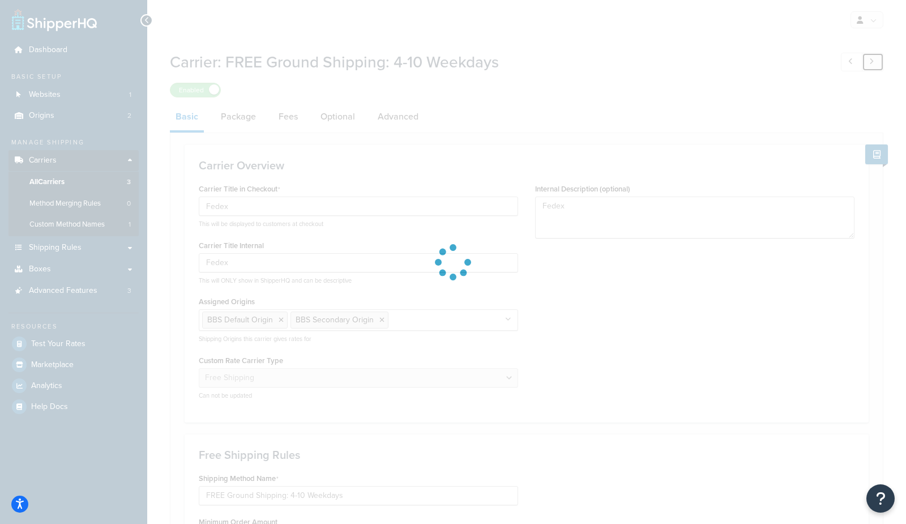
select select "YOUR_PACKAGING"
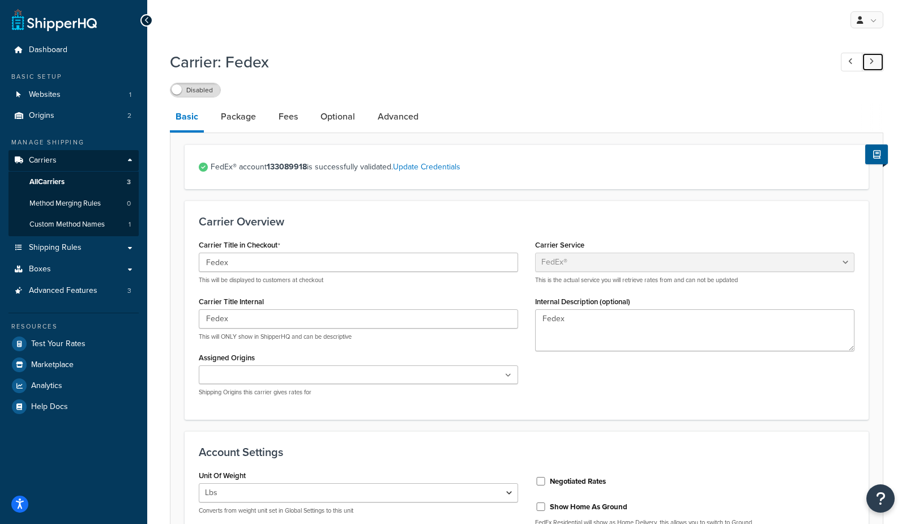
click at [879, 63] on link at bounding box center [873, 62] width 22 height 19
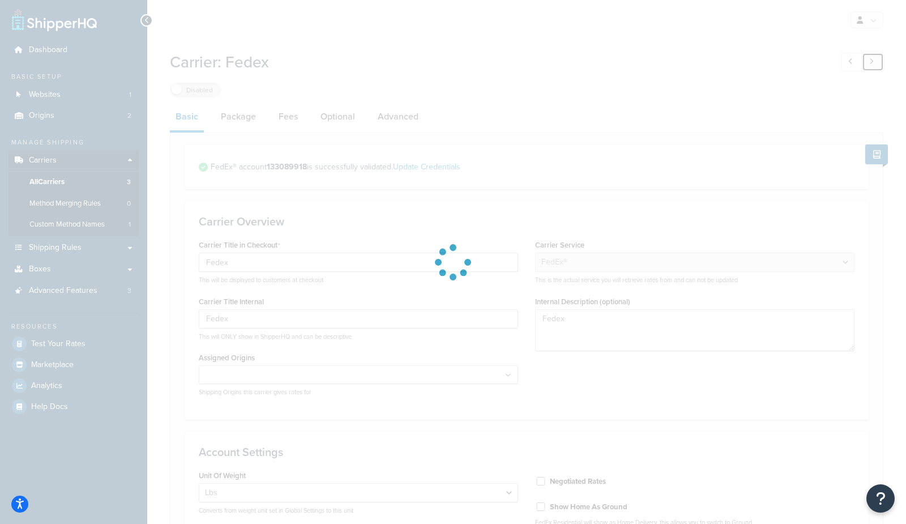
type input "Rush 5 Day Delivery (Weekdays)"
select select "ups"
select select "01"
select select "00"
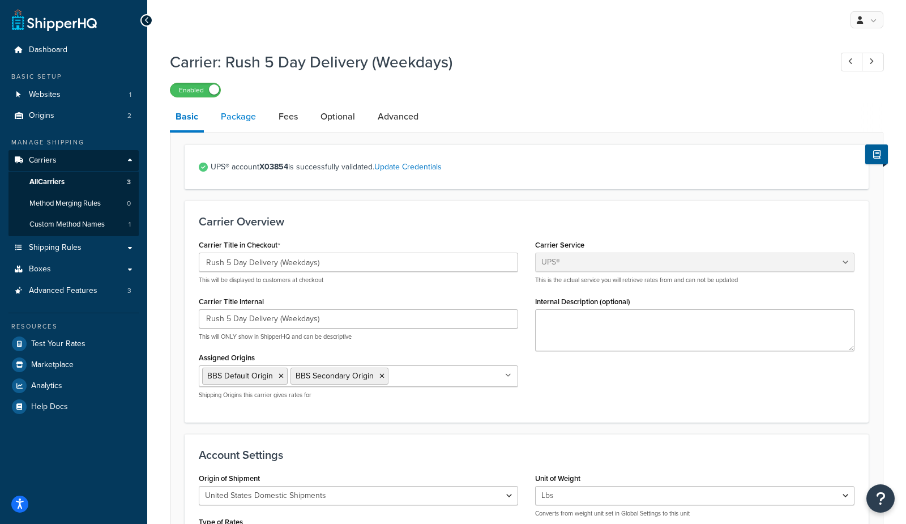
click at [234, 116] on link "Package" at bounding box center [238, 116] width 46 height 27
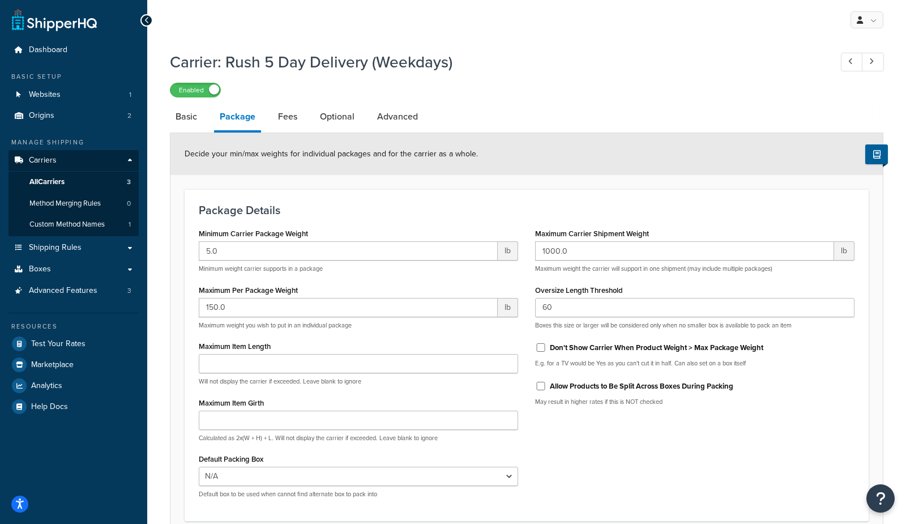
click at [597, 387] on label "Allow Products to Be Split Across Boxes During Packing" at bounding box center [641, 386] width 183 height 10
click at [546, 387] on input "Allow Products to Be Split Across Boxes During Packing" at bounding box center [540, 386] width 11 height 8
checkbox input "true"
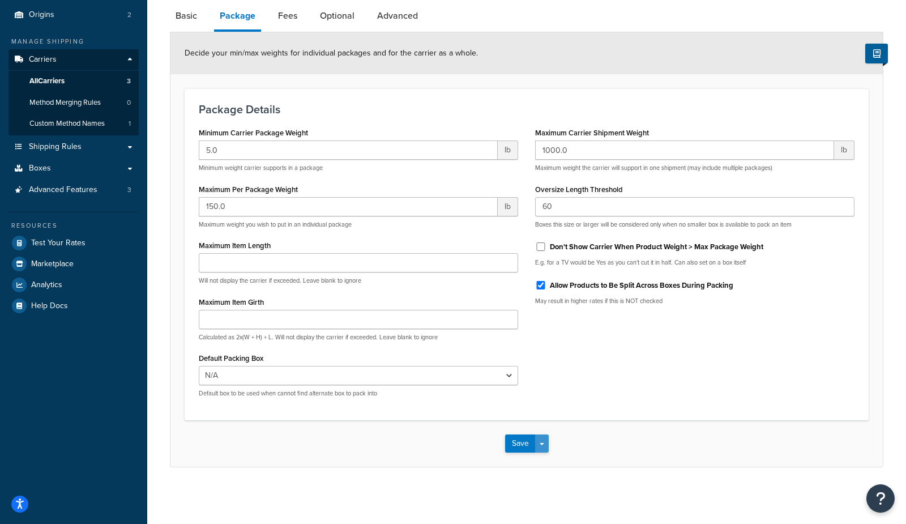
click at [542, 448] on button "Save Dropdown" at bounding box center [542, 443] width 14 height 18
drag, startPoint x: 556, startPoint y: 465, endPoint x: 562, endPoint y: 444, distance: 21.2
click at [556, 464] on button "Save and Edit" at bounding box center [546, 464] width 83 height 24
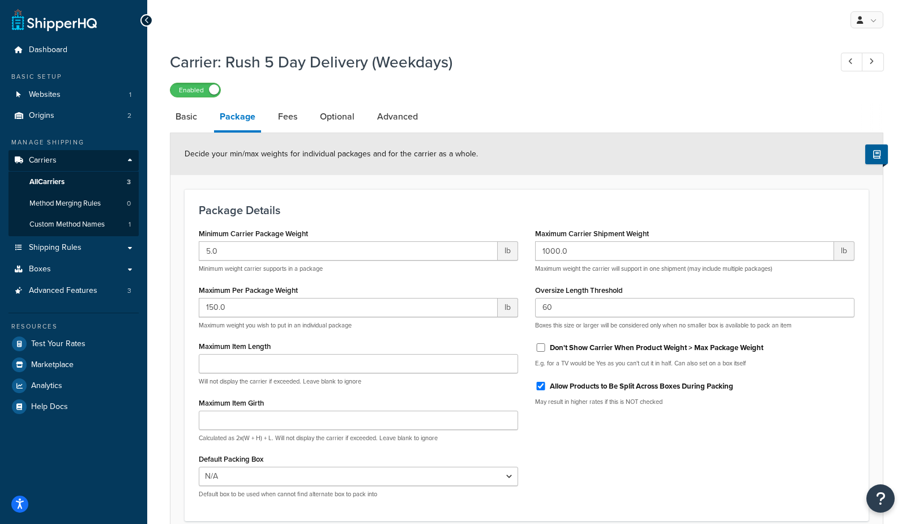
click at [556, 388] on label "Allow Products to Be Split Across Boxes During Packing" at bounding box center [641, 386] width 183 height 10
click at [546, 388] on input "Allow Products to Be Split Across Boxes During Packing" at bounding box center [540, 386] width 11 height 8
checkbox input "false"
click at [594, 346] on label "Don't Show Carrier When Product Weight > Max Package Weight" at bounding box center [656, 348] width 213 height 10
click at [546, 346] on input "Don't Show Carrier When Product Weight > Max Package Weight" at bounding box center [540, 347] width 11 height 8
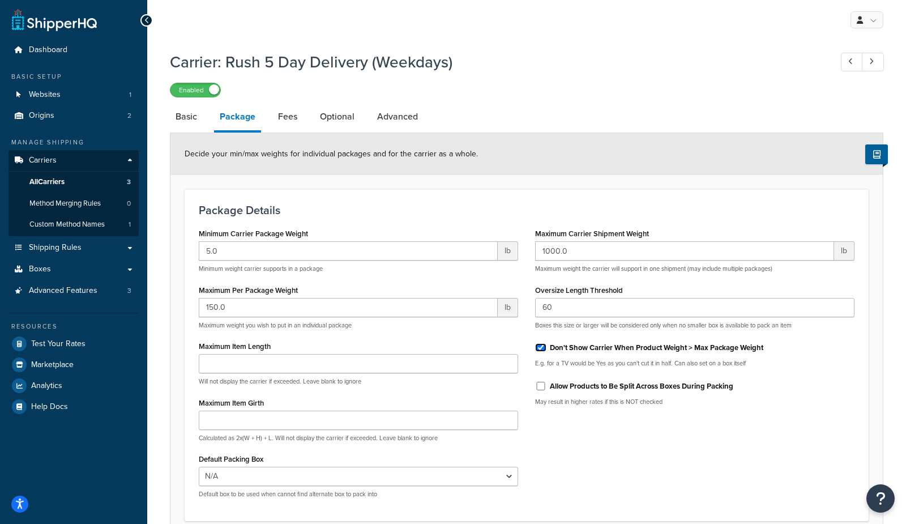
checkbox input "true"
click at [598, 386] on label "Allow Products to Be Split Across Boxes During Packing" at bounding box center [641, 386] width 183 height 10
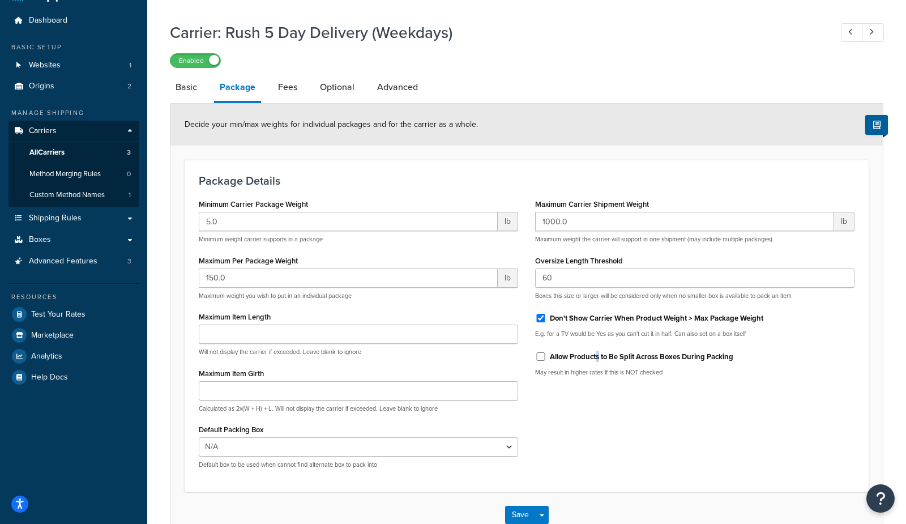
scroll to position [41, 0]
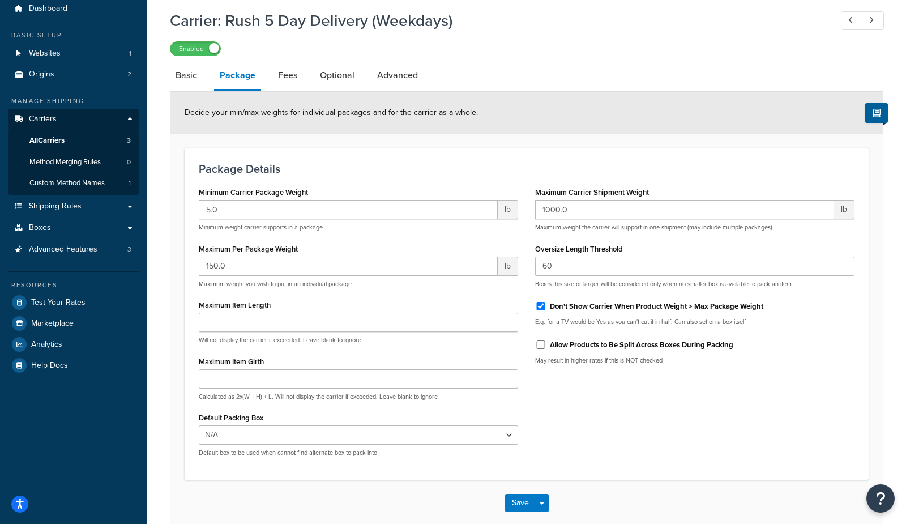
drag, startPoint x: 616, startPoint y: 345, endPoint x: 558, endPoint y: 456, distance: 125.1
click at [615, 345] on label "Allow Products to Be Split Across Boxes During Packing" at bounding box center [641, 345] width 183 height 10
click at [546, 345] on input "Allow Products to Be Split Across Boxes During Packing" at bounding box center [540, 344] width 11 height 8
checkbox input "true"
click at [541, 506] on button "Save Dropdown" at bounding box center [542, 503] width 14 height 18
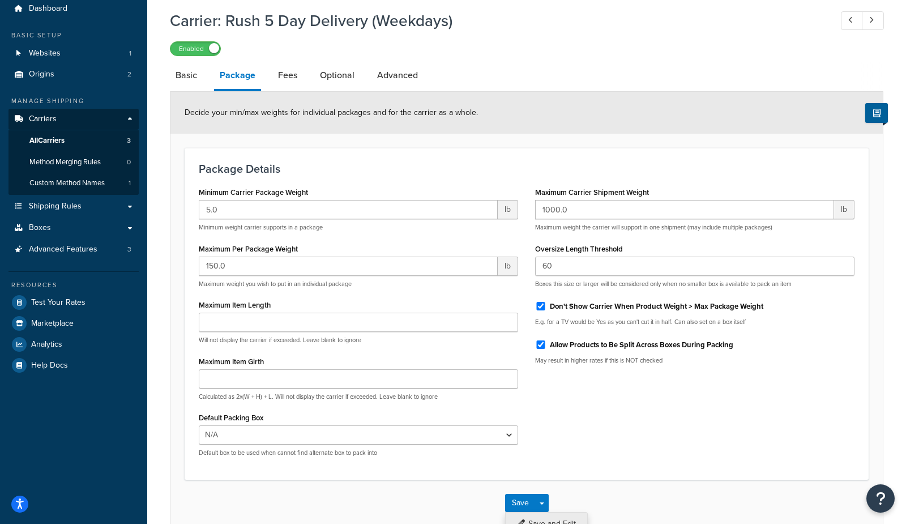
drag, startPoint x: 549, startPoint y: 518, endPoint x: 582, endPoint y: 453, distance: 72.4
click at [549, 516] on button "Save and Edit" at bounding box center [546, 524] width 83 height 24
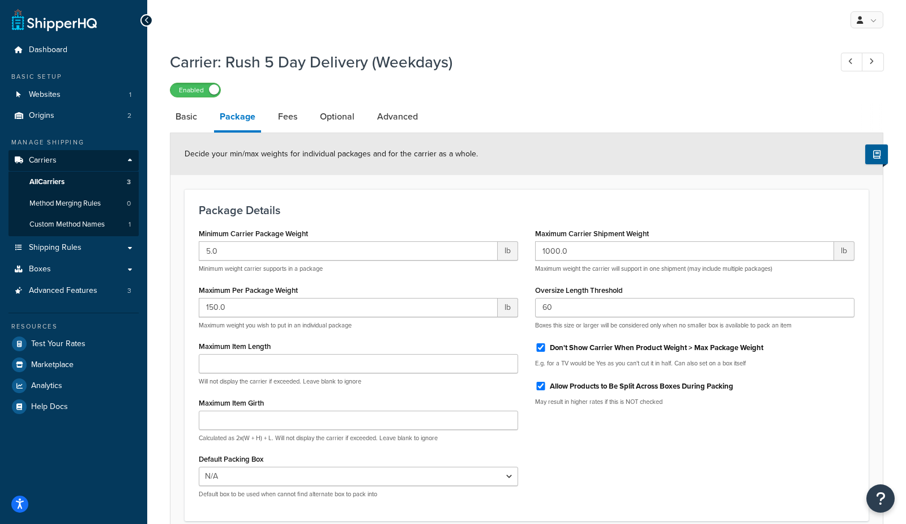
drag, startPoint x: 565, startPoint y: 347, endPoint x: 561, endPoint y: 384, distance: 38.1
click at [565, 347] on label "Don't Show Carrier When Product Weight > Max Package Weight" at bounding box center [656, 348] width 213 height 10
click at [546, 347] on input "Don't Show Carrier When Product Weight > Max Package Weight" at bounding box center [540, 347] width 11 height 8
checkbox input "false"
click at [561, 387] on label "Allow Products to Be Split Across Boxes During Packing" at bounding box center [641, 386] width 183 height 10
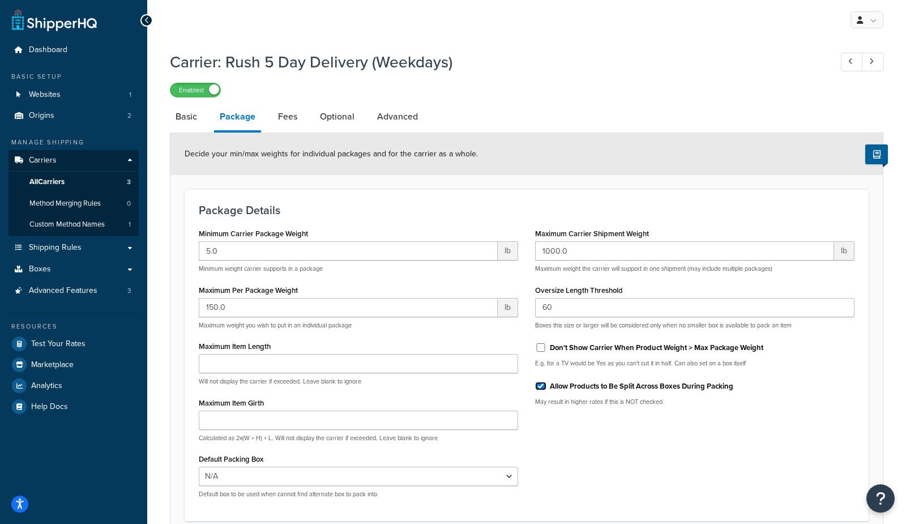
click at [546, 387] on input "Allow Products to Be Split Across Boxes During Packing" at bounding box center [540, 386] width 11 height 8
checkbox input "false"
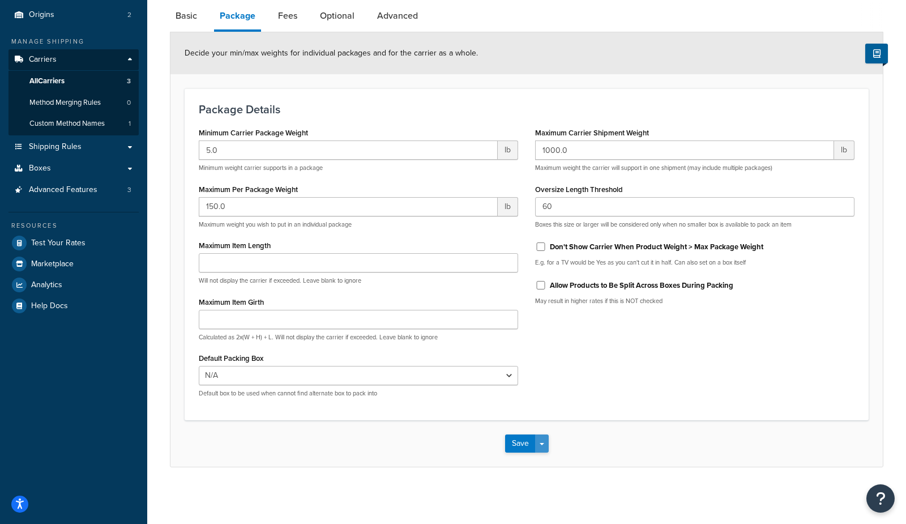
click at [545, 444] on button "Save Dropdown" at bounding box center [542, 443] width 14 height 18
click at [545, 464] on button "Save and Edit" at bounding box center [546, 464] width 83 height 24
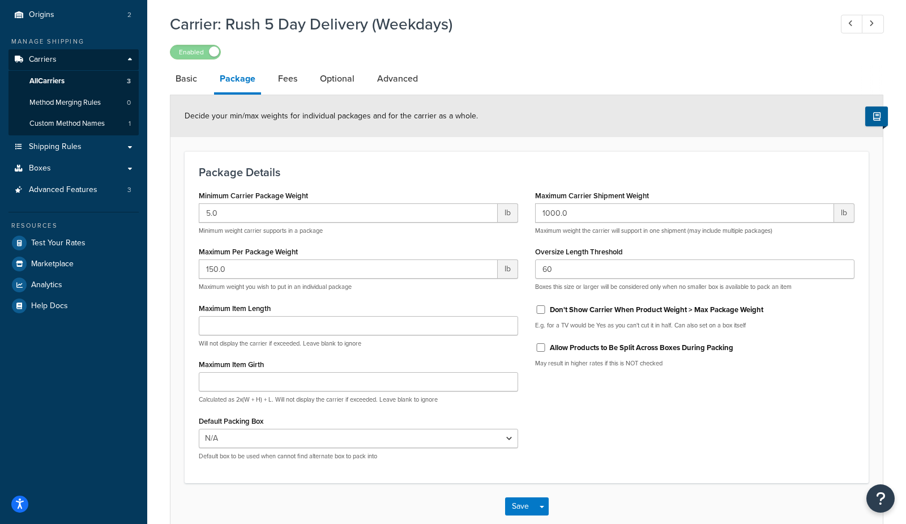
scroll to position [0, 0]
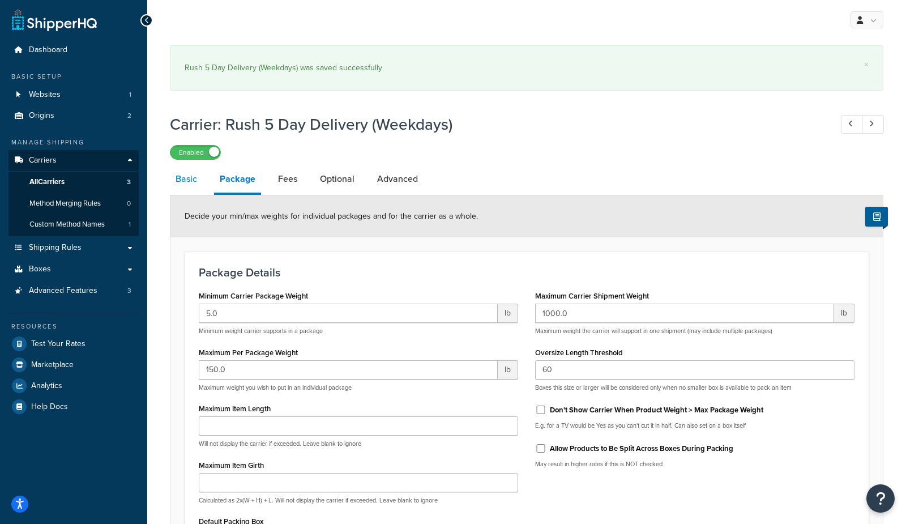
click at [187, 185] on link "Basic" at bounding box center [186, 178] width 33 height 27
select select "ups"
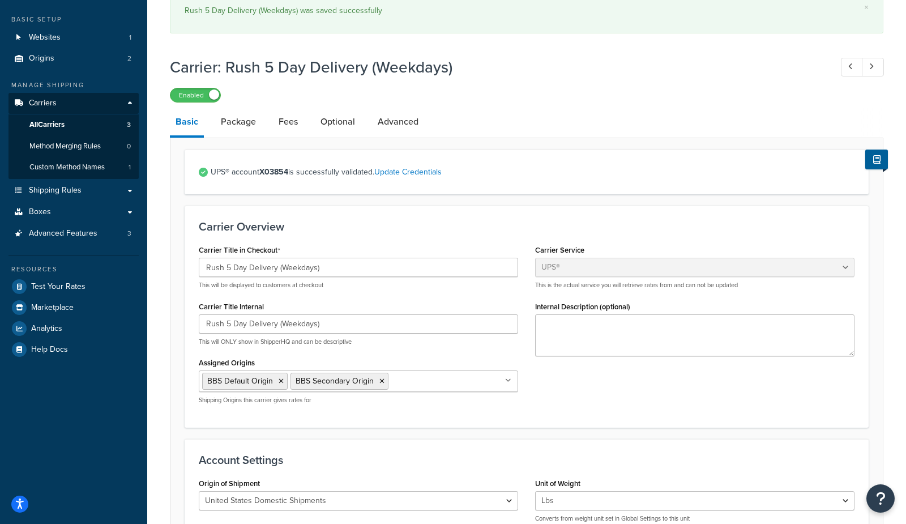
scroll to position [48, 0]
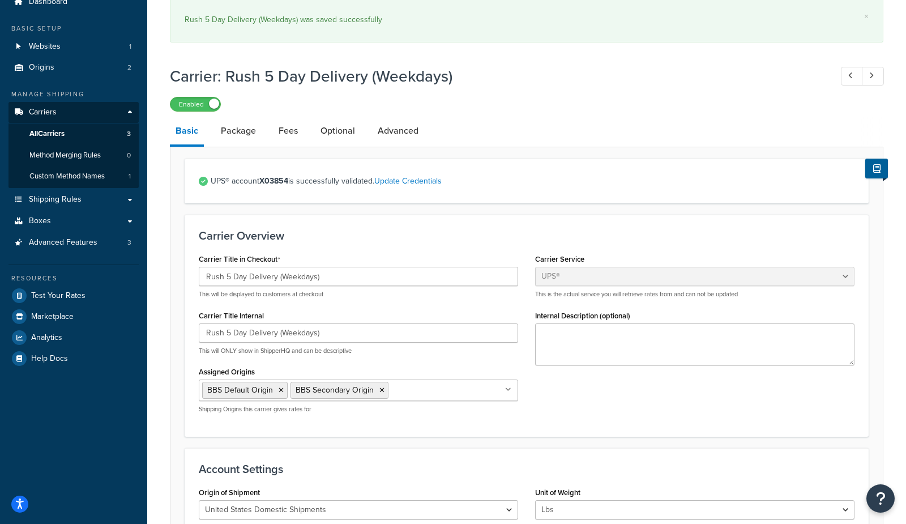
drag, startPoint x: 235, startPoint y: 136, endPoint x: 263, endPoint y: 123, distance: 30.6
click at [235, 135] on link "Package" at bounding box center [238, 130] width 46 height 27
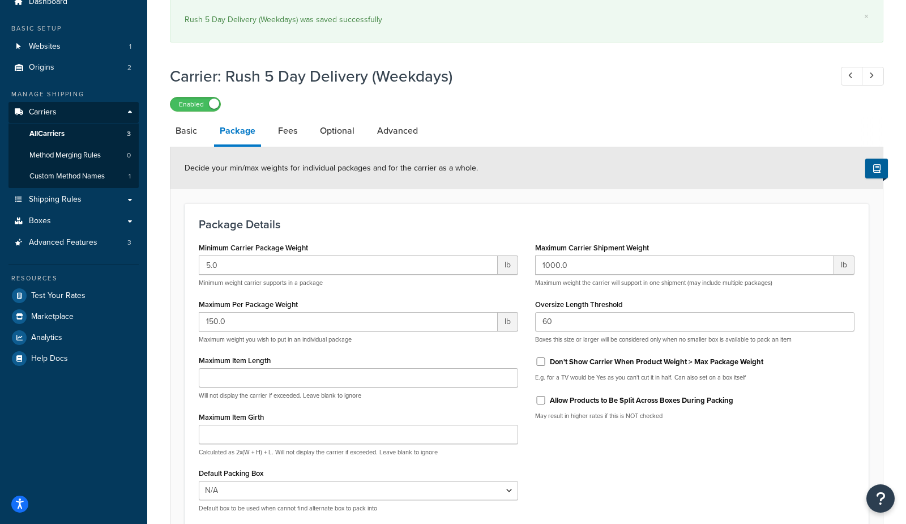
click at [574, 400] on label "Allow Products to Be Split Across Boxes During Packing" at bounding box center [641, 400] width 183 height 10
click at [546, 400] on input "Allow Products to Be Split Across Boxes During Packing" at bounding box center [540, 400] width 11 height 8
checkbox input "true"
click at [572, 361] on label "Don't Show Carrier When Product Weight > Max Package Weight" at bounding box center [656, 362] width 213 height 10
click at [546, 361] on input "Don't Show Carrier When Product Weight > Max Package Weight" at bounding box center [540, 361] width 11 height 8
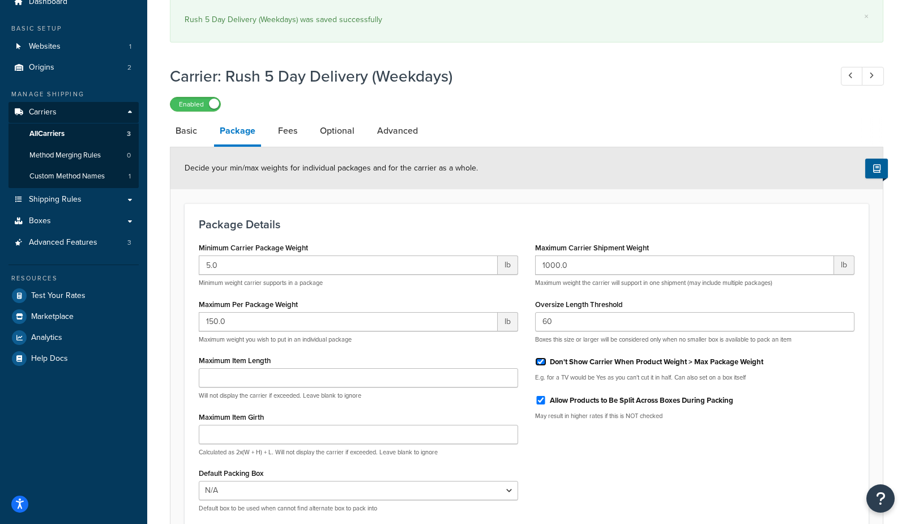
checkbox input "true"
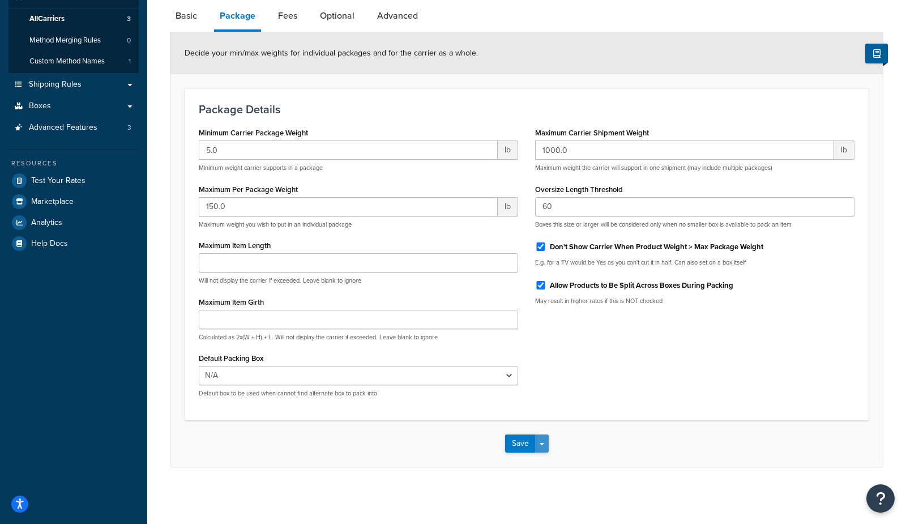
click at [545, 446] on button "Save Dropdown" at bounding box center [542, 443] width 14 height 18
drag, startPoint x: 545, startPoint y: 465, endPoint x: 532, endPoint y: 181, distance: 283.9
click at [545, 463] on button "Save and Edit" at bounding box center [546, 464] width 83 height 24
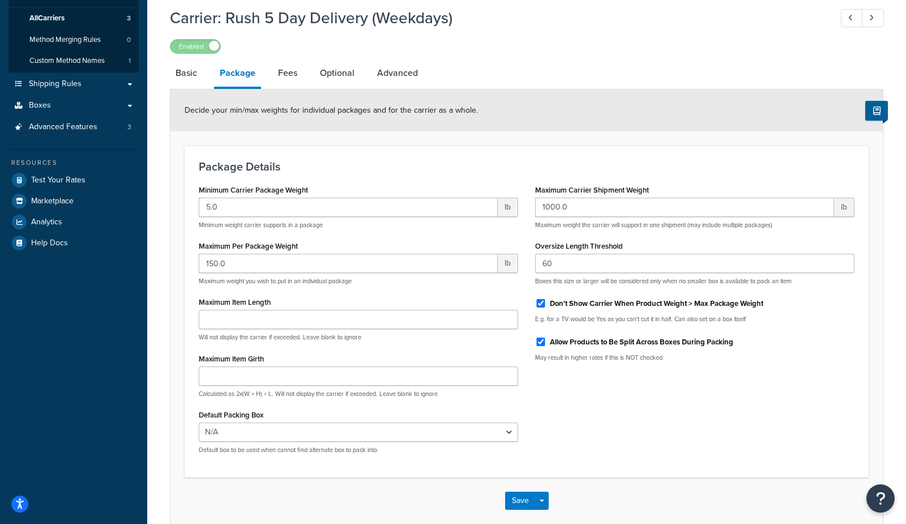
scroll to position [0, 0]
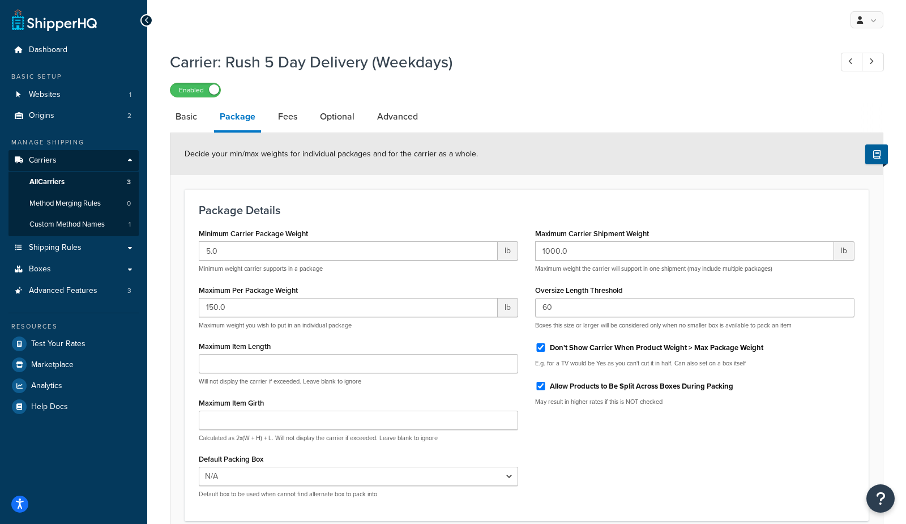
drag, startPoint x: 562, startPoint y: 387, endPoint x: 555, endPoint y: 355, distance: 33.0
click at [557, 381] on label "Allow Products to Be Split Across Boxes During Packing" at bounding box center [641, 386] width 183 height 10
click at [556, 345] on label "Don't Show Carrier When Product Weight > Max Package Weight" at bounding box center [656, 348] width 213 height 10
click at [546, 345] on input "Don't Show Carrier When Product Weight > Max Package Weight" at bounding box center [540, 347] width 11 height 8
checkbox input "false"
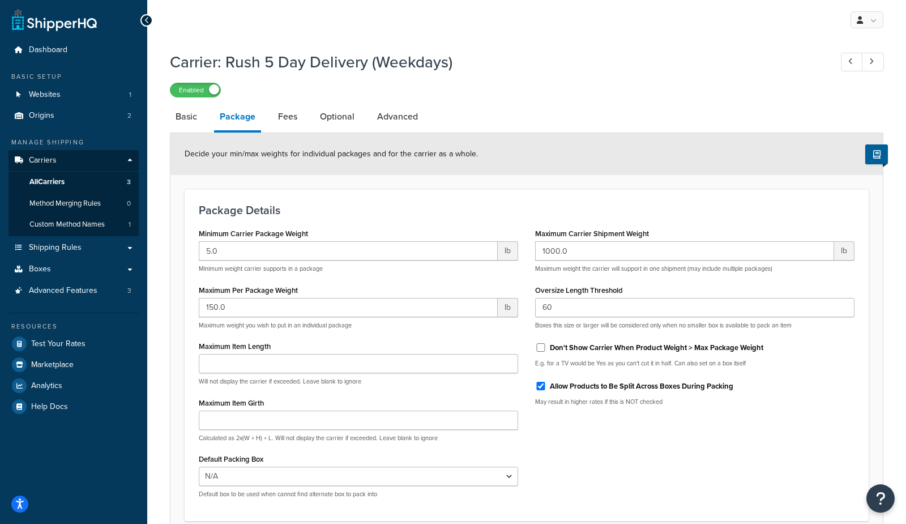
click at [556, 386] on label "Allow Products to Be Split Across Boxes During Packing" at bounding box center [641, 386] width 183 height 10
click at [546, 386] on input "Allow Products to Be Split Across Boxes During Packing" at bounding box center [540, 386] width 11 height 8
checkbox input "false"
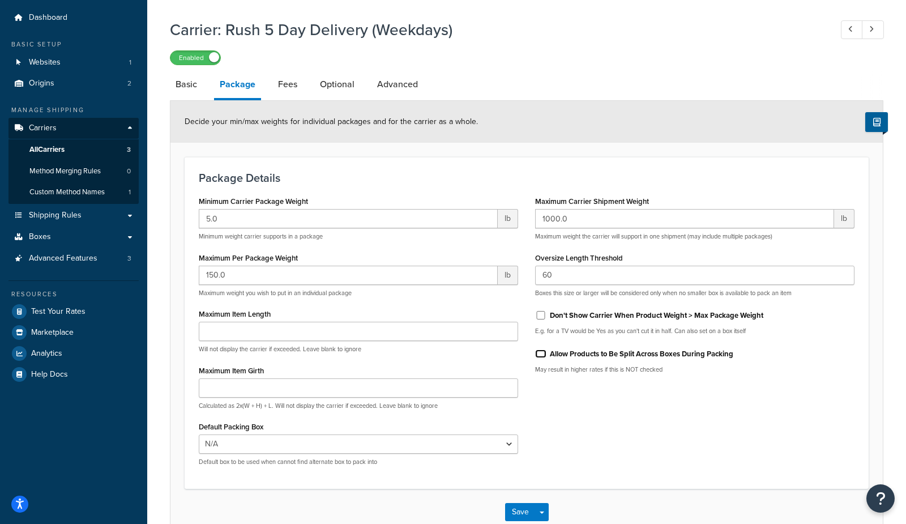
scroll to position [101, 0]
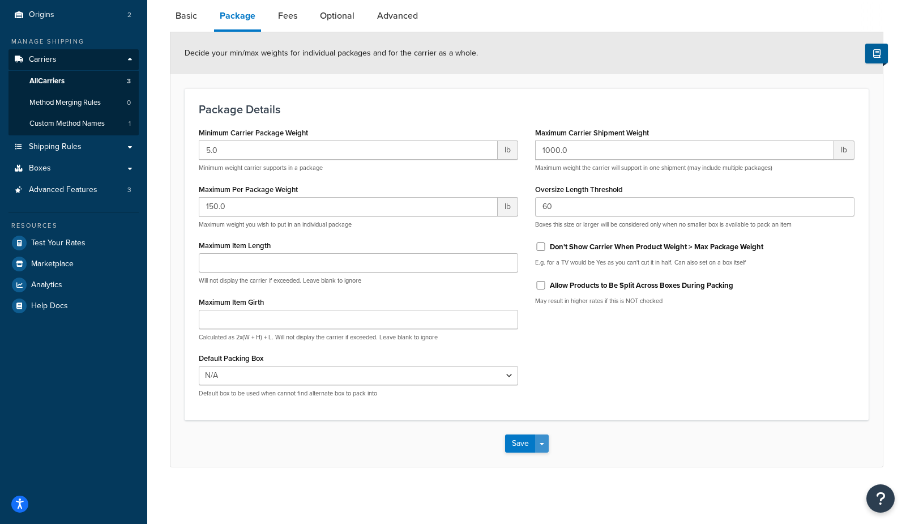
click at [544, 448] on button "Save Dropdown" at bounding box center [542, 443] width 14 height 18
click at [540, 469] on button "Save and Edit" at bounding box center [546, 464] width 83 height 24
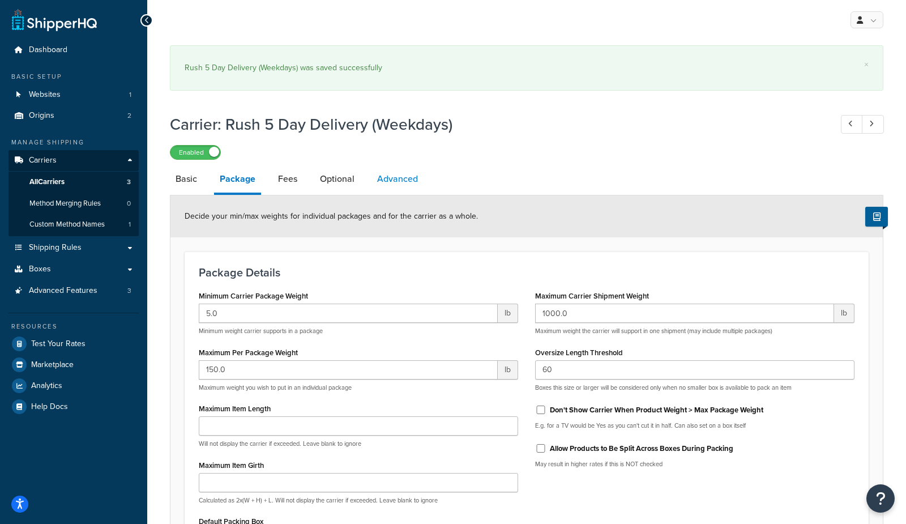
click at [404, 179] on link "Advanced" at bounding box center [397, 178] width 52 height 27
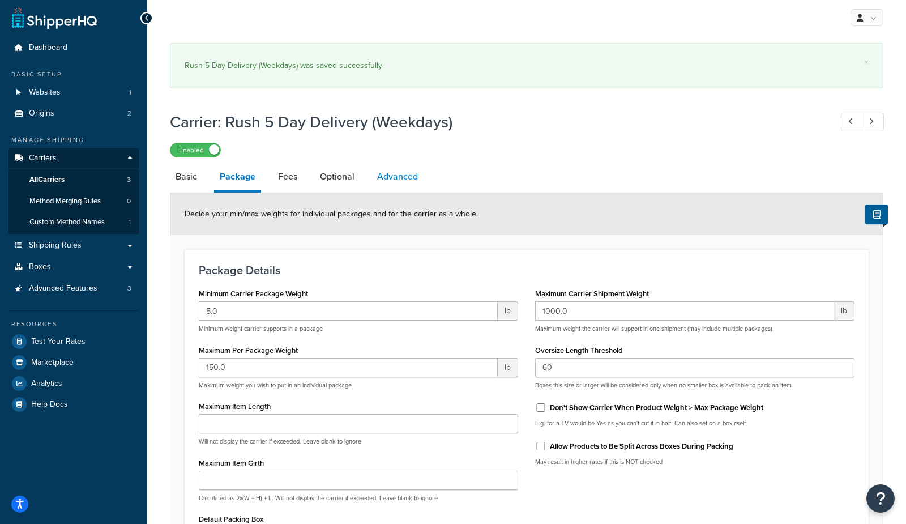
select select "false"
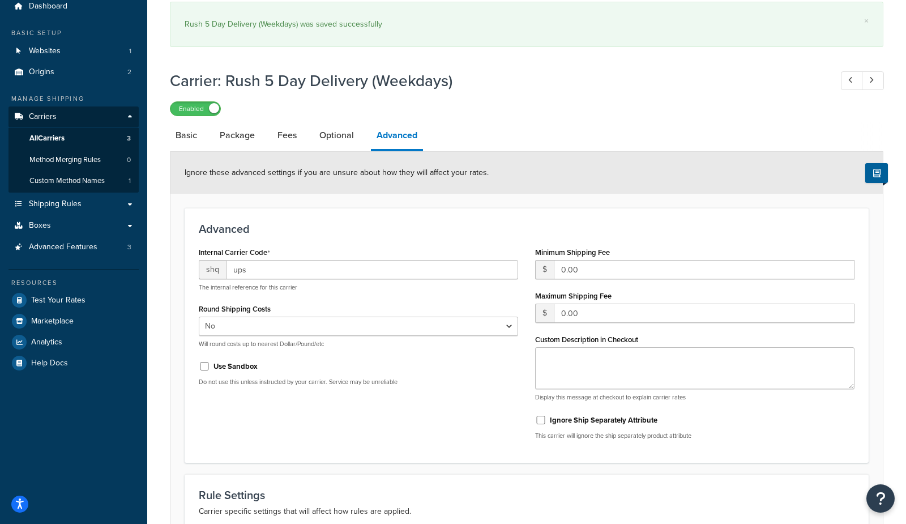
scroll to position [35, 0]
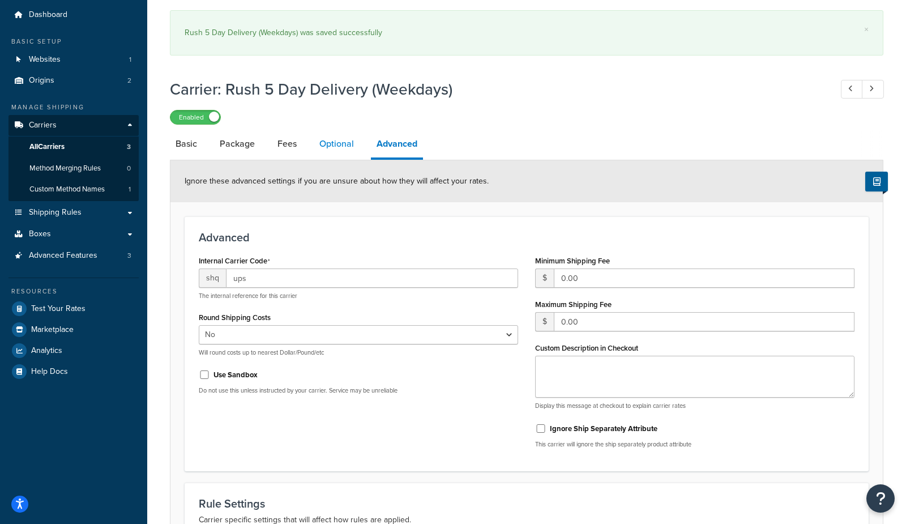
click at [335, 146] on link "Optional" at bounding box center [337, 143] width 46 height 27
select select "business"
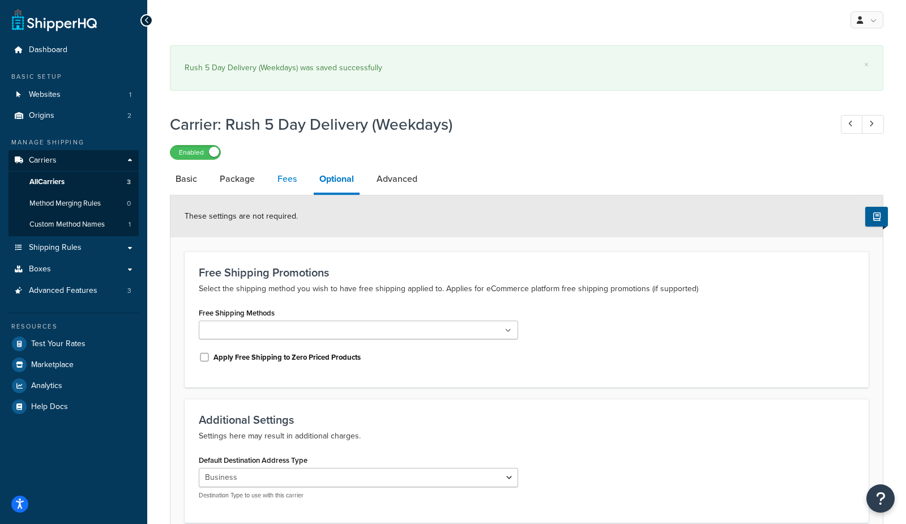
click at [287, 172] on link "Fees" at bounding box center [287, 178] width 31 height 27
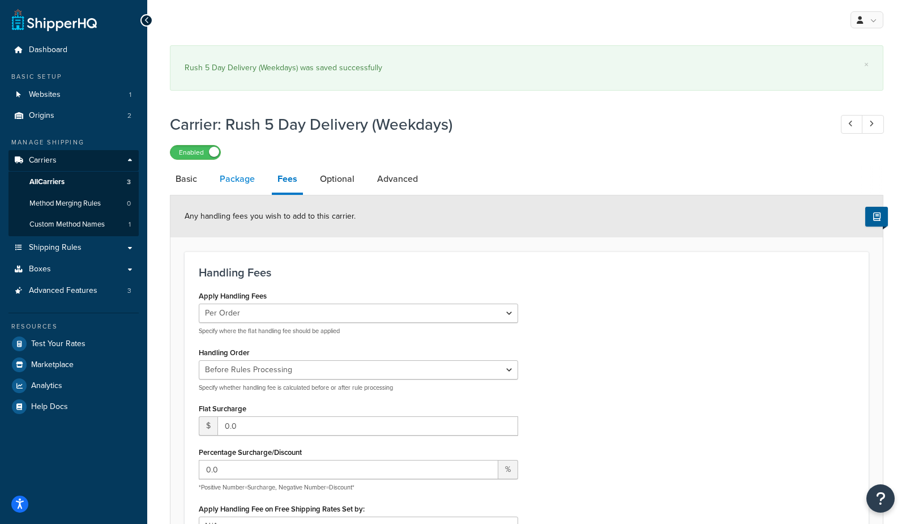
click at [250, 177] on link "Package" at bounding box center [237, 178] width 46 height 27
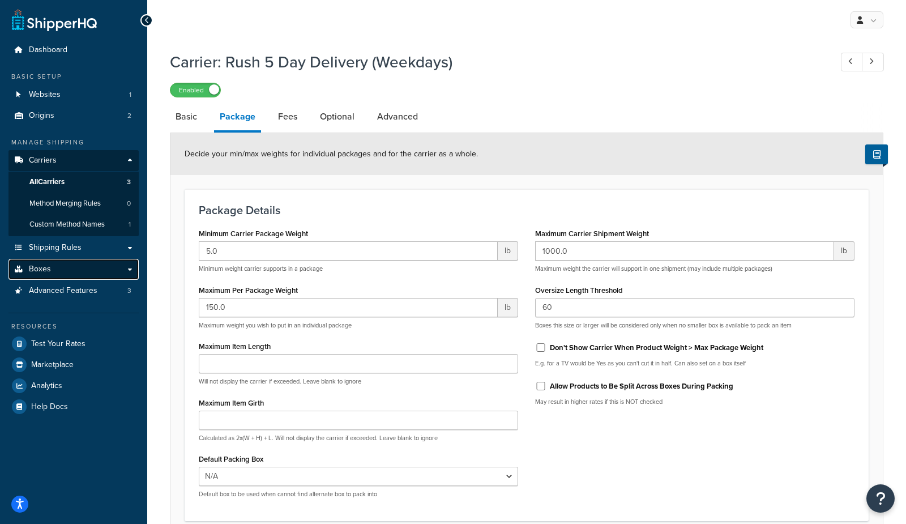
click at [61, 274] on link "Boxes" at bounding box center [73, 269] width 130 height 21
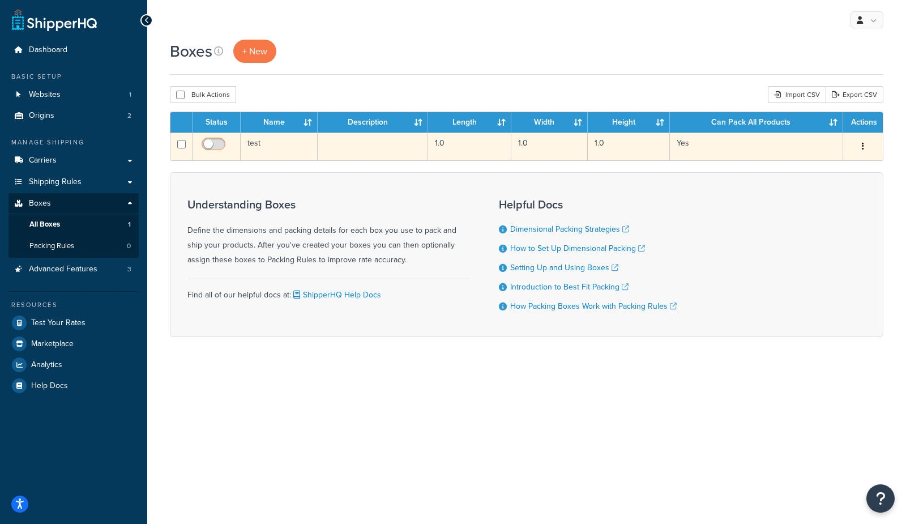
click at [219, 146] on input "checkbox" at bounding box center [214, 147] width 31 height 14
click at [209, 144] on input "checkbox" at bounding box center [214, 147] width 31 height 14
checkbox input "false"
click at [262, 147] on td "test" at bounding box center [279, 146] width 77 height 28
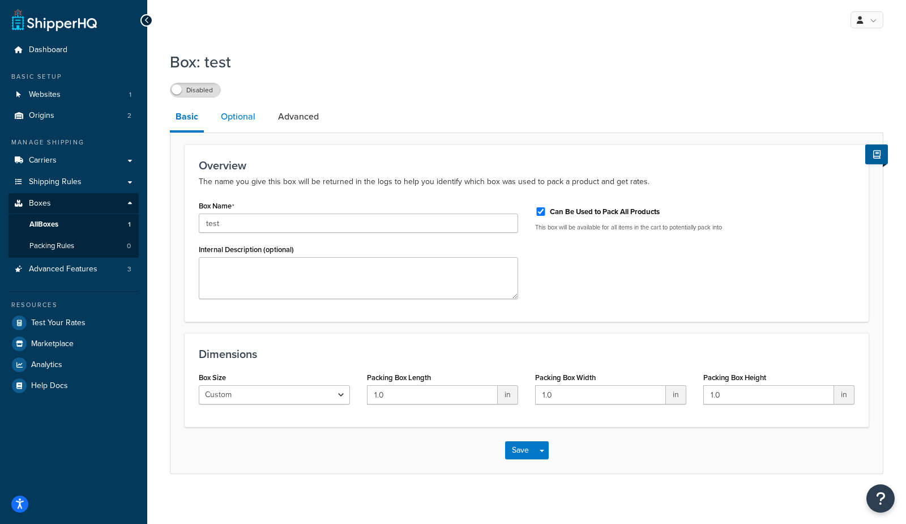
click at [243, 119] on link "Optional" at bounding box center [238, 116] width 46 height 27
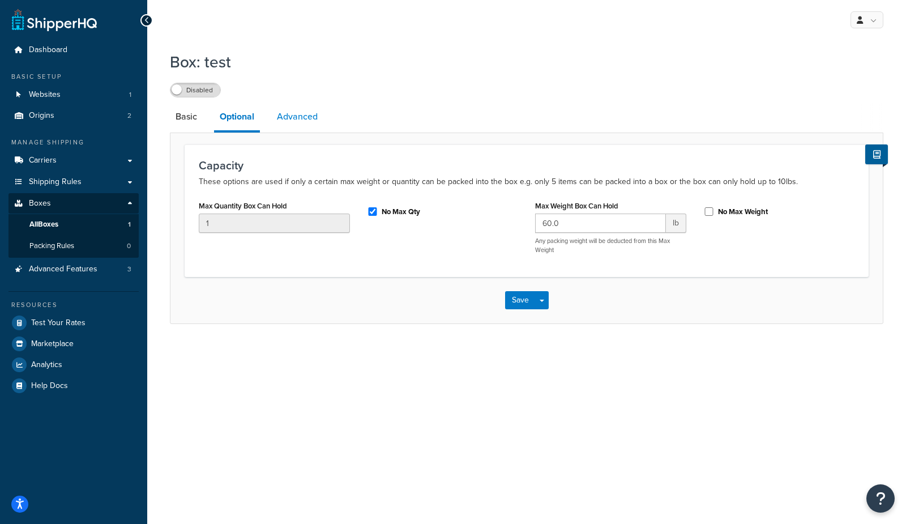
click at [302, 118] on link "Advanced" at bounding box center [297, 116] width 52 height 27
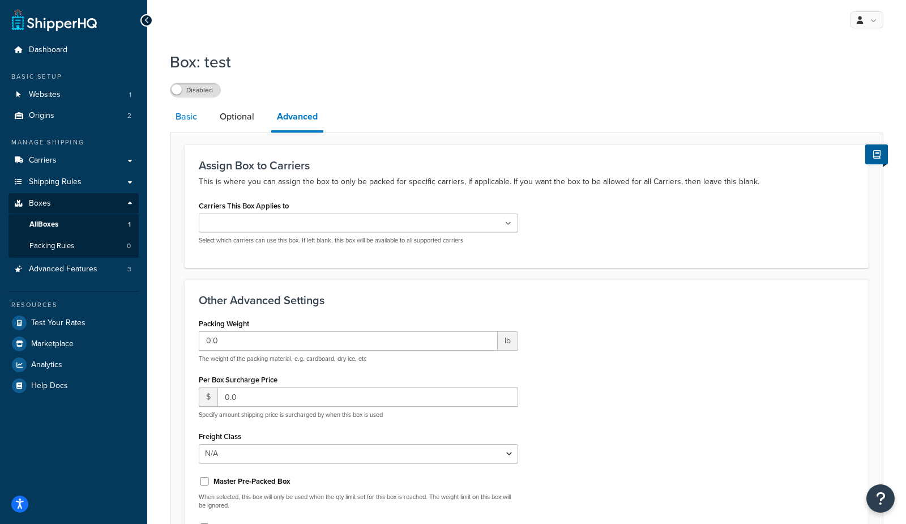
click at [187, 116] on link "Basic" at bounding box center [186, 116] width 33 height 27
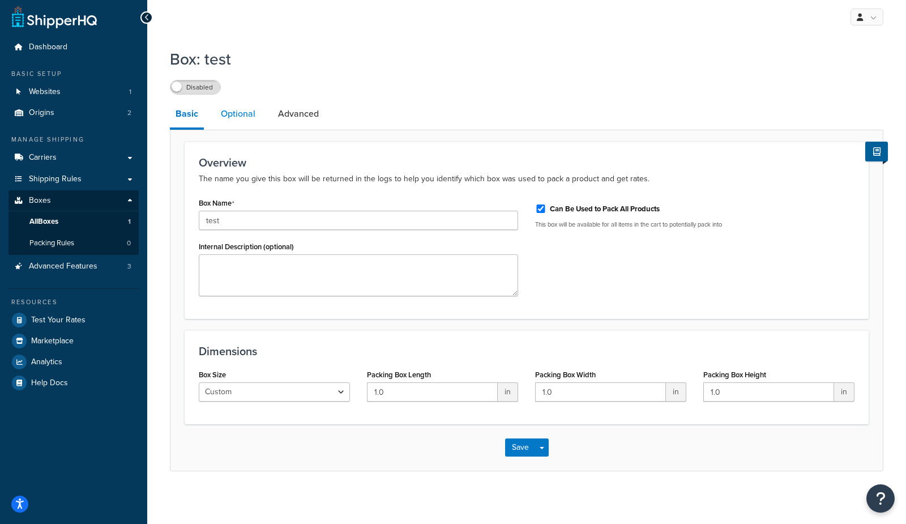
click at [229, 114] on link "Optional" at bounding box center [238, 113] width 46 height 27
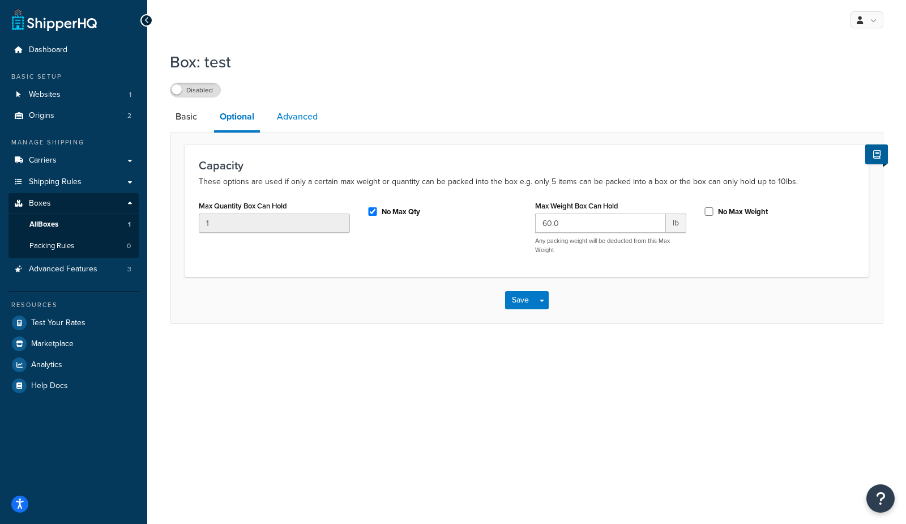
click at [292, 117] on link "Advanced" at bounding box center [297, 116] width 52 height 27
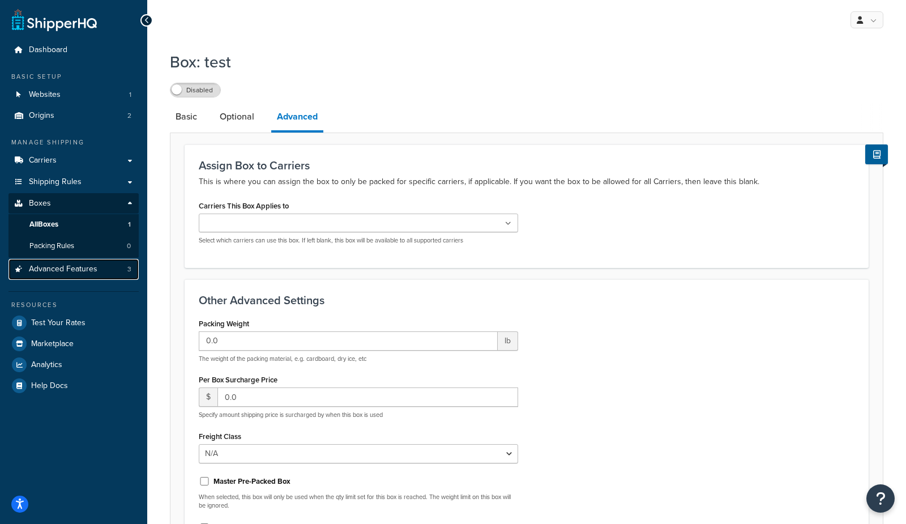
click at [79, 272] on span "Advanced Features" at bounding box center [63, 269] width 69 height 10
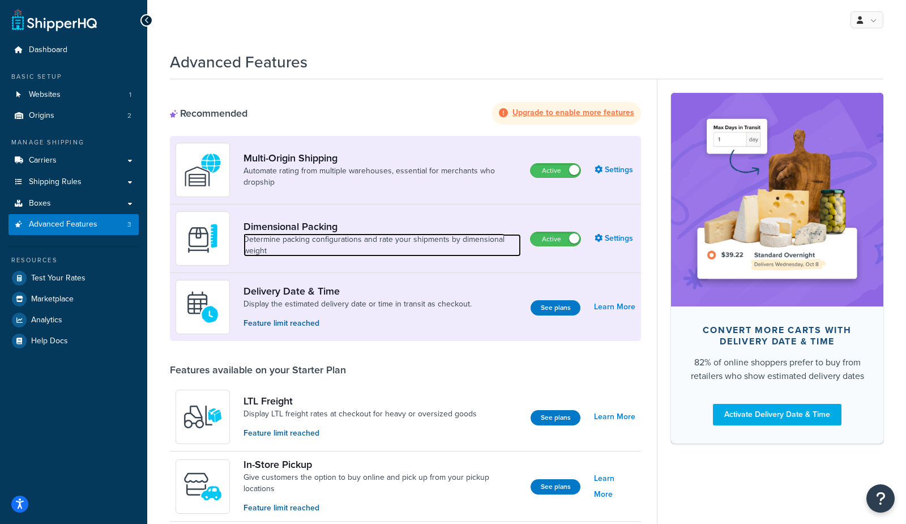
click at [393, 245] on link "Determine packing configurations and rate your shipments by dimensional weight" at bounding box center [381, 245] width 277 height 23
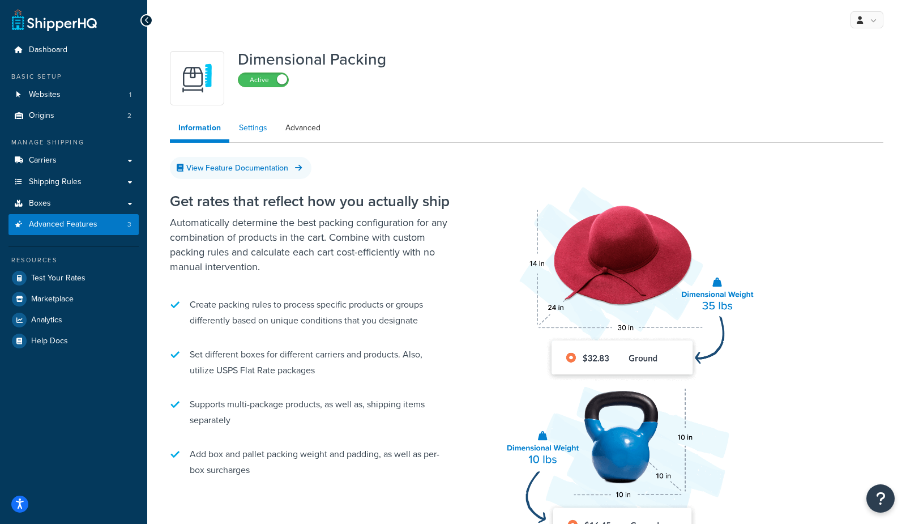
click at [256, 129] on link "Settings" at bounding box center [252, 128] width 45 height 23
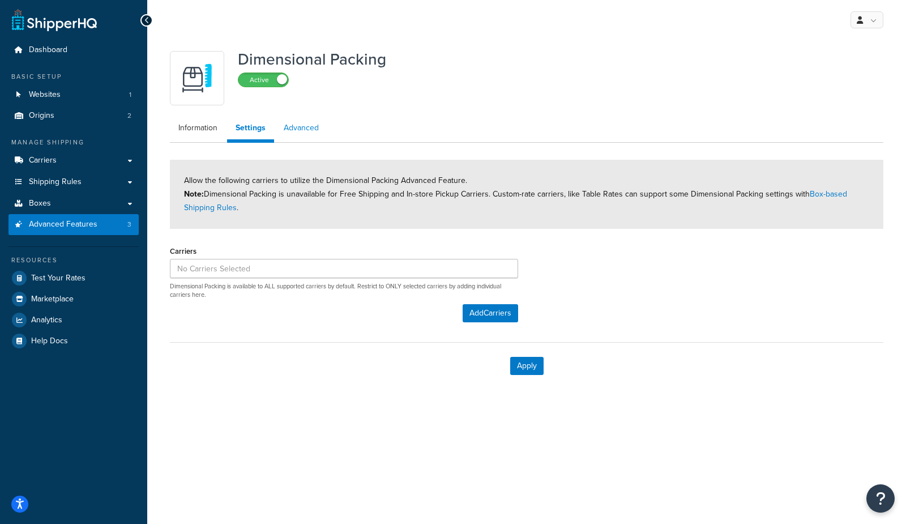
click at [310, 127] on link "Advanced" at bounding box center [301, 128] width 52 height 23
select select "false"
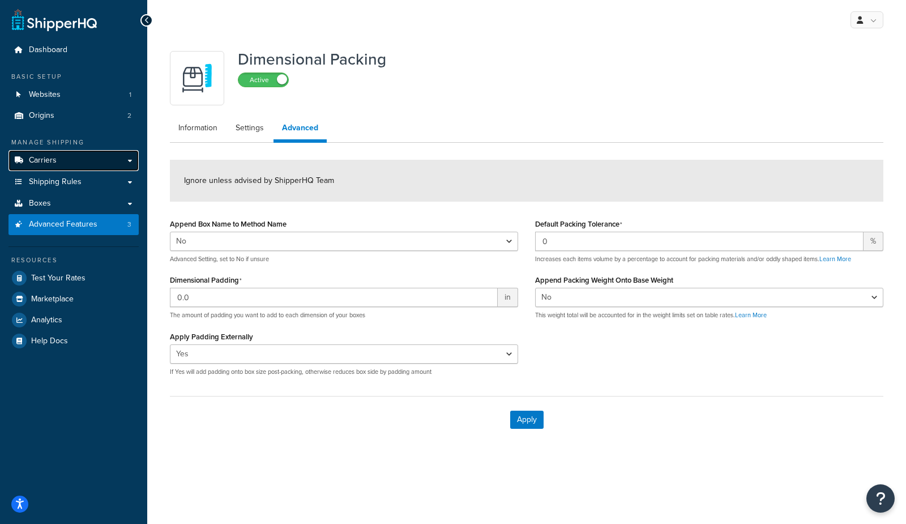
click at [97, 161] on link "Carriers" at bounding box center [73, 160] width 130 height 21
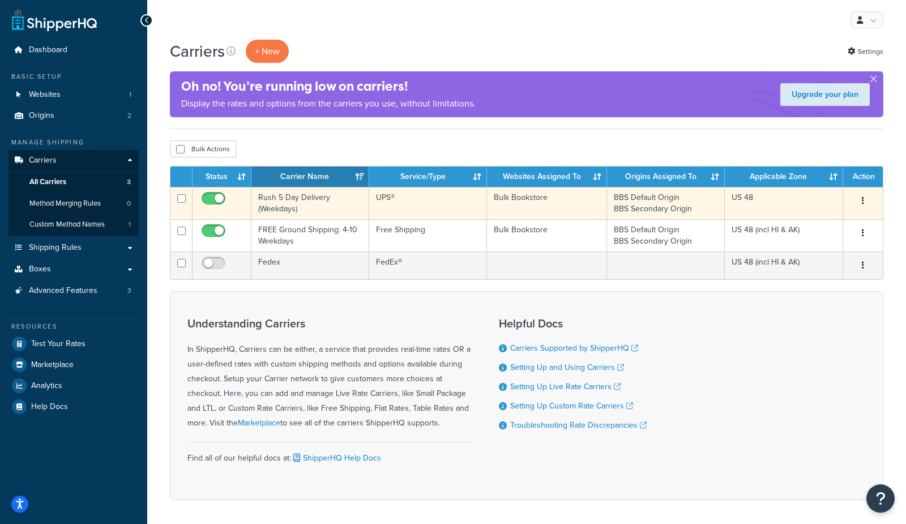
click at [295, 202] on td "Rush 5 Day Delivery (Weekdays)" at bounding box center [310, 203] width 118 height 32
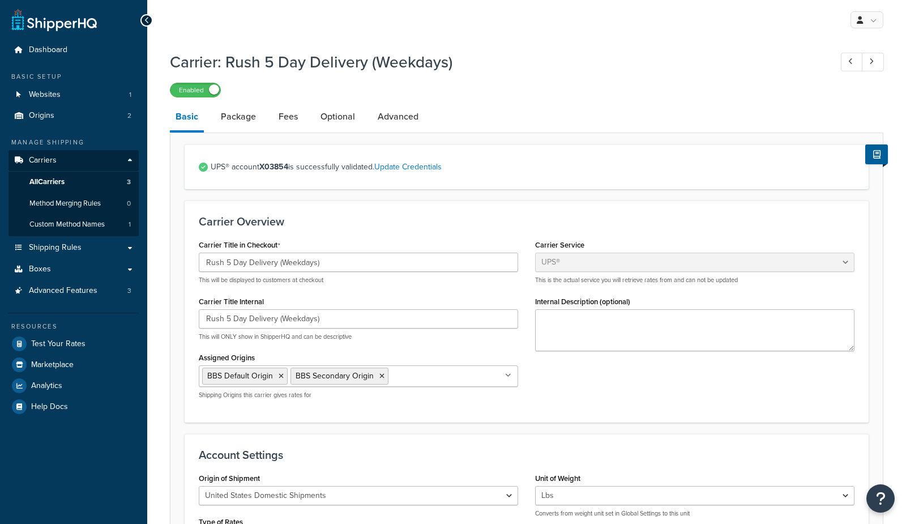
select select "ups"
click at [215, 118] on link "Package" at bounding box center [238, 116] width 46 height 27
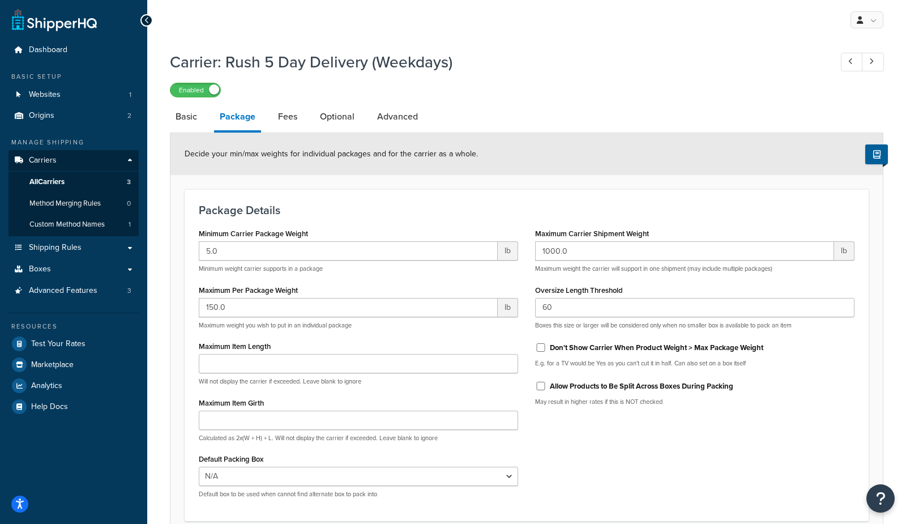
scroll to position [101, 0]
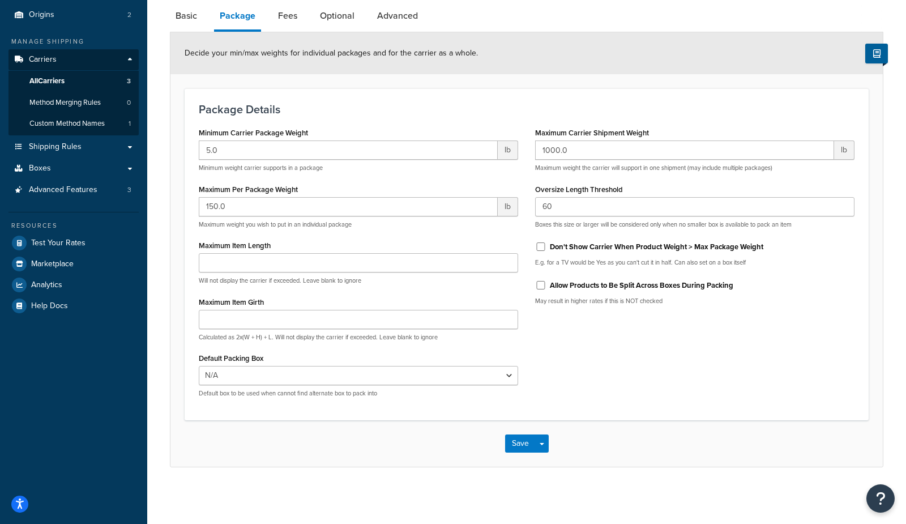
click at [585, 250] on label "Don't Show Carrier When Product Weight > Max Package Weight" at bounding box center [656, 247] width 213 height 10
click at [546, 250] on input "Don't Show Carrier When Product Weight > Max Package Weight" at bounding box center [540, 246] width 11 height 8
checkbox input "true"
click at [579, 283] on label "Allow Products to Be Split Across Boxes During Packing" at bounding box center [641, 285] width 183 height 10
click at [546, 283] on input "Allow Products to Be Split Across Boxes During Packing" at bounding box center [540, 285] width 11 height 8
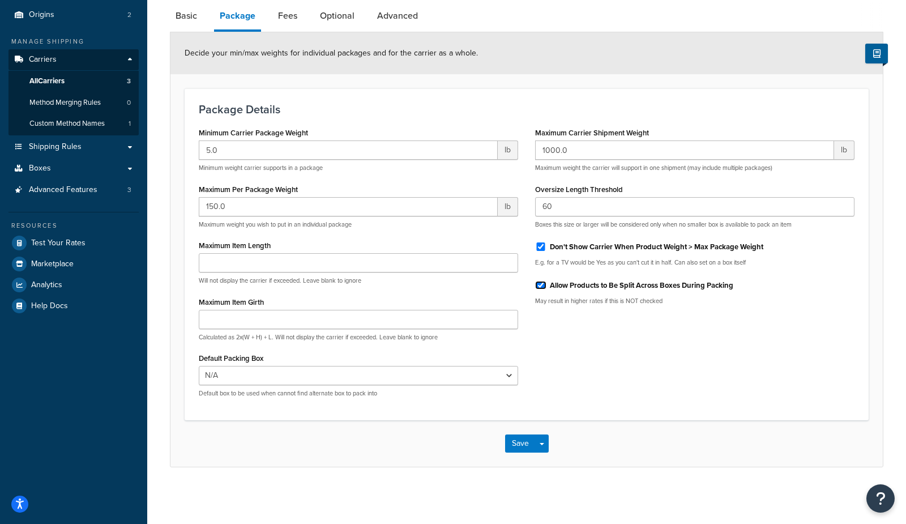
checkbox input "true"
click at [542, 445] on button "Save Dropdown" at bounding box center [542, 443] width 14 height 18
click at [544, 459] on button "Save and Edit" at bounding box center [546, 464] width 83 height 24
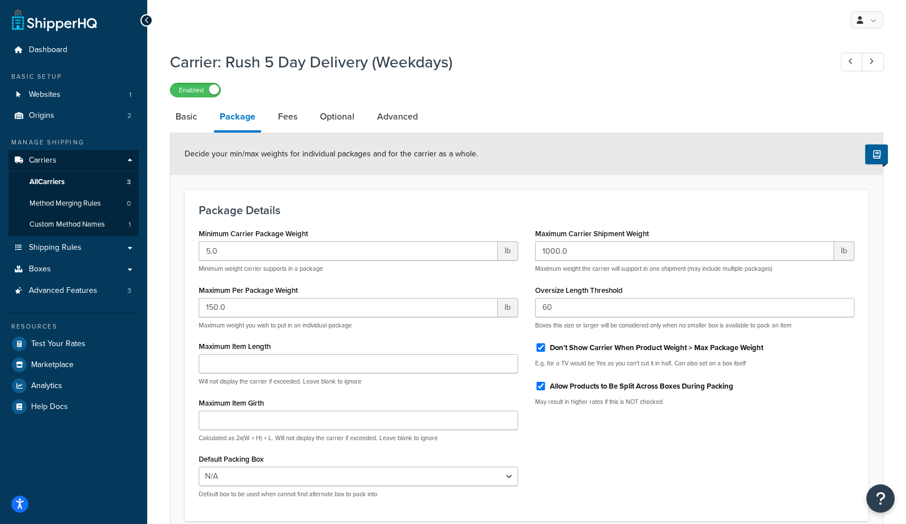
drag, startPoint x: 566, startPoint y: 355, endPoint x: 567, endPoint y: 364, distance: 8.7
click at [566, 355] on div "Don't Show Carrier When Product Weight > Max Package Weight E.g. for a TV would…" at bounding box center [694, 352] width 319 height 29
drag, startPoint x: 570, startPoint y: 346, endPoint x: 570, endPoint y: 380, distance: 34.5
click at [570, 347] on label "Don't Show Carrier When Product Weight > Max Package Weight" at bounding box center [656, 348] width 213 height 10
click at [546, 347] on input "Don't Show Carrier When Product Weight > Max Package Weight" at bounding box center [540, 347] width 11 height 8
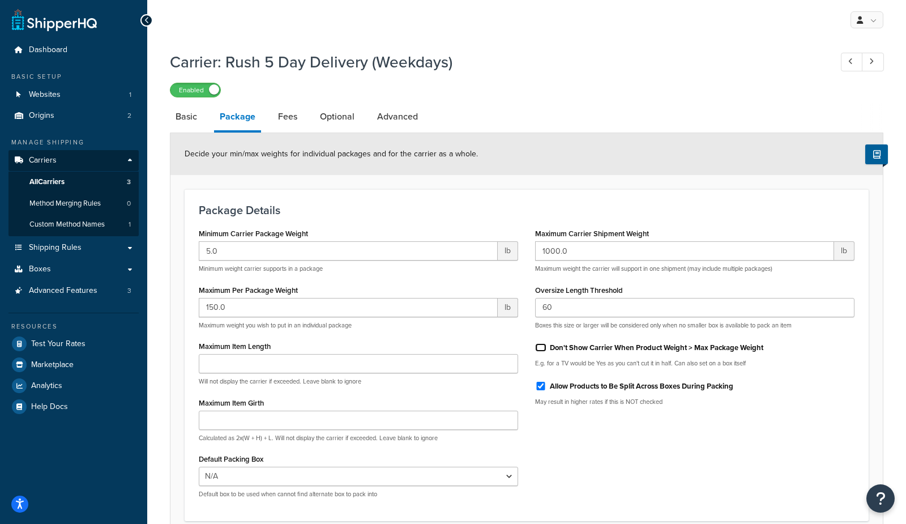
checkbox input "false"
click at [568, 391] on label "Allow Products to Be Split Across Boxes During Packing" at bounding box center [641, 386] width 183 height 10
click at [546, 390] on input "Allow Products to Be Split Across Boxes During Packing" at bounding box center [540, 386] width 11 height 8
checkbox input "false"
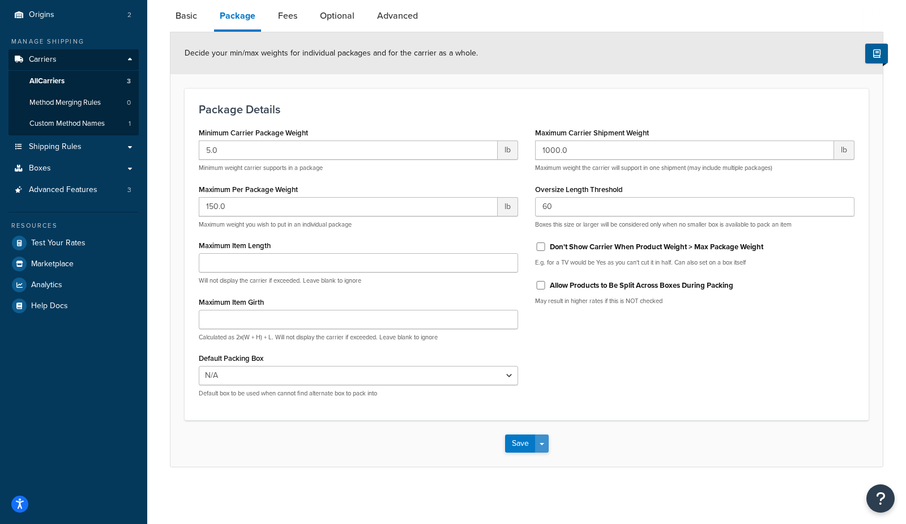
drag, startPoint x: 543, startPoint y: 445, endPoint x: 538, endPoint y: 455, distance: 11.2
click at [541, 447] on button "Save Dropdown" at bounding box center [542, 443] width 14 height 18
click at [540, 463] on button "Save and Edit" at bounding box center [546, 464] width 83 height 24
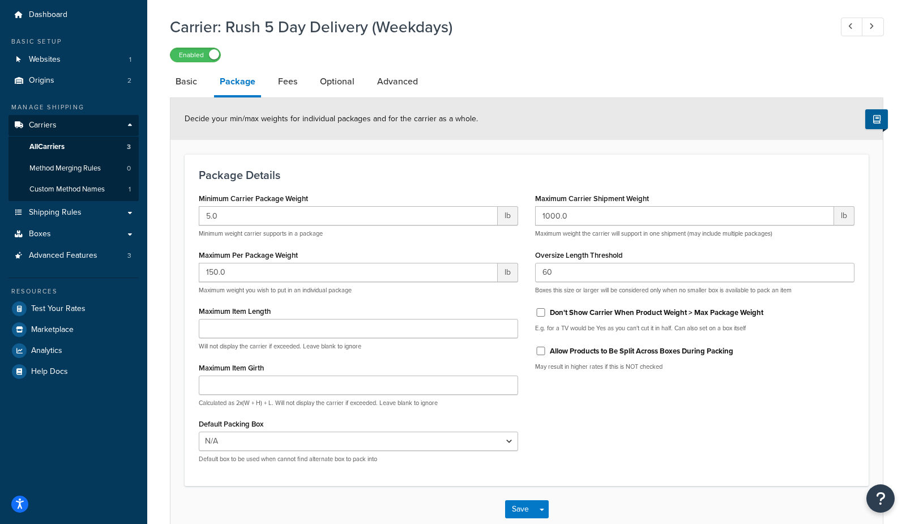
scroll to position [55, 0]
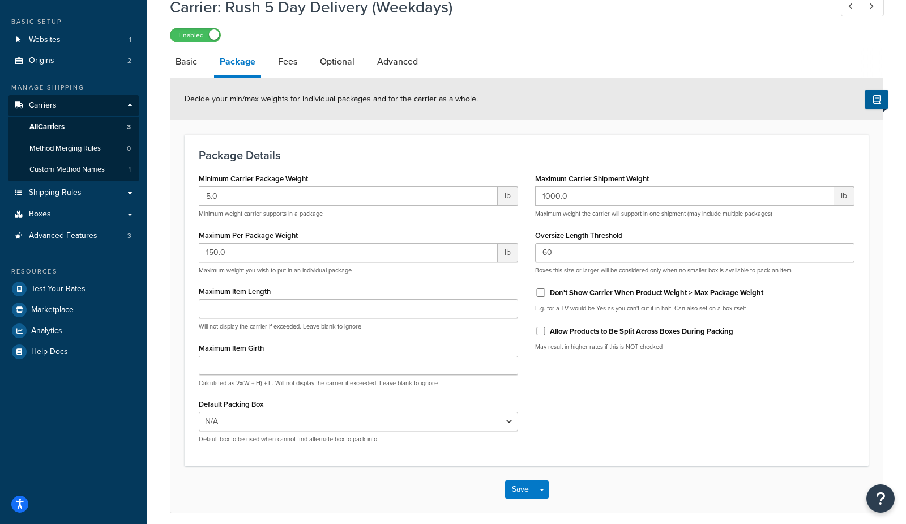
click at [613, 296] on label "Don't Show Carrier When Product Weight > Max Package Weight" at bounding box center [656, 293] width 213 height 10
click at [546, 296] on input "Don't Show Carrier When Product Weight > Max Package Weight" at bounding box center [540, 292] width 11 height 8
checkbox input "true"
drag, startPoint x: 596, startPoint y: 327, endPoint x: 576, endPoint y: 401, distance: 76.2
click at [596, 328] on label "Allow Products to Be Split Across Boxes During Packing" at bounding box center [641, 331] width 183 height 10
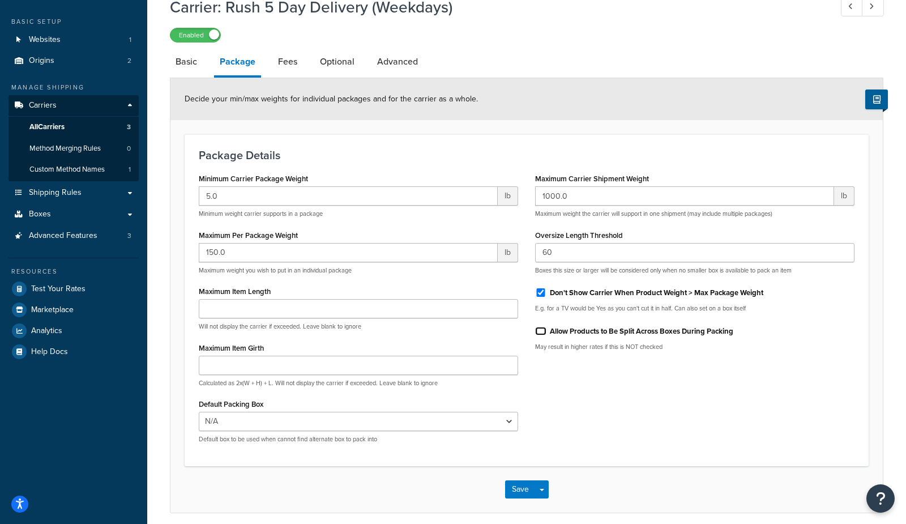
click at [546, 328] on input "Allow Products to Be Split Across Boxes During Packing" at bounding box center [540, 331] width 11 height 8
checkbox input "true"
click at [544, 493] on button "Save Dropdown" at bounding box center [542, 489] width 14 height 18
click at [546, 508] on button "Save and Edit" at bounding box center [546, 510] width 83 height 24
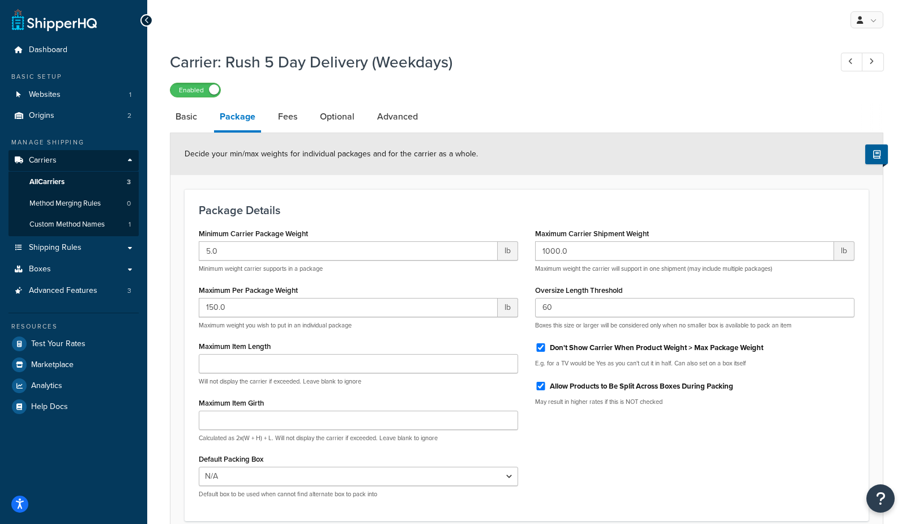
drag, startPoint x: 566, startPoint y: 353, endPoint x: 567, endPoint y: 361, distance: 7.4
click at [566, 353] on div "Don't Show Carrier When Product Weight > Max Package Weight" at bounding box center [694, 346] width 319 height 17
drag, startPoint x: 562, startPoint y: 388, endPoint x: 555, endPoint y: 366, distance: 22.9
click at [558, 383] on label "Allow Products to Be Split Across Boxes During Packing" at bounding box center [641, 386] width 183 height 10
click at [556, 343] on label "Don't Show Carrier When Product Weight > Max Package Weight" at bounding box center [656, 348] width 213 height 10
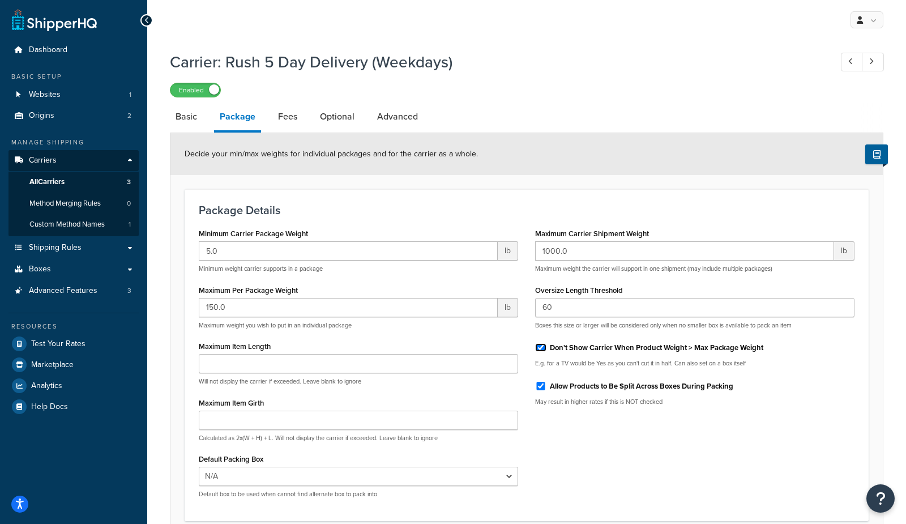
click at [546, 343] on input "Don't Show Carrier When Product Weight > Max Package Weight" at bounding box center [540, 347] width 11 height 8
checkbox input "false"
click at [559, 387] on label "Allow Products to Be Split Across Boxes During Packing" at bounding box center [641, 386] width 183 height 10
click at [546, 387] on input "Allow Products to Be Split Across Boxes During Packing" at bounding box center [540, 386] width 11 height 8
checkbox input "false"
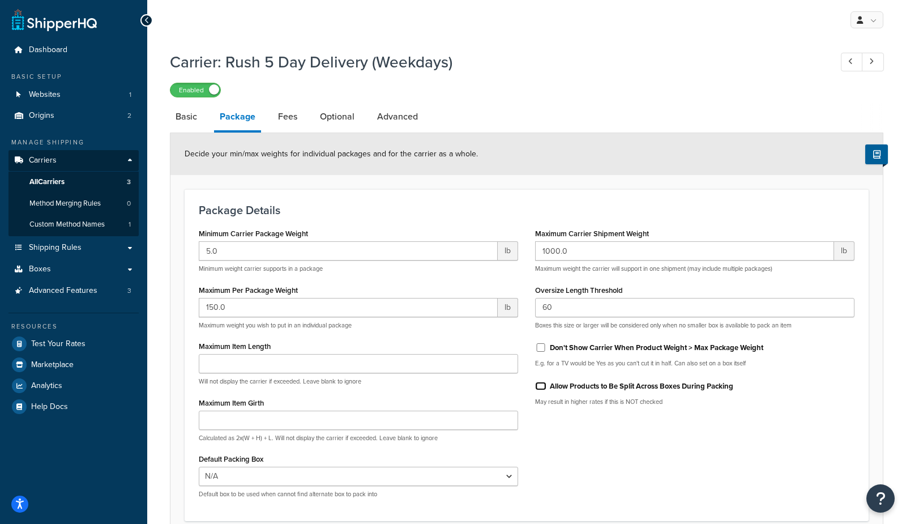
scroll to position [101, 0]
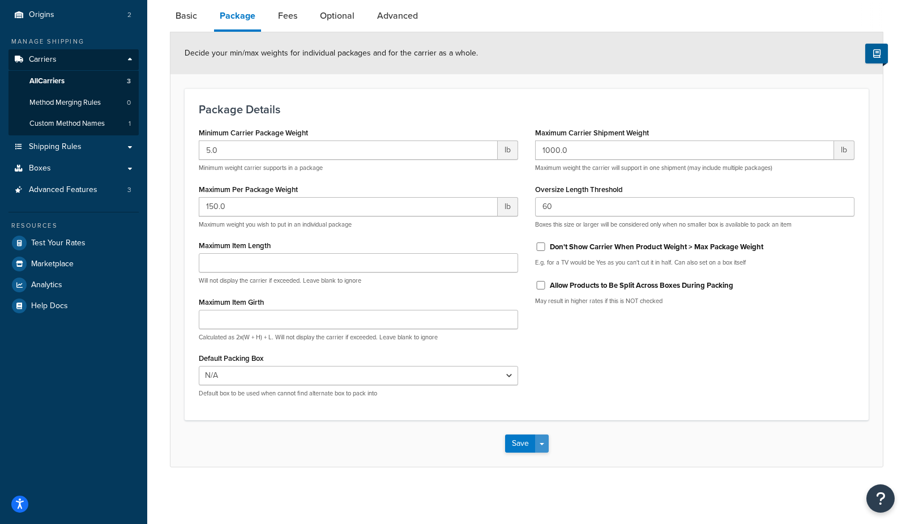
click at [542, 442] on button "Save Dropdown" at bounding box center [542, 443] width 14 height 18
click at [547, 461] on button "Save and Edit" at bounding box center [546, 464] width 83 height 24
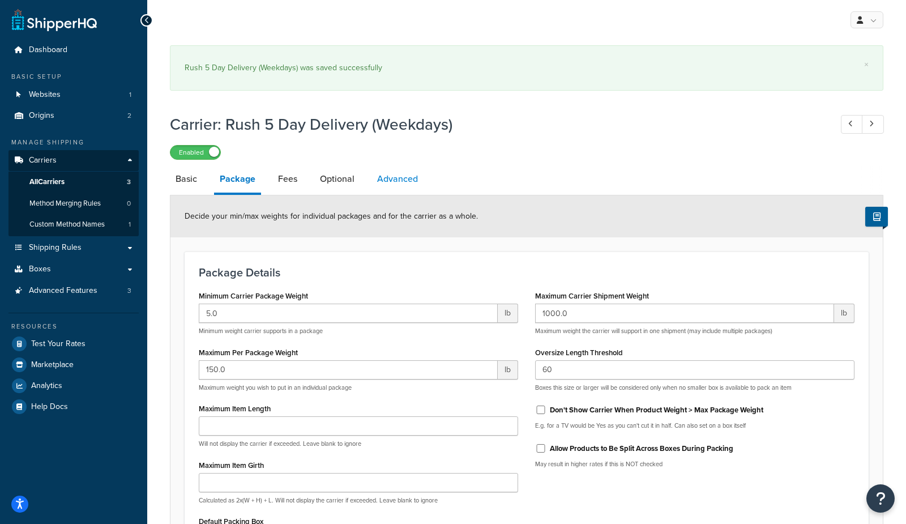
click at [384, 179] on link "Advanced" at bounding box center [397, 178] width 52 height 27
select select "false"
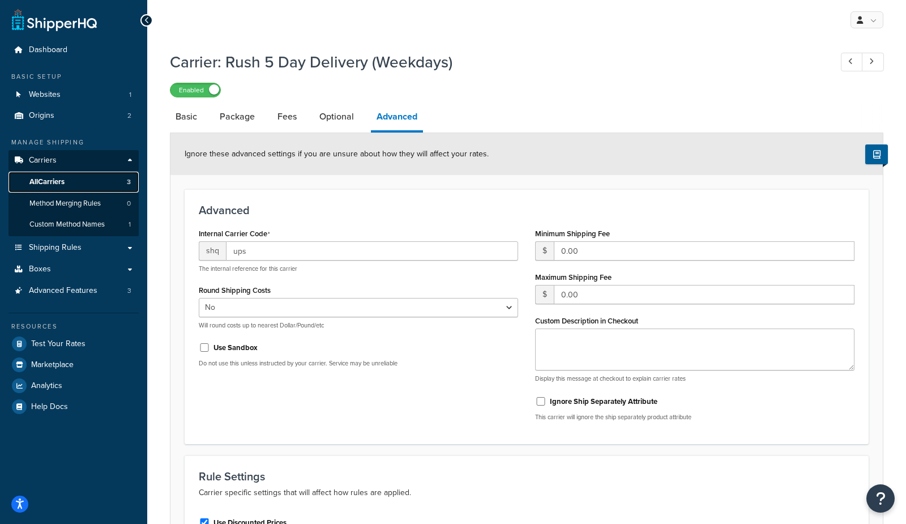
drag, startPoint x: 88, startPoint y: 184, endPoint x: 108, endPoint y: 174, distance: 21.5
click at [88, 183] on link "All Carriers 3" at bounding box center [73, 182] width 130 height 21
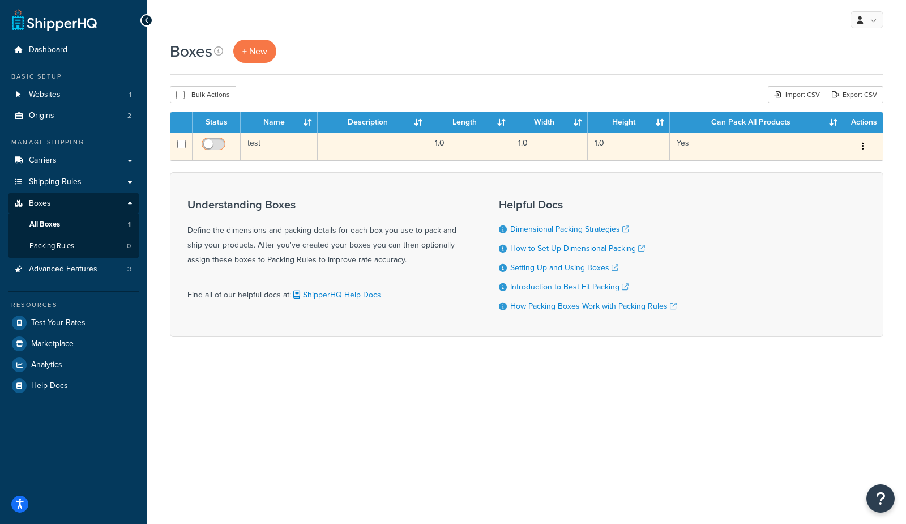
click at [218, 147] on input "checkbox" at bounding box center [214, 147] width 31 height 14
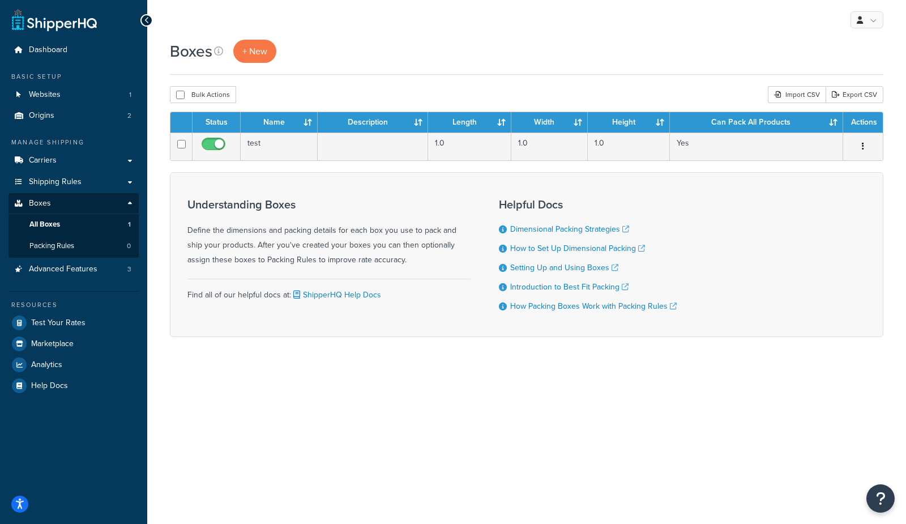
drag, startPoint x: 204, startPoint y: 144, endPoint x: 404, endPoint y: 75, distance: 210.8
click at [204, 144] on input "checkbox" at bounding box center [214, 147] width 31 height 14
drag, startPoint x: 212, startPoint y: 146, endPoint x: 372, endPoint y: 15, distance: 206.0
click at [213, 146] on input "checkbox" at bounding box center [214, 147] width 31 height 14
checkbox input "true"
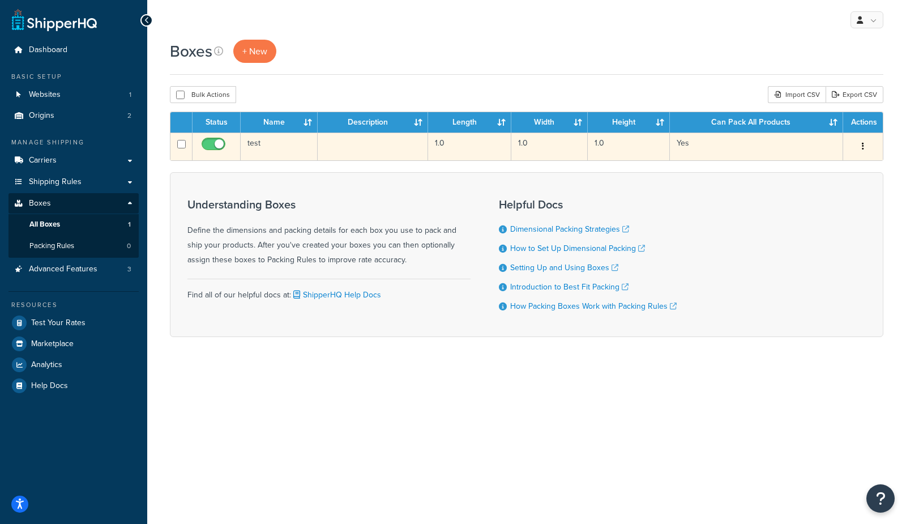
click at [490, 142] on td "1.0" at bounding box center [469, 146] width 83 height 28
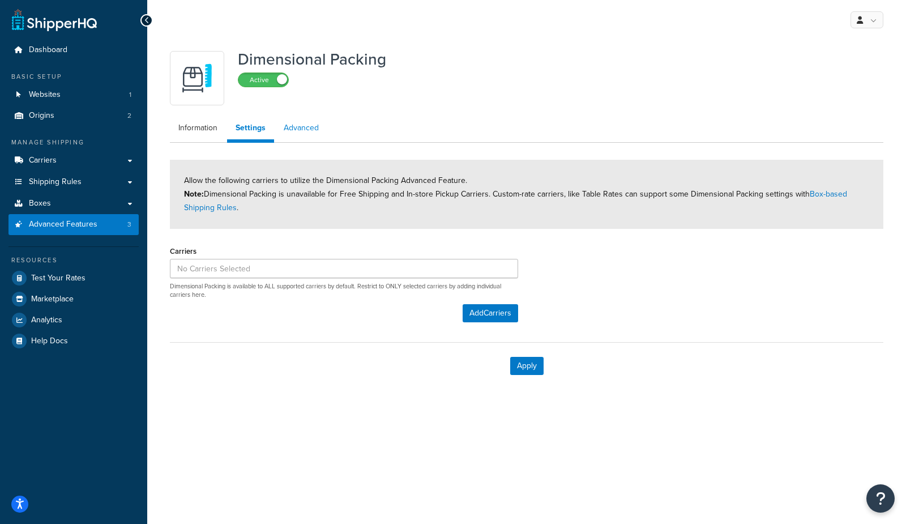
click at [292, 131] on link "Advanced" at bounding box center [301, 128] width 52 height 23
select select "false"
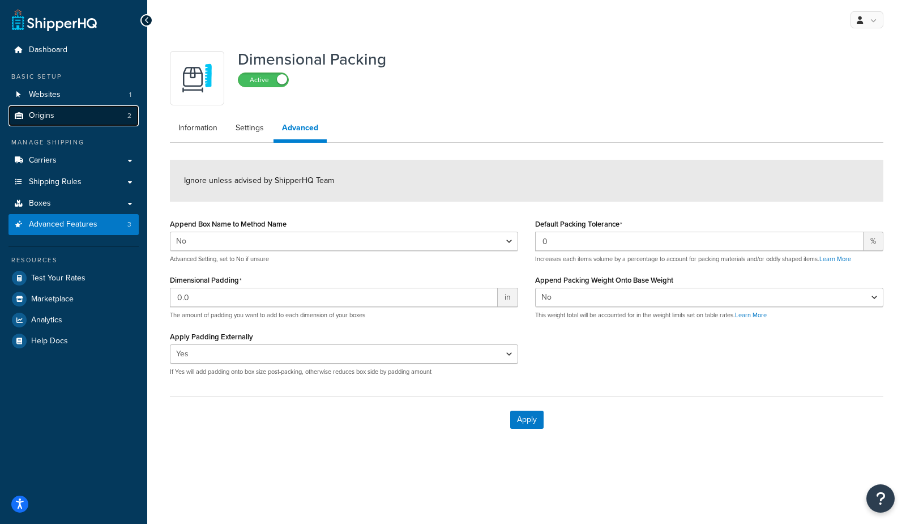
click at [28, 126] on link "Origins 2" at bounding box center [73, 115] width 130 height 21
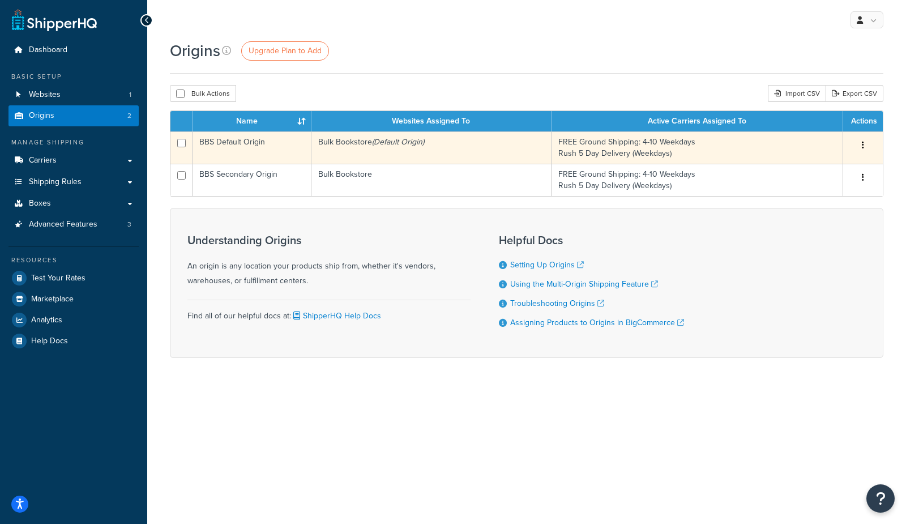
click at [349, 152] on td "Bulk Bookstore (Default Origin)" at bounding box center [431, 147] width 240 height 32
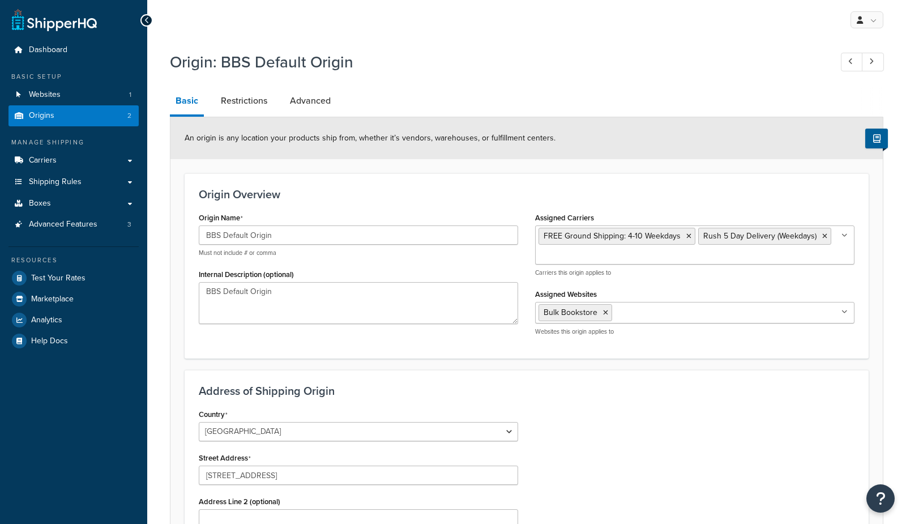
select select "30"
click at [234, 101] on link "Restrictions" at bounding box center [244, 100] width 58 height 27
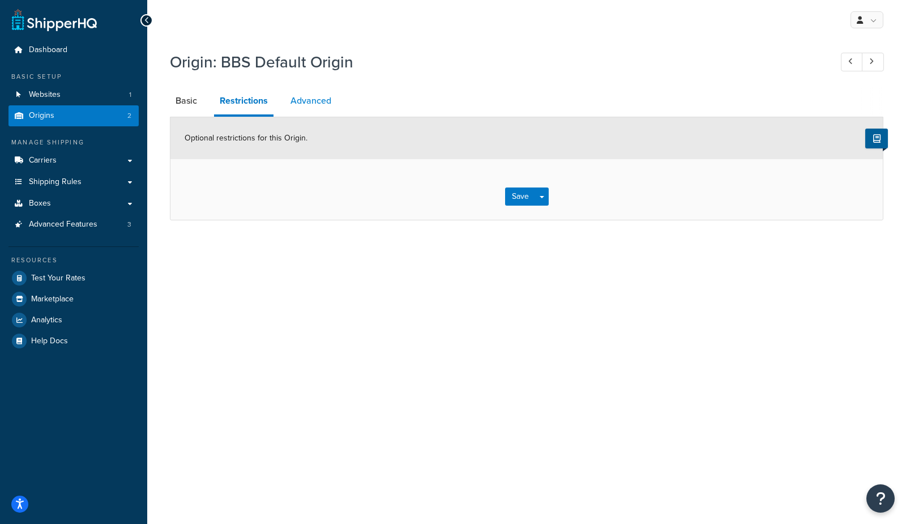
click at [314, 99] on link "Advanced" at bounding box center [311, 100] width 52 height 27
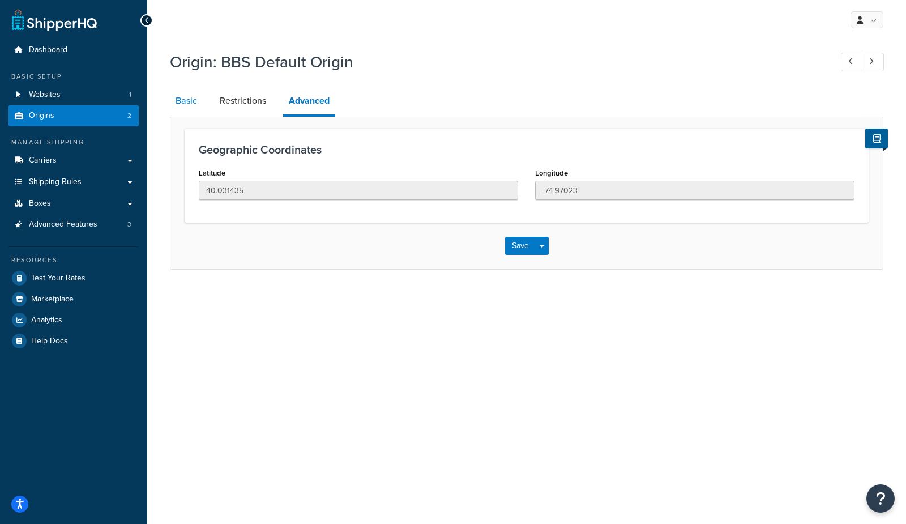
click at [196, 104] on link "Basic" at bounding box center [186, 100] width 33 height 27
select select "30"
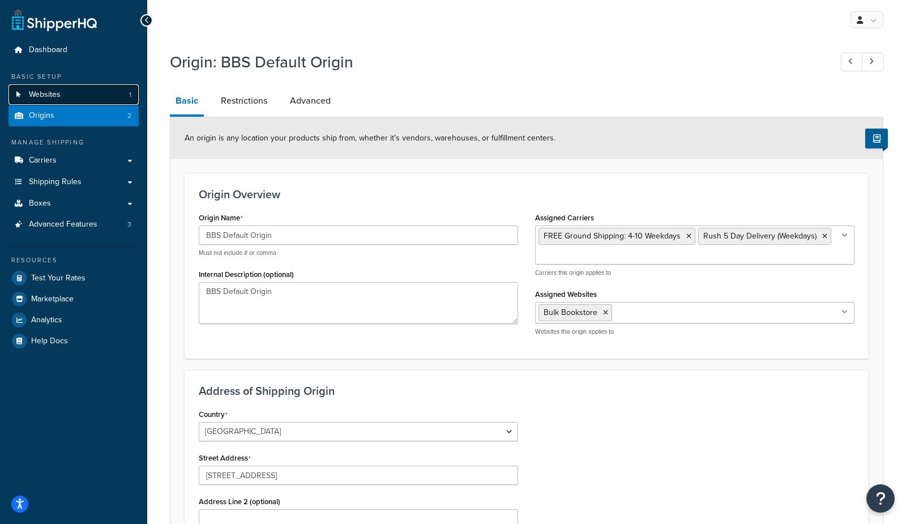
click at [56, 90] on span "Websites" at bounding box center [45, 95] width 32 height 10
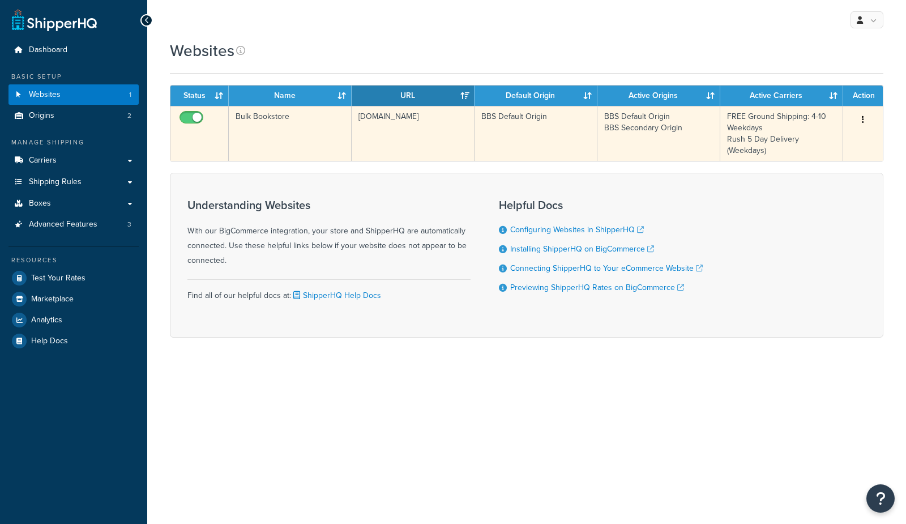
drag, startPoint x: 0, startPoint y: 0, endPoint x: 253, endPoint y: 119, distance: 279.6
click at [253, 119] on td "Bulk Bookstore" at bounding box center [290, 133] width 123 height 55
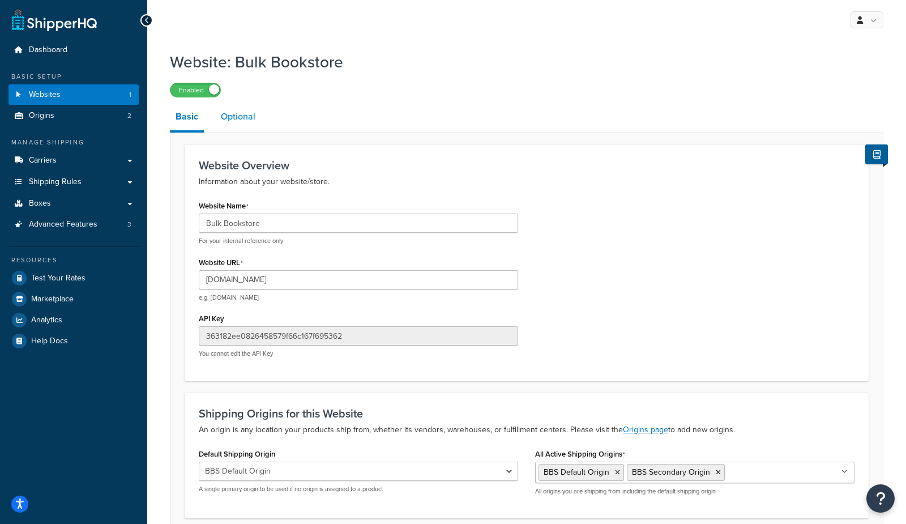
click at [238, 124] on link "Optional" at bounding box center [238, 116] width 46 height 27
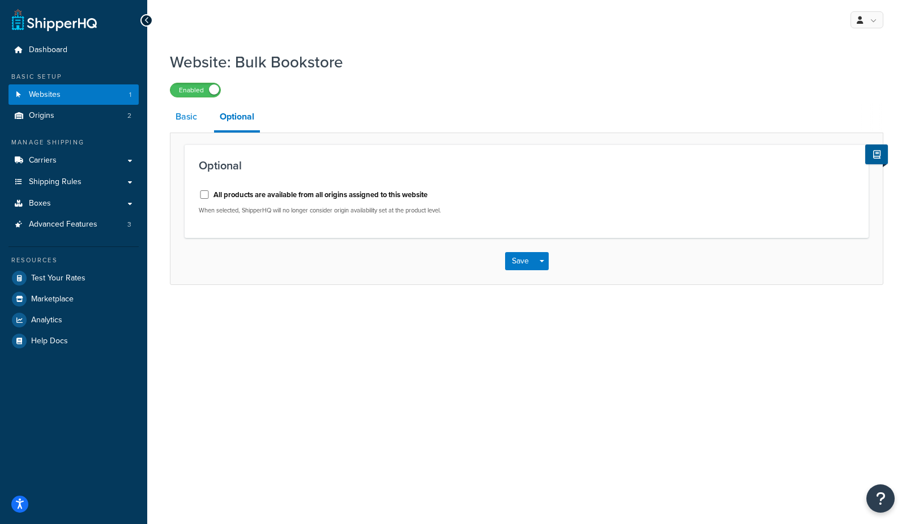
click at [179, 118] on link "Basic" at bounding box center [186, 116] width 33 height 27
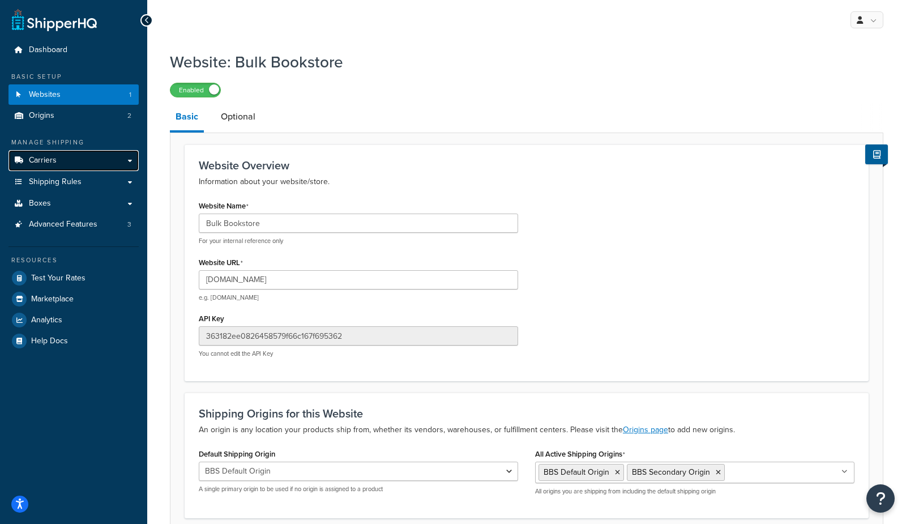
click at [86, 165] on link "Carriers" at bounding box center [73, 160] width 130 height 21
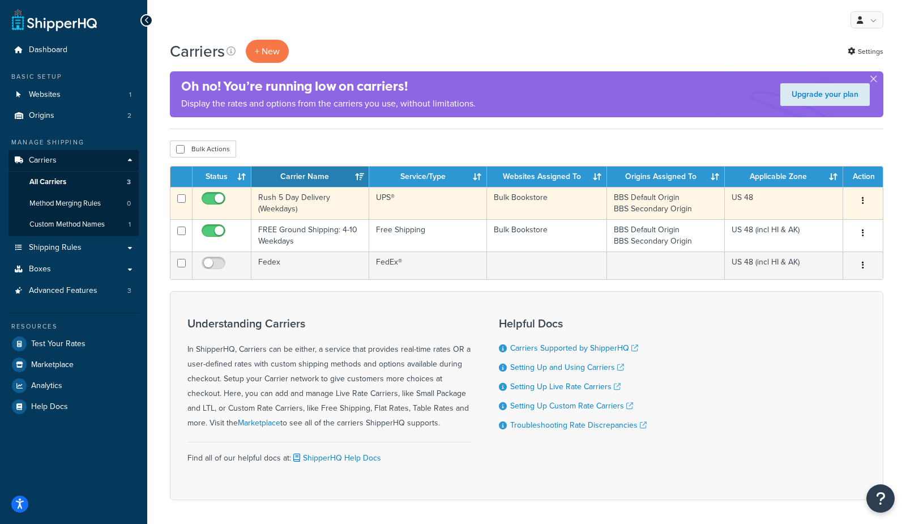
click at [307, 204] on td "Rush 5 Day Delivery (Weekdays)" at bounding box center [310, 203] width 118 height 32
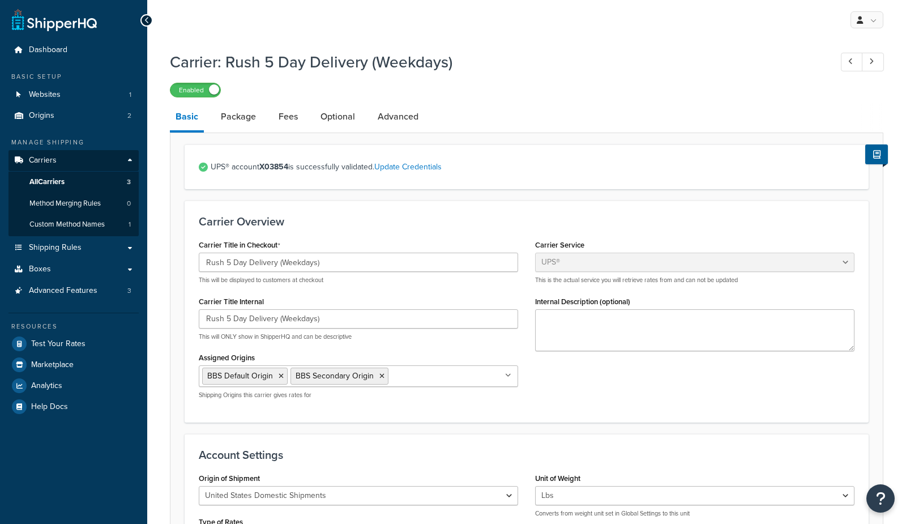
select select "ups"
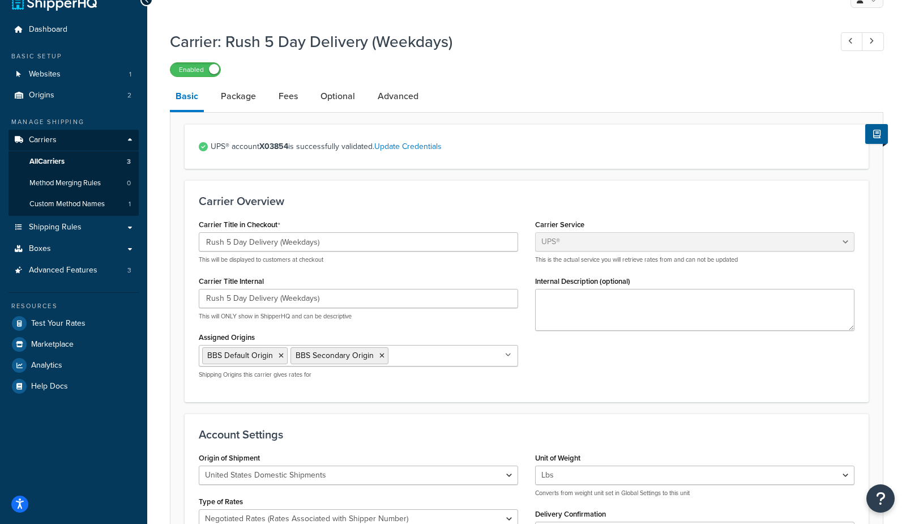
scroll to position [16, 0]
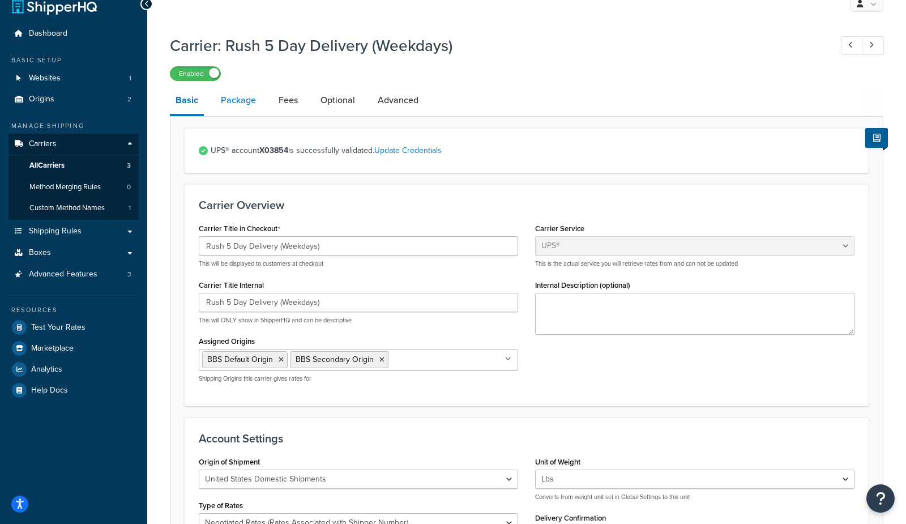
click at [236, 95] on link "Package" at bounding box center [238, 100] width 46 height 27
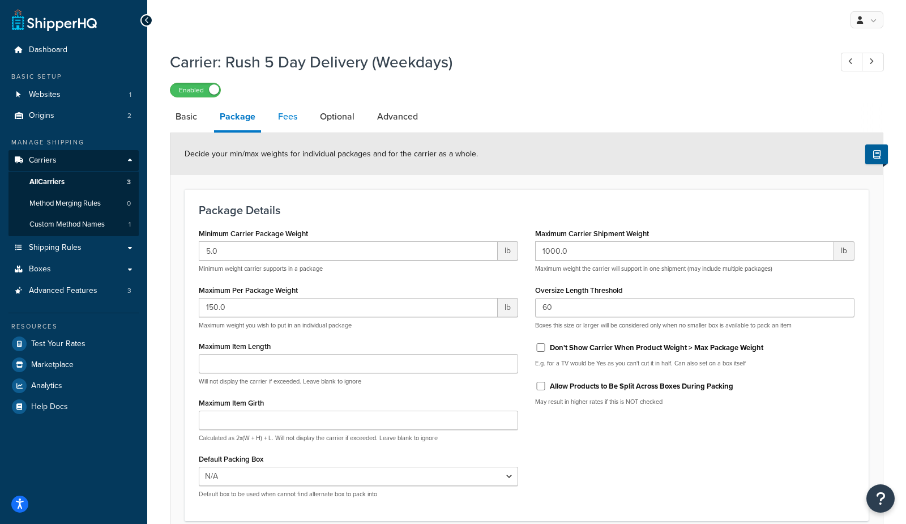
click at [290, 118] on link "Fees" at bounding box center [287, 116] width 31 height 27
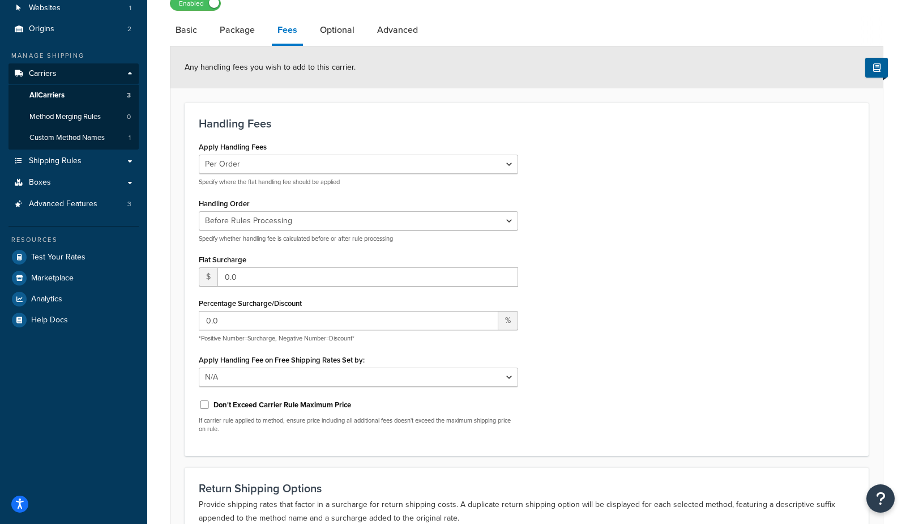
scroll to position [88, 0]
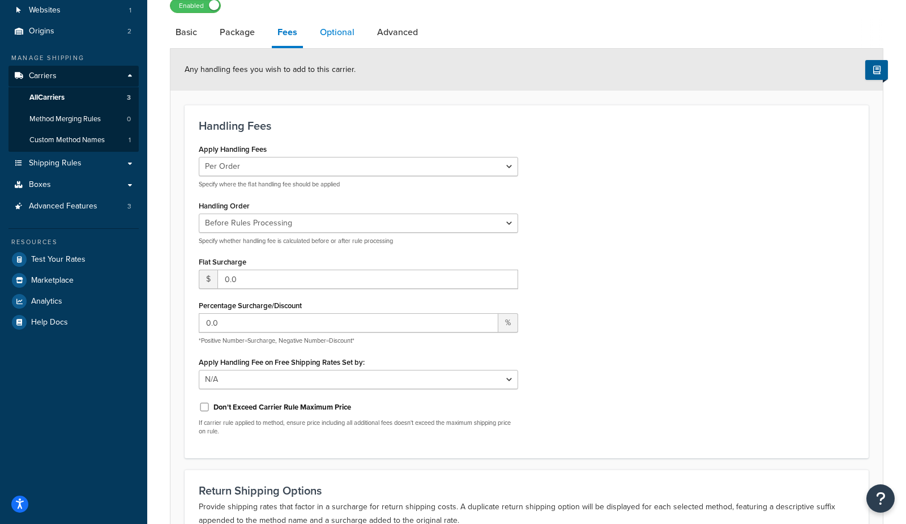
click at [327, 27] on link "Optional" at bounding box center [337, 32] width 46 height 27
select select "business"
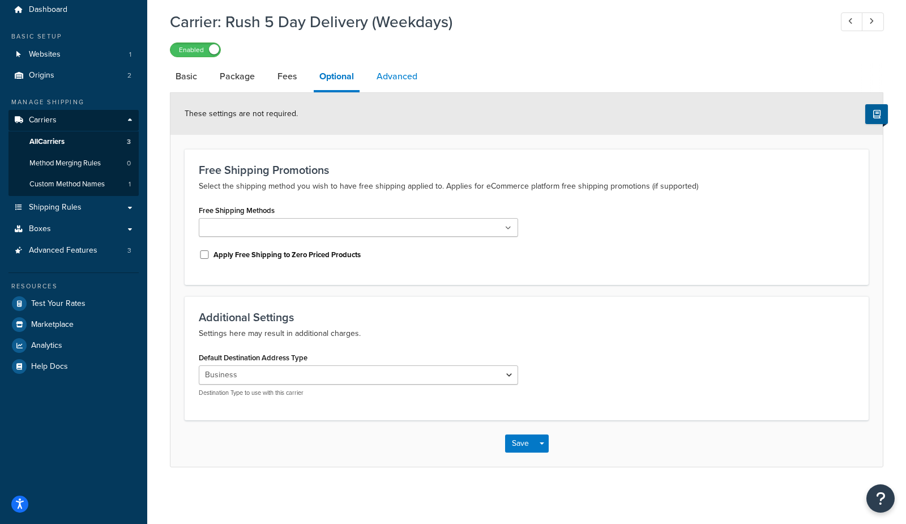
scroll to position [39, 0]
click at [388, 72] on link "Advanced" at bounding box center [397, 77] width 52 height 27
select select "false"
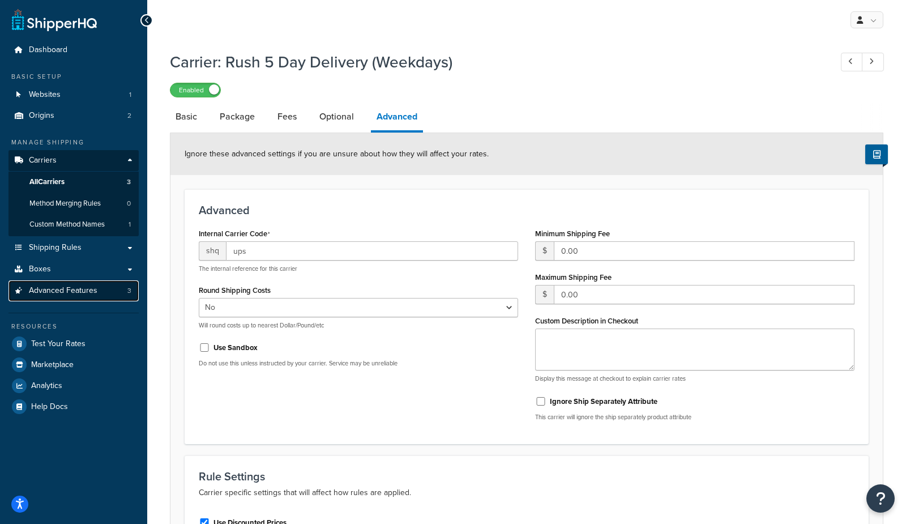
click at [127, 290] on span "3" at bounding box center [129, 291] width 4 height 10
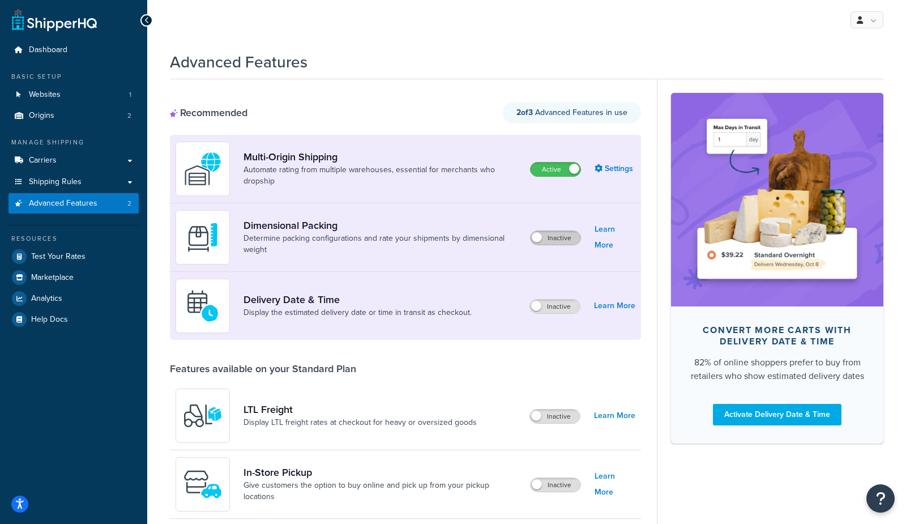
click at [559, 241] on label "Inactive" at bounding box center [556, 238] width 50 height 14
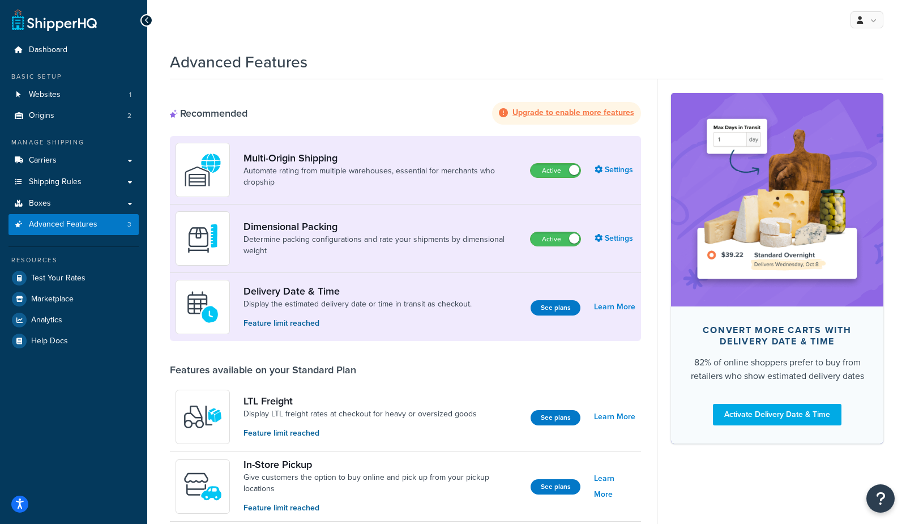
click at [550, 241] on label "Active" at bounding box center [556, 239] width 50 height 14
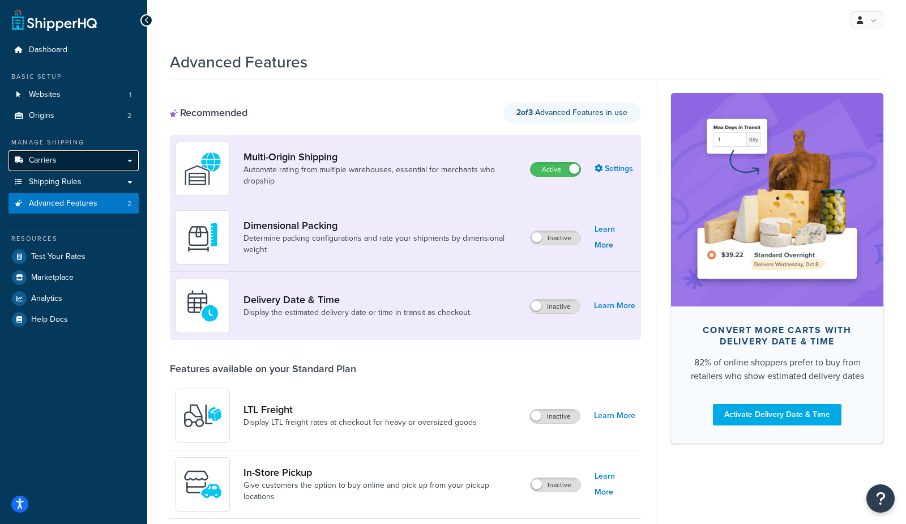
click at [43, 163] on span "Carriers" at bounding box center [43, 161] width 28 height 10
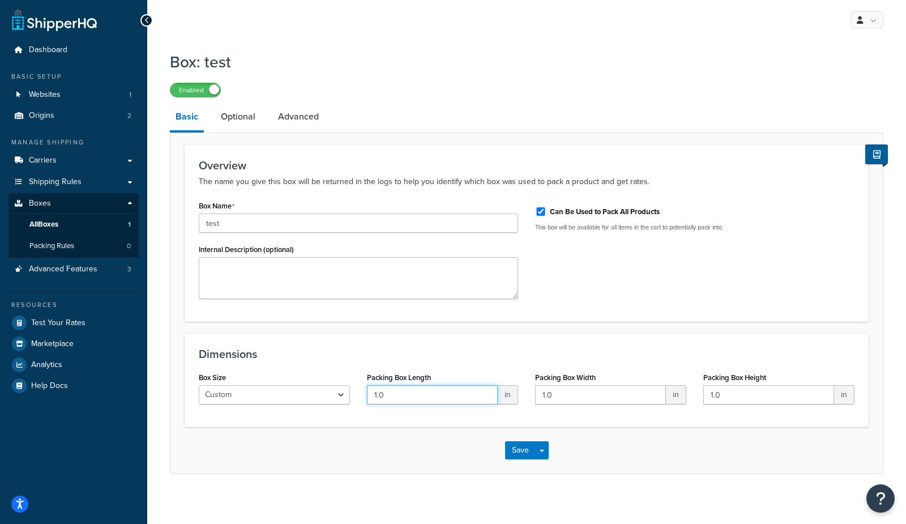
drag, startPoint x: 404, startPoint y: 398, endPoint x: 294, endPoint y: 389, distance: 110.8
click at [293, 389] on div "Box Size Custom USPS Small Flat Box USPS Medium Flat Box USPS Large Flat Box US…" at bounding box center [526, 391] width 673 height 44
type input "2"
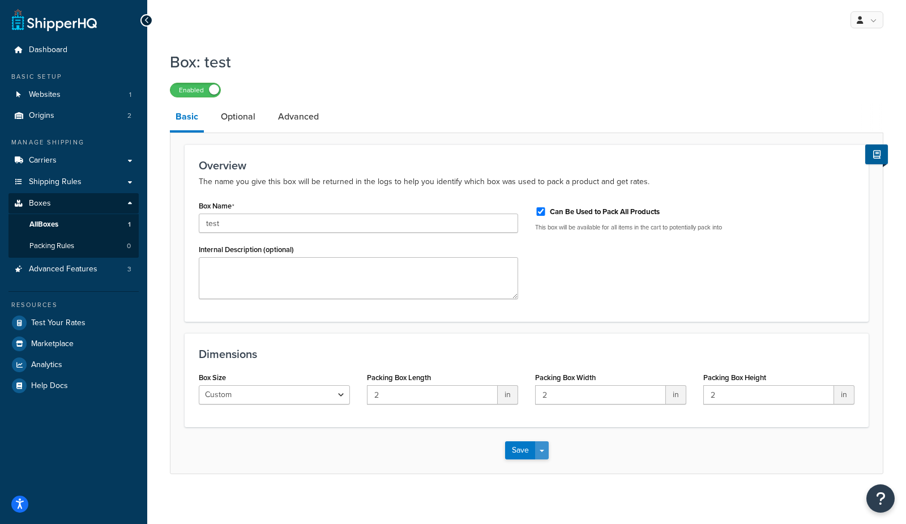
click at [545, 451] on button "Save Dropdown" at bounding box center [542, 450] width 14 height 18
drag, startPoint x: 546, startPoint y: 476, endPoint x: 426, endPoint y: 314, distance: 201.6
click at [547, 475] on button "Save and Edit" at bounding box center [559, 471] width 109 height 24
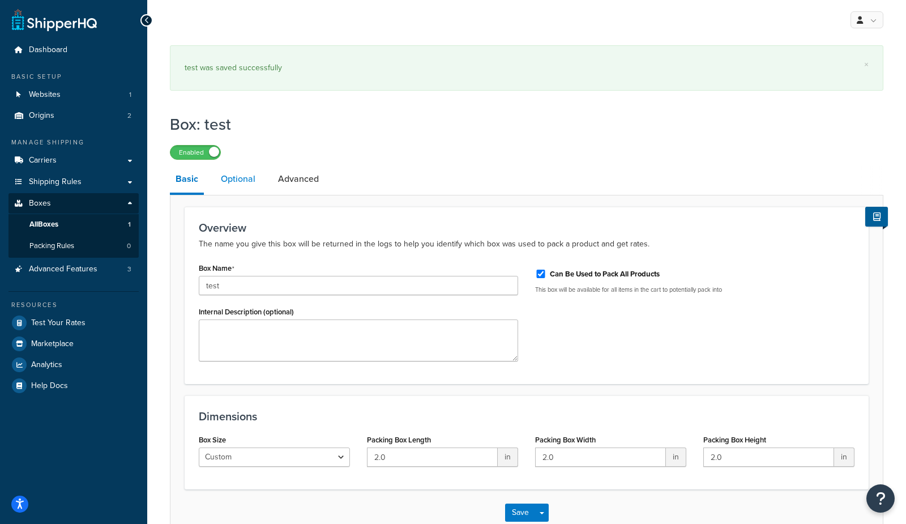
click at [237, 188] on link "Optional" at bounding box center [238, 178] width 46 height 27
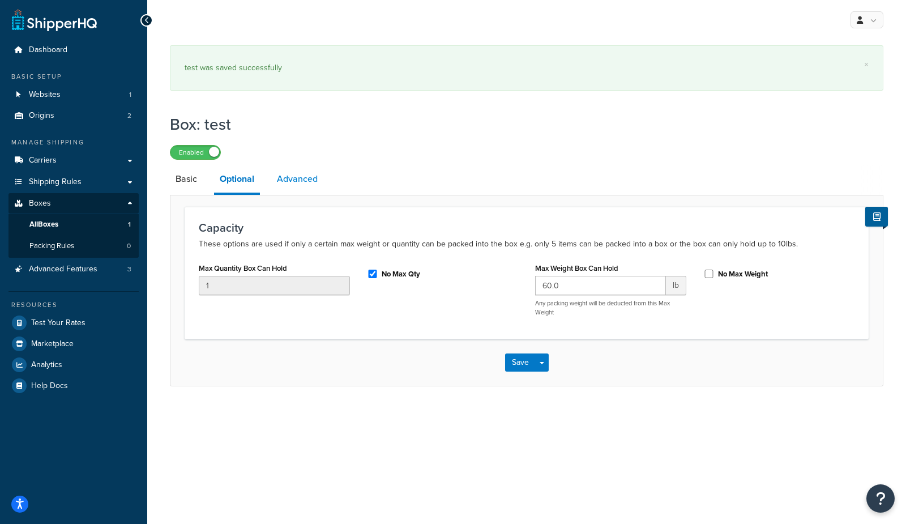
click at [303, 182] on link "Advanced" at bounding box center [297, 178] width 52 height 27
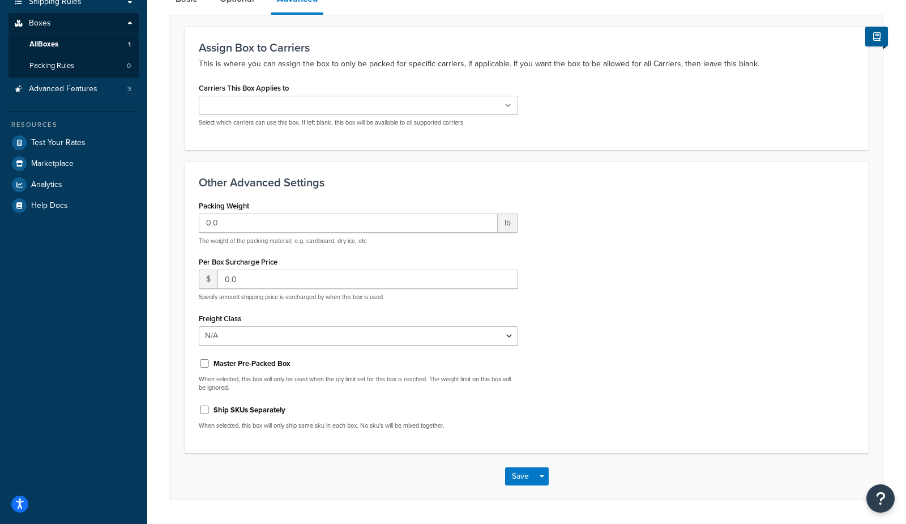
scroll to position [179, 0]
click at [542, 484] on button "Save Dropdown" at bounding box center [542, 477] width 14 height 18
drag, startPoint x: 546, startPoint y: 496, endPoint x: 553, endPoint y: 471, distance: 26.2
click at [547, 495] on button "Save and Edit" at bounding box center [559, 498] width 109 height 24
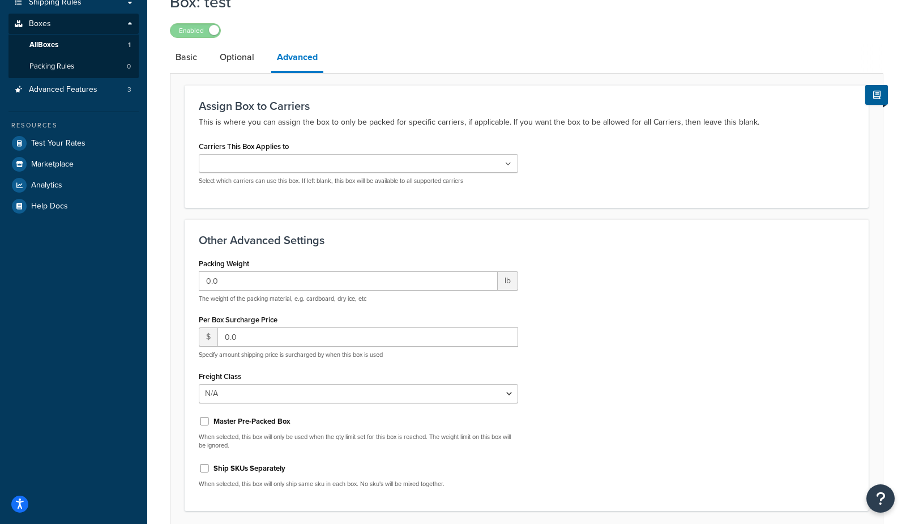
scroll to position [0, 0]
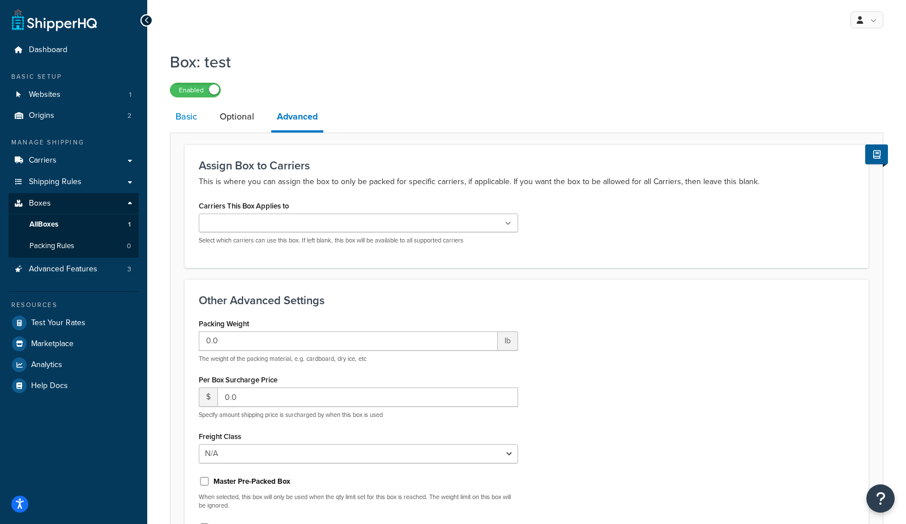
click at [196, 119] on link "Basic" at bounding box center [186, 116] width 33 height 27
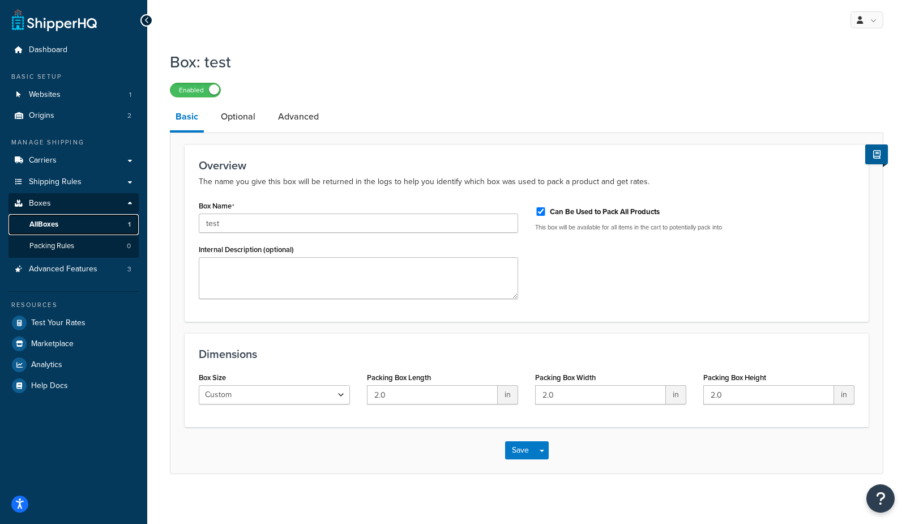
click at [78, 228] on link "All Boxes 1" at bounding box center [73, 224] width 130 height 21
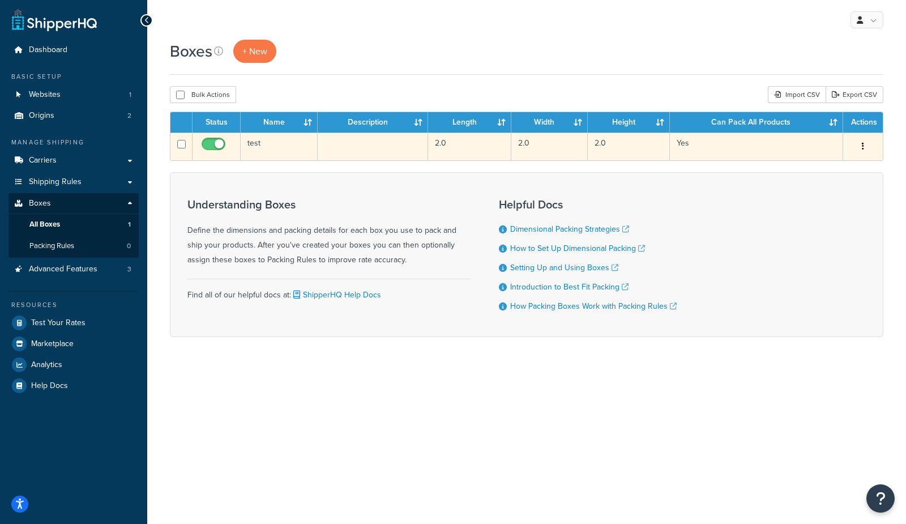
click at [205, 143] on input "checkbox" at bounding box center [214, 147] width 31 height 14
checkbox input "false"
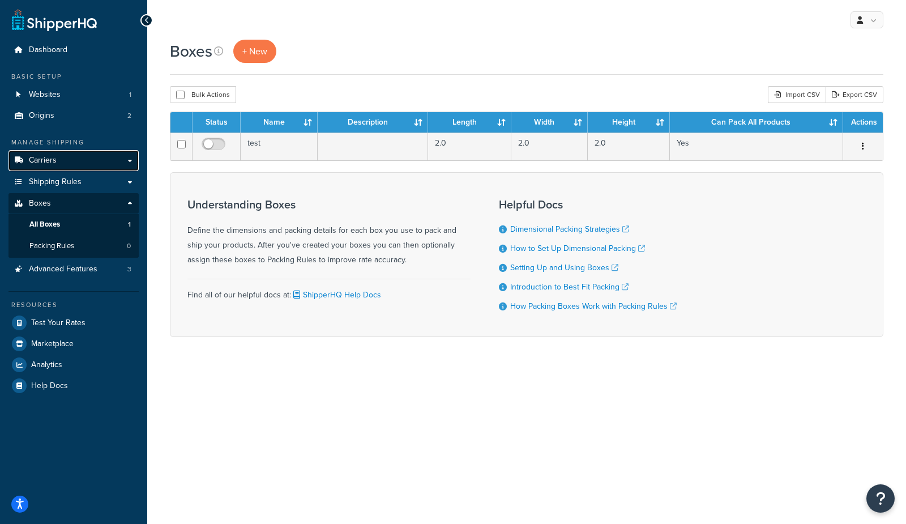
click at [76, 160] on link "Carriers" at bounding box center [73, 160] width 130 height 21
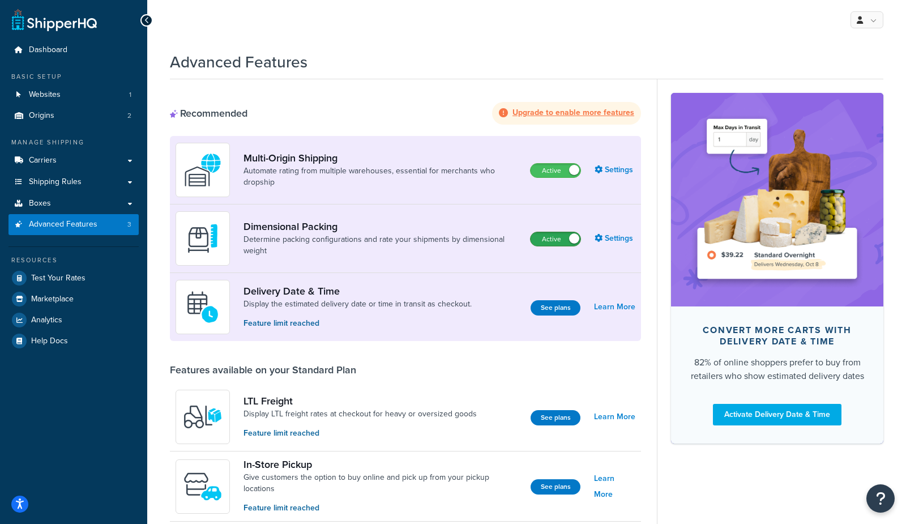
click at [555, 239] on label "Active" at bounding box center [556, 239] width 50 height 14
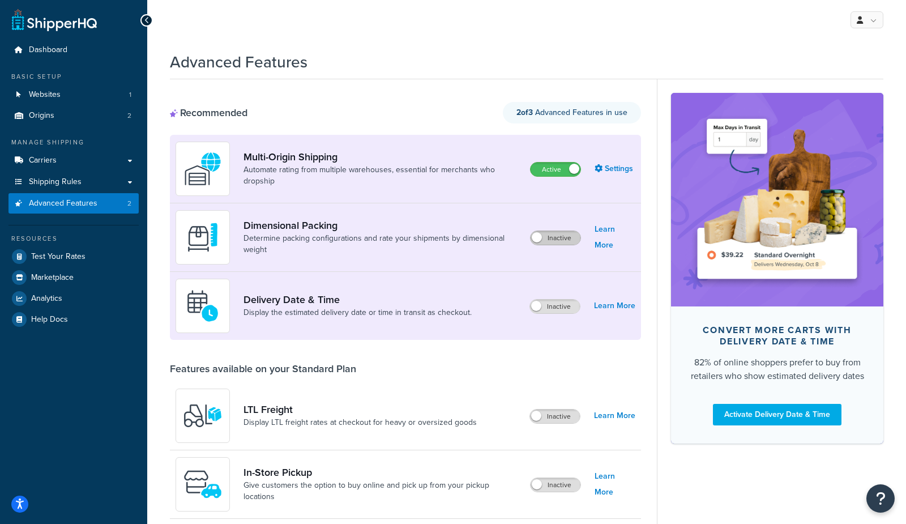
click at [571, 240] on label "Inactive" at bounding box center [556, 238] width 50 height 14
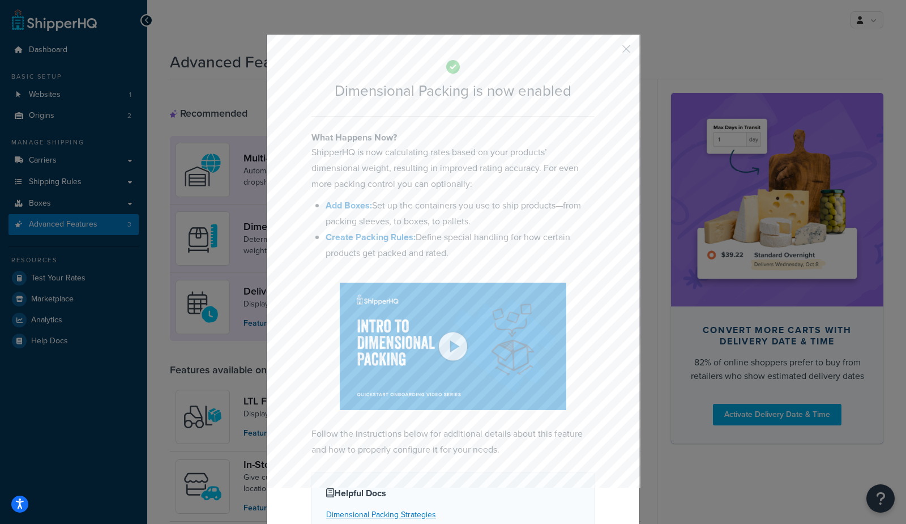
drag, startPoint x: 441, startPoint y: 493, endPoint x: 471, endPoint y: 458, distance: 46.2
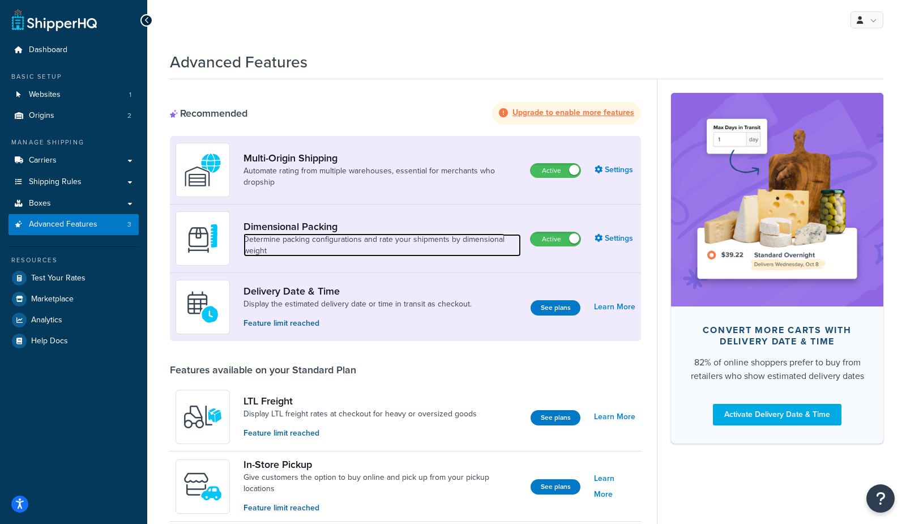
click at [341, 236] on link "Determine packing configurations and rate your shipments by dimensional weight" at bounding box center [381, 245] width 277 height 23
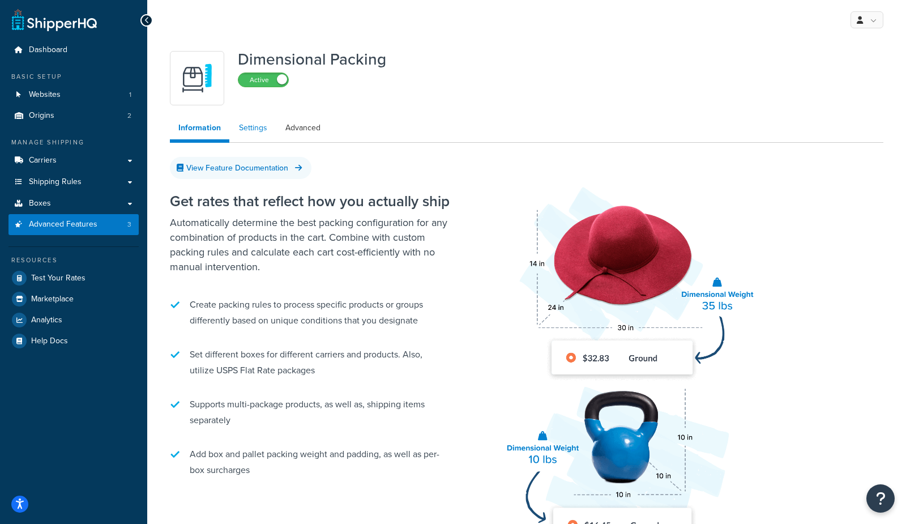
drag, startPoint x: 234, startPoint y: 126, endPoint x: 266, endPoint y: 126, distance: 31.1
click at [236, 126] on link "Settings" at bounding box center [252, 128] width 45 height 23
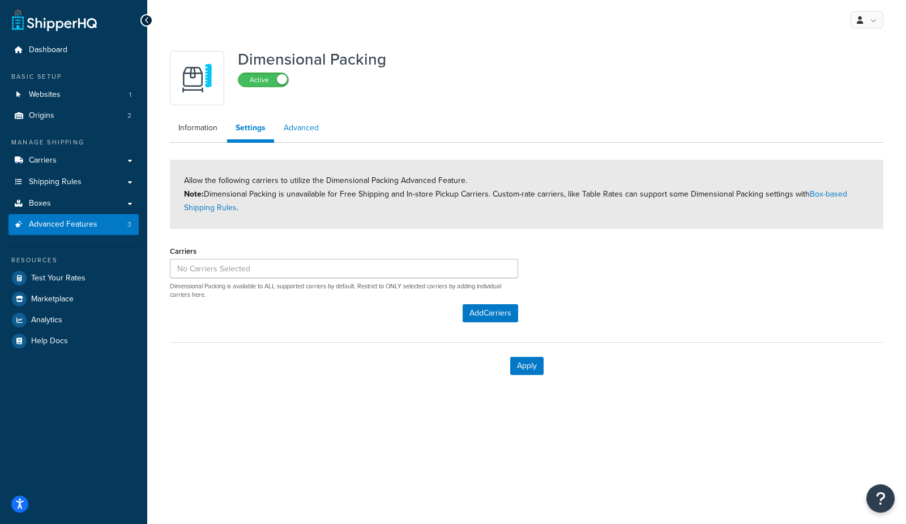
click at [317, 131] on link "Advanced" at bounding box center [301, 128] width 52 height 23
select select "false"
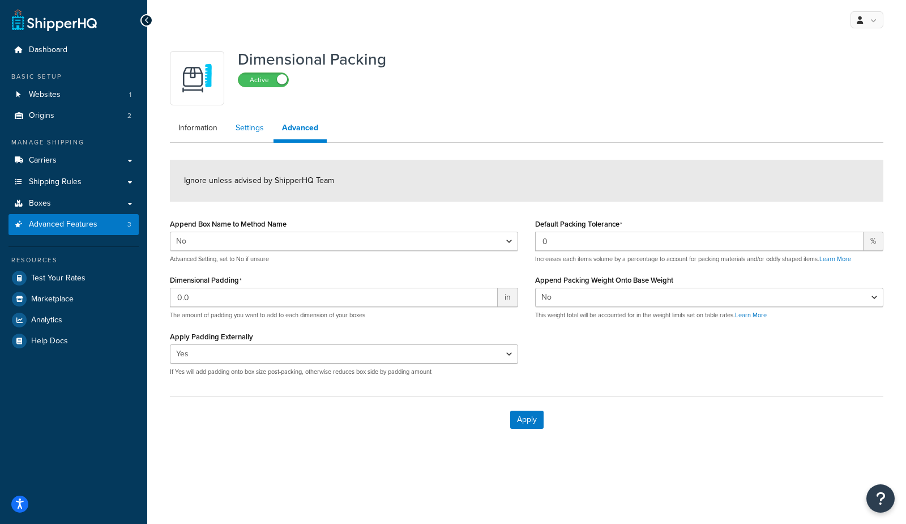
click at [251, 138] on link "Settings" at bounding box center [249, 128] width 45 height 23
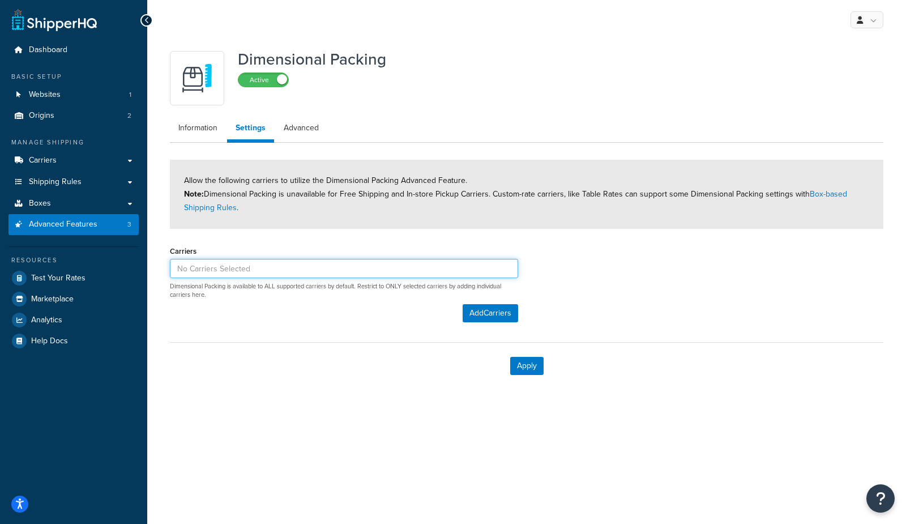
click at [246, 268] on input at bounding box center [344, 268] width 348 height 19
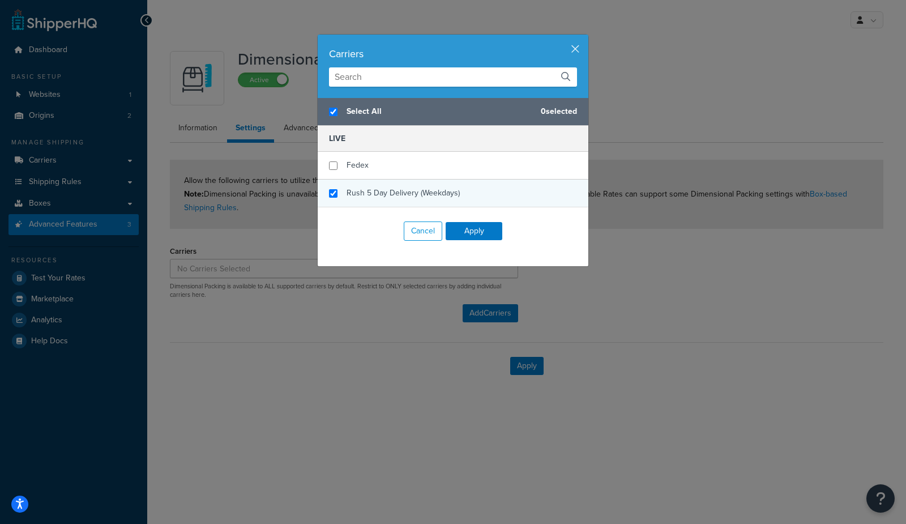
checkbox input "true"
drag, startPoint x: 390, startPoint y: 198, endPoint x: 403, endPoint y: 202, distance: 14.2
click at [390, 198] on span "Rush 5 Day Delivery (Weekdays)" at bounding box center [403, 193] width 113 height 12
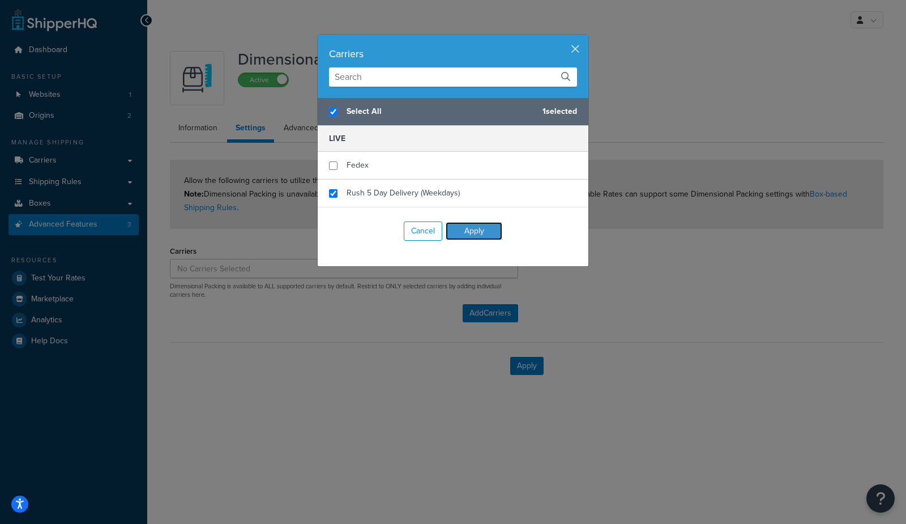
click at [478, 235] on button "Apply" at bounding box center [474, 231] width 57 height 18
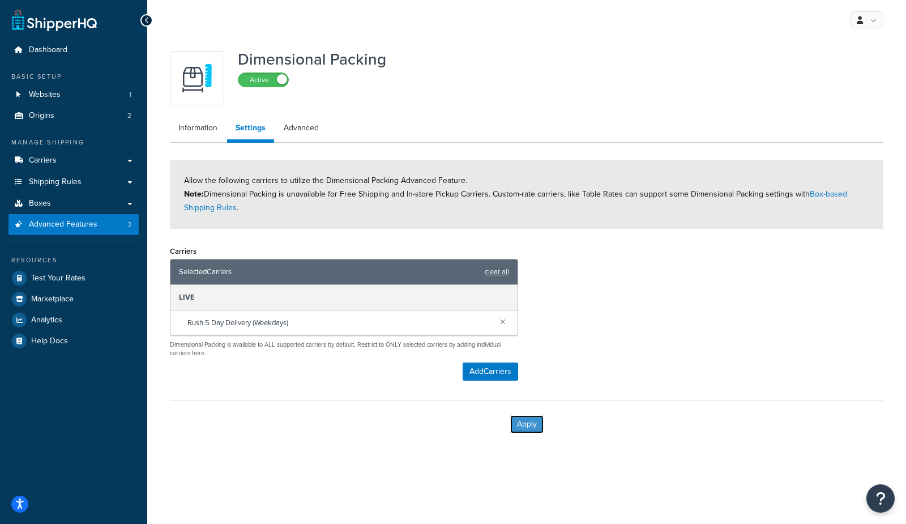
click at [535, 431] on button "Apply" at bounding box center [526, 424] width 33 height 18
click at [504, 275] on link "clear all" at bounding box center [497, 272] width 24 height 16
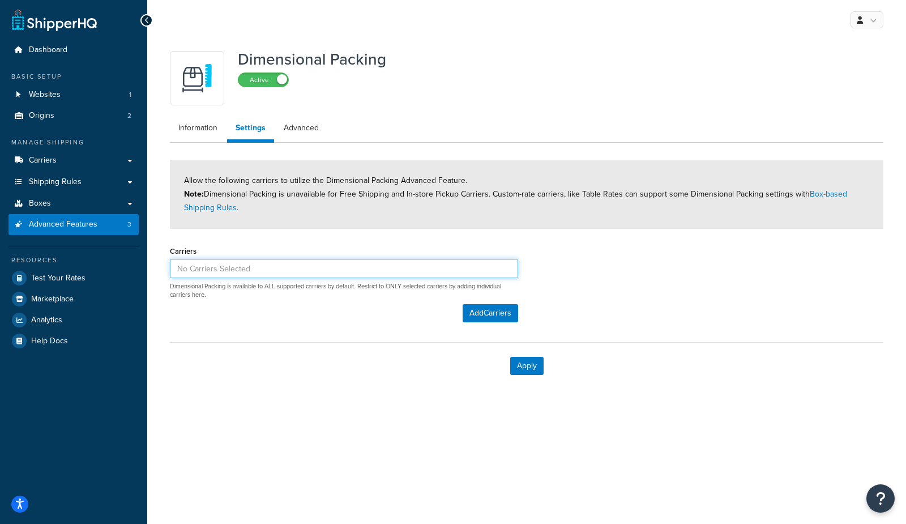
click at [412, 270] on input at bounding box center [344, 268] width 348 height 19
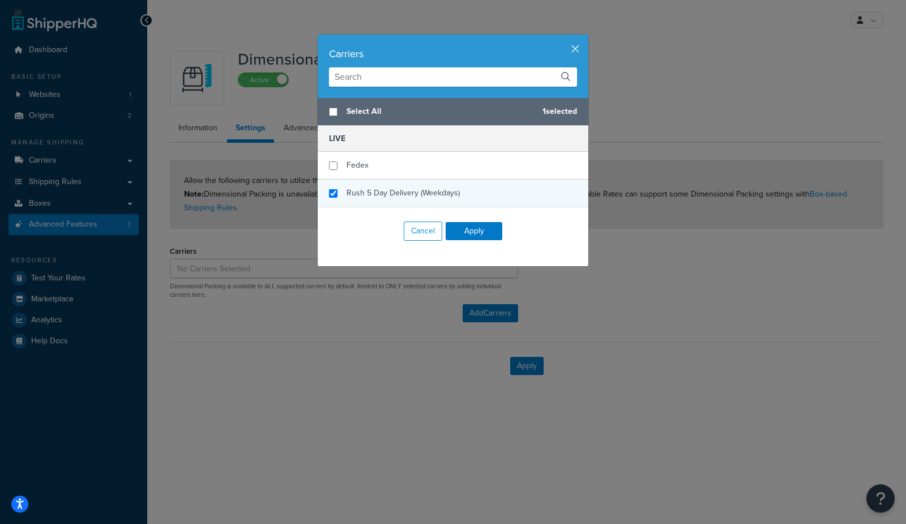
checkbox input "false"
checkbox input "true"
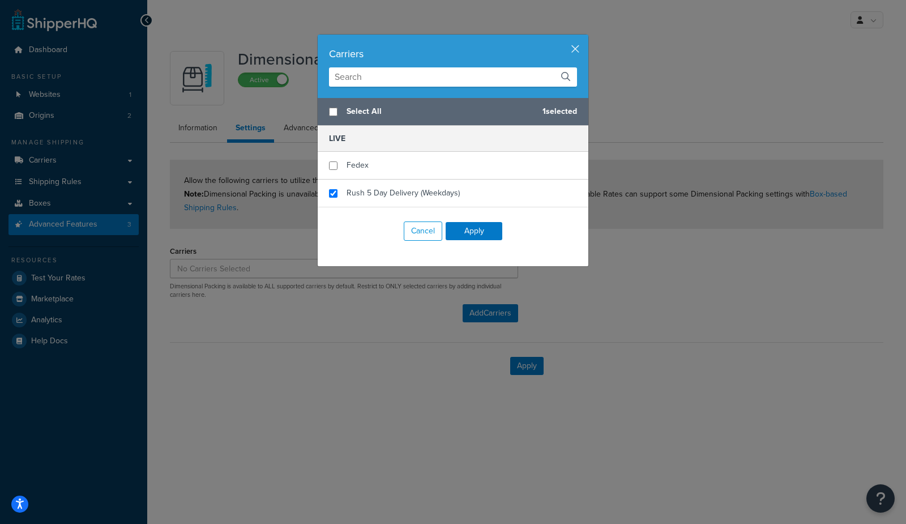
drag, startPoint x: 413, startPoint y: 194, endPoint x: 439, endPoint y: 218, distance: 35.3
click at [414, 194] on span "Rush 5 Day Delivery (Weekdays)" at bounding box center [403, 193] width 113 height 12
drag, startPoint x: 495, startPoint y: 236, endPoint x: 496, endPoint y: 249, distance: 12.5
click at [495, 237] on button "Apply" at bounding box center [474, 231] width 57 height 18
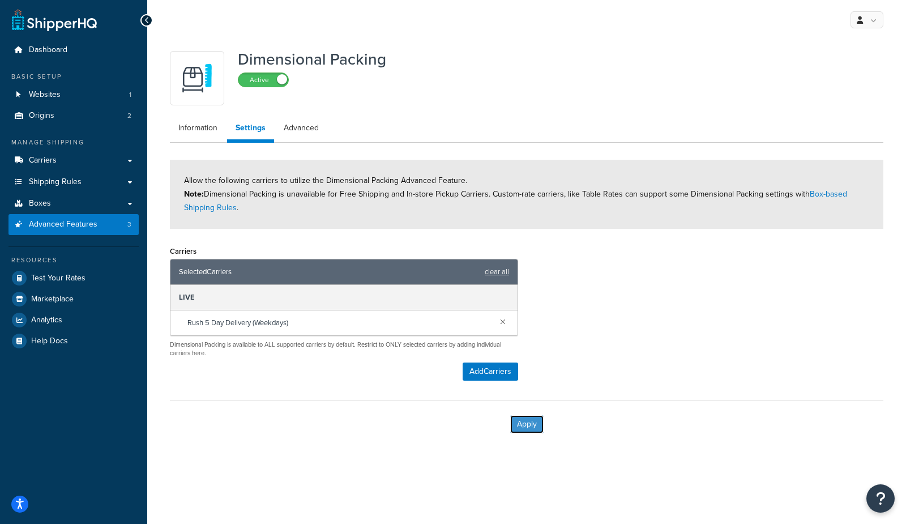
click at [521, 422] on button "Apply" at bounding box center [526, 424] width 33 height 18
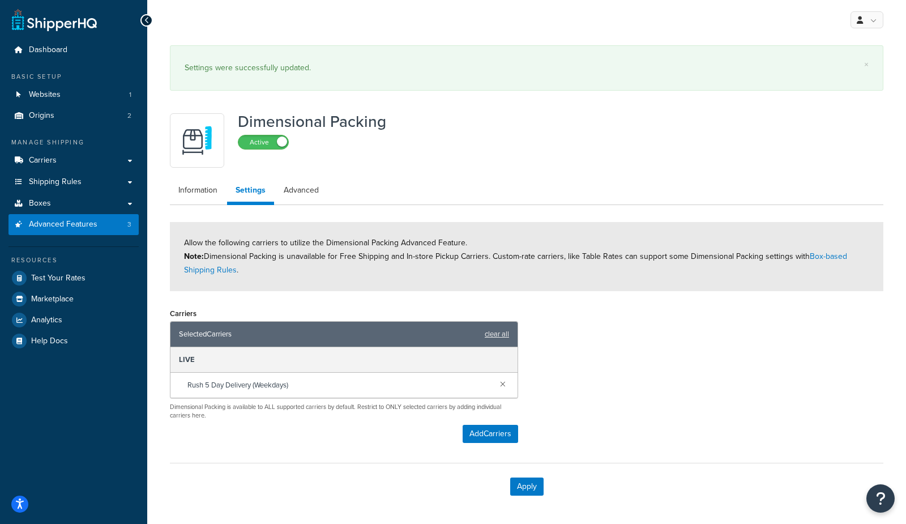
click at [267, 144] on label "Active" at bounding box center [263, 142] width 50 height 14
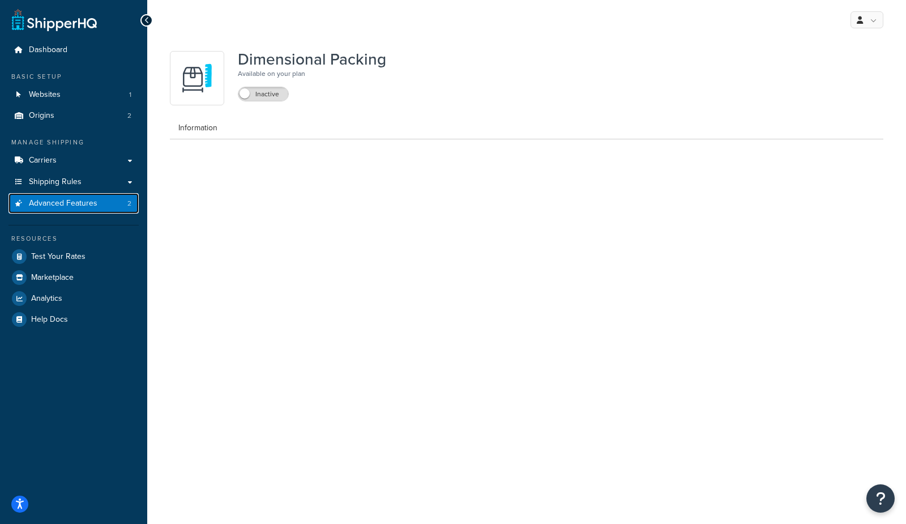
click at [90, 199] on span "Advanced Features" at bounding box center [63, 204] width 69 height 10
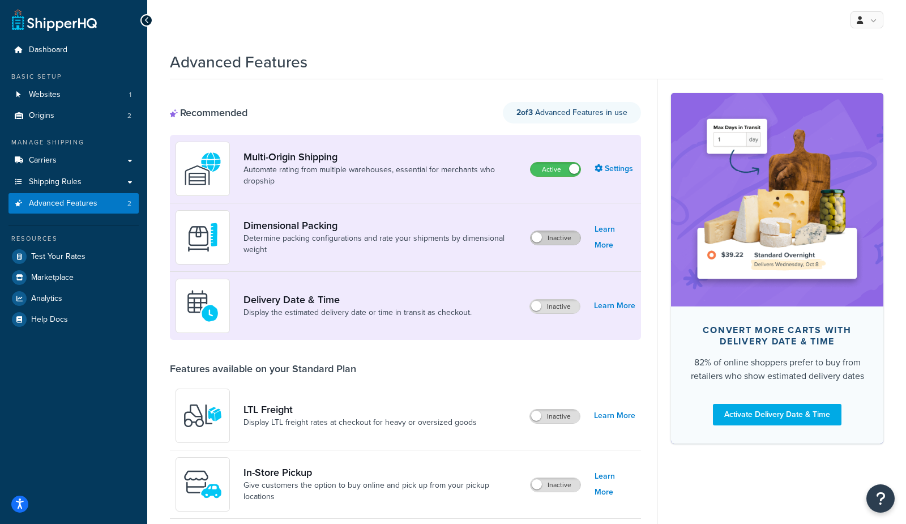
click at [578, 241] on label "Inactive" at bounding box center [556, 238] width 50 height 14
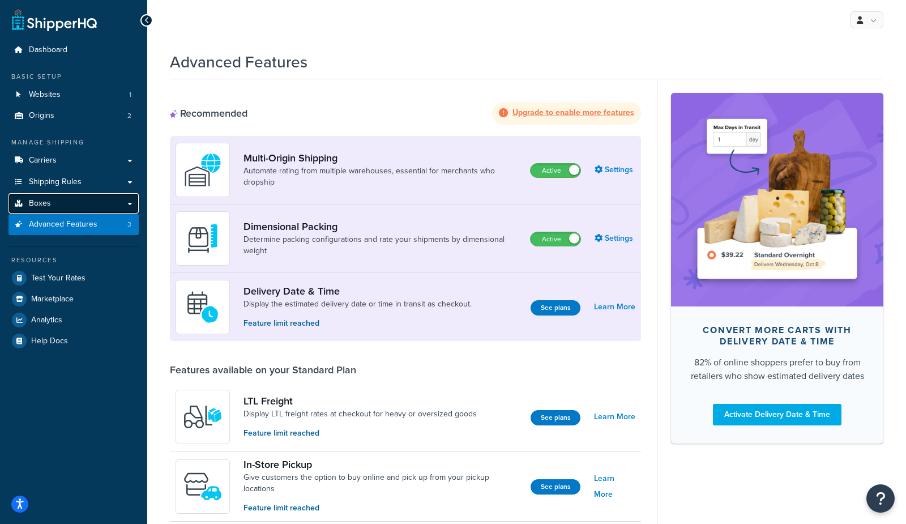
click at [68, 199] on link "Boxes" at bounding box center [73, 203] width 130 height 21
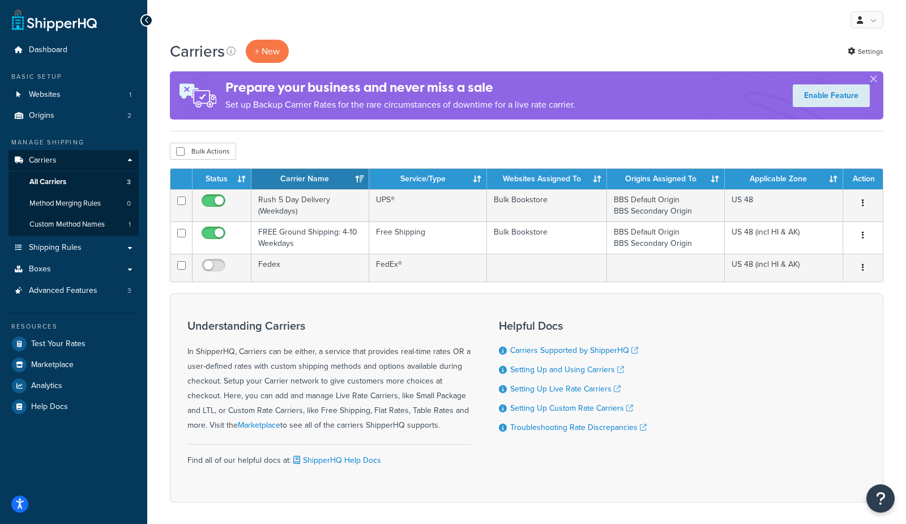
click at [508, 139] on div "Carriers + New Settings Prepare your business and never miss a sale Set up Back…" at bounding box center [526, 291] width 759 height 502
click at [68, 95] on link "Websites 1" at bounding box center [73, 94] width 130 height 21
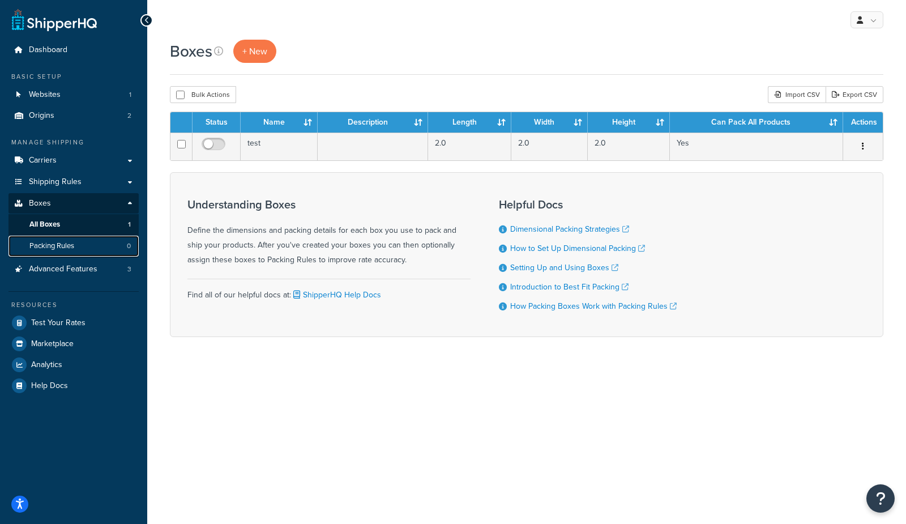
click at [75, 248] on link "Packing Rules 0" at bounding box center [73, 246] width 130 height 21
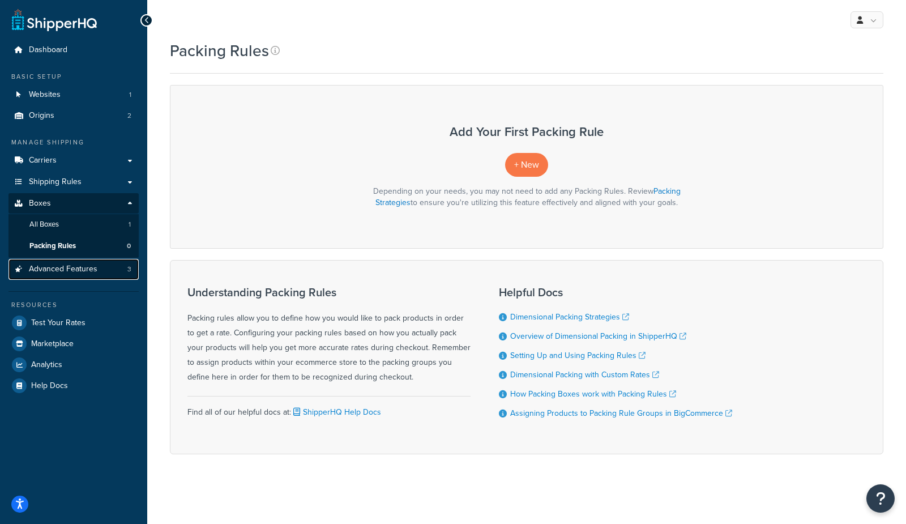
click at [79, 271] on span "Advanced Features" at bounding box center [63, 269] width 69 height 10
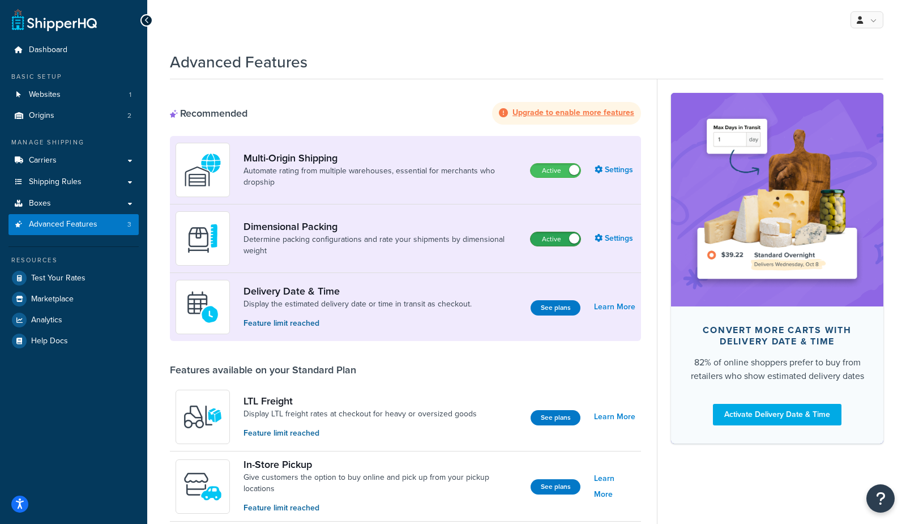
click at [538, 242] on label "Active" at bounding box center [556, 239] width 50 height 14
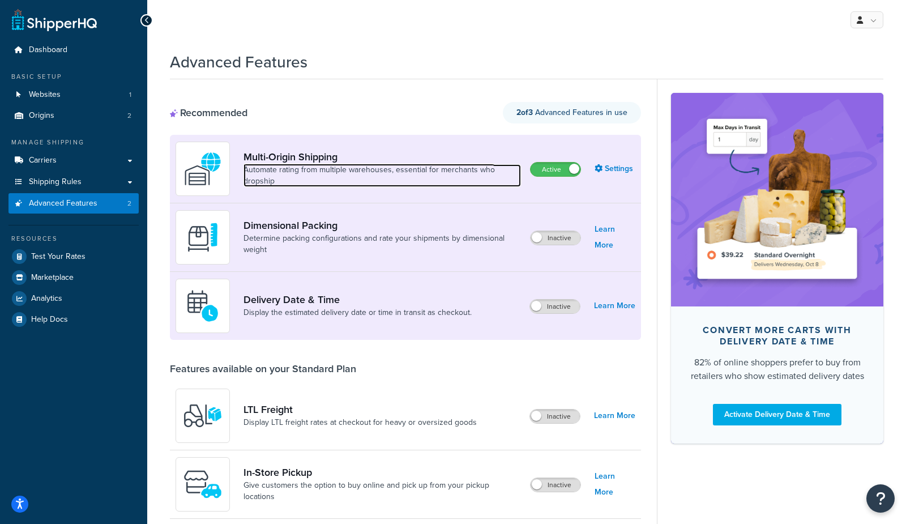
click at [343, 165] on link "Automate rating from multiple warehouses, essential for merchants who dropship" at bounding box center [381, 175] width 277 height 23
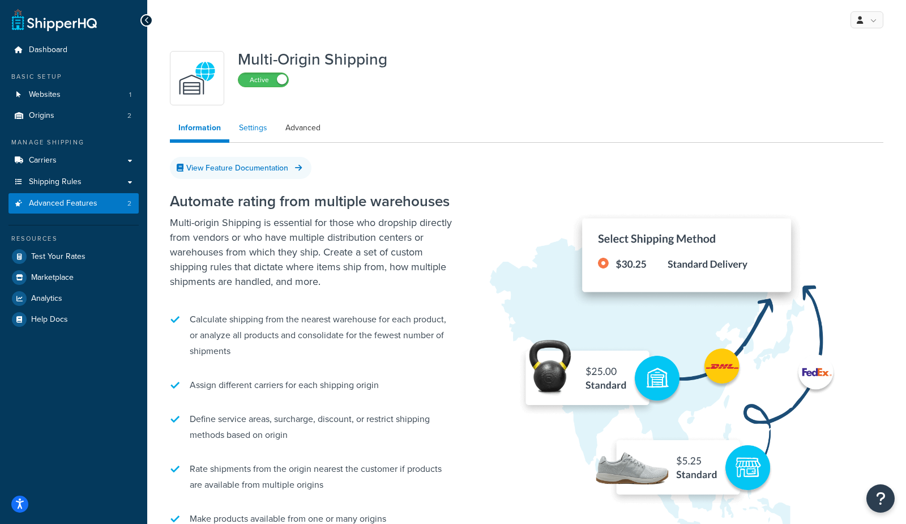
click at [260, 130] on link "Settings" at bounding box center [252, 128] width 45 height 23
select select "FEWEST"
select select "false"
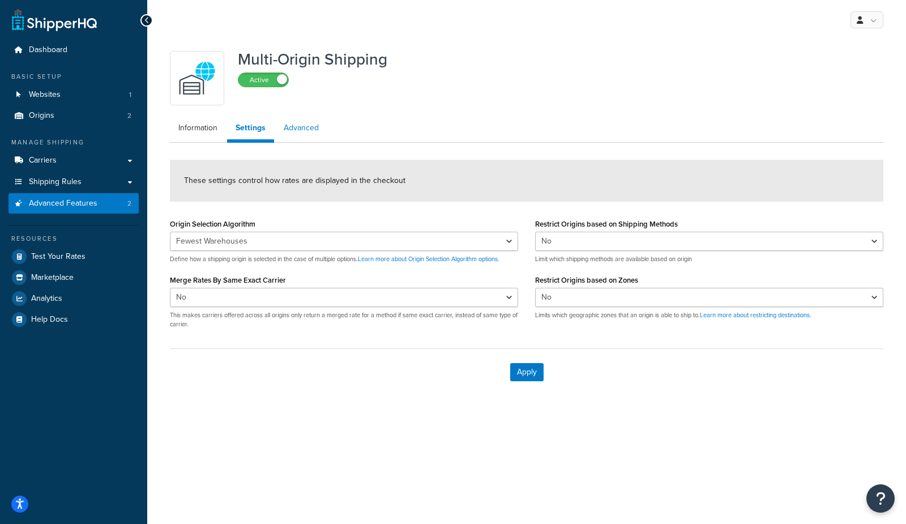
click at [310, 131] on link "Advanced" at bounding box center [301, 128] width 52 height 23
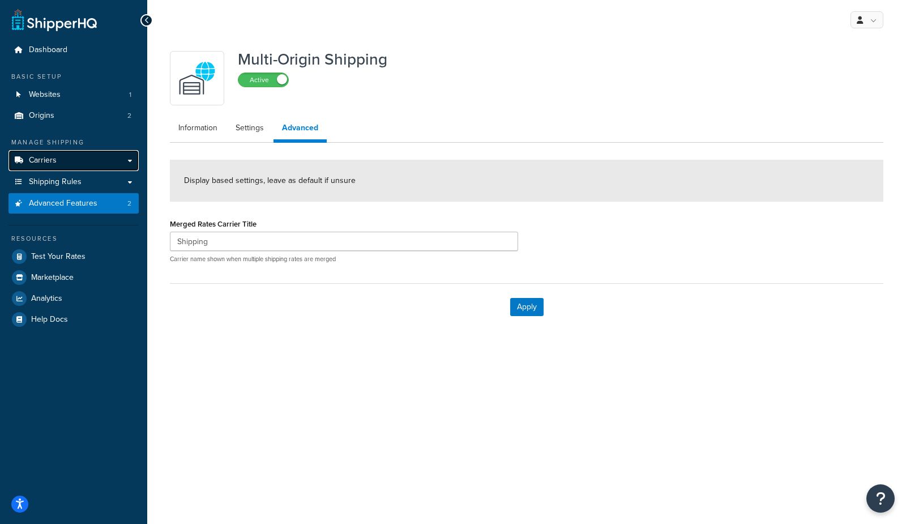
click at [69, 163] on link "Carriers" at bounding box center [73, 160] width 130 height 21
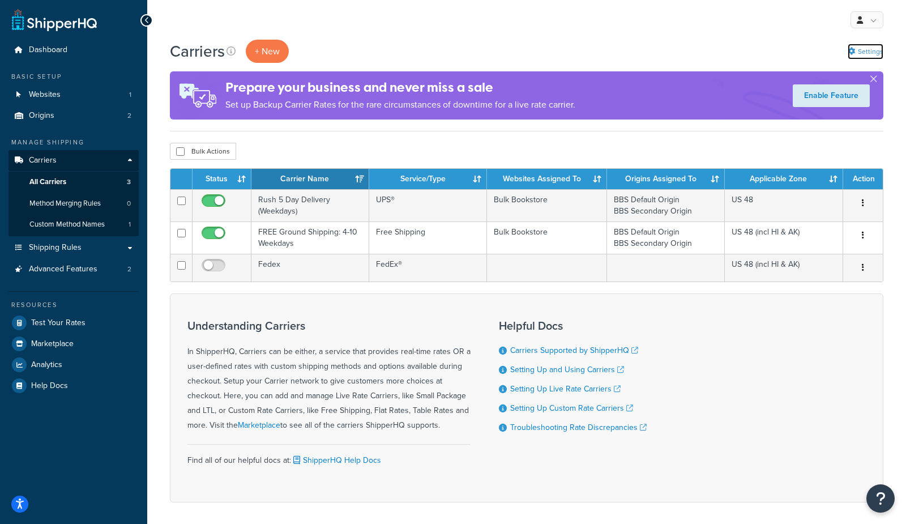
click at [874, 52] on link "Settings" at bounding box center [866, 52] width 36 height 16
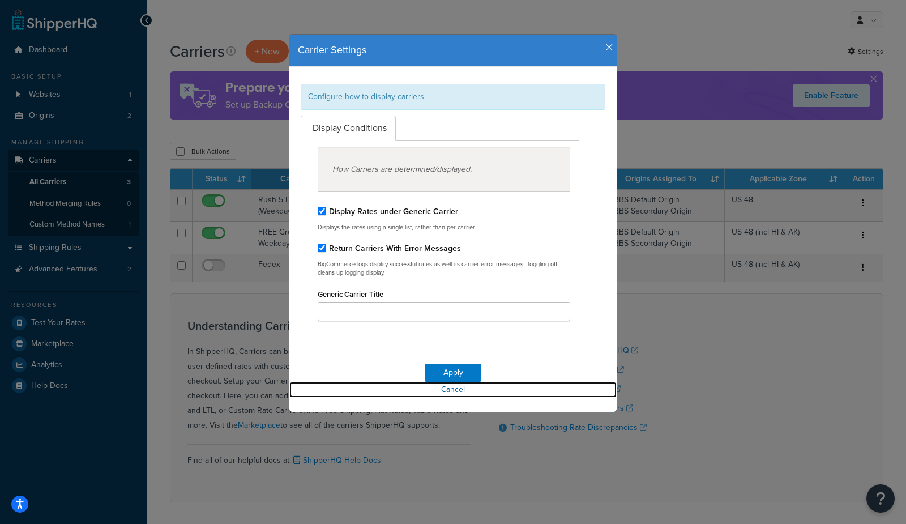
click at [458, 395] on link "Cancel" at bounding box center [452, 390] width 327 height 16
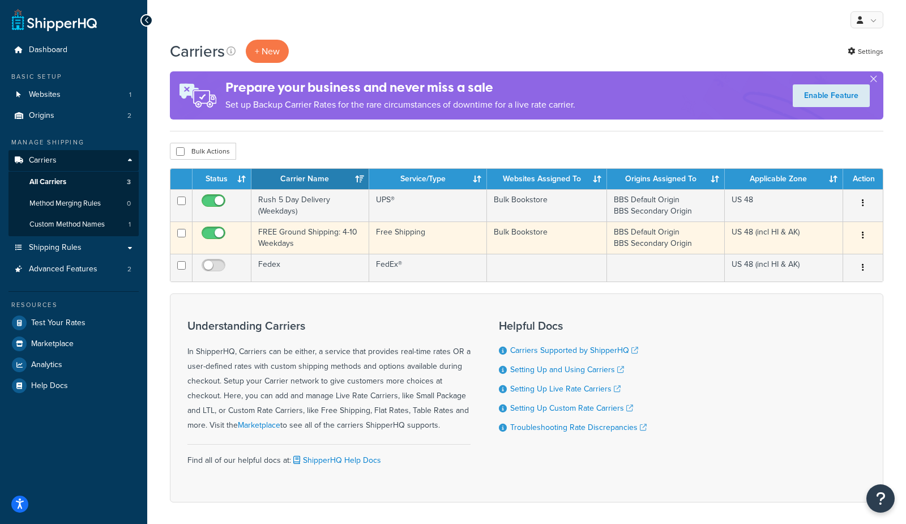
click at [305, 241] on td "FREE Ground Shipping: 4-10 Weekdays" at bounding box center [310, 237] width 118 height 32
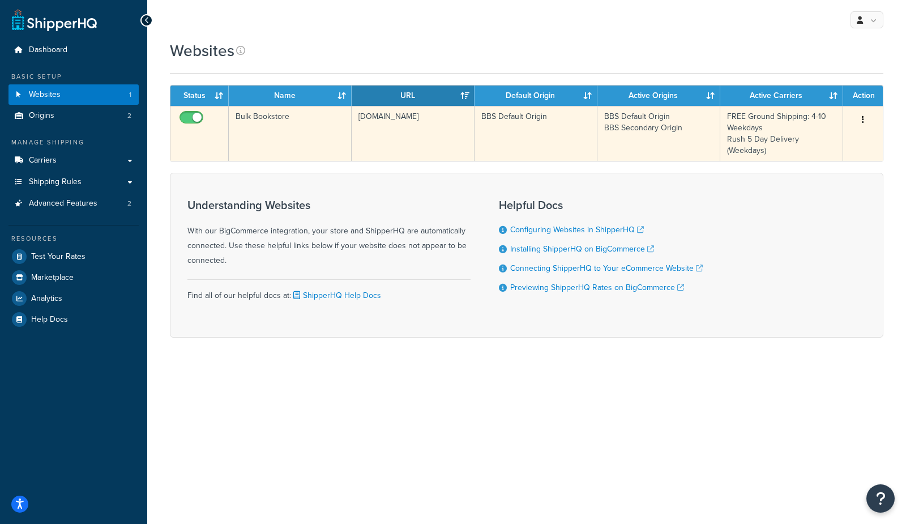
click at [267, 140] on td "Bulk Bookstore" at bounding box center [290, 133] width 123 height 55
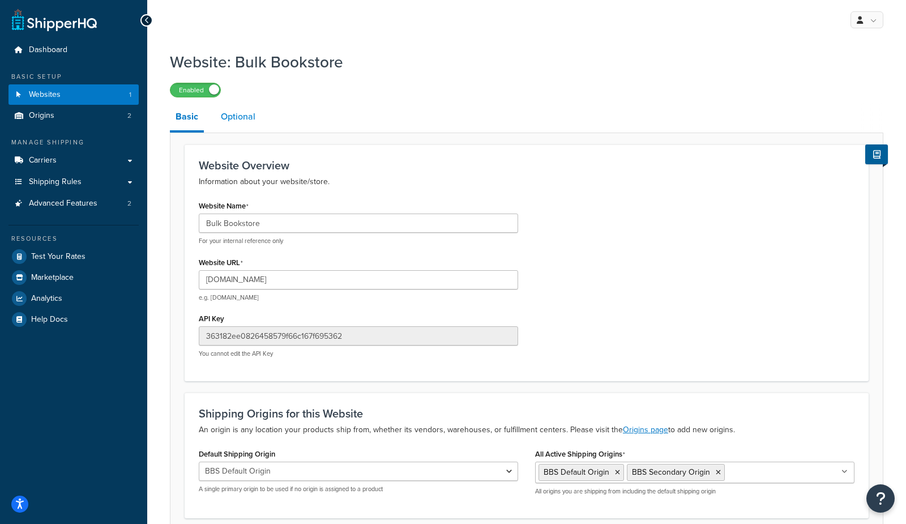
click at [234, 109] on link "Optional" at bounding box center [238, 116] width 46 height 27
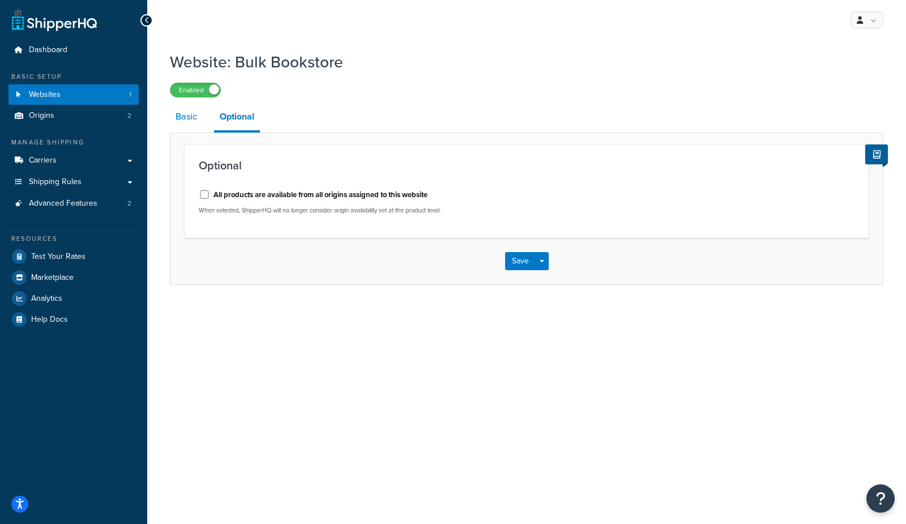
click at [189, 115] on link "Basic" at bounding box center [186, 116] width 33 height 27
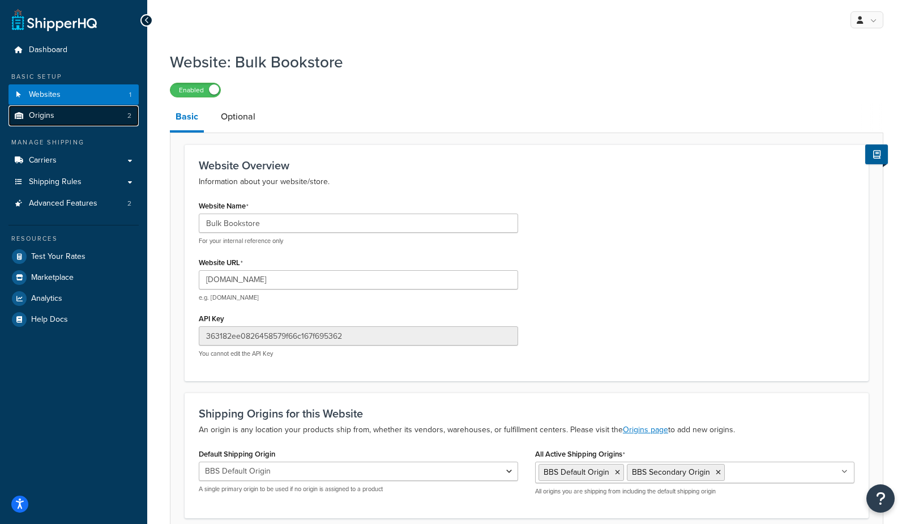
click at [103, 121] on link "Origins 2" at bounding box center [73, 115] width 130 height 21
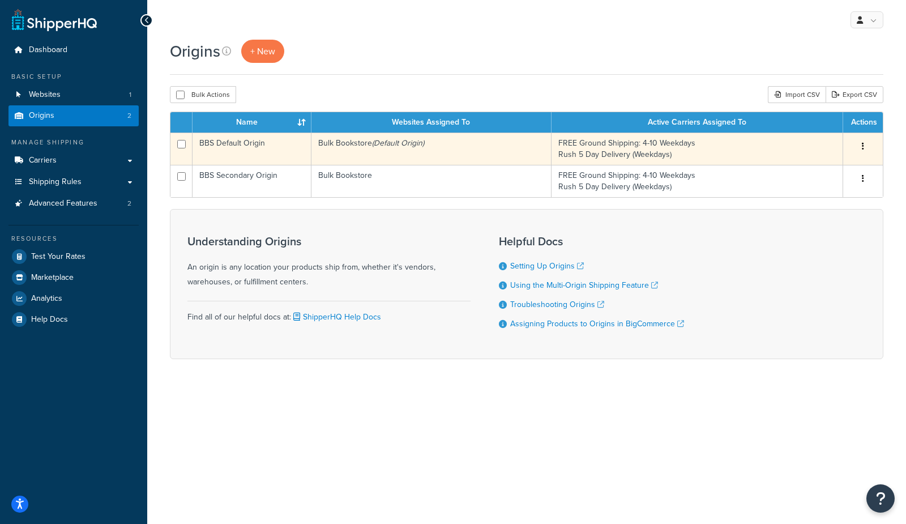
click at [232, 157] on td "BBS Default Origin" at bounding box center [252, 148] width 119 height 32
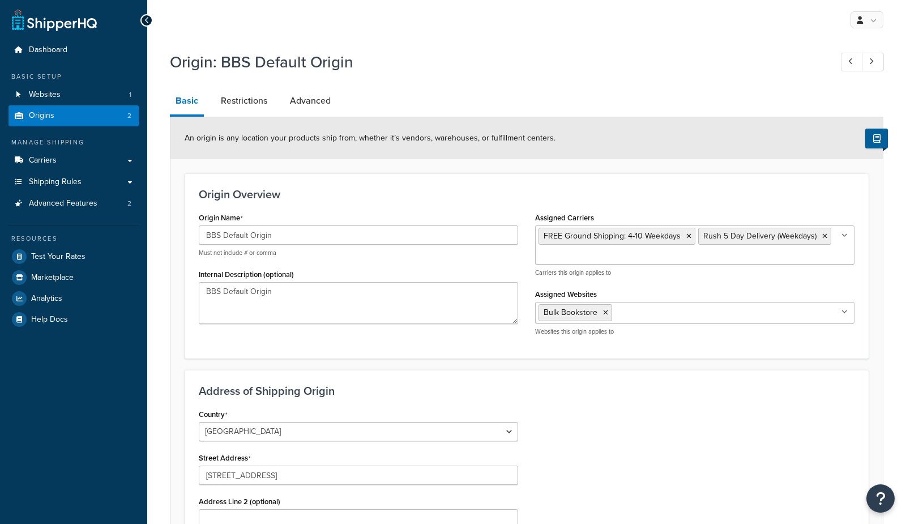
select select "30"
click at [233, 100] on link "Restrictions" at bounding box center [244, 100] width 58 height 27
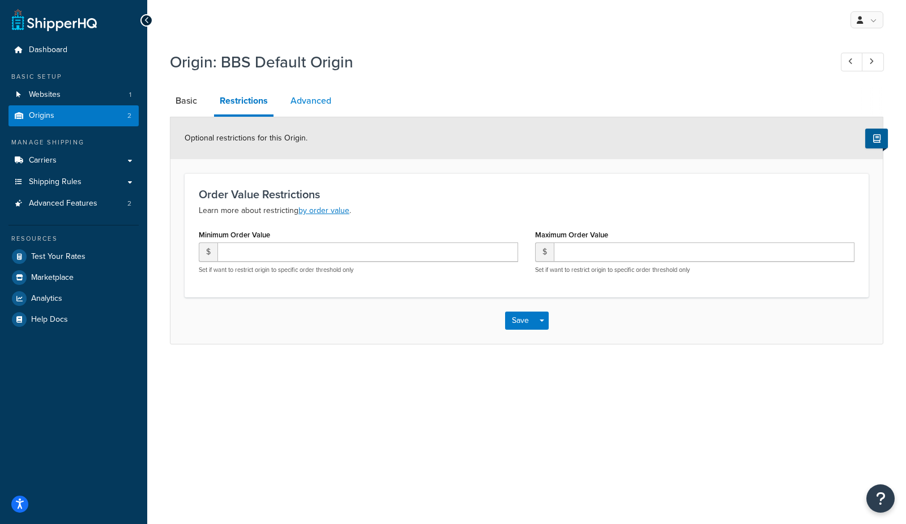
click at [306, 103] on link "Advanced" at bounding box center [311, 100] width 52 height 27
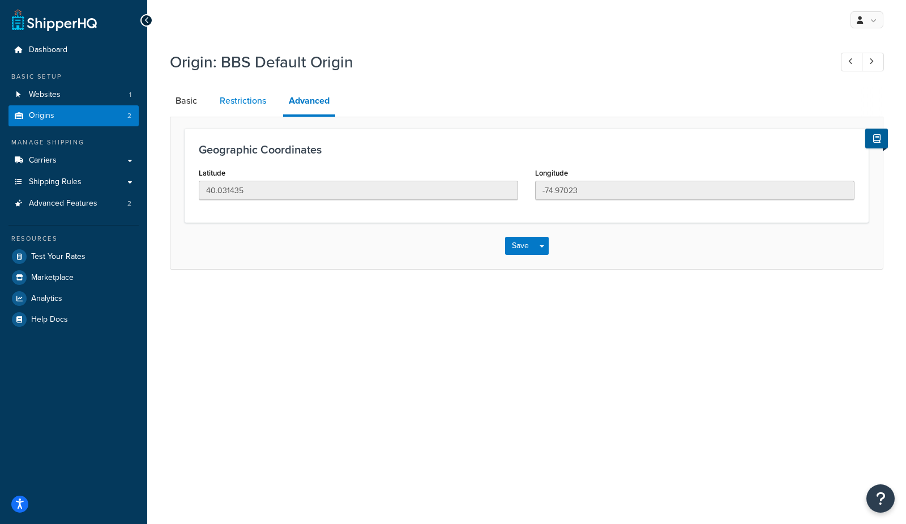
click at [249, 105] on link "Restrictions" at bounding box center [243, 100] width 58 height 27
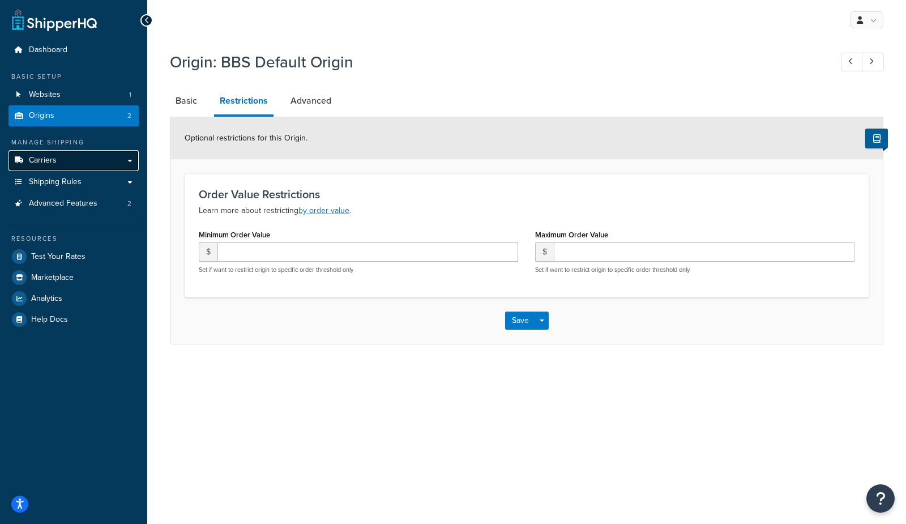
click at [75, 163] on link "Carriers" at bounding box center [73, 160] width 130 height 21
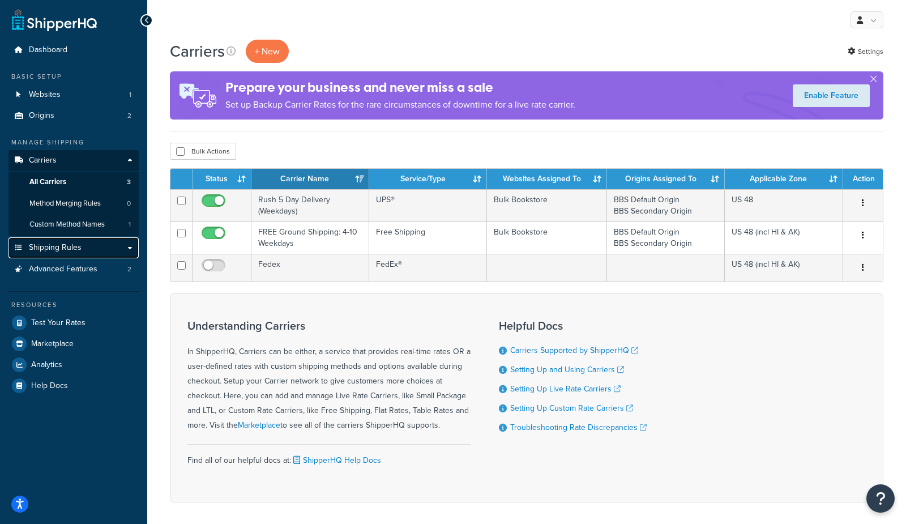
click at [57, 247] on span "Shipping Rules" at bounding box center [55, 248] width 53 height 10
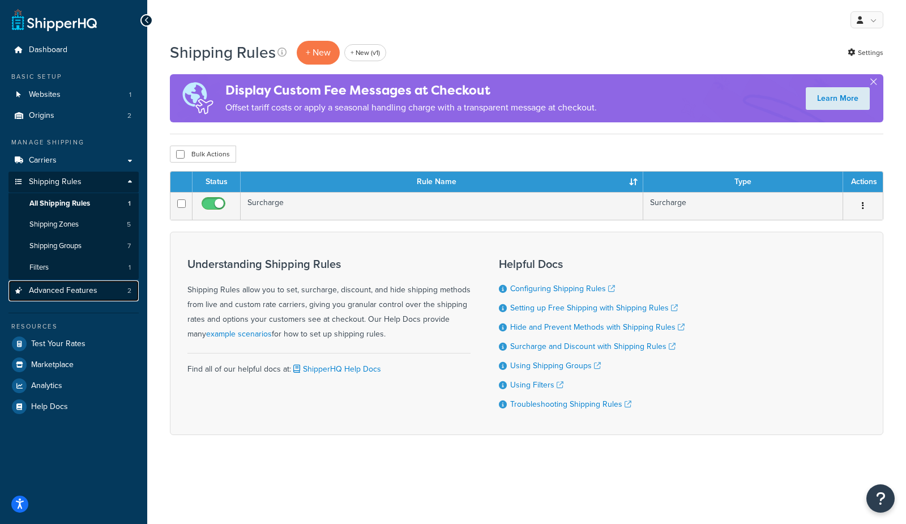
click at [88, 286] on span "Advanced Features" at bounding box center [63, 291] width 69 height 10
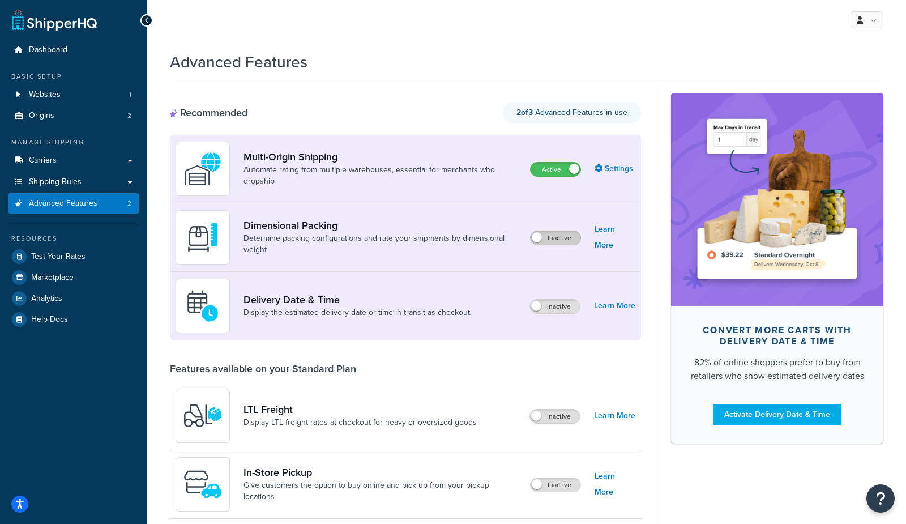
click at [571, 234] on label "Inactive" at bounding box center [556, 238] width 50 height 14
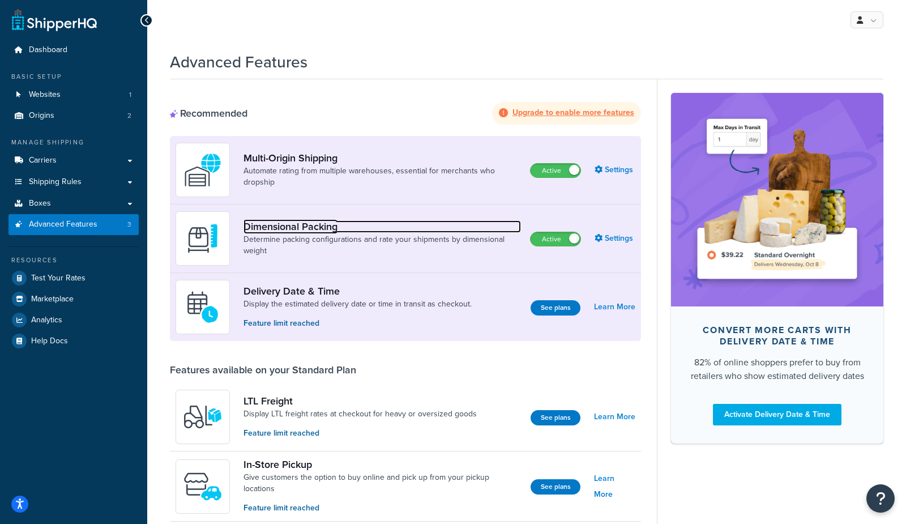
click at [321, 226] on link "Dimensional Packing" at bounding box center [381, 226] width 277 height 12
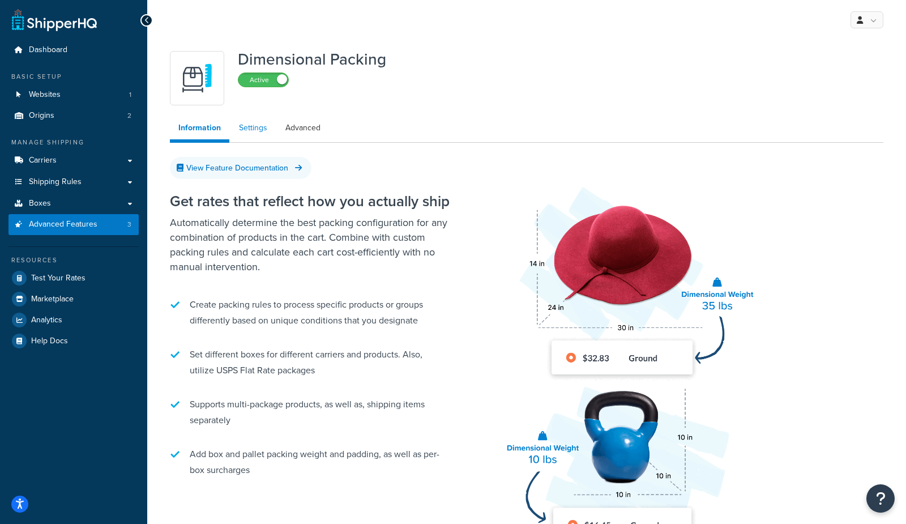
click at [254, 134] on link "Settings" at bounding box center [252, 128] width 45 height 23
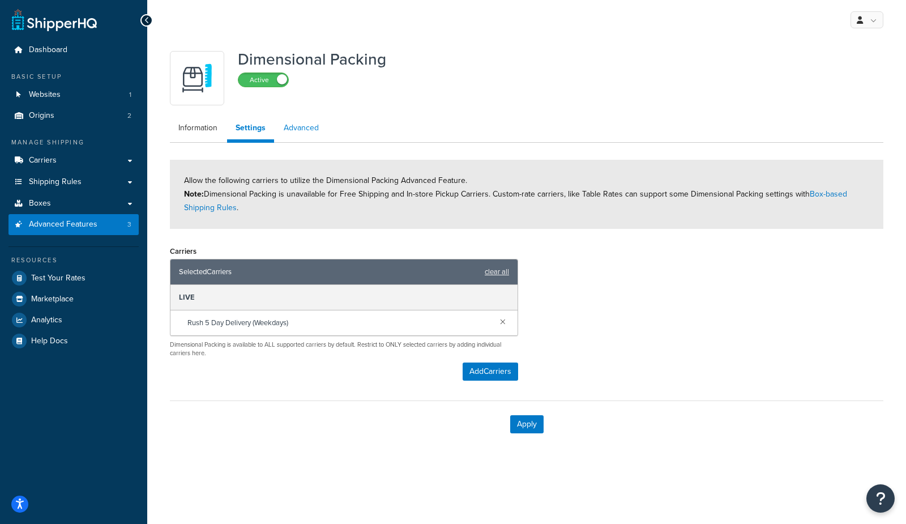
click at [289, 129] on link "Advanced" at bounding box center [301, 128] width 52 height 23
select select "false"
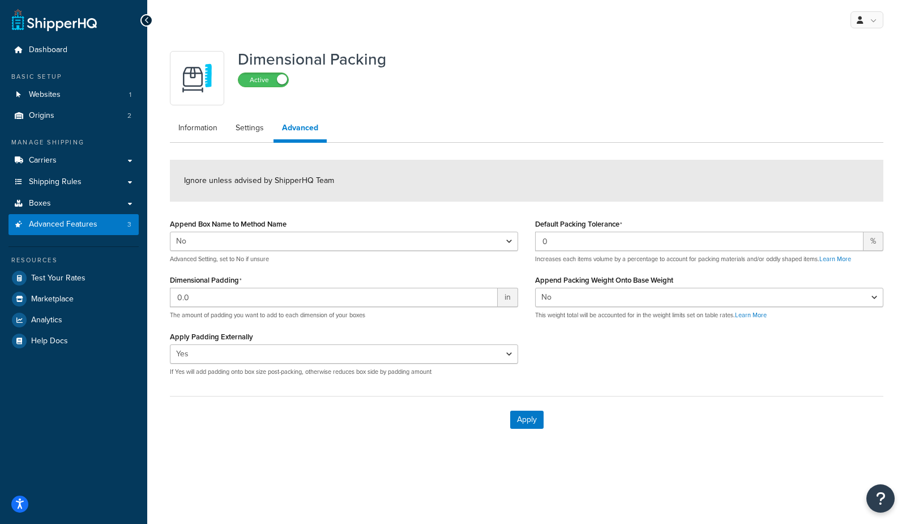
click at [269, 80] on label "Active" at bounding box center [263, 80] width 50 height 14
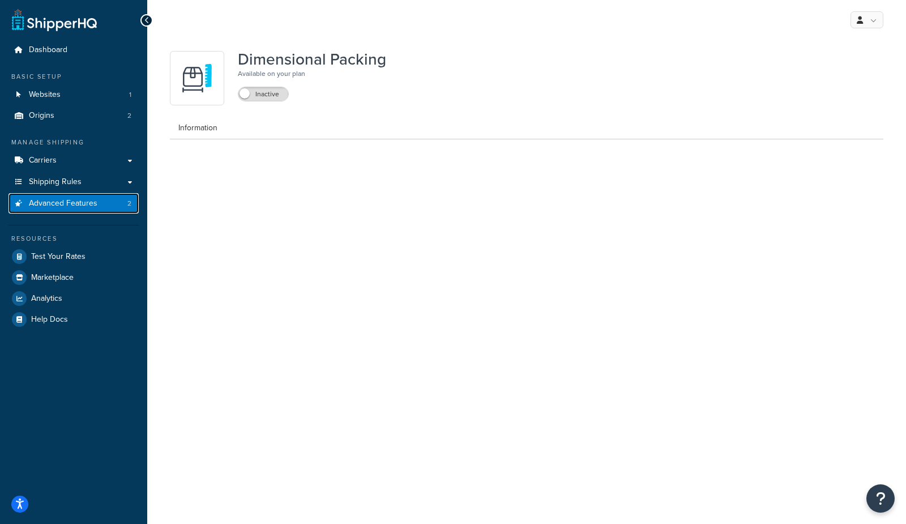
click at [59, 199] on span "Advanced Features" at bounding box center [63, 204] width 69 height 10
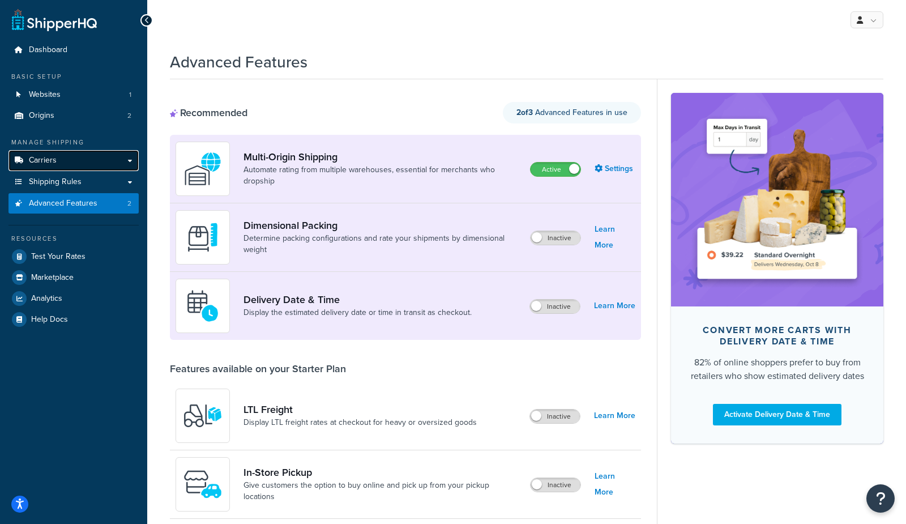
click at [60, 157] on link "Carriers" at bounding box center [73, 160] width 130 height 21
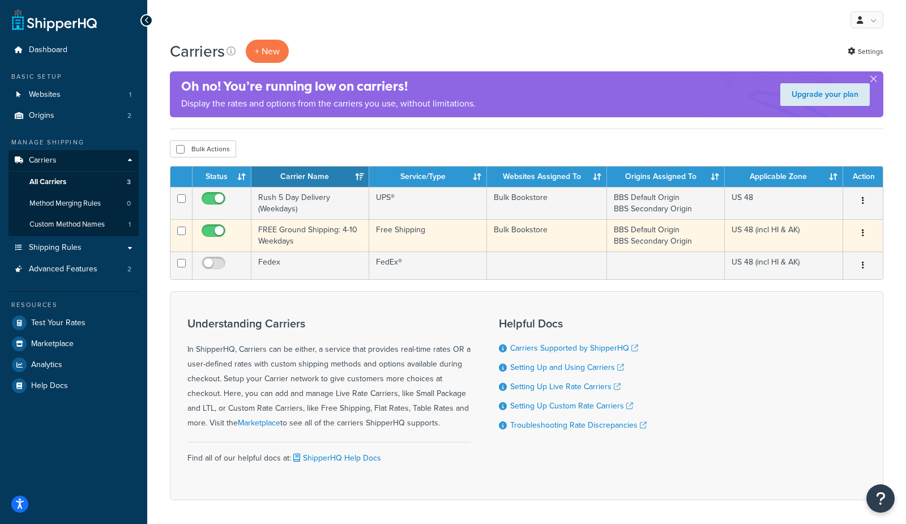
click at [283, 242] on td "FREE Ground Shipping: 4-10 Weekdays" at bounding box center [310, 235] width 118 height 32
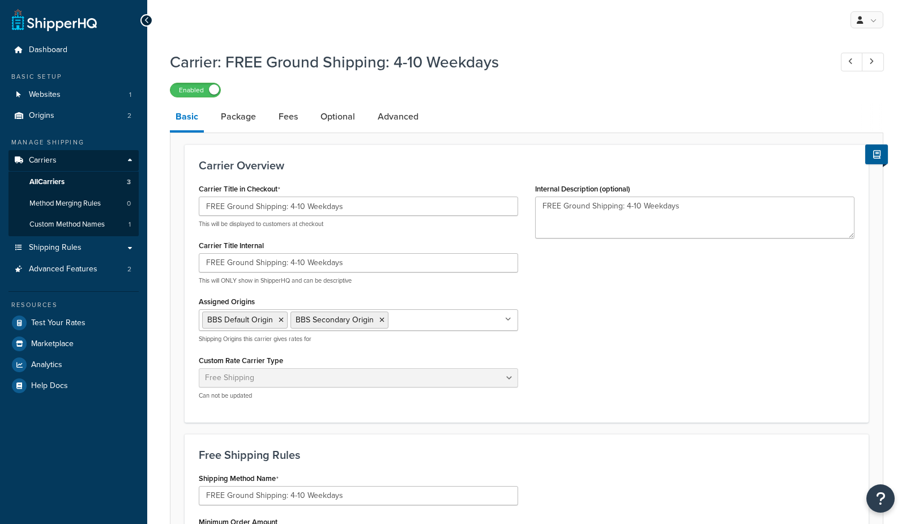
select select "free"
click at [242, 122] on link "Package" at bounding box center [238, 116] width 46 height 27
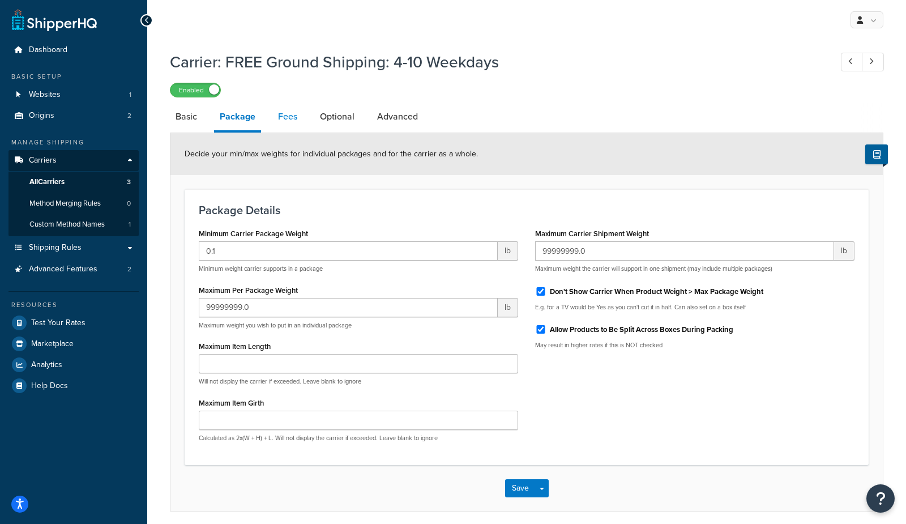
click at [287, 120] on link "Fees" at bounding box center [287, 116] width 31 height 27
select select "AFTER"
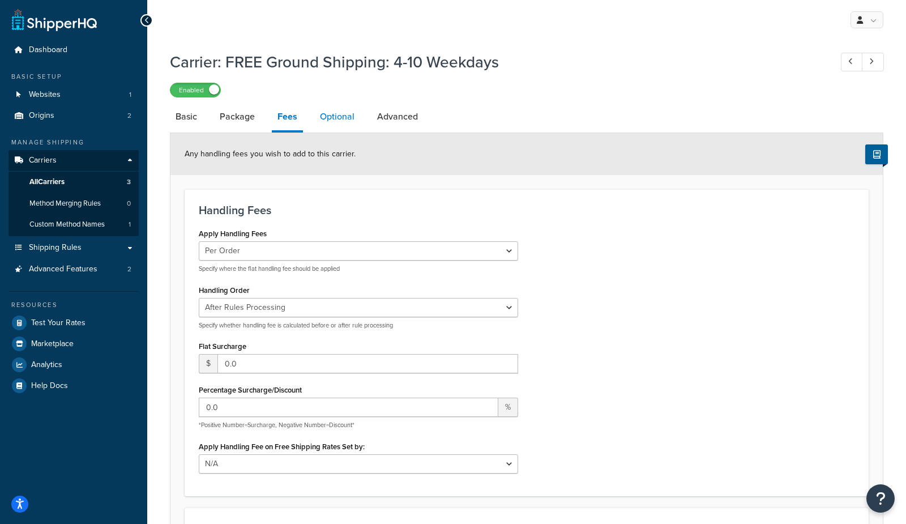
click at [344, 116] on link "Optional" at bounding box center [337, 116] width 46 height 27
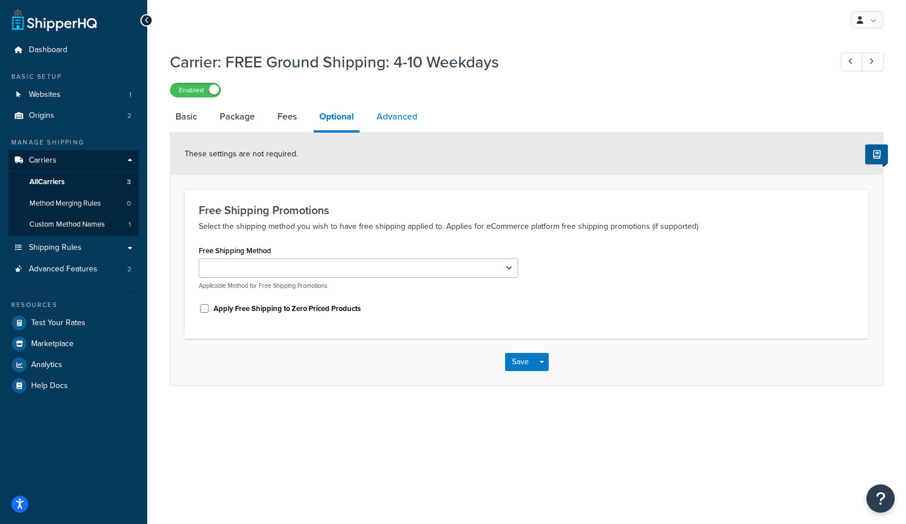
click at [407, 110] on link "Advanced" at bounding box center [397, 116] width 52 height 27
select select "false"
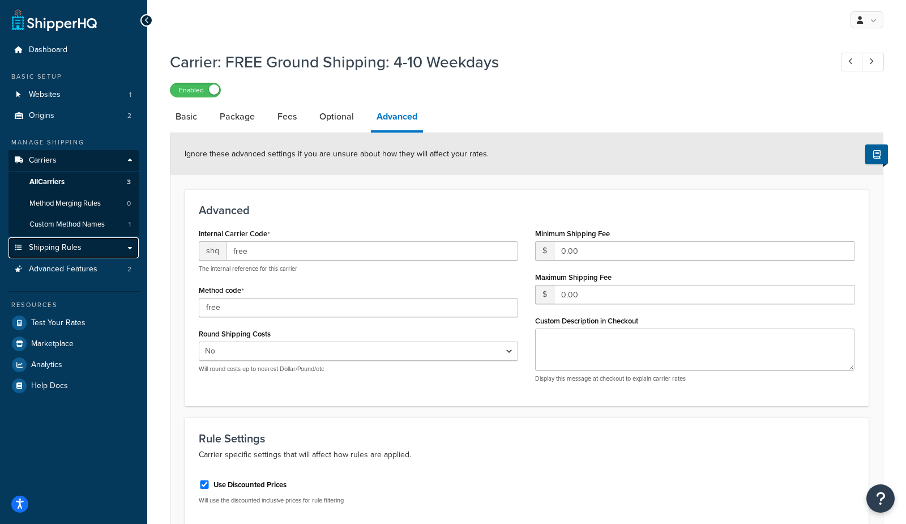
click at [74, 250] on span "Shipping Rules" at bounding box center [55, 248] width 53 height 10
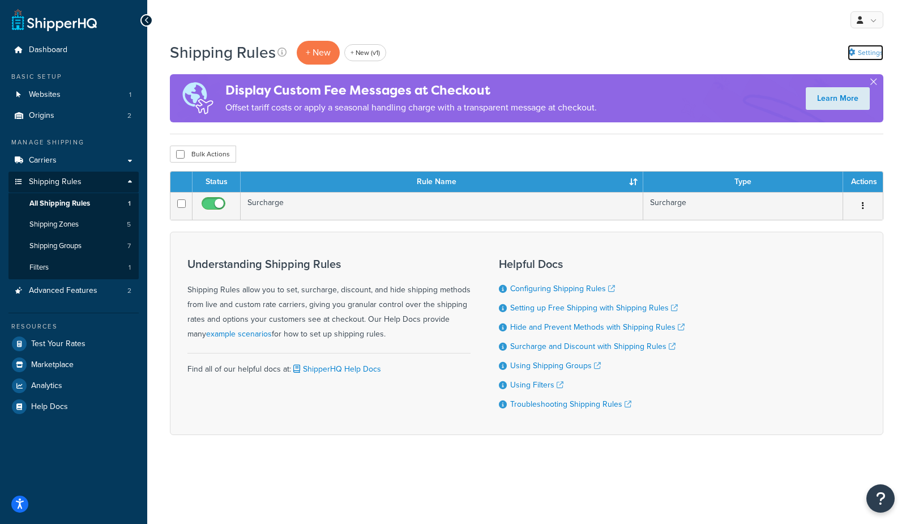
click at [858, 48] on link "Settings" at bounding box center [866, 53] width 36 height 16
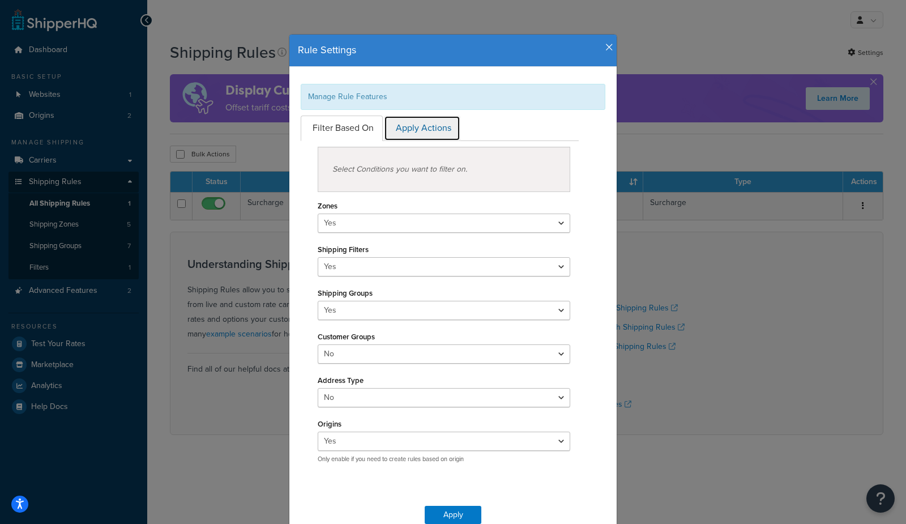
click at [441, 126] on link "Apply Actions" at bounding box center [422, 128] width 76 height 25
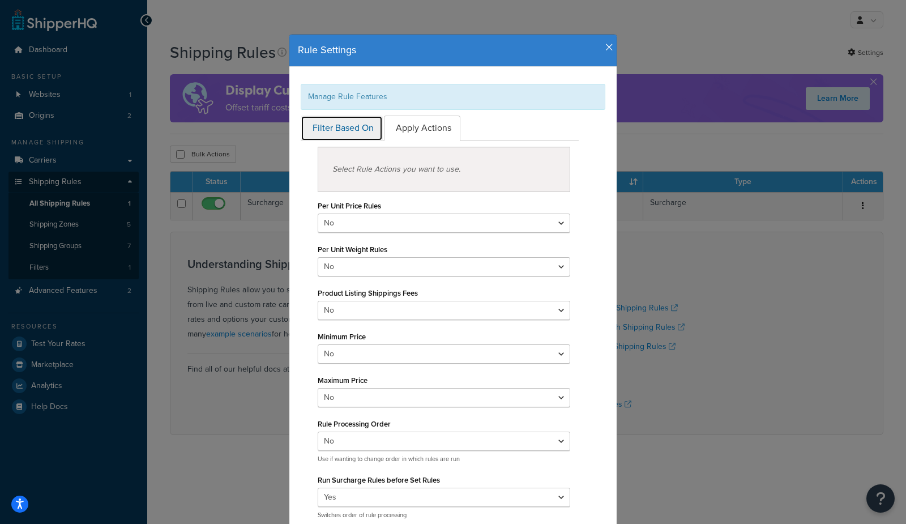
click at [349, 131] on link "Filter Based On" at bounding box center [342, 128] width 82 height 25
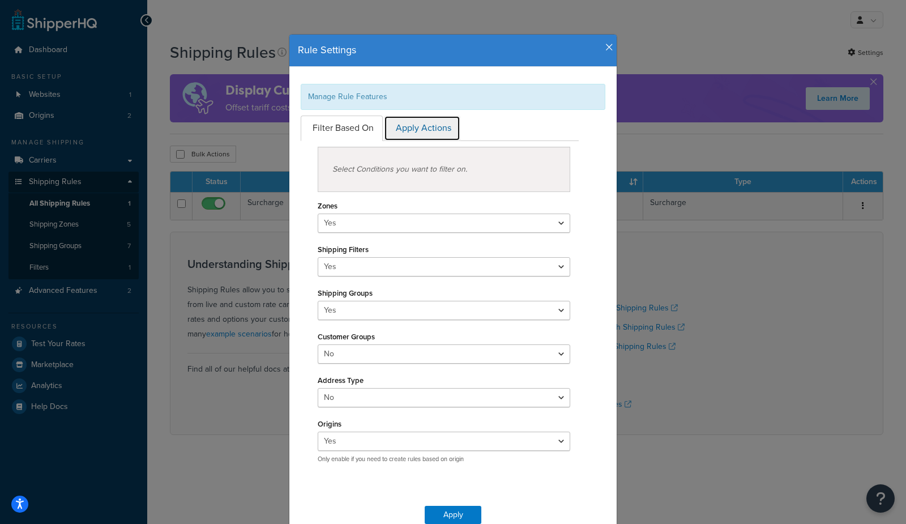
click at [428, 126] on link "Apply Actions" at bounding box center [422, 128] width 76 height 25
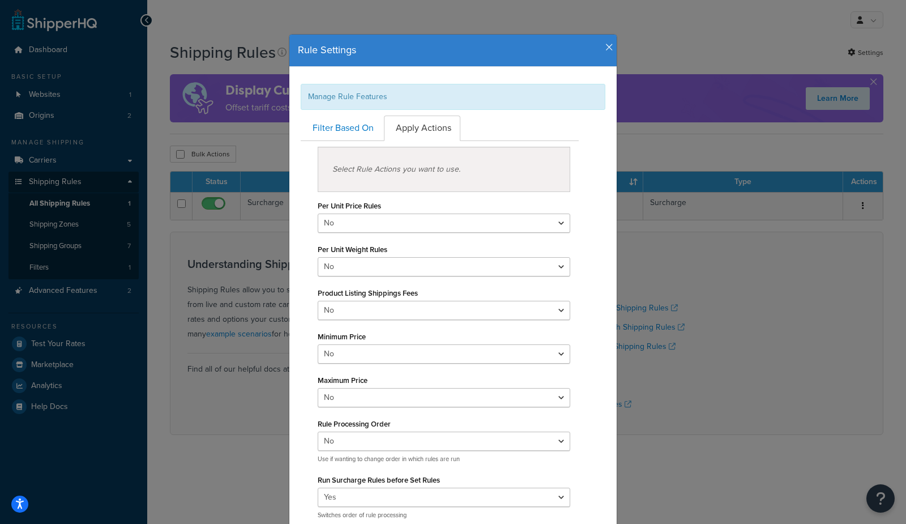
click at [609, 49] on icon "button" at bounding box center [609, 47] width 8 height 10
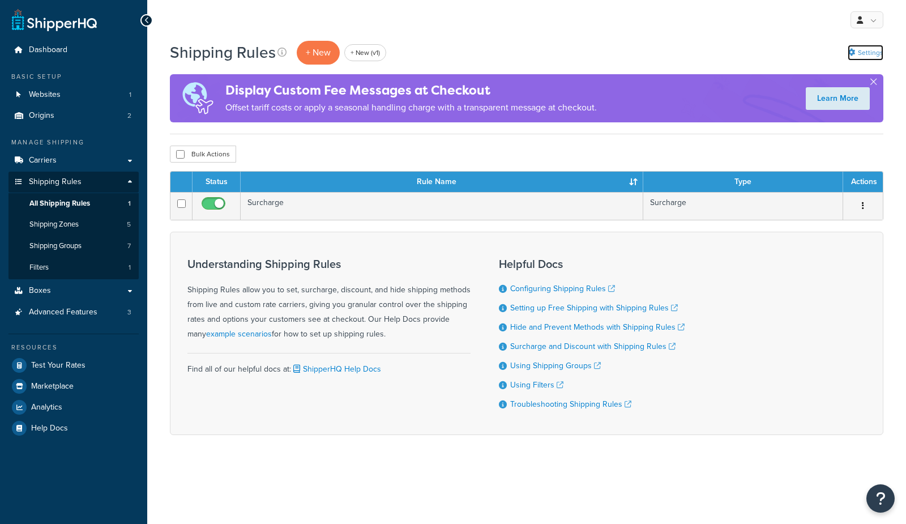
click at [861, 50] on link "Settings" at bounding box center [866, 53] width 36 height 16
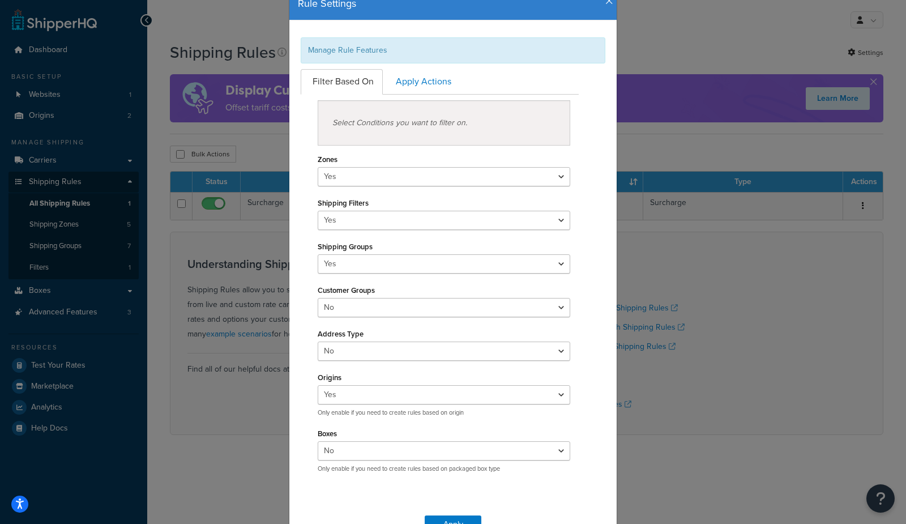
scroll to position [67, 0]
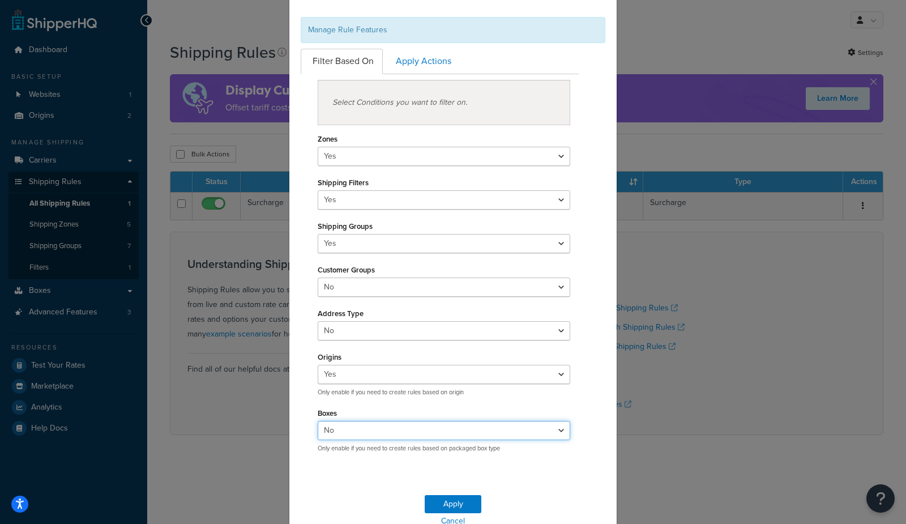
click at [367, 432] on select "Yes No" at bounding box center [444, 430] width 253 height 19
select select "true"
click at [318, 422] on select "Yes No" at bounding box center [444, 430] width 253 height 19
click at [459, 506] on button "Apply" at bounding box center [453, 504] width 57 height 18
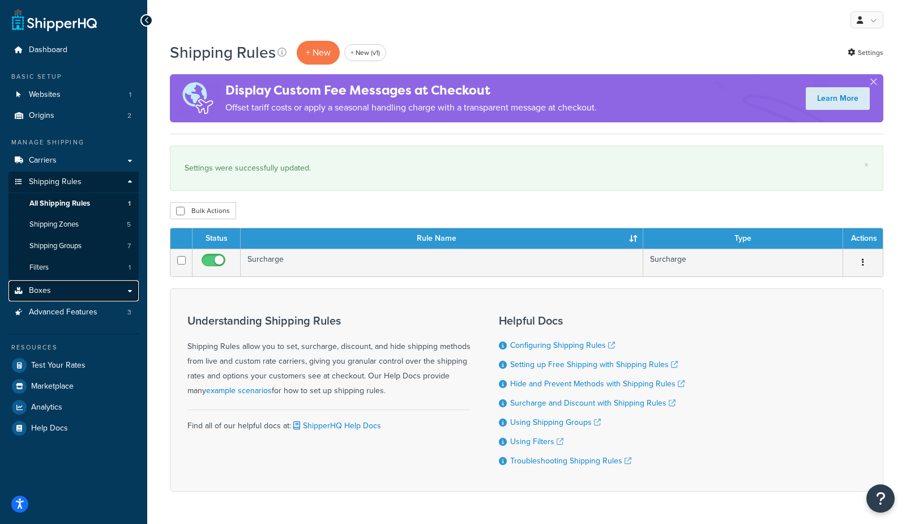
click at [66, 292] on link "Boxes" at bounding box center [73, 290] width 130 height 21
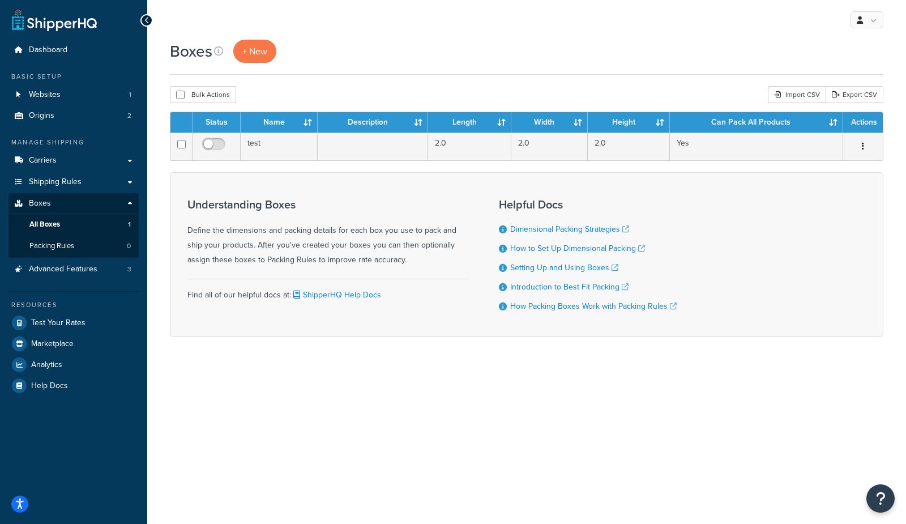
click at [656, 26] on div "My Profile Billing Global Settings Contact Us Logout" at bounding box center [526, 20] width 759 height 40
click at [86, 253] on link "Packing Rules 0" at bounding box center [73, 246] width 130 height 21
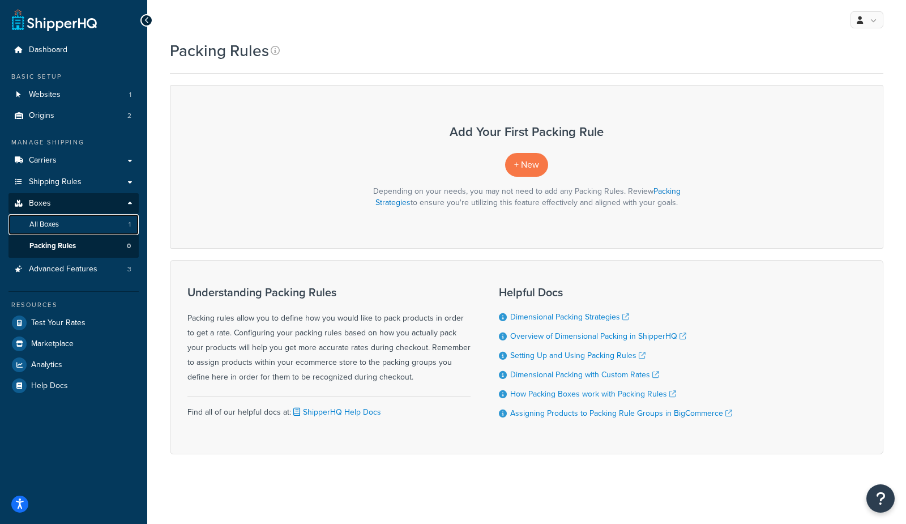
click at [81, 223] on link "All Boxes 1" at bounding box center [73, 224] width 130 height 21
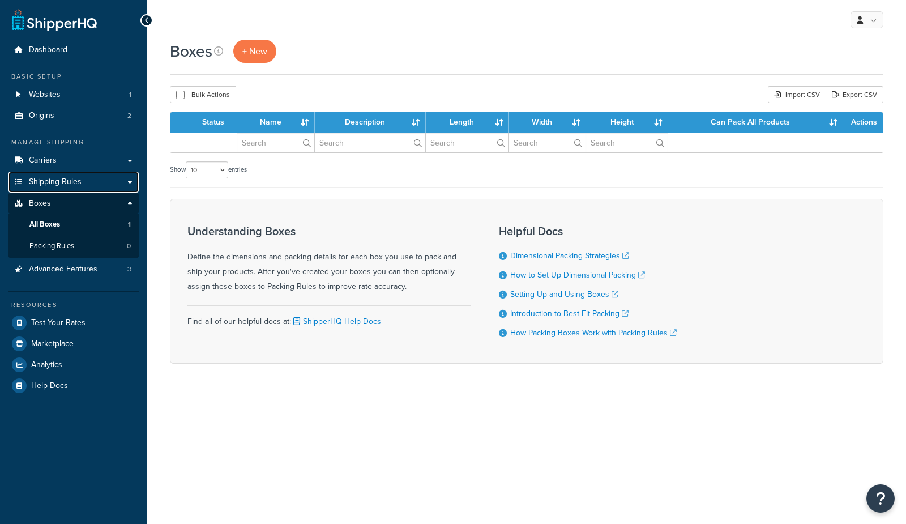
click at [65, 188] on link "Shipping Rules" at bounding box center [73, 182] width 130 height 21
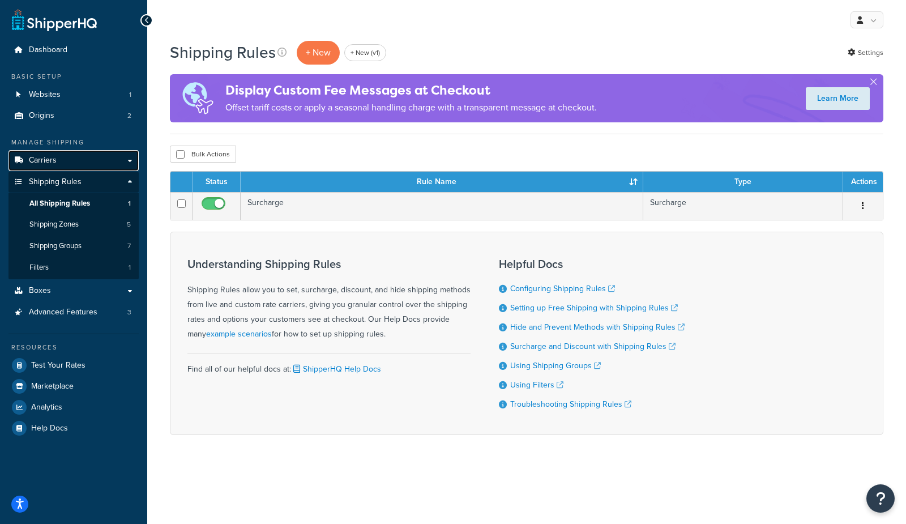
click at [57, 159] on link "Carriers" at bounding box center [73, 160] width 130 height 21
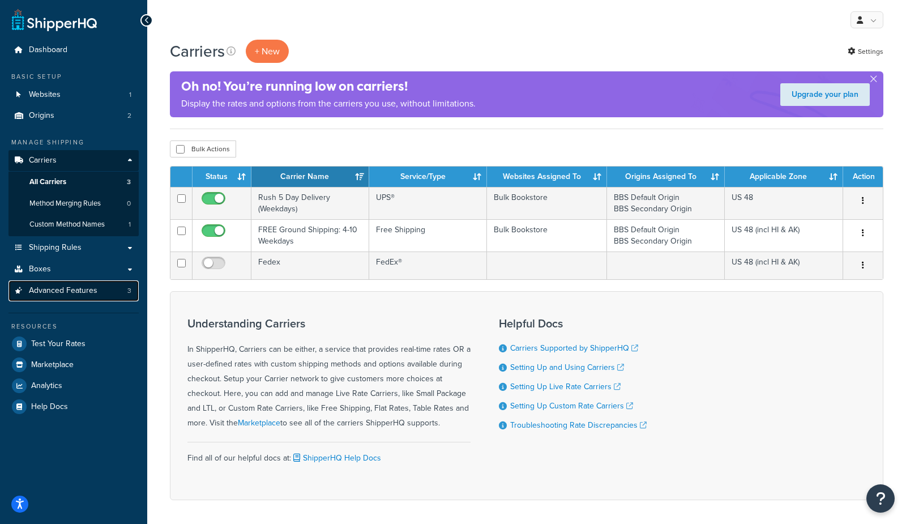
click at [84, 299] on link "Advanced Features 3" at bounding box center [73, 290] width 130 height 21
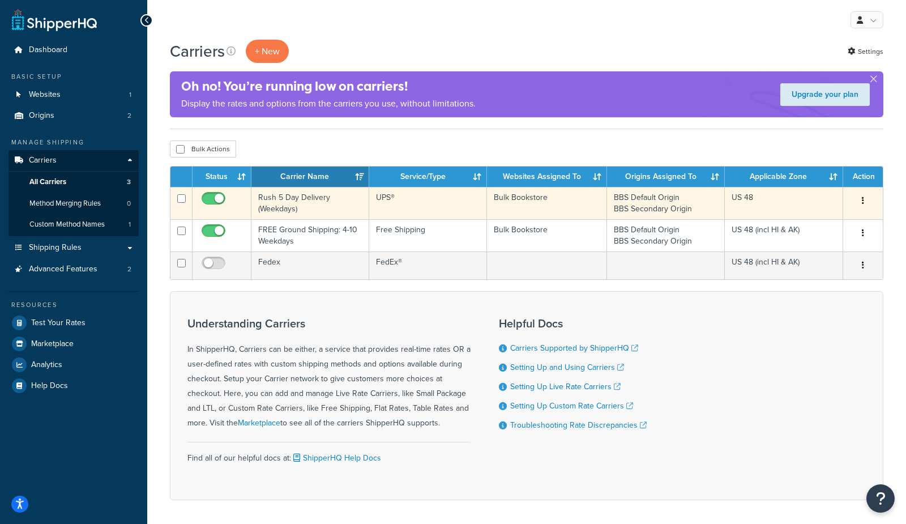
click at [282, 207] on td "Rush 5 Day Delivery (Weekdays)" at bounding box center [310, 203] width 118 height 32
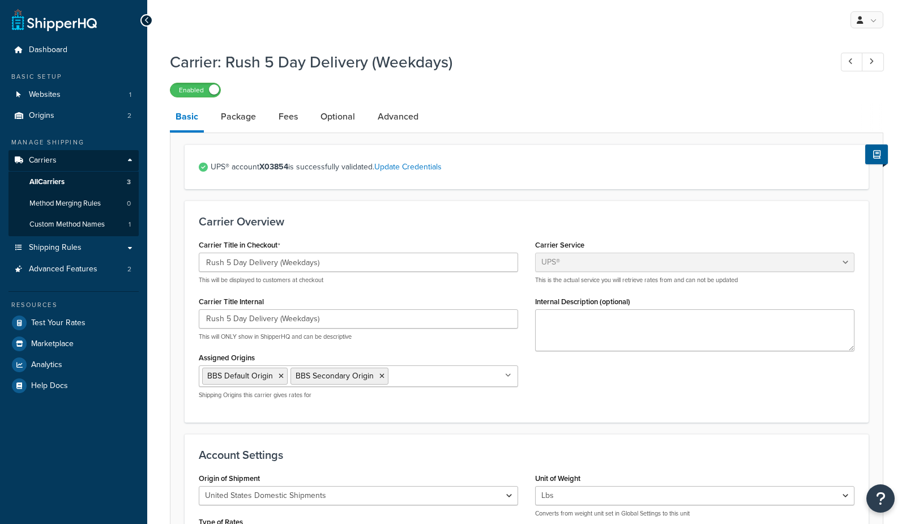
select select "ups"
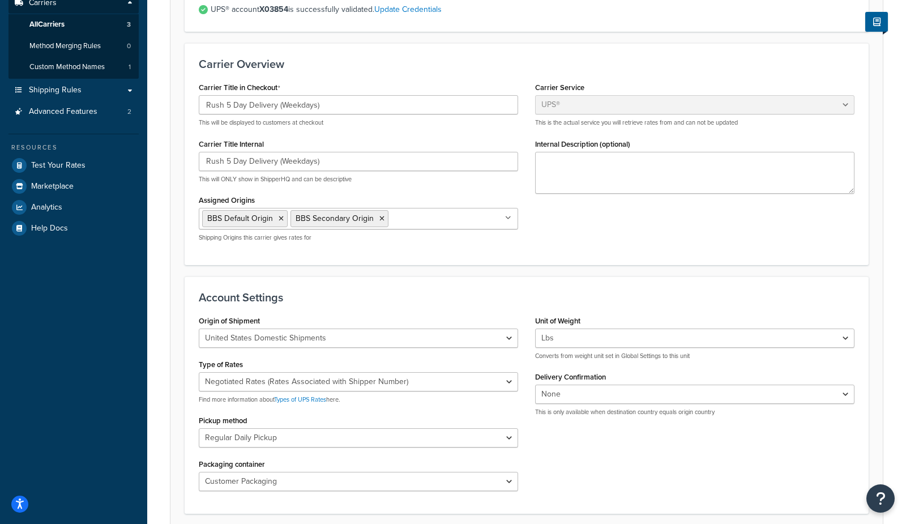
scroll to position [164, 0]
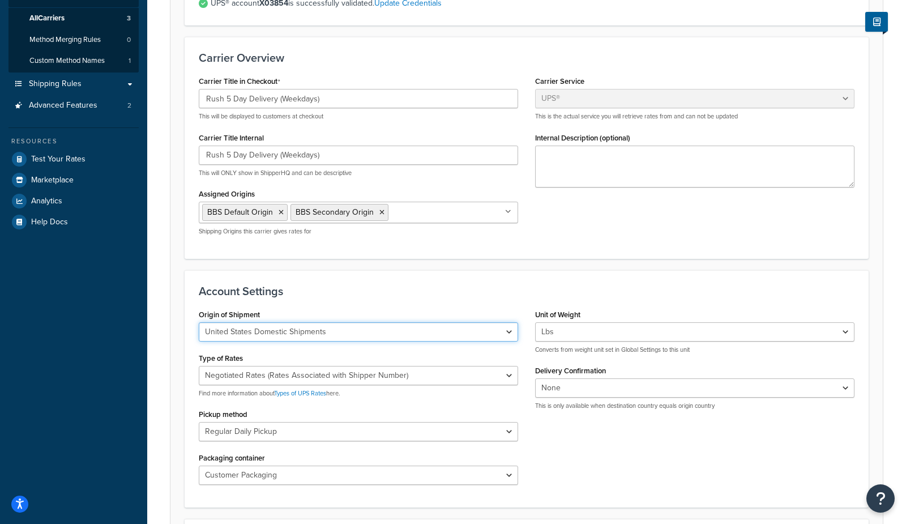
click at [260, 332] on select "United States Domestic Shipments Shipments Originating in United States Shipmen…" at bounding box center [358, 331] width 319 height 19
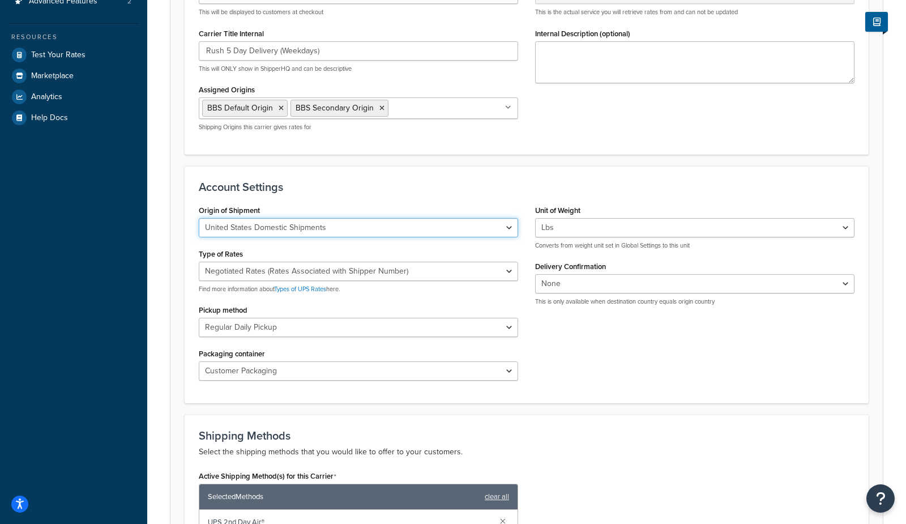
scroll to position [268, 0]
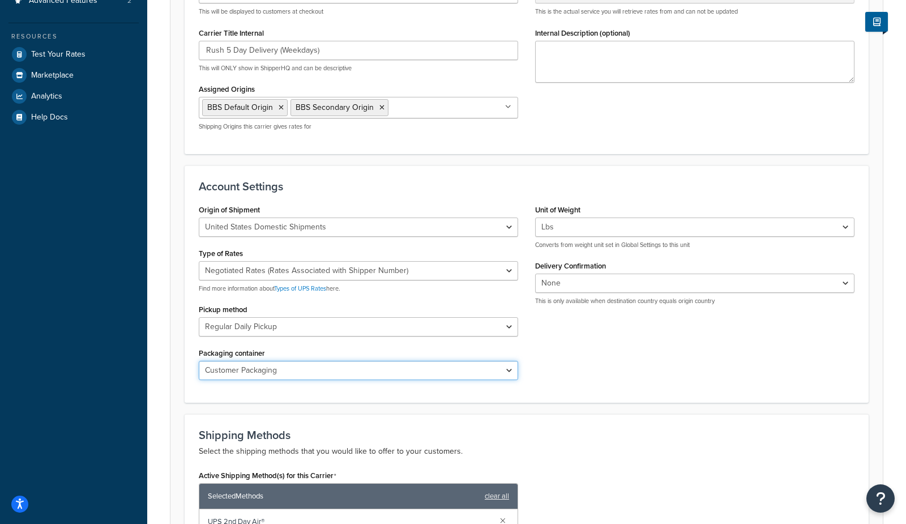
click at [226, 378] on select "Customer Packaging UPS Letter Envelope Customer Supplied Package UPS Tube UPS P…" at bounding box center [358, 370] width 319 height 19
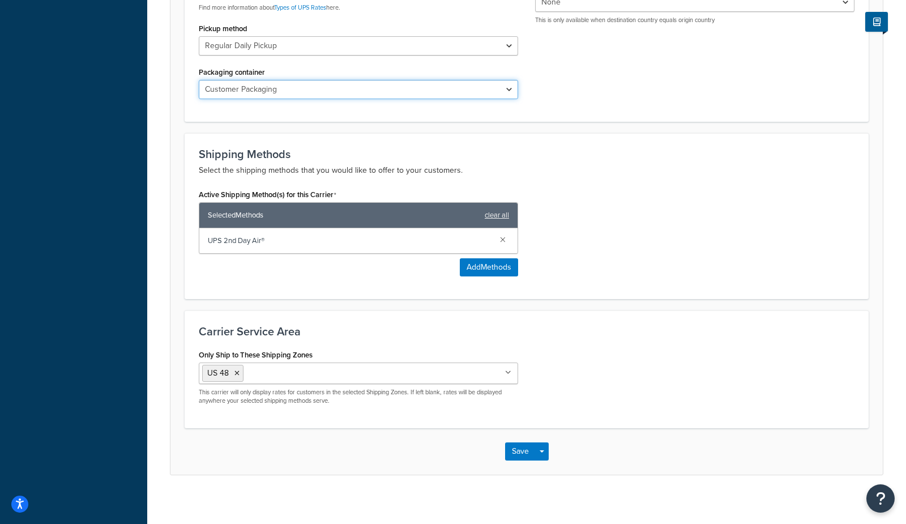
scroll to position [551, 0]
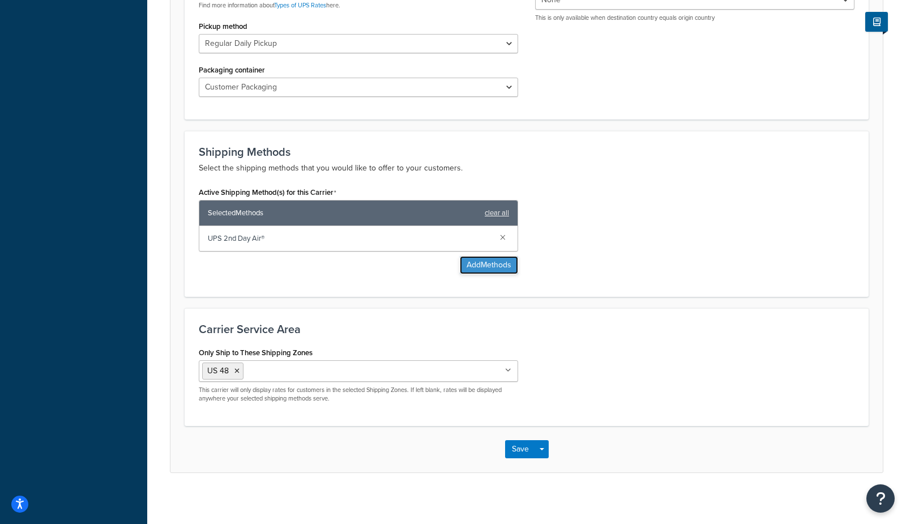
click at [488, 271] on button "Add Methods" at bounding box center [489, 265] width 58 height 18
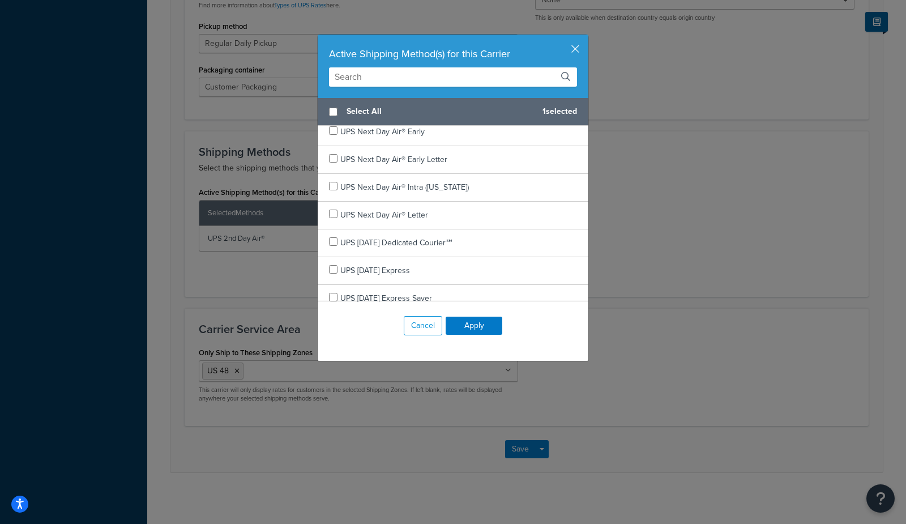
scroll to position [230, 0]
click at [432, 330] on button "Cancel" at bounding box center [423, 325] width 39 height 19
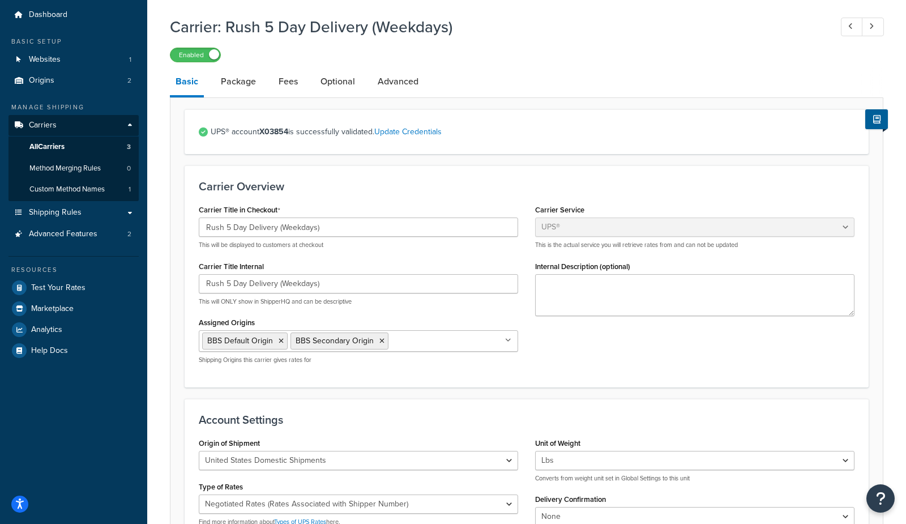
scroll to position [0, 0]
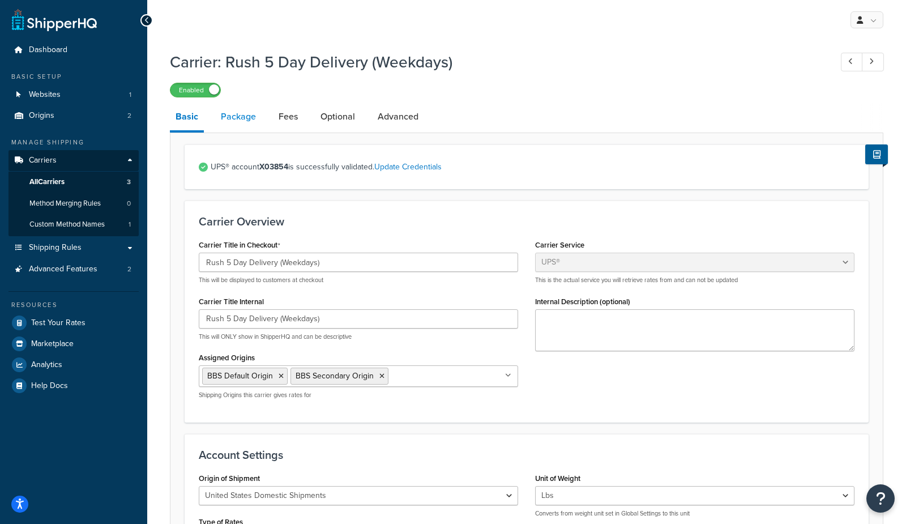
click at [251, 122] on link "Package" at bounding box center [238, 116] width 46 height 27
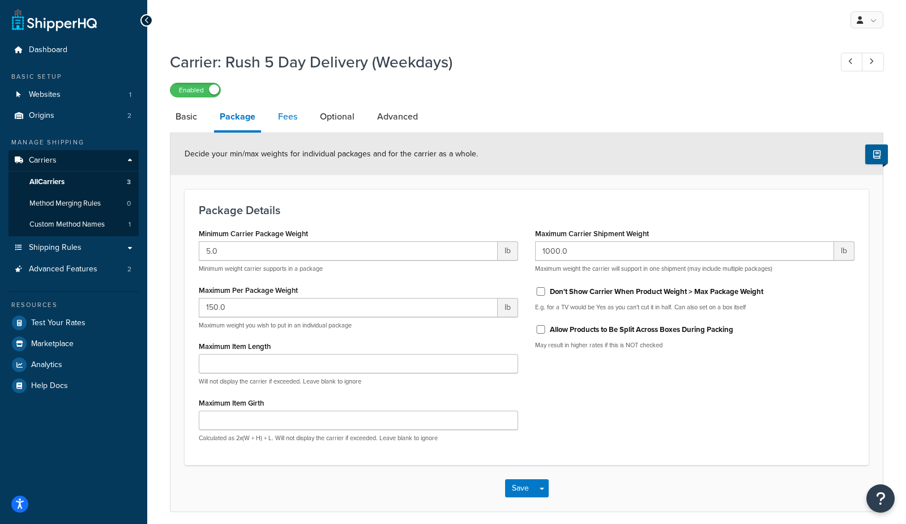
click at [278, 121] on link "Fees" at bounding box center [287, 116] width 31 height 27
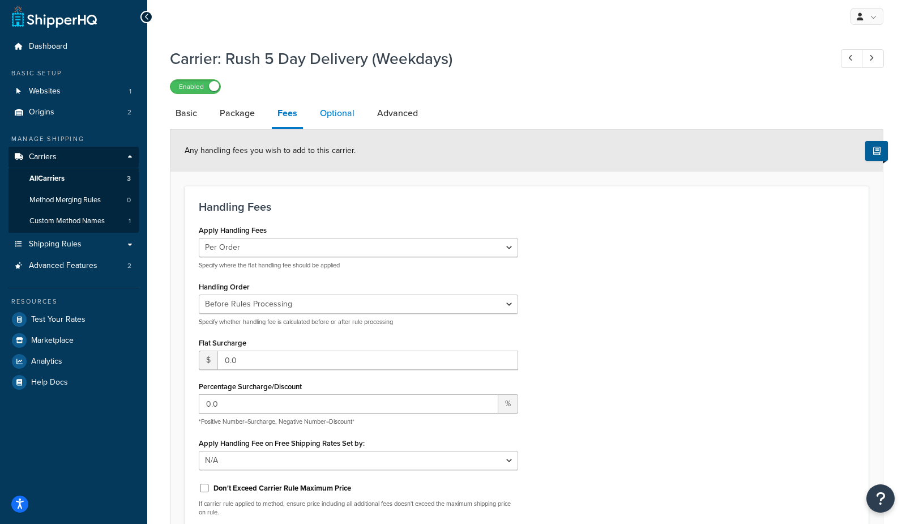
scroll to position [7, 0]
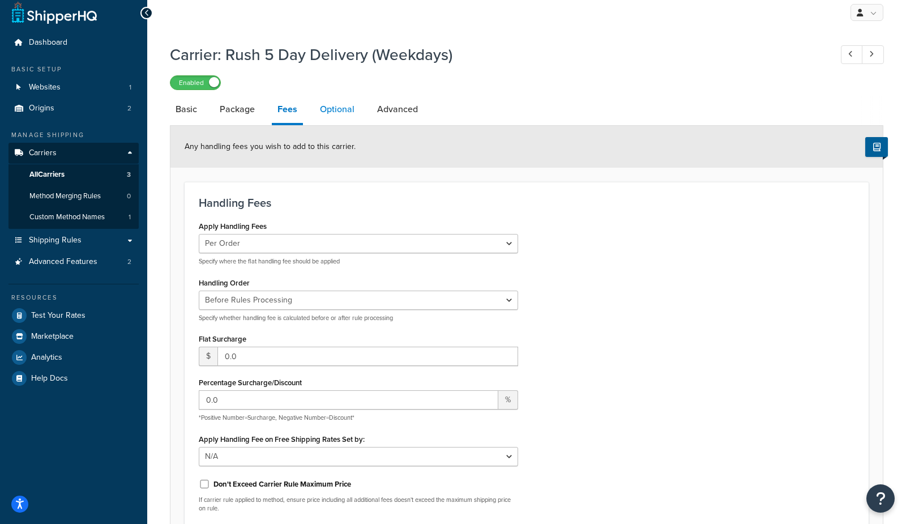
click at [336, 117] on link "Optional" at bounding box center [337, 109] width 46 height 27
select select "business"
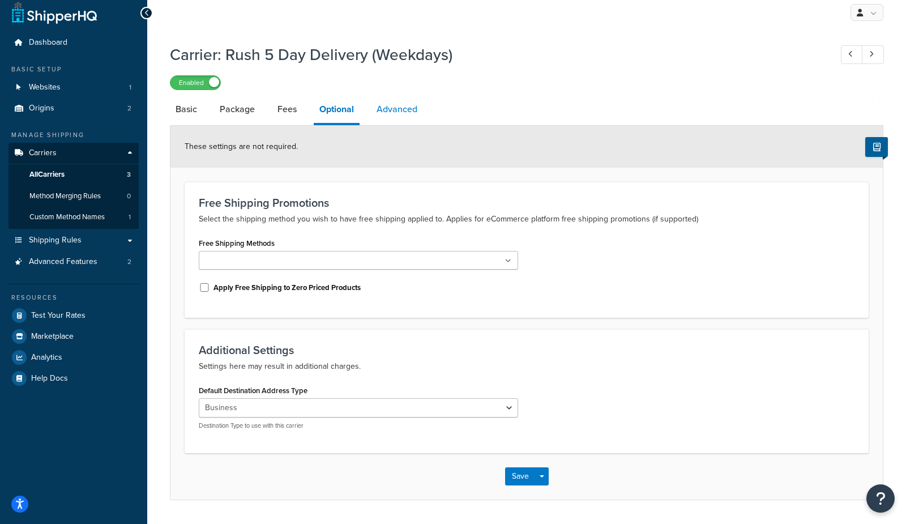
click at [401, 114] on link "Advanced" at bounding box center [397, 109] width 52 height 27
select select "false"
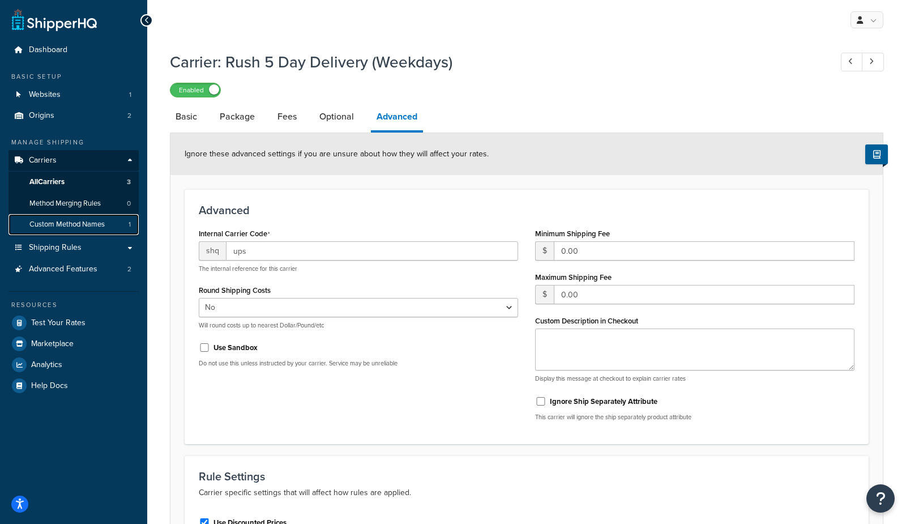
click at [91, 232] on link "Custom Method Names 1" at bounding box center [73, 224] width 130 height 21
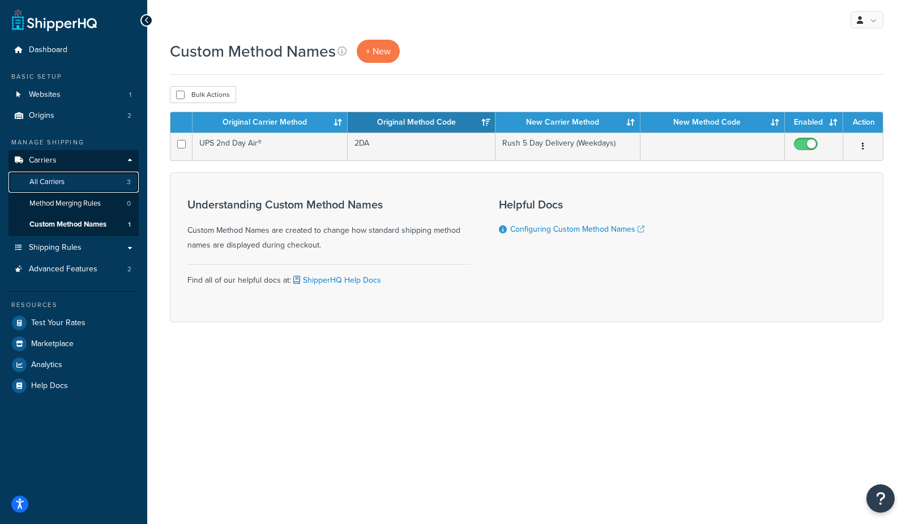
click at [101, 188] on link "All Carriers 3" at bounding box center [73, 182] width 130 height 21
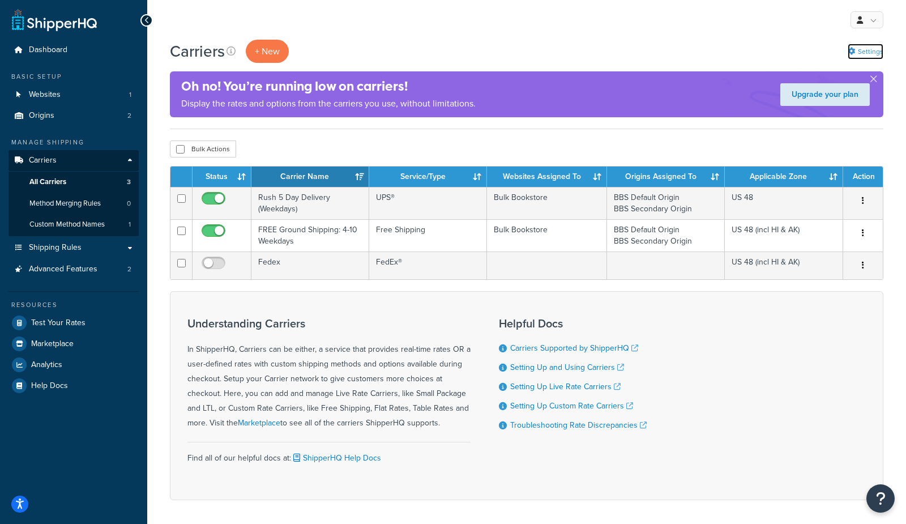
click at [854, 53] on icon at bounding box center [851, 51] width 7 height 7
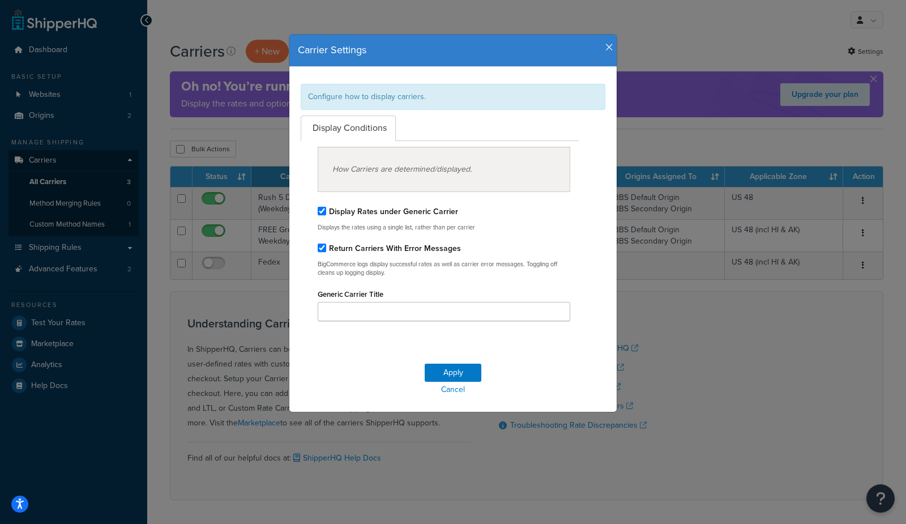
click at [412, 215] on label "Display Rates under Generic Carrier" at bounding box center [393, 212] width 129 height 12
click at [326, 215] on input "Display Rates under Generic Carrier" at bounding box center [322, 211] width 8 height 8
checkbox input "false"
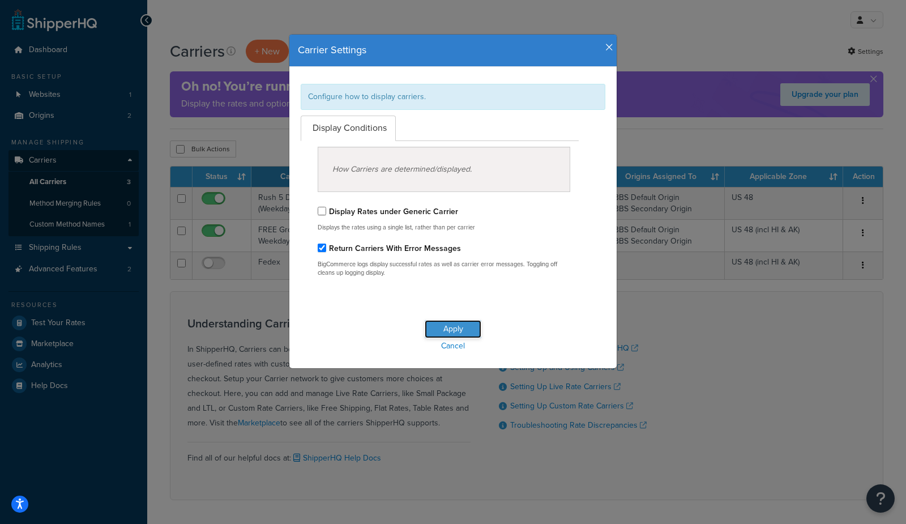
drag, startPoint x: 463, startPoint y: 334, endPoint x: 465, endPoint y: 326, distance: 9.0
click at [463, 334] on button "Apply" at bounding box center [453, 329] width 57 height 18
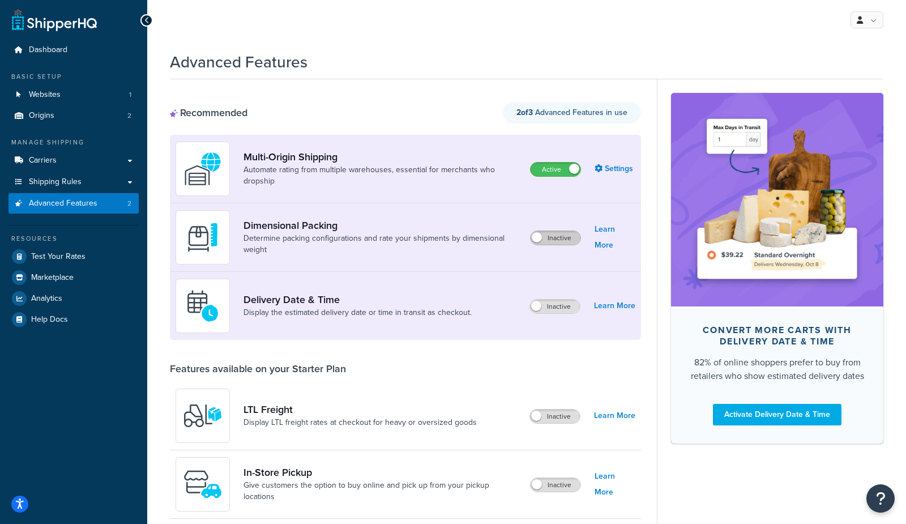
click at [566, 241] on label "Inactive" at bounding box center [556, 238] width 50 height 14
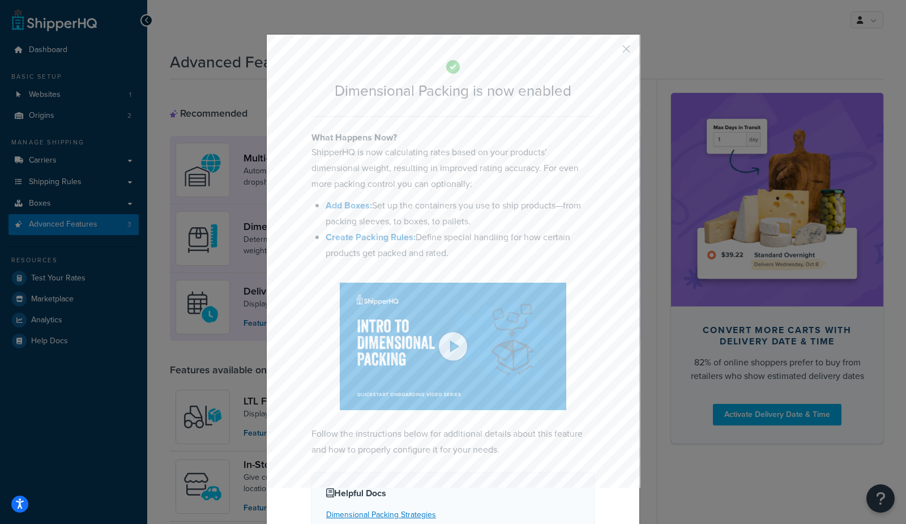
click at [632, 51] on div "Dimensional Packing is now enabled What Happens Now? ShipperHQ is now calculati…" at bounding box center [453, 334] width 374 height 601
click at [611, 52] on button "button" at bounding box center [609, 53] width 3 height 3
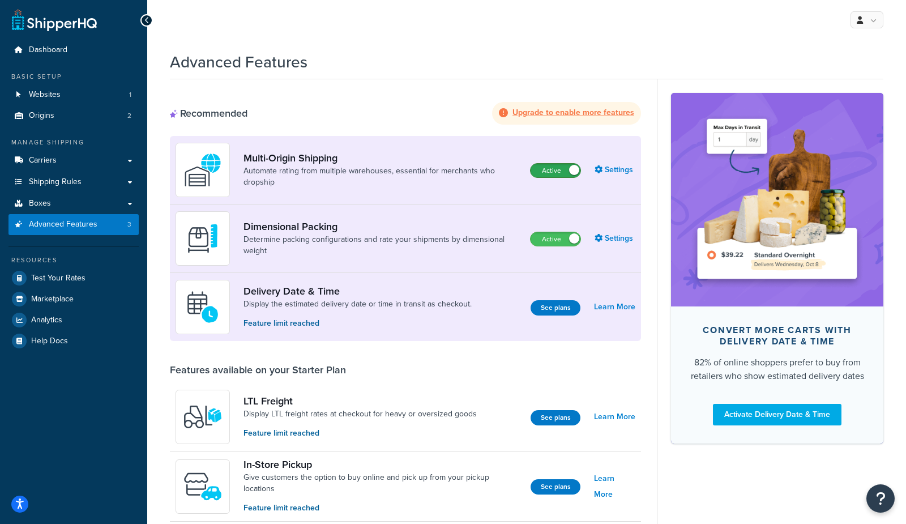
drag, startPoint x: 497, startPoint y: 40, endPoint x: 566, endPoint y: 166, distance: 144.2
click at [545, 241] on label "Active" at bounding box center [556, 239] width 50 height 14
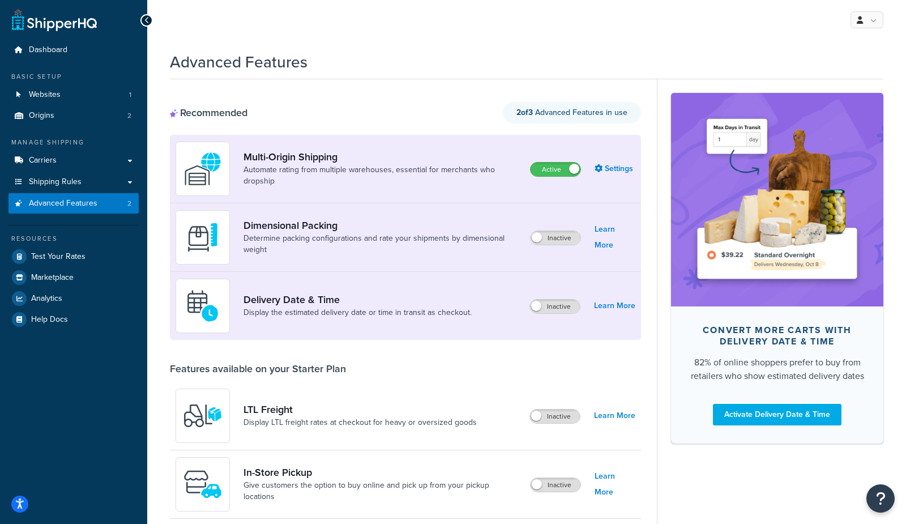
click at [593, 58] on div "Advanced Features" at bounding box center [526, 59] width 713 height 28
click at [611, 46] on div "Advanced Features" at bounding box center [526, 59] width 713 height 28
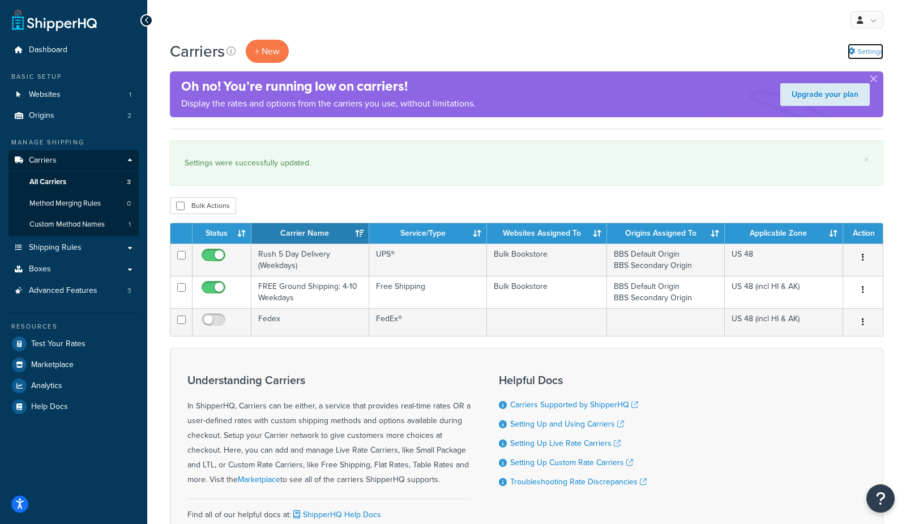
click at [861, 47] on link "Settings" at bounding box center [866, 52] width 36 height 16
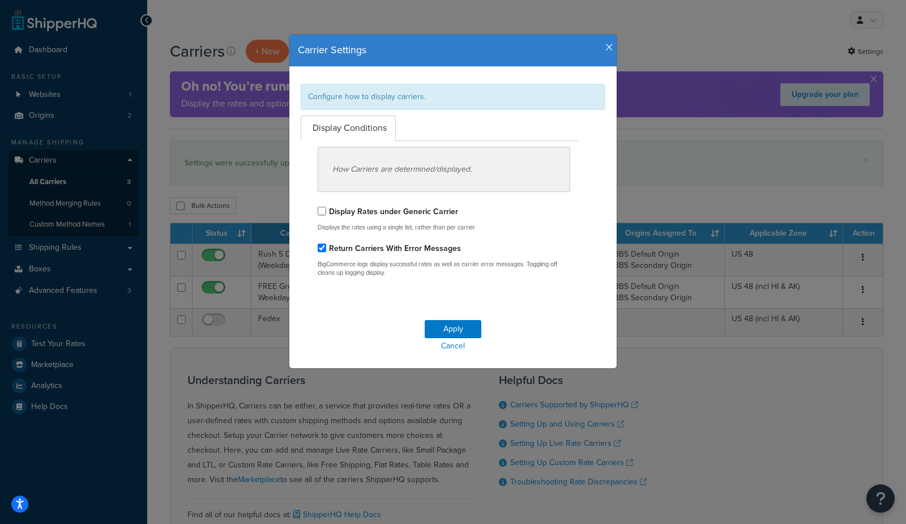
click at [422, 216] on label "Display Rates under Generic Carrier" at bounding box center [393, 212] width 129 height 12
click at [326, 215] on input "Display Rates under Generic Carrier" at bounding box center [322, 211] width 8 height 8
checkbox input "true"
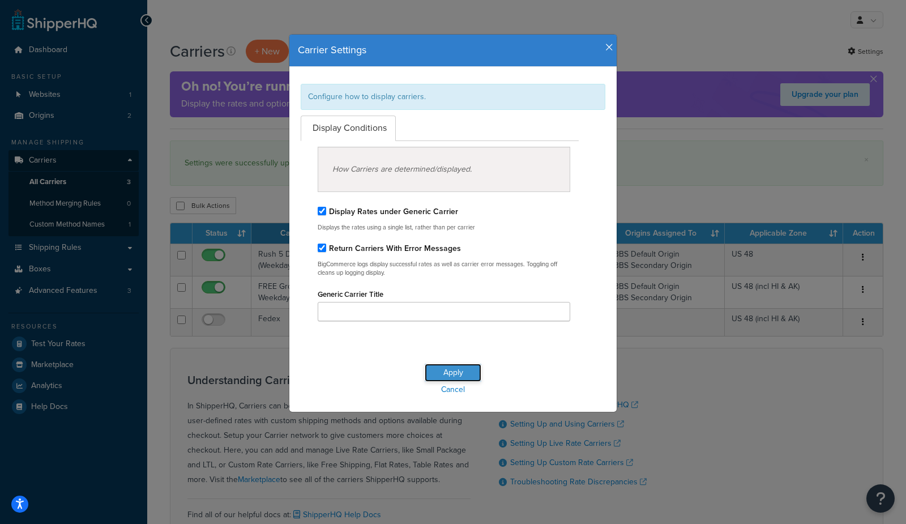
click at [453, 378] on button "Apply" at bounding box center [453, 373] width 57 height 18
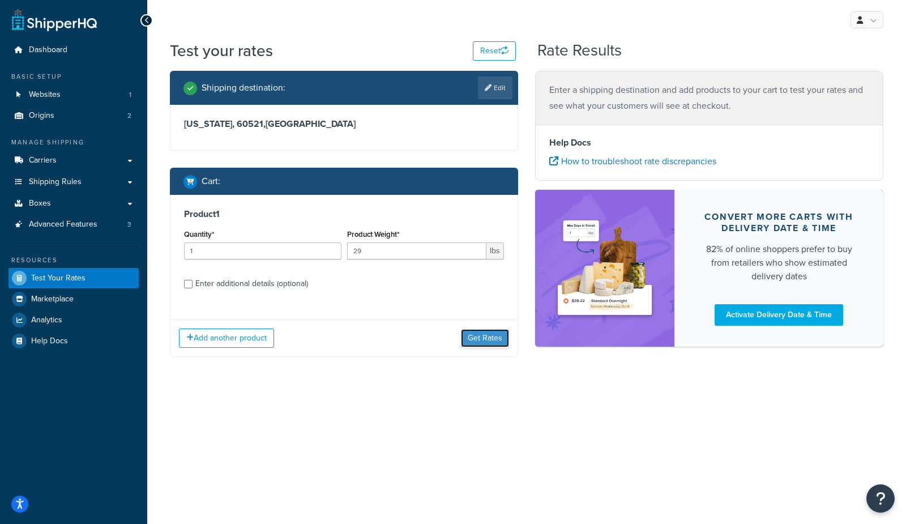
click at [493, 341] on button "Get Rates" at bounding box center [485, 338] width 48 height 18
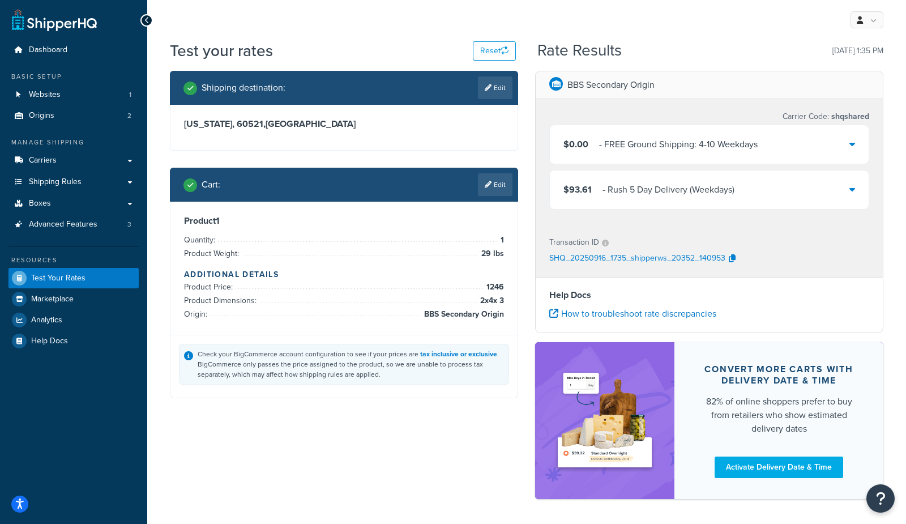
click at [495, 189] on link "Edit" at bounding box center [495, 184] width 35 height 23
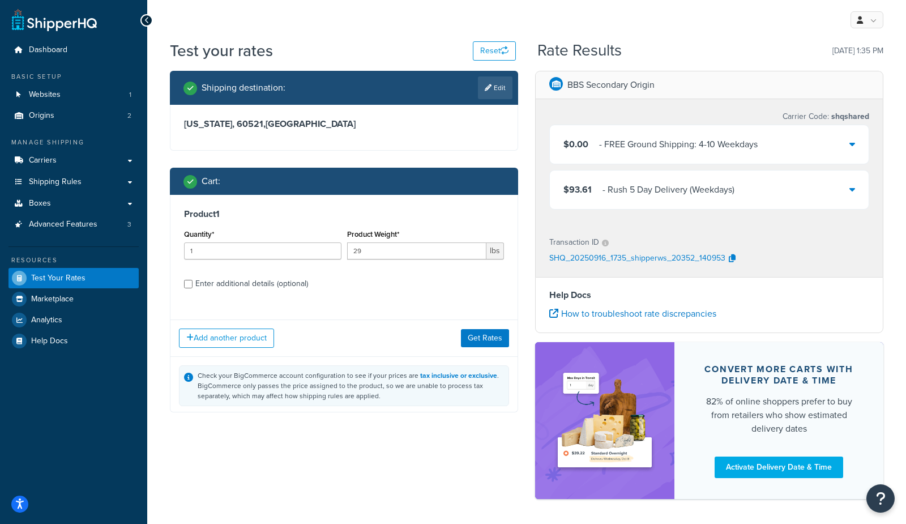
click at [223, 287] on div "Enter additional details (optional)" at bounding box center [251, 284] width 113 height 16
click at [193, 287] on input "Enter additional details (optional)" at bounding box center [188, 284] width 8 height 8
checkbox input "true"
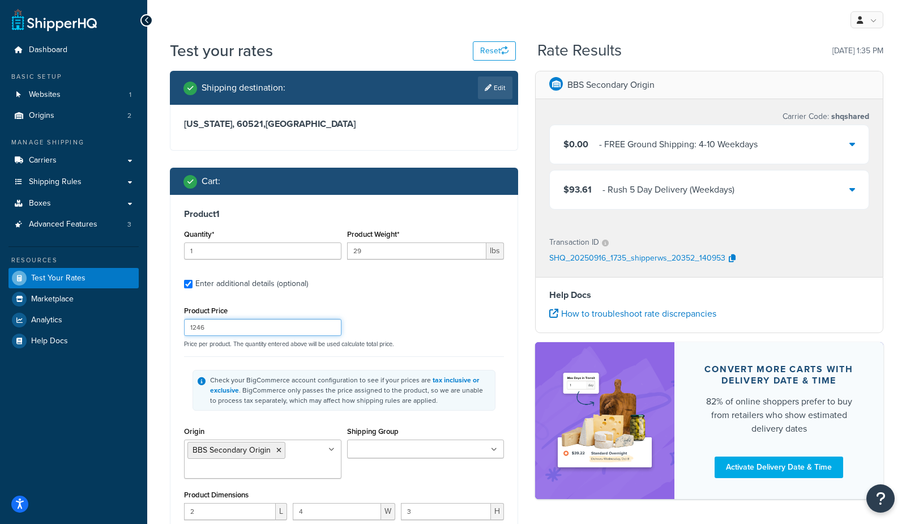
click at [255, 328] on input "1246" at bounding box center [262, 327] width 157 height 17
type input "12468"
click at [151, 430] on div "Test your rates Reset Rate Results 09/16/2025, 1:35 PM Shipping destination : E…" at bounding box center [526, 401] width 759 height 722
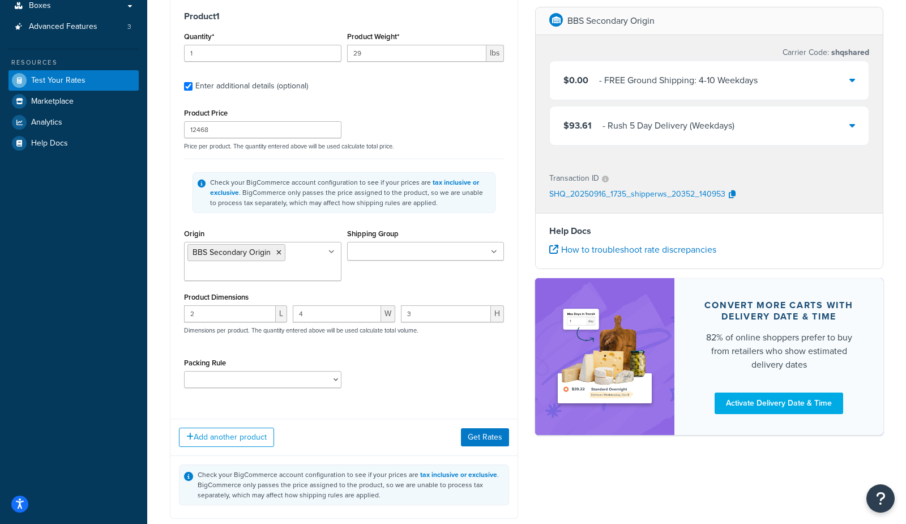
scroll to position [207, 0]
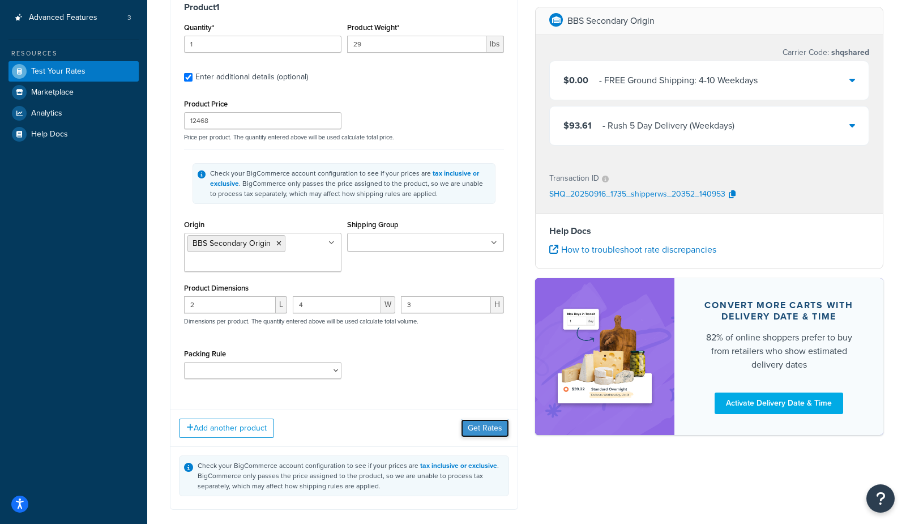
click at [482, 435] on button "Get Rates" at bounding box center [485, 428] width 48 height 18
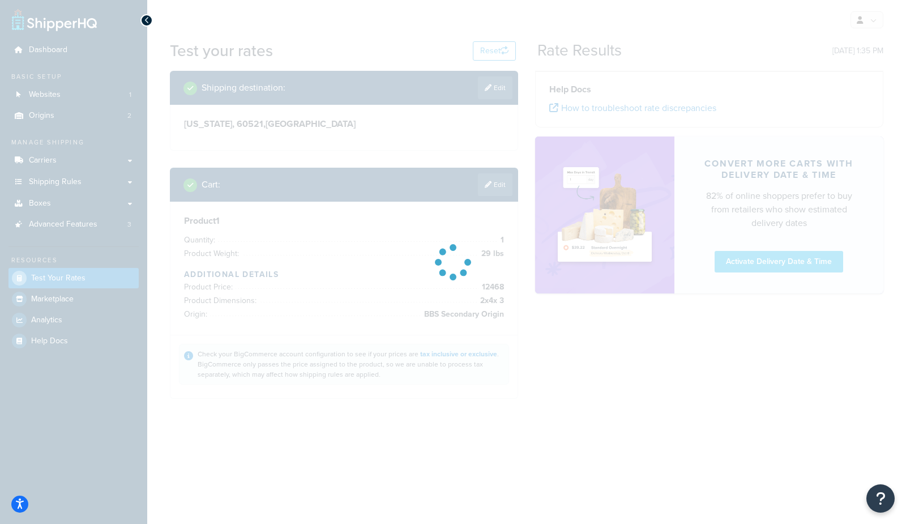
scroll to position [0, 0]
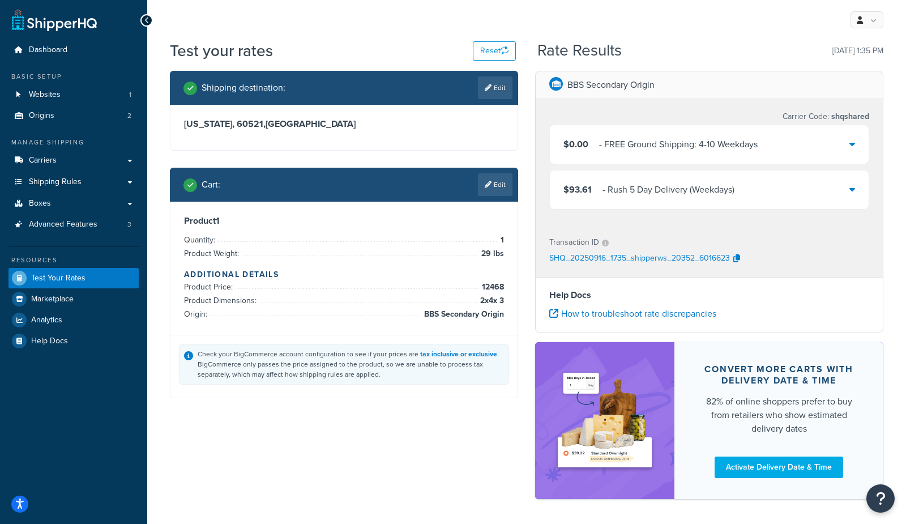
click at [630, 190] on div "- Rush 5 Day Delivery (Weekdays)" at bounding box center [668, 190] width 132 height 16
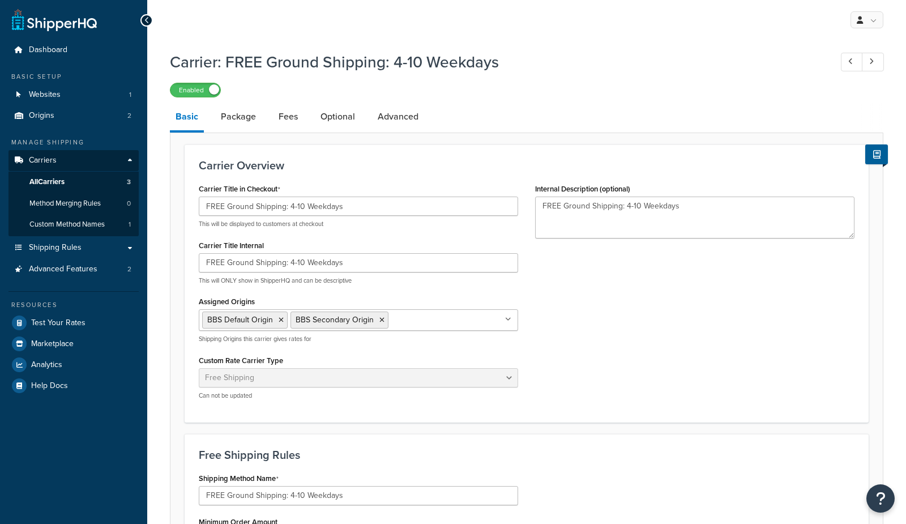
select select "free"
click at [234, 119] on link "Package" at bounding box center [238, 116] width 46 height 27
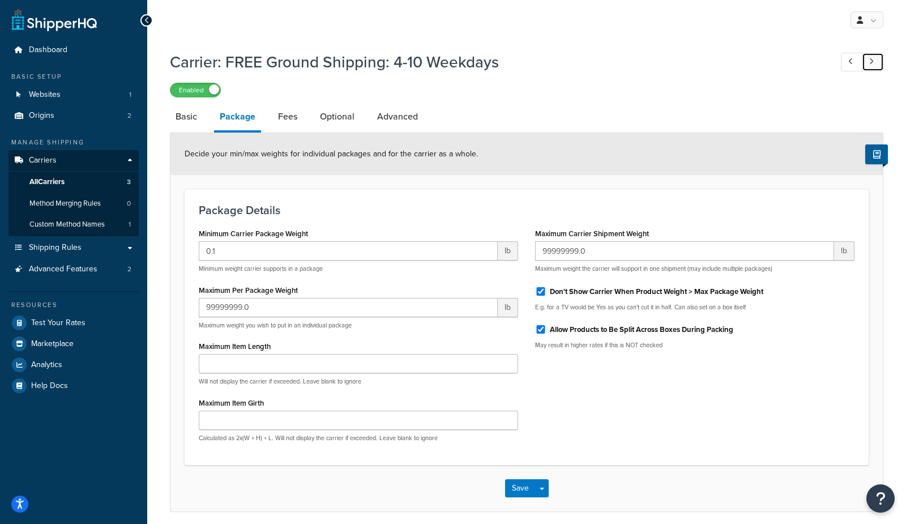
click at [879, 61] on link at bounding box center [873, 62] width 22 height 19
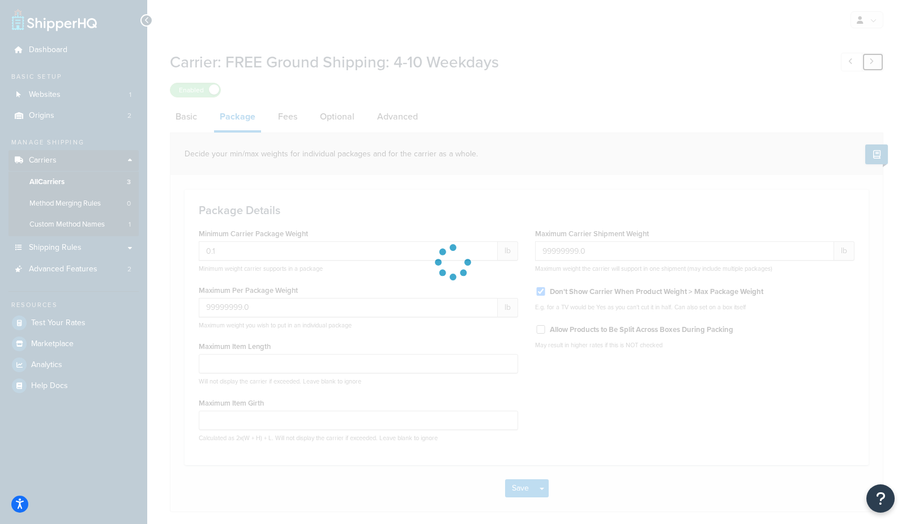
type input "60.0"
type input "2000.0"
checkbox input "false"
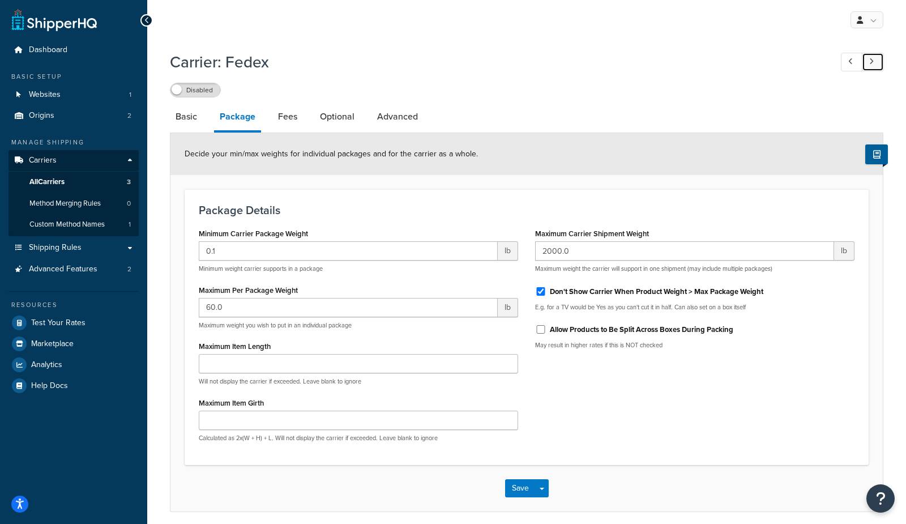
click at [875, 63] on link at bounding box center [873, 62] width 22 height 19
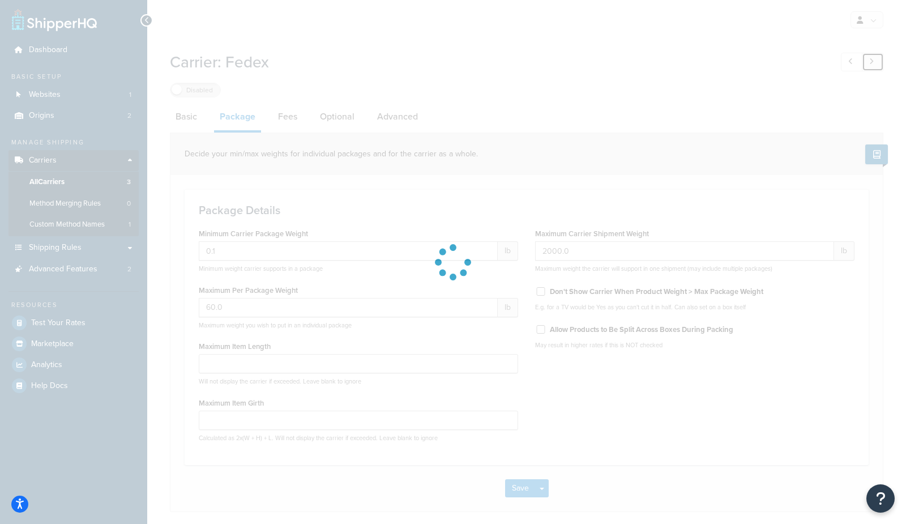
type input "5.0"
type input "150.0"
type input "1000.0"
checkbox input "false"
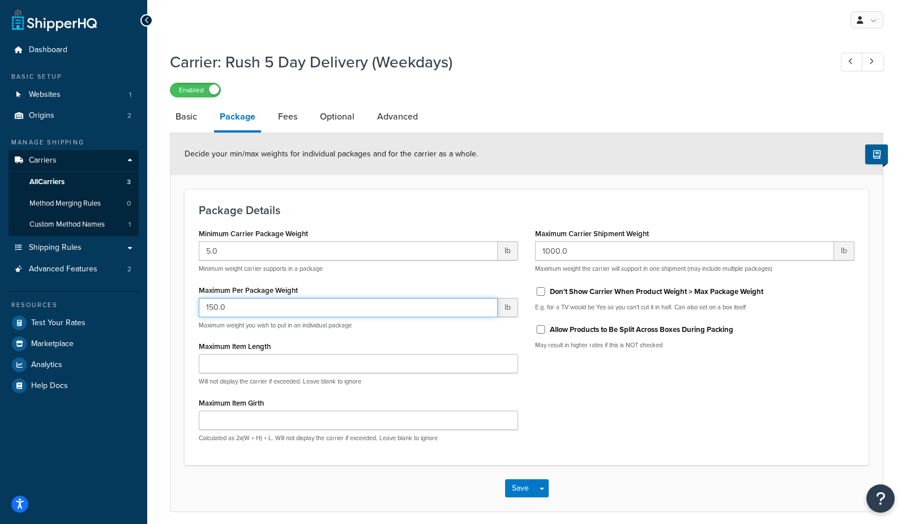
drag, startPoint x: 255, startPoint y: 307, endPoint x: 130, endPoint y: 289, distance: 127.1
click at [104, 296] on div "Dashboard Basic Setup Websites 1 Origins 2 Manage Shipping Carriers Carriers Al…" at bounding box center [453, 284] width 906 height 568
type input "60"
click at [648, 334] on label "Allow Products to Be Split Across Boxes During Packing" at bounding box center [641, 329] width 183 height 10
click at [546, 334] on input "Allow Products to Be Split Across Boxes During Packing" at bounding box center [540, 329] width 11 height 8
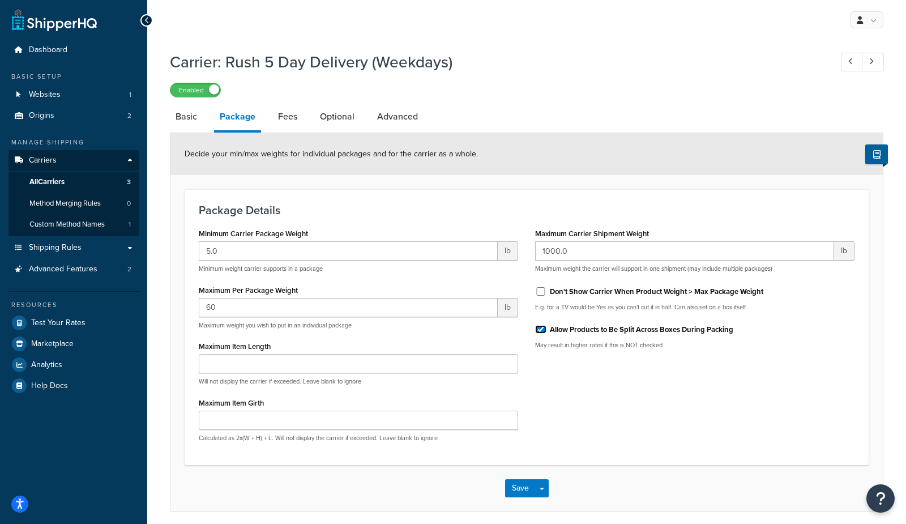
checkbox input "true"
drag, startPoint x: 545, startPoint y: 487, endPoint x: 553, endPoint y: 504, distance: 19.5
click at [546, 487] on button "Save Dropdown" at bounding box center [542, 488] width 14 height 18
drag, startPoint x: 553, startPoint y: 508, endPoint x: 591, endPoint y: 371, distance: 142.0
click at [553, 507] on button "Save and Edit" at bounding box center [546, 509] width 83 height 24
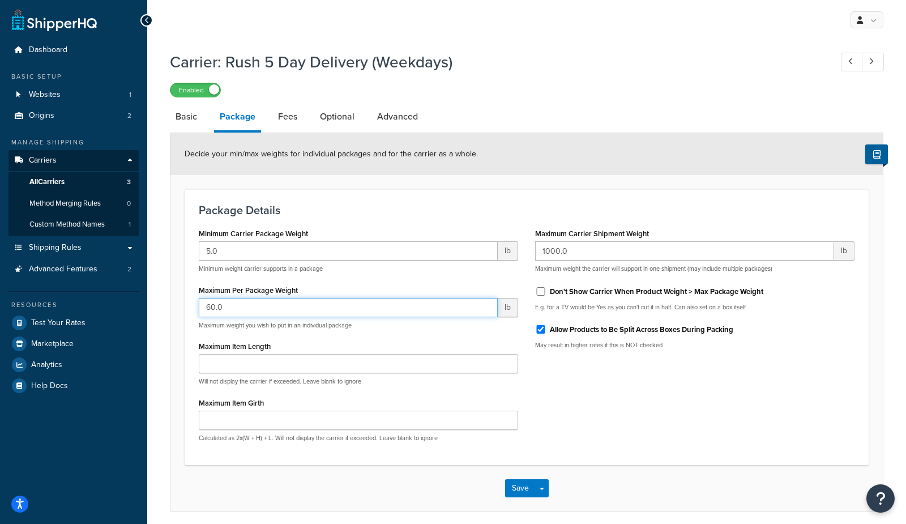
drag, startPoint x: 226, startPoint y: 311, endPoint x: 189, endPoint y: 309, distance: 37.5
click at [189, 309] on div "Package Details Minimum Carrier Package Weight 5.0 lb Minimum weight carrier su…" at bounding box center [527, 327] width 684 height 276
type input "150"
click at [548, 489] on button "Save Dropdown" at bounding box center [542, 488] width 14 height 18
drag, startPoint x: 548, startPoint y: 504, endPoint x: 553, endPoint y: 497, distance: 8.6
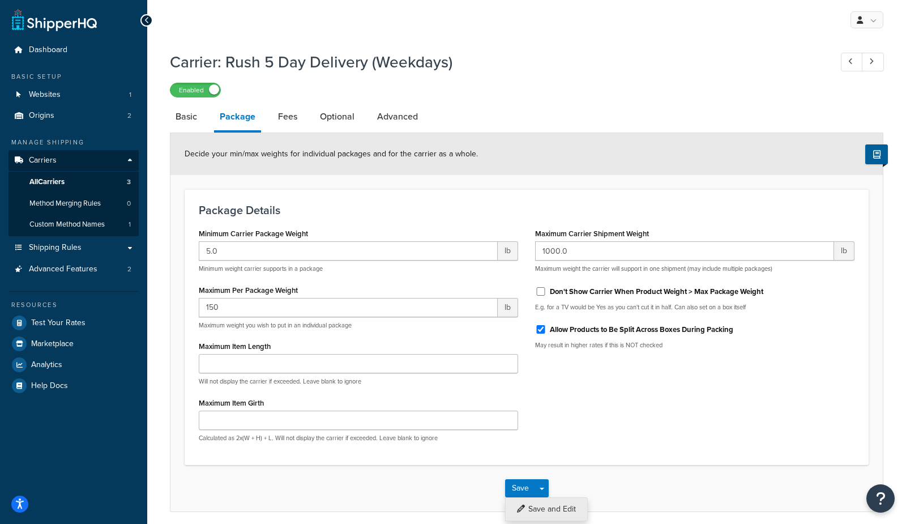
click at [549, 503] on button "Save and Edit" at bounding box center [546, 509] width 83 height 24
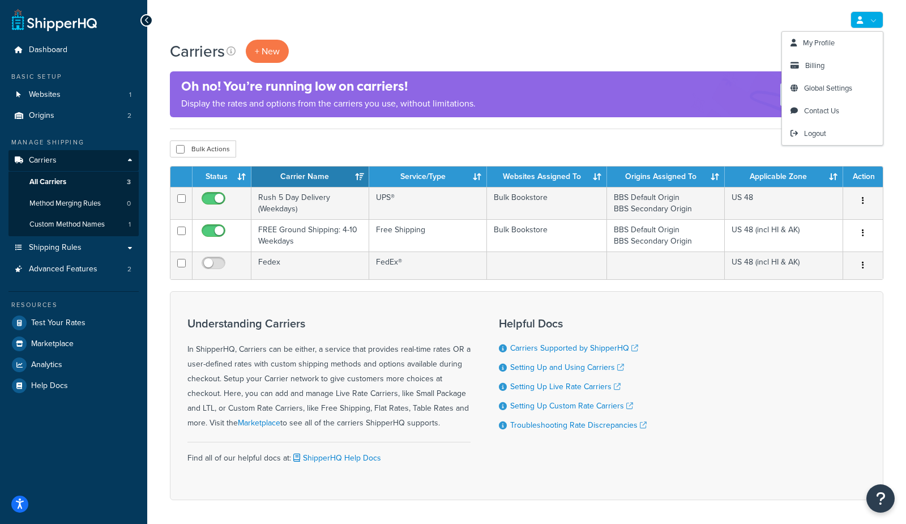
drag, startPoint x: 728, startPoint y: 46, endPoint x: 771, endPoint y: 47, distance: 42.5
click at [734, 44] on div "Carriers + New Settings" at bounding box center [526, 51] width 713 height 23
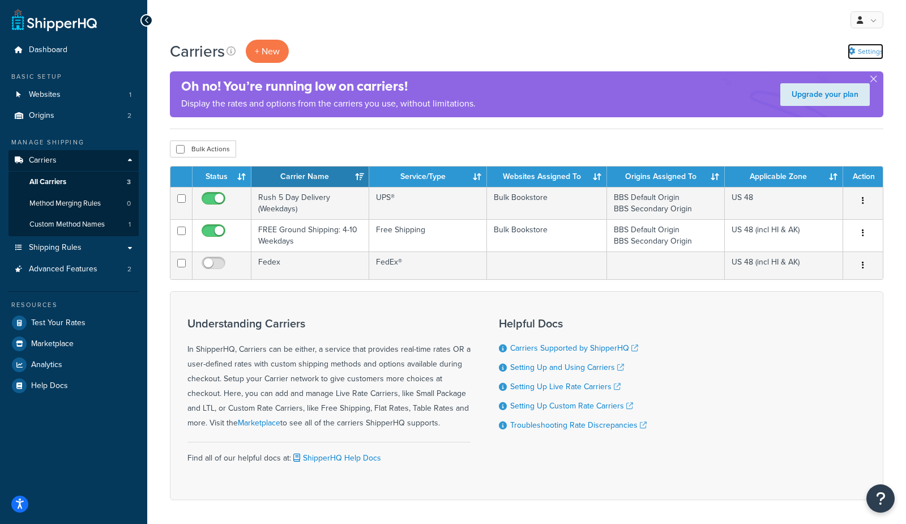
click at [868, 51] on link "Settings" at bounding box center [866, 52] width 36 height 16
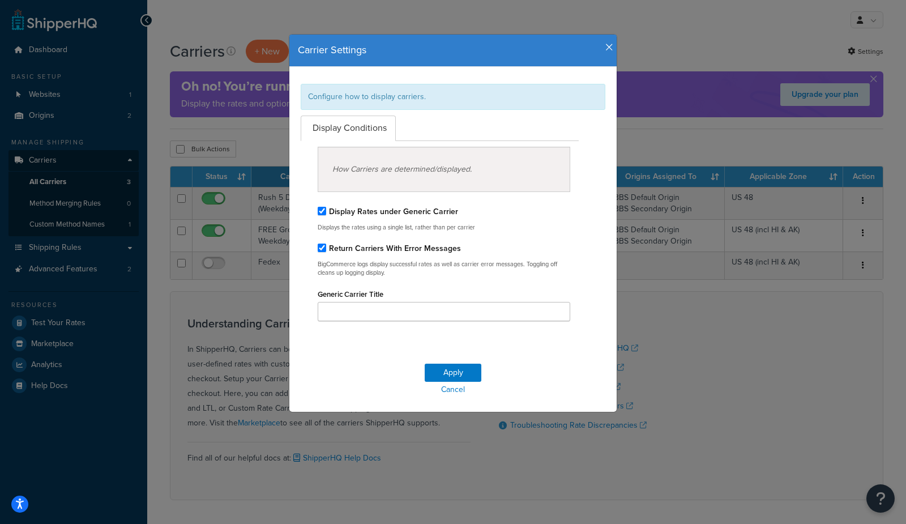
click at [414, 214] on label "Display Rates under Generic Carrier" at bounding box center [393, 212] width 129 height 12
click at [326, 214] on input "Display Rates under Generic Carrier" at bounding box center [322, 211] width 8 height 8
checkbox input "false"
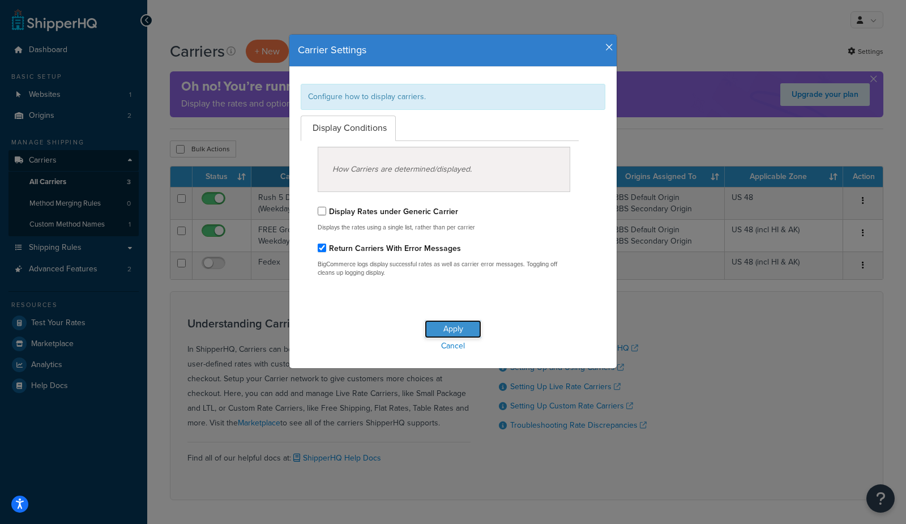
click at [471, 332] on button "Apply" at bounding box center [453, 329] width 57 height 18
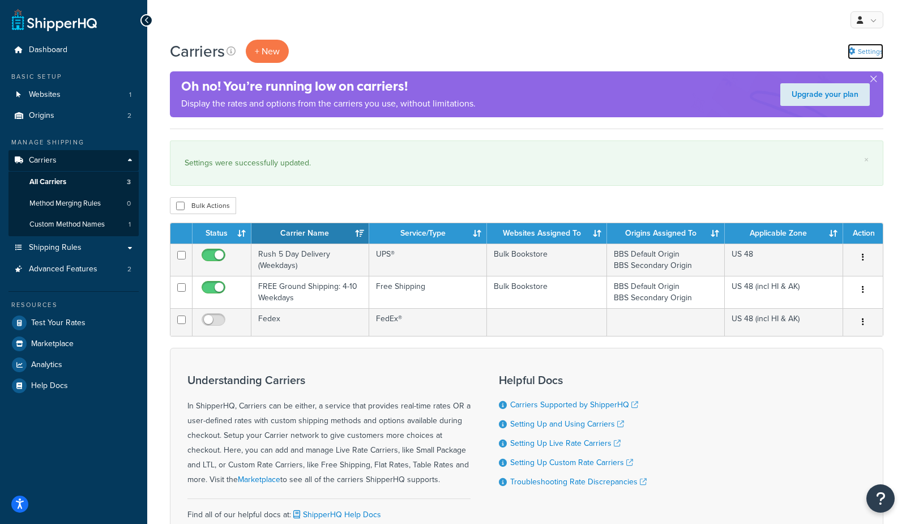
click at [856, 55] on link "Settings" at bounding box center [866, 52] width 36 height 16
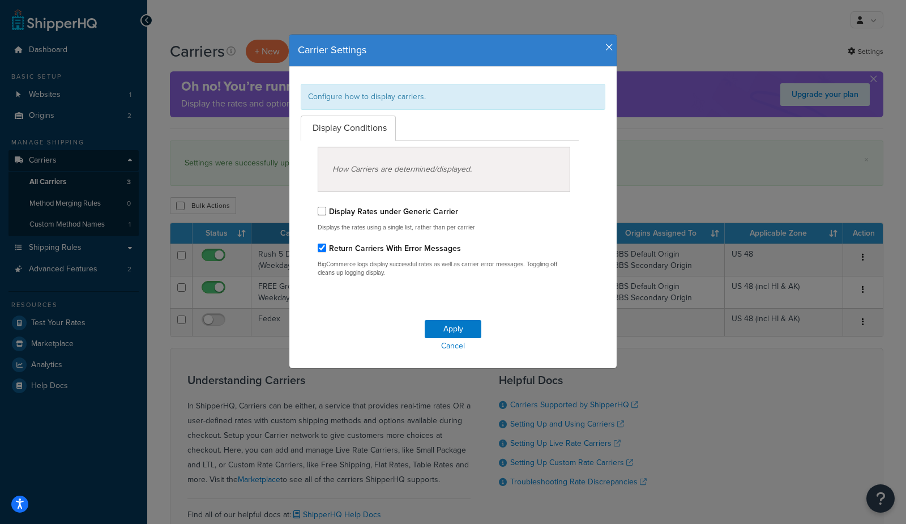
drag, startPoint x: 398, startPoint y: 206, endPoint x: 417, endPoint y: 237, distance: 35.8
click at [400, 207] on label "Display Rates under Generic Carrier" at bounding box center [393, 212] width 129 height 12
click at [326, 207] on input "Display Rates under Generic Carrier" at bounding box center [322, 211] width 8 height 8
checkbox input "true"
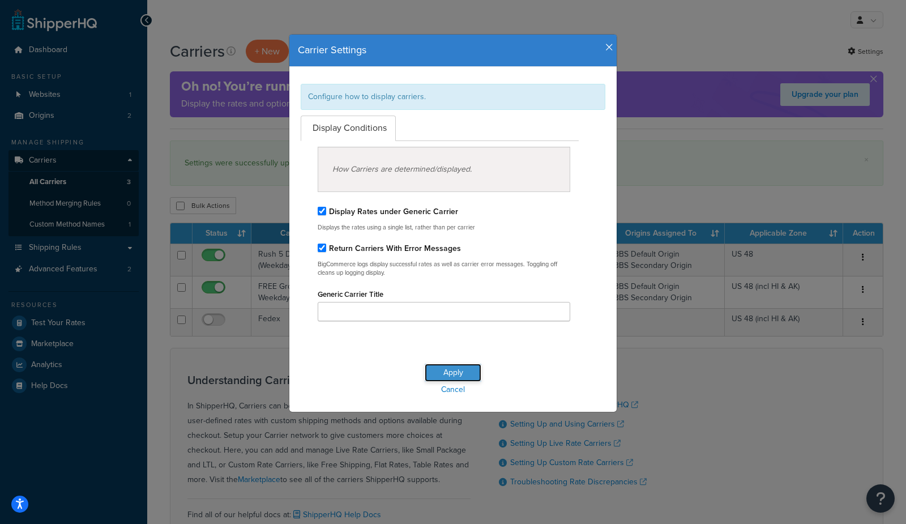
click at [455, 377] on button "Apply" at bounding box center [453, 373] width 57 height 18
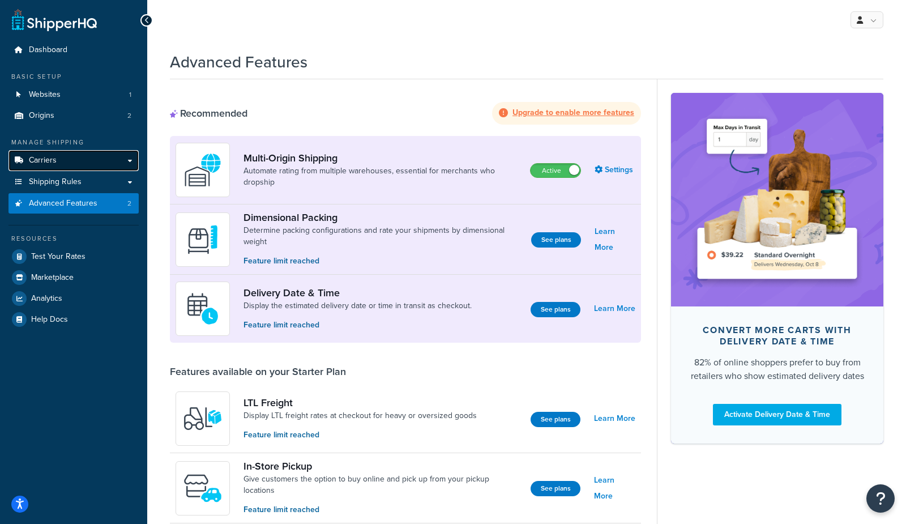
click at [66, 161] on link "Carriers" at bounding box center [73, 160] width 130 height 21
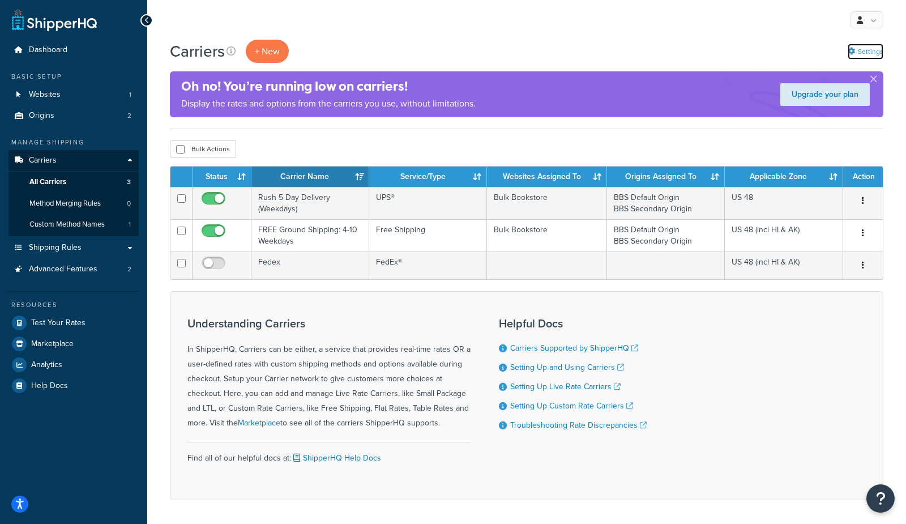
click at [863, 46] on link "Settings" at bounding box center [866, 52] width 36 height 16
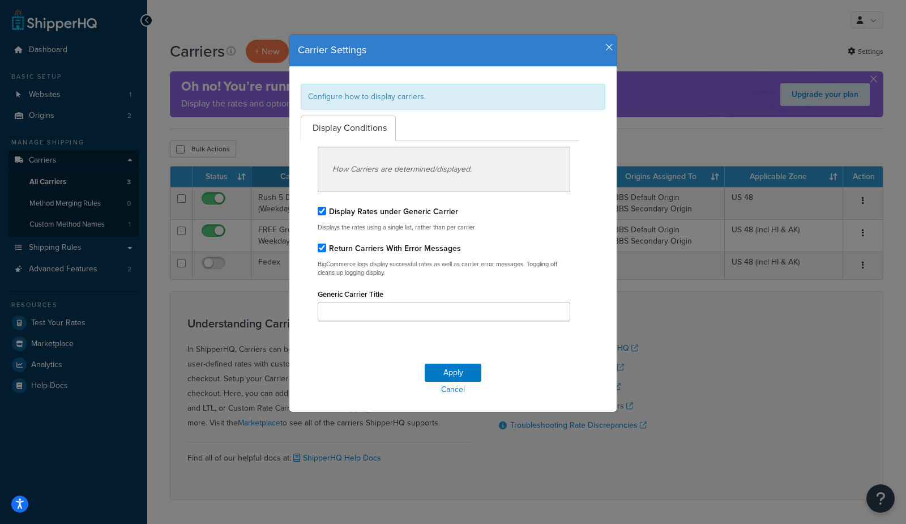
click at [606, 49] on icon "button" at bounding box center [609, 47] width 8 height 10
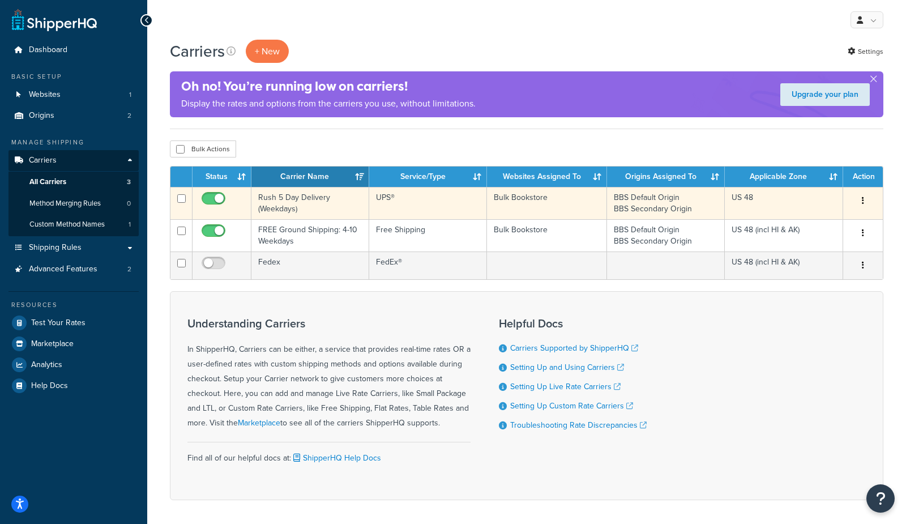
click at [298, 202] on td "Rush 5 Day Delivery (Weekdays)" at bounding box center [310, 203] width 118 height 32
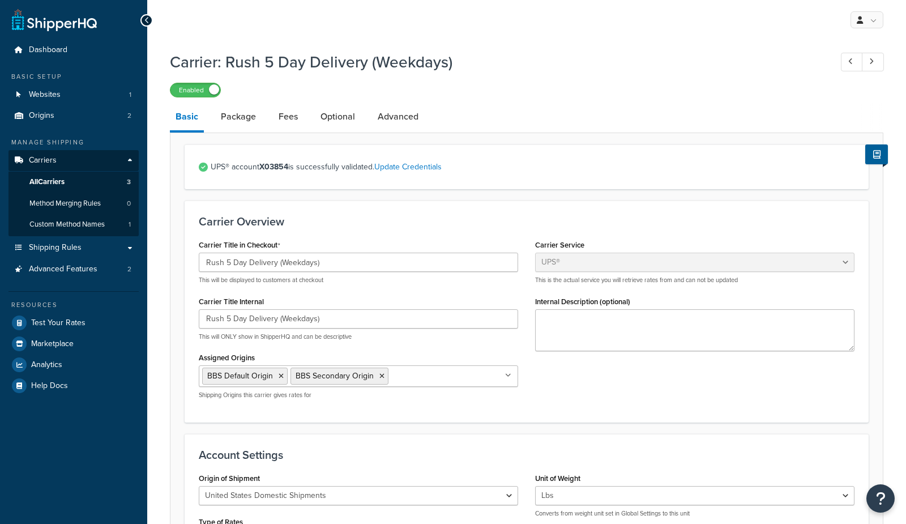
select select "ups"
click at [247, 122] on link "Package" at bounding box center [238, 116] width 46 height 27
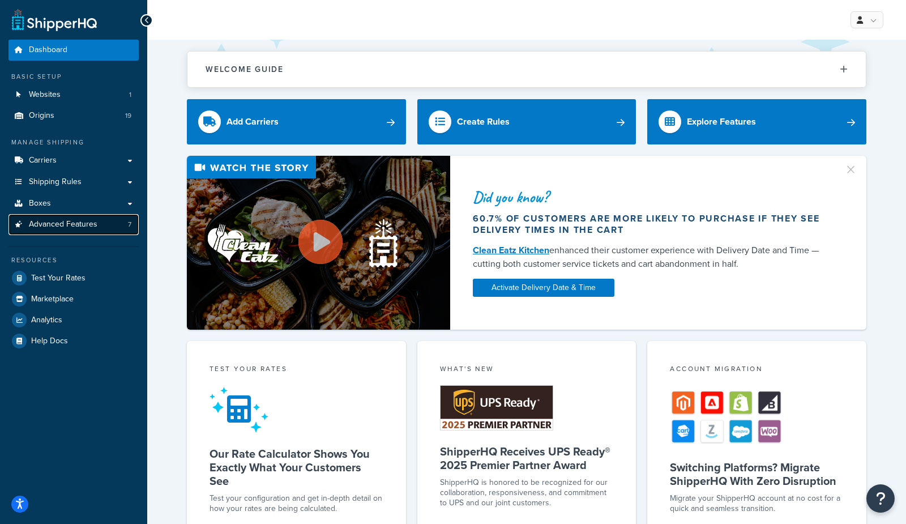
click at [53, 224] on span "Advanced Features" at bounding box center [63, 225] width 69 height 10
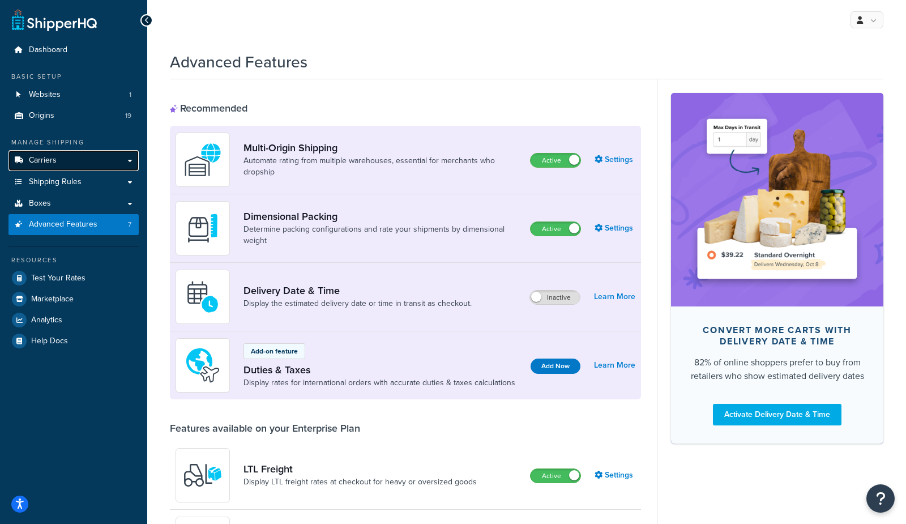
click at [71, 164] on link "Carriers" at bounding box center [73, 160] width 130 height 21
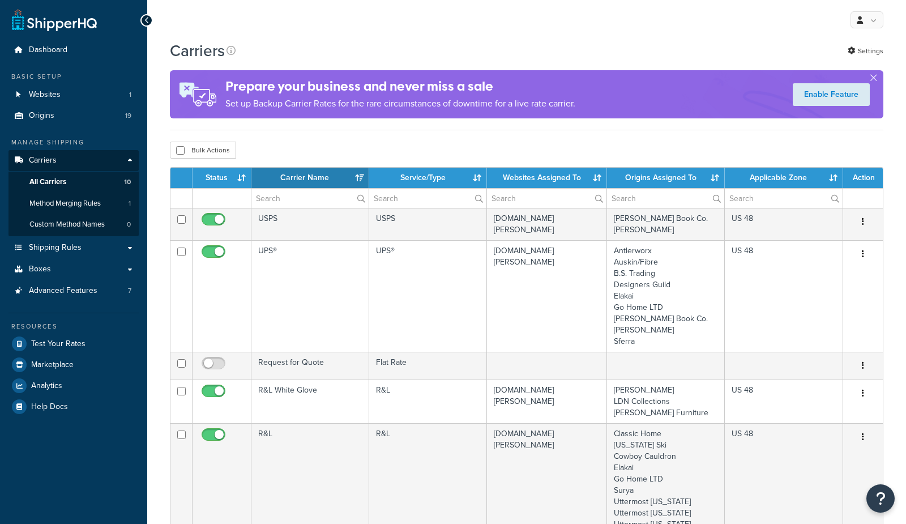
select select "15"
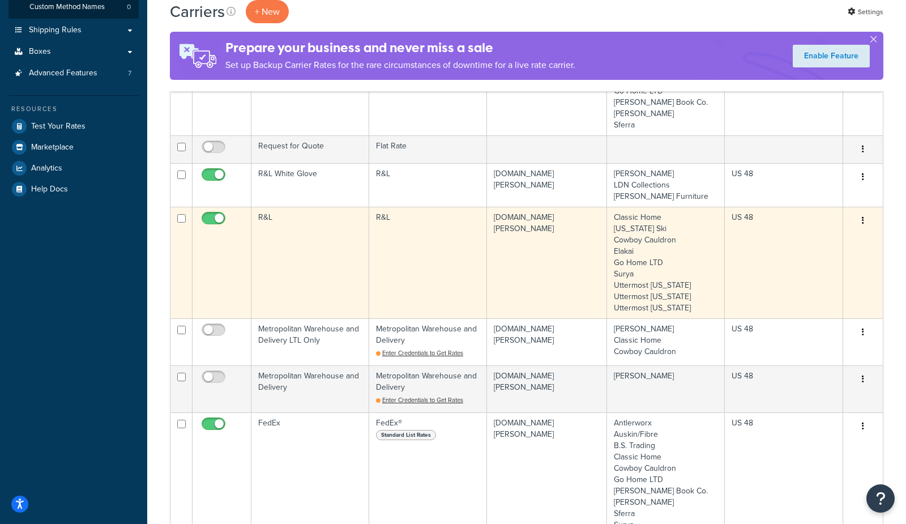
scroll to position [219, 0]
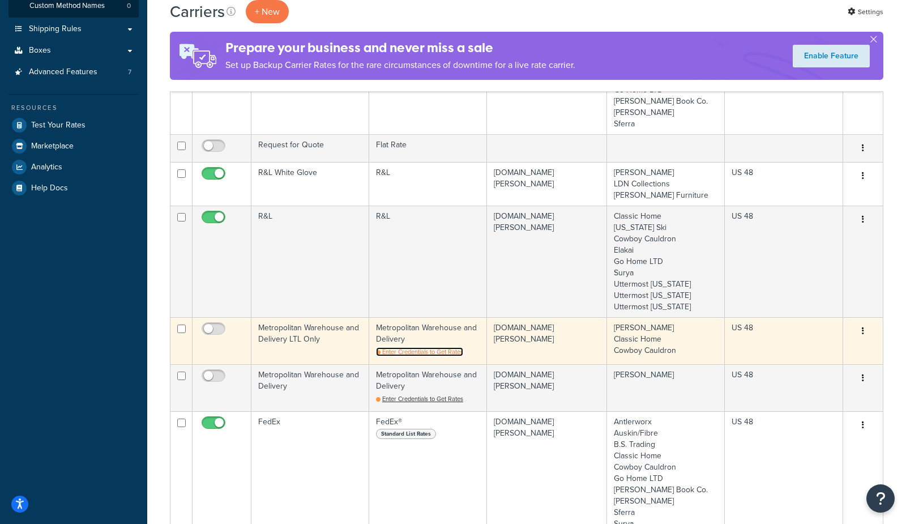
click at [408, 354] on span "Enter Credentials to Get Rates" at bounding box center [422, 351] width 81 height 9
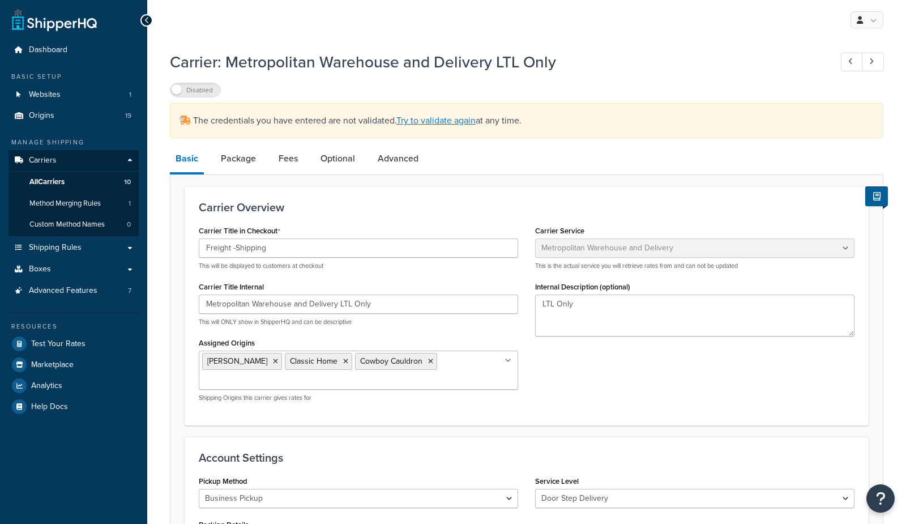
select select "metropolitanFreight"
select select "ds"
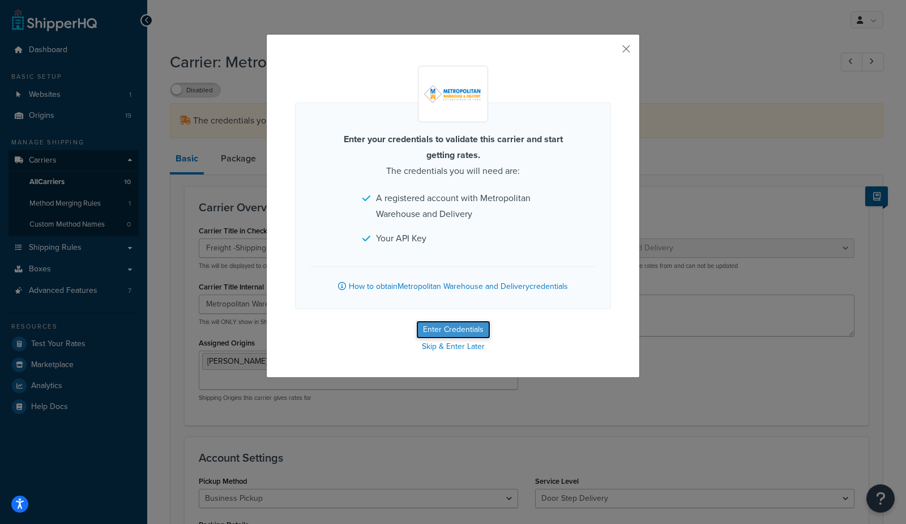
click at [465, 332] on button "Enter Credentials" at bounding box center [453, 329] width 74 height 18
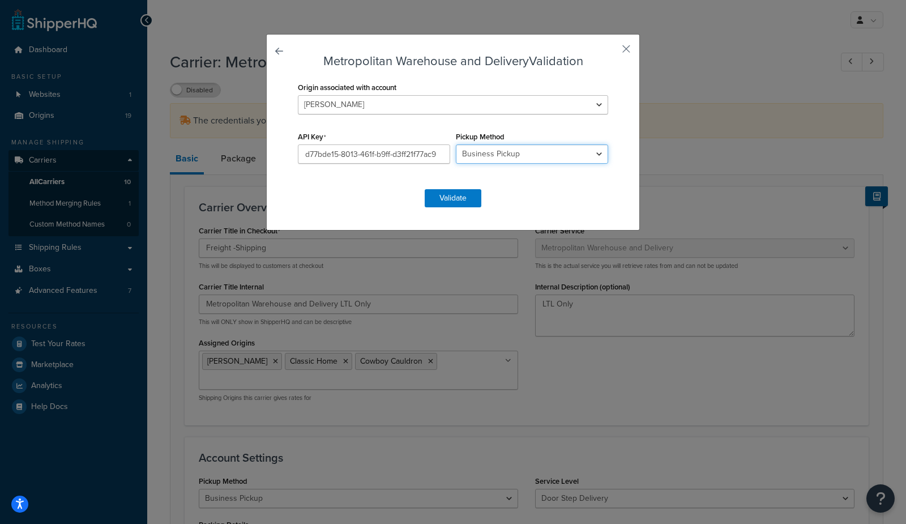
click at [514, 156] on select "Business Pickup Vendor Pickup Residential Pickup Drop-off at [GEOGRAPHIC_DATA] …" at bounding box center [532, 153] width 152 height 19
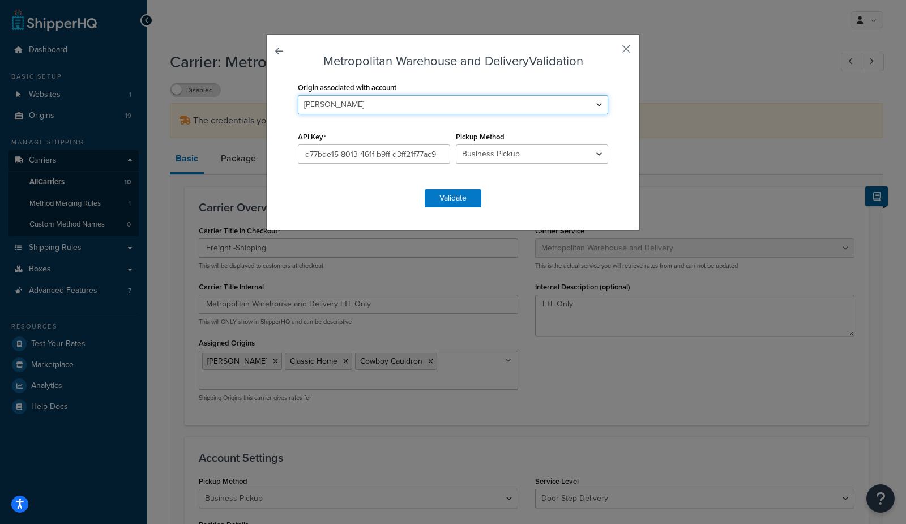
click at [537, 112] on select "Antlerworx Auskin/Fibre B.S. Trading [PERSON_NAME] Classic Home [US_STATE] Ski …" at bounding box center [453, 104] width 310 height 19
